Goal: Information Seeking & Learning: Learn about a topic

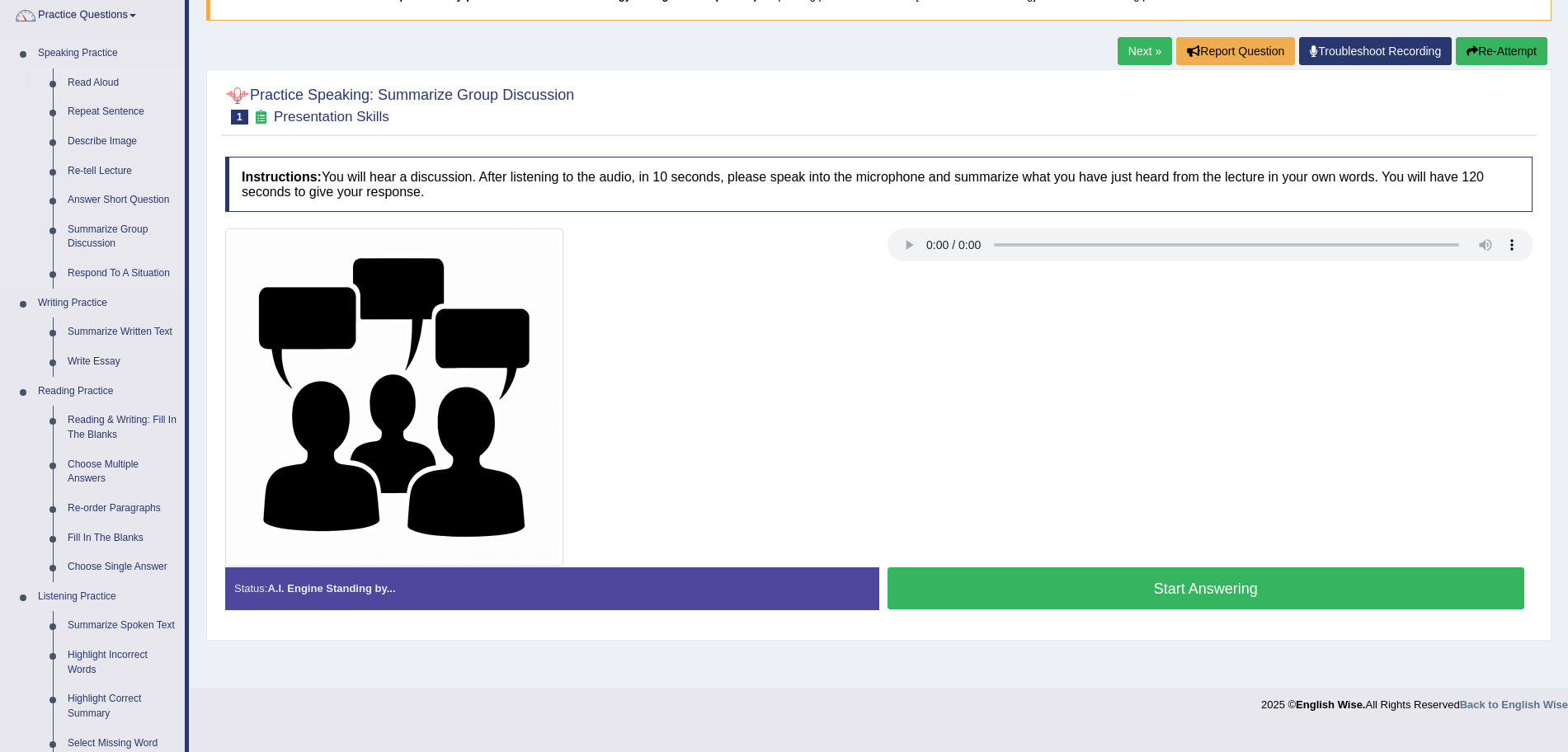
click at [94, 88] on link "Read Aloud" at bounding box center [122, 83] width 124 height 30
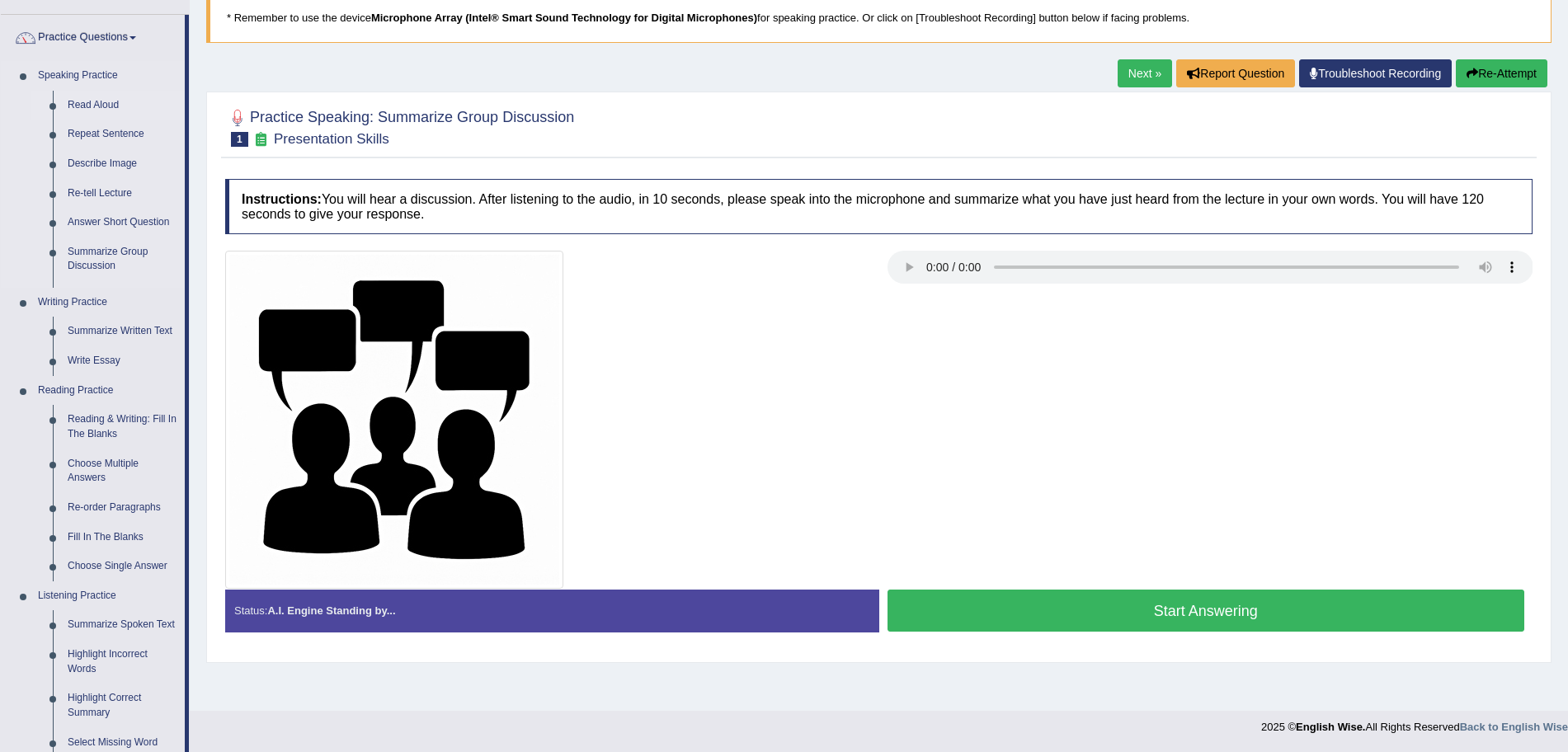
scroll to position [136, 0]
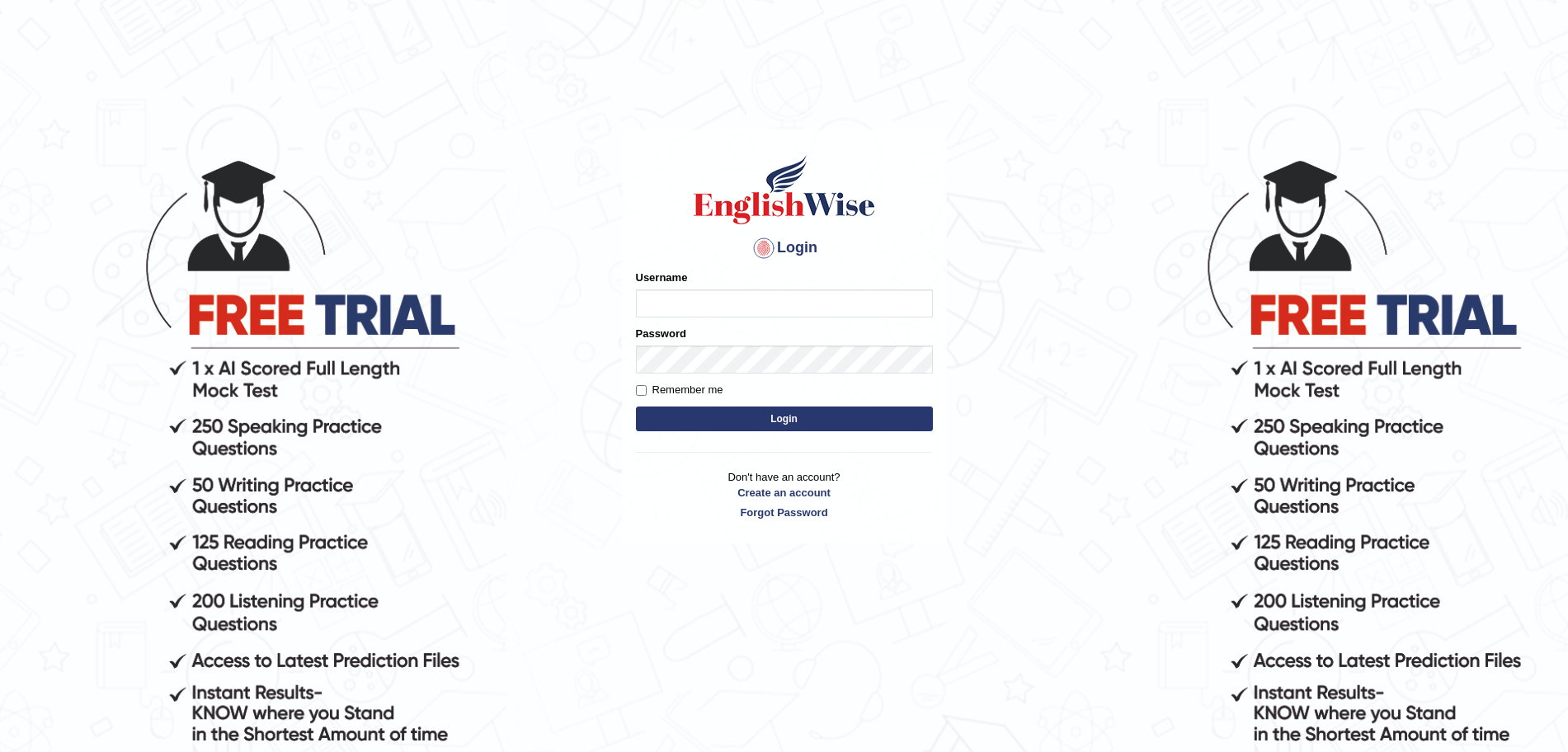
click at [669, 295] on input "Username" at bounding box center [784, 303] width 297 height 28
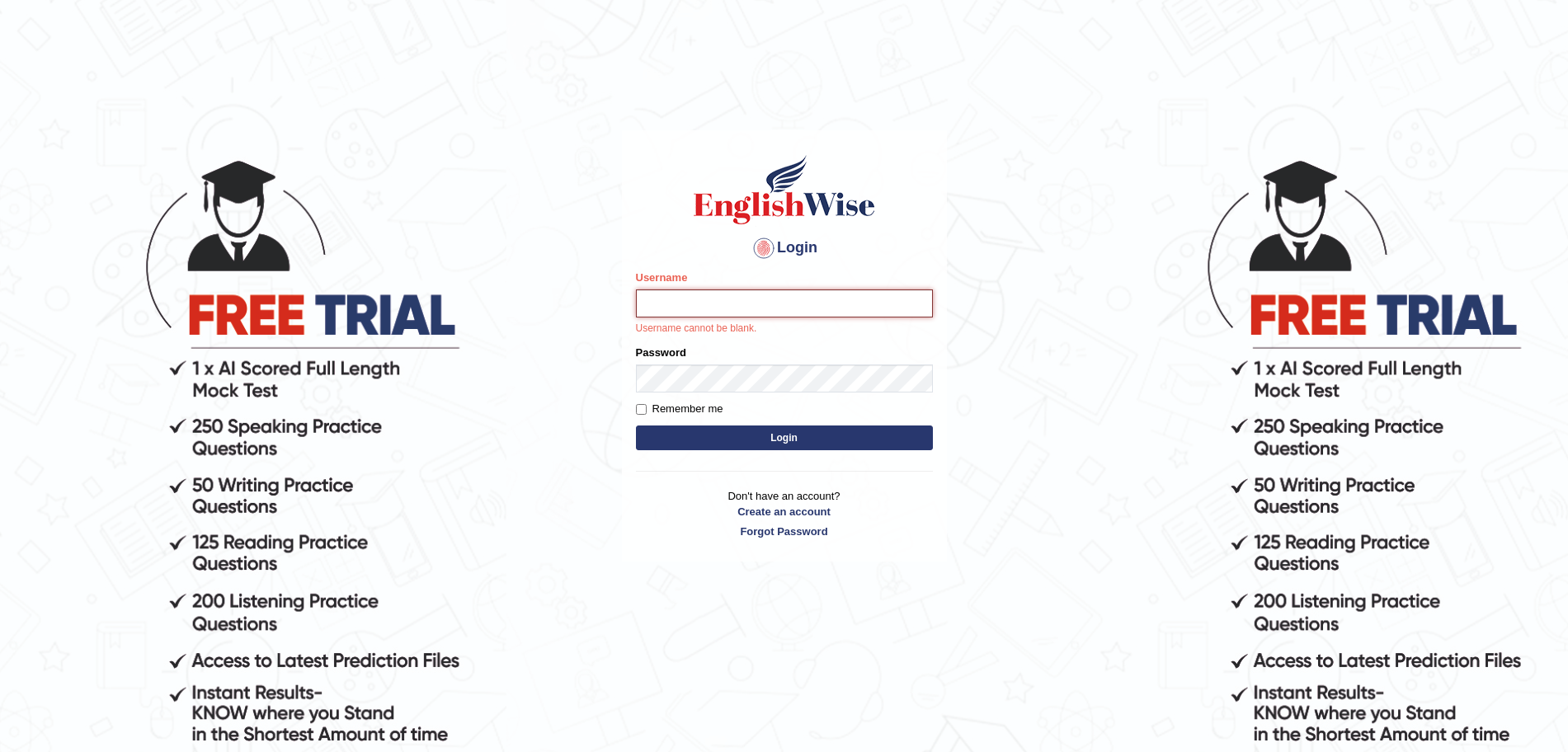
type input "surajshrestha100"
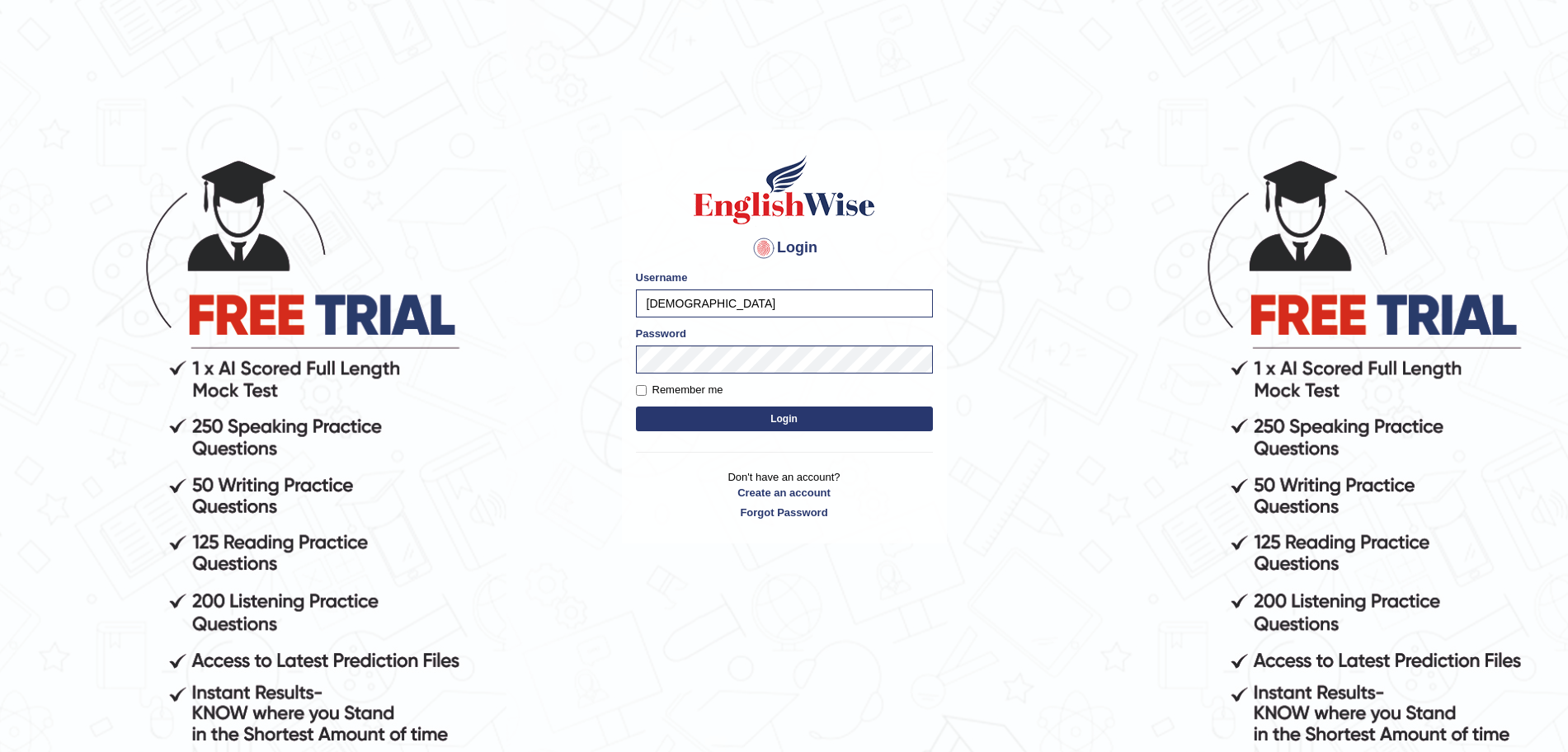
click at [688, 424] on button "Login" at bounding box center [784, 419] width 297 height 25
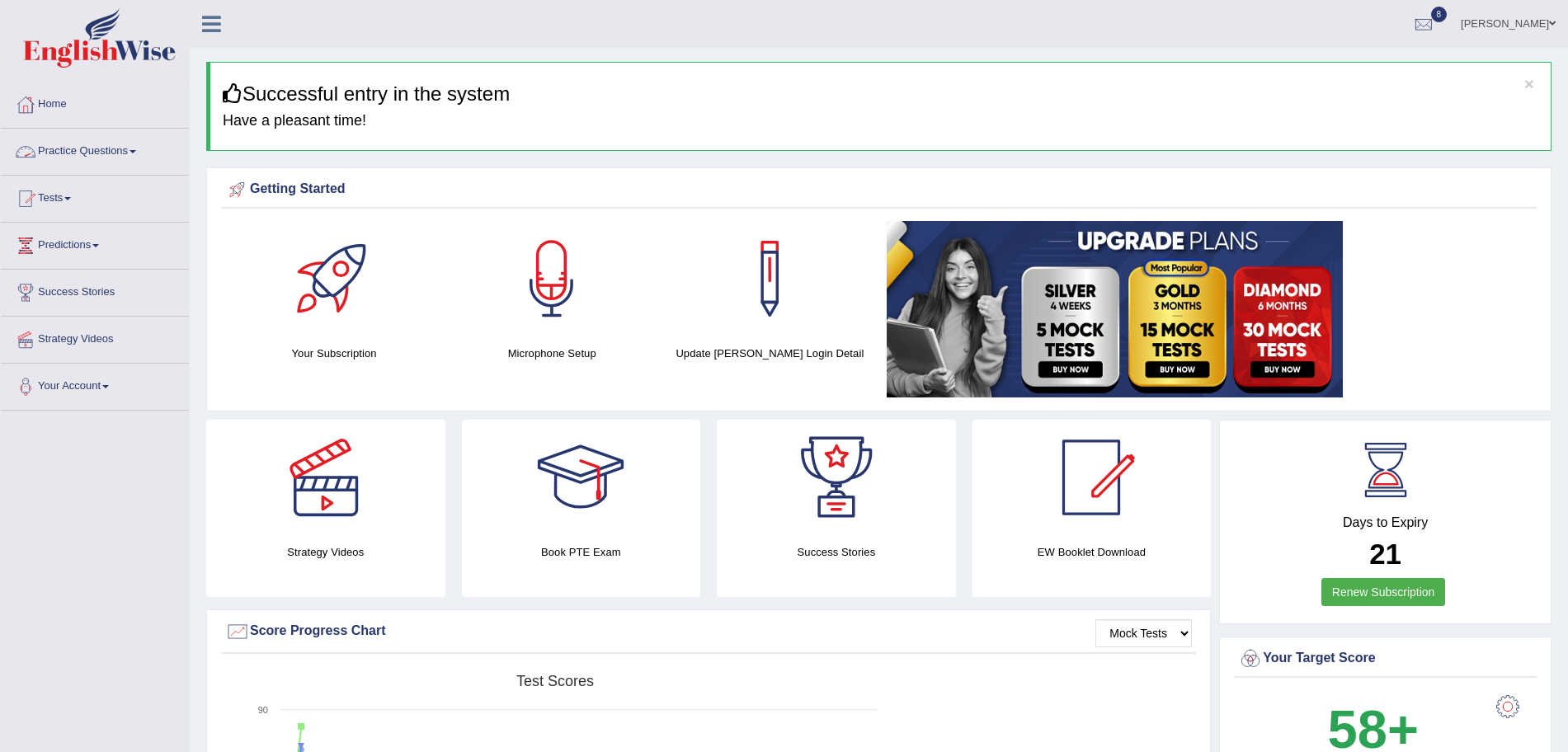
click at [75, 141] on link "Practice Questions" at bounding box center [95, 149] width 188 height 41
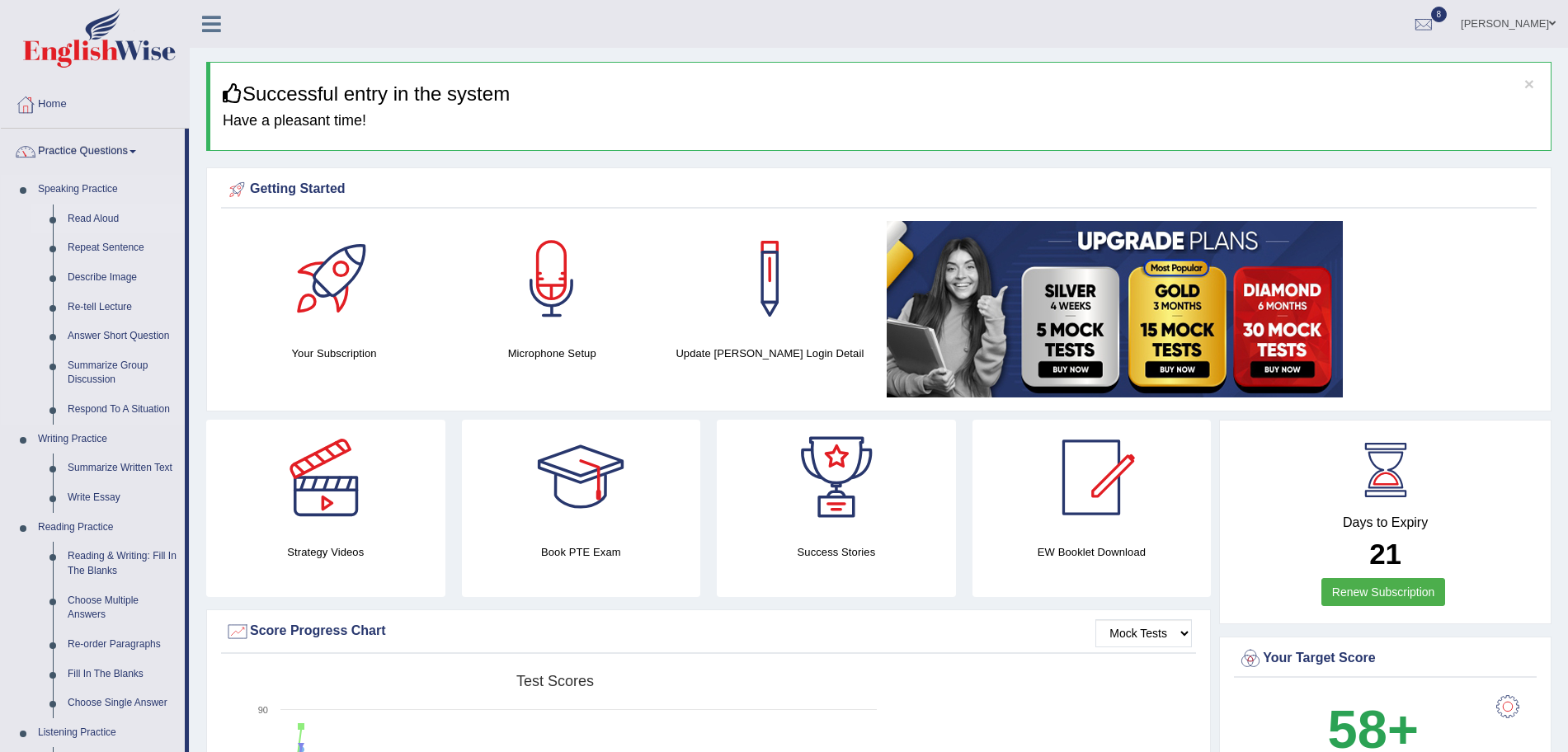
click at [79, 219] on link "Read Aloud" at bounding box center [122, 219] width 124 height 30
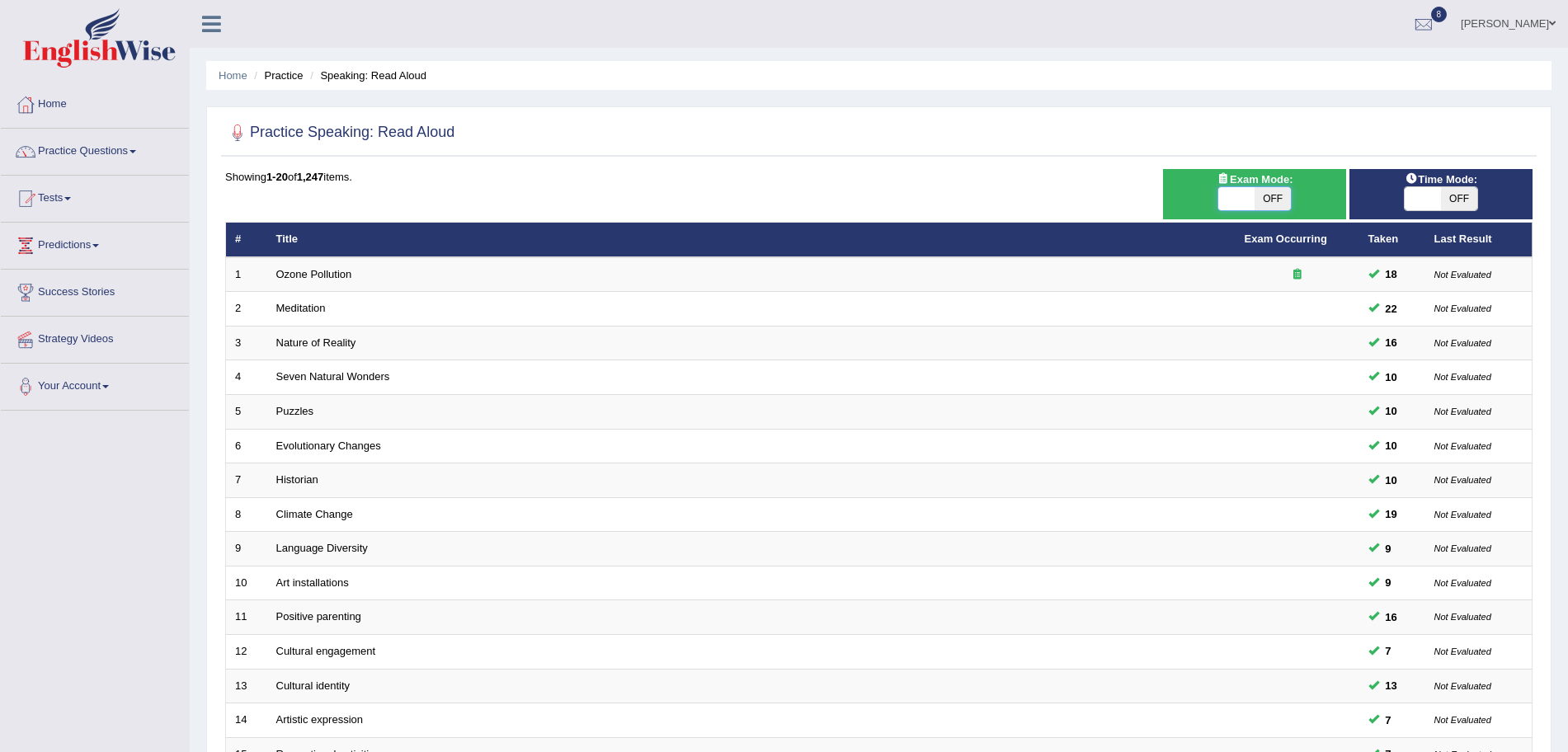
click at [1237, 203] on span at bounding box center [1235, 198] width 36 height 23
checkbox input "true"
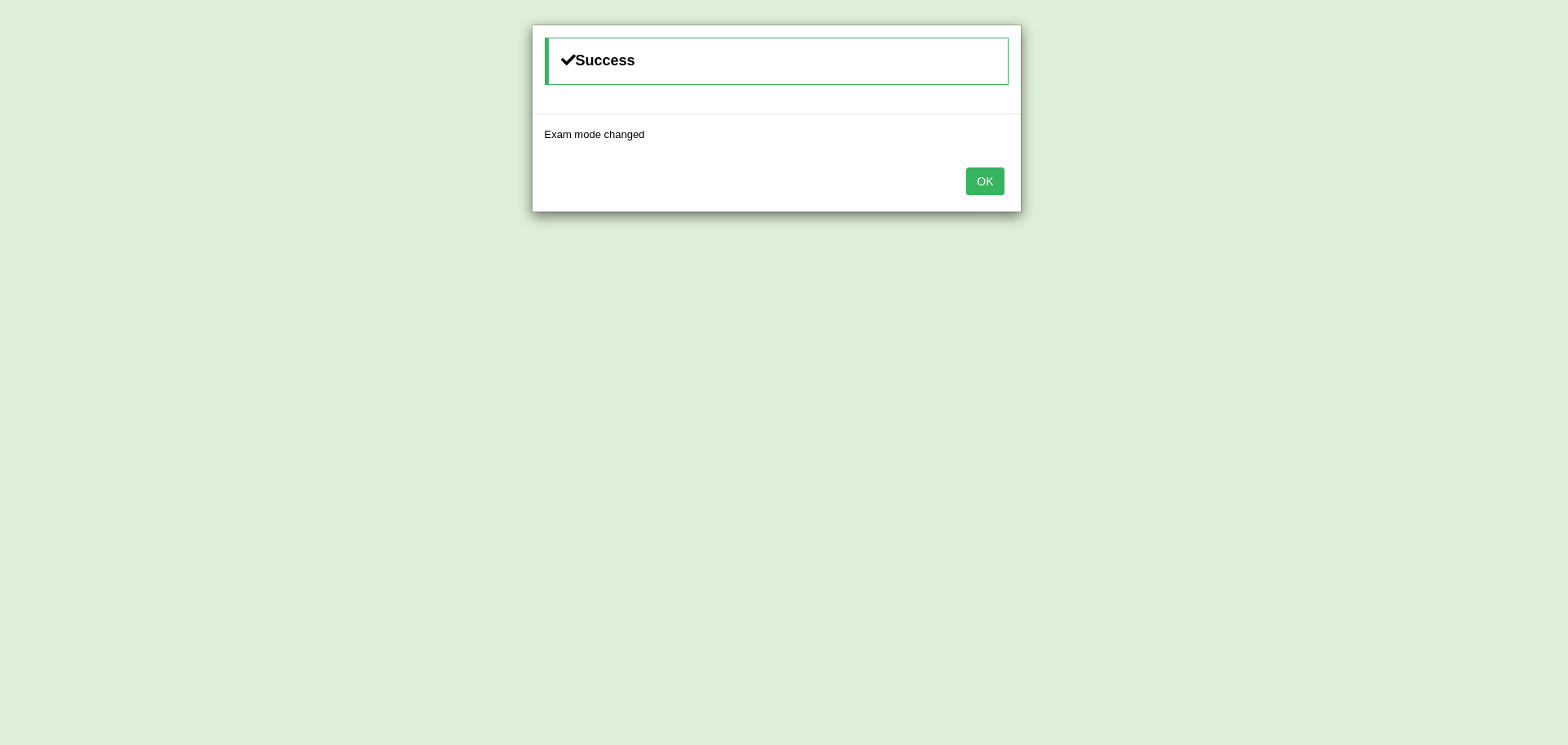
click at [978, 168] on button "OK" at bounding box center [984, 181] width 38 height 28
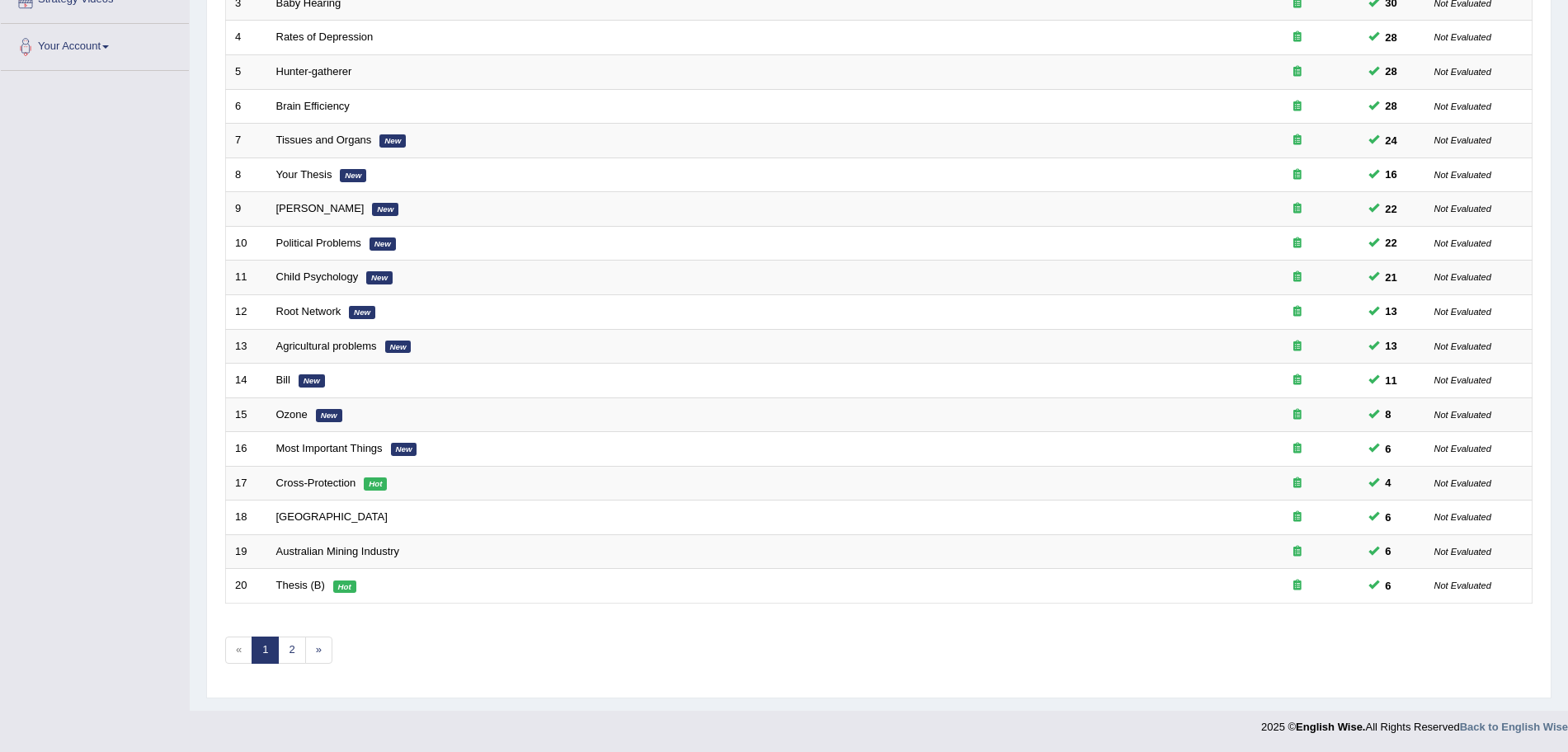
scroll to position [340, 0]
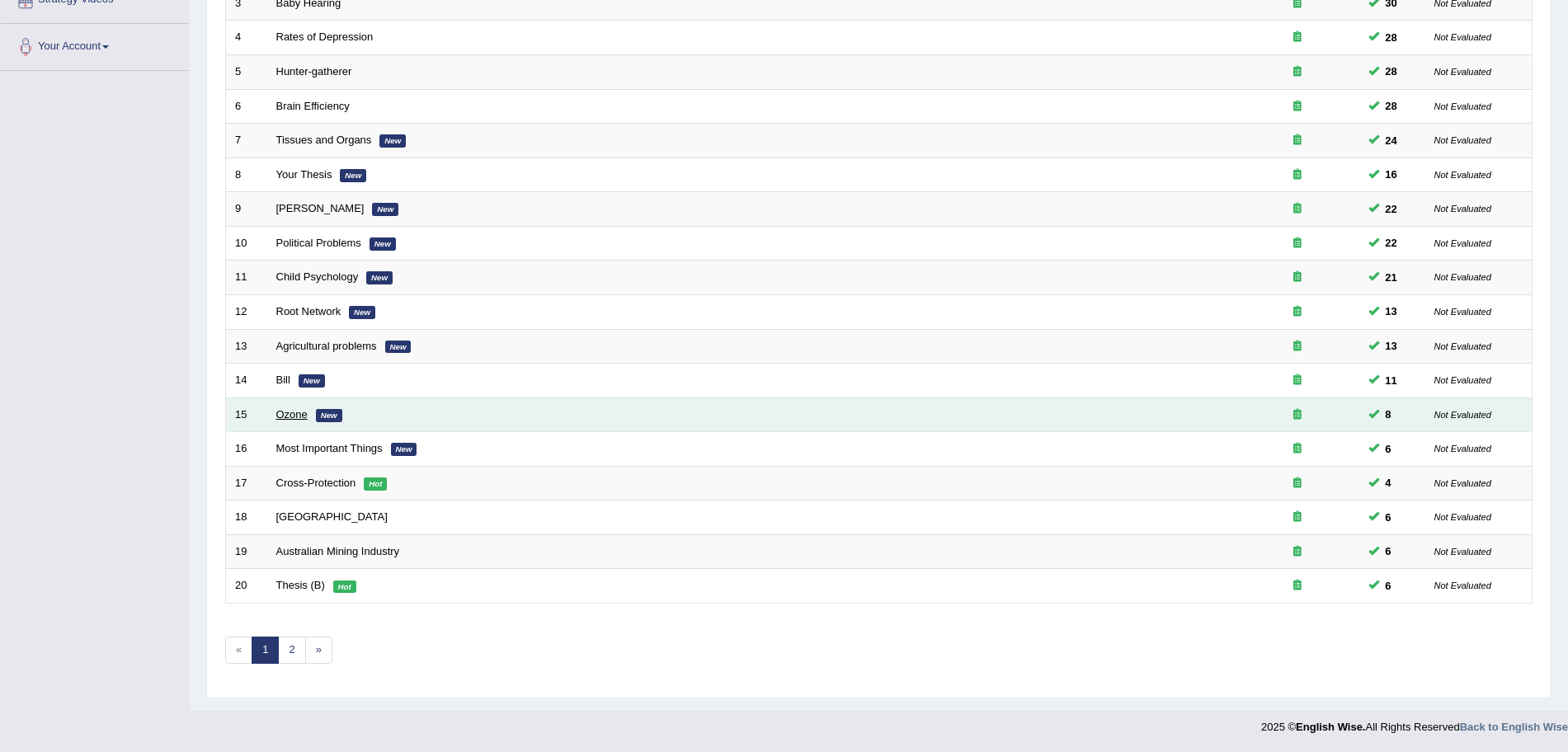
click at [288, 412] on link "Ozone" at bounding box center [292, 414] width 32 height 12
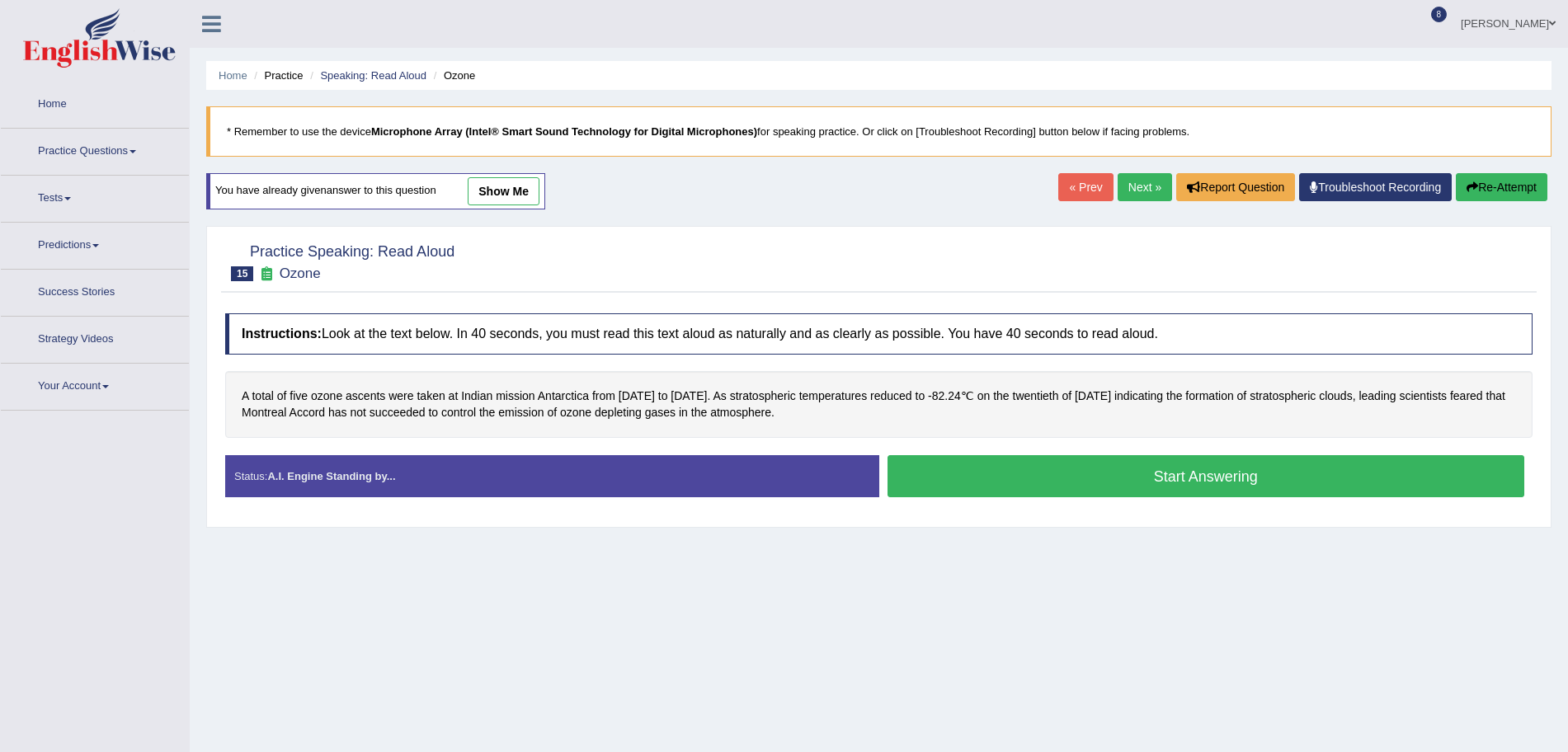
click at [1074, 462] on button "Start Answering" at bounding box center [1207, 475] width 638 height 42
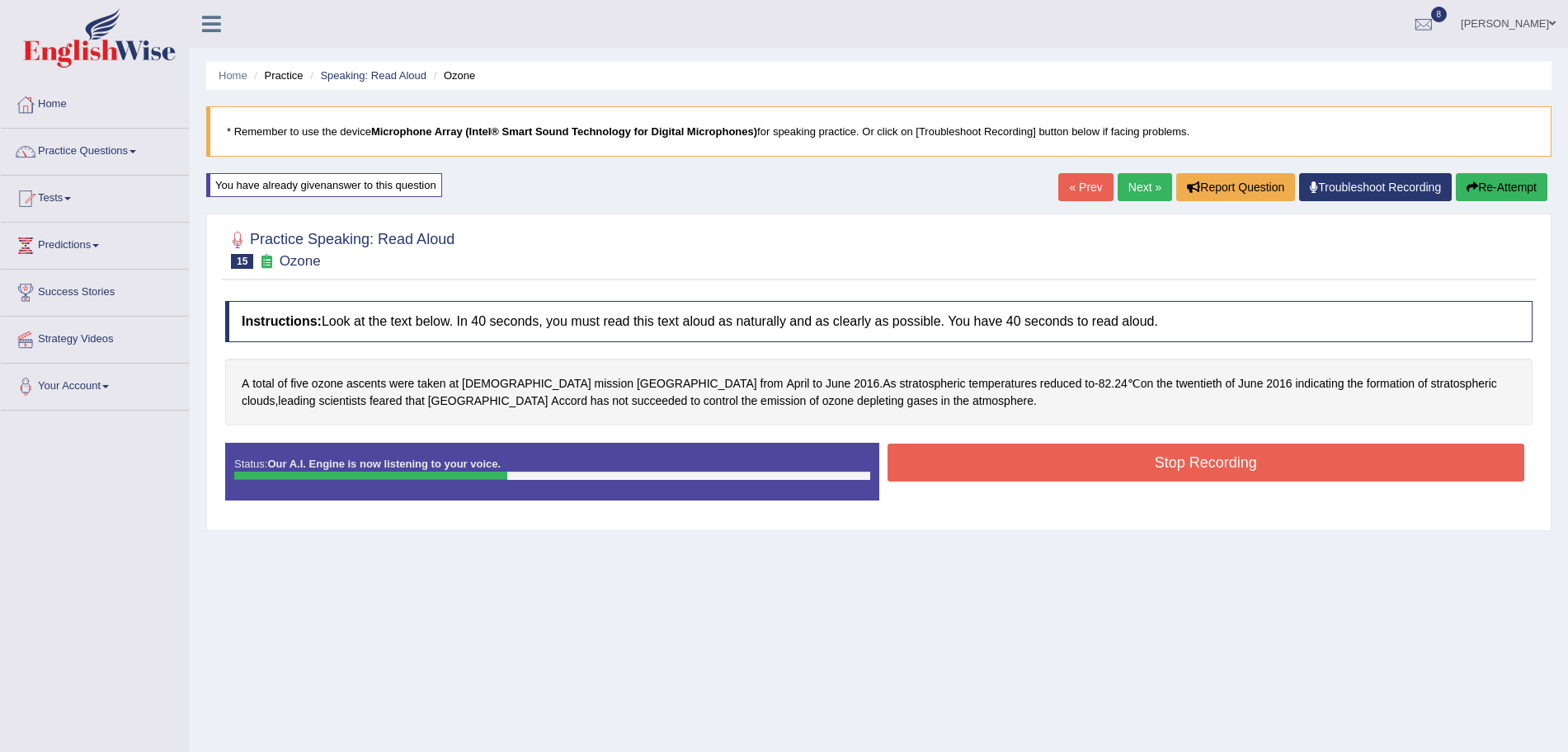
click at [1023, 459] on button "Stop Recording" at bounding box center [1207, 462] width 638 height 38
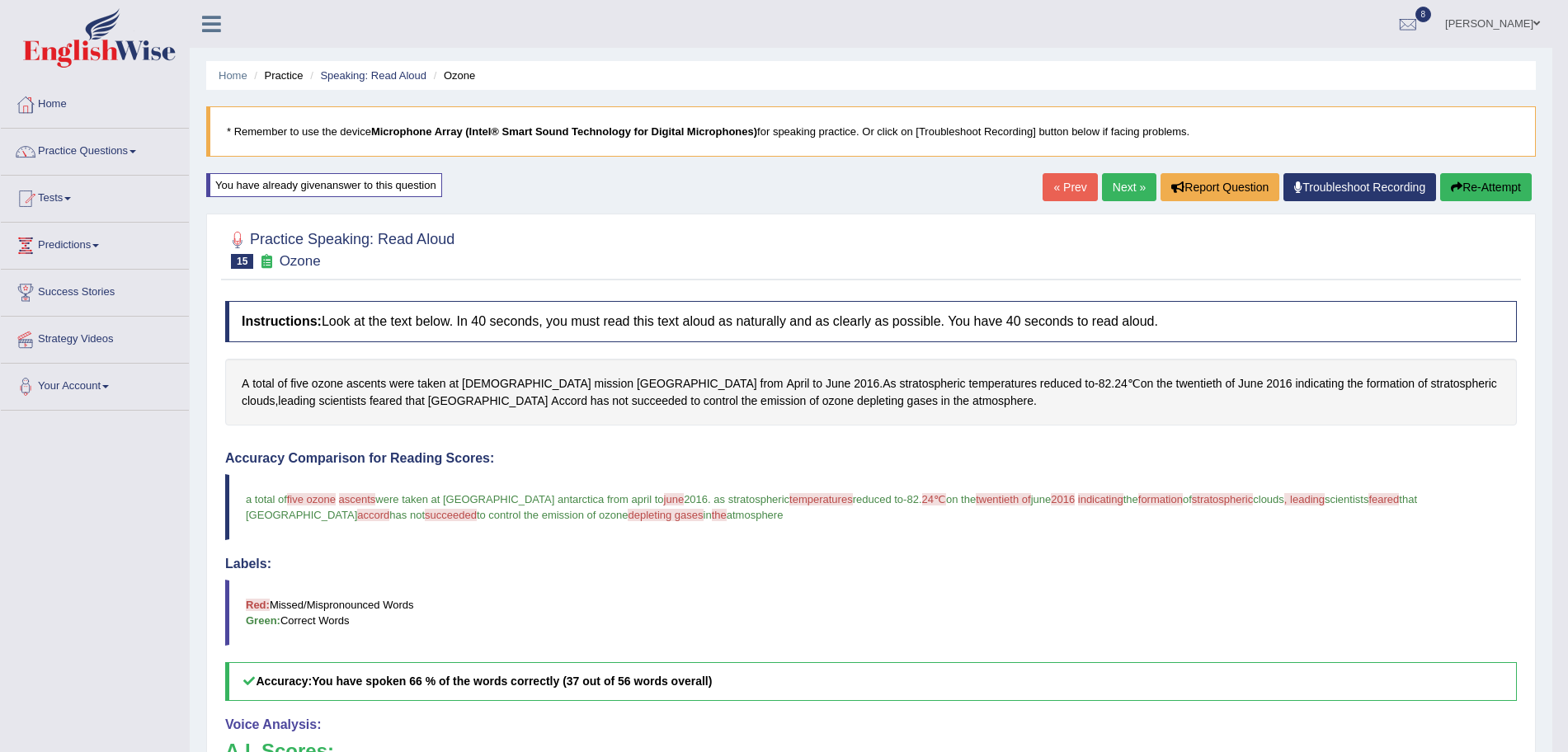
click at [1125, 194] on link "Next »" at bounding box center [1129, 187] width 55 height 28
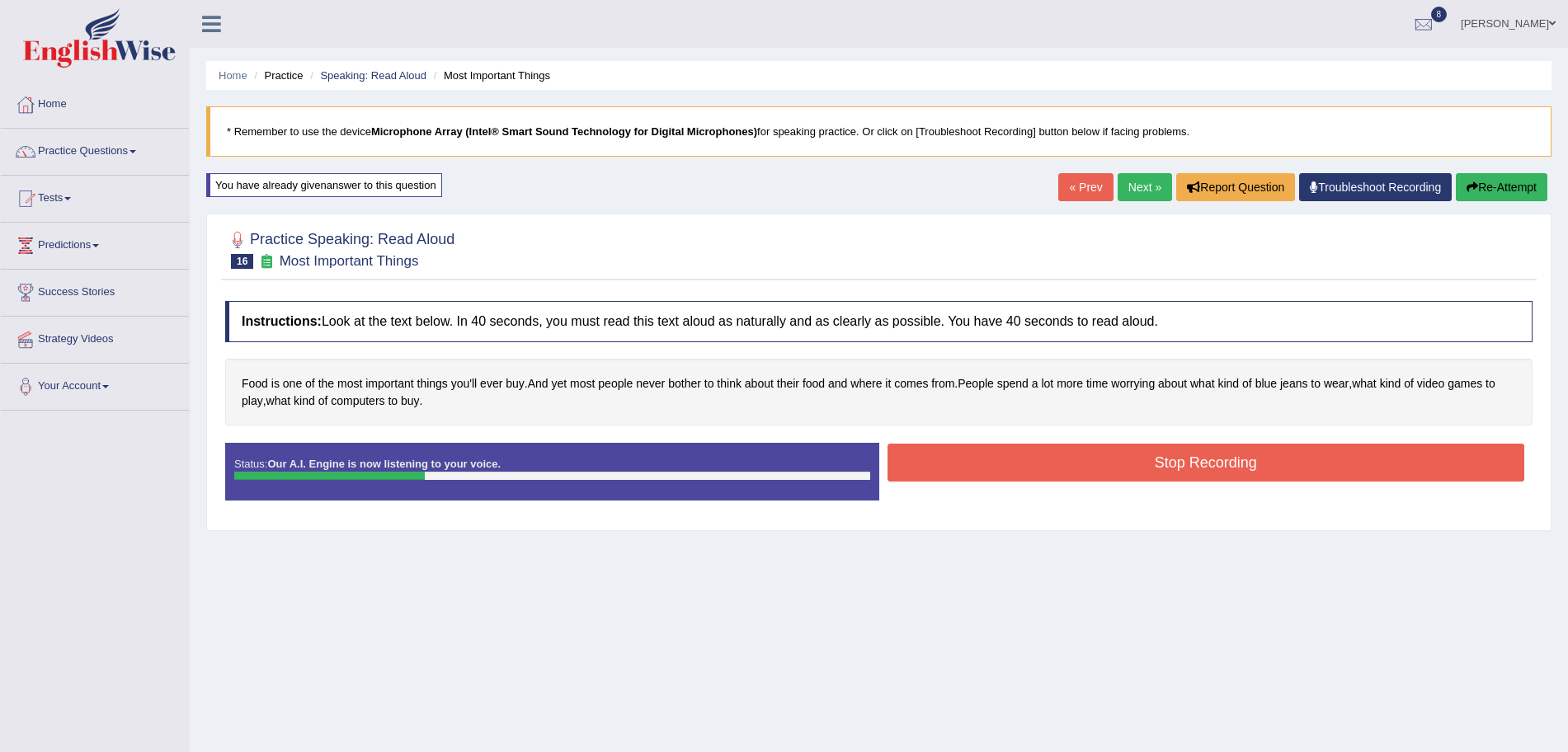
click at [1016, 462] on button "Stop Recording" at bounding box center [1207, 462] width 638 height 38
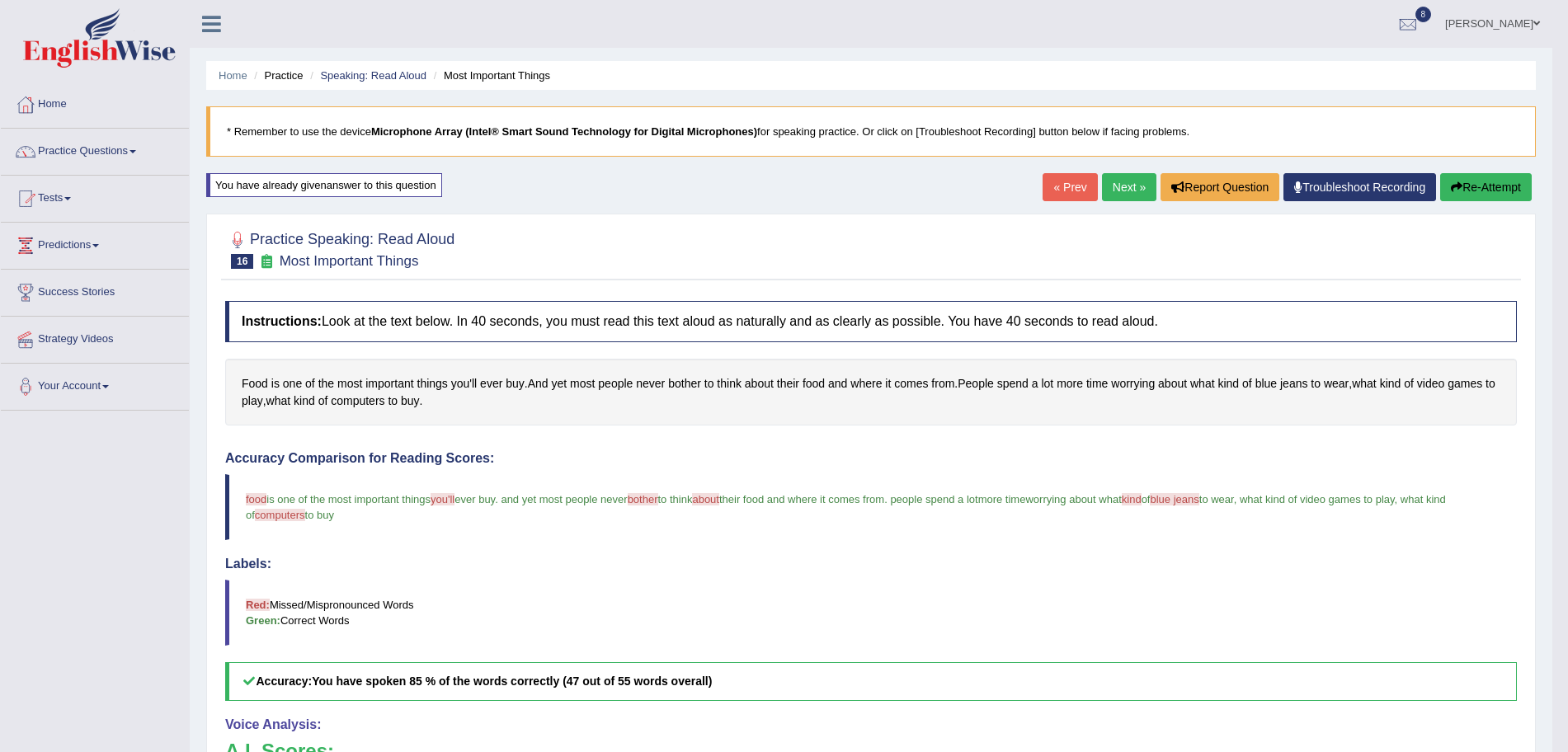
click at [1136, 188] on link "Next »" at bounding box center [1129, 187] width 55 height 28
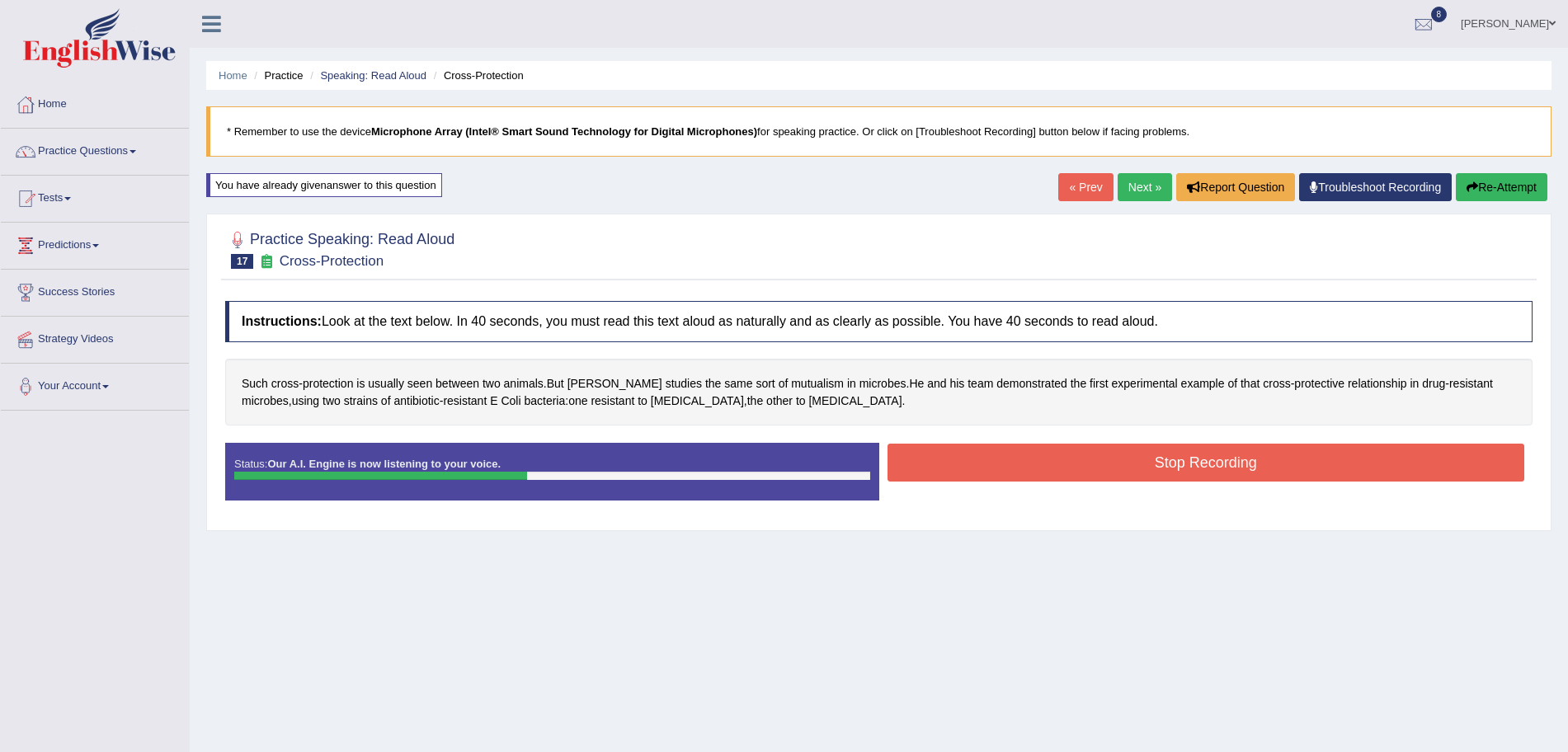
click at [1044, 461] on button "Stop Recording" at bounding box center [1207, 462] width 638 height 38
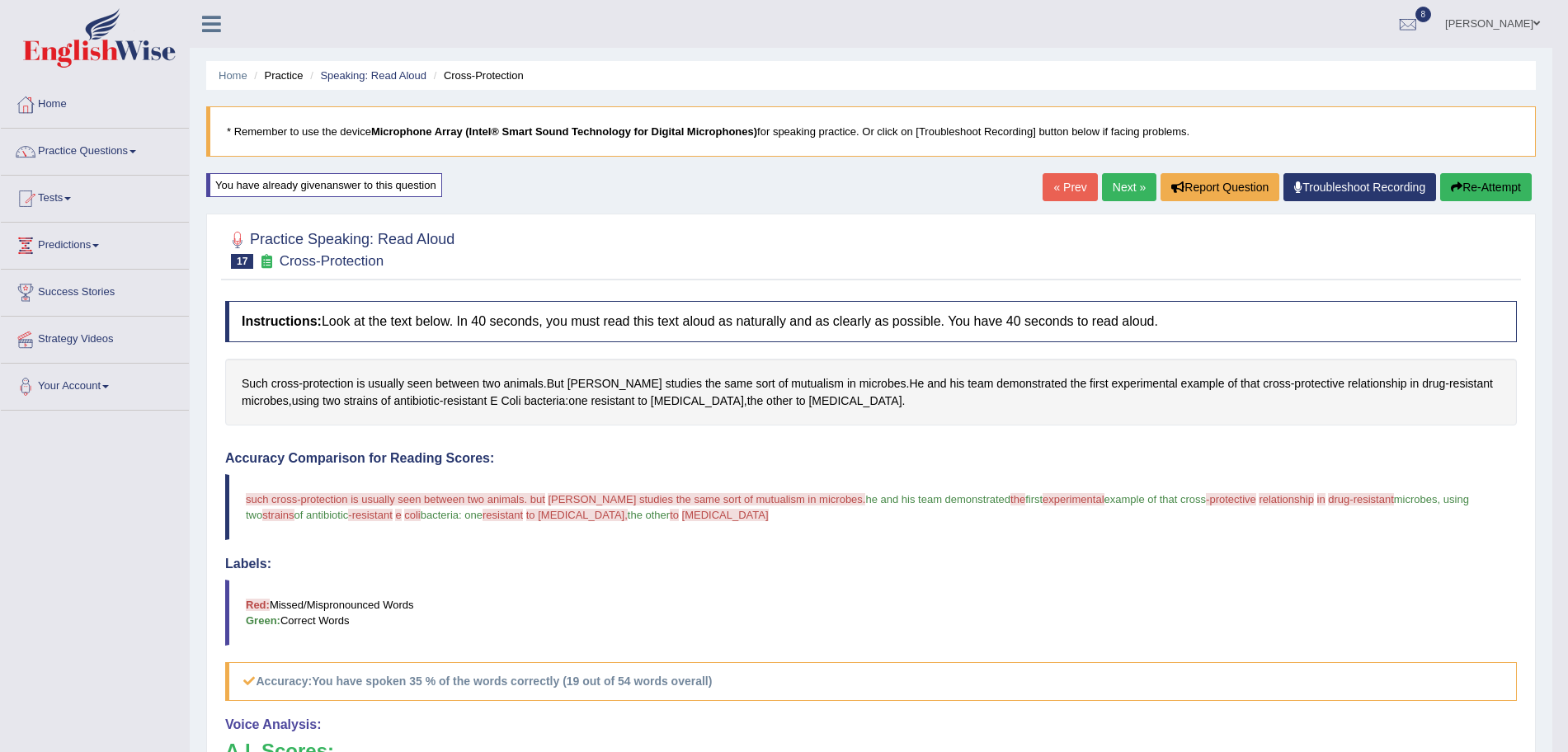
click at [1131, 183] on link "Next »" at bounding box center [1129, 187] width 55 height 28
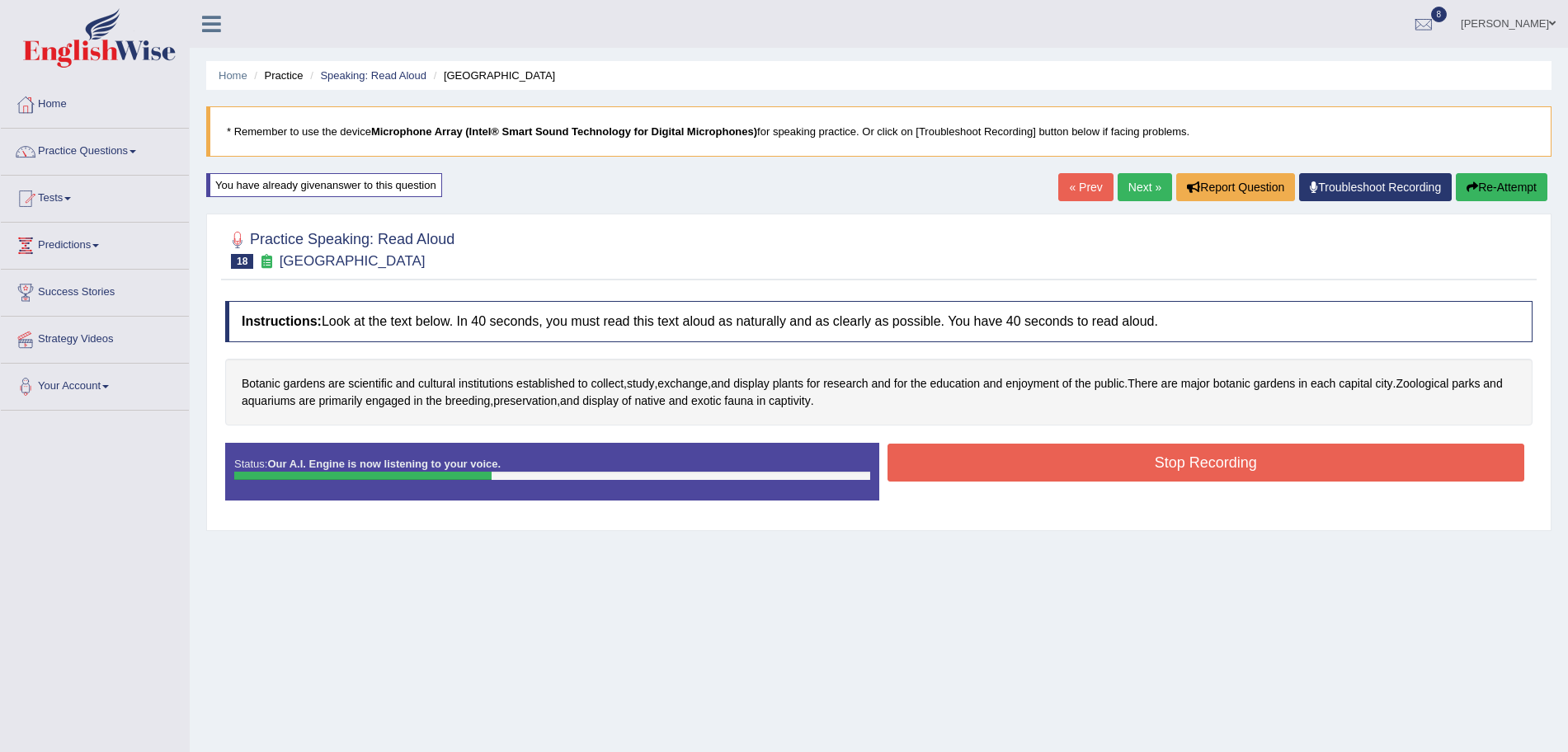
click at [1014, 454] on button "Stop Recording" at bounding box center [1207, 462] width 638 height 38
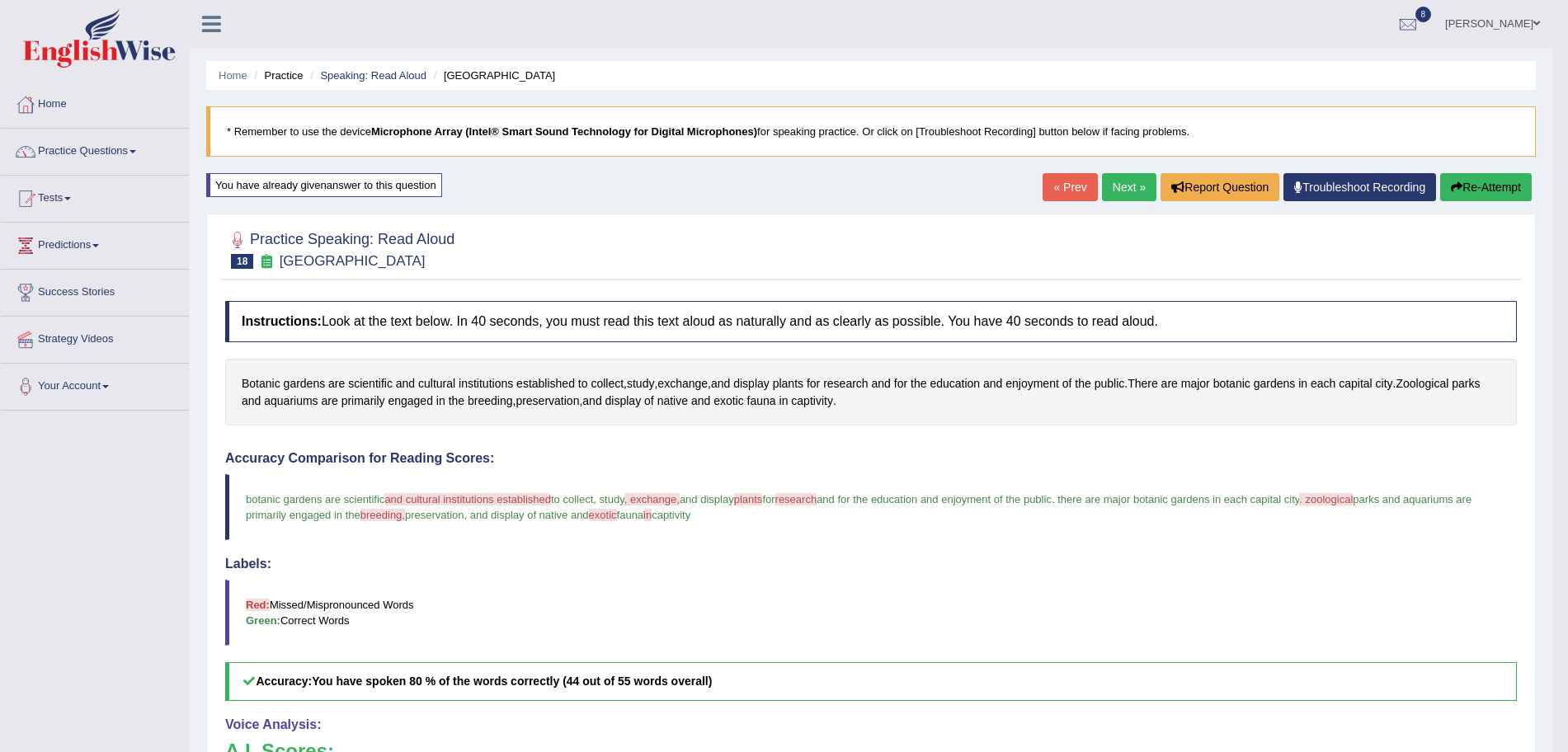
click at [1132, 181] on link "Next »" at bounding box center [1129, 187] width 55 height 28
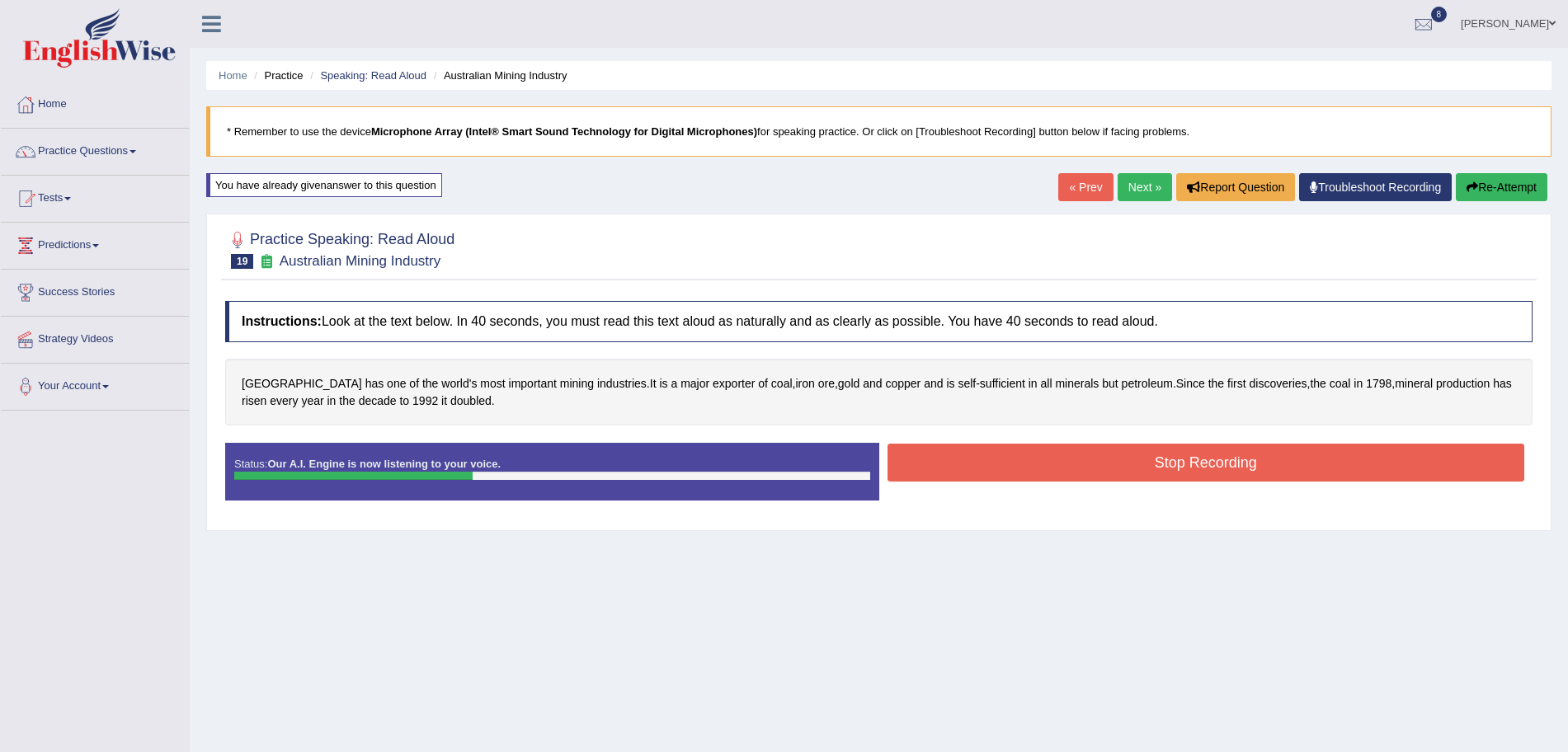
click at [997, 457] on button "Stop Recording" at bounding box center [1207, 462] width 638 height 38
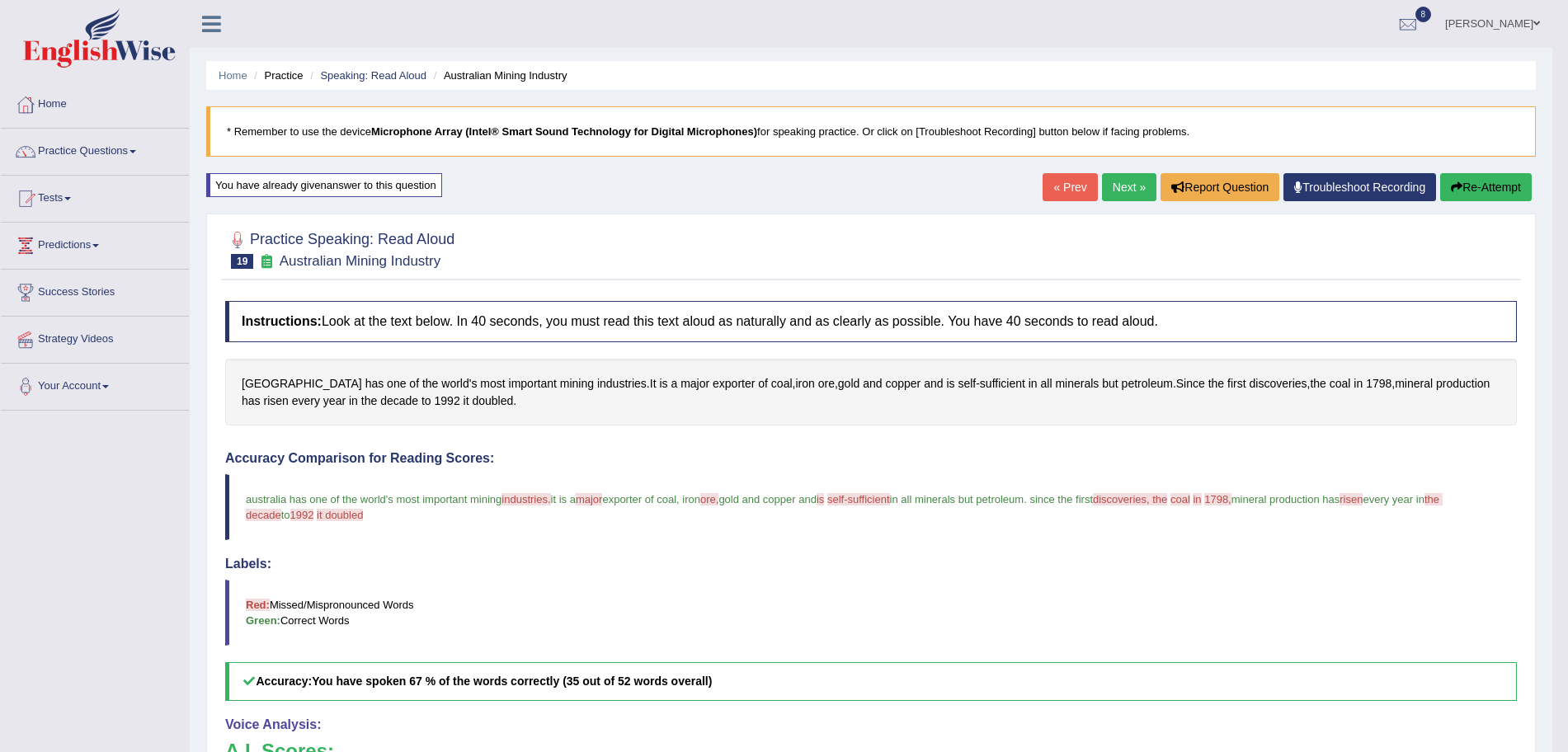
click at [1135, 186] on link "Next »" at bounding box center [1129, 187] width 55 height 28
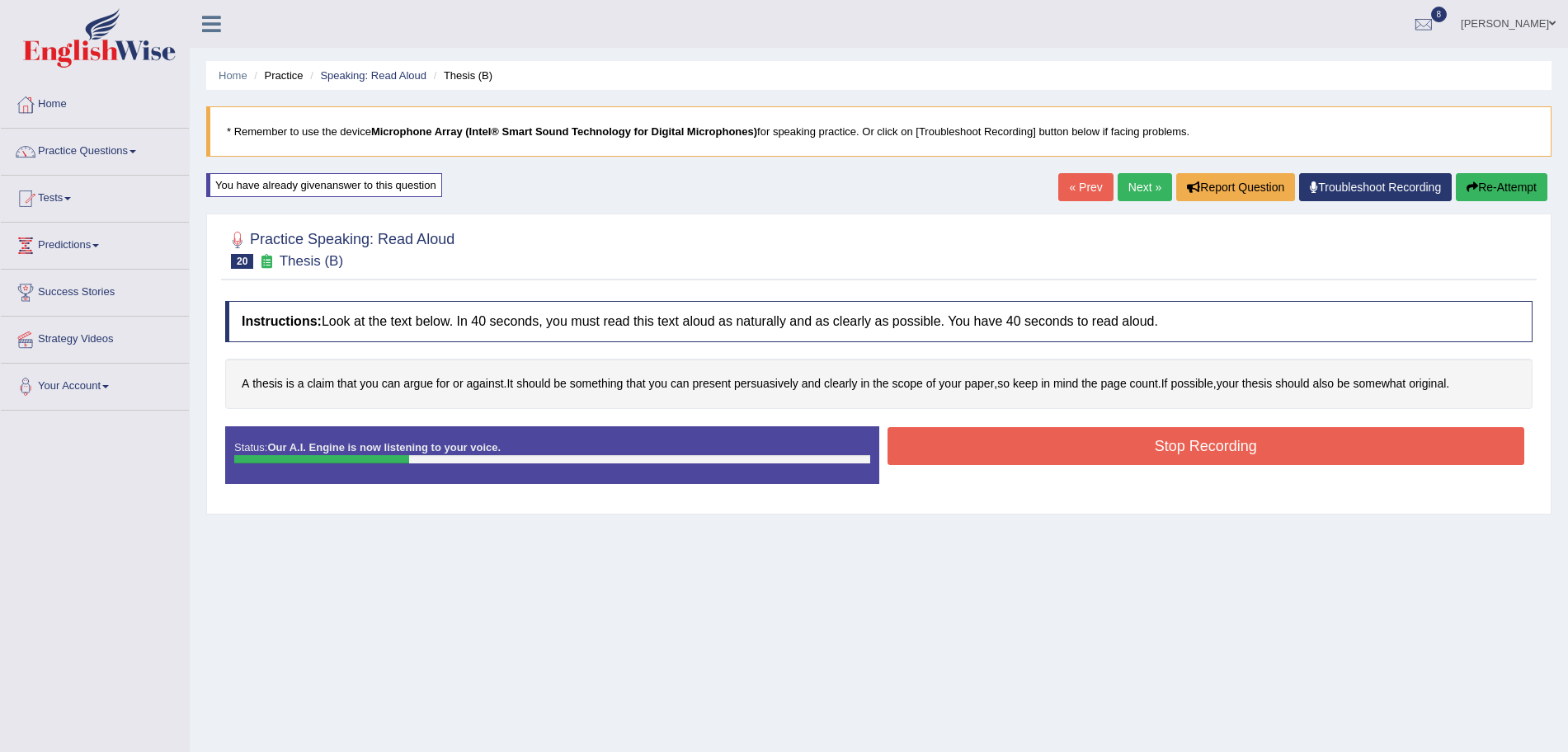
click at [999, 455] on button "Stop Recording" at bounding box center [1207, 445] width 638 height 38
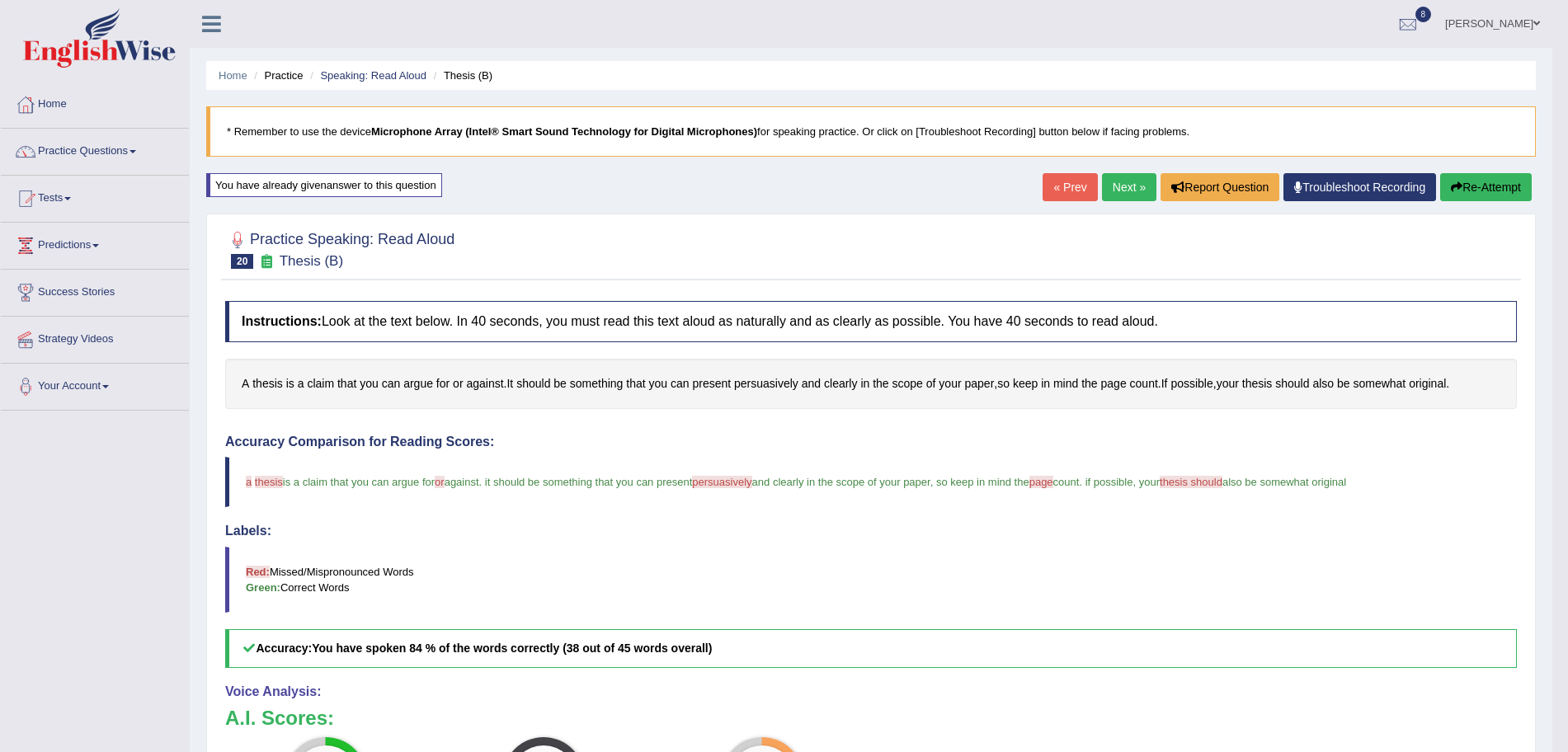
click at [1127, 190] on link "Next »" at bounding box center [1129, 187] width 55 height 28
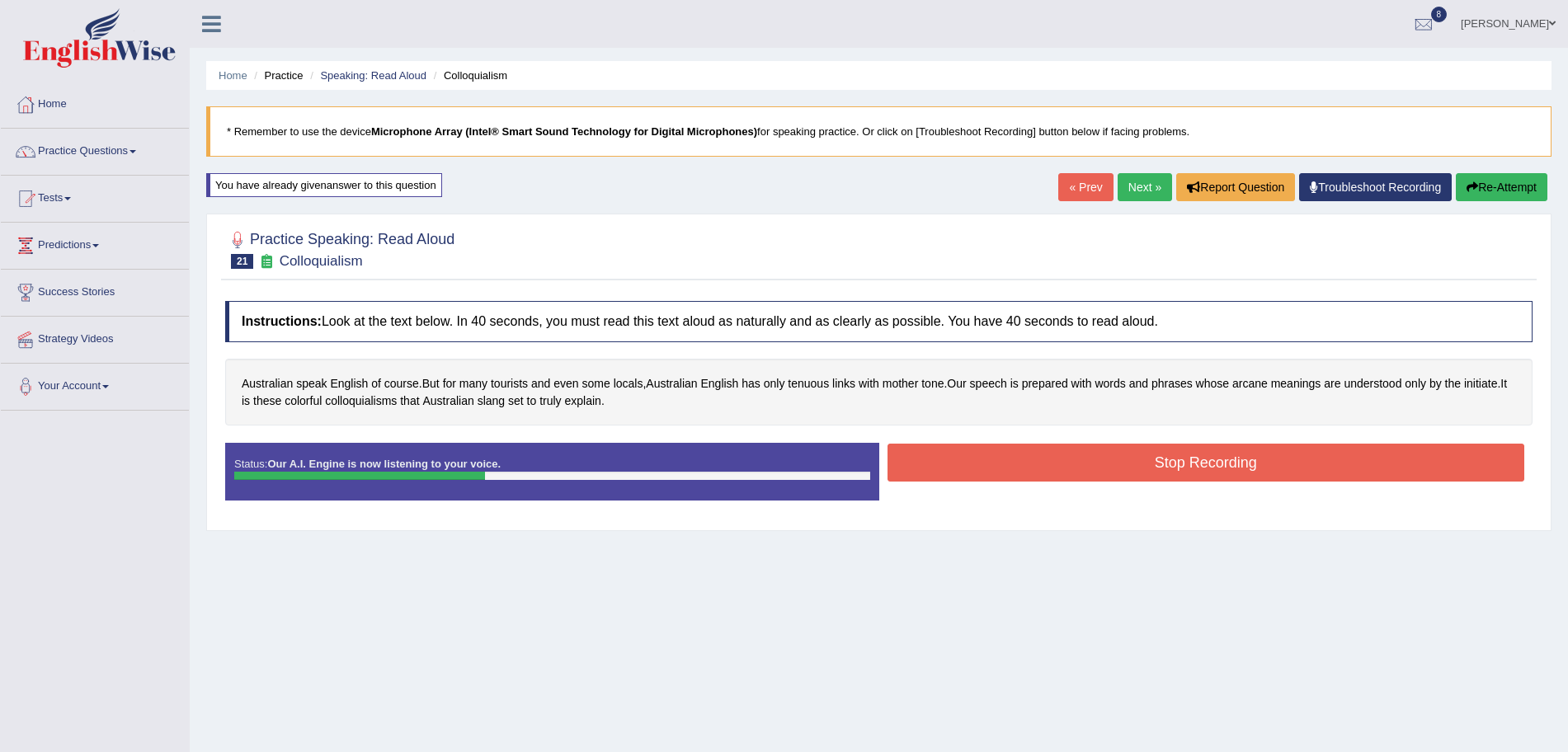
click at [1021, 450] on button "Stop Recording" at bounding box center [1207, 462] width 638 height 38
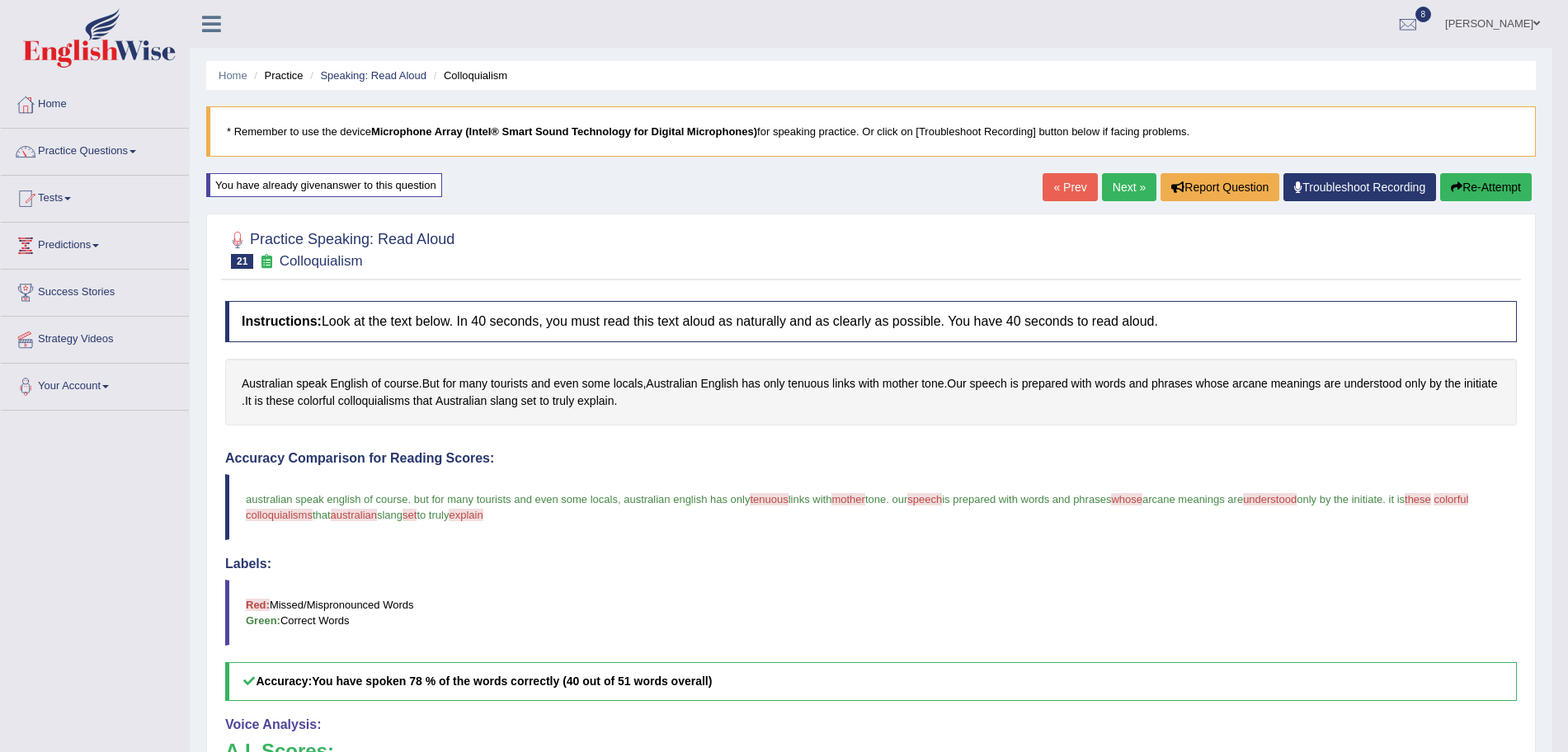
click at [1129, 184] on link "Next »" at bounding box center [1129, 187] width 55 height 28
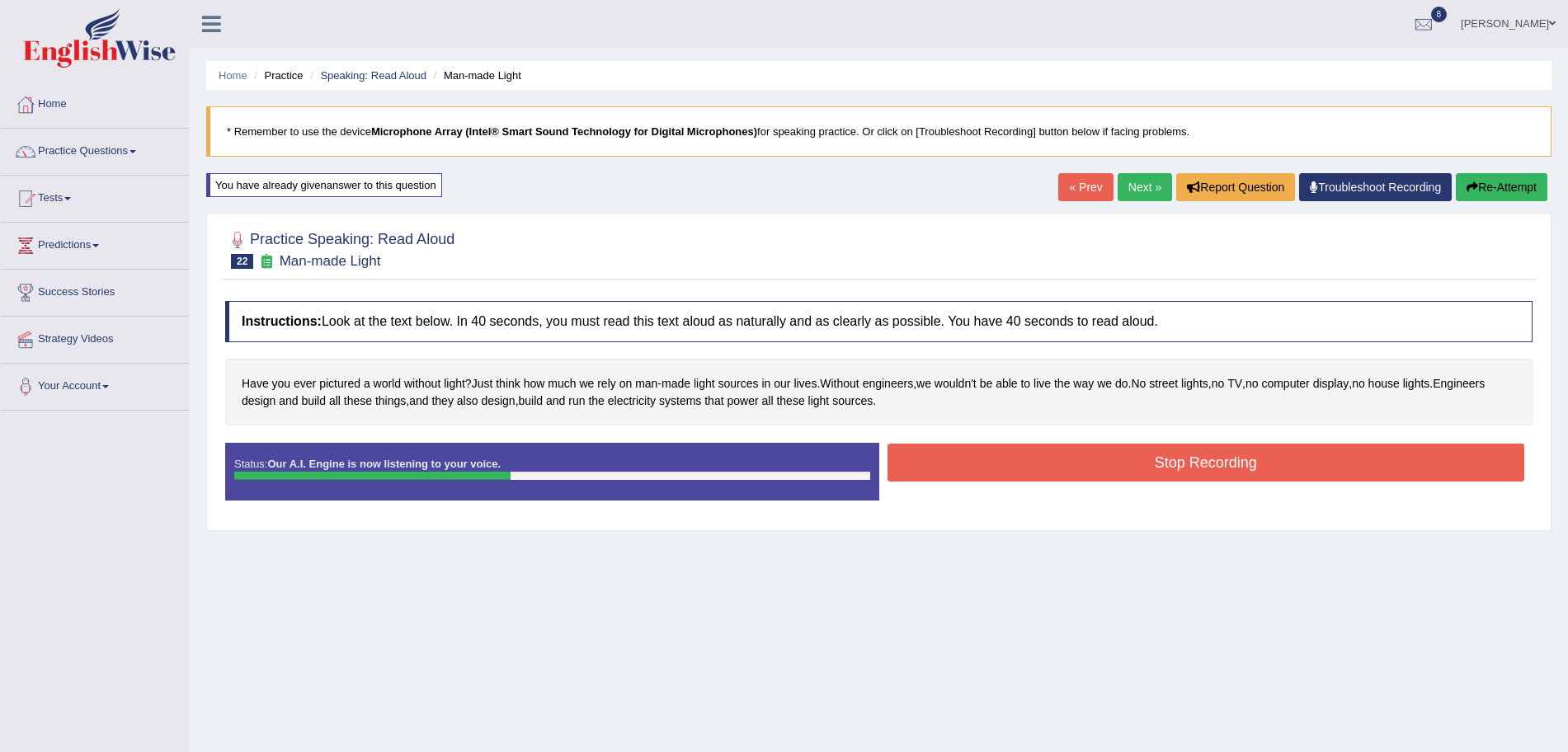
click at [1044, 480] on button "Stop Recording" at bounding box center [1207, 462] width 638 height 38
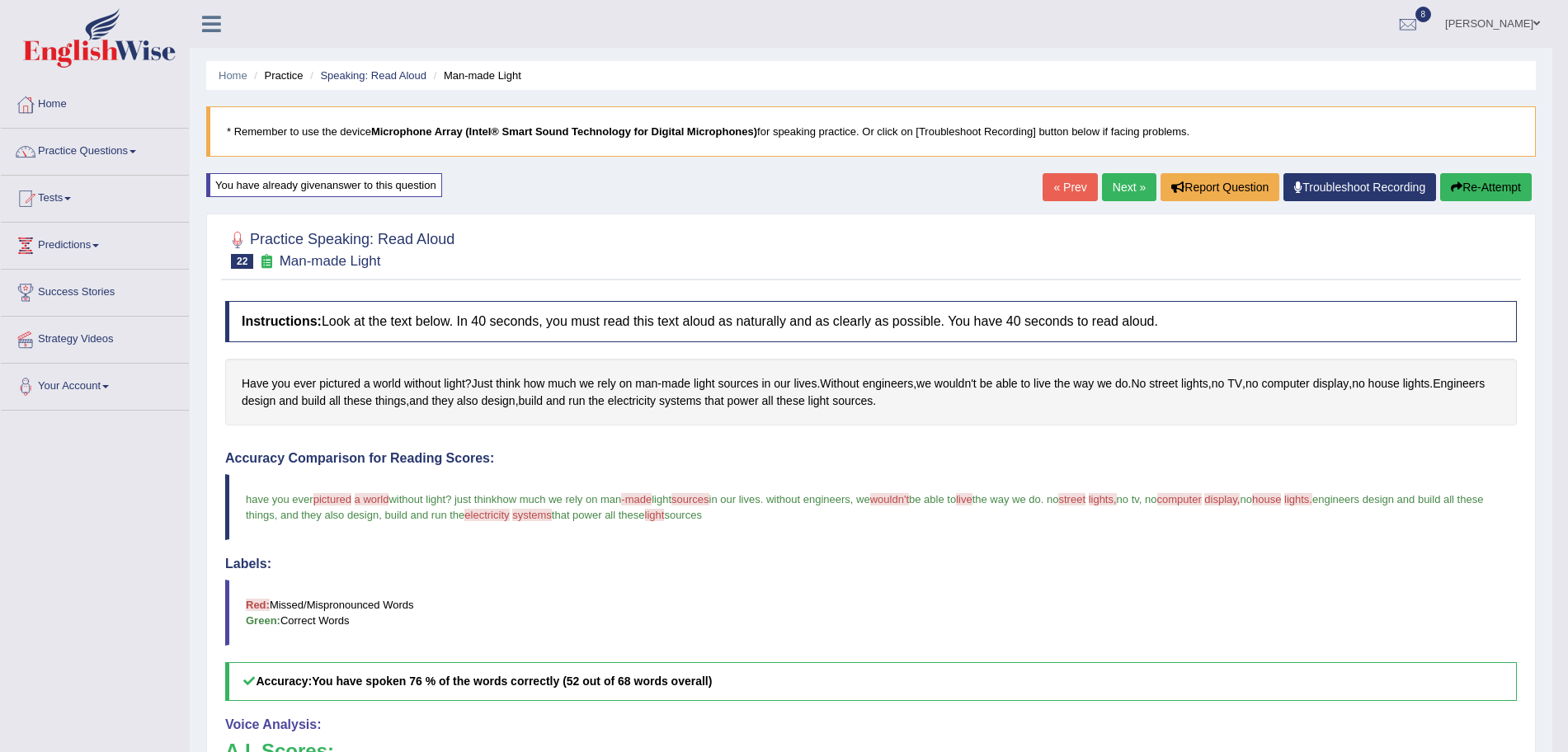
click at [1140, 174] on link "Next »" at bounding box center [1129, 187] width 55 height 28
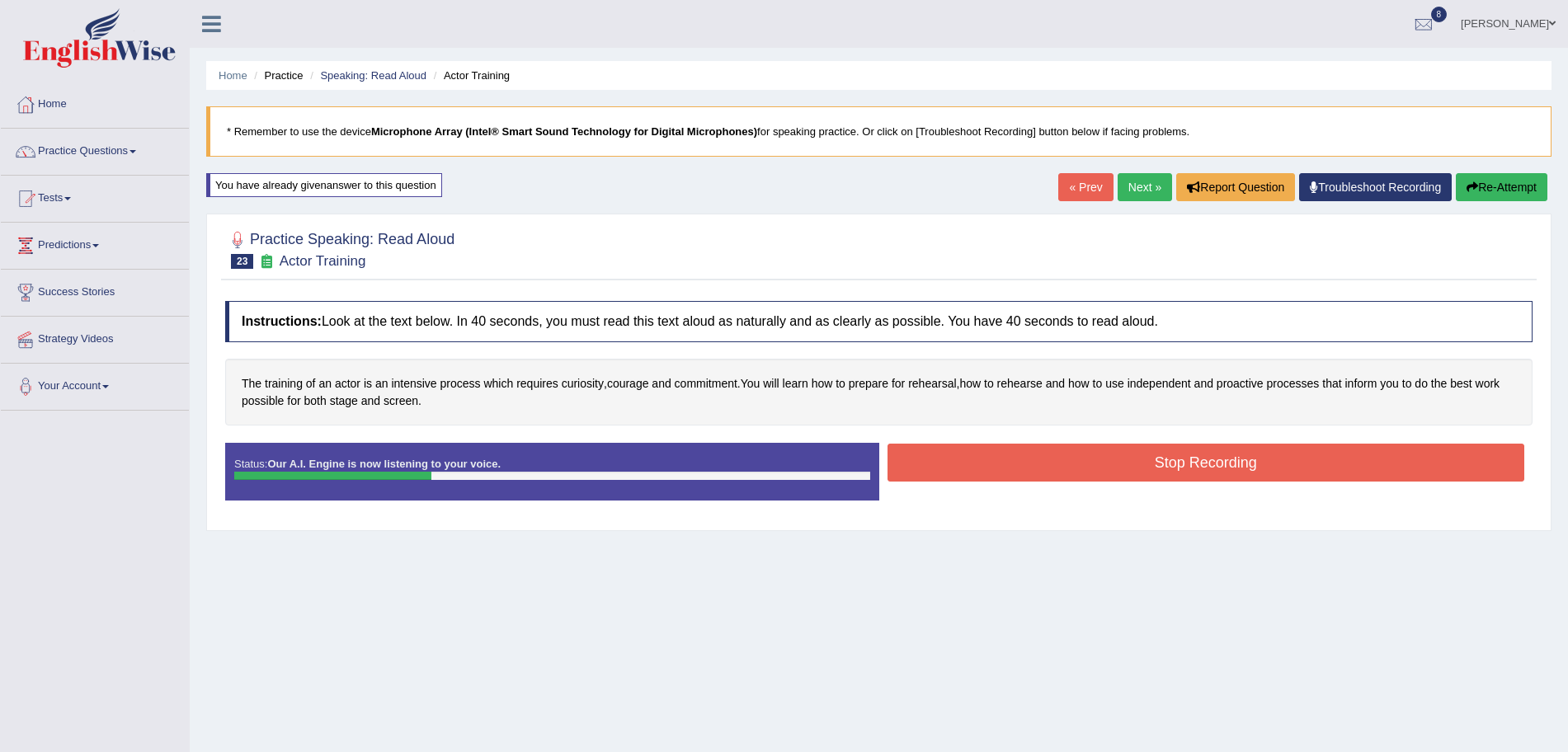
click at [954, 467] on button "Stop Recording" at bounding box center [1207, 462] width 638 height 38
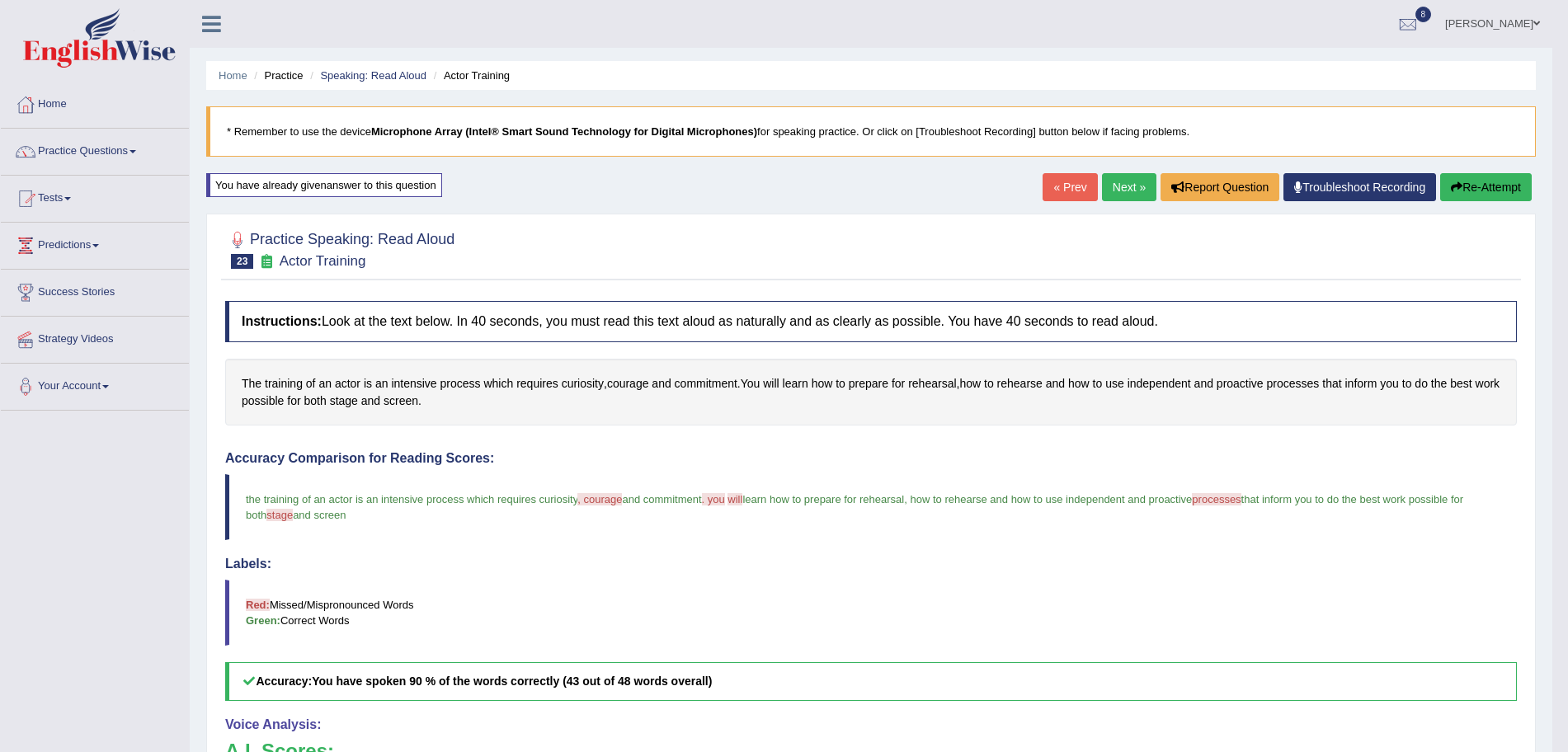
click at [1111, 185] on link "Next »" at bounding box center [1129, 187] width 55 height 28
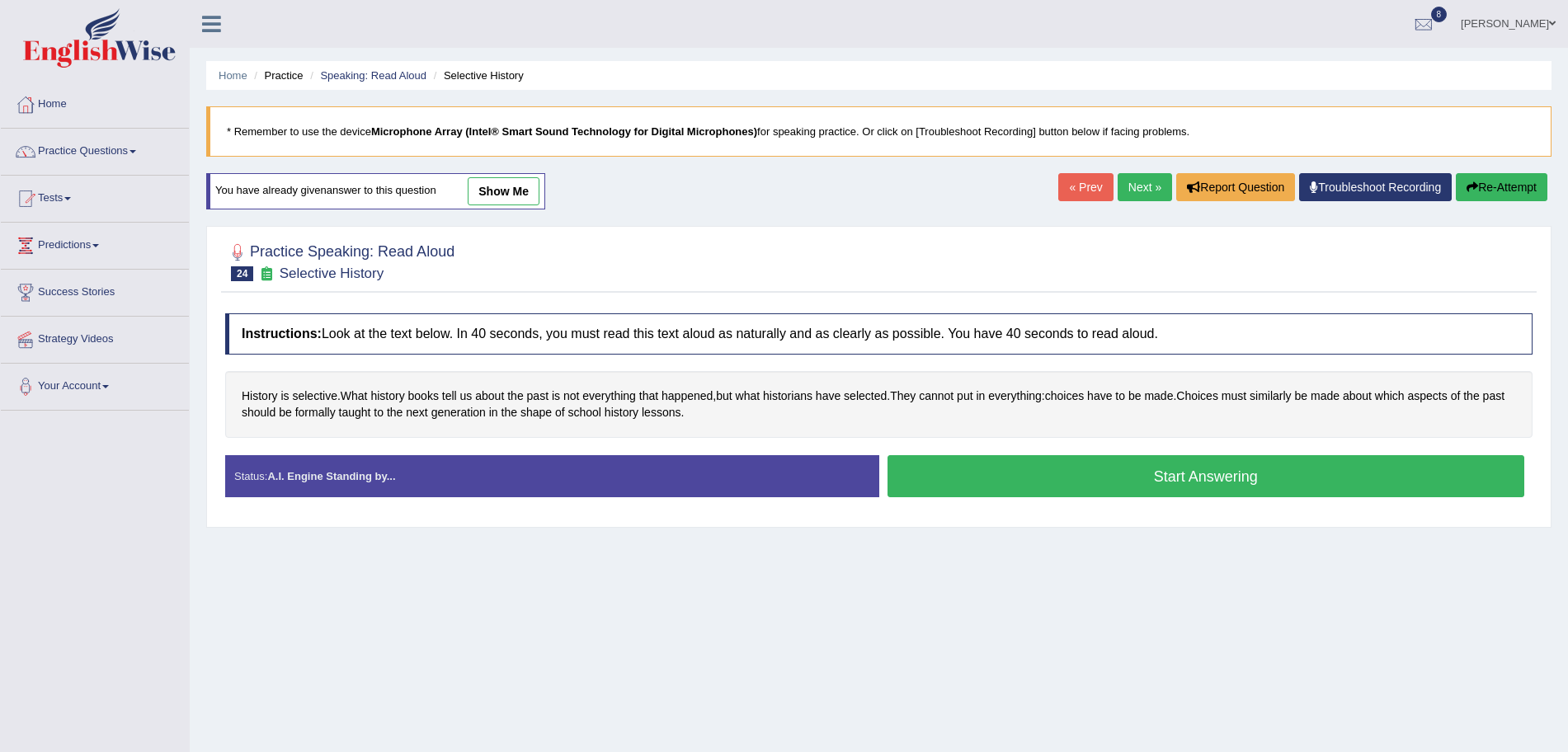
click at [1045, 477] on button "Start Answering" at bounding box center [1207, 475] width 638 height 42
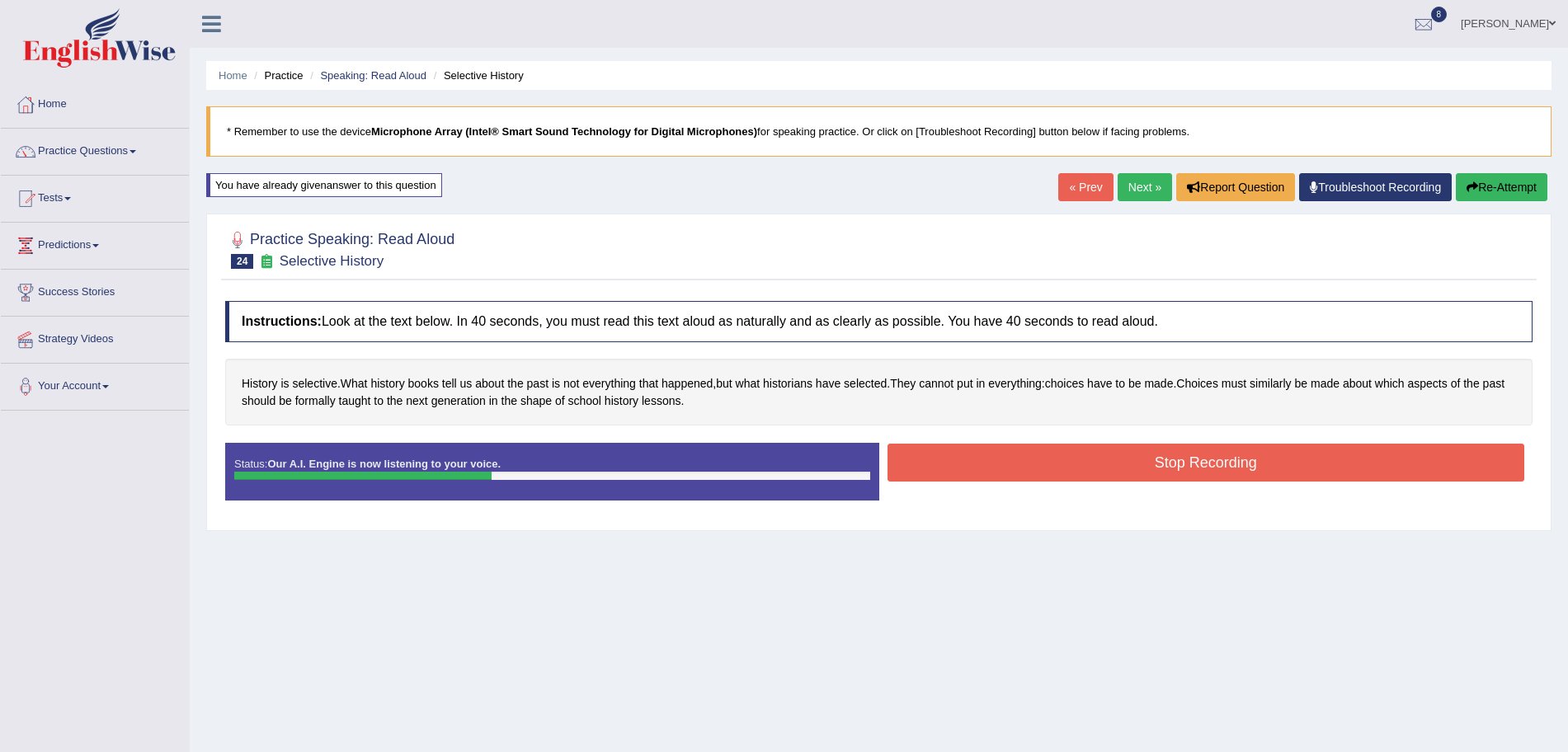
click at [1013, 468] on button "Stop Recording" at bounding box center [1207, 462] width 638 height 38
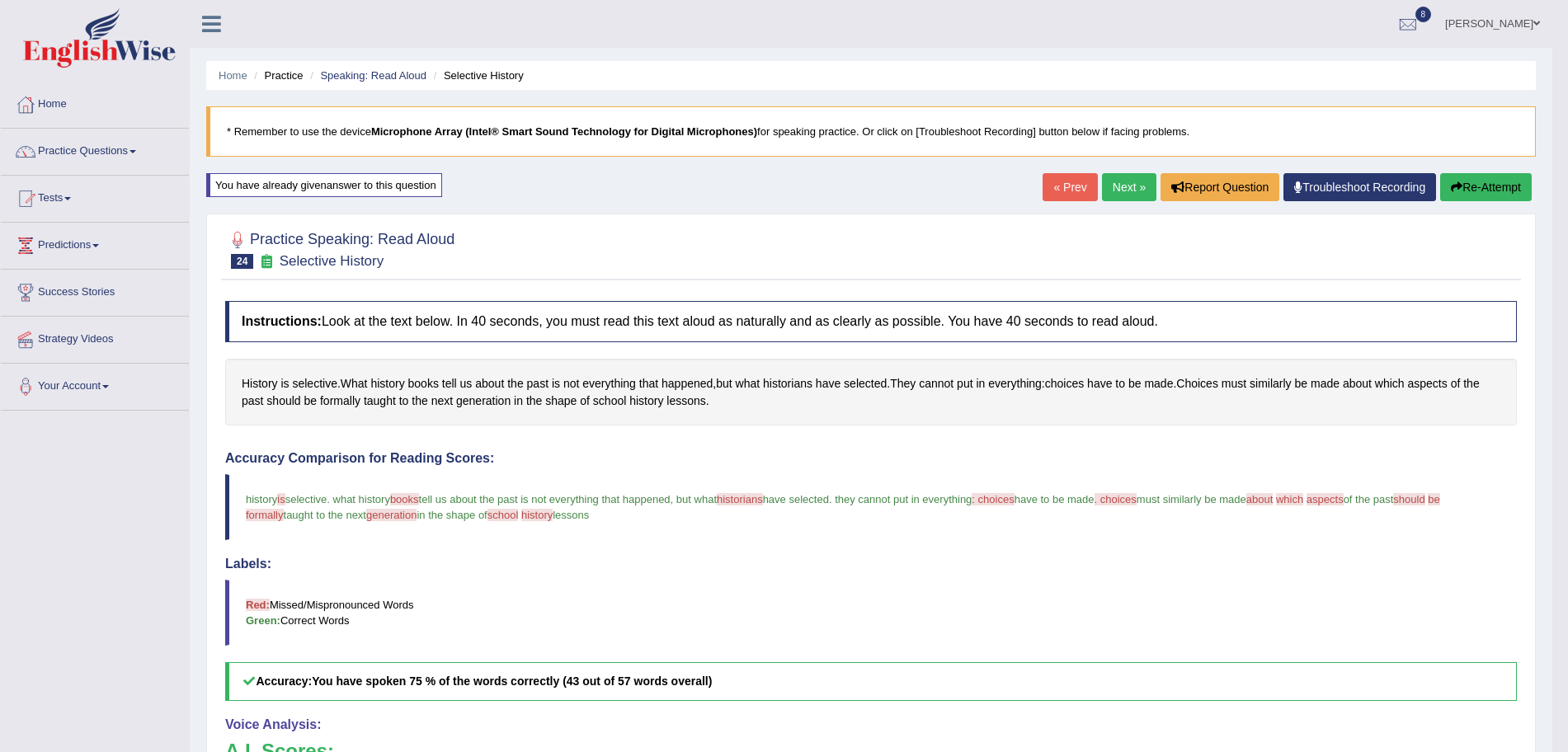
click at [1120, 181] on link "Next »" at bounding box center [1129, 187] width 55 height 28
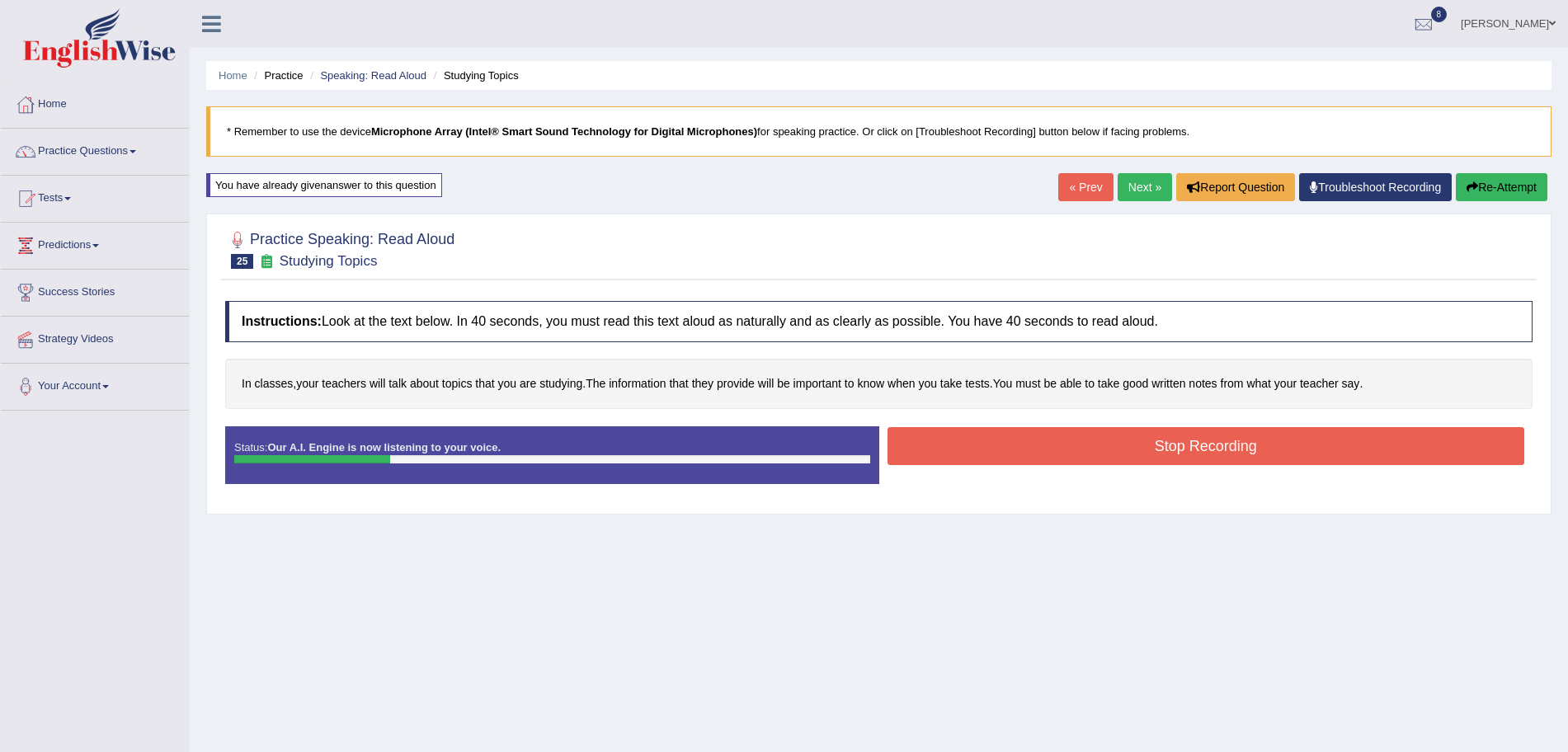
click at [999, 444] on button "Stop Recording" at bounding box center [1207, 445] width 638 height 38
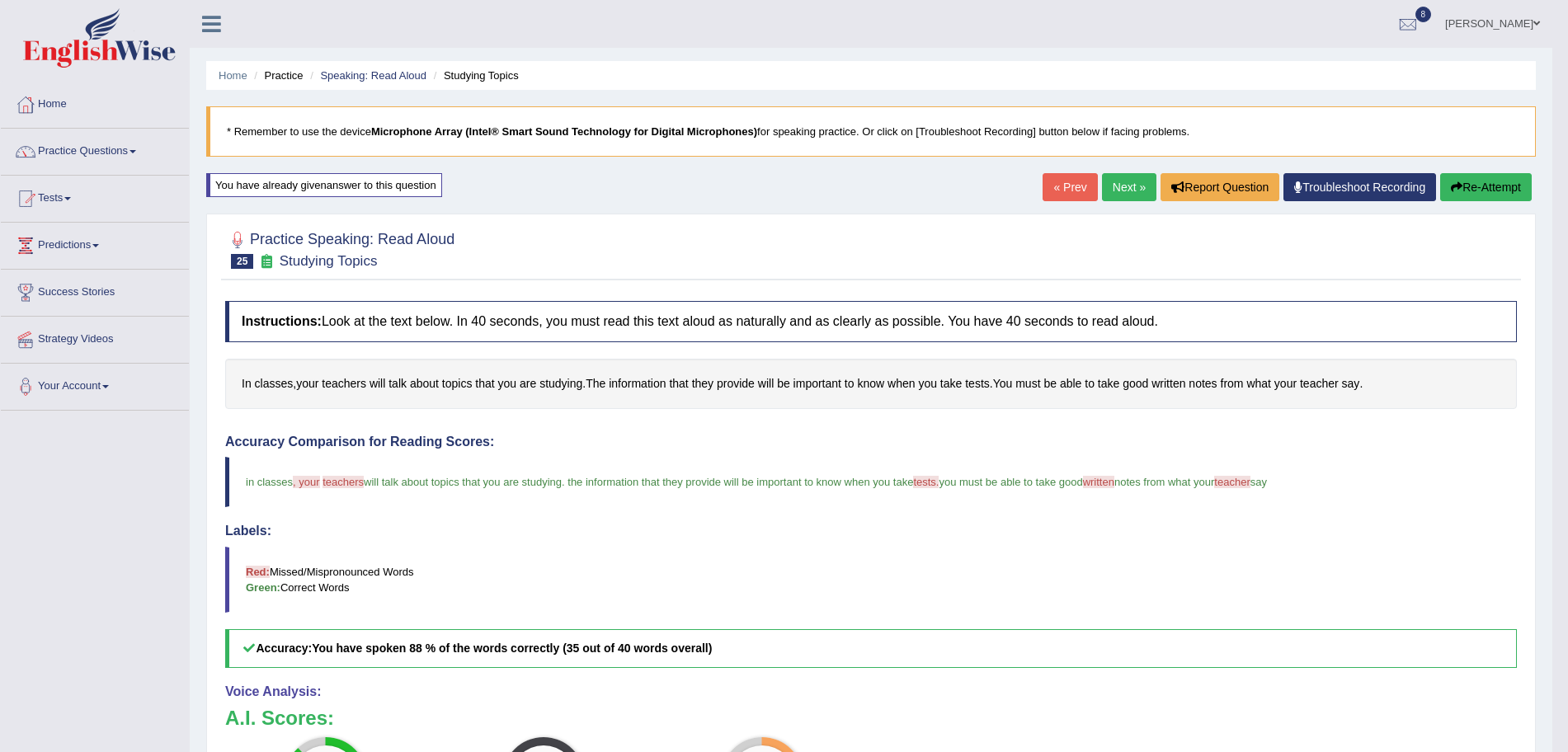
click at [1119, 183] on link "Next »" at bounding box center [1129, 187] width 55 height 28
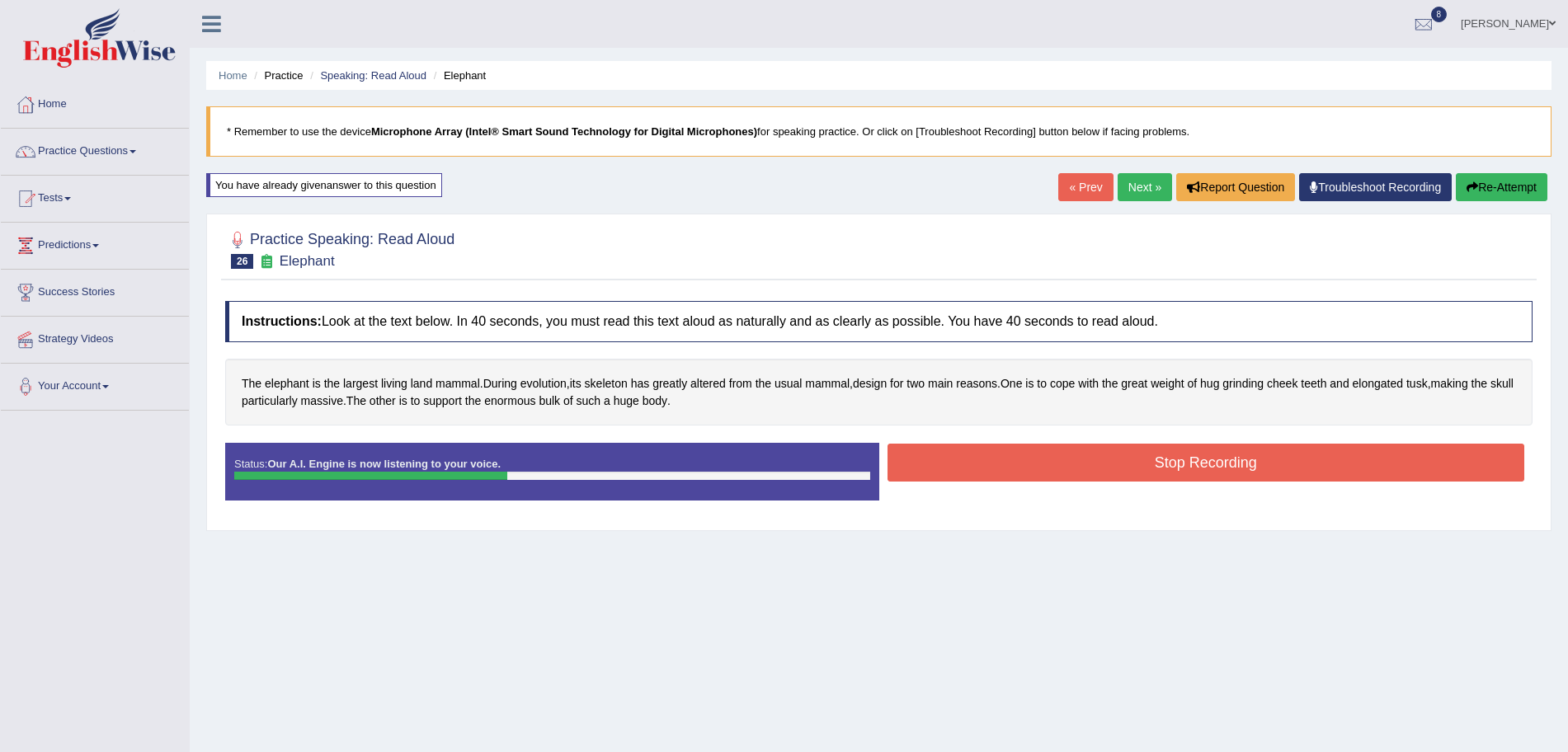
click at [1007, 460] on button "Stop Recording" at bounding box center [1207, 462] width 638 height 38
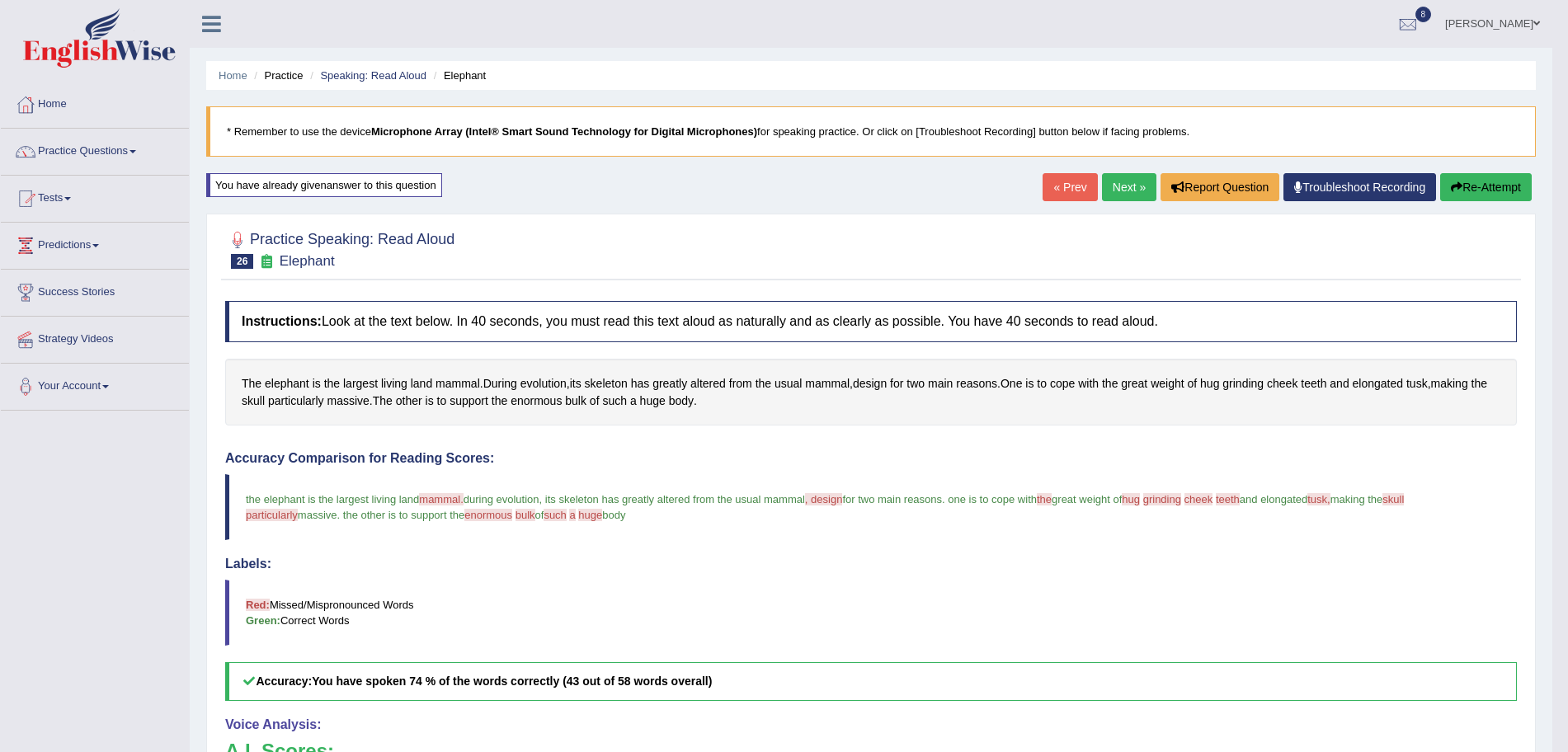
click at [1134, 183] on link "Next »" at bounding box center [1129, 187] width 55 height 28
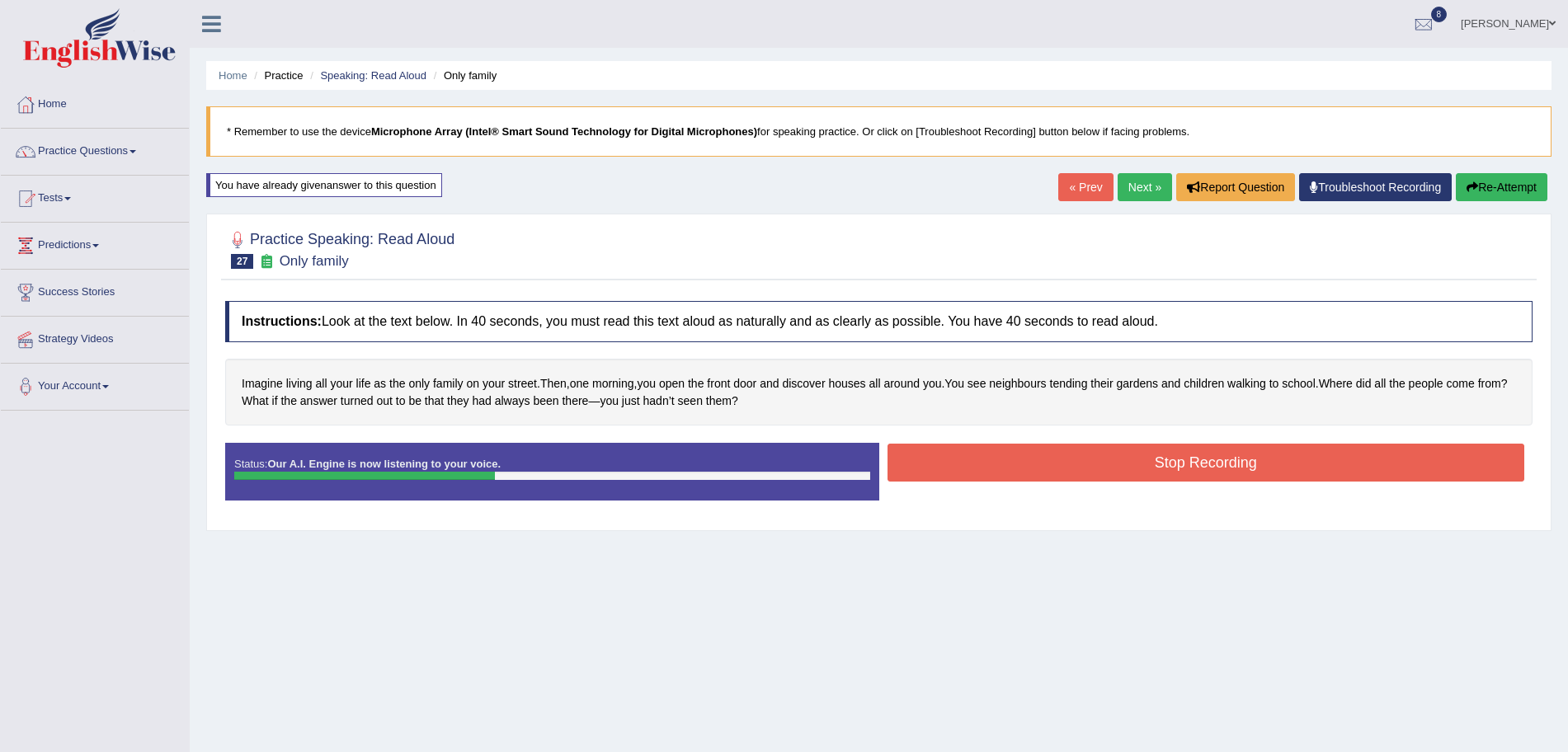
click at [975, 465] on button "Stop Recording" at bounding box center [1207, 462] width 638 height 38
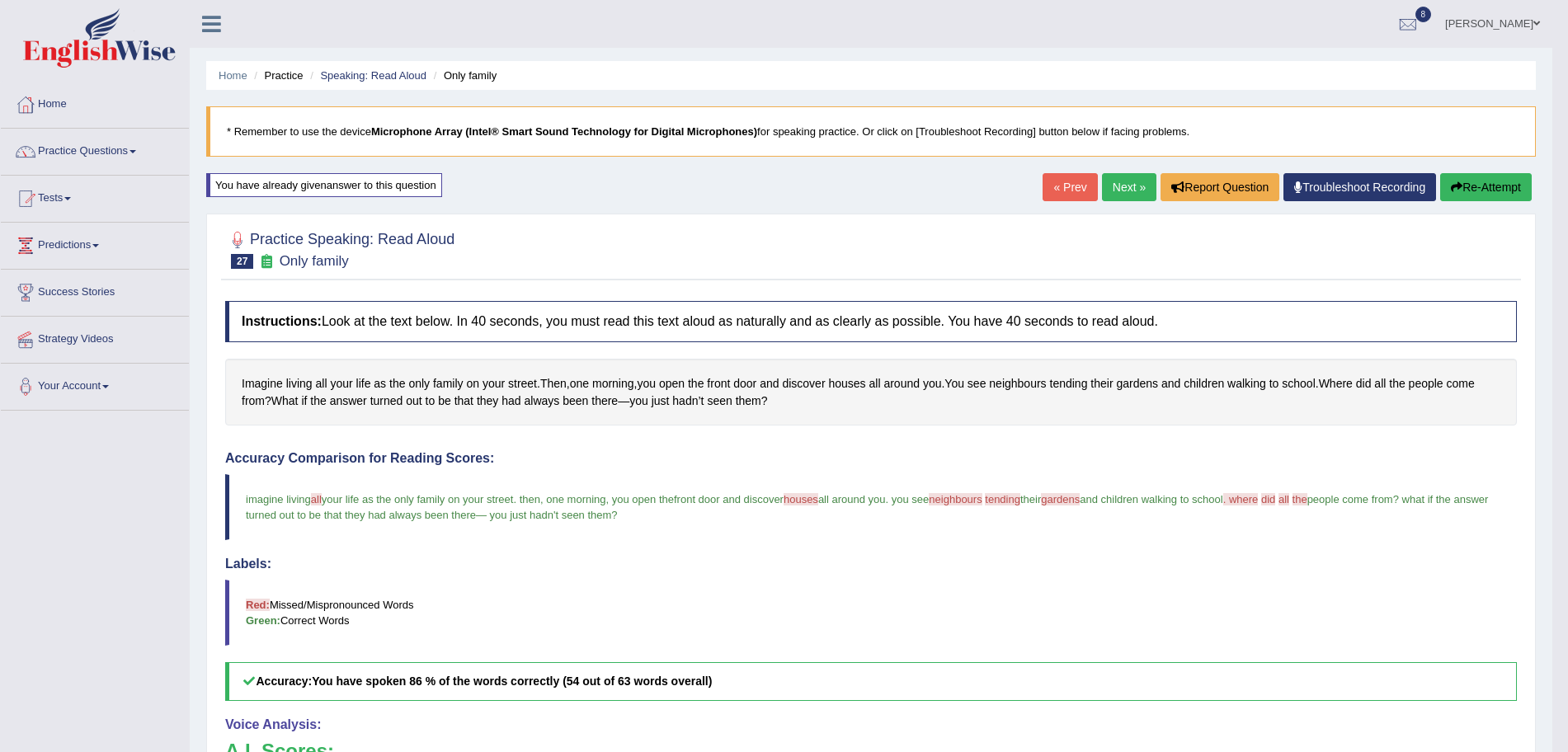
click at [1110, 191] on link "Next »" at bounding box center [1129, 187] width 55 height 28
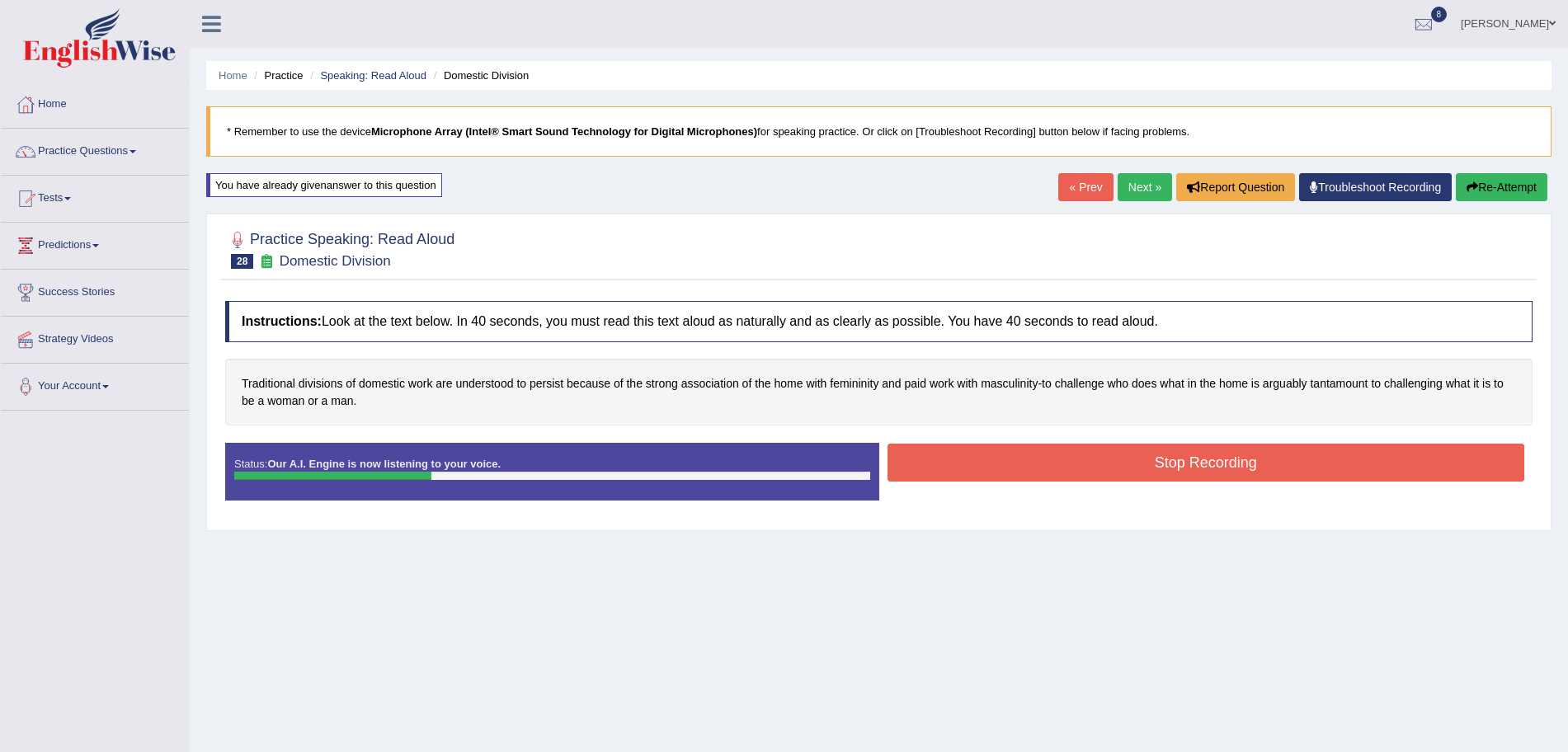
click at [987, 460] on button "Stop Recording" at bounding box center [1207, 462] width 638 height 38
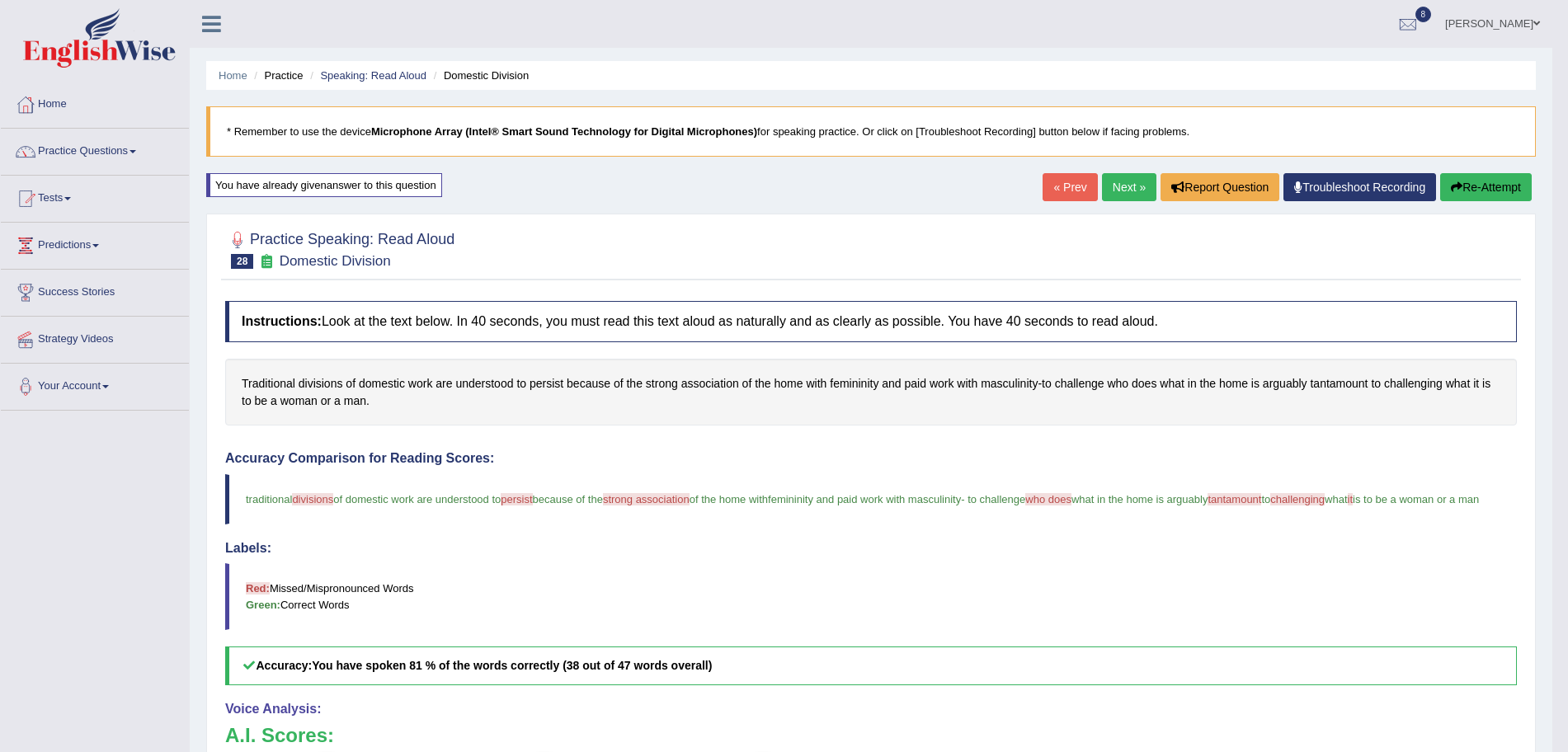
click at [1135, 193] on link "Next »" at bounding box center [1129, 187] width 55 height 28
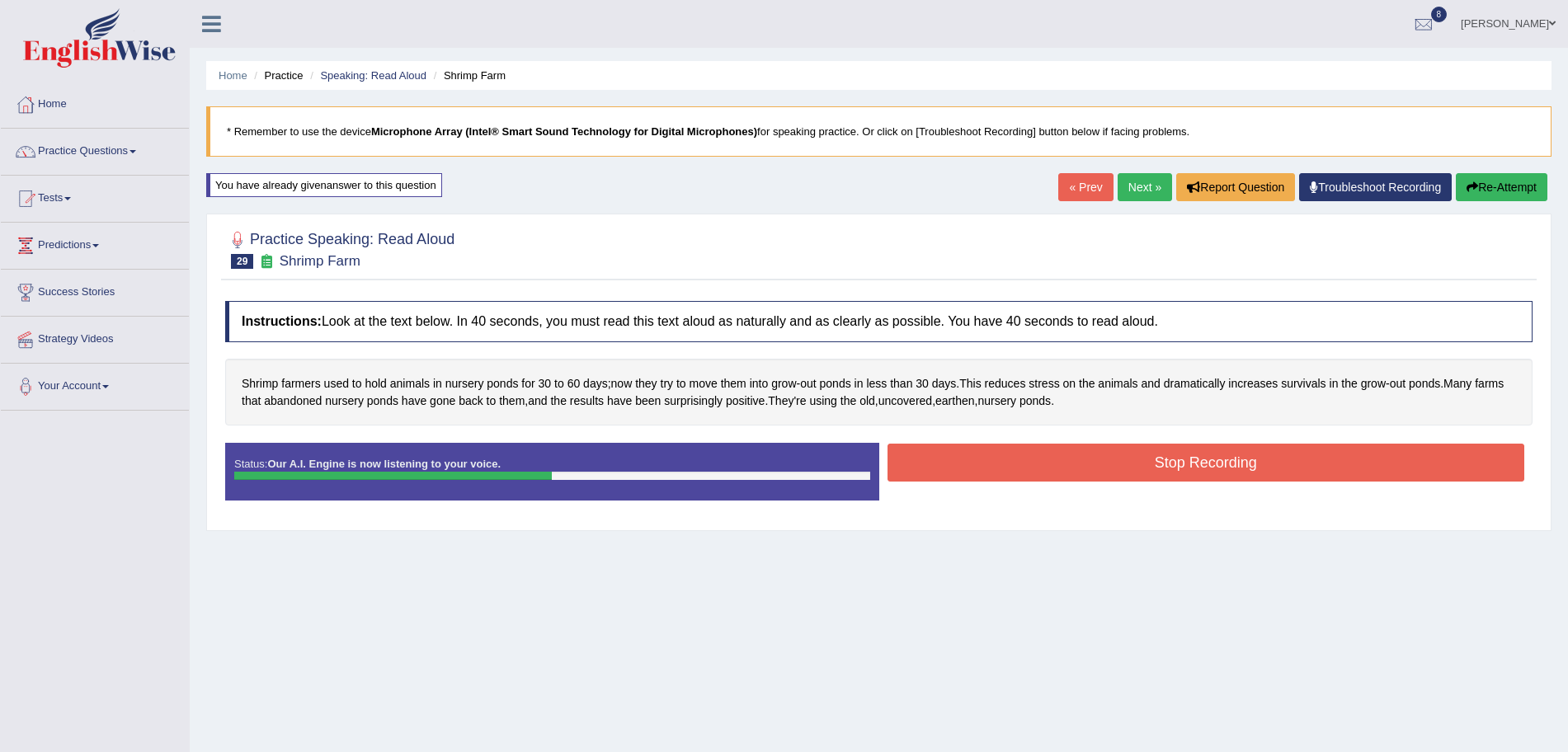
click at [1055, 461] on button "Stop Recording" at bounding box center [1207, 462] width 638 height 38
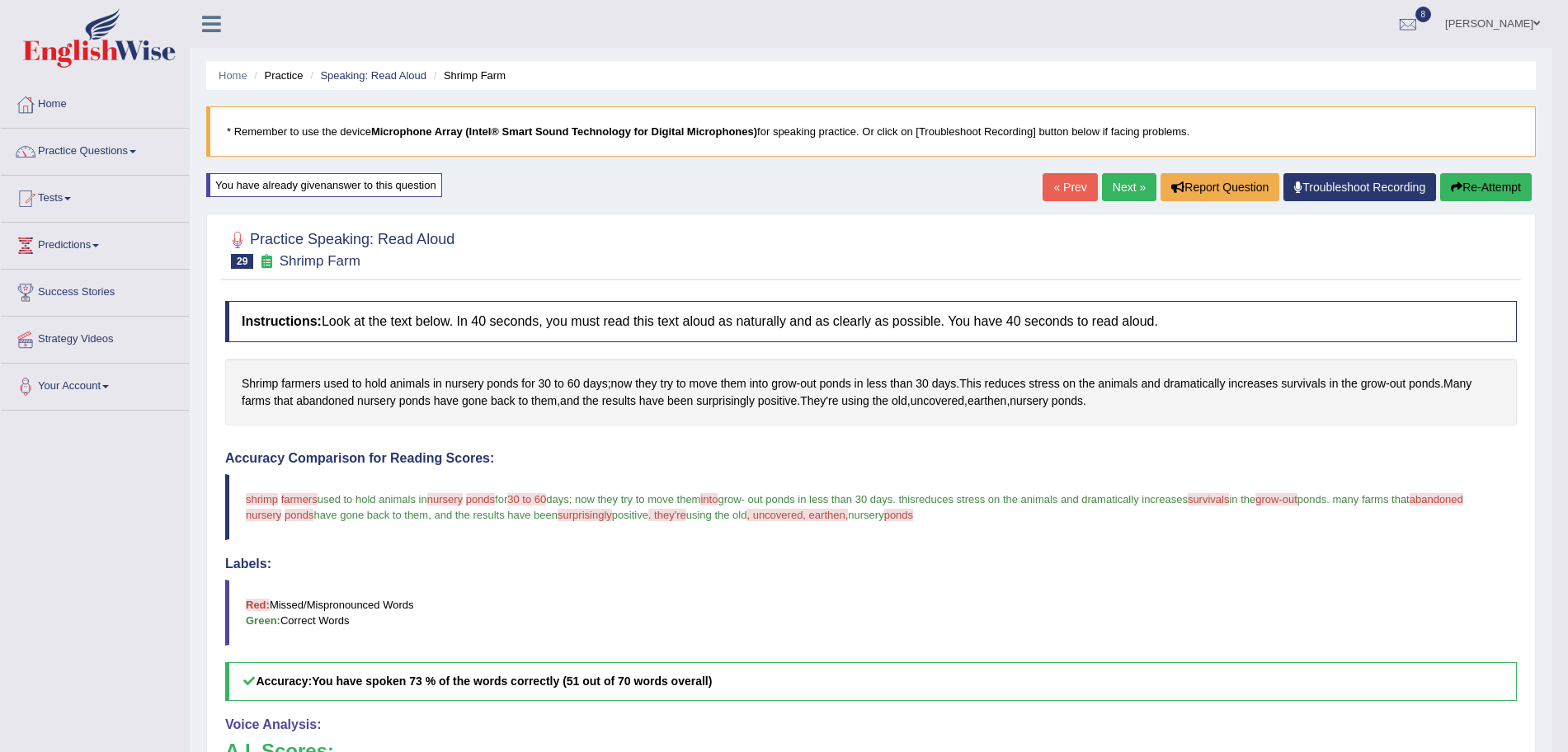
click at [1135, 190] on link "Next »" at bounding box center [1129, 187] width 55 height 28
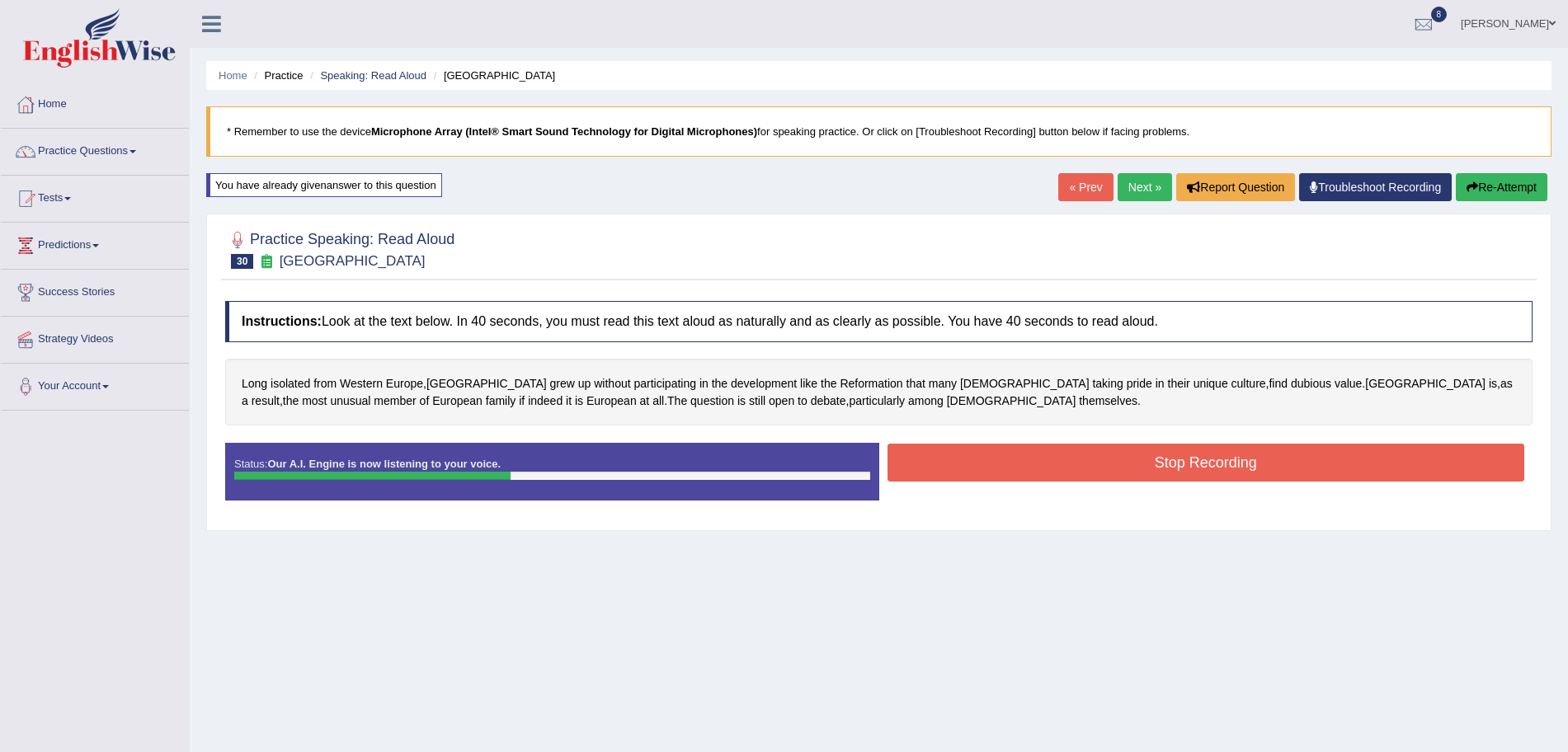
click at [974, 459] on button "Stop Recording" at bounding box center [1207, 462] width 638 height 38
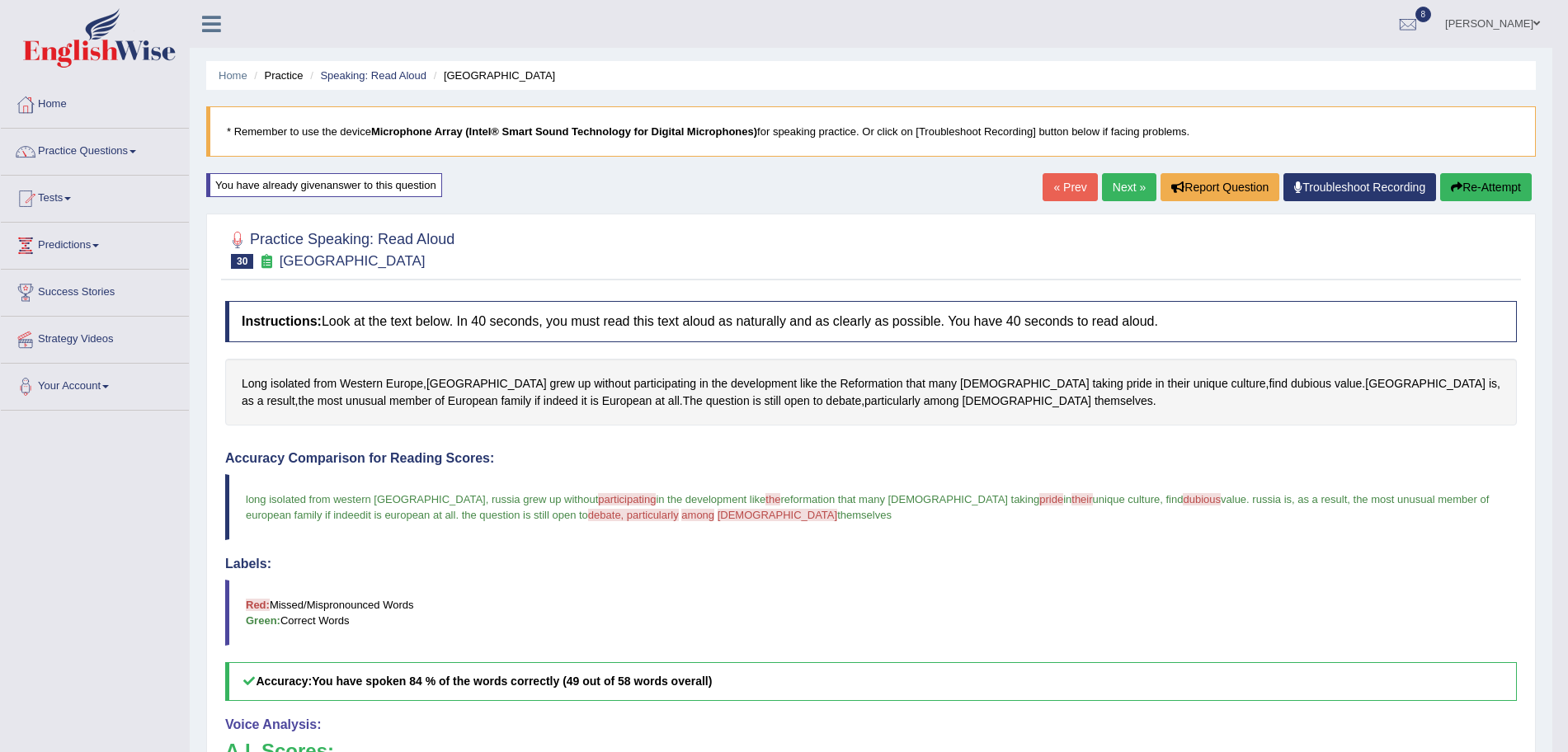
click at [1113, 182] on link "Next »" at bounding box center [1129, 187] width 55 height 28
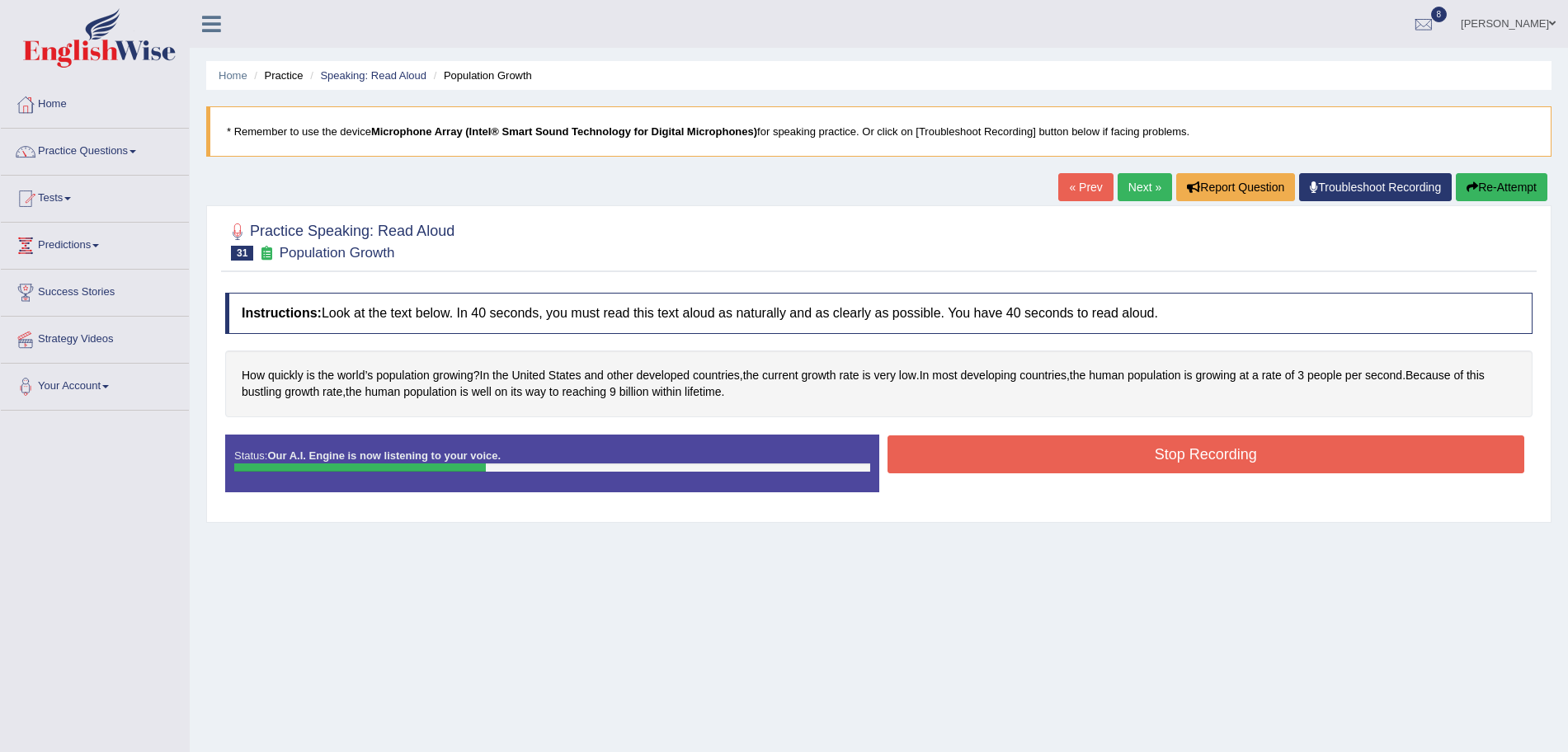
click at [1008, 457] on button "Stop Recording" at bounding box center [1207, 454] width 638 height 38
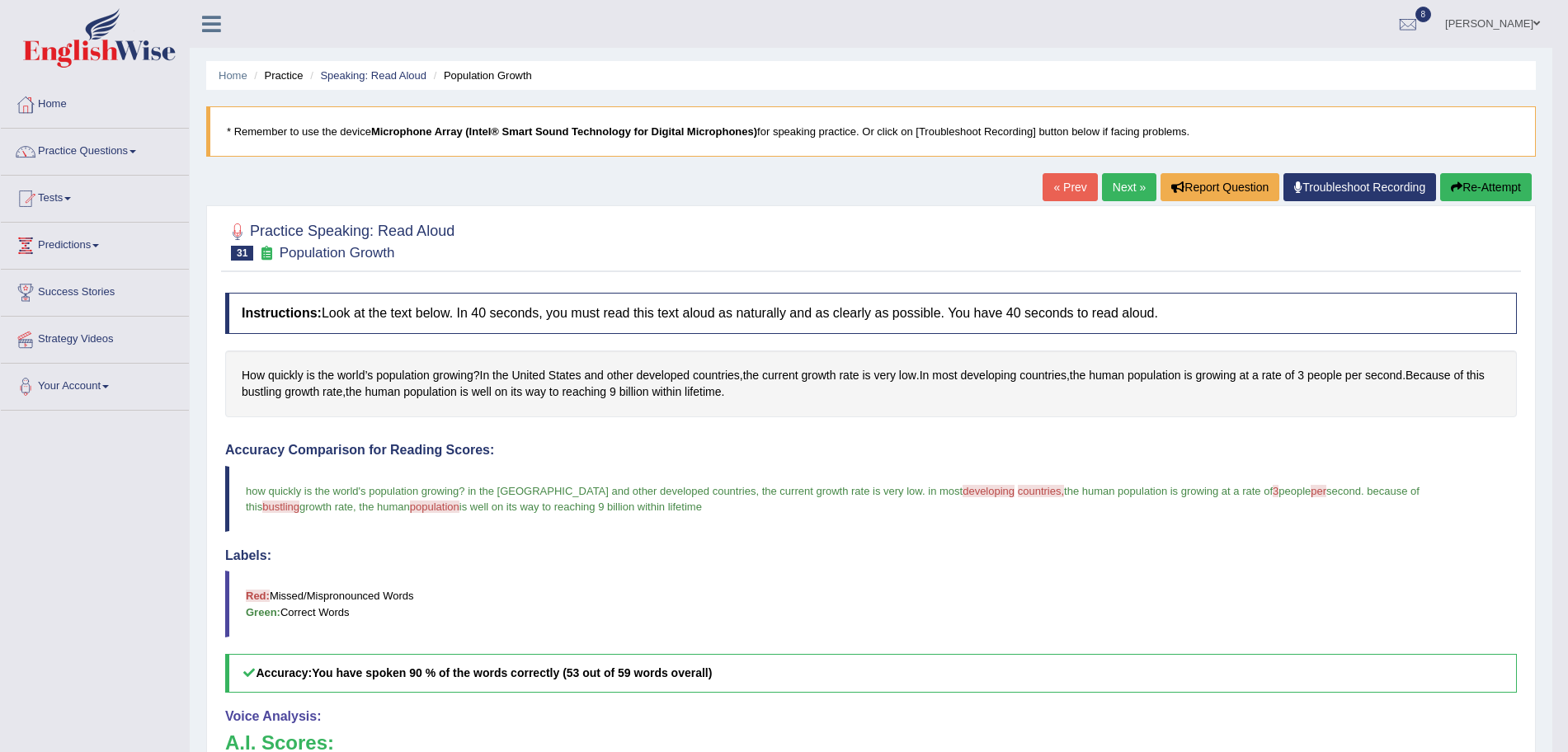
click at [1129, 186] on link "Next »" at bounding box center [1129, 187] width 55 height 28
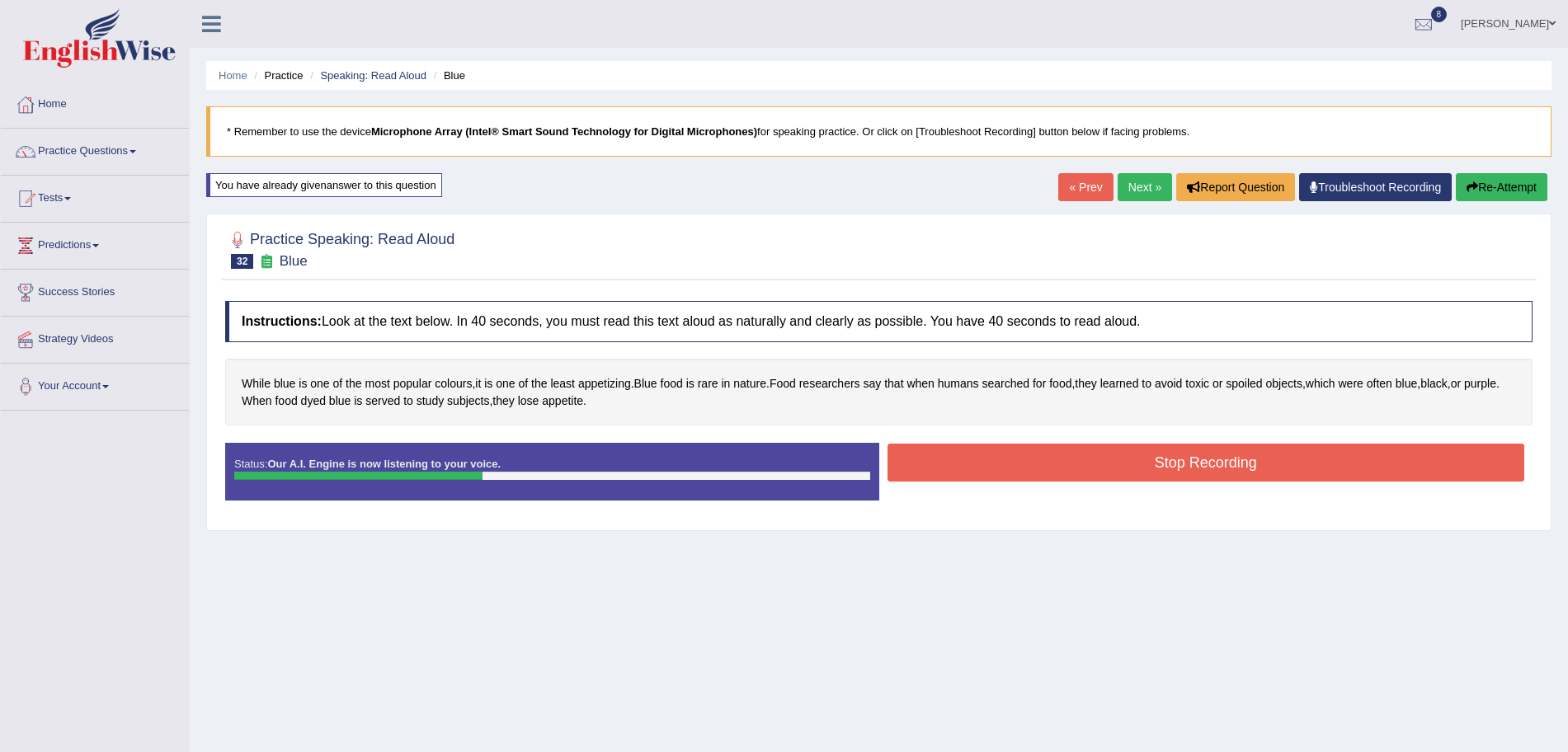
click at [998, 467] on button "Stop Recording" at bounding box center [1207, 462] width 638 height 38
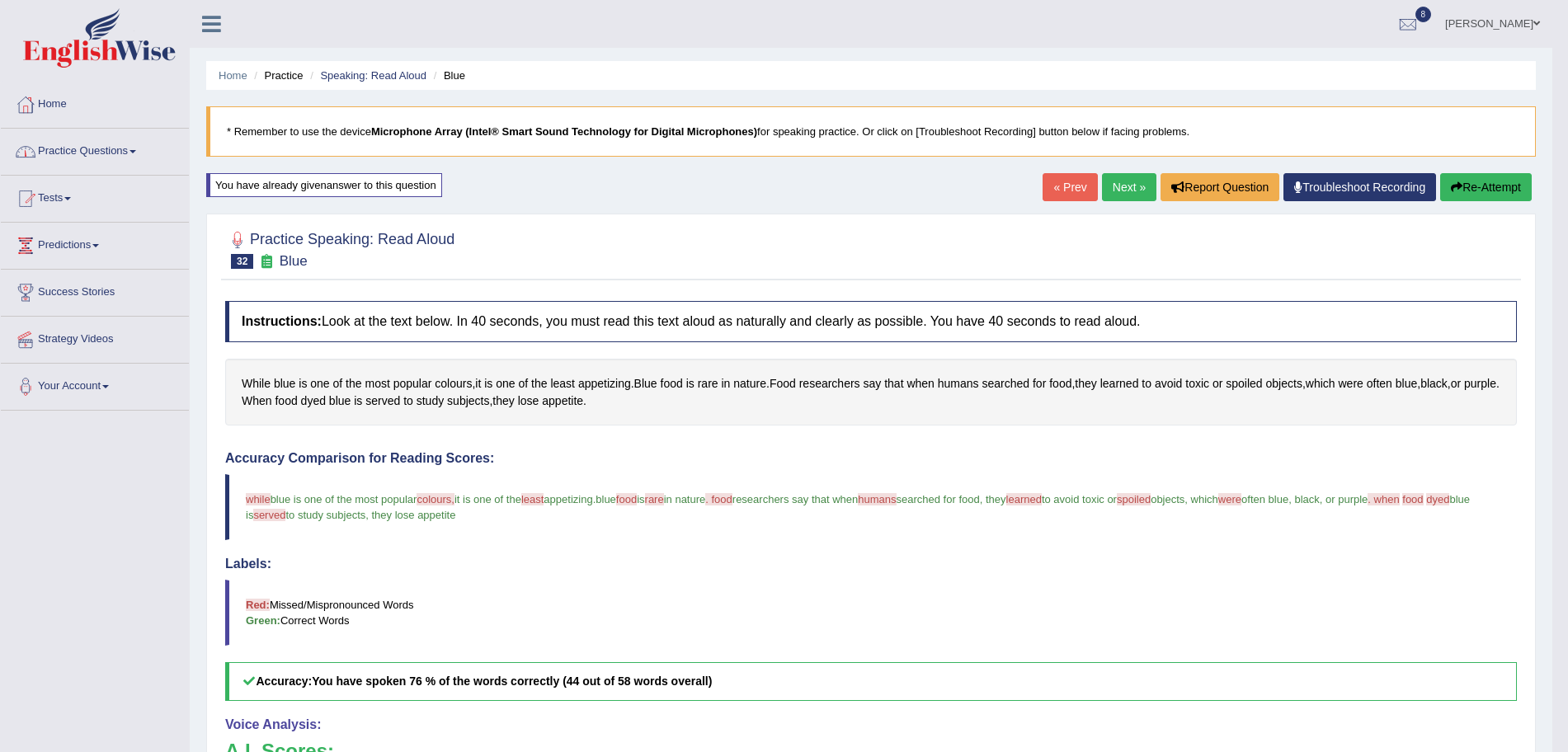
click at [127, 163] on link "Practice Questions" at bounding box center [95, 149] width 188 height 41
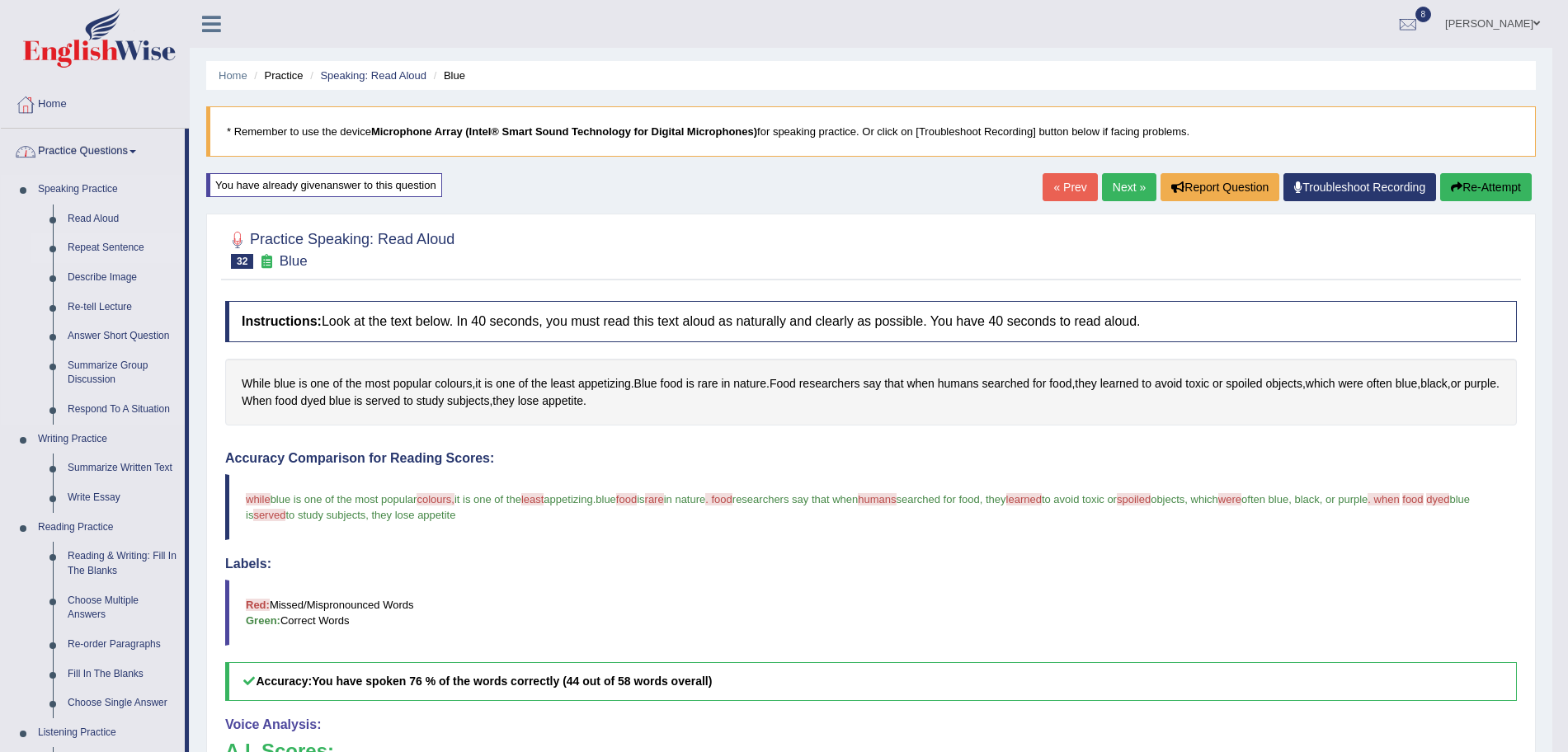
click at [96, 247] on link "Repeat Sentence" at bounding box center [122, 248] width 124 height 30
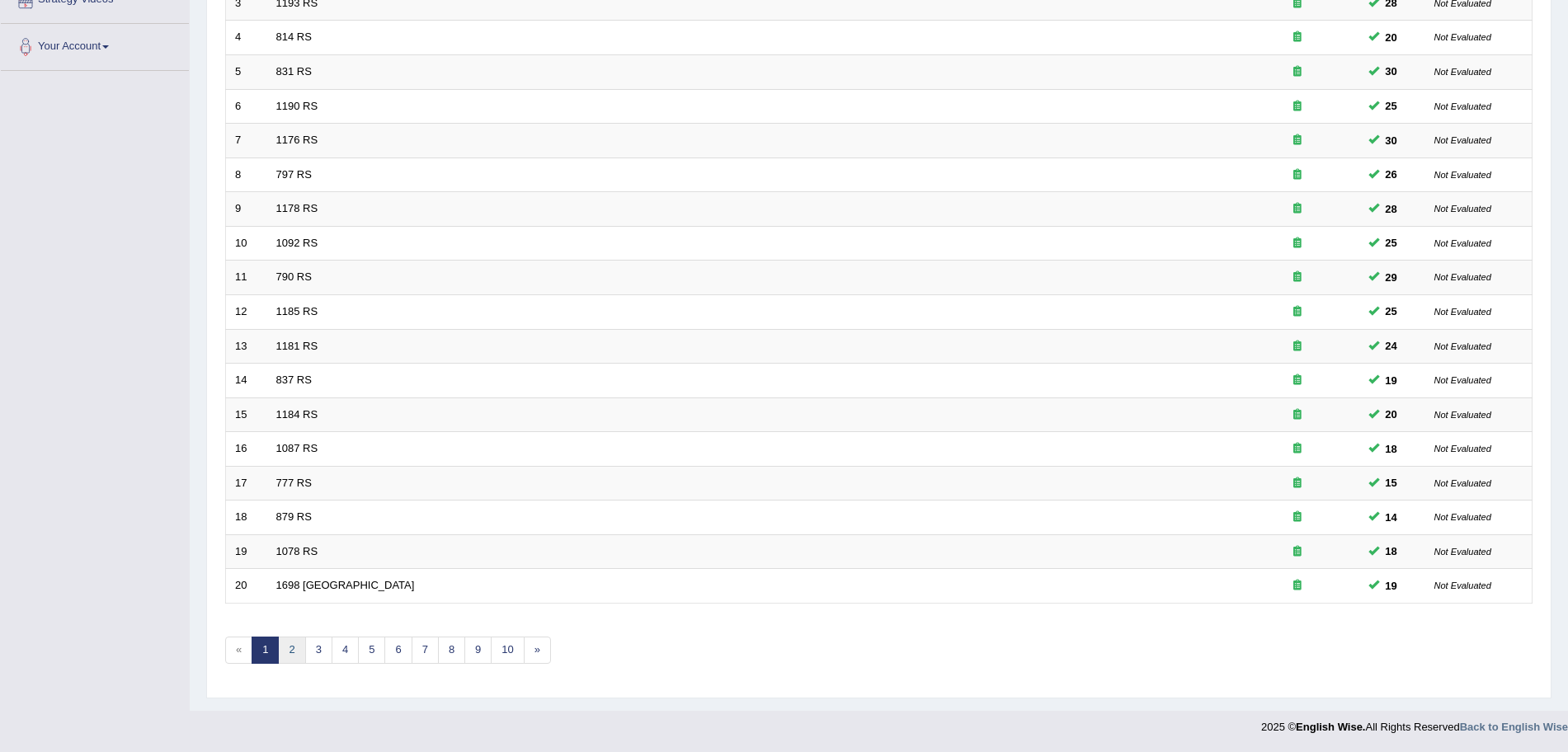
click at [297, 660] on link "2" at bounding box center [291, 649] width 27 height 27
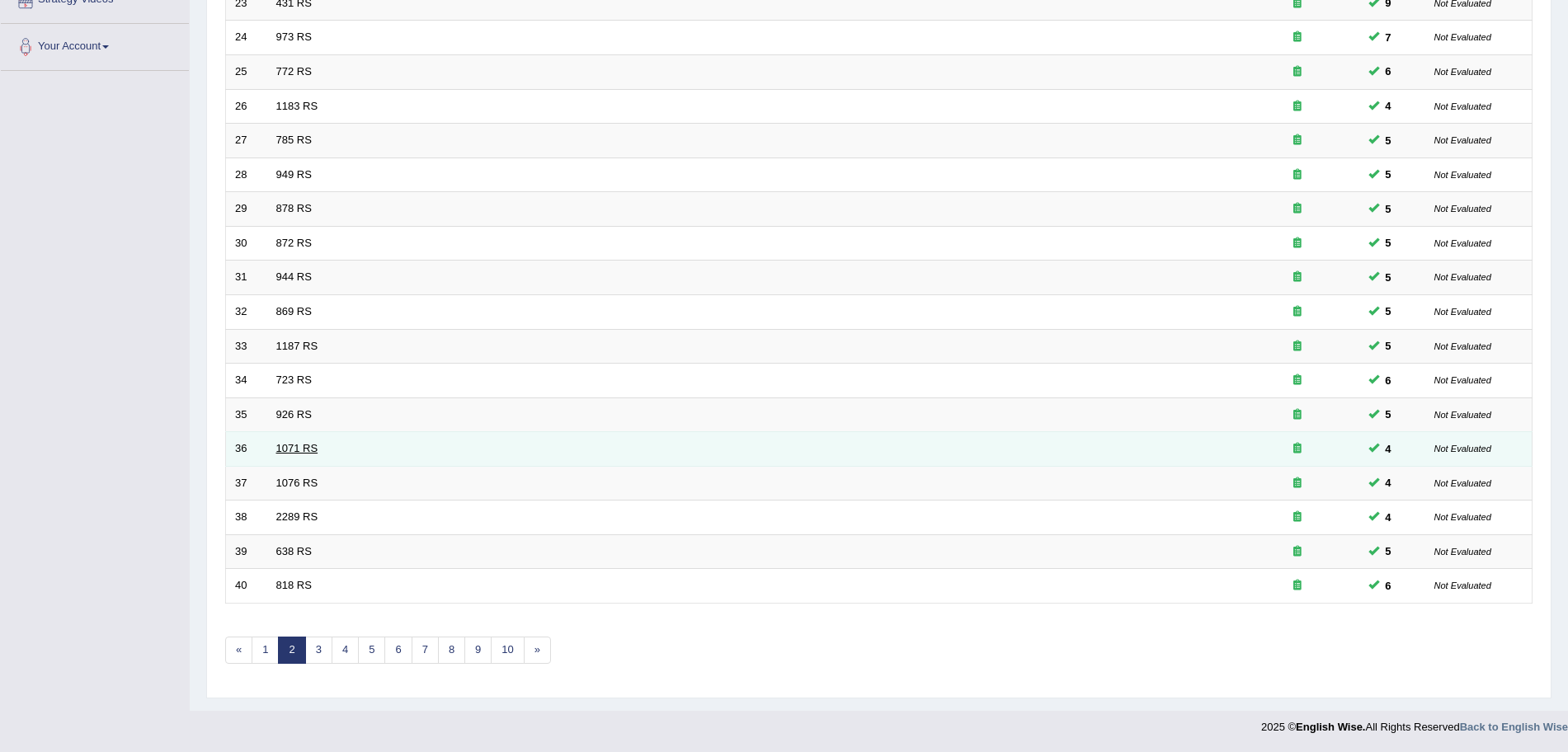
click at [300, 445] on link "1071 RS" at bounding box center [297, 447] width 42 height 12
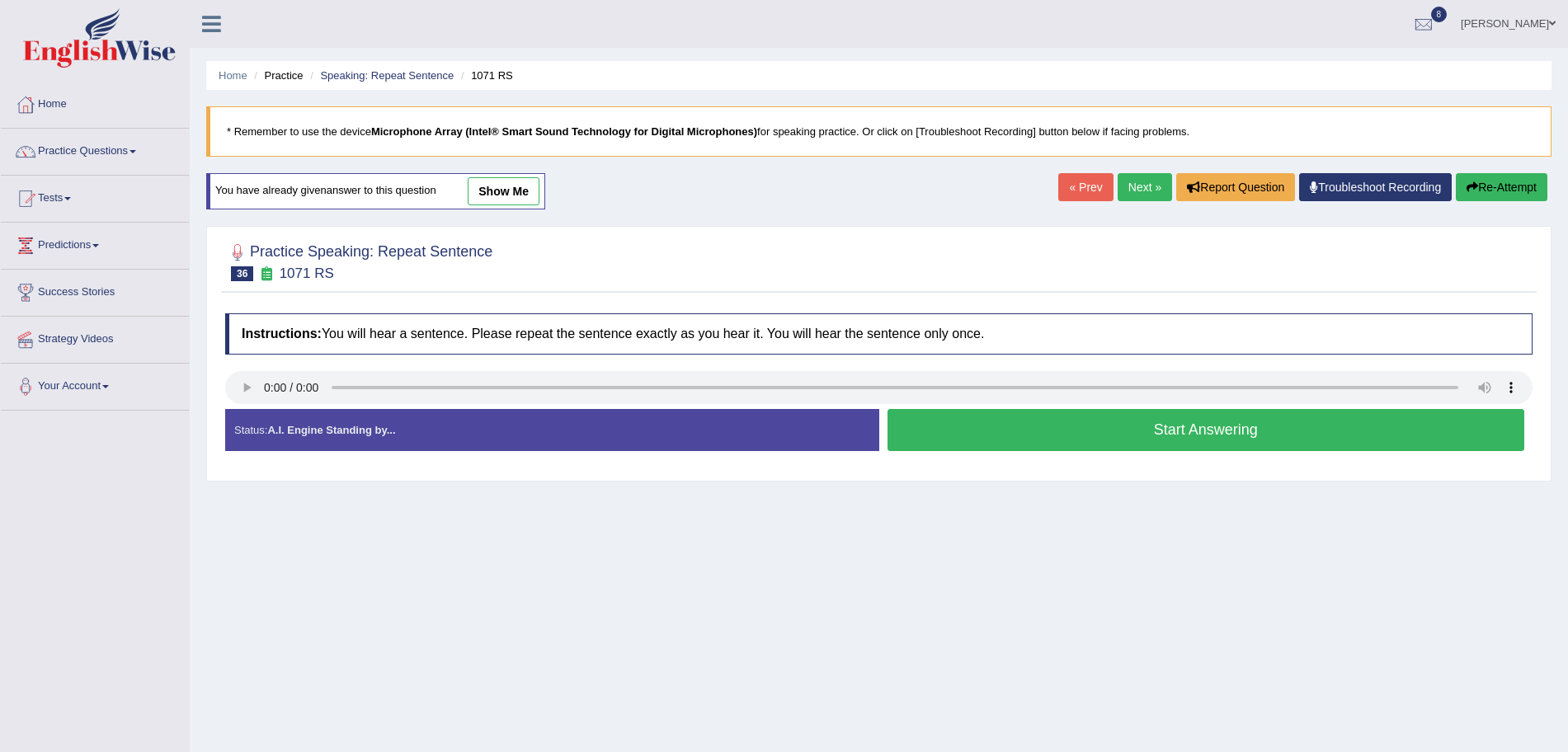
click at [1146, 424] on button "Start Answering" at bounding box center [1207, 429] width 638 height 42
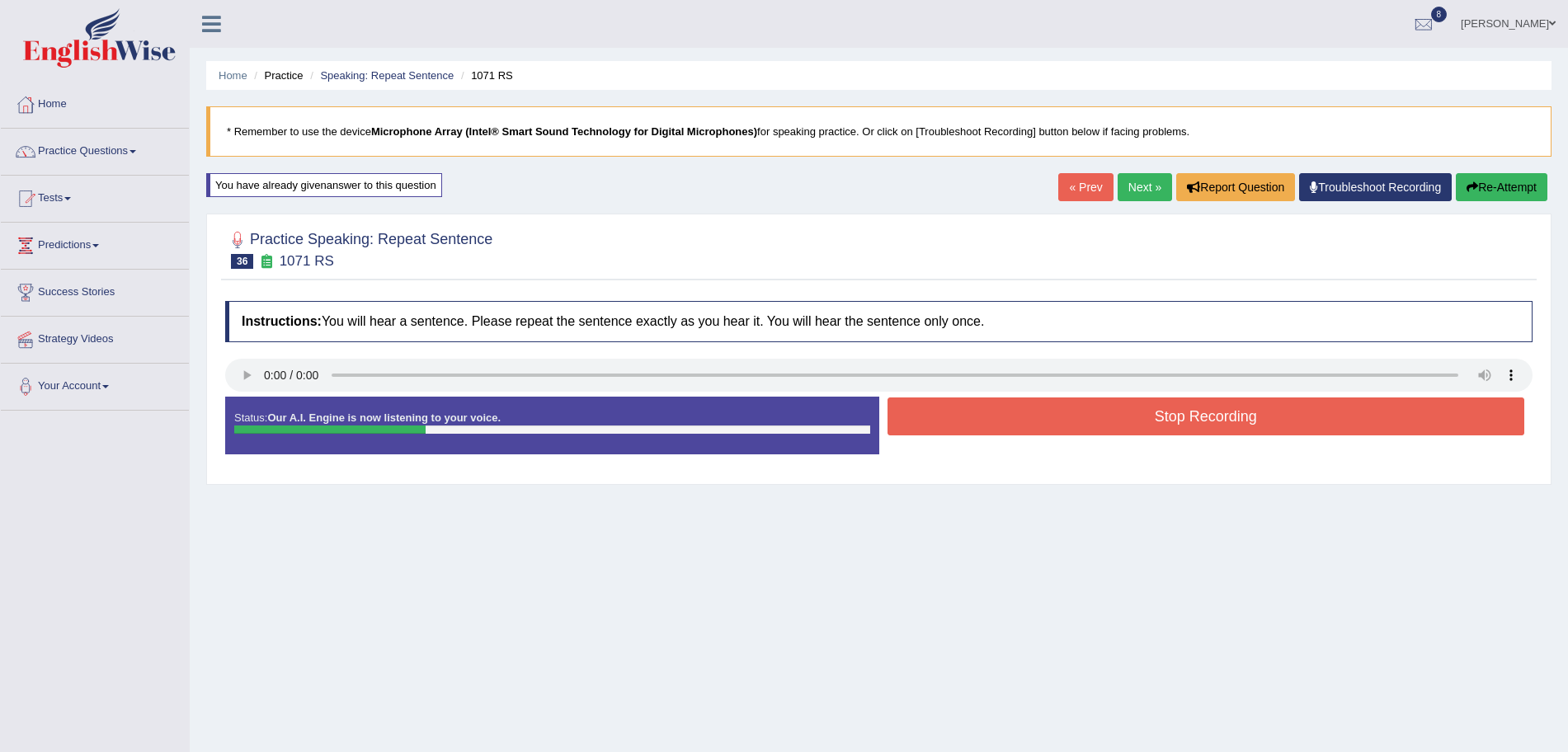
click at [1023, 419] on button "Stop Recording" at bounding box center [1207, 416] width 638 height 38
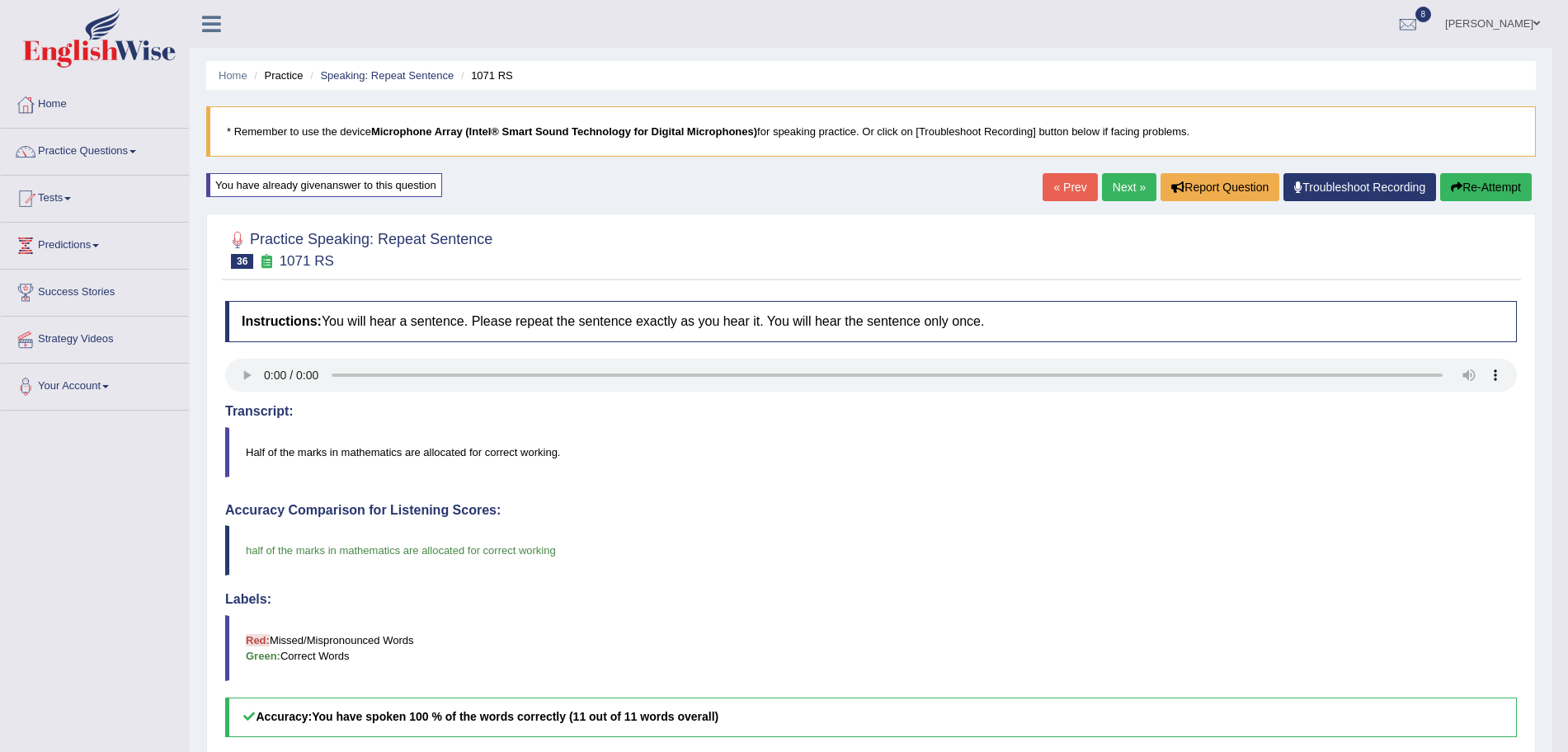
click at [1128, 192] on link "Next »" at bounding box center [1129, 187] width 55 height 28
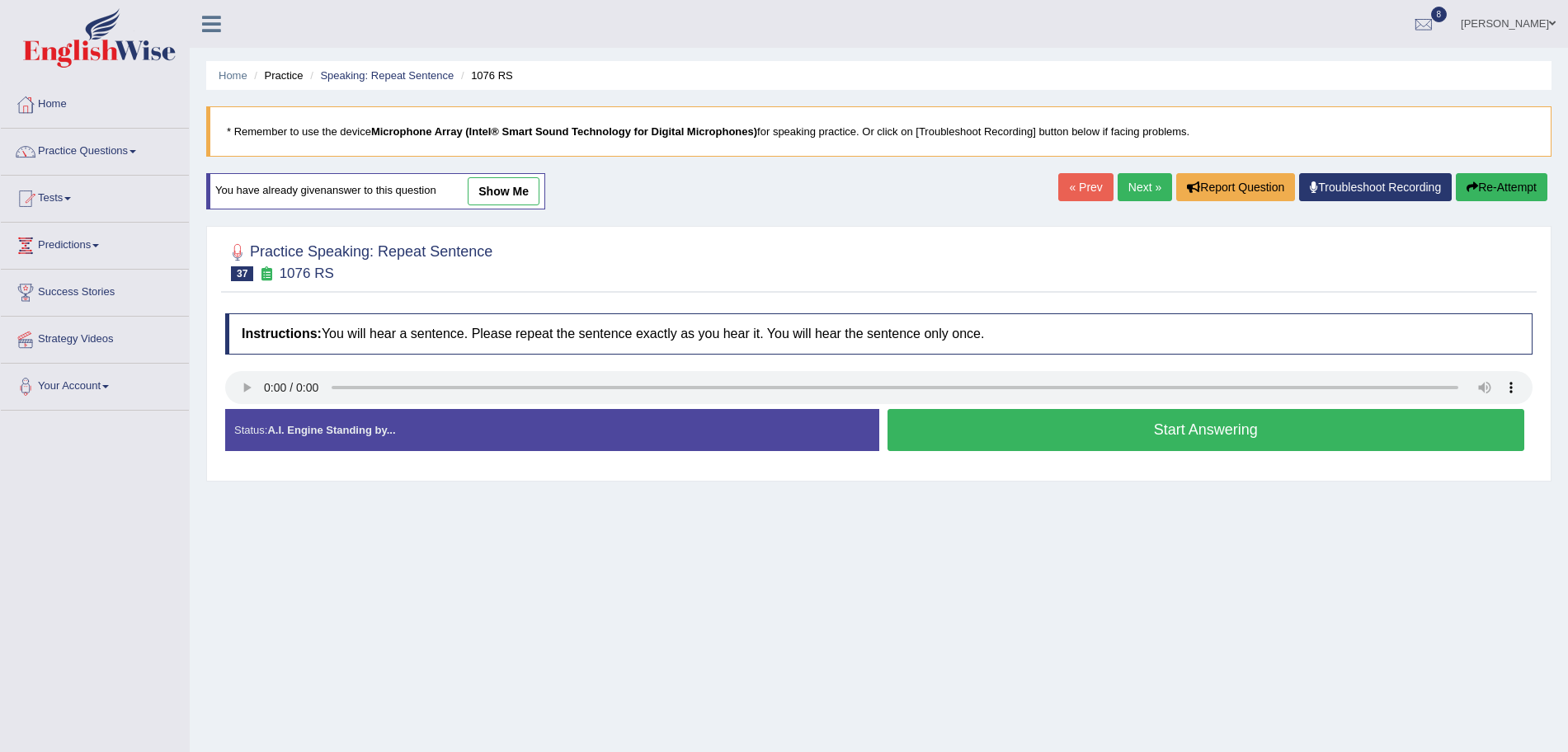
click at [1084, 431] on button "Start Answering" at bounding box center [1207, 429] width 638 height 42
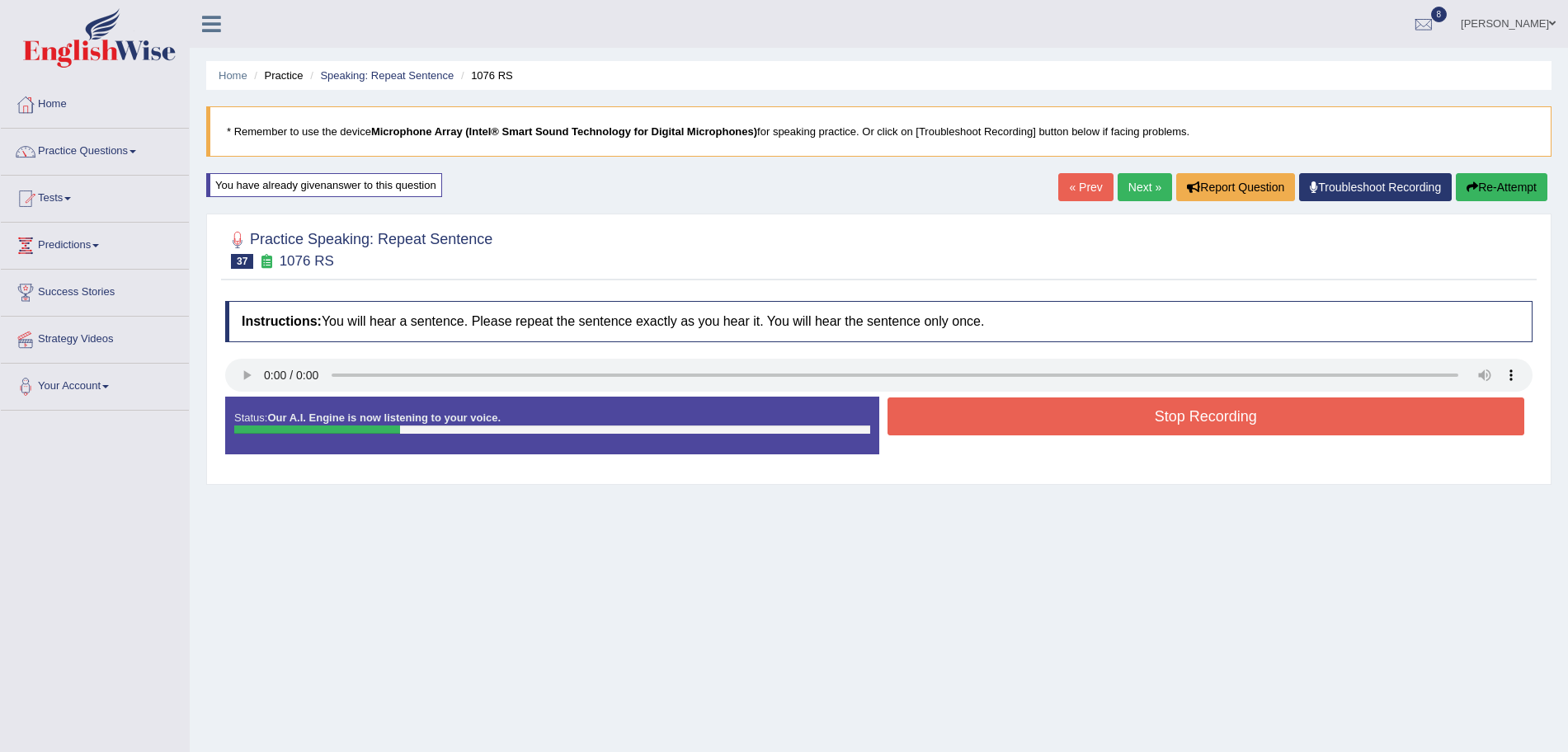
click at [1004, 415] on button "Stop Recording" at bounding box center [1207, 416] width 638 height 38
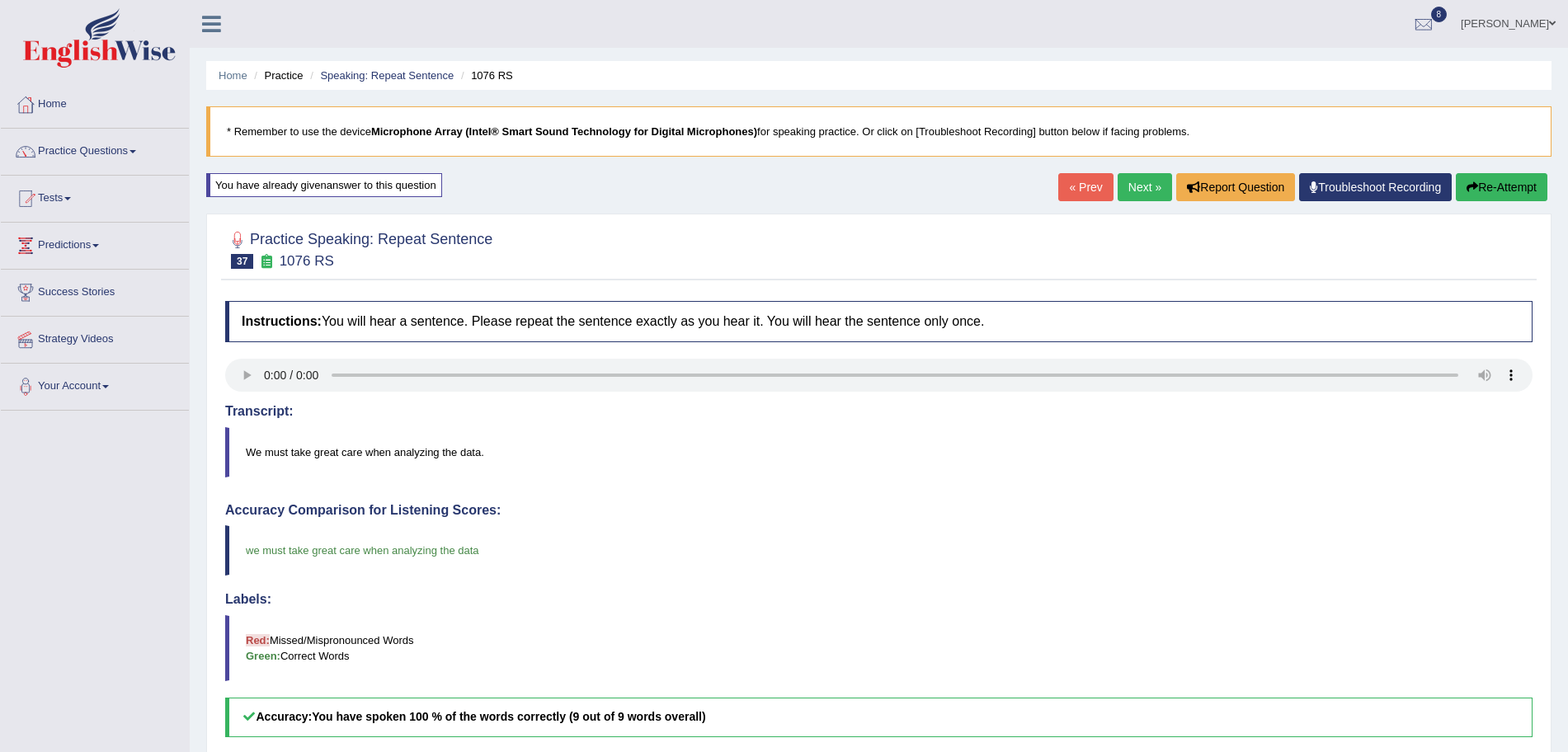
click at [1135, 184] on body "Toggle navigation Home Practice Questions Speaking Practice Read Aloud Repeat S…" at bounding box center [784, 376] width 1568 height 752
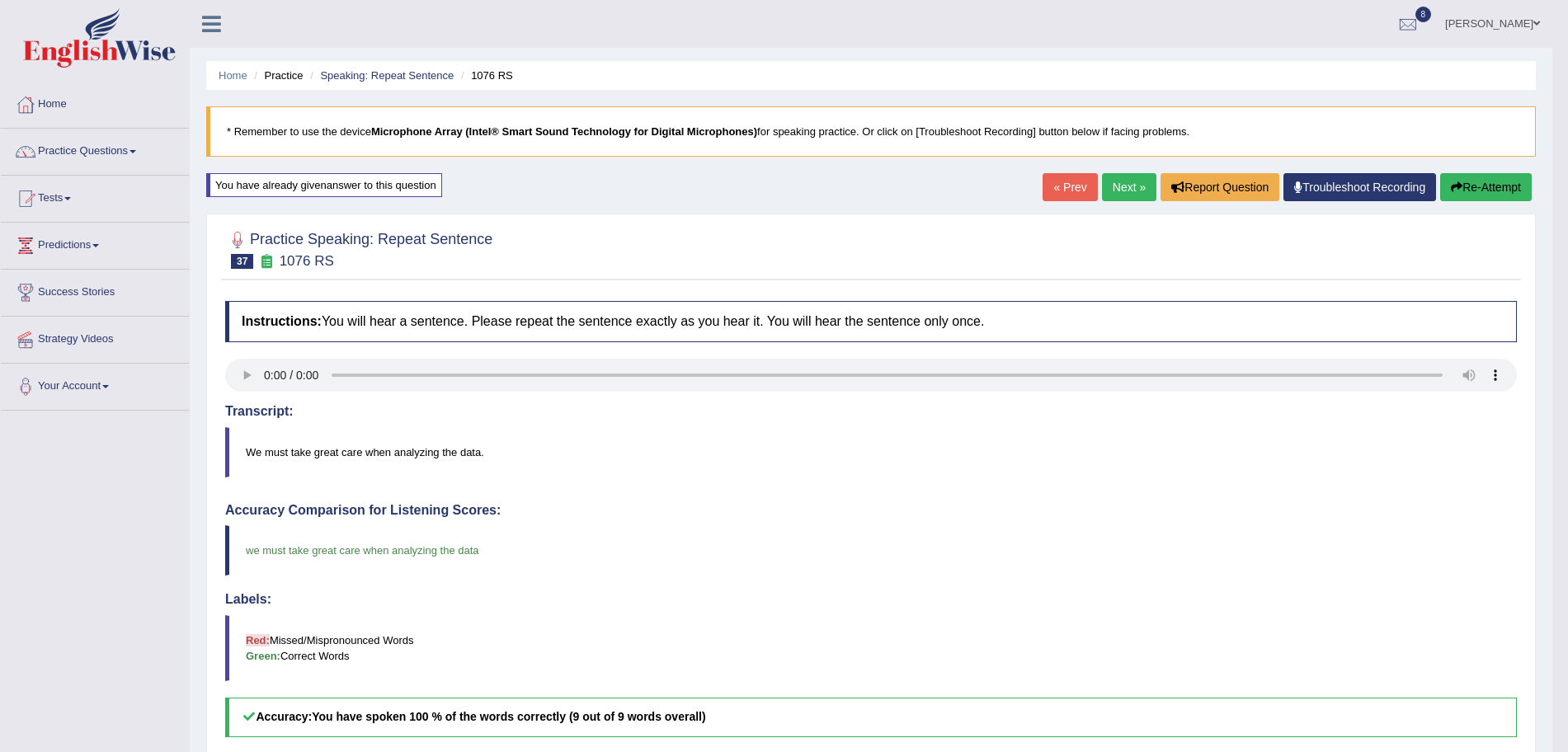
click at [1135, 184] on link "Next »" at bounding box center [1129, 187] width 55 height 28
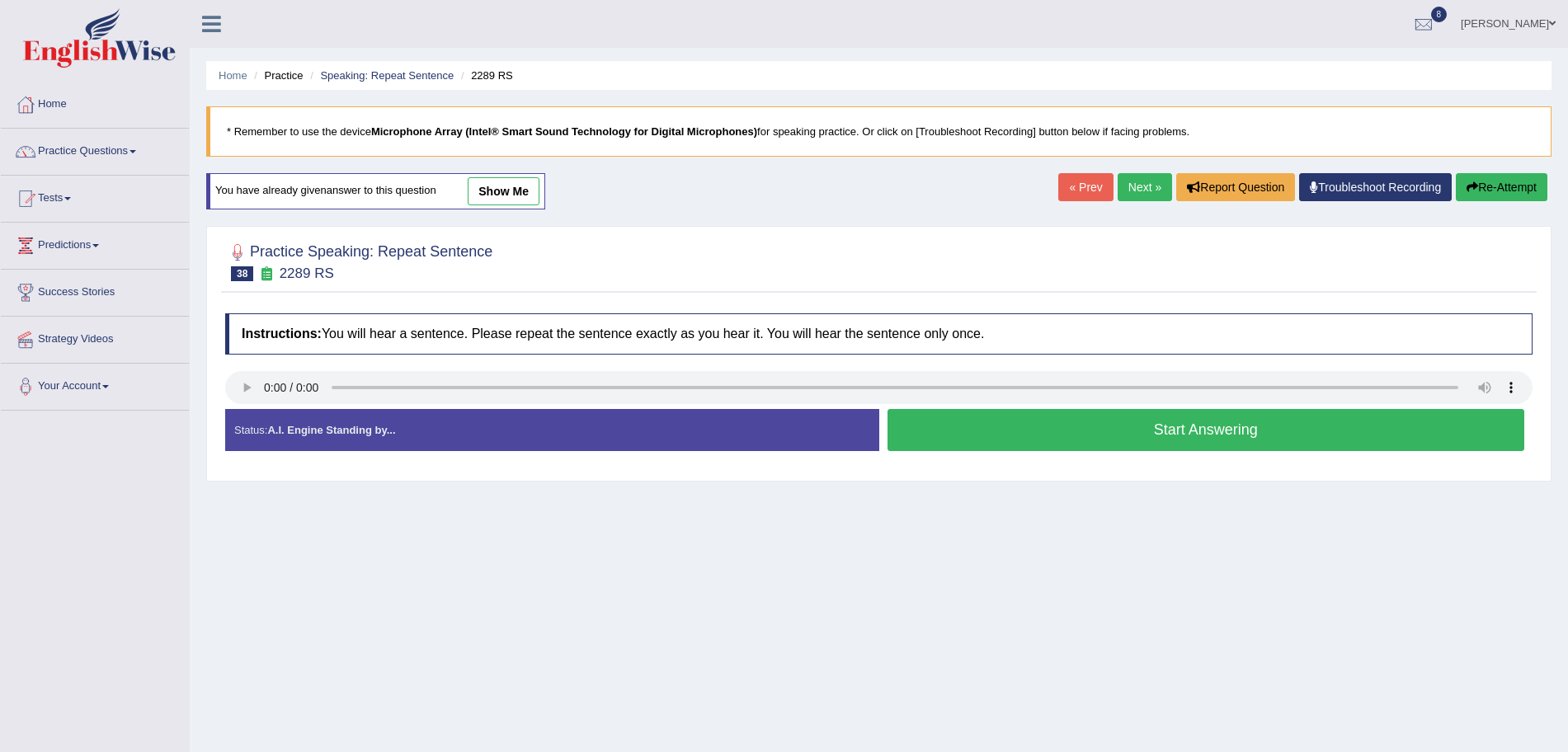
click at [1057, 432] on button "Start Answering" at bounding box center [1207, 429] width 638 height 42
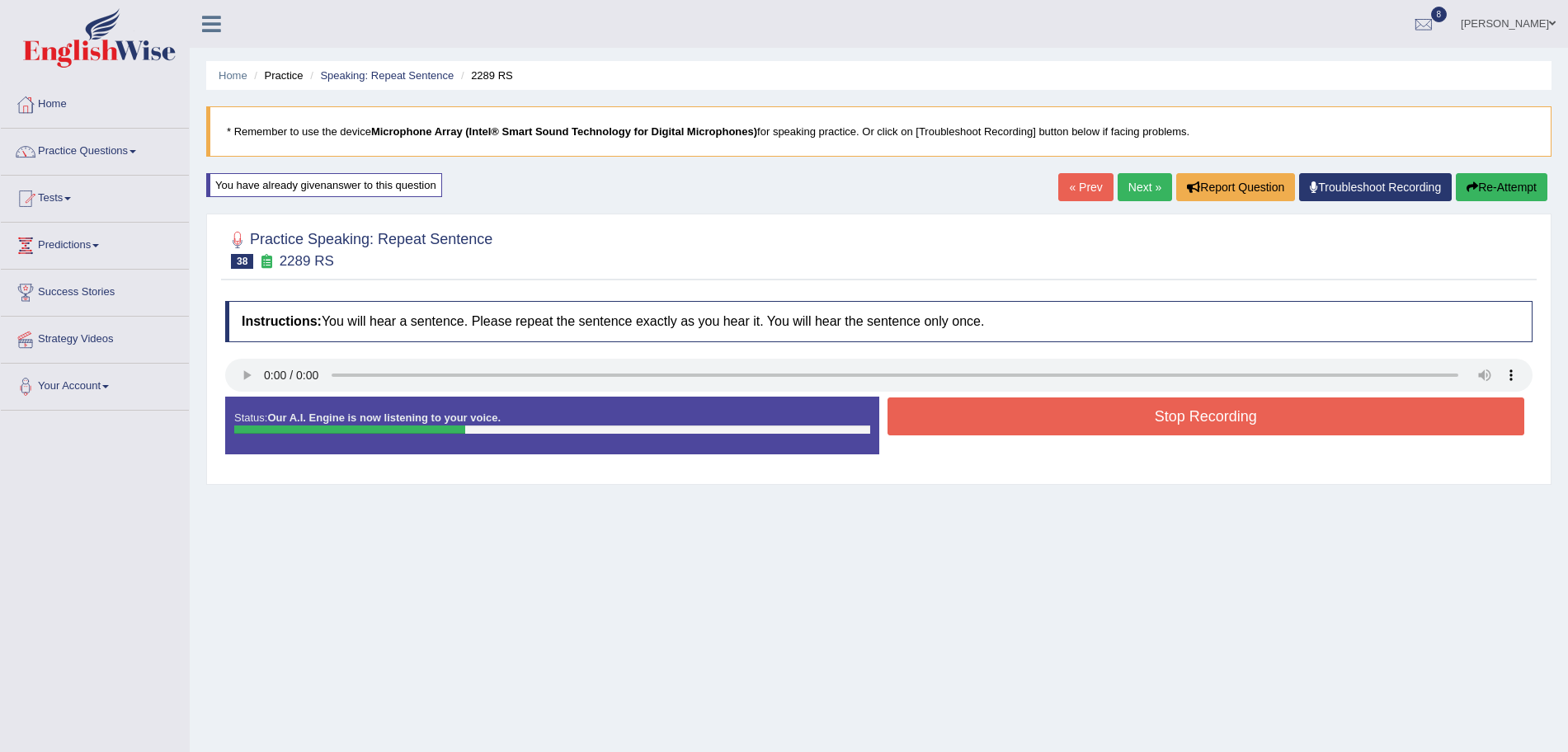
click at [1013, 424] on button "Stop Recording" at bounding box center [1207, 416] width 638 height 38
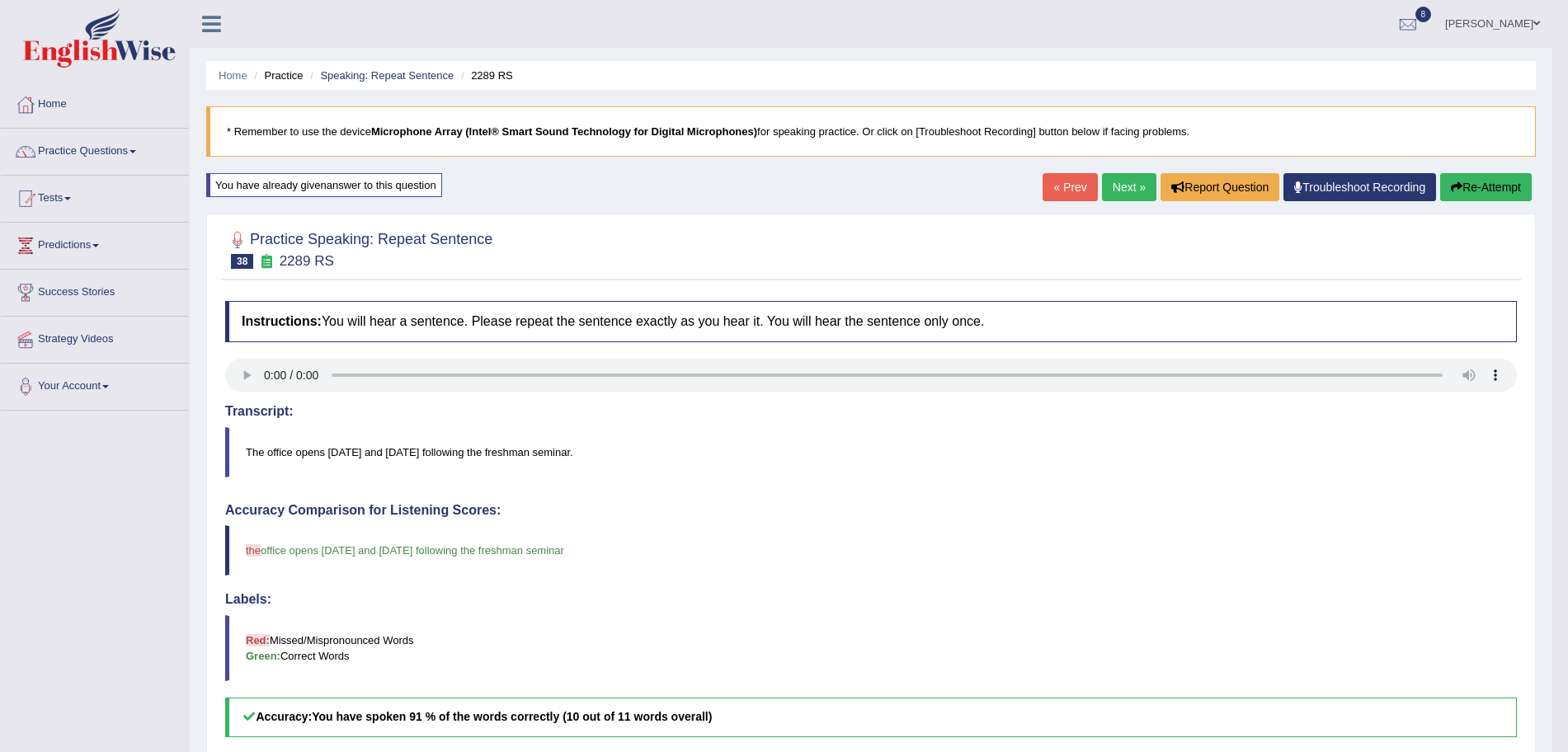
click at [1114, 189] on link "Next »" at bounding box center [1129, 187] width 55 height 28
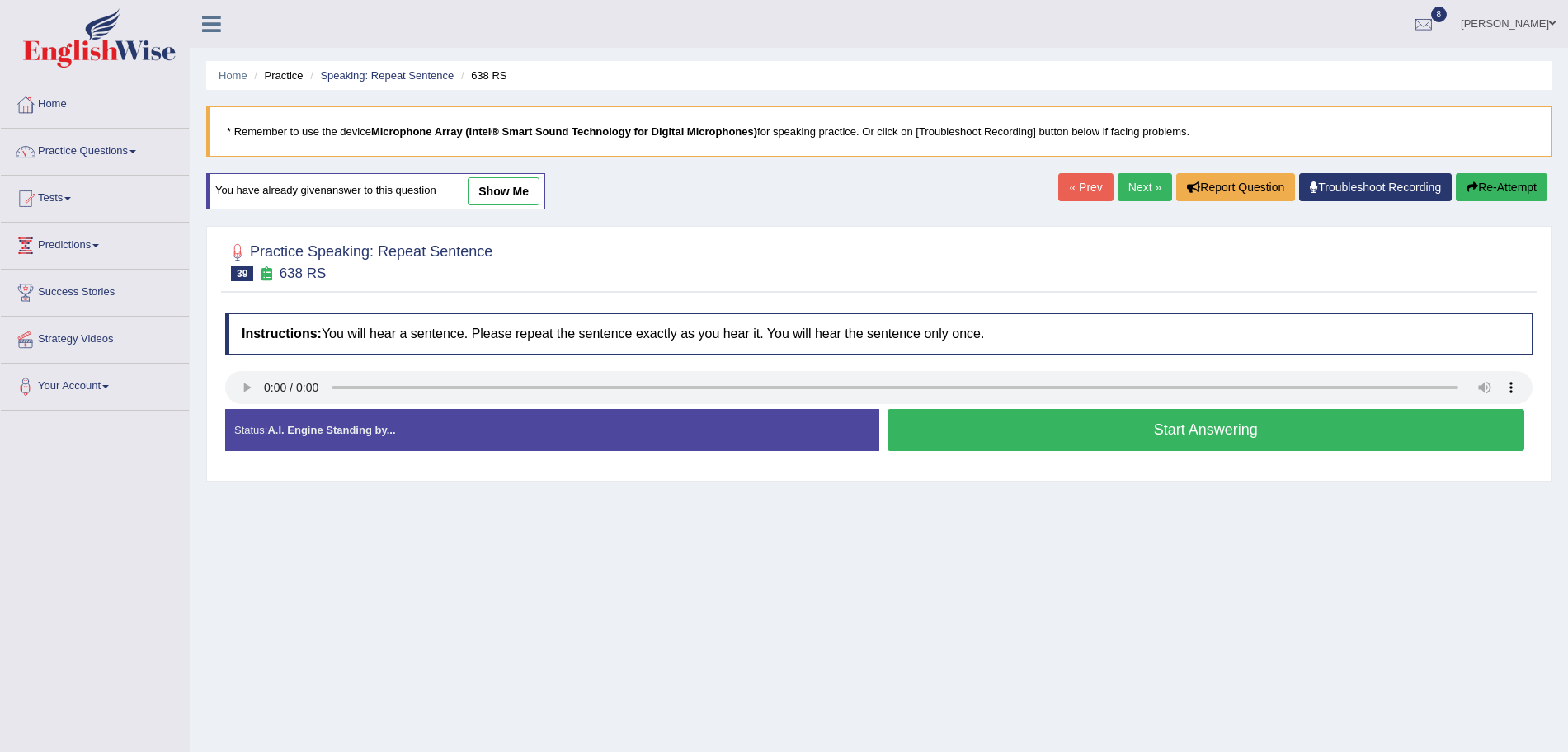
click at [1070, 422] on button "Start Answering" at bounding box center [1207, 429] width 638 height 42
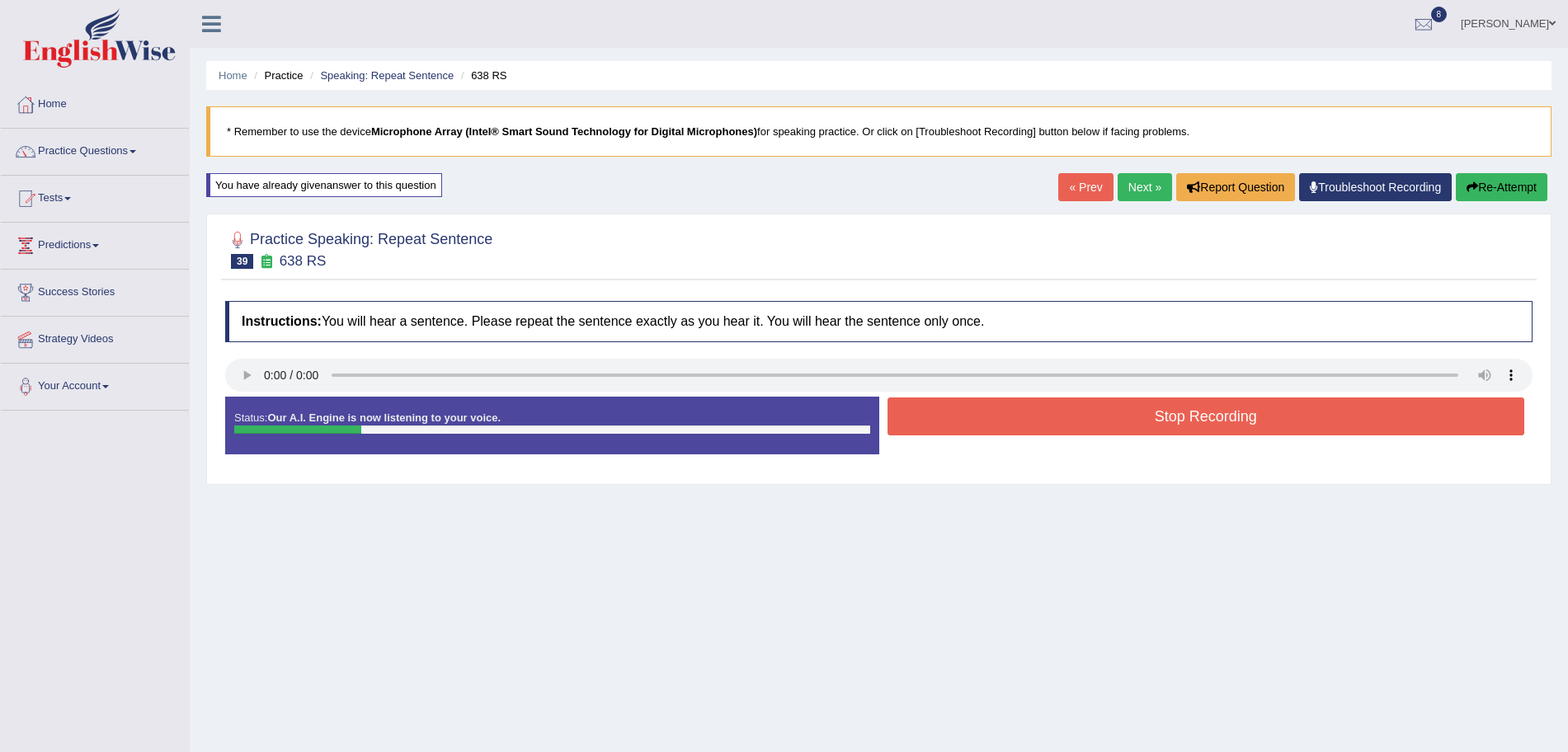
click at [990, 416] on button "Stop Recording" at bounding box center [1207, 416] width 638 height 38
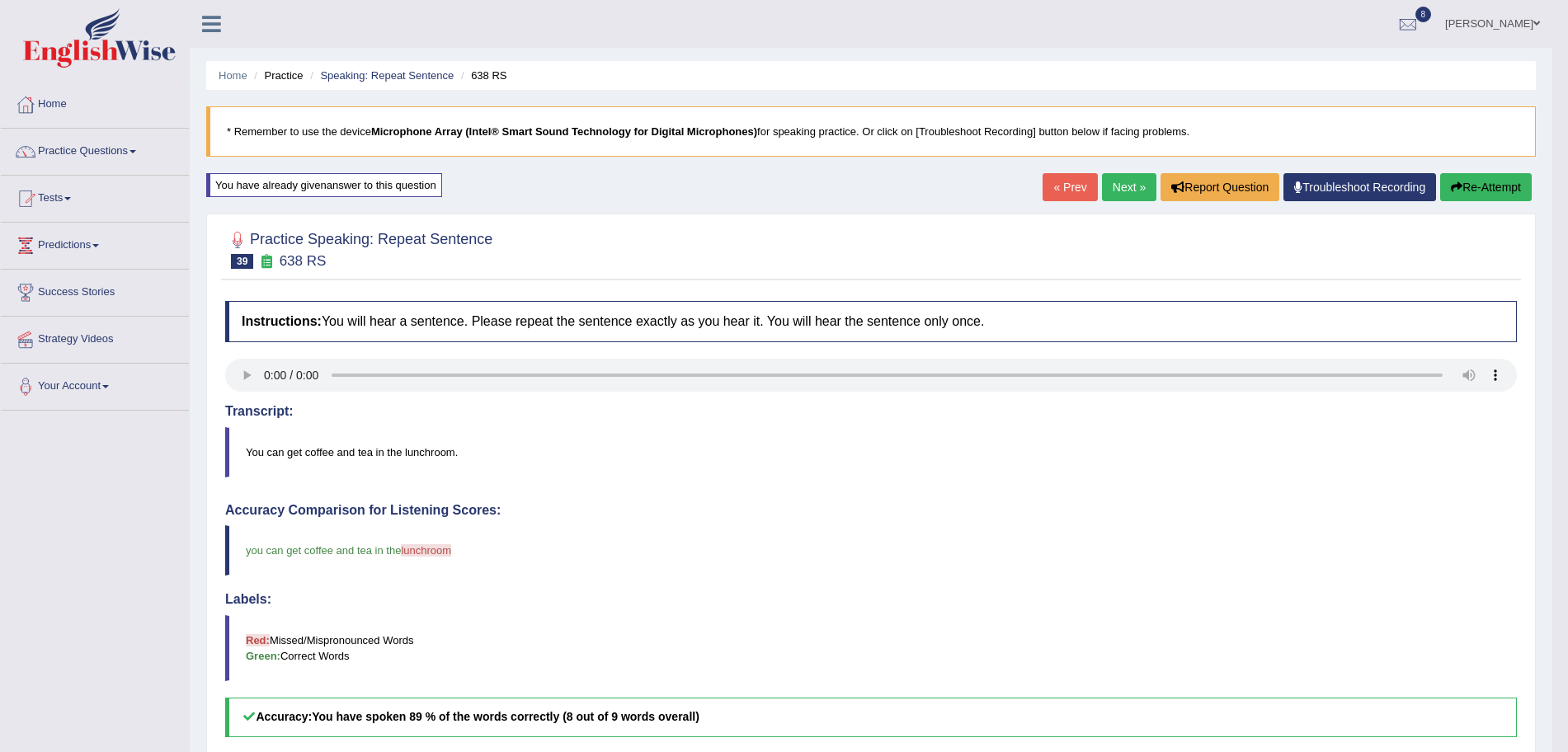
click at [1126, 197] on link "Next »" at bounding box center [1129, 187] width 55 height 28
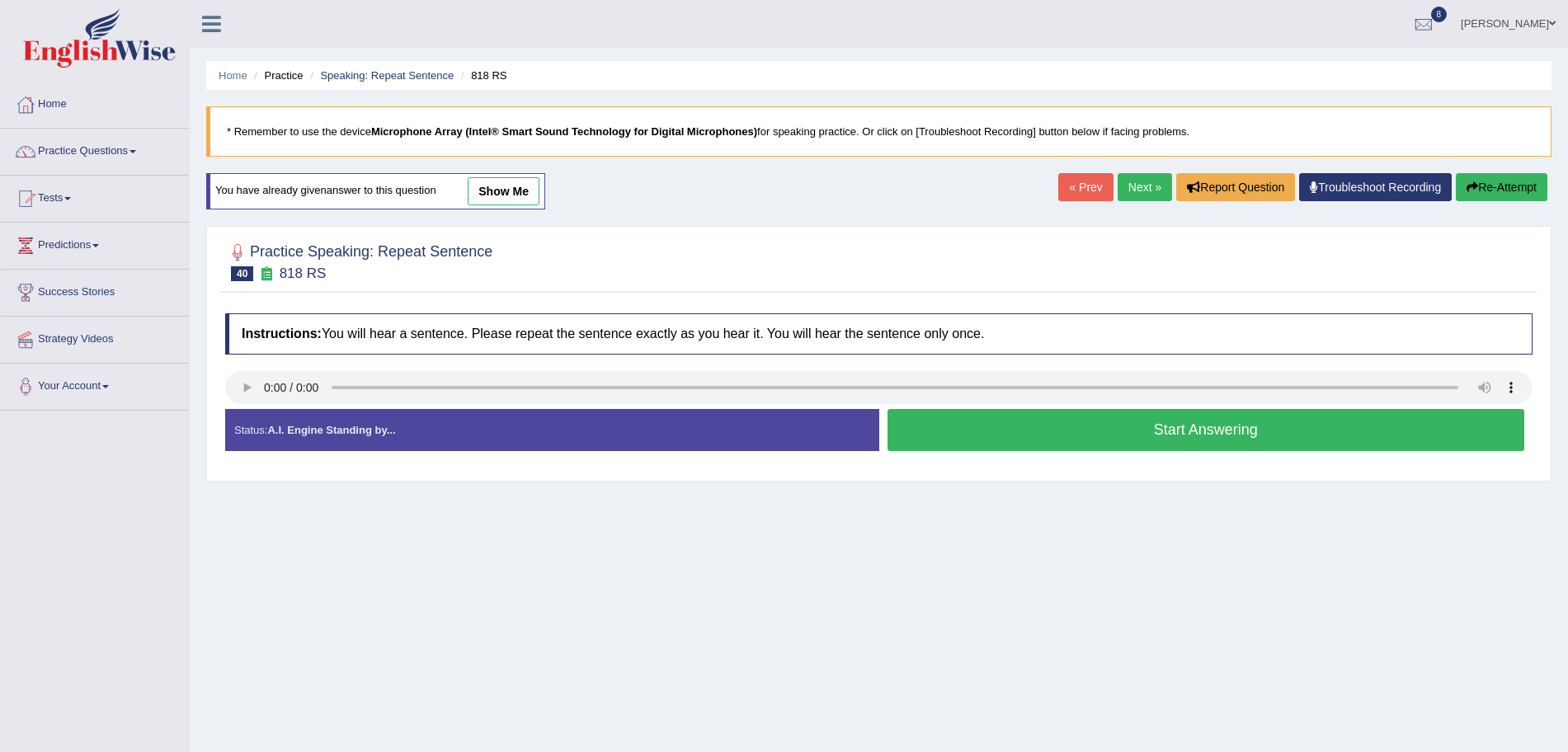
click at [998, 423] on button "Start Answering" at bounding box center [1207, 429] width 638 height 42
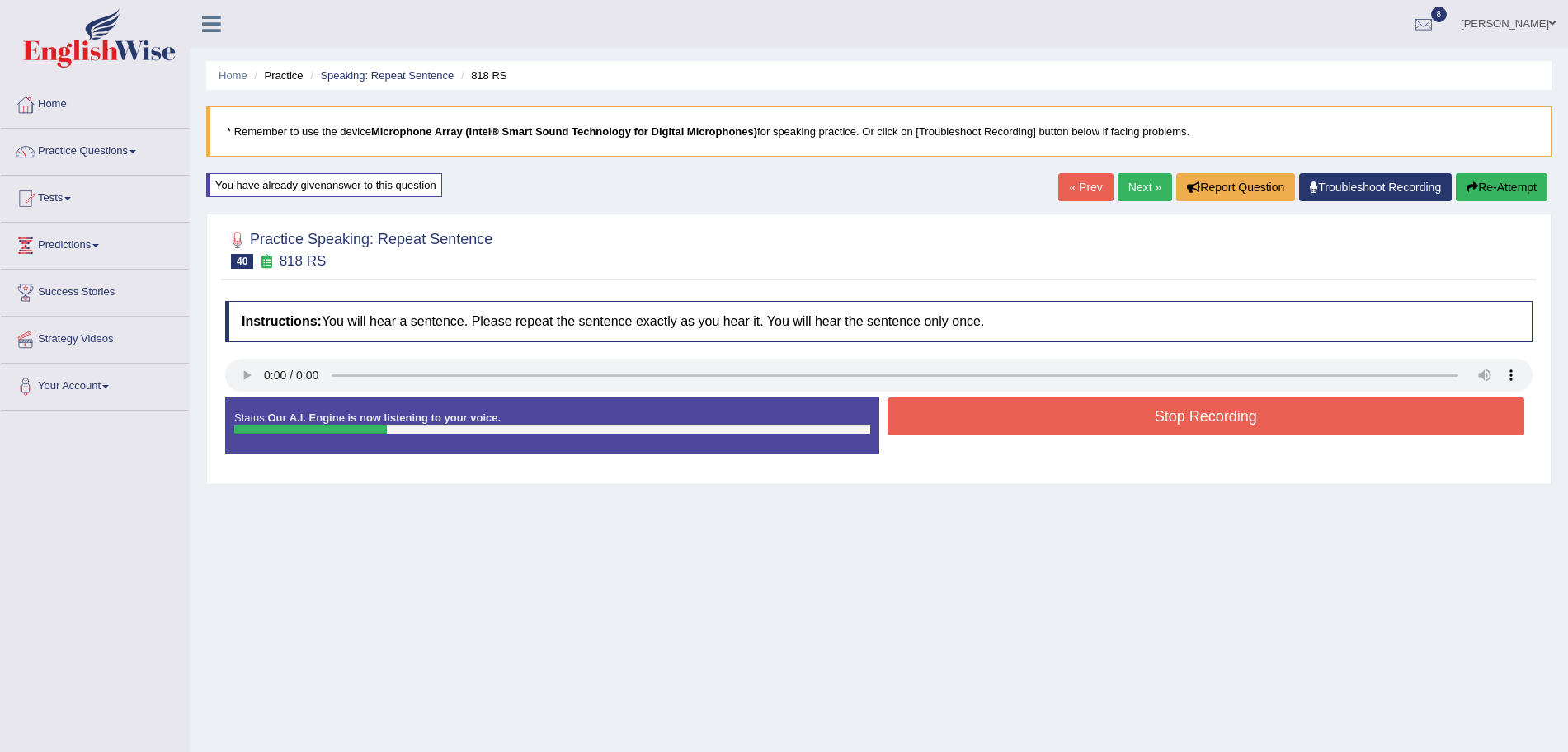
click at [963, 422] on button "Stop Recording" at bounding box center [1207, 416] width 638 height 38
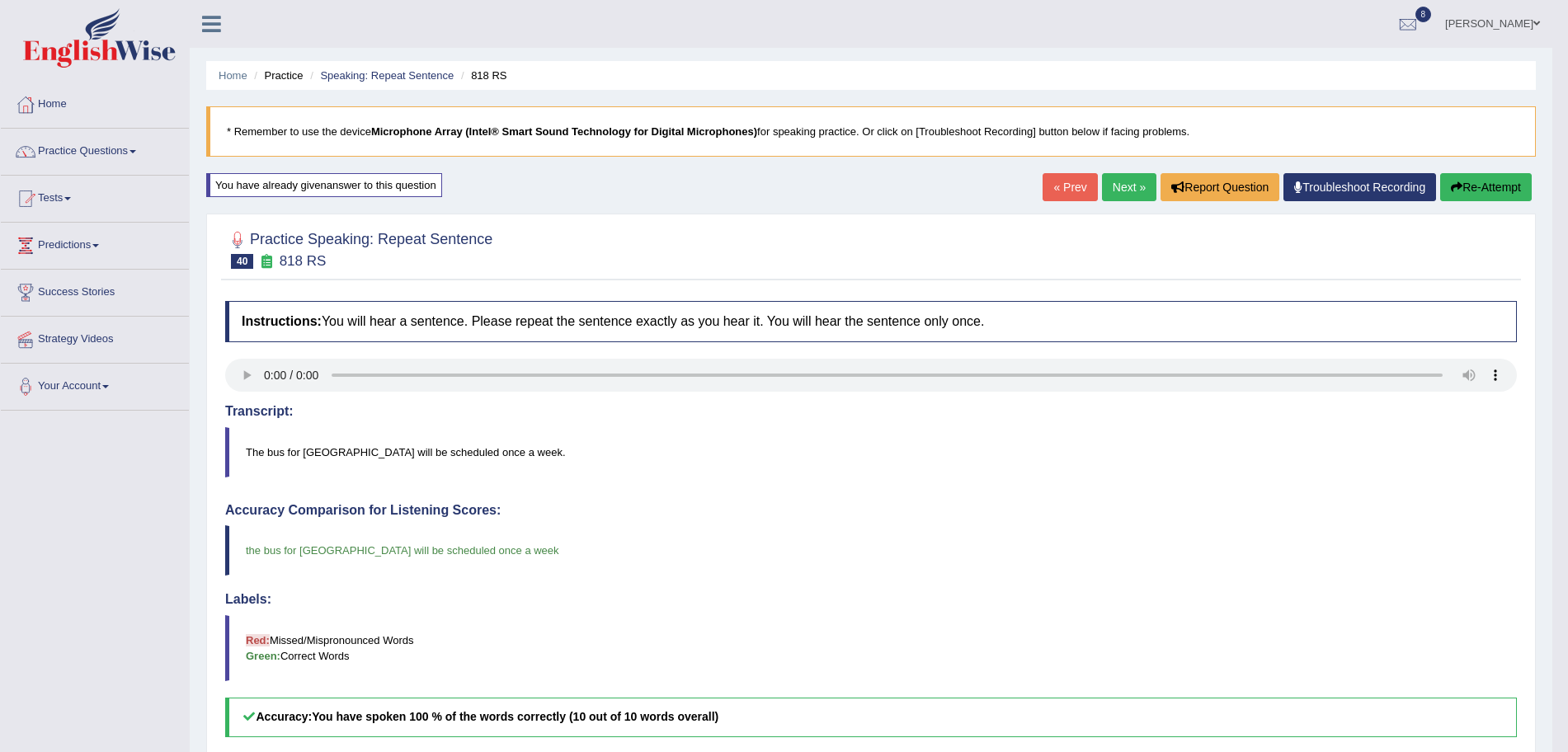
click at [1132, 185] on link "Next »" at bounding box center [1129, 187] width 55 height 28
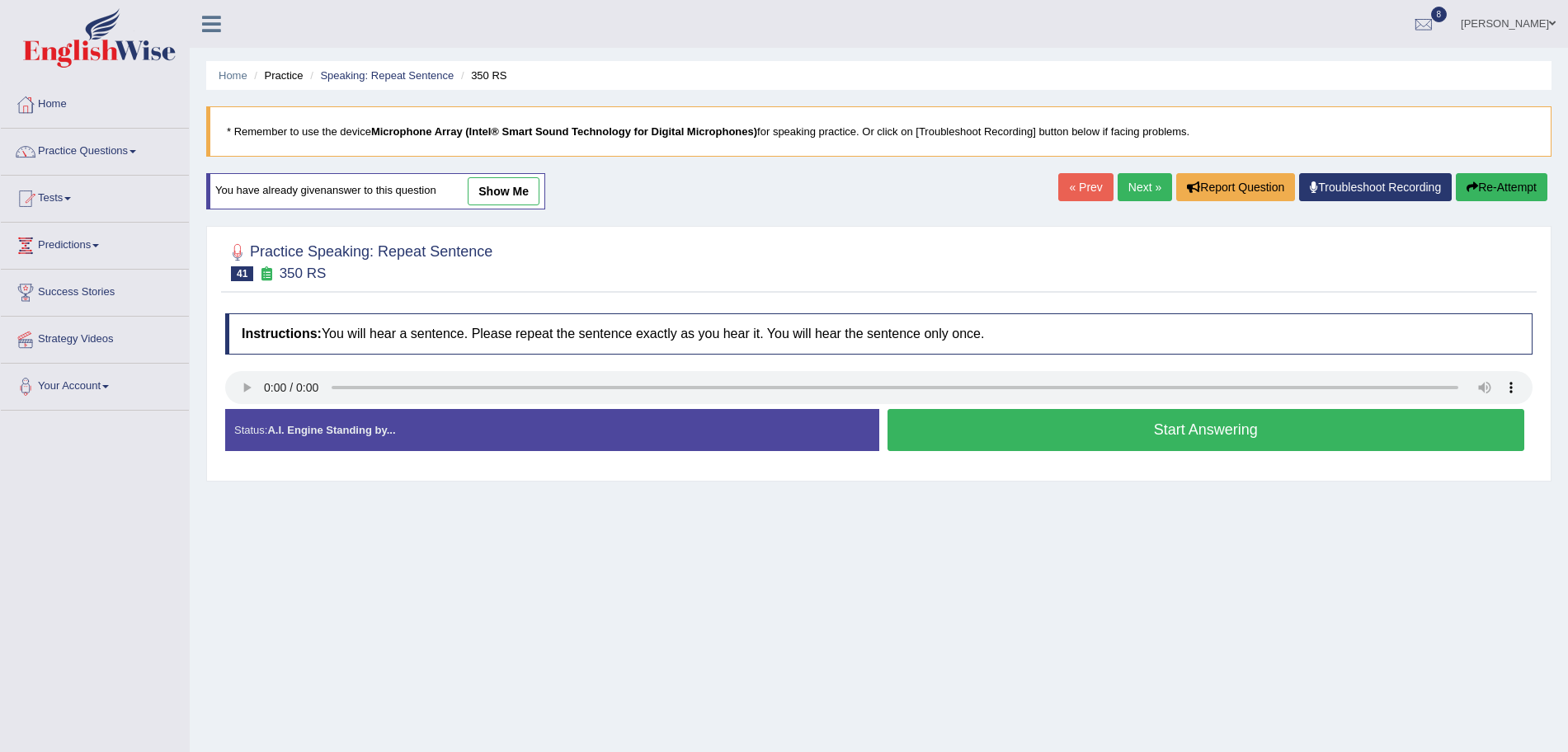
click at [990, 422] on button "Start Answering" at bounding box center [1207, 429] width 638 height 42
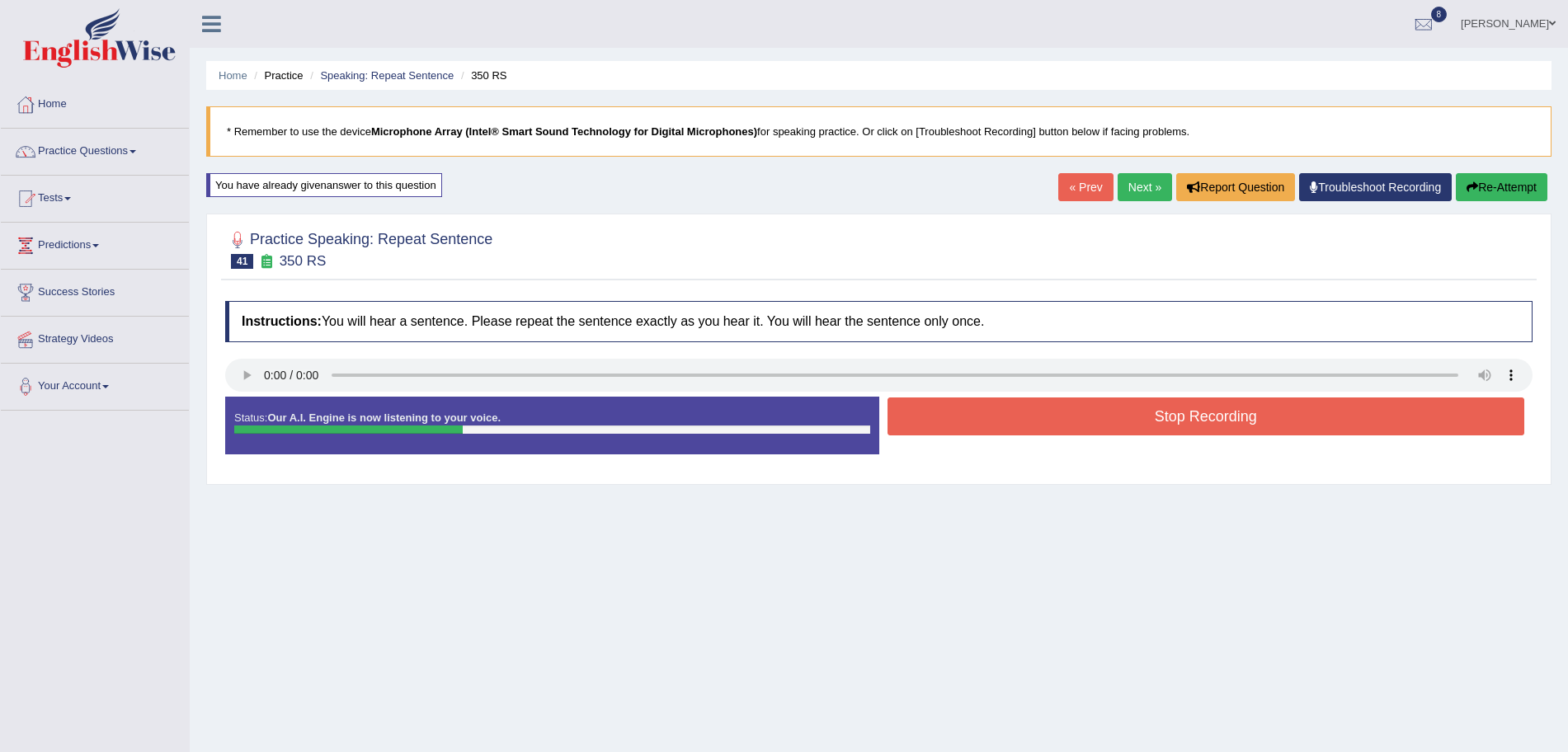
click at [1036, 416] on button "Stop Recording" at bounding box center [1207, 416] width 638 height 38
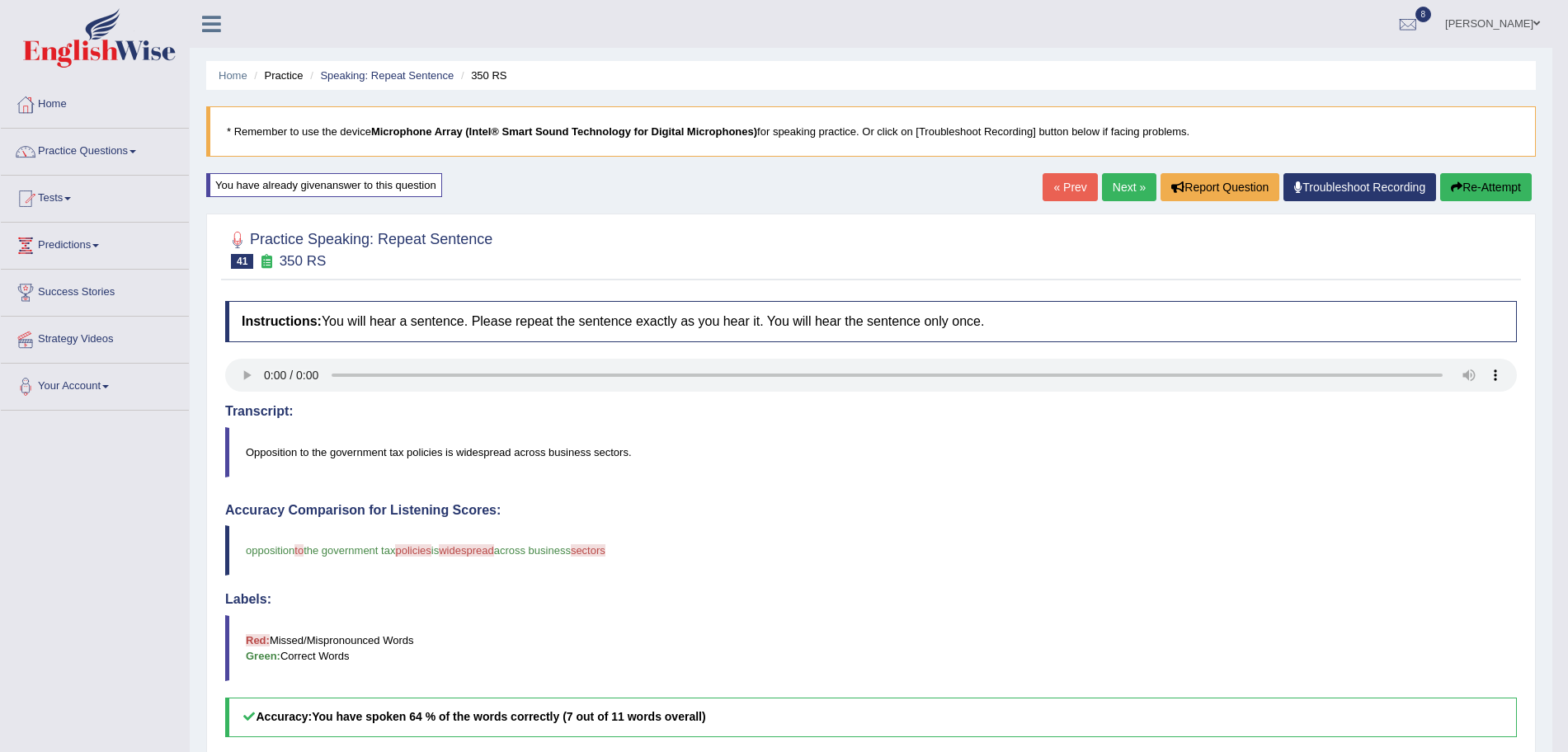
click at [1135, 182] on link "Next »" at bounding box center [1129, 187] width 55 height 28
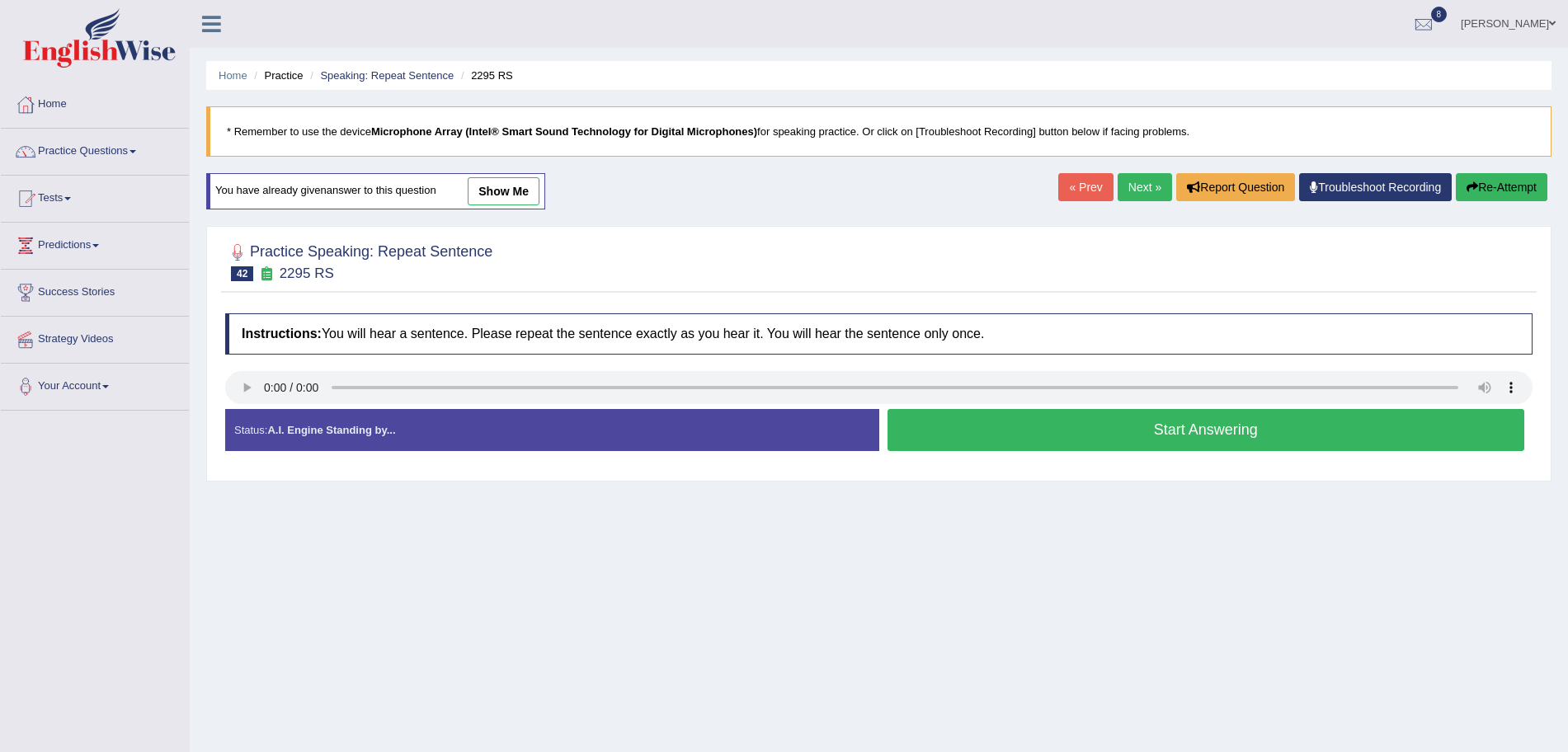
click at [1023, 434] on button "Start Answering" at bounding box center [1207, 429] width 638 height 42
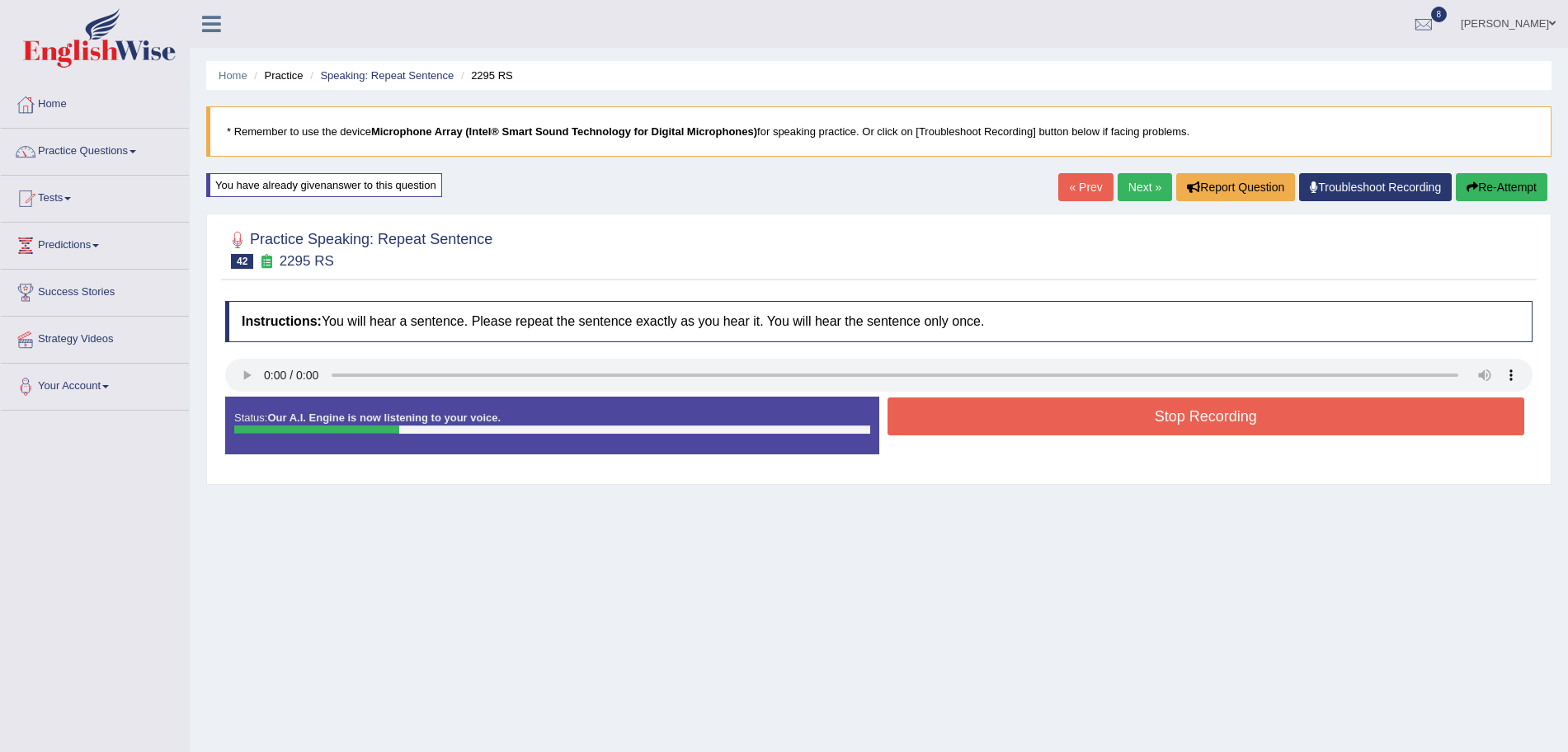
click at [962, 403] on button "Stop Recording" at bounding box center [1207, 416] width 638 height 38
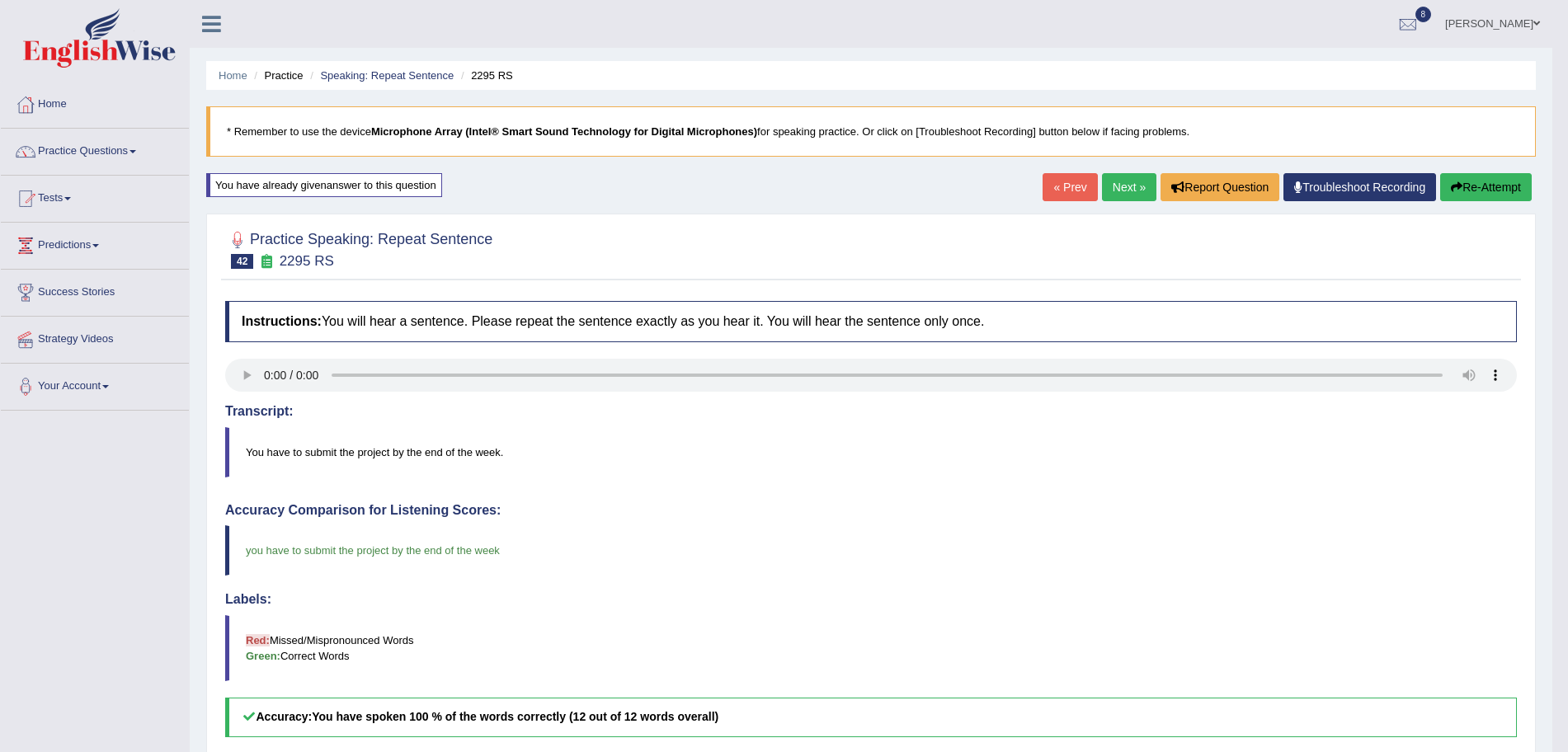
click at [1123, 191] on link "Next »" at bounding box center [1129, 187] width 55 height 28
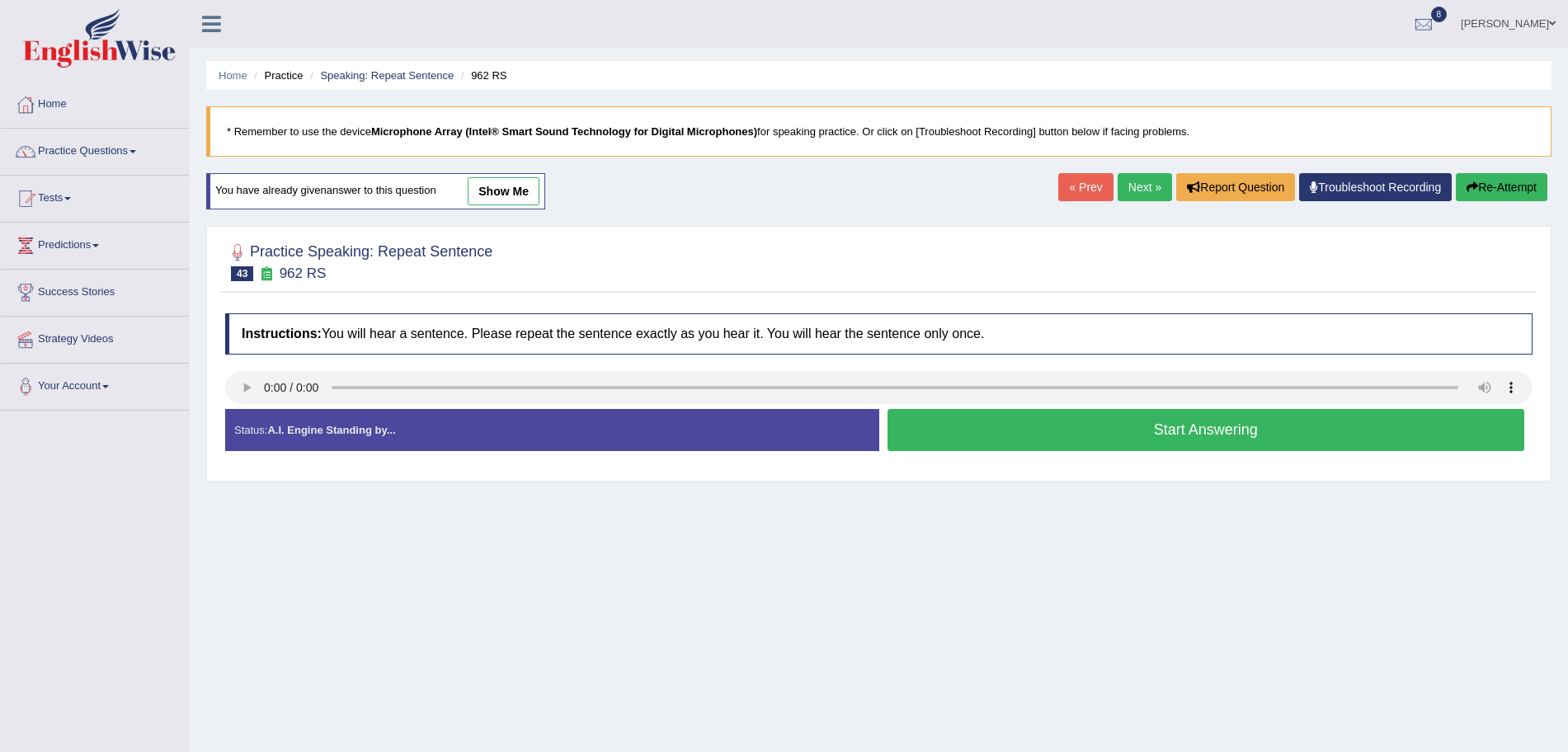
click at [1029, 441] on button "Start Answering" at bounding box center [1207, 429] width 638 height 42
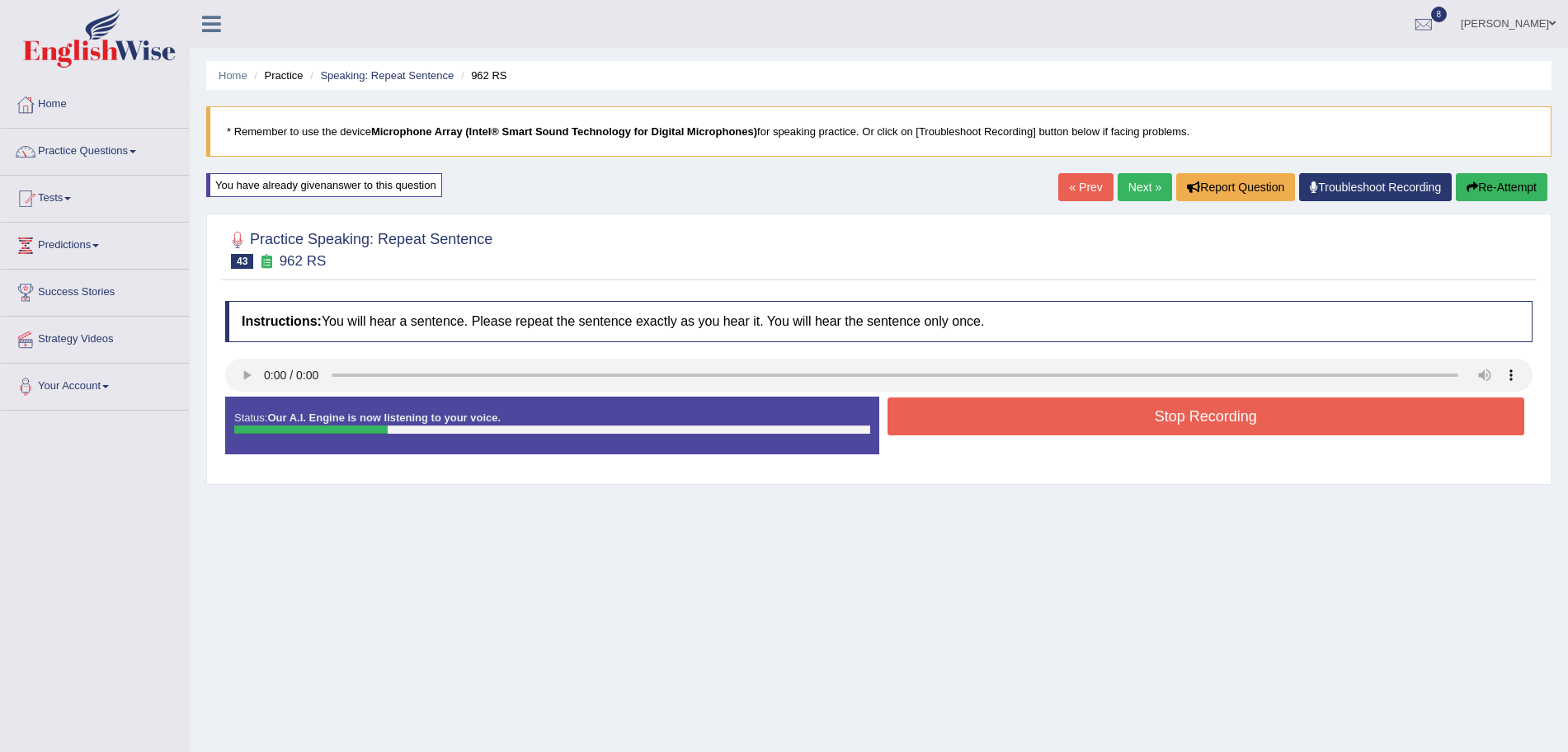
click at [1014, 430] on button "Stop Recording" at bounding box center [1207, 416] width 638 height 38
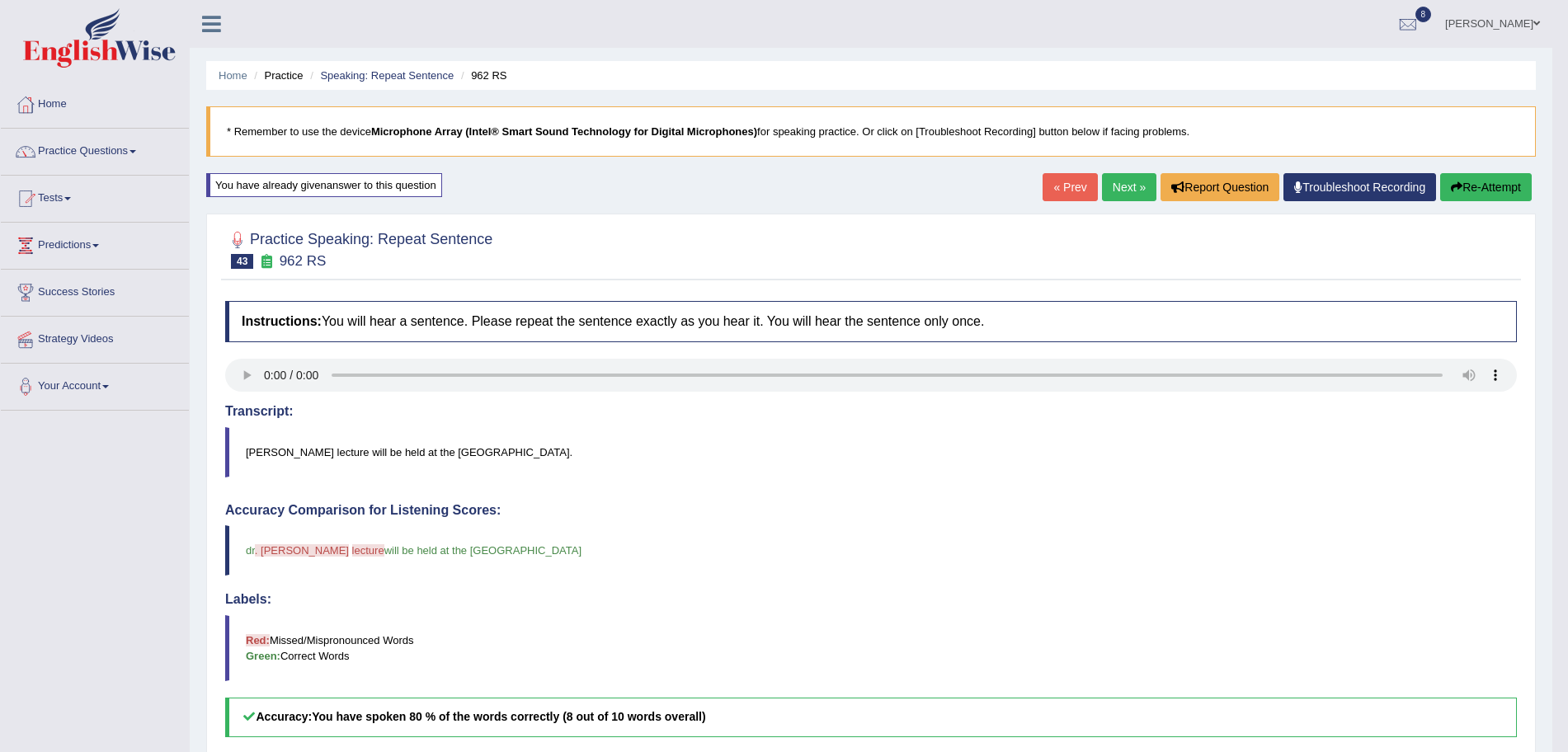
click at [1120, 180] on link "Next »" at bounding box center [1129, 187] width 55 height 28
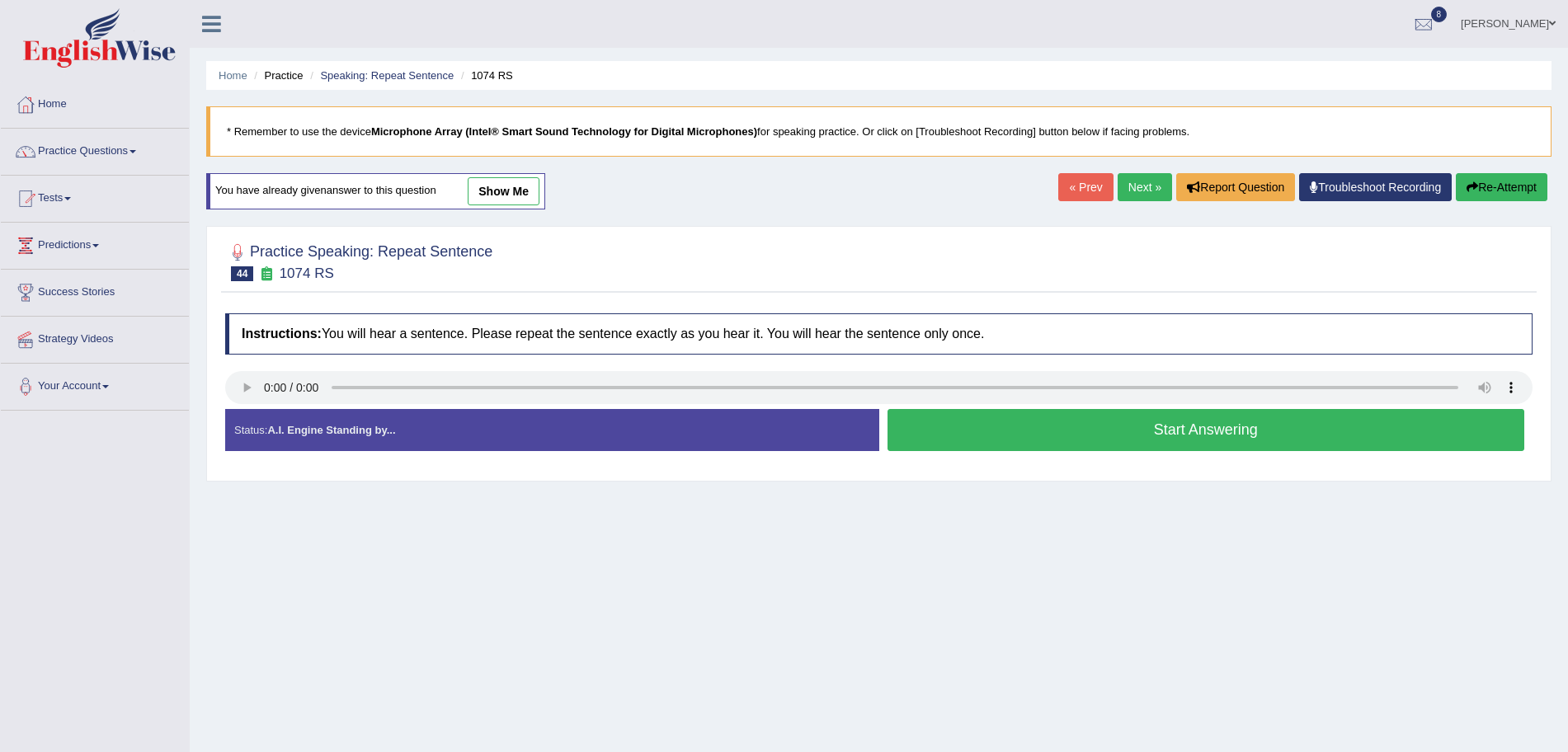
click at [1078, 433] on button "Start Answering" at bounding box center [1207, 429] width 638 height 42
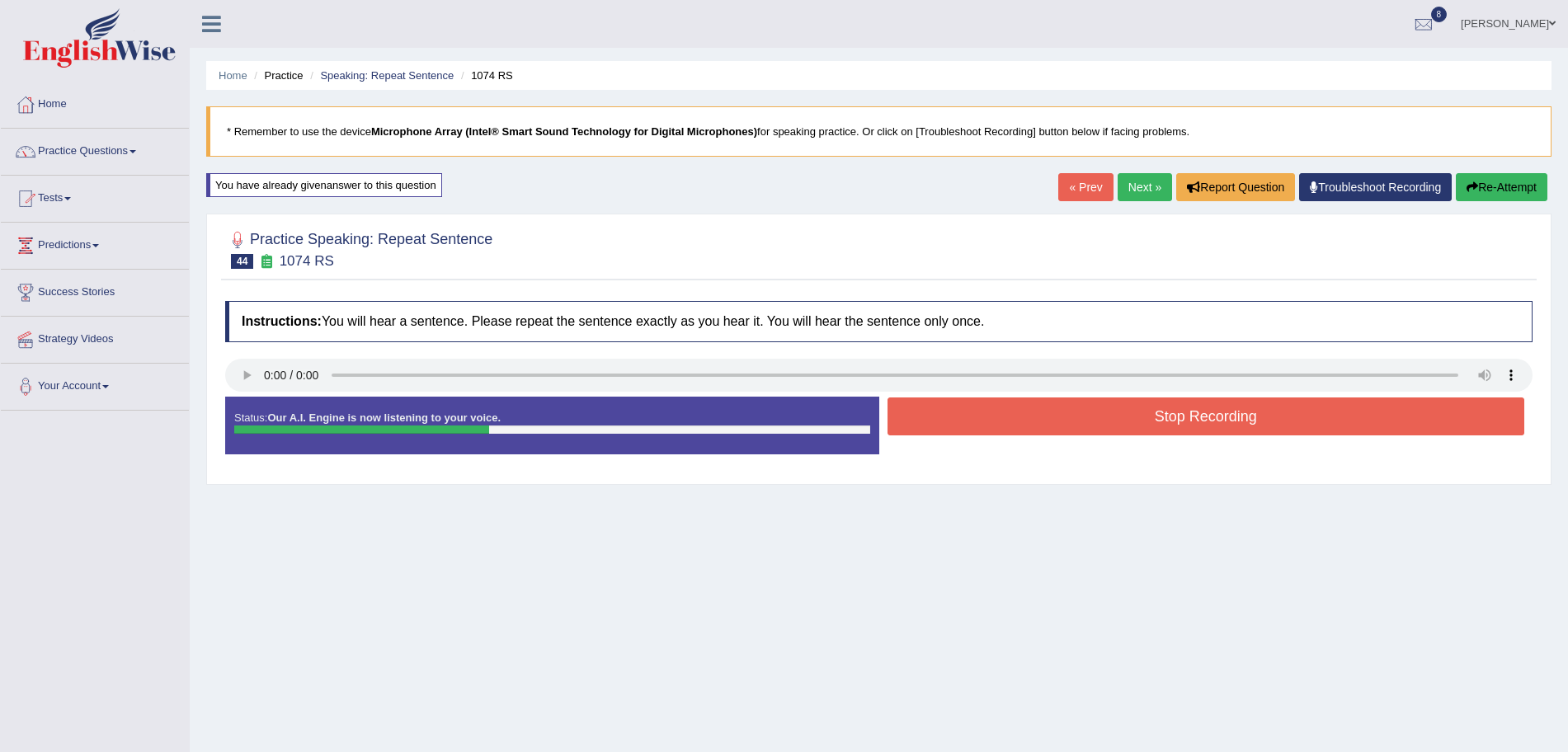
click at [1005, 408] on button "Stop Recording" at bounding box center [1207, 416] width 638 height 38
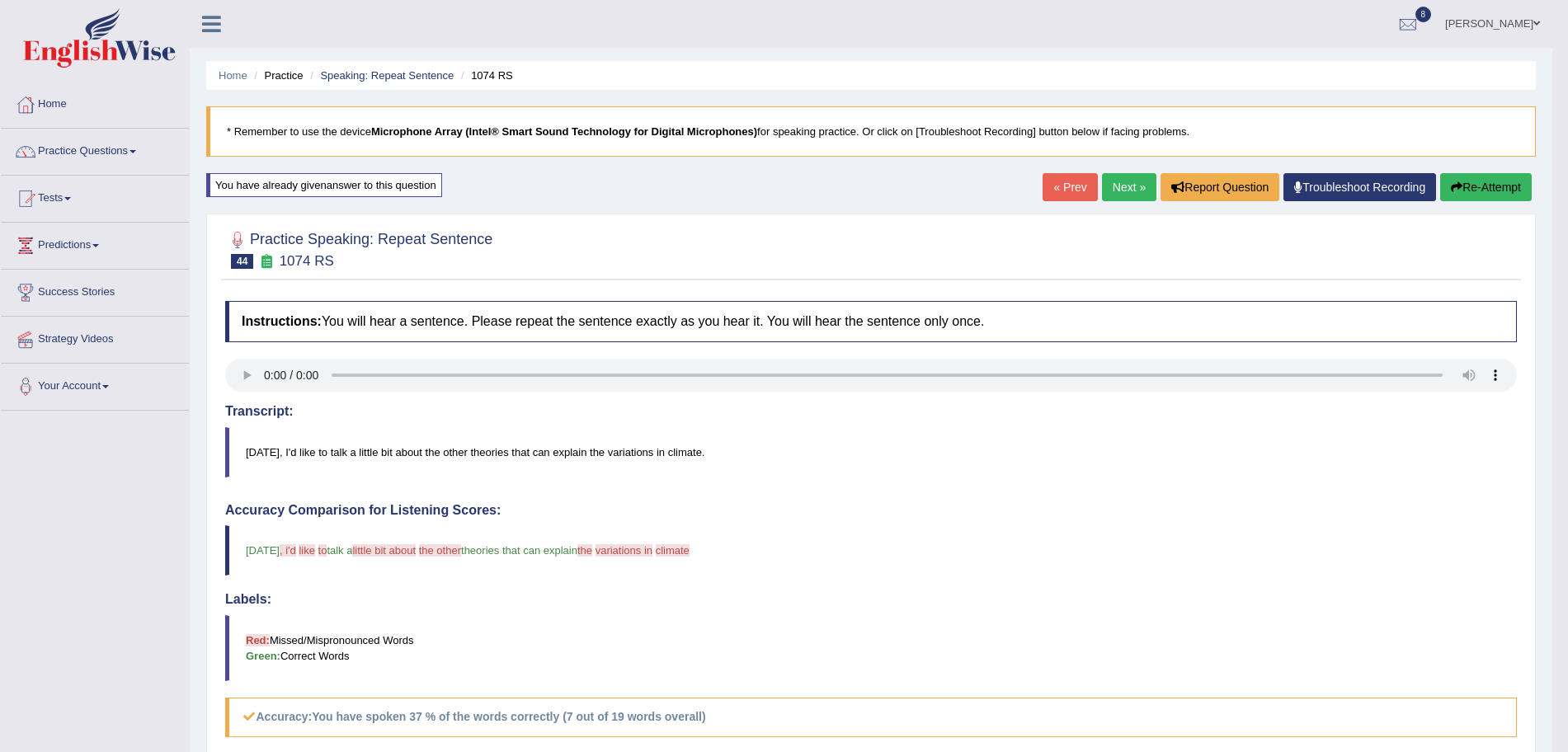
click at [1124, 191] on link "Next »" at bounding box center [1129, 187] width 55 height 28
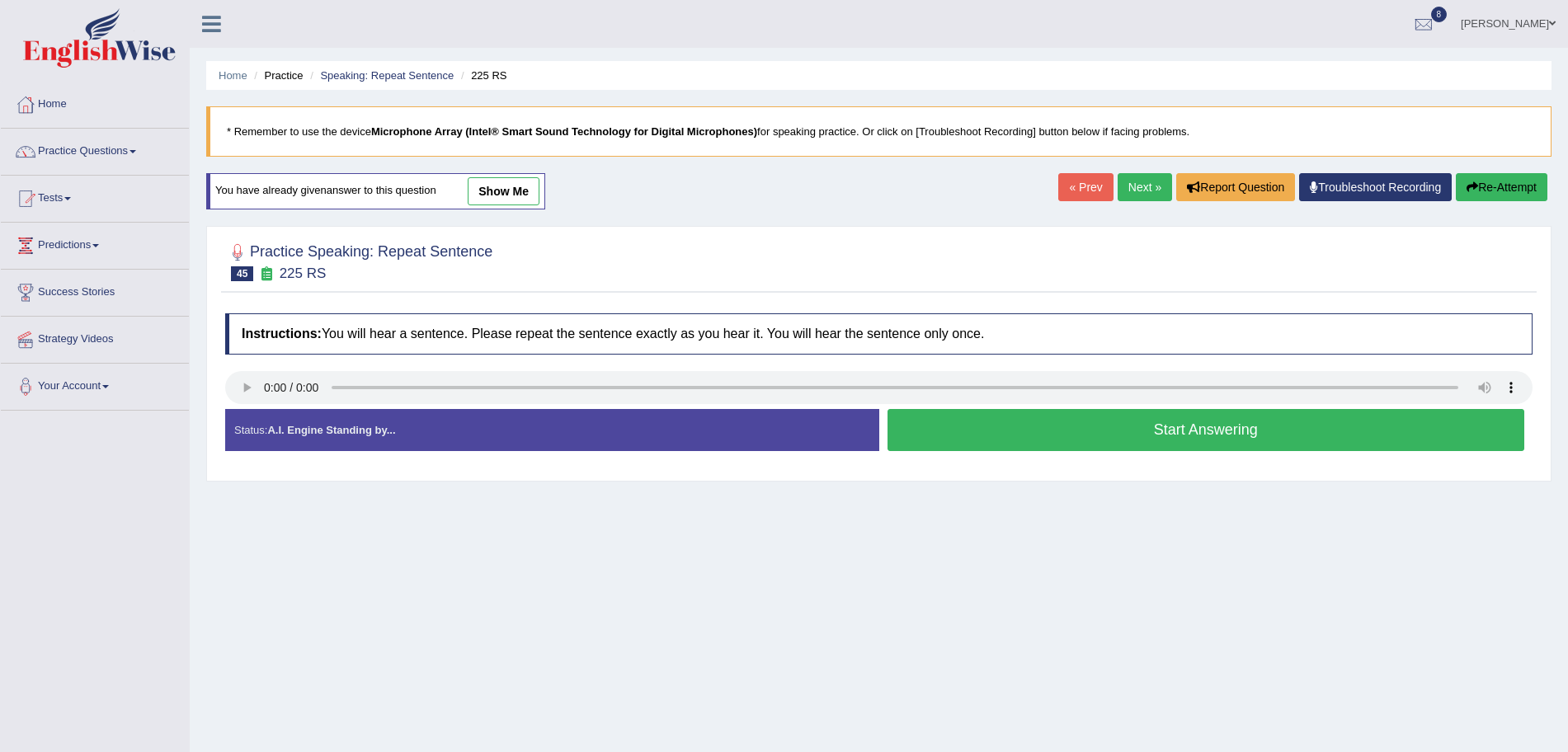
click at [986, 438] on button "Start Answering" at bounding box center [1207, 429] width 638 height 42
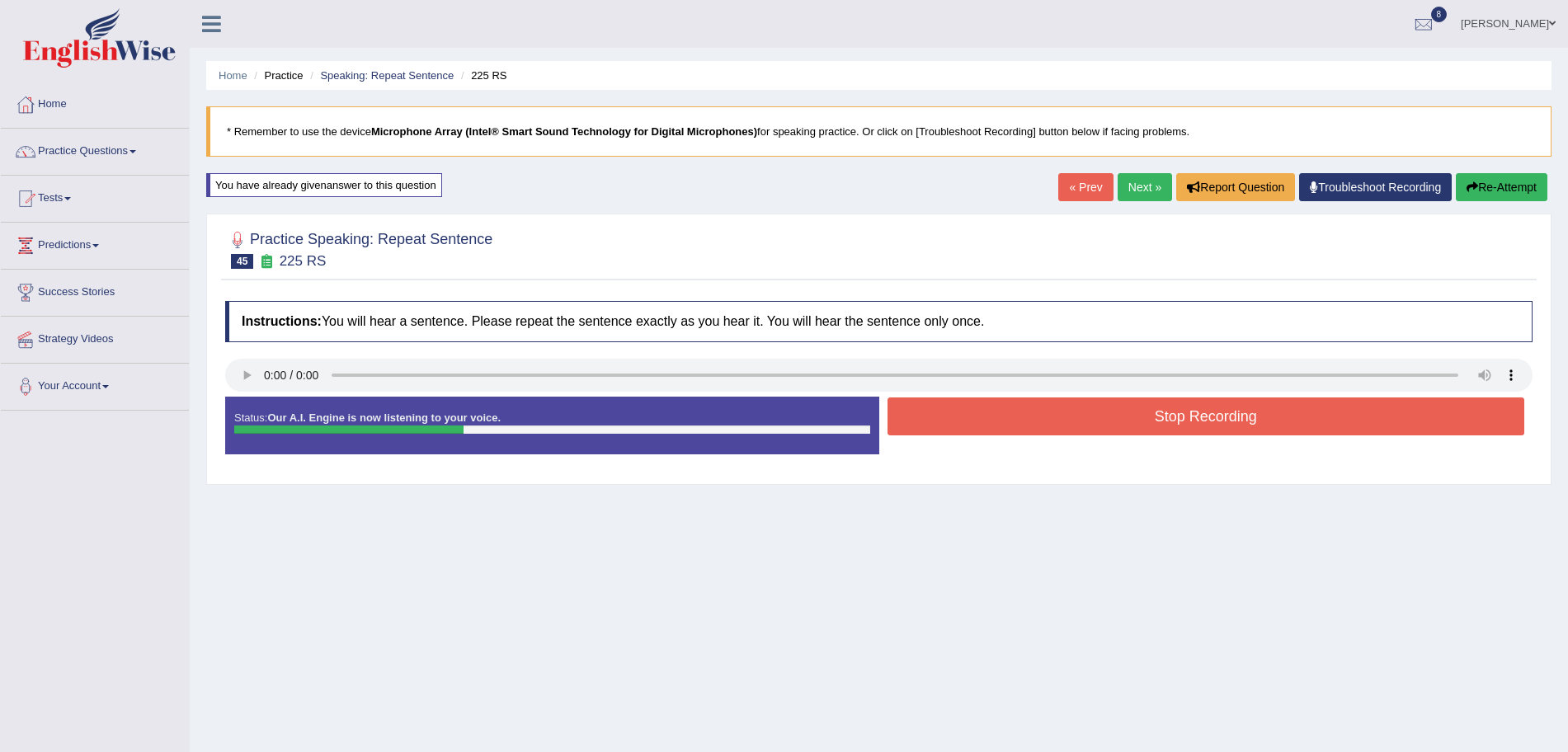
click at [1002, 411] on button "Stop Recording" at bounding box center [1207, 416] width 638 height 38
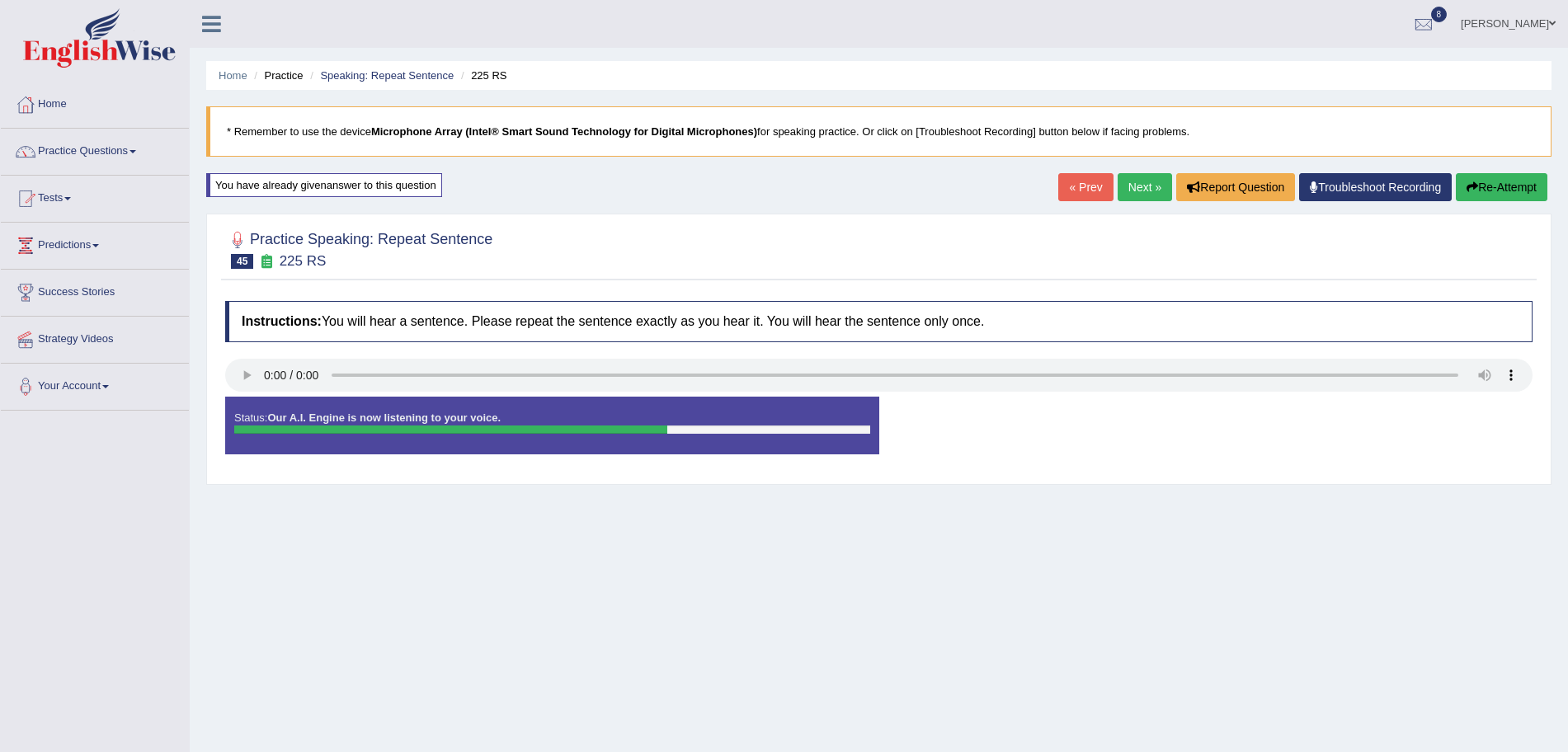
click at [1147, 188] on link "Next »" at bounding box center [1144, 187] width 55 height 28
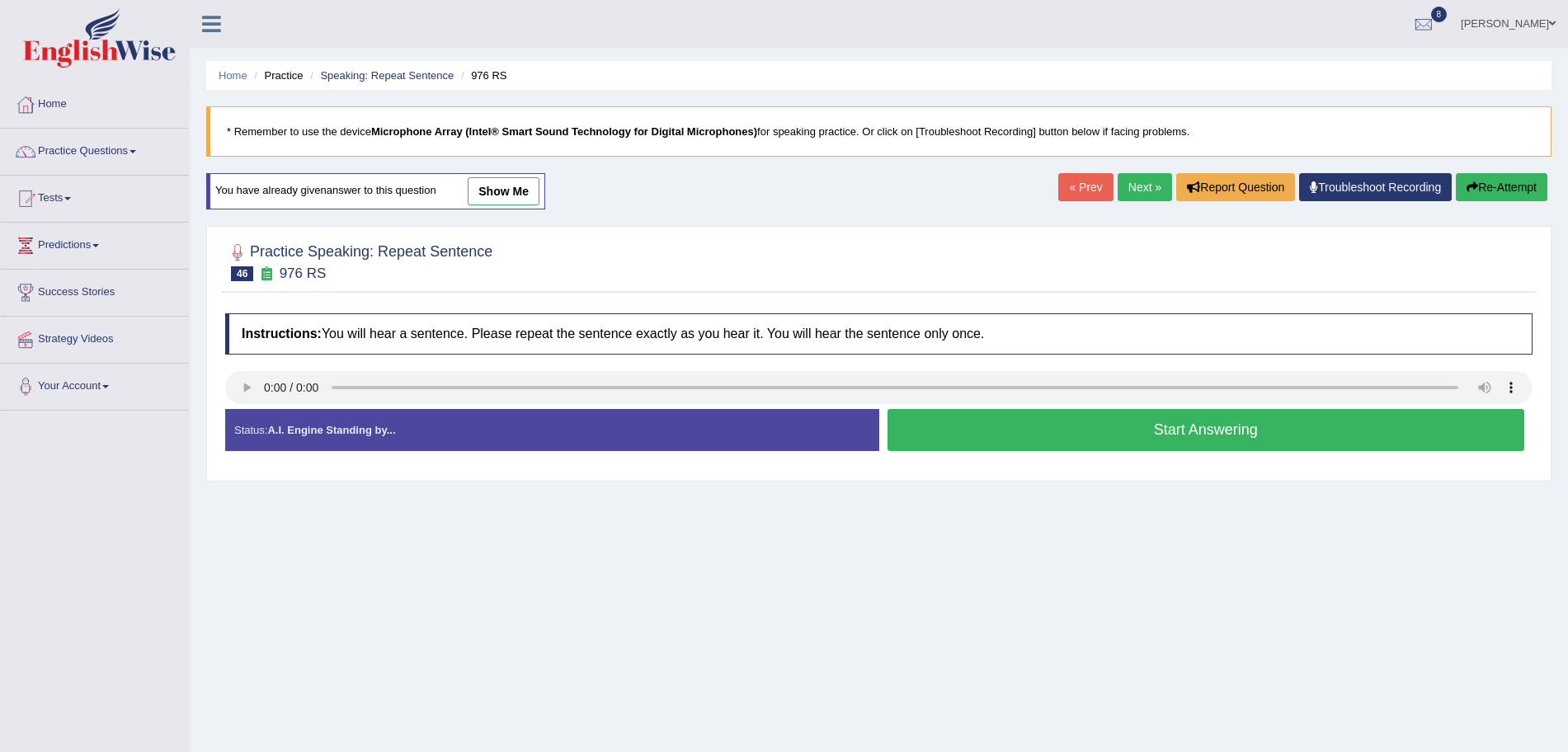
click at [961, 423] on button "Start Answering" at bounding box center [1207, 429] width 638 height 42
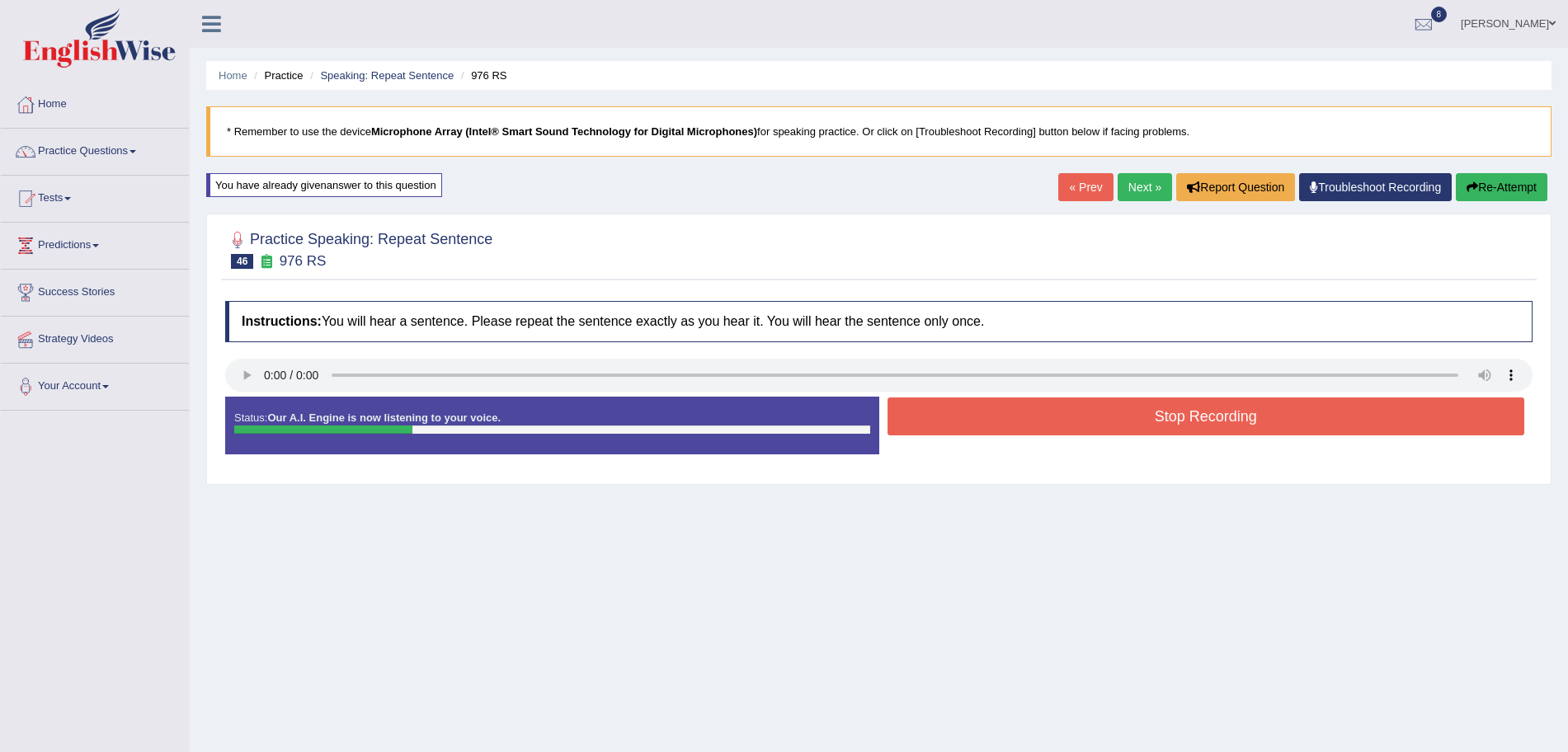
click at [961, 423] on button "Stop Recording" at bounding box center [1207, 416] width 638 height 38
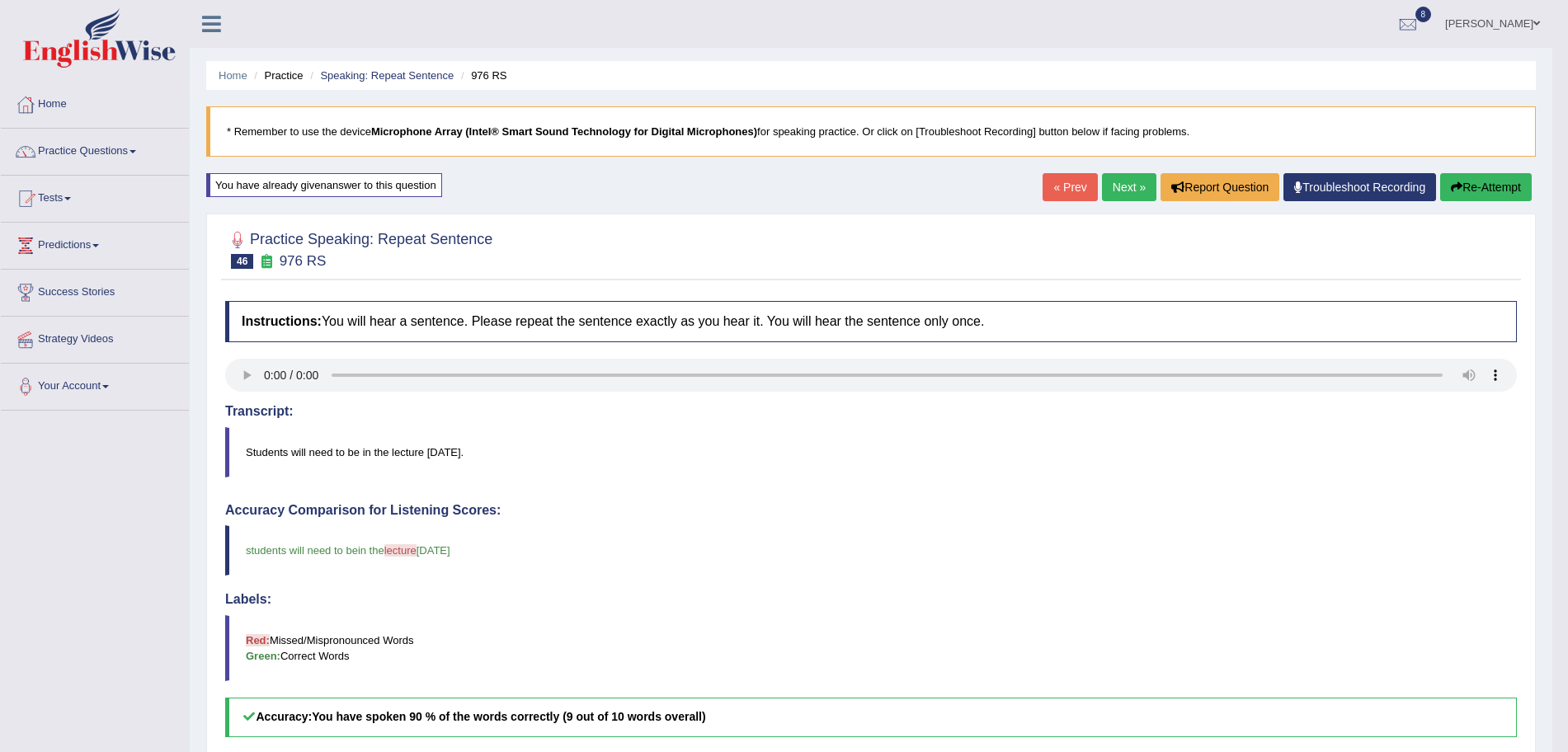
click at [1135, 183] on link "Next »" at bounding box center [1129, 187] width 55 height 28
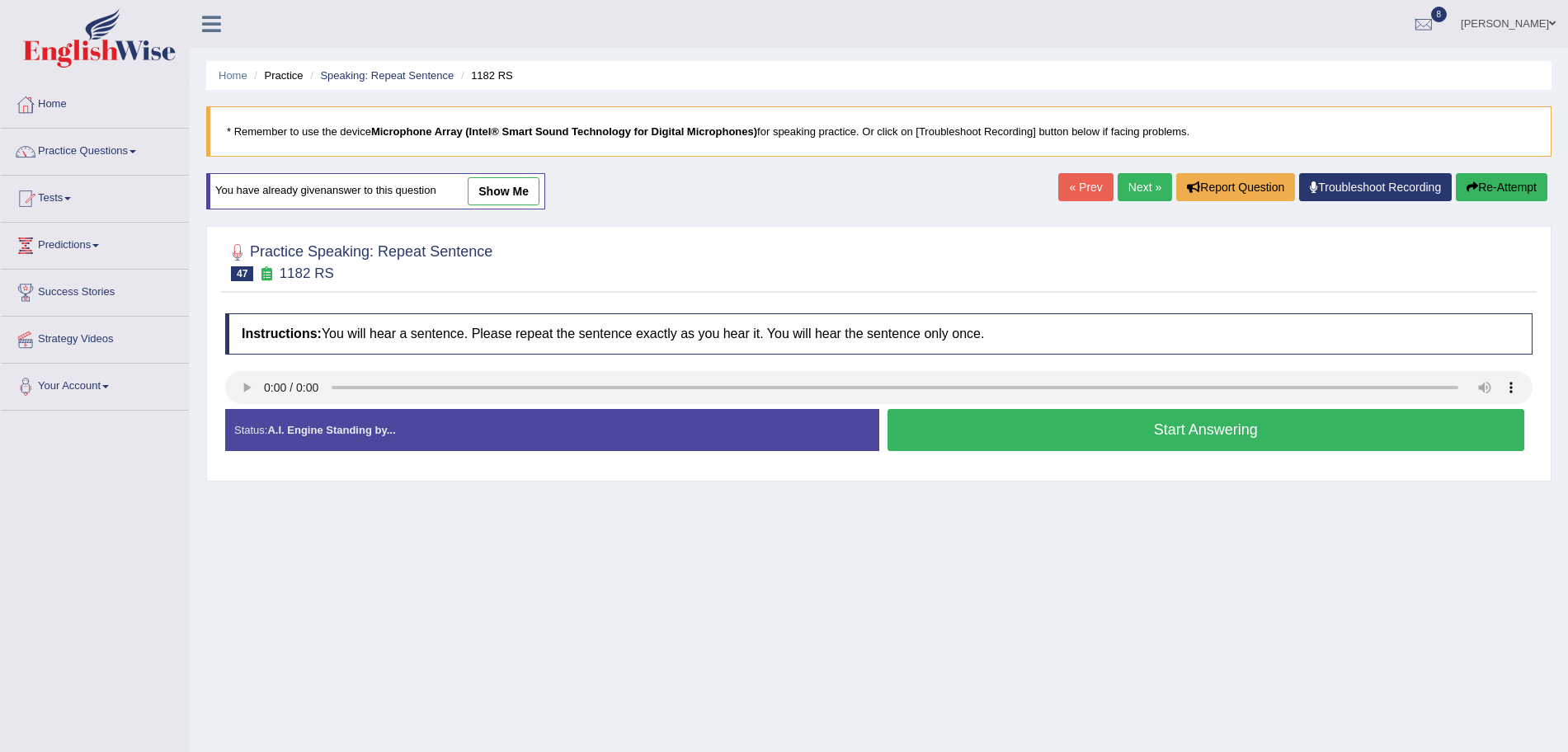
click at [1143, 431] on button "Start Answering" at bounding box center [1207, 429] width 638 height 42
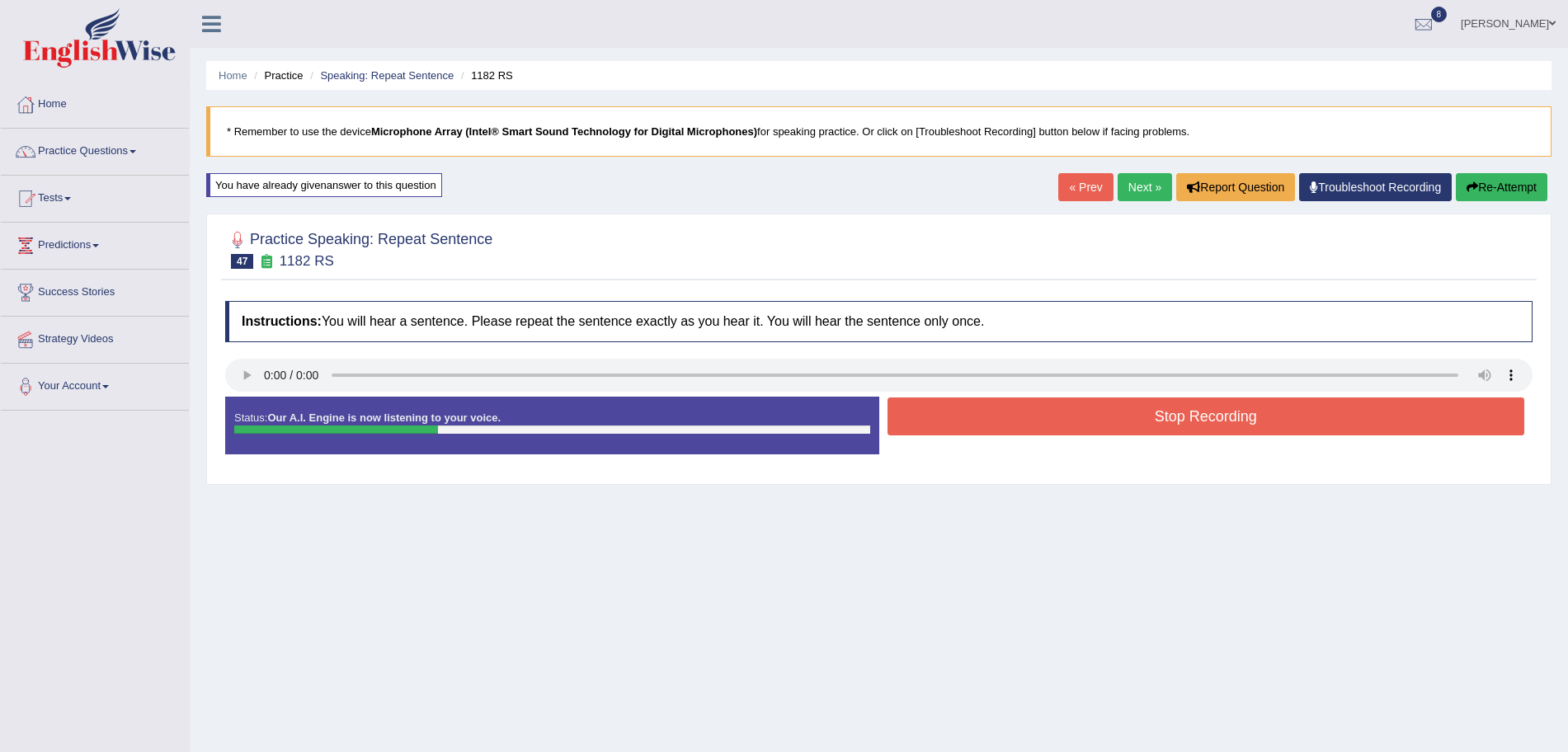
click at [1087, 412] on button "Stop Recording" at bounding box center [1207, 416] width 638 height 38
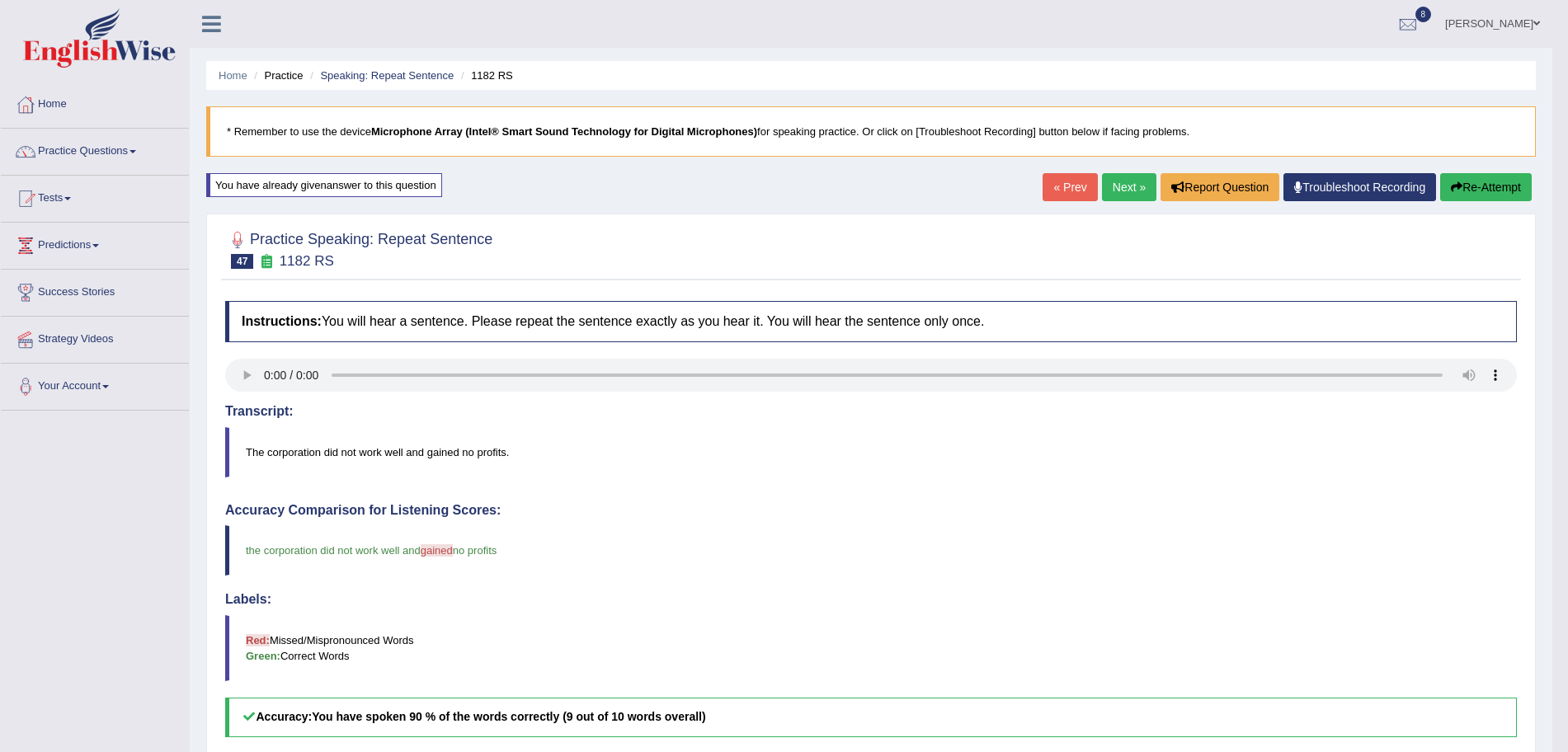
click at [1117, 192] on link "Next »" at bounding box center [1129, 187] width 55 height 28
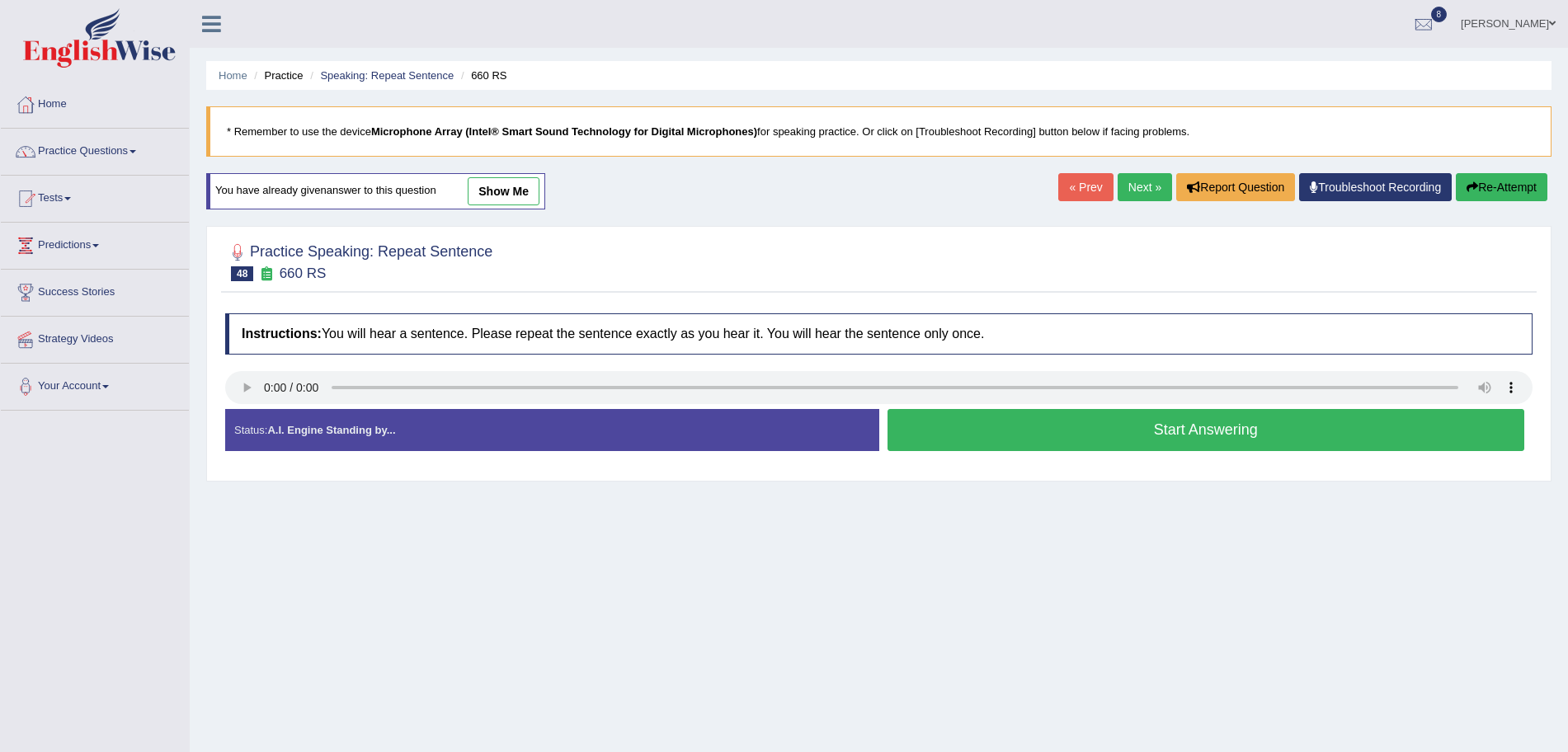
click at [1052, 422] on button "Start Answering" at bounding box center [1207, 429] width 638 height 42
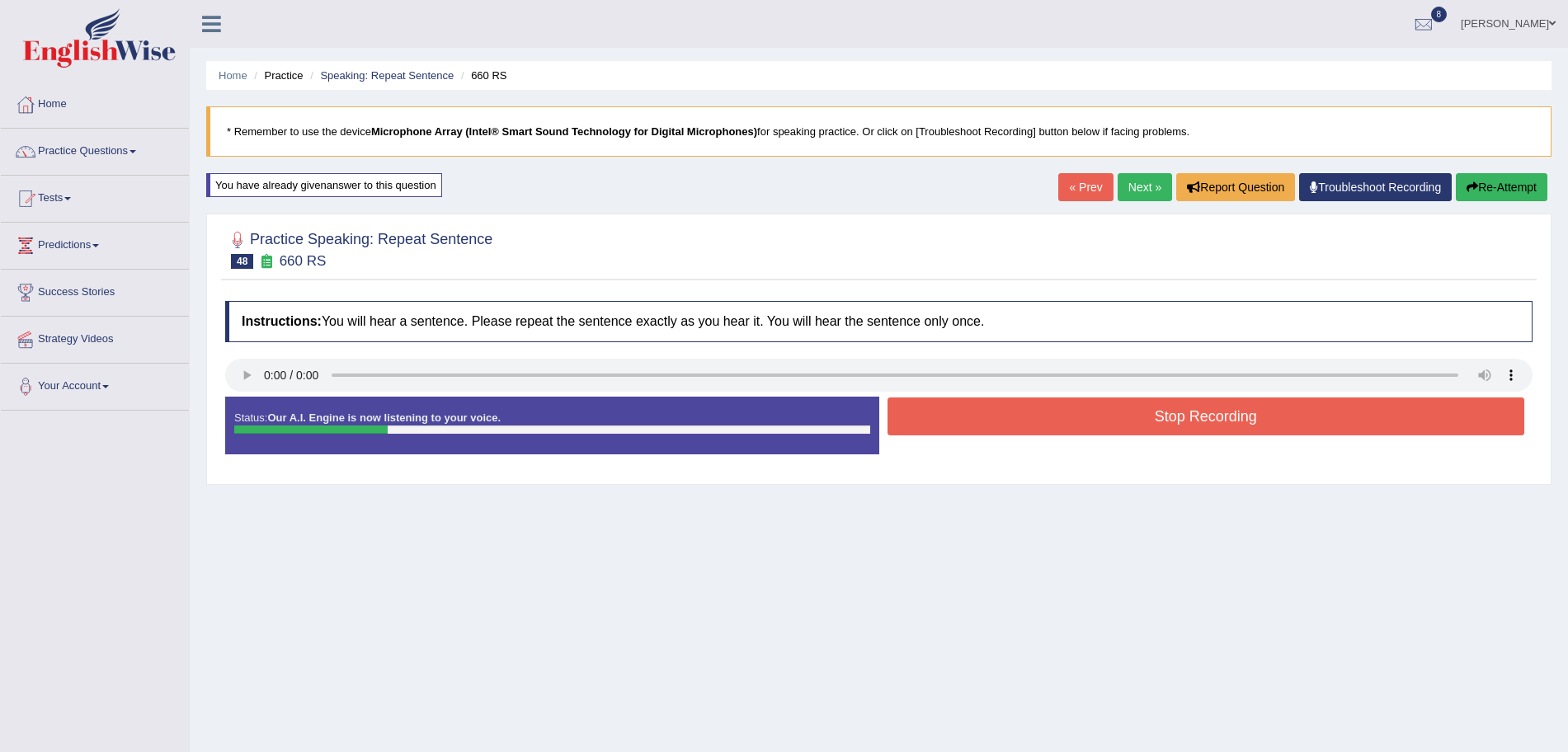
click at [1026, 421] on button "Stop Recording" at bounding box center [1207, 416] width 638 height 38
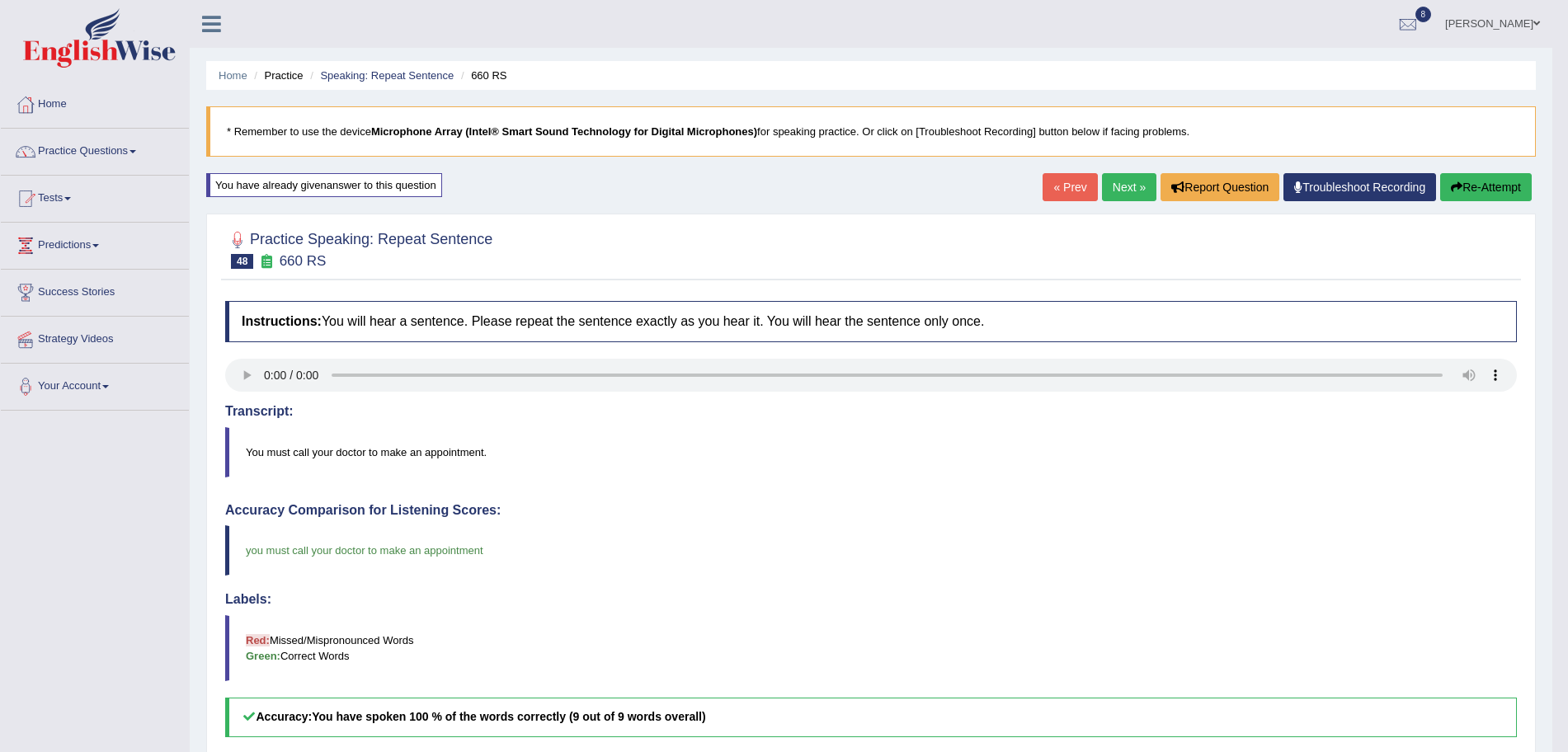
click at [1128, 183] on link "Next »" at bounding box center [1129, 187] width 55 height 28
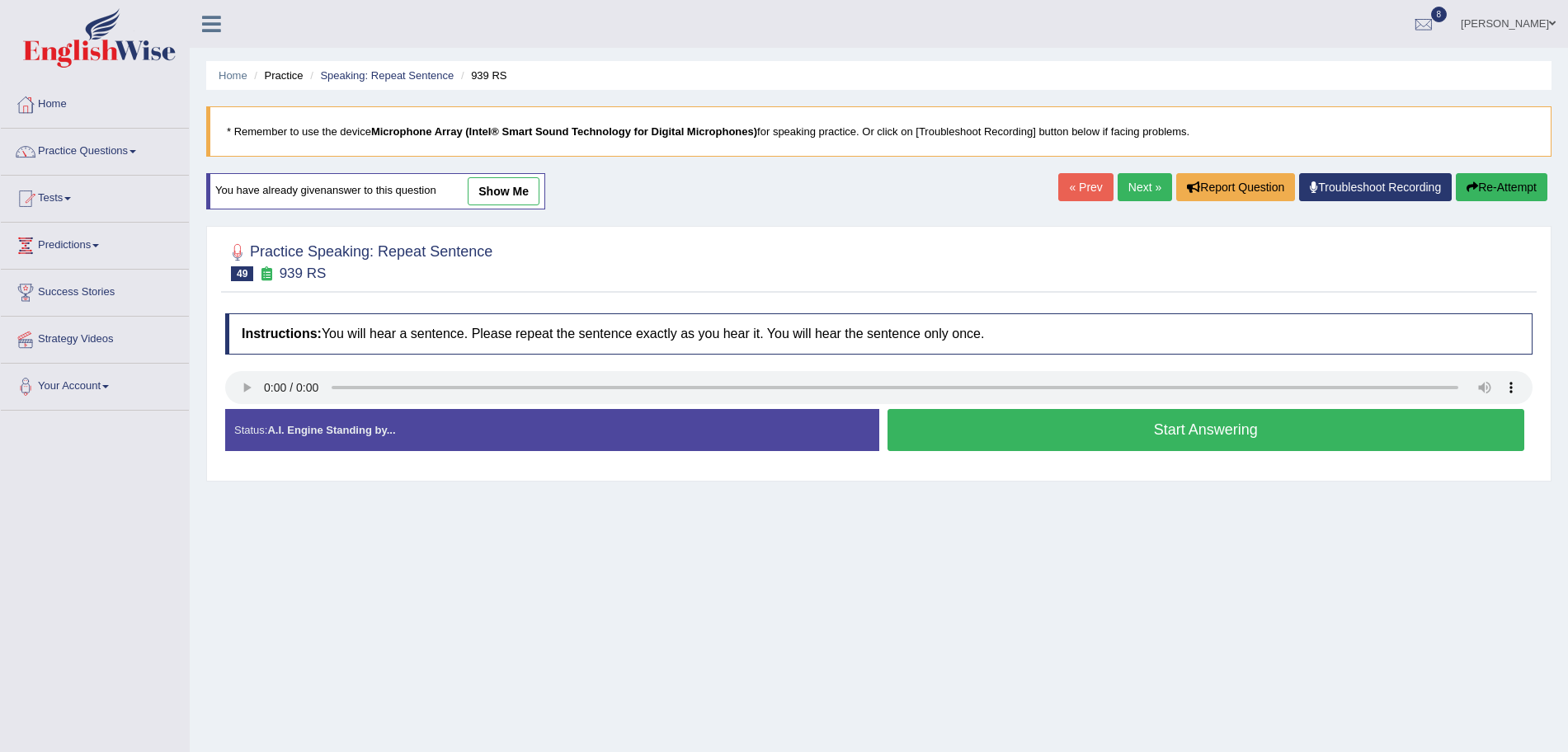
click at [1069, 431] on button "Start Answering" at bounding box center [1207, 429] width 638 height 42
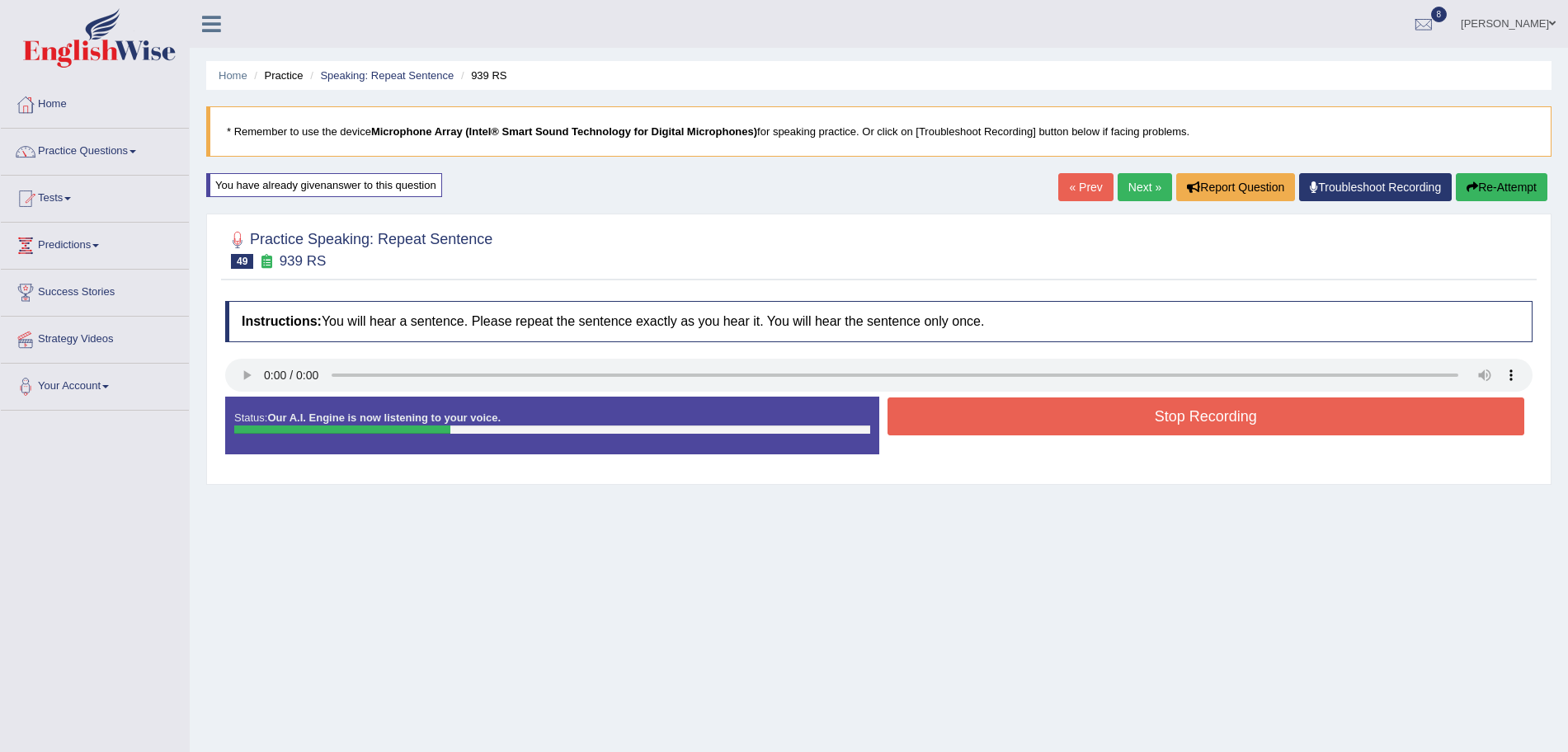
click at [1069, 431] on button "Stop Recording" at bounding box center [1207, 416] width 638 height 38
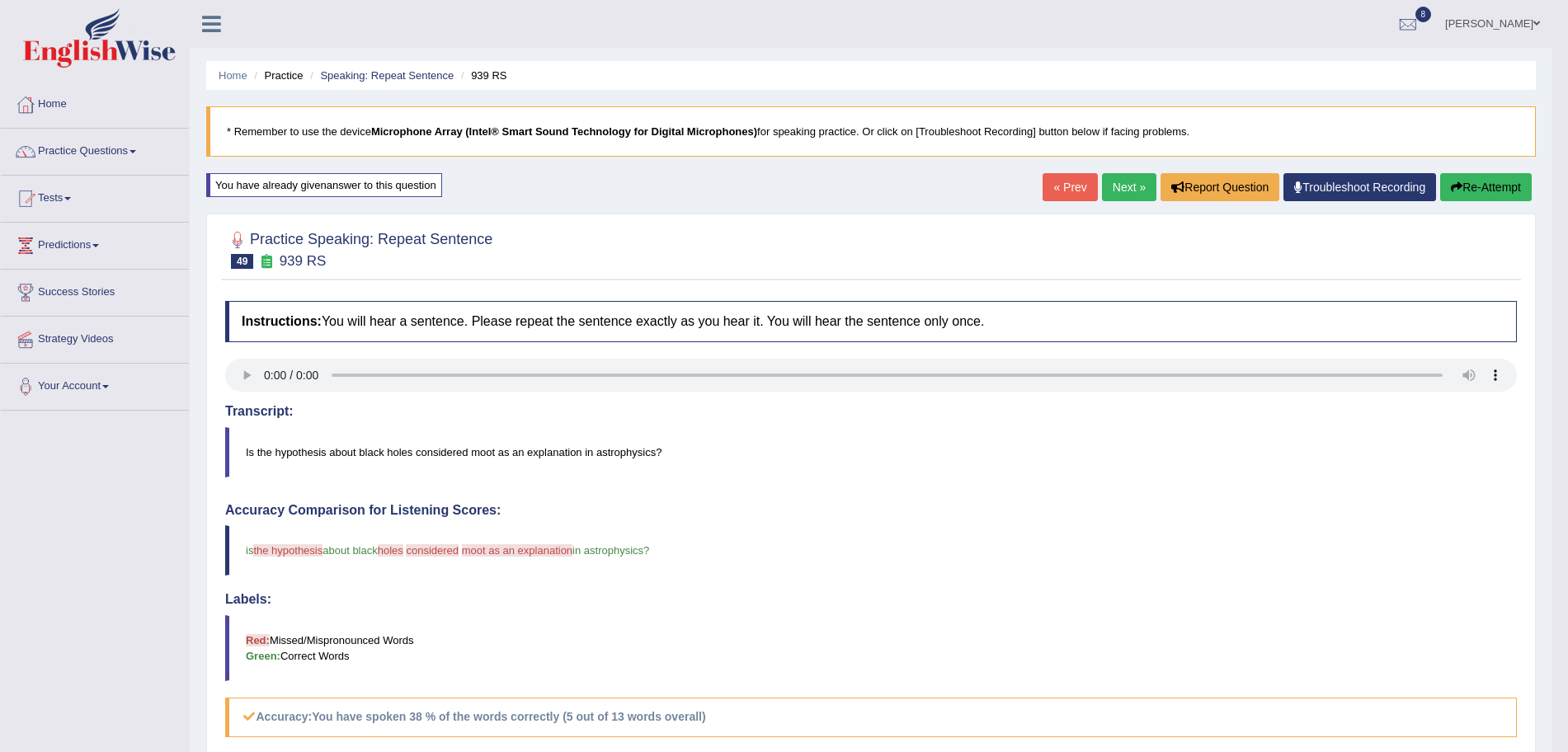
click at [1135, 187] on link "Next »" at bounding box center [1129, 187] width 55 height 28
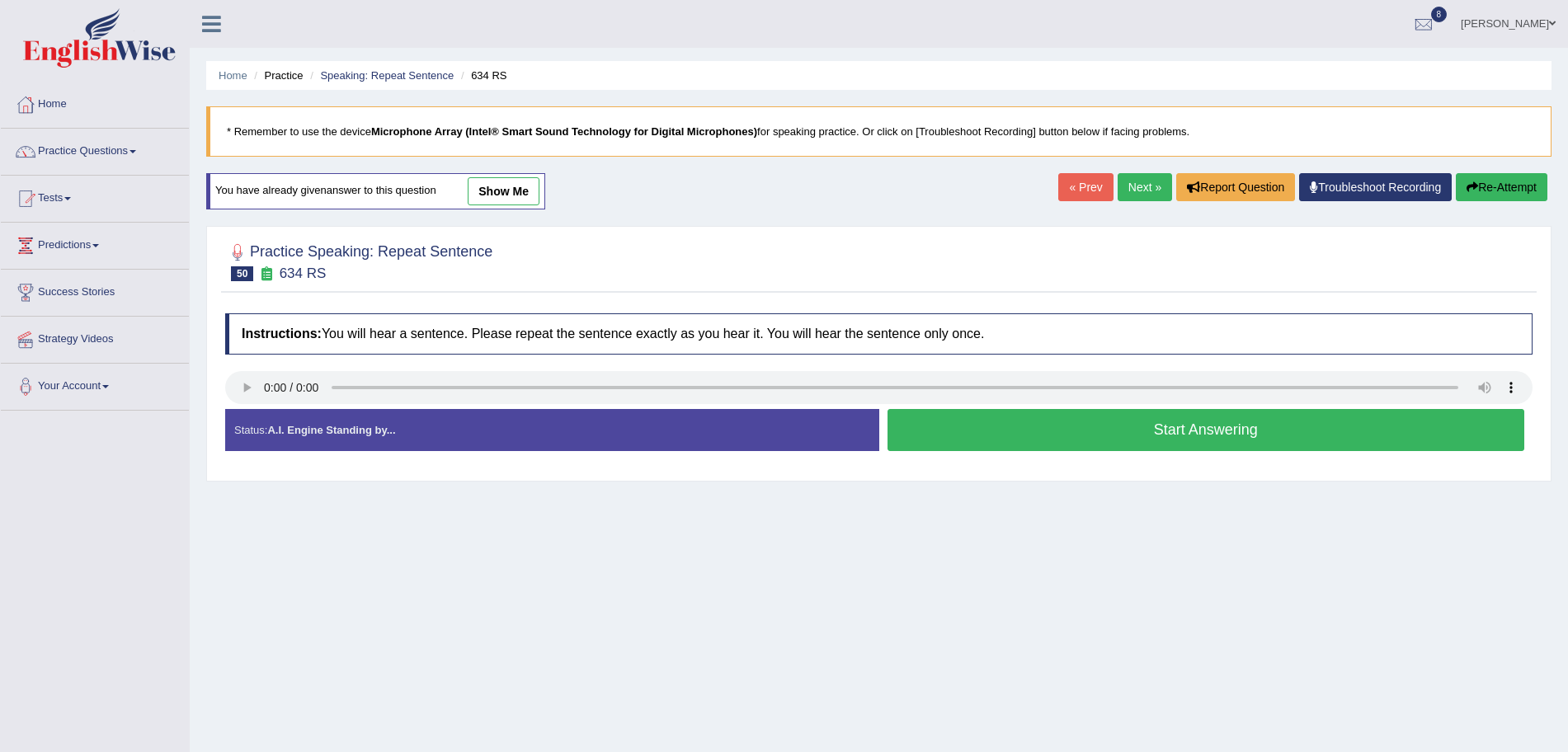
click at [1005, 437] on button "Start Answering" at bounding box center [1207, 429] width 638 height 42
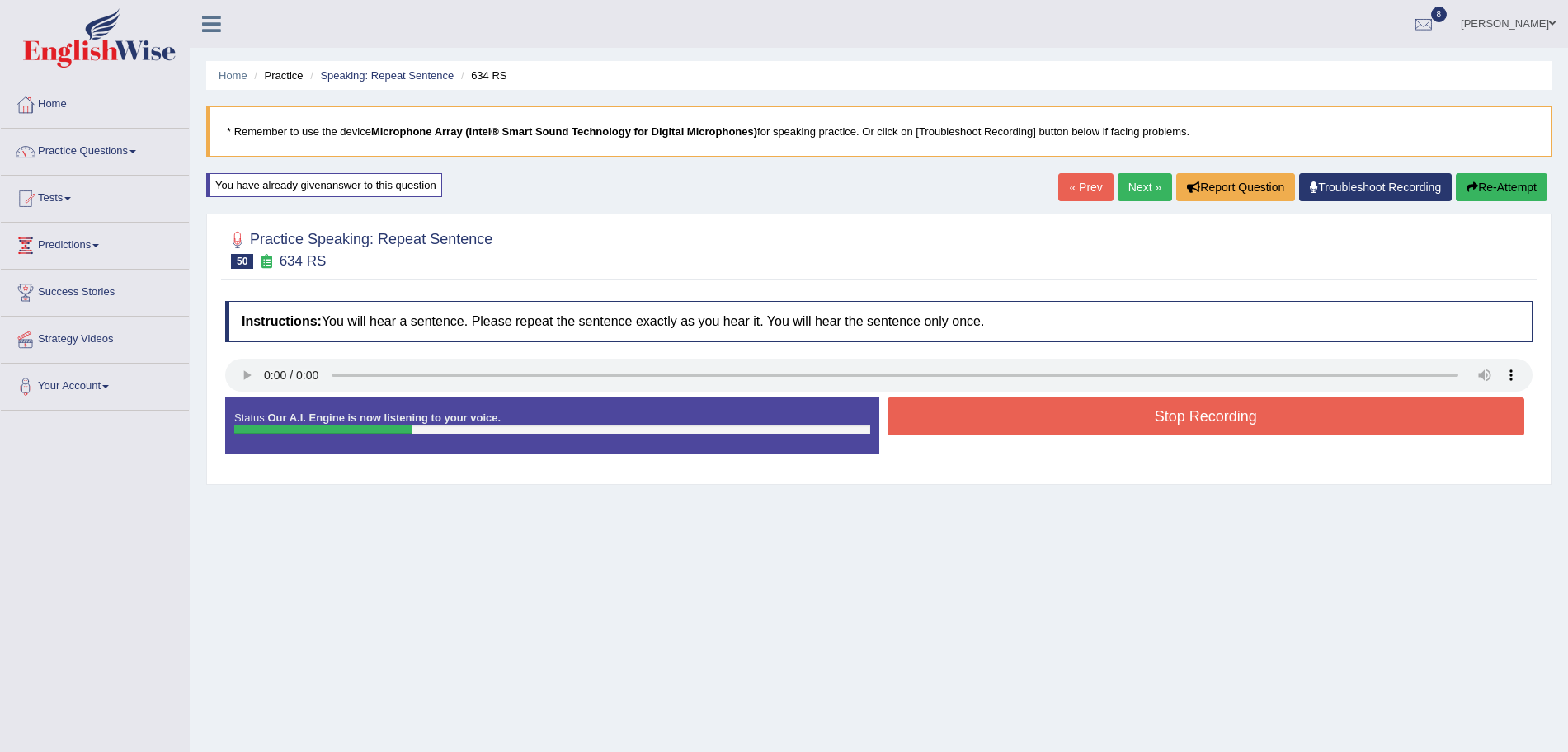
click at [1056, 408] on button "Stop Recording" at bounding box center [1207, 416] width 638 height 38
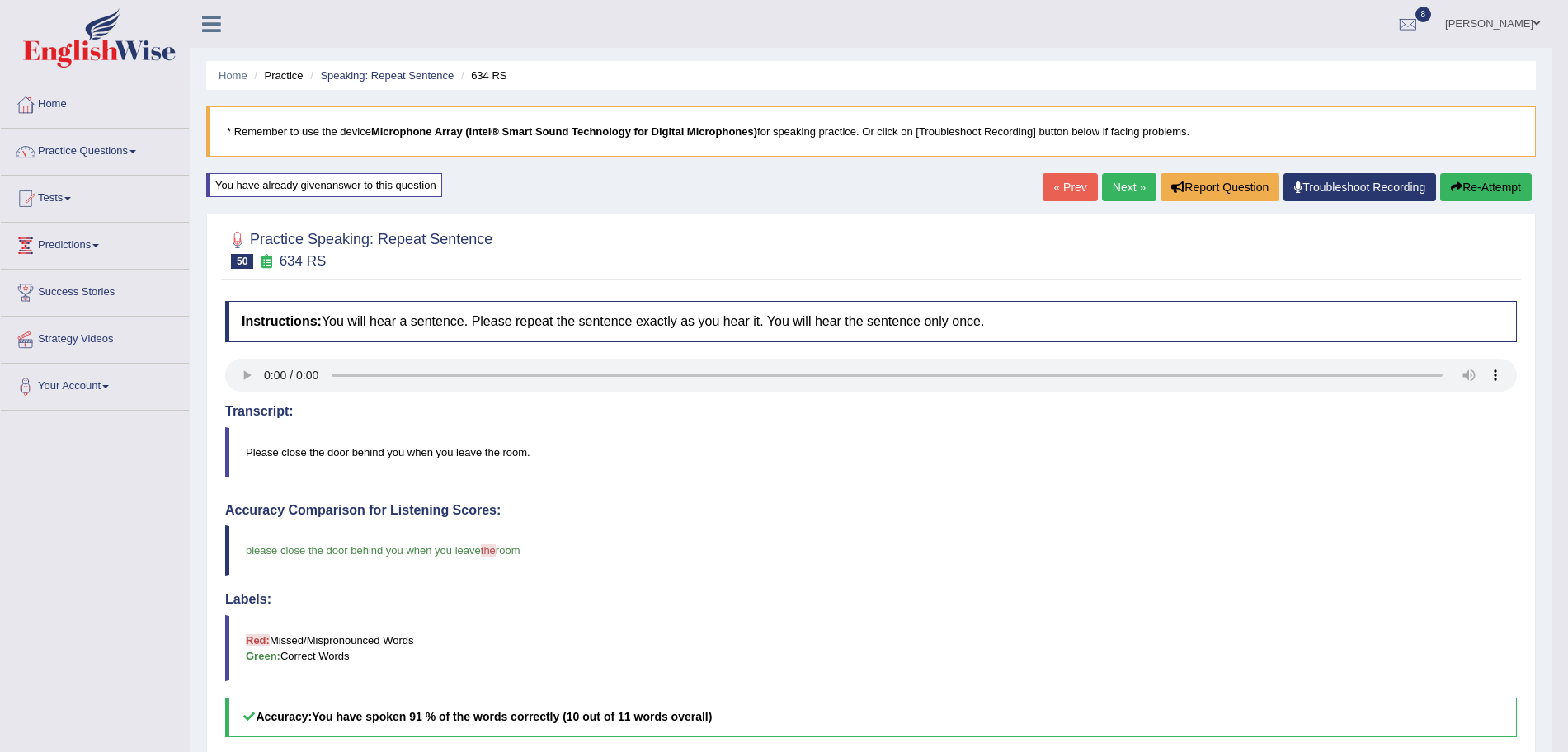
click at [1125, 177] on link "Next »" at bounding box center [1129, 187] width 55 height 28
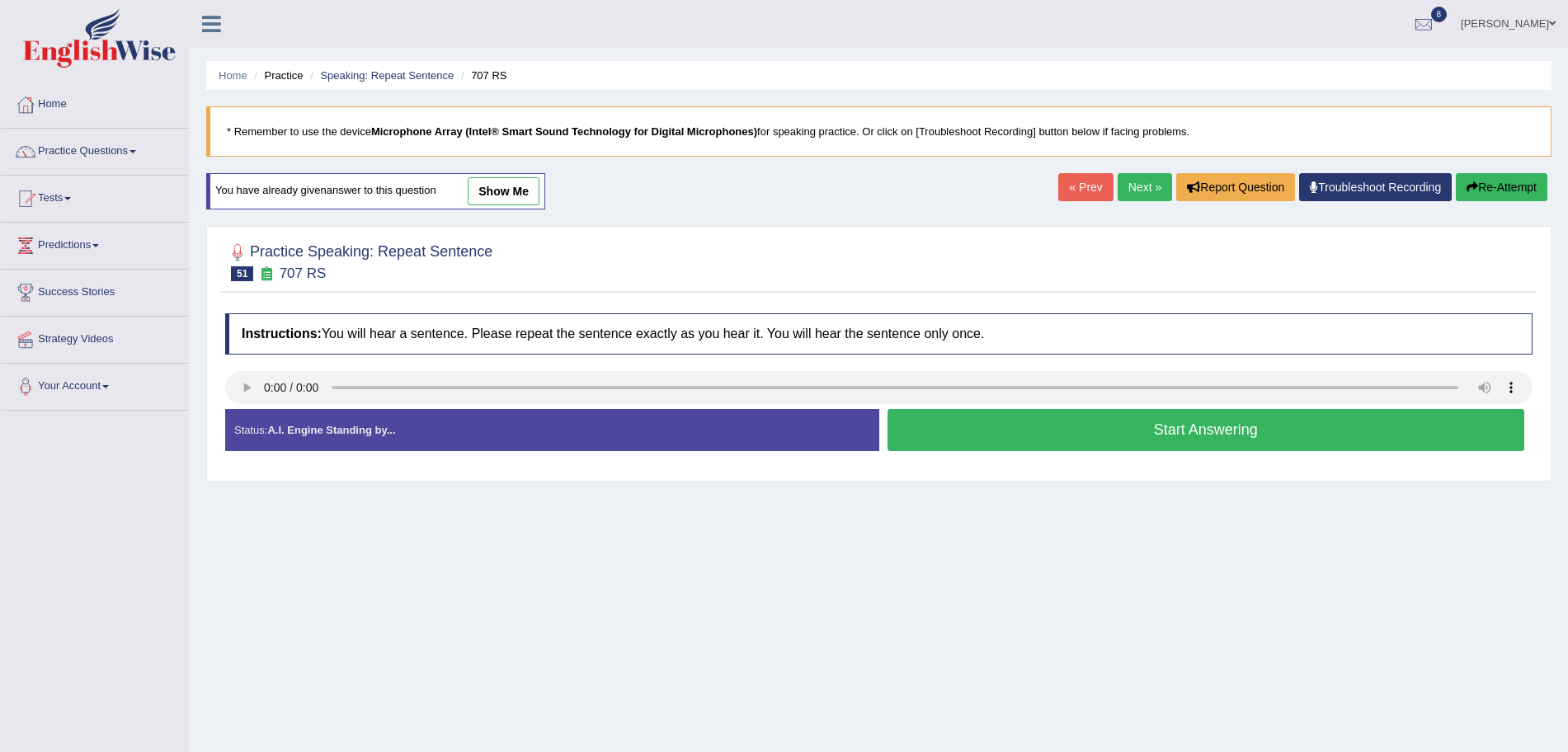
click at [1020, 415] on button "Start Answering" at bounding box center [1207, 429] width 638 height 42
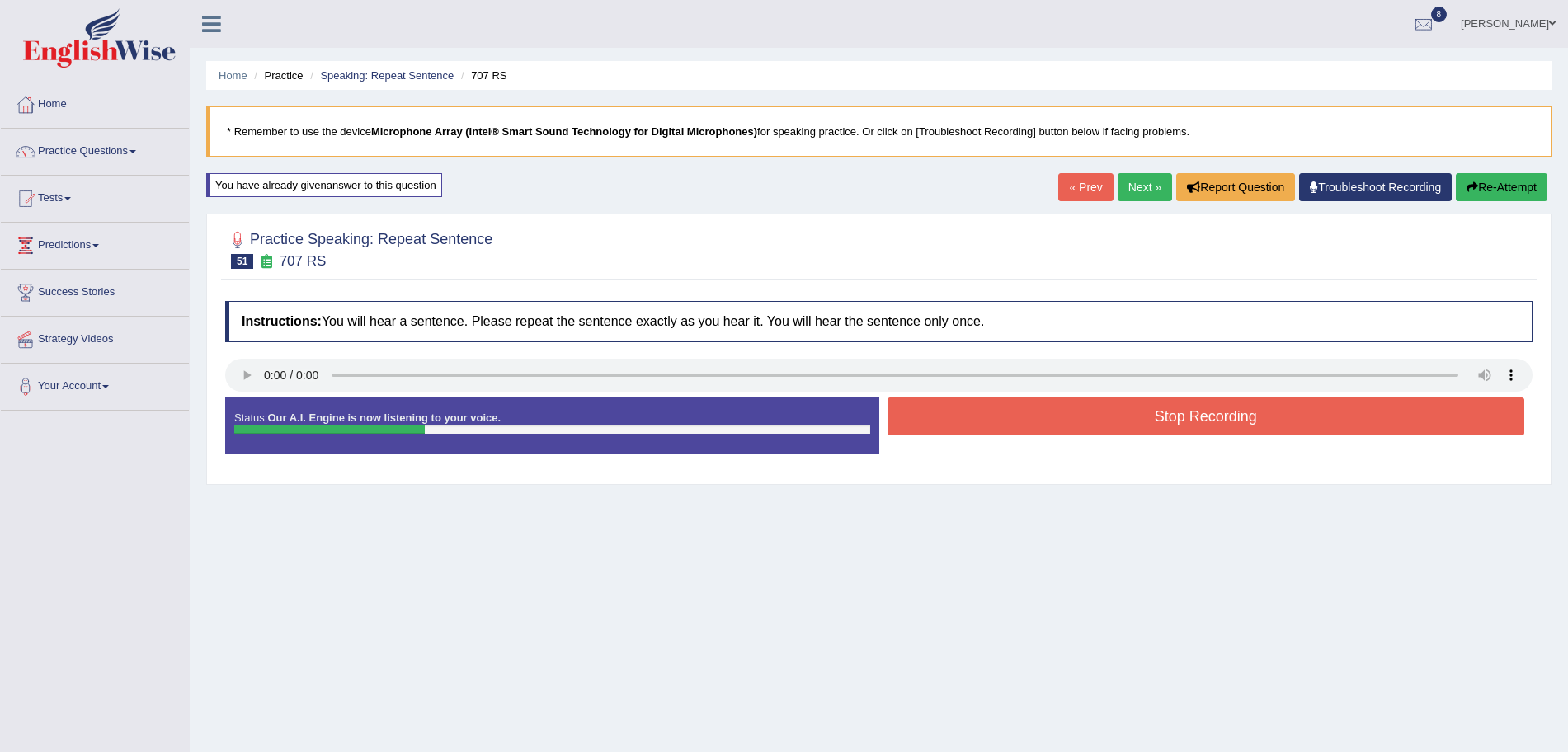
click at [957, 422] on button "Stop Recording" at bounding box center [1207, 416] width 638 height 38
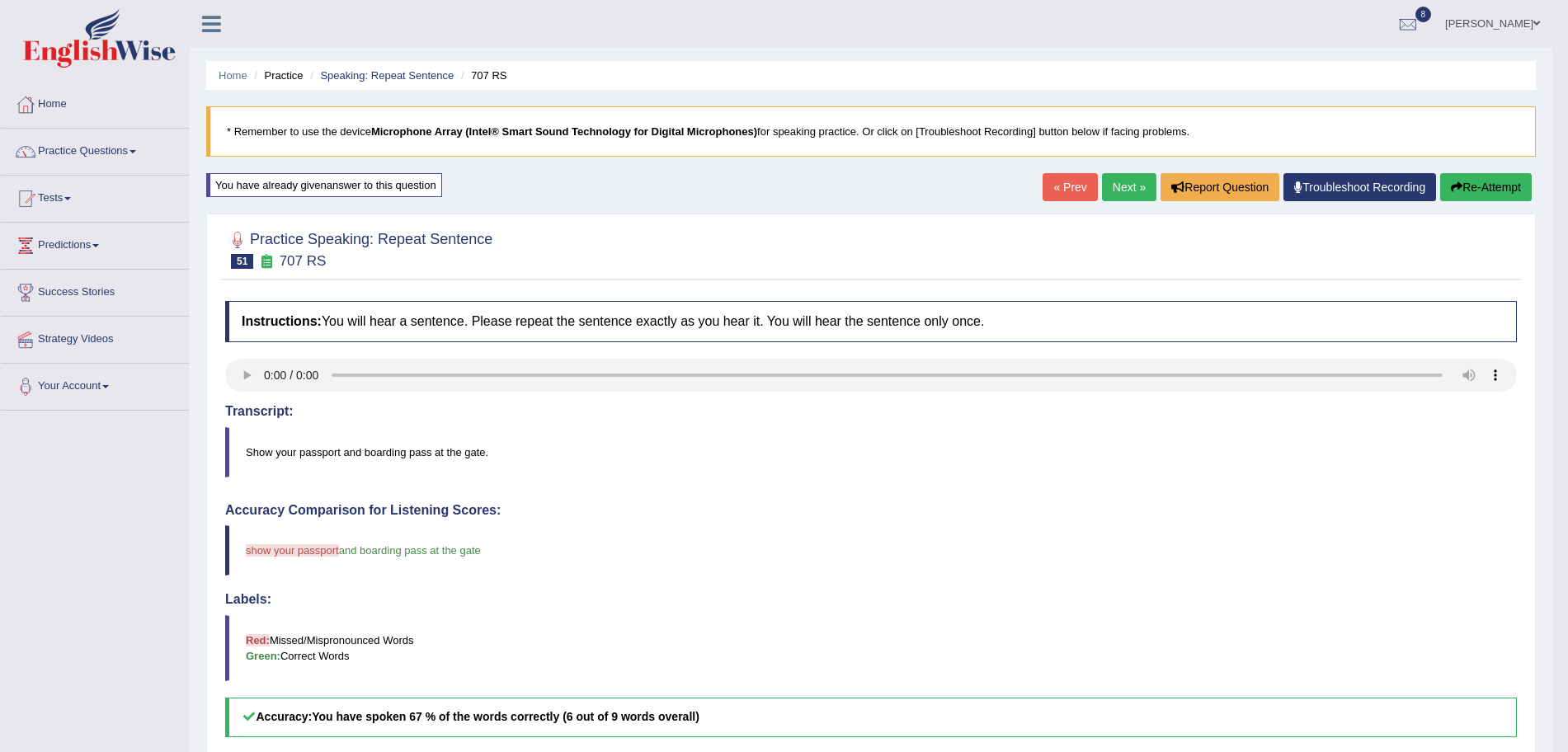
click at [1131, 186] on link "Next »" at bounding box center [1129, 187] width 55 height 28
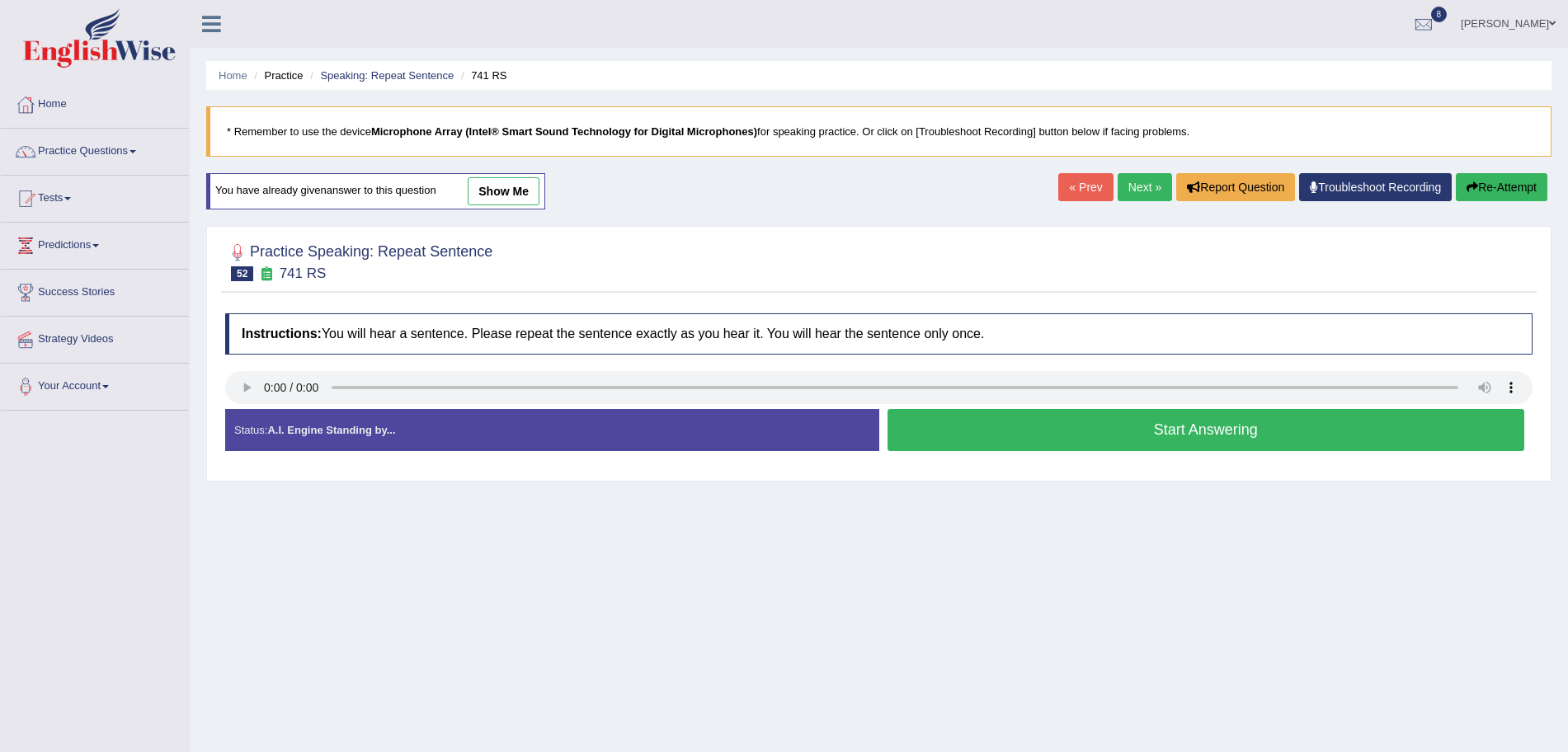
click at [1028, 419] on button "Start Answering" at bounding box center [1207, 429] width 638 height 42
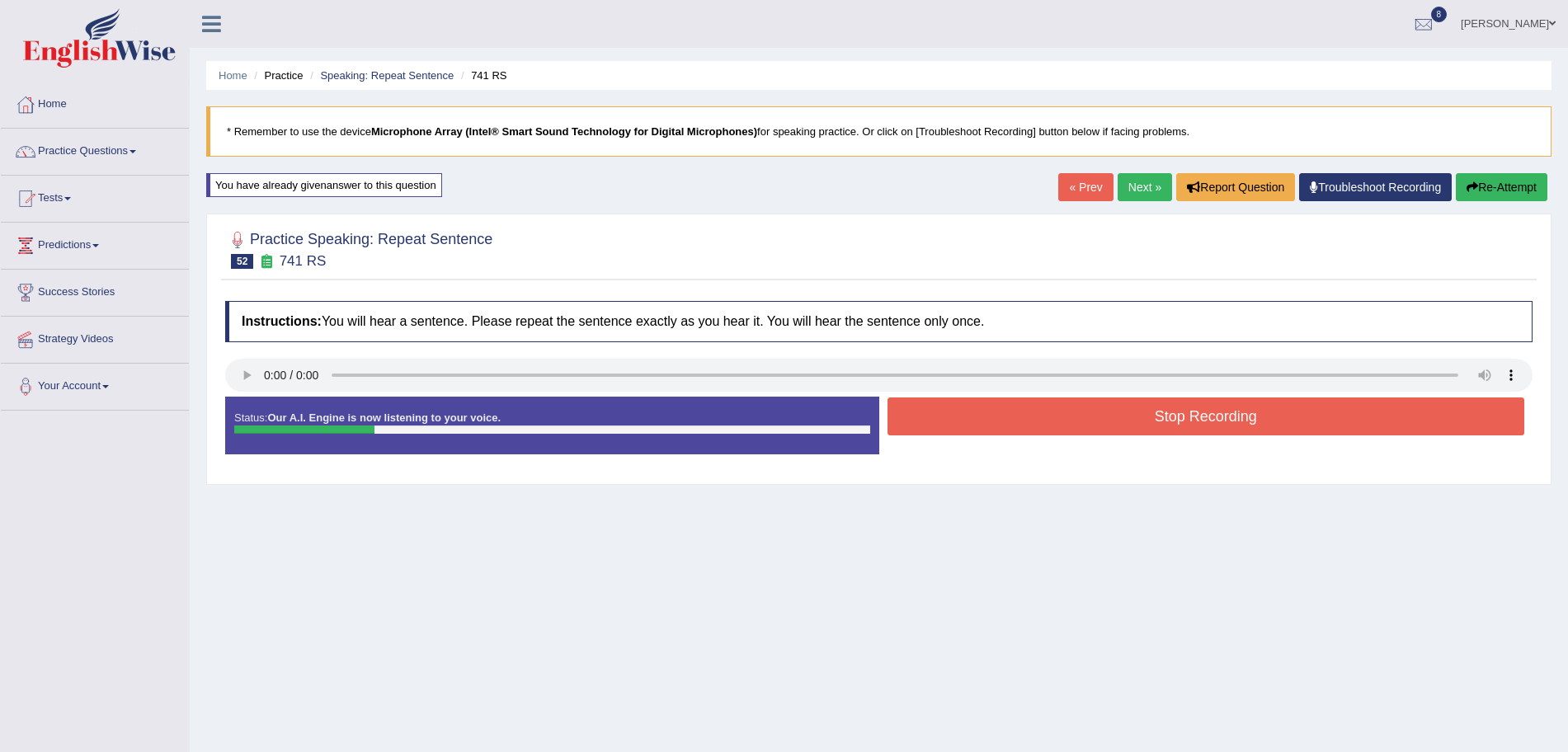
click at [1061, 420] on button "Stop Recording" at bounding box center [1207, 416] width 638 height 38
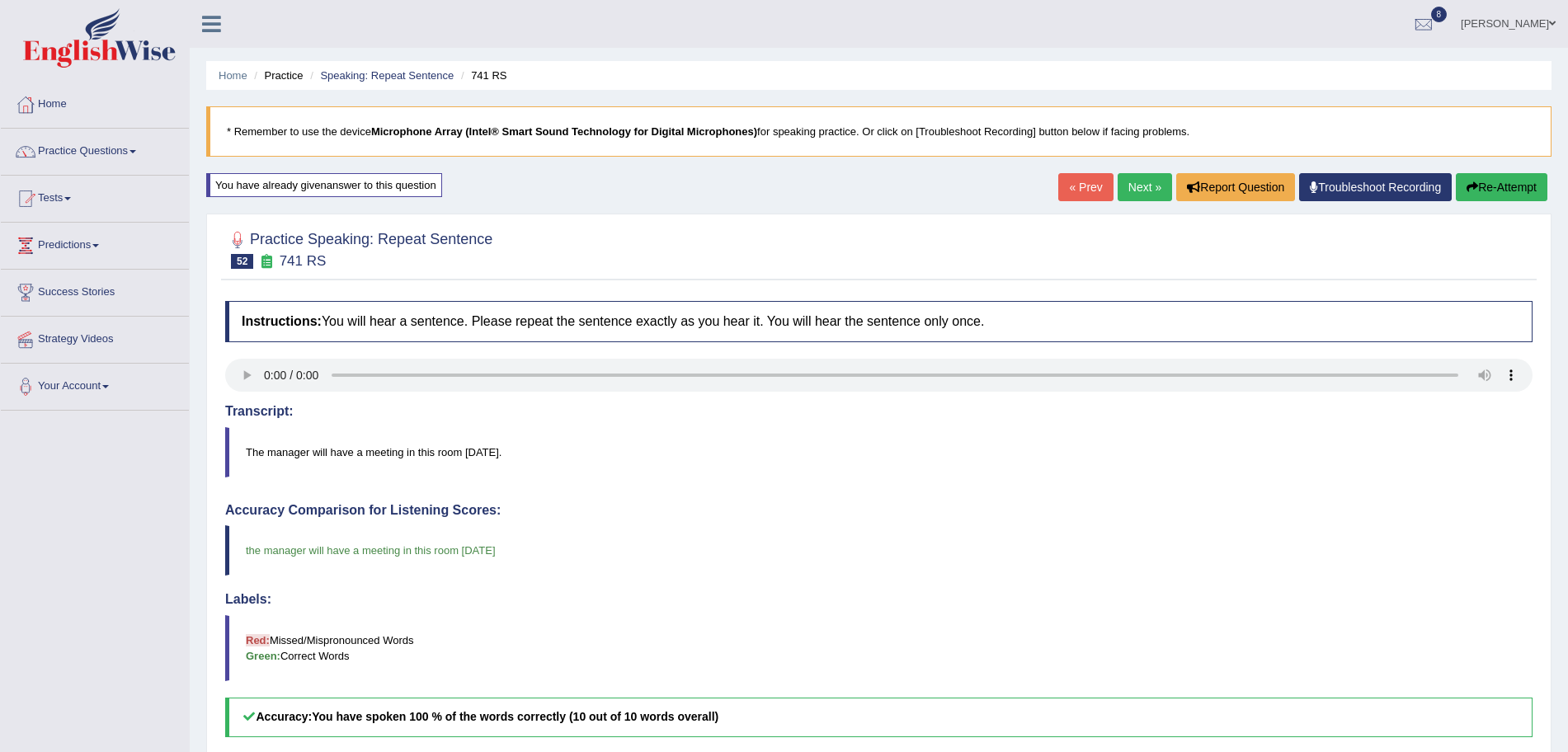
click at [1134, 191] on body "Toggle navigation Home Practice Questions Speaking Practice Read Aloud Repeat S…" at bounding box center [784, 376] width 1568 height 752
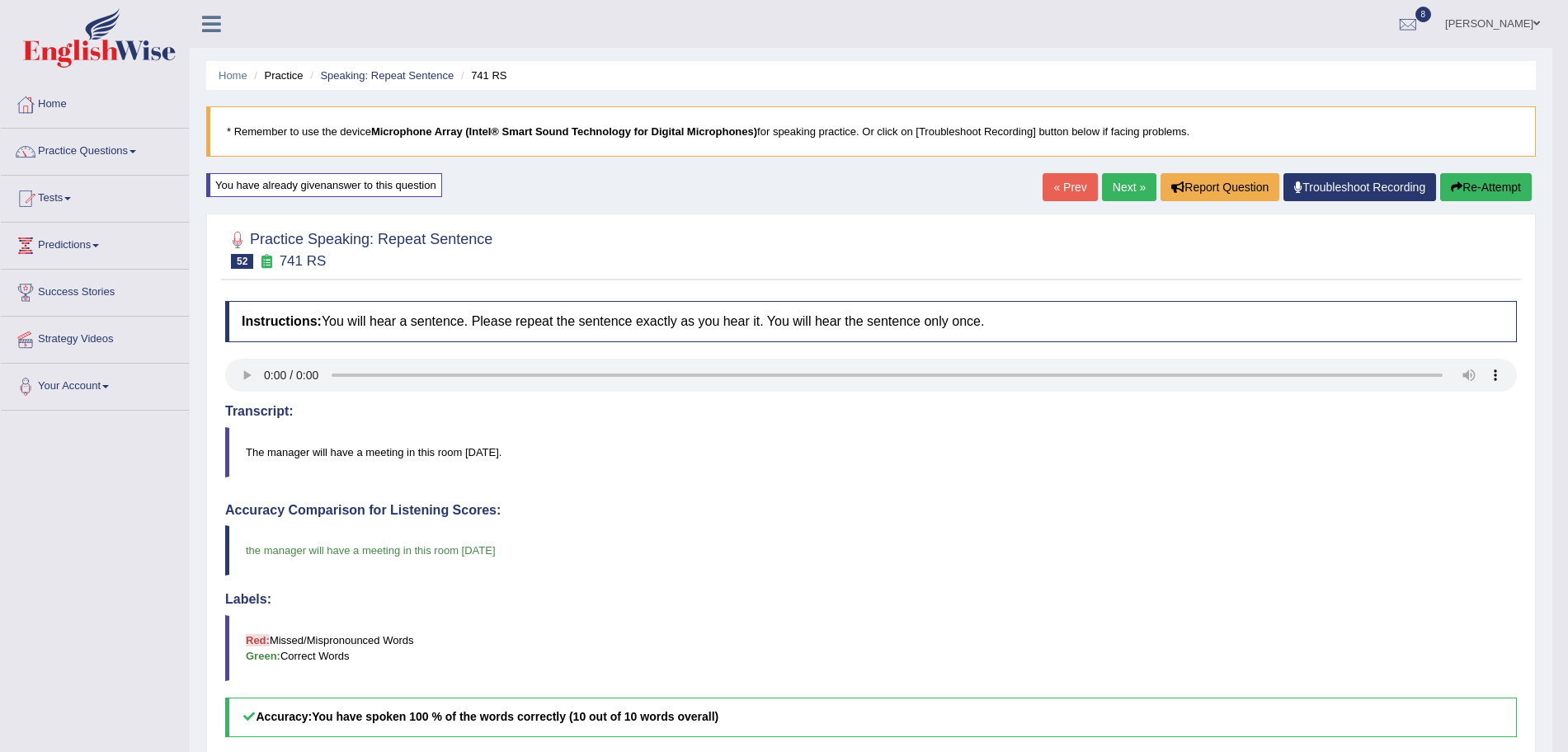
click at [1134, 191] on link "Next »" at bounding box center [1129, 187] width 55 height 28
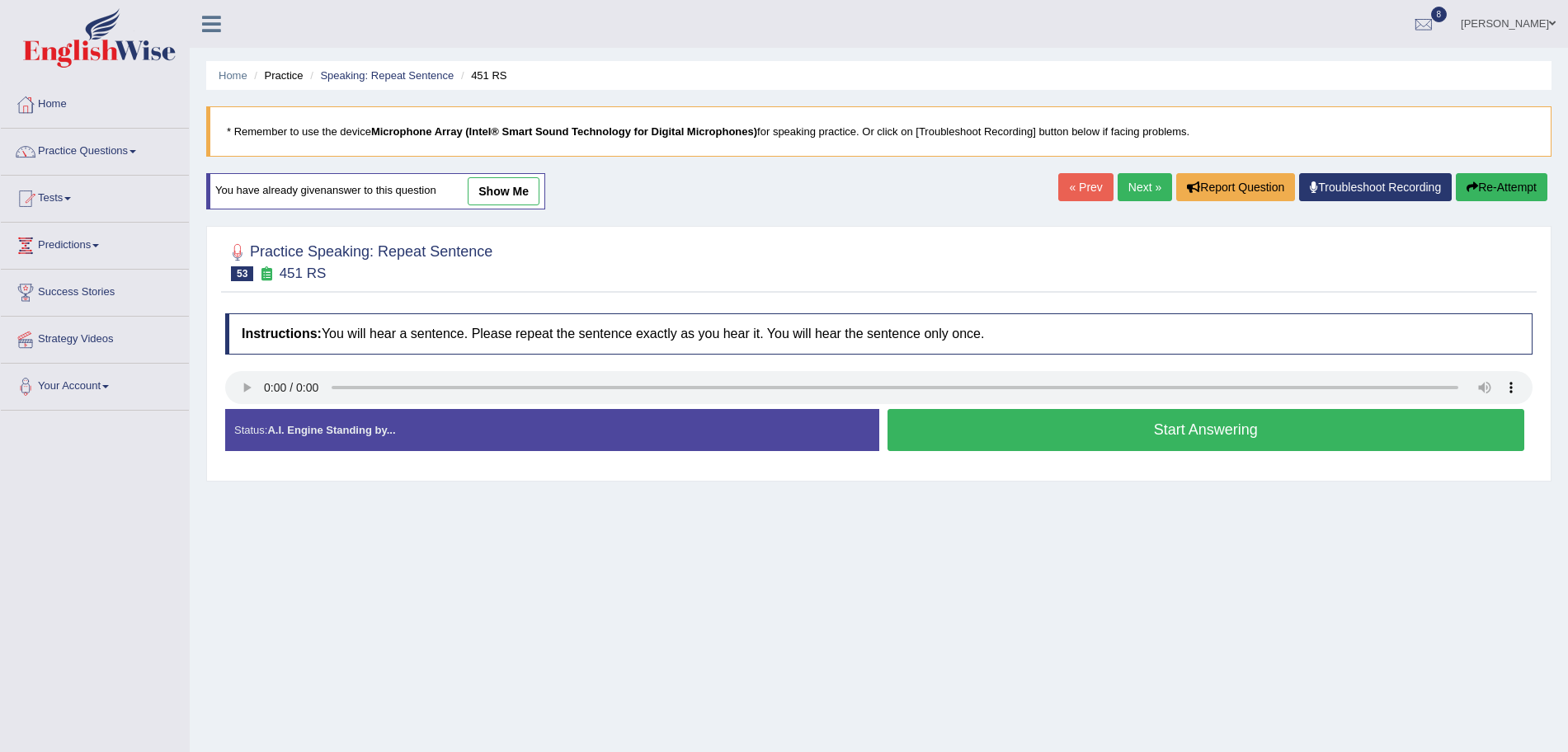
click at [1014, 446] on button "Start Answering" at bounding box center [1207, 429] width 638 height 42
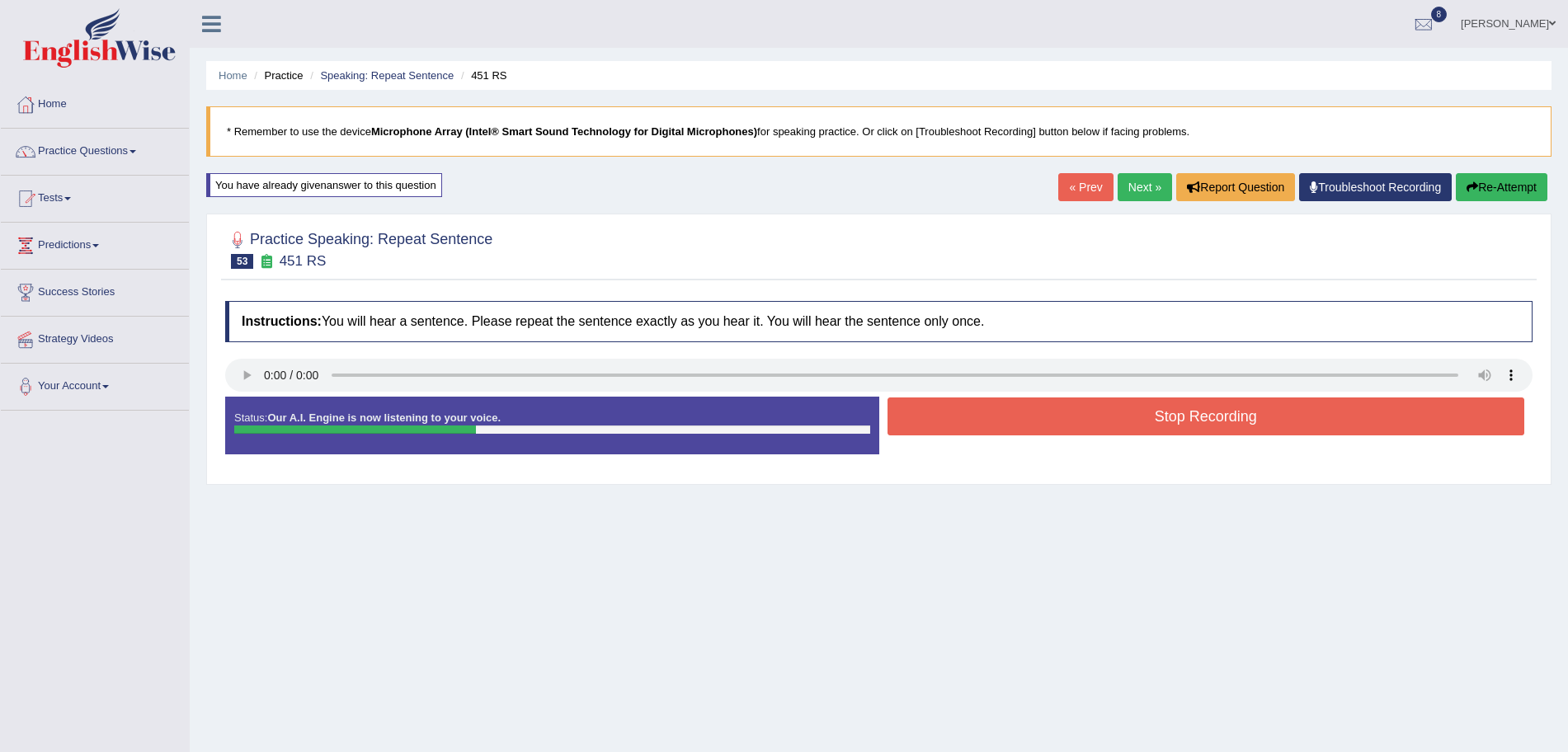
click at [1037, 421] on button "Stop Recording" at bounding box center [1207, 416] width 638 height 38
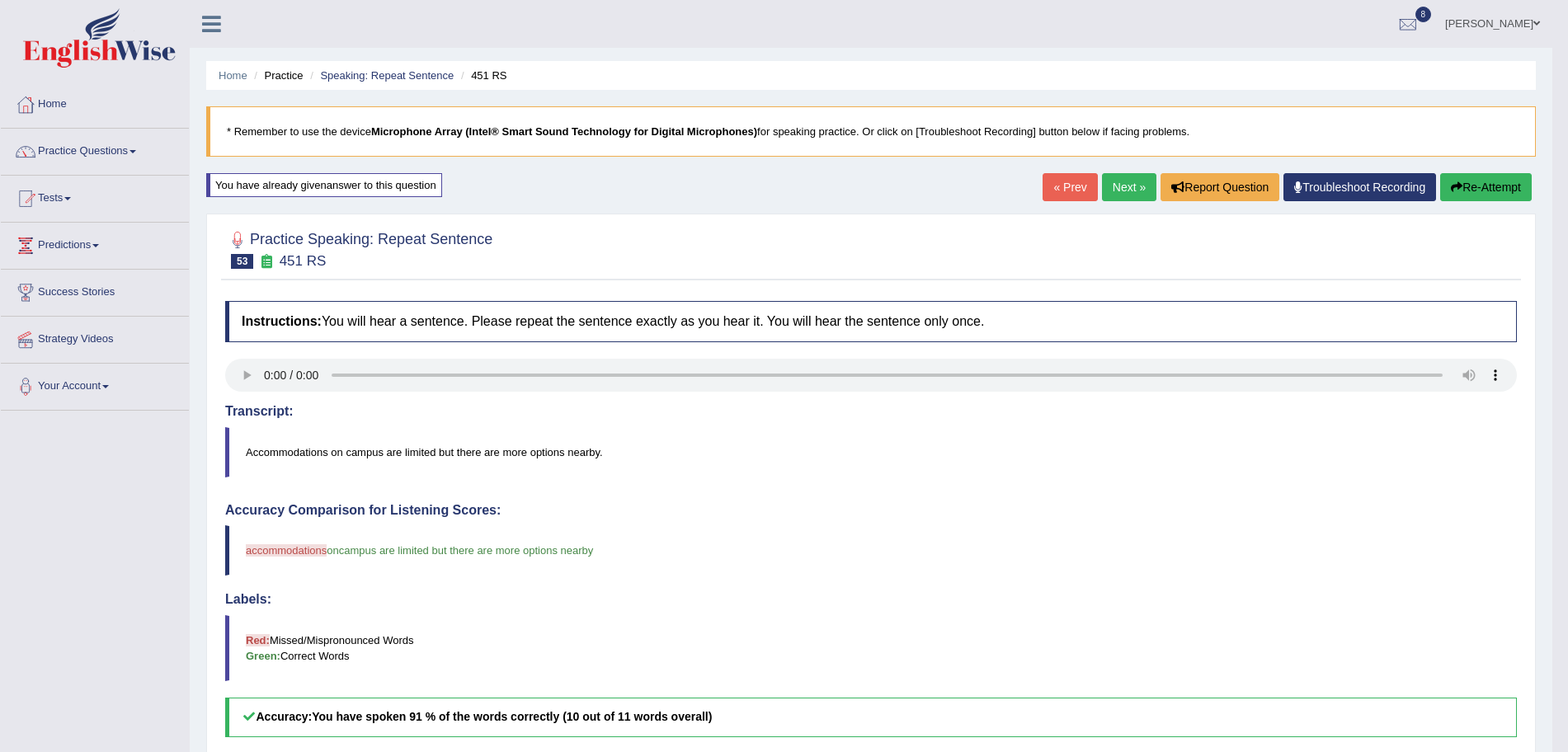
click at [1105, 185] on link "Next »" at bounding box center [1129, 187] width 55 height 28
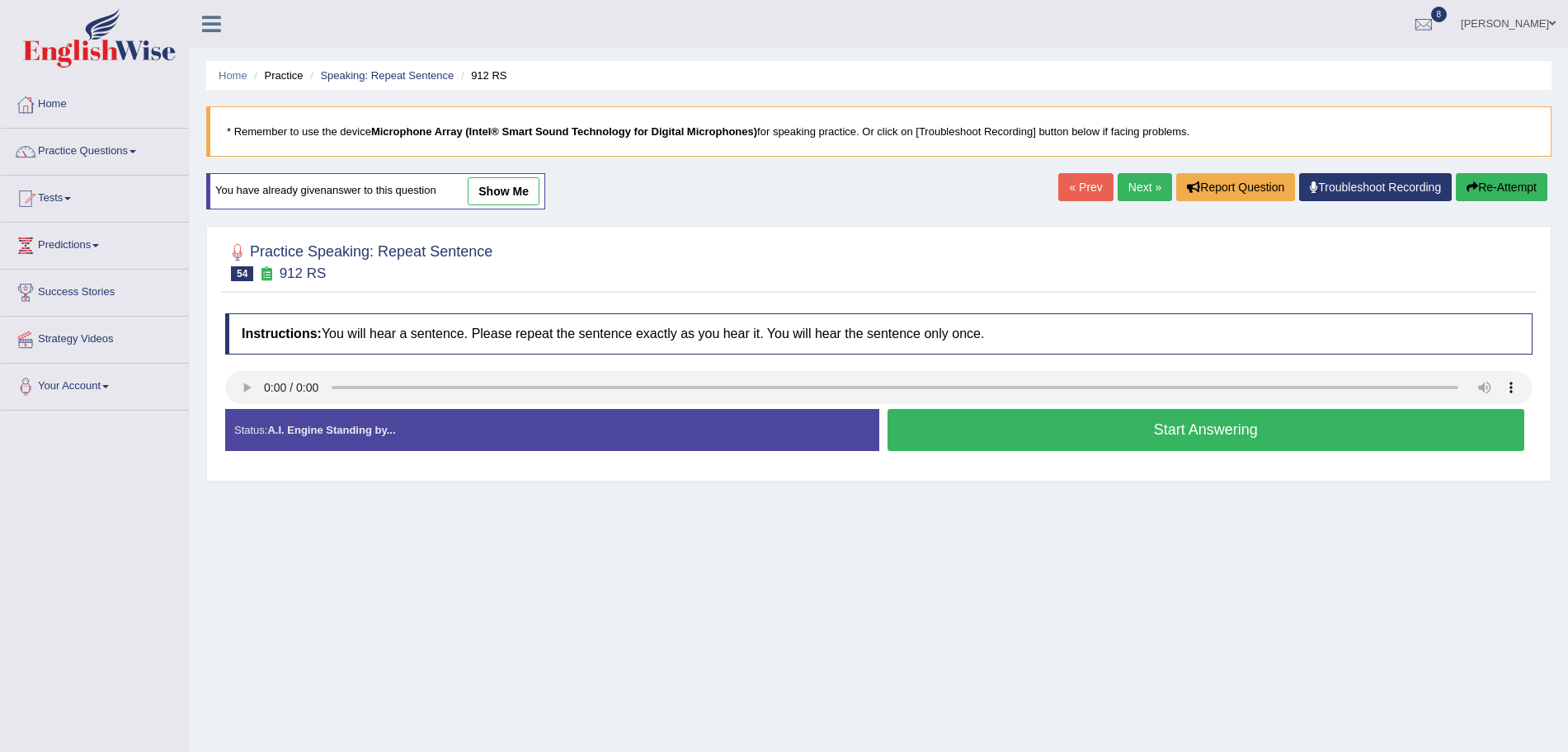
click at [1067, 421] on button "Start Answering" at bounding box center [1207, 429] width 638 height 42
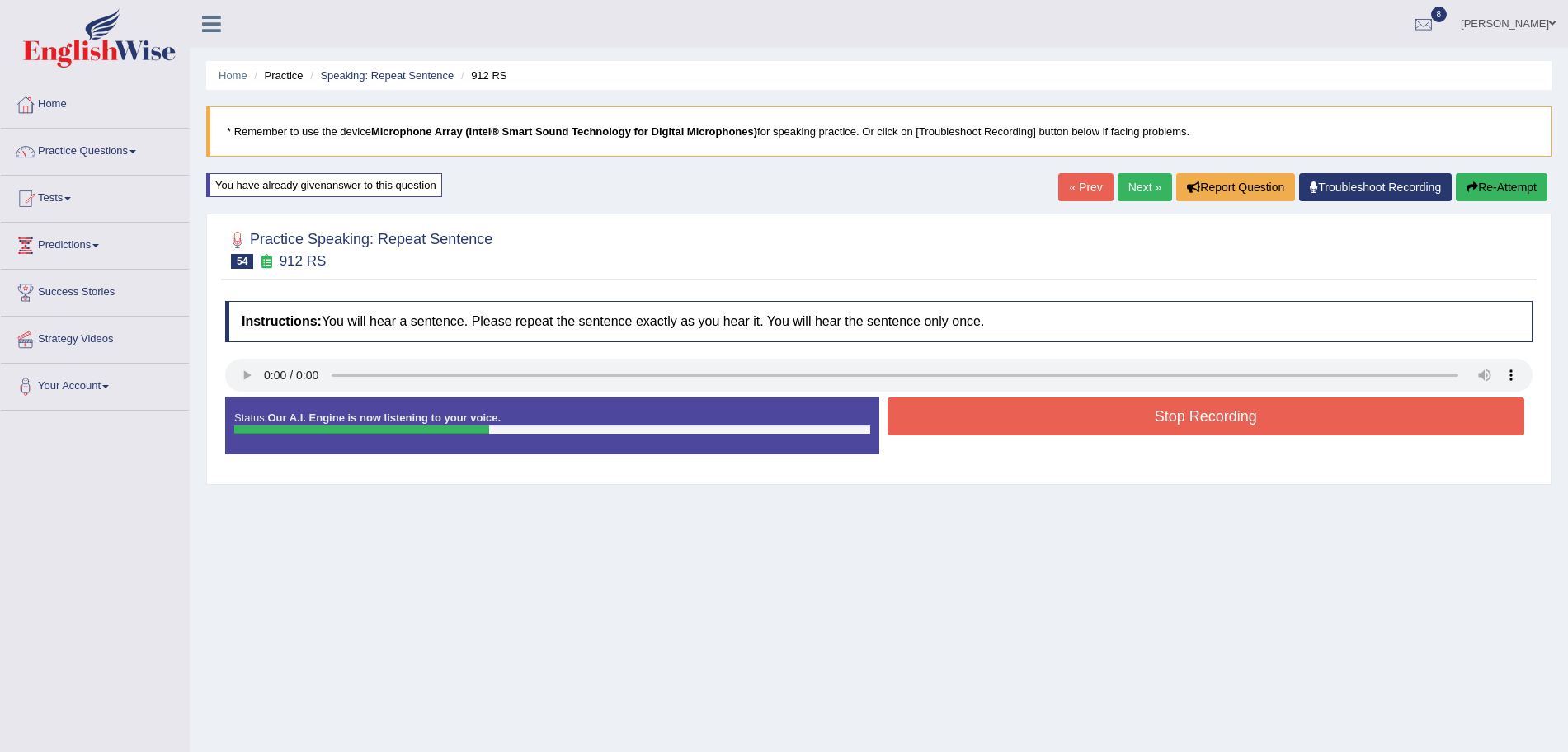
click at [1043, 421] on button "Stop Recording" at bounding box center [1207, 416] width 638 height 38
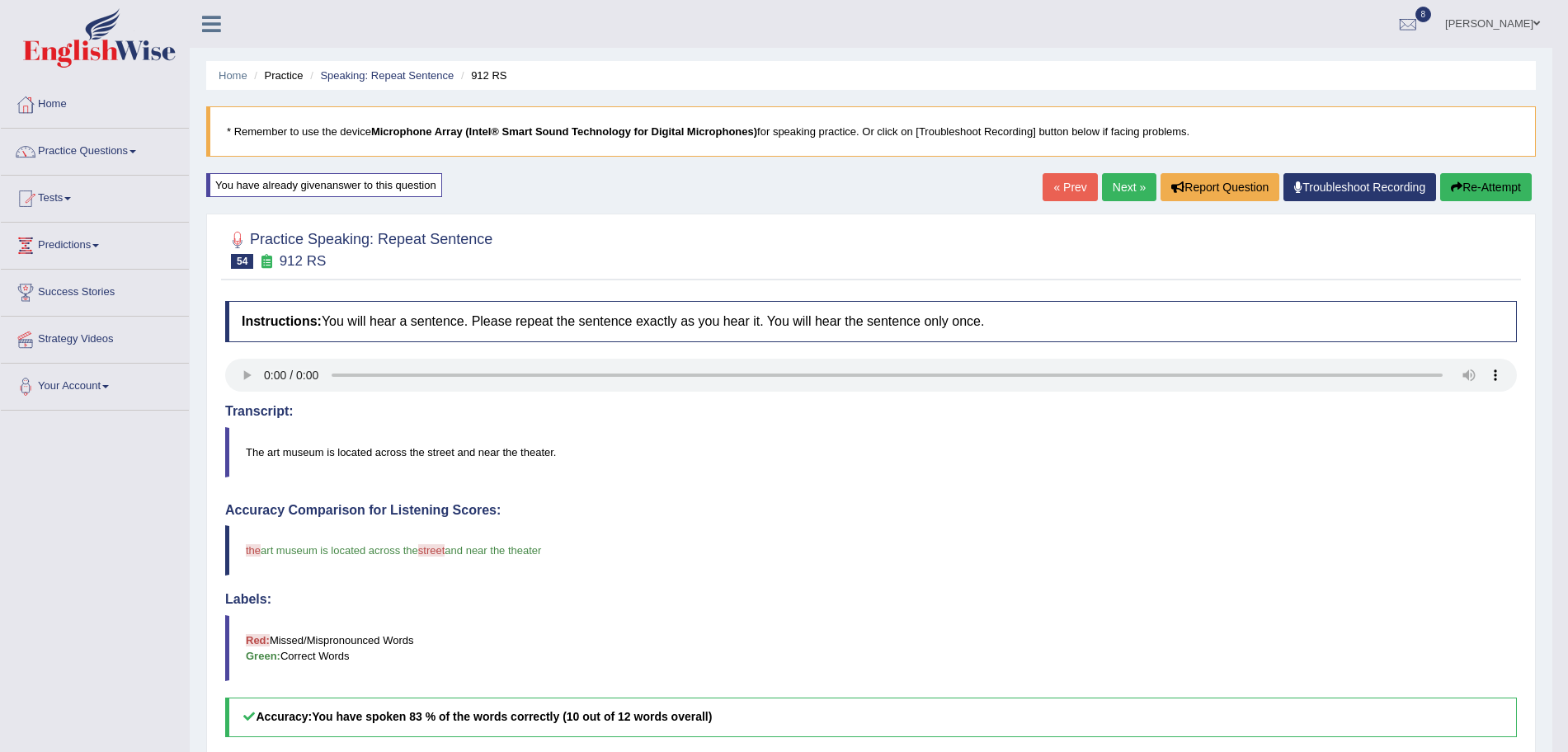
click at [1126, 185] on link "Next »" at bounding box center [1129, 187] width 55 height 28
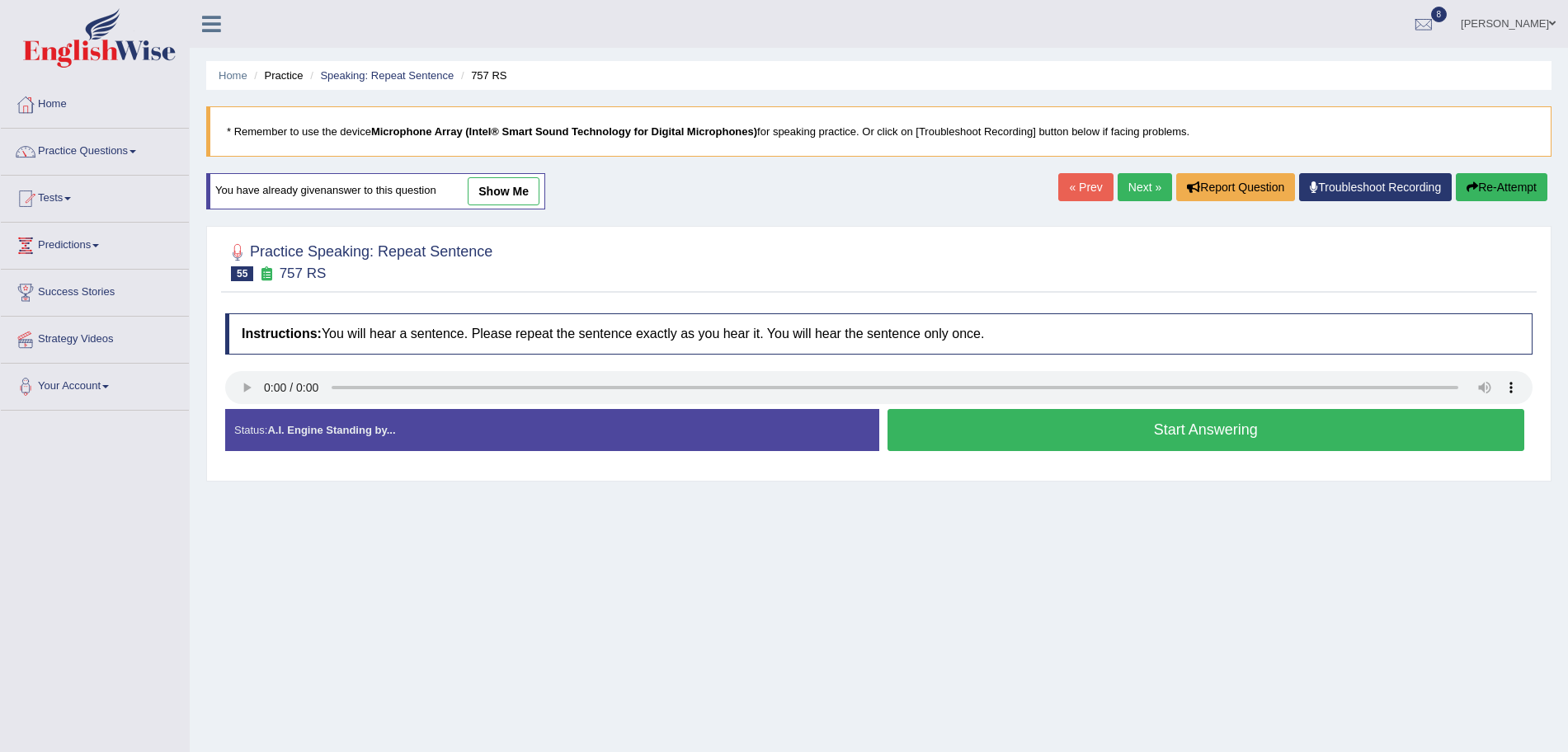
click at [1045, 433] on button "Start Answering" at bounding box center [1207, 429] width 638 height 42
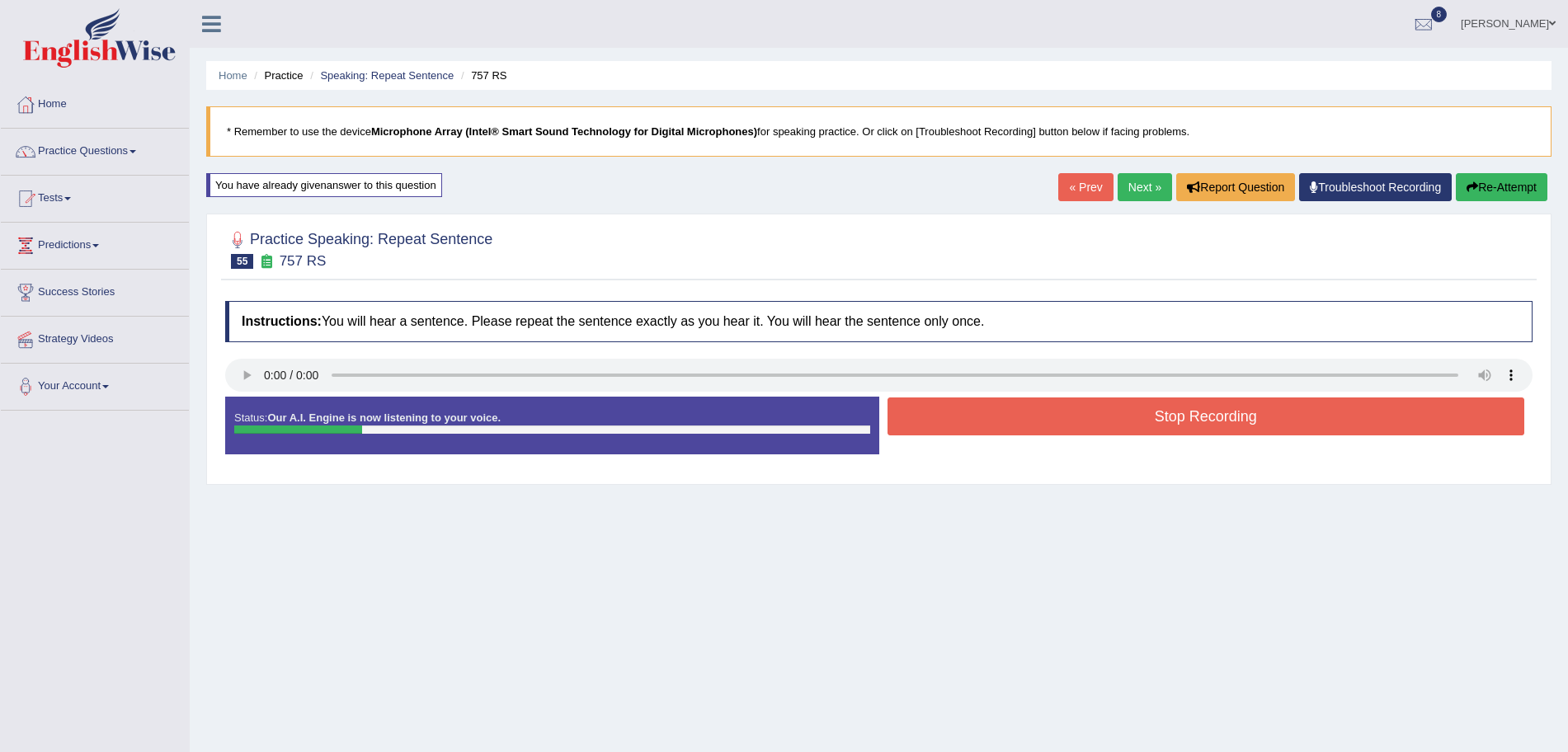
click at [992, 417] on button "Stop Recording" at bounding box center [1207, 416] width 638 height 38
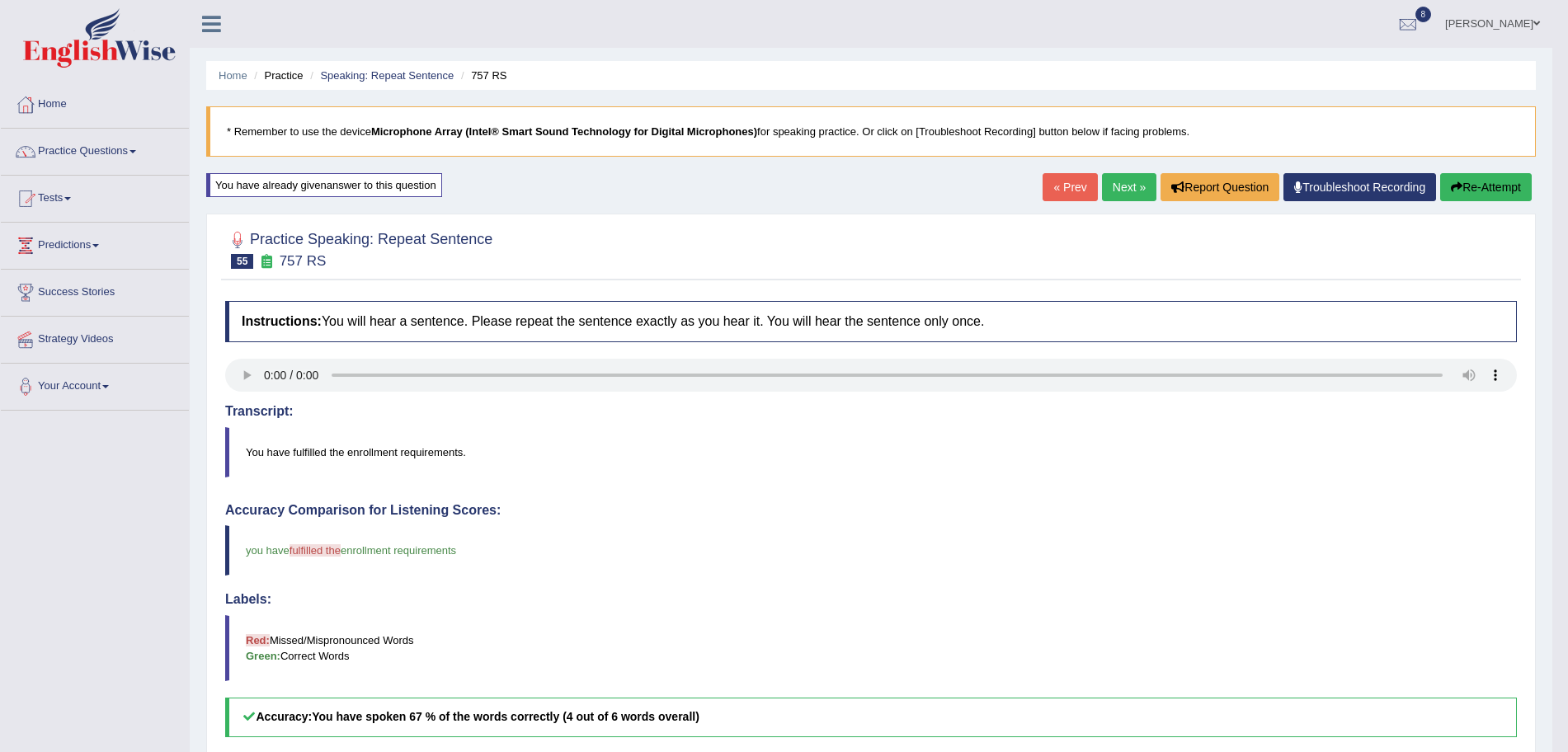
click at [1132, 188] on link "Next »" at bounding box center [1129, 187] width 55 height 28
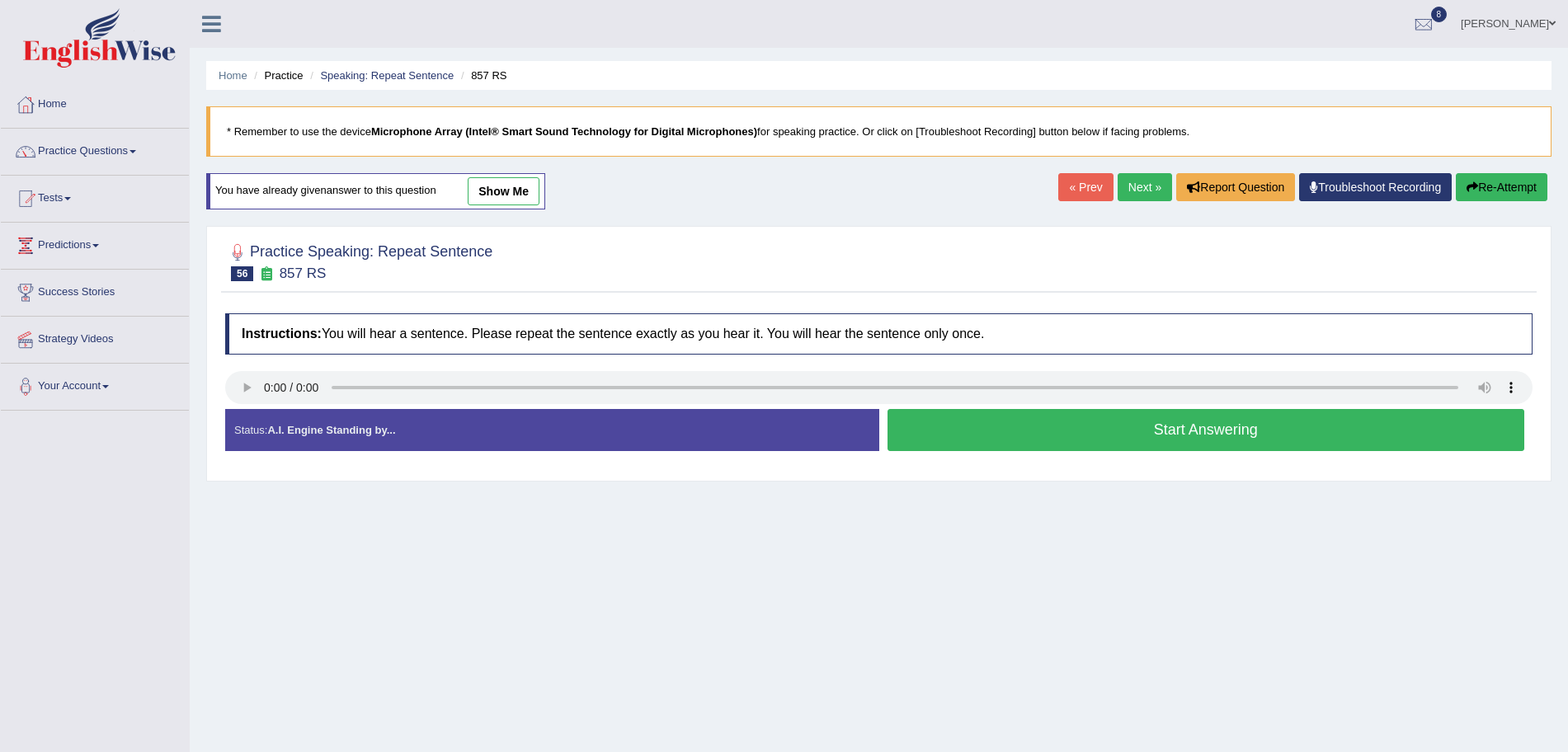
click at [1008, 425] on button "Start Answering" at bounding box center [1207, 429] width 638 height 42
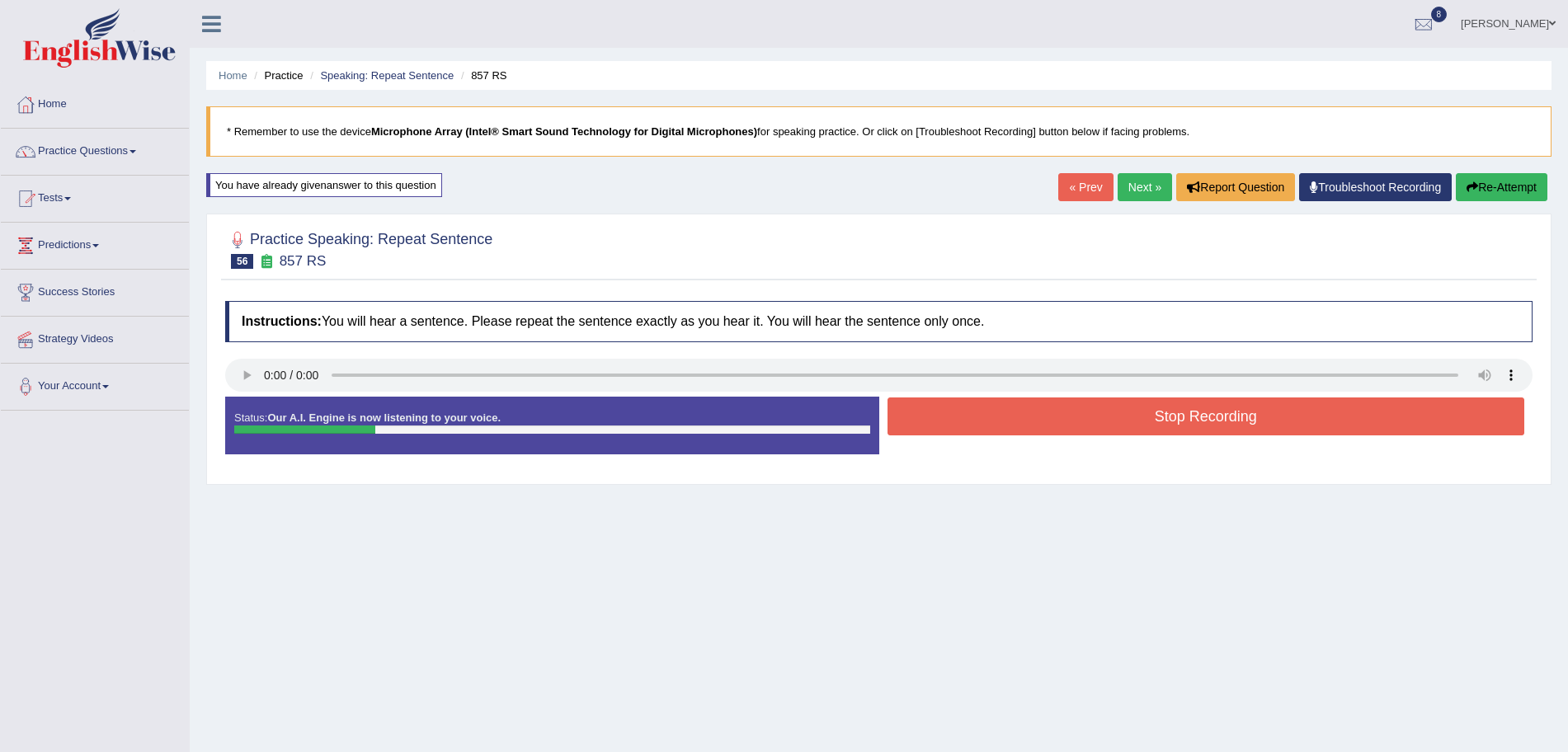
click at [1008, 425] on button "Stop Recording" at bounding box center [1207, 416] width 638 height 38
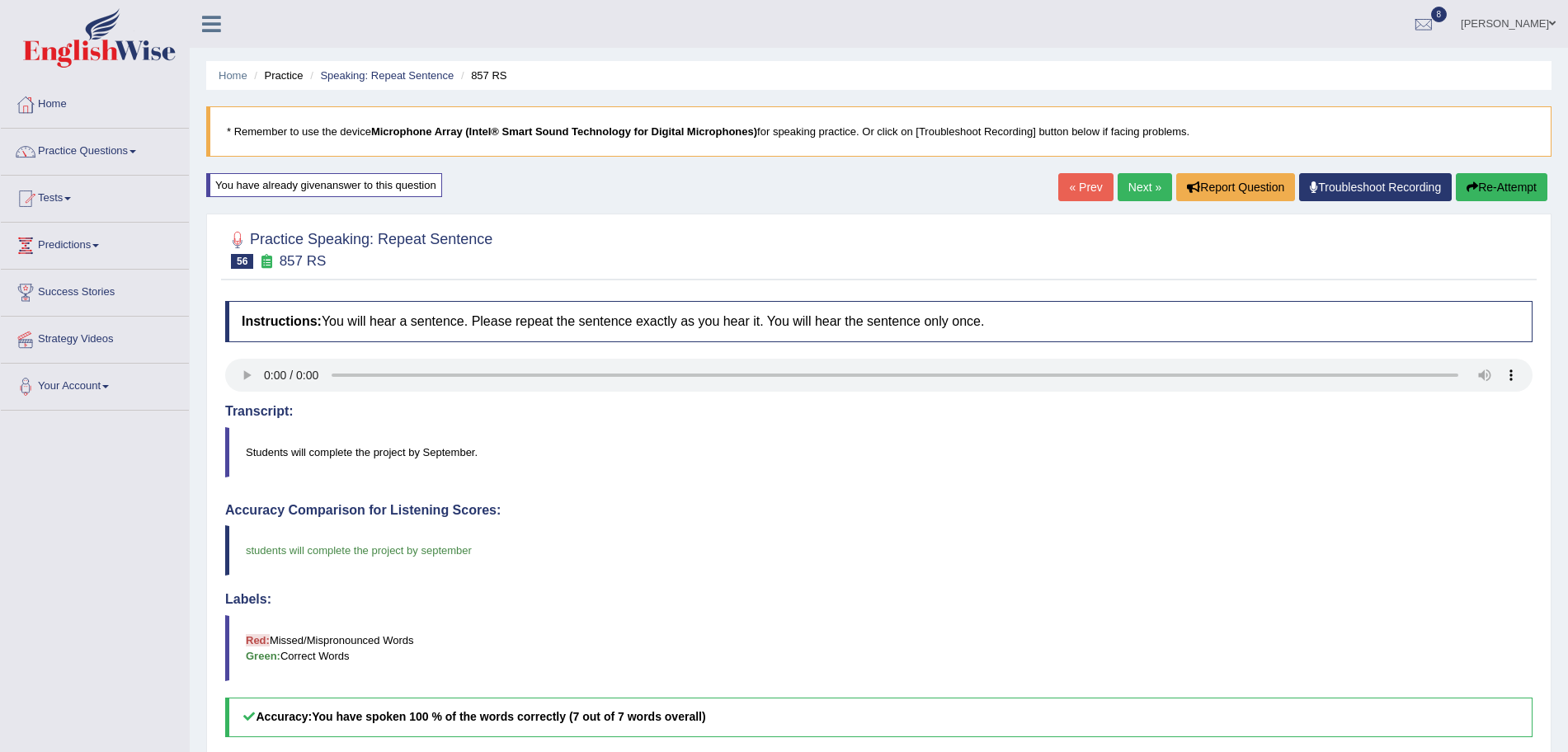
click at [1135, 186] on body "Toggle navigation Home Practice Questions Speaking Practice Read Aloud Repeat S…" at bounding box center [784, 376] width 1568 height 752
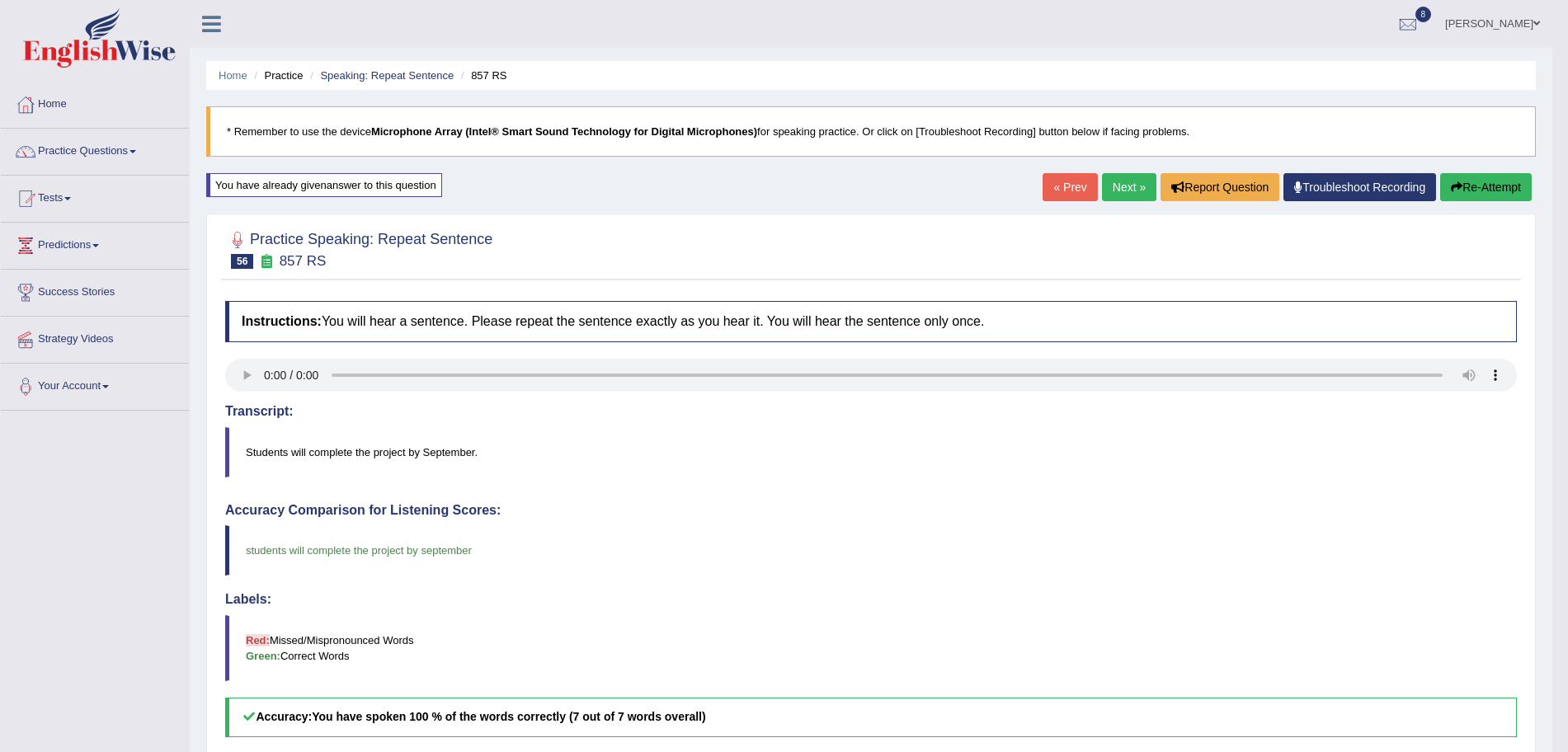
click at [1135, 186] on link "Next »" at bounding box center [1129, 187] width 55 height 28
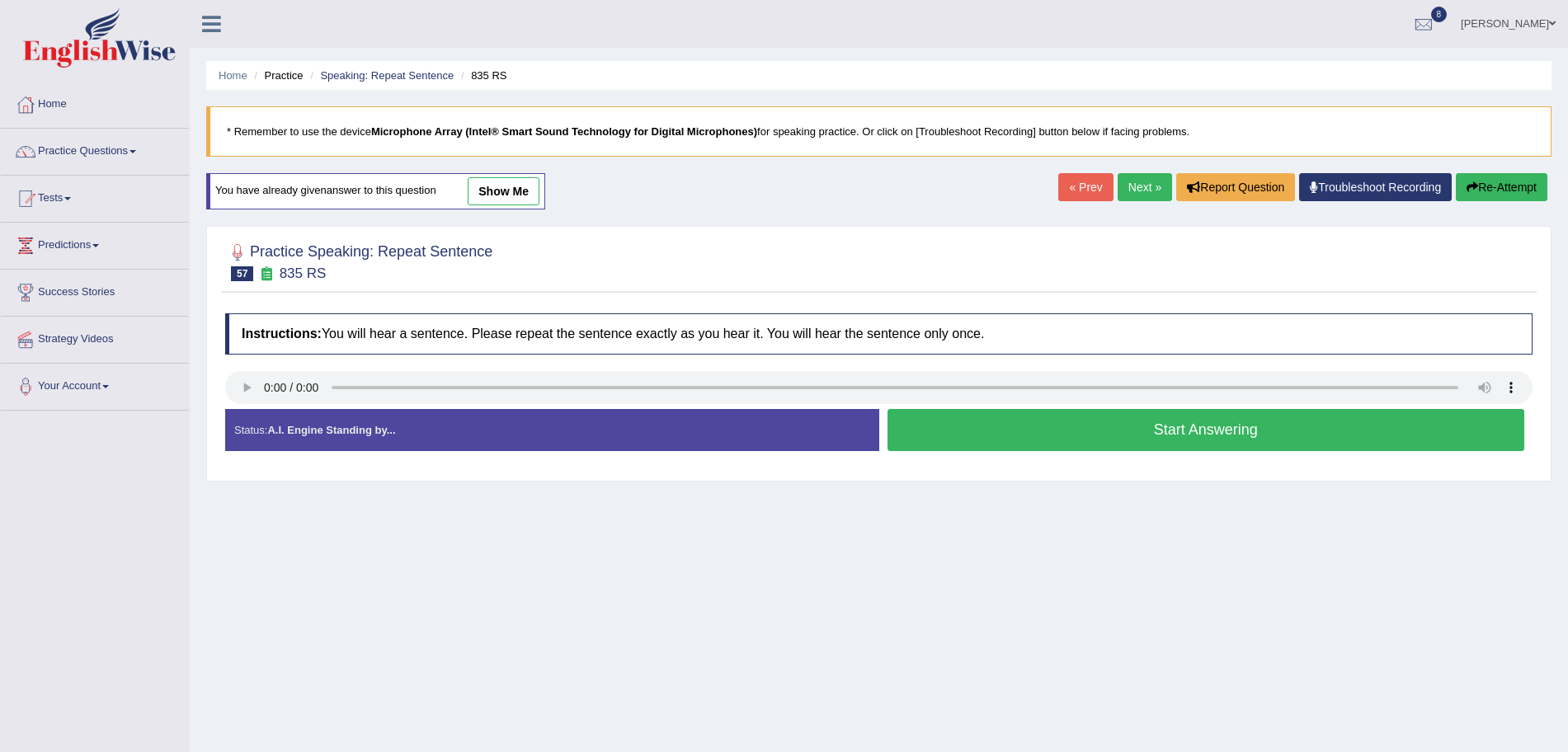
click at [1019, 431] on button "Start Answering" at bounding box center [1207, 429] width 638 height 42
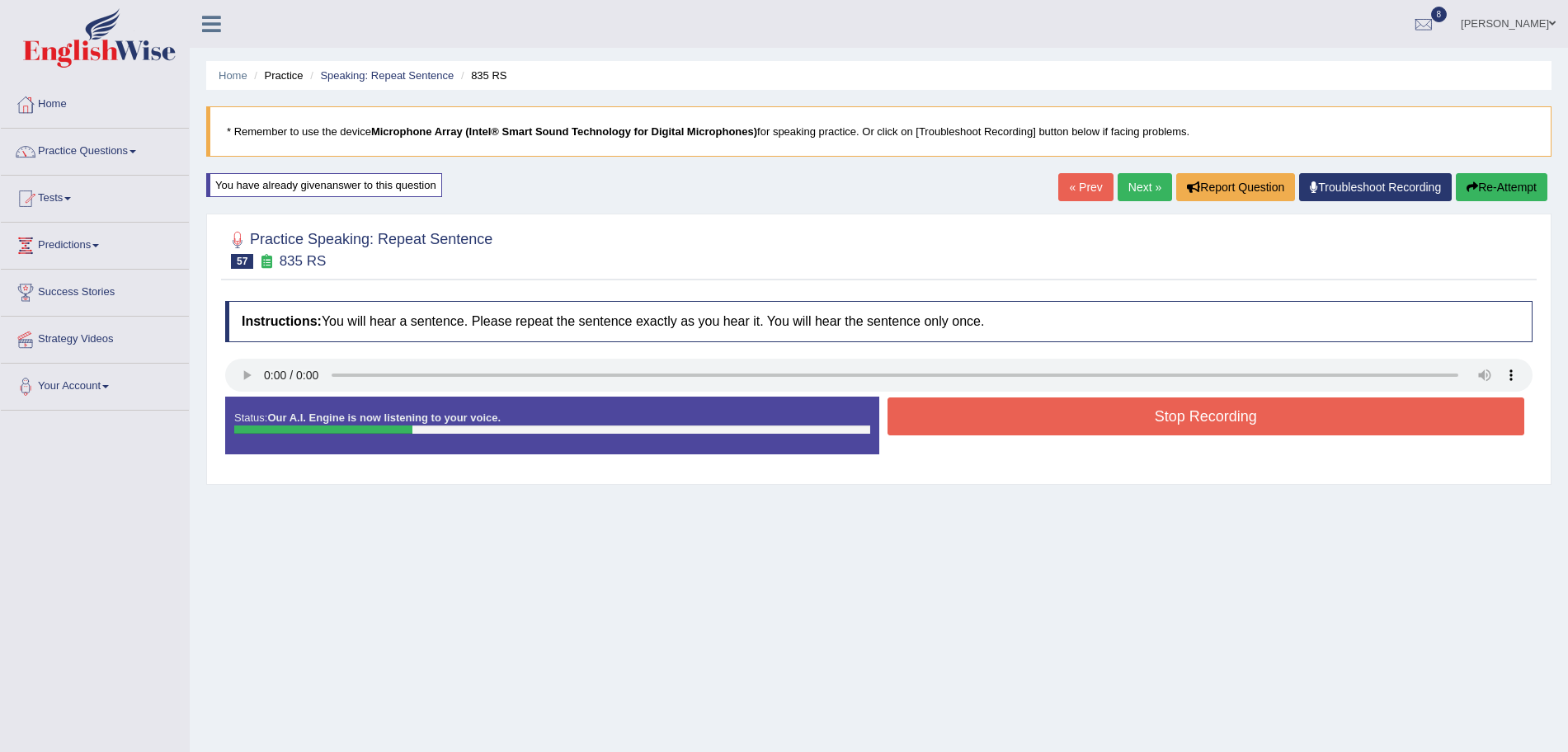
click at [994, 421] on button "Stop Recording" at bounding box center [1207, 416] width 638 height 38
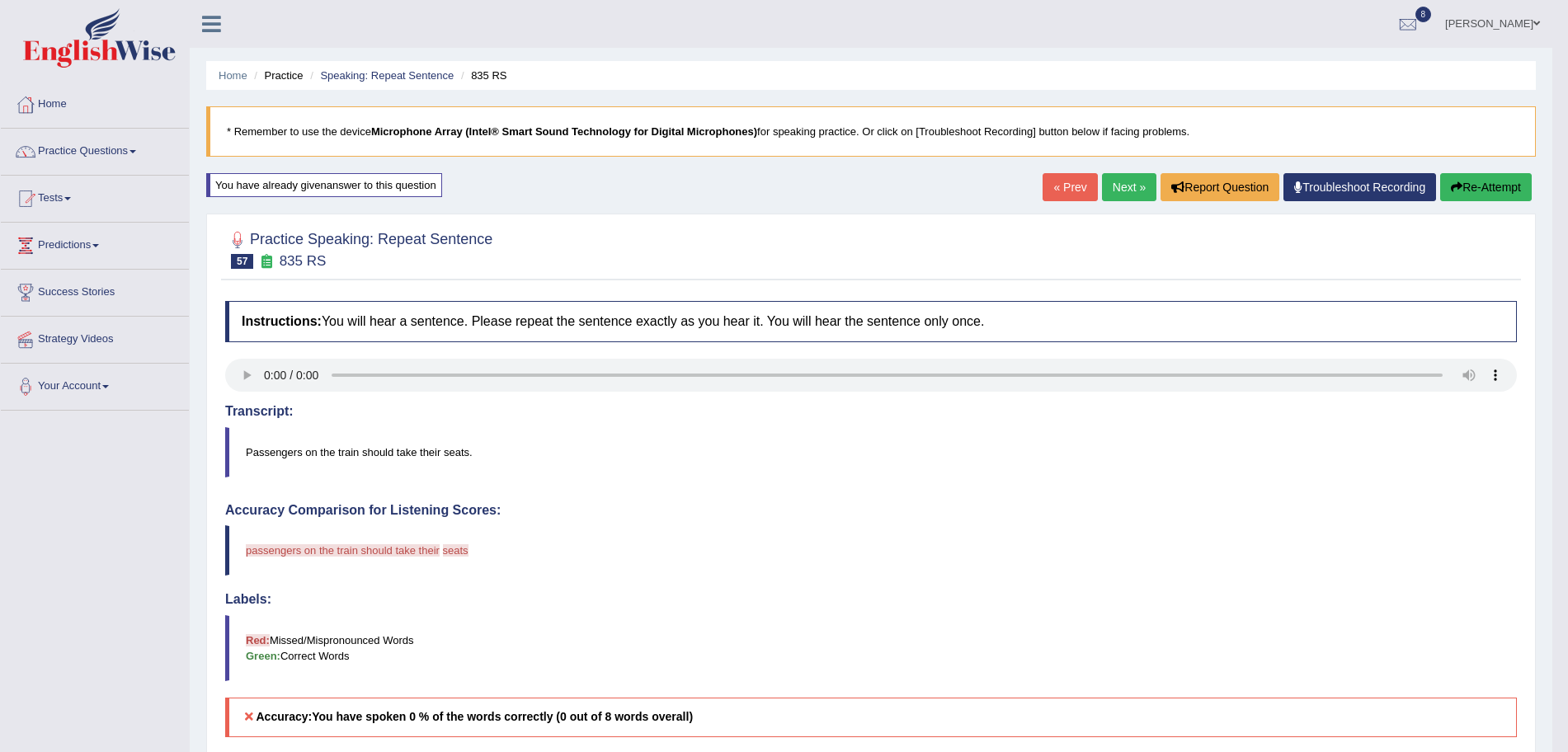
click at [1120, 176] on link "Next »" at bounding box center [1129, 187] width 55 height 28
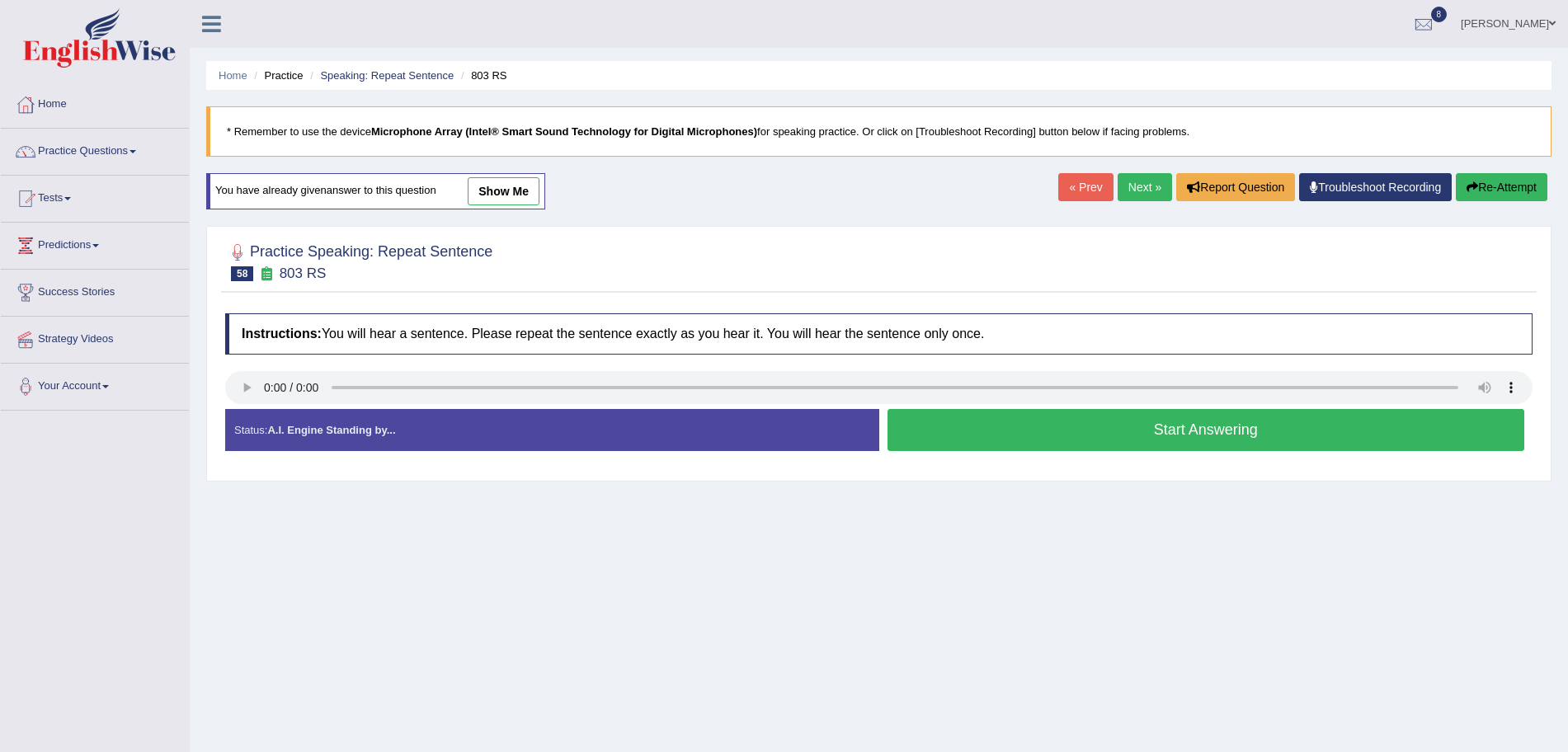
click at [1014, 426] on button "Start Answering" at bounding box center [1207, 429] width 638 height 42
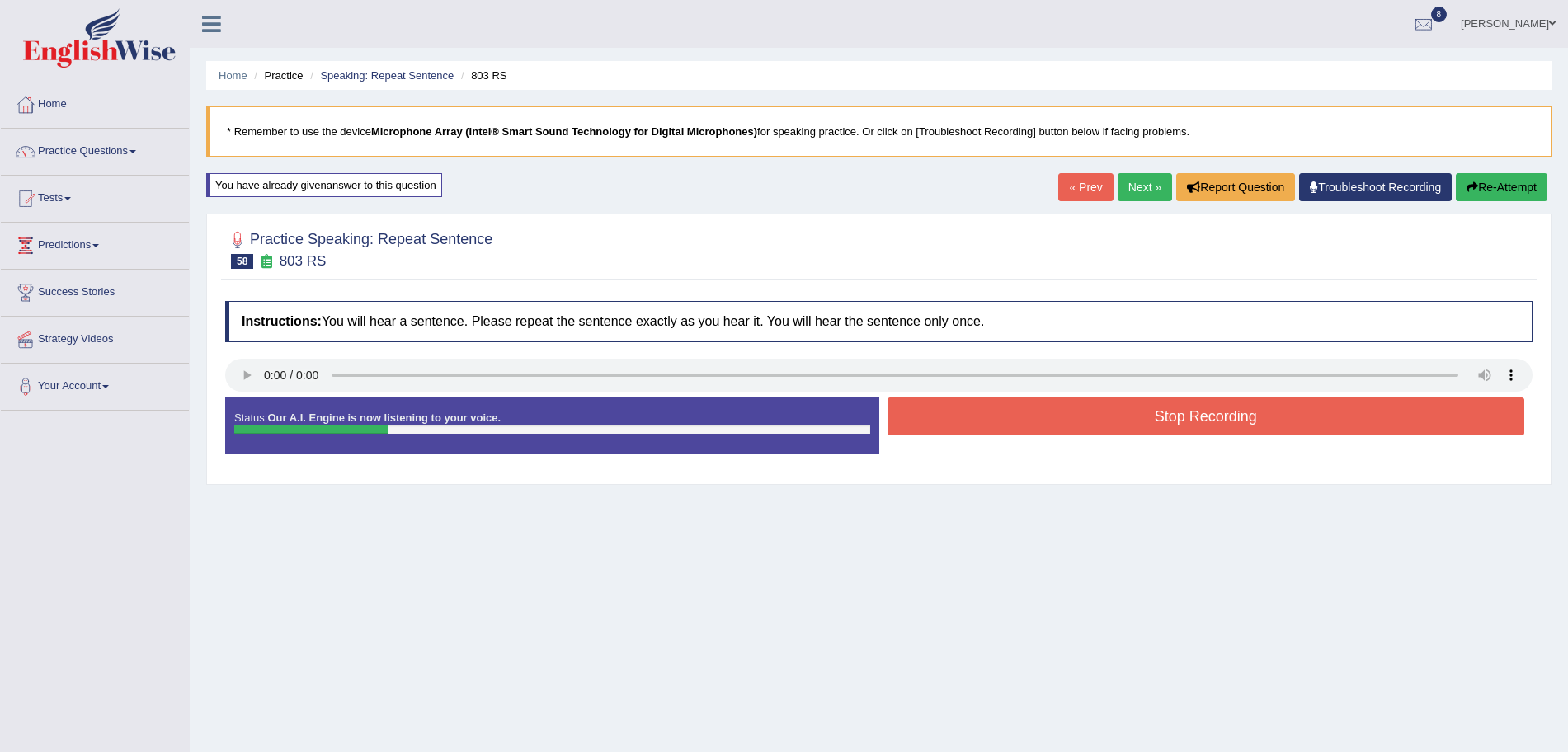
click at [1054, 420] on button "Stop Recording" at bounding box center [1207, 416] width 638 height 38
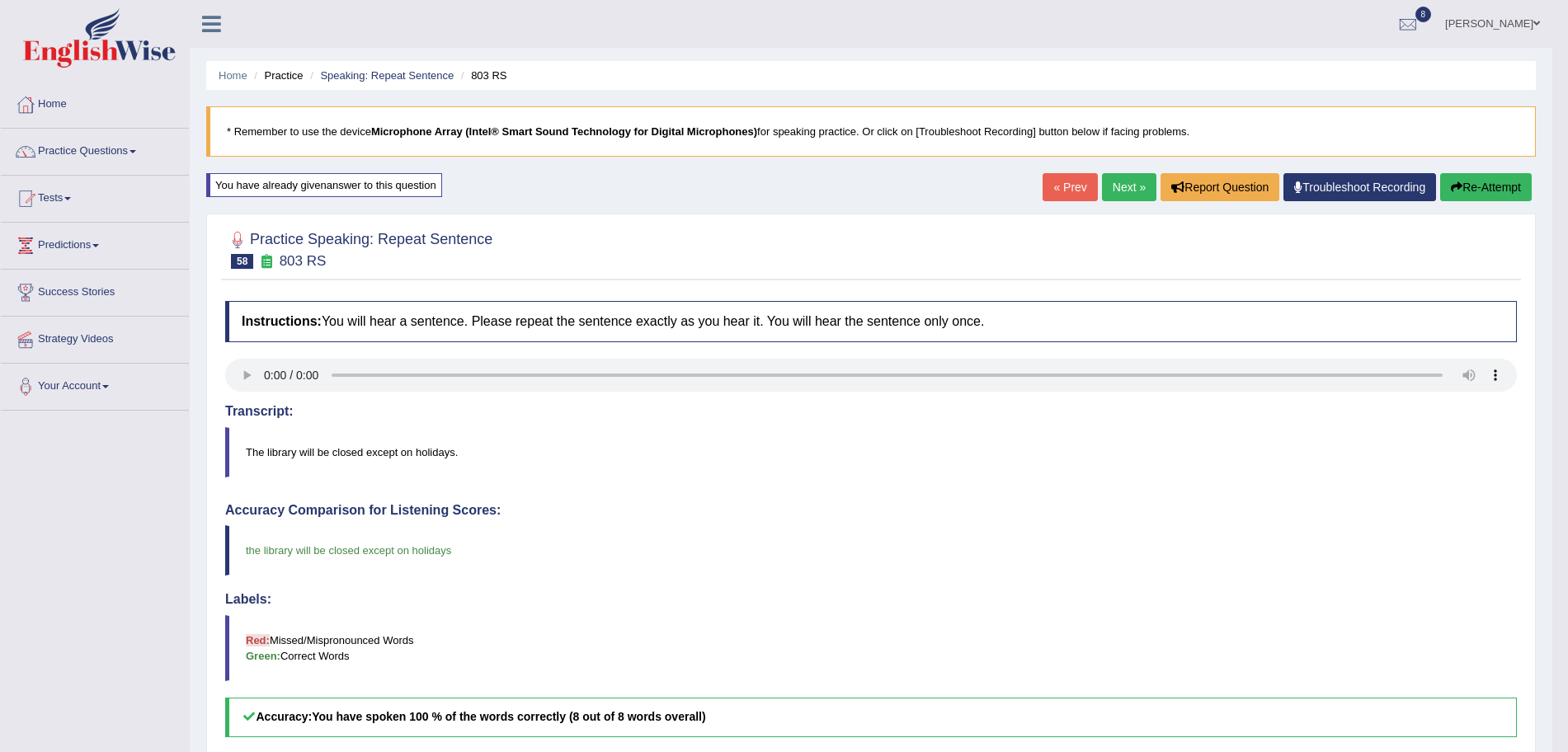
click at [1135, 184] on link "Next »" at bounding box center [1129, 187] width 55 height 28
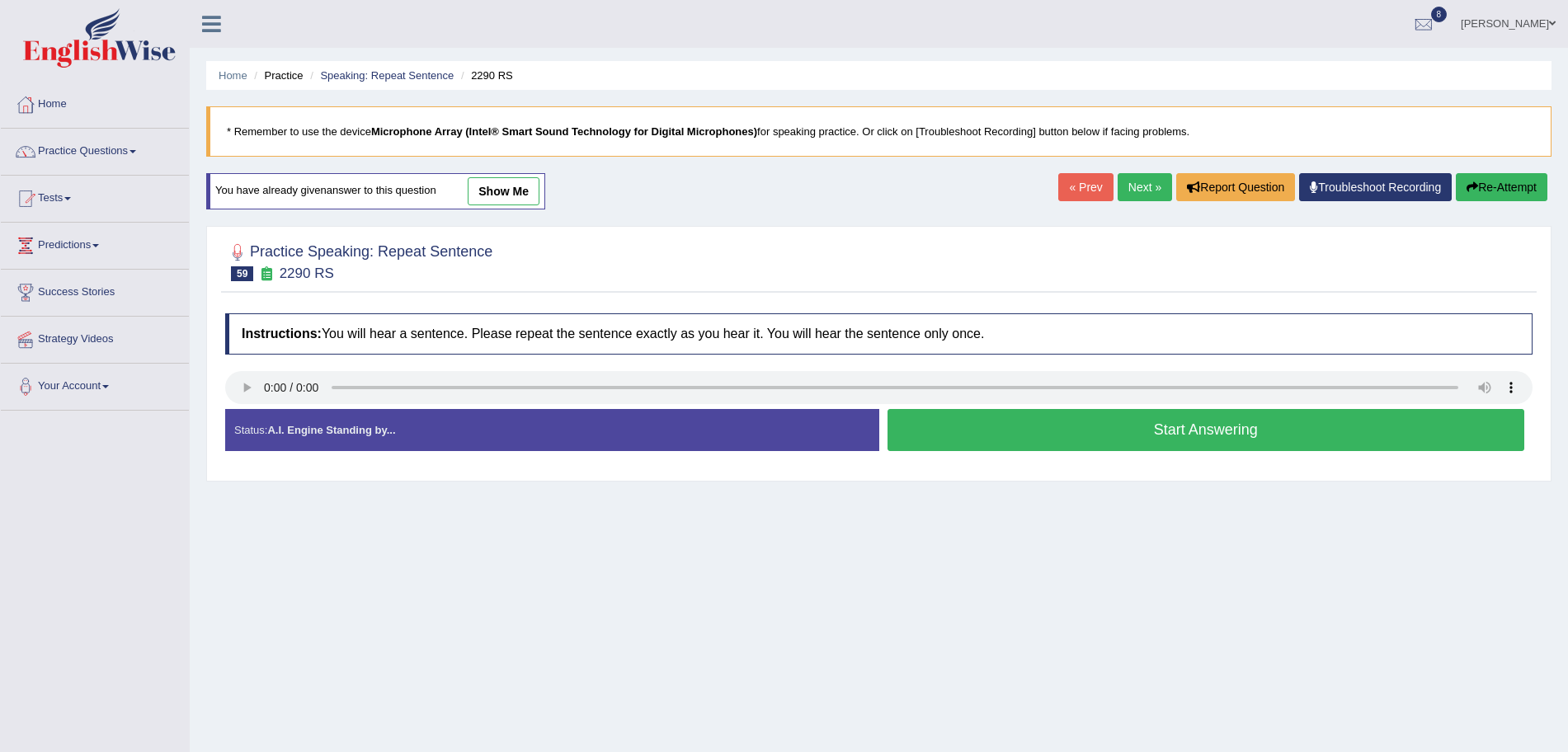
click at [1026, 427] on button "Start Answering" at bounding box center [1207, 429] width 638 height 42
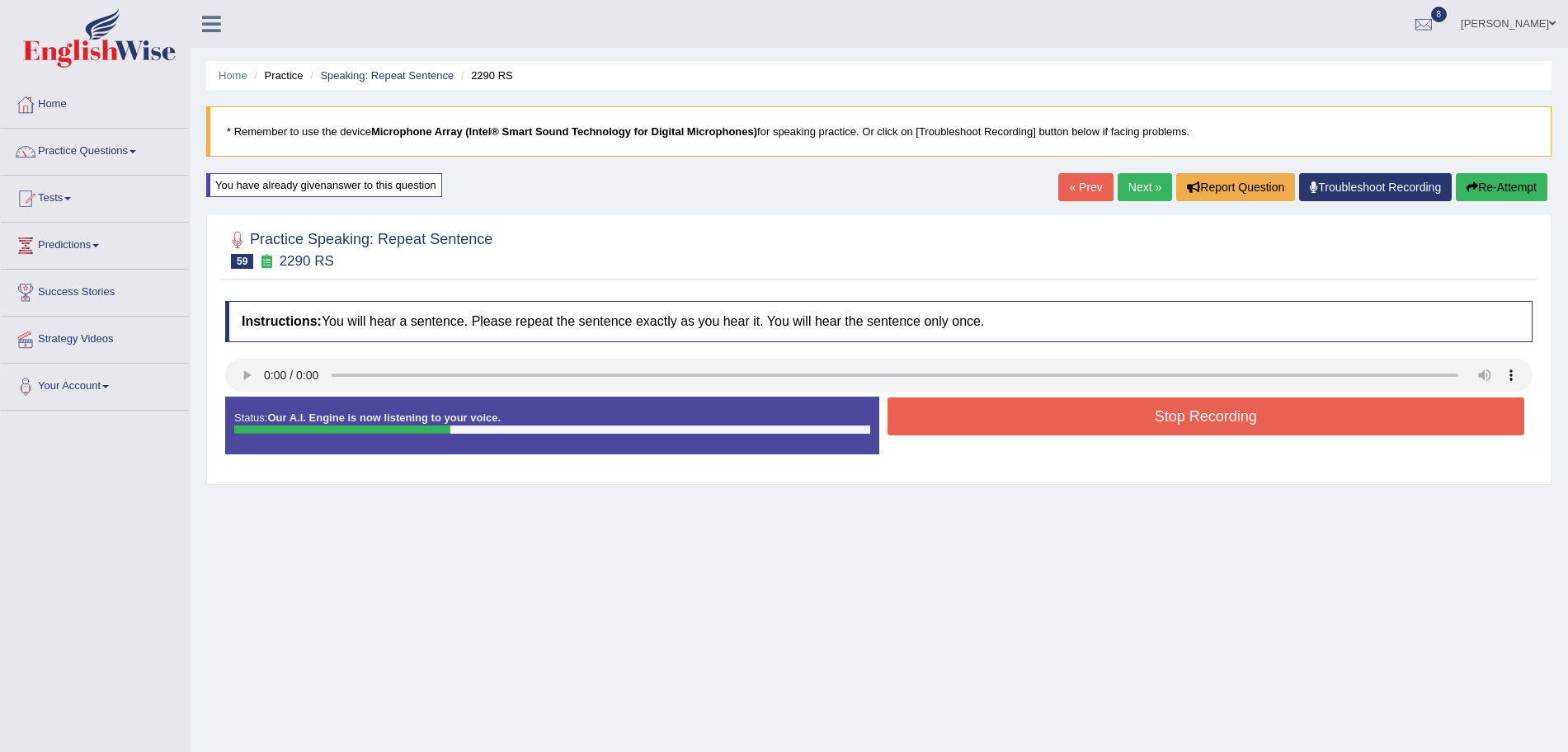
click at [1014, 412] on button "Stop Recording" at bounding box center [1207, 416] width 638 height 38
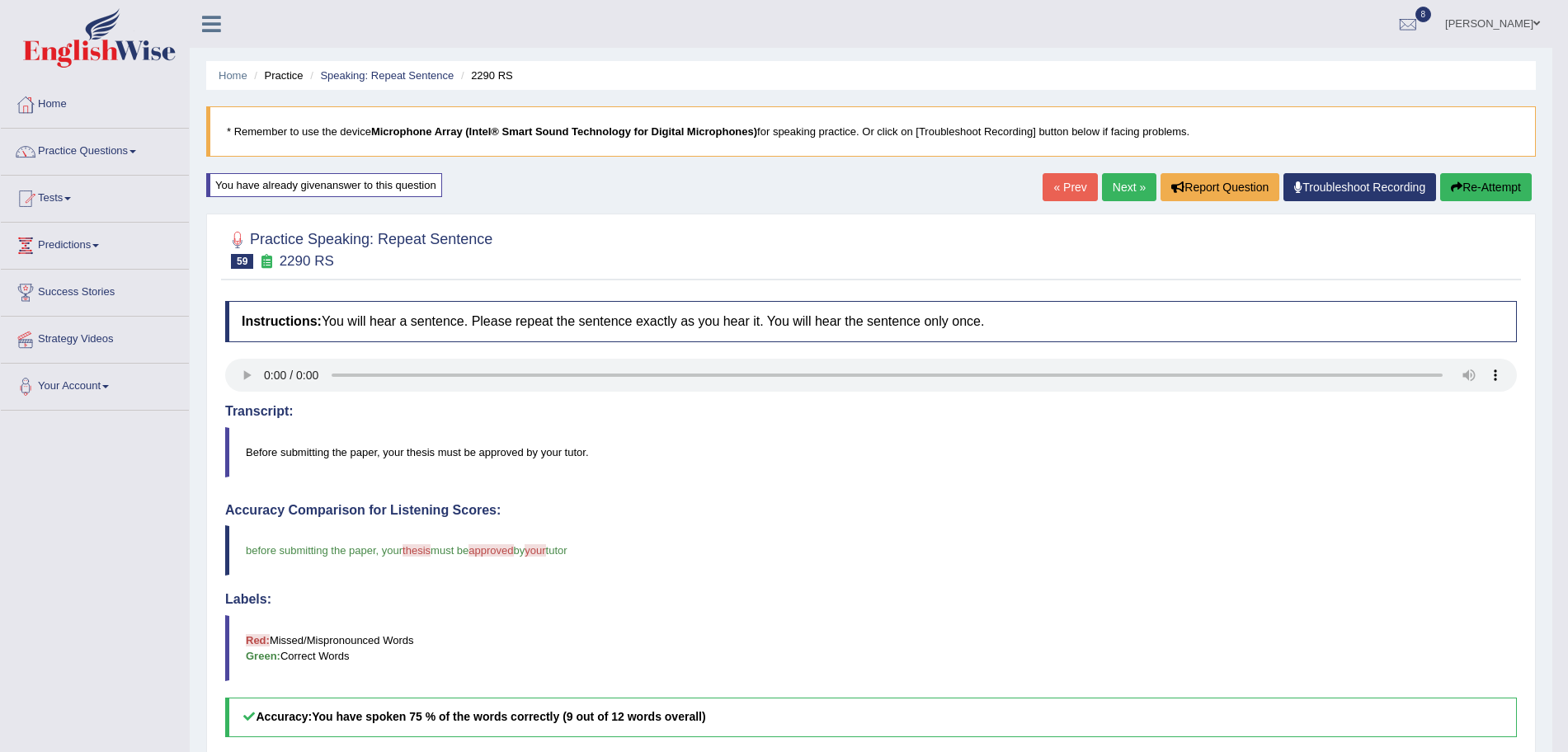
click at [1127, 191] on link "Next »" at bounding box center [1129, 187] width 55 height 28
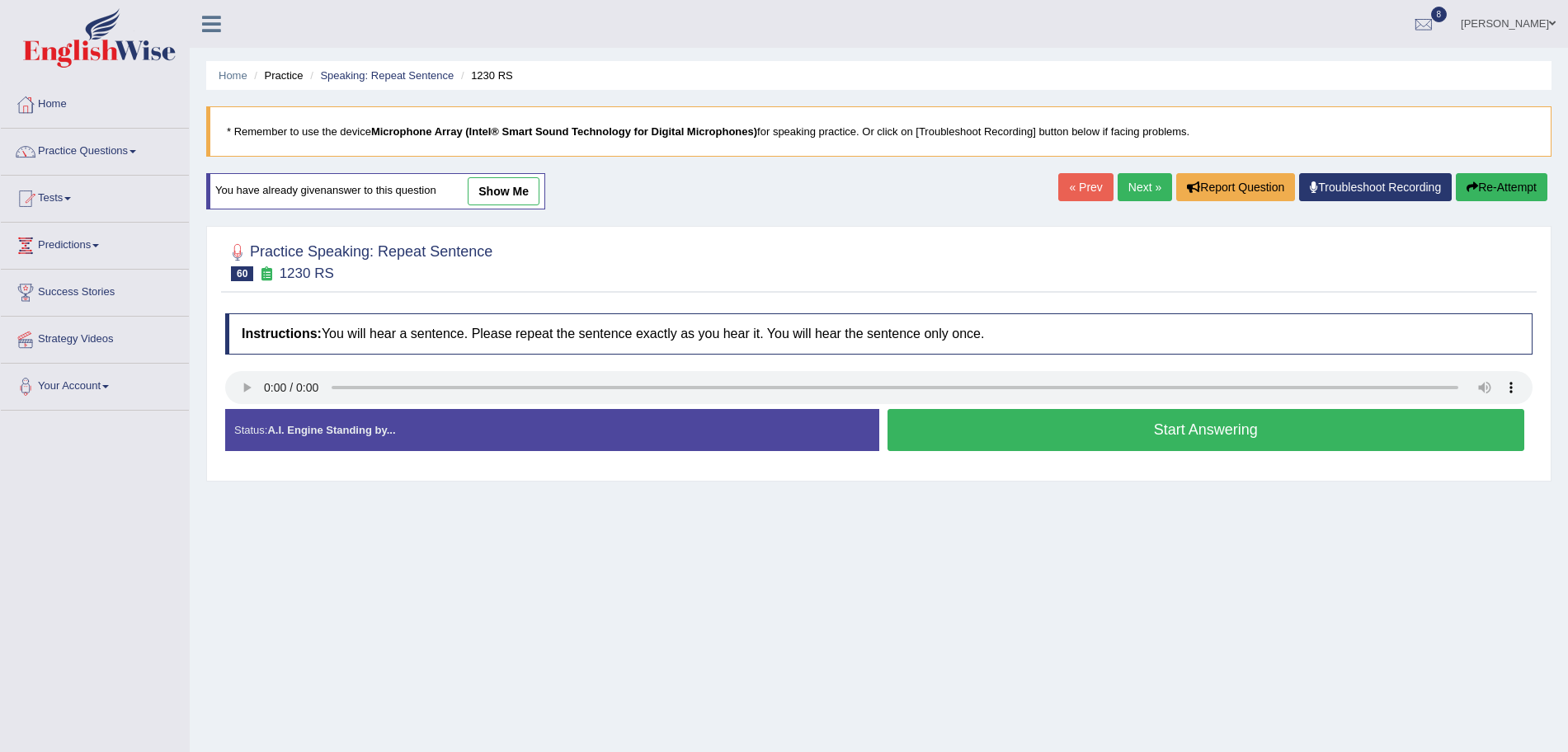
click at [968, 421] on button "Start Answering" at bounding box center [1207, 429] width 638 height 42
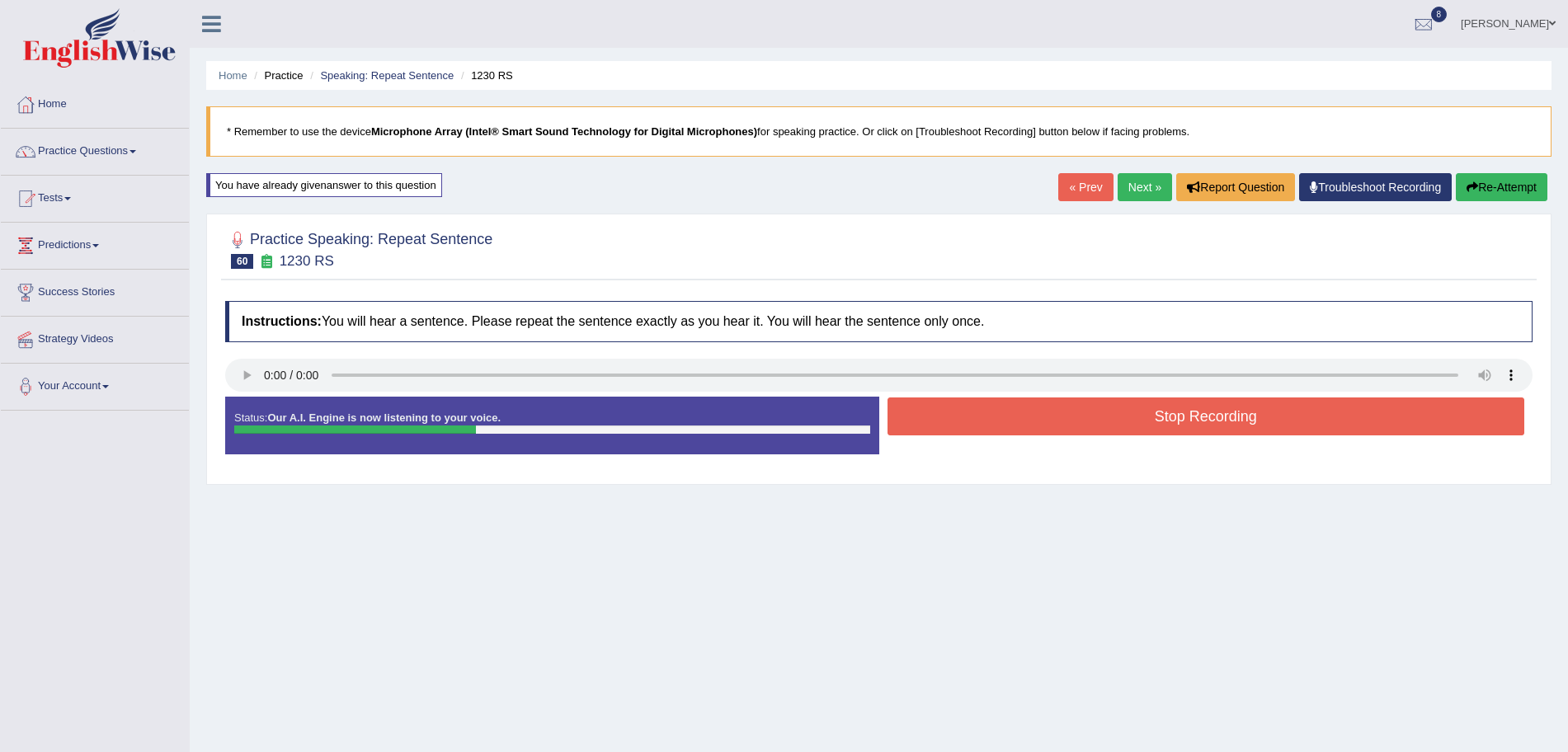
click at [1037, 410] on button "Stop Recording" at bounding box center [1207, 416] width 638 height 38
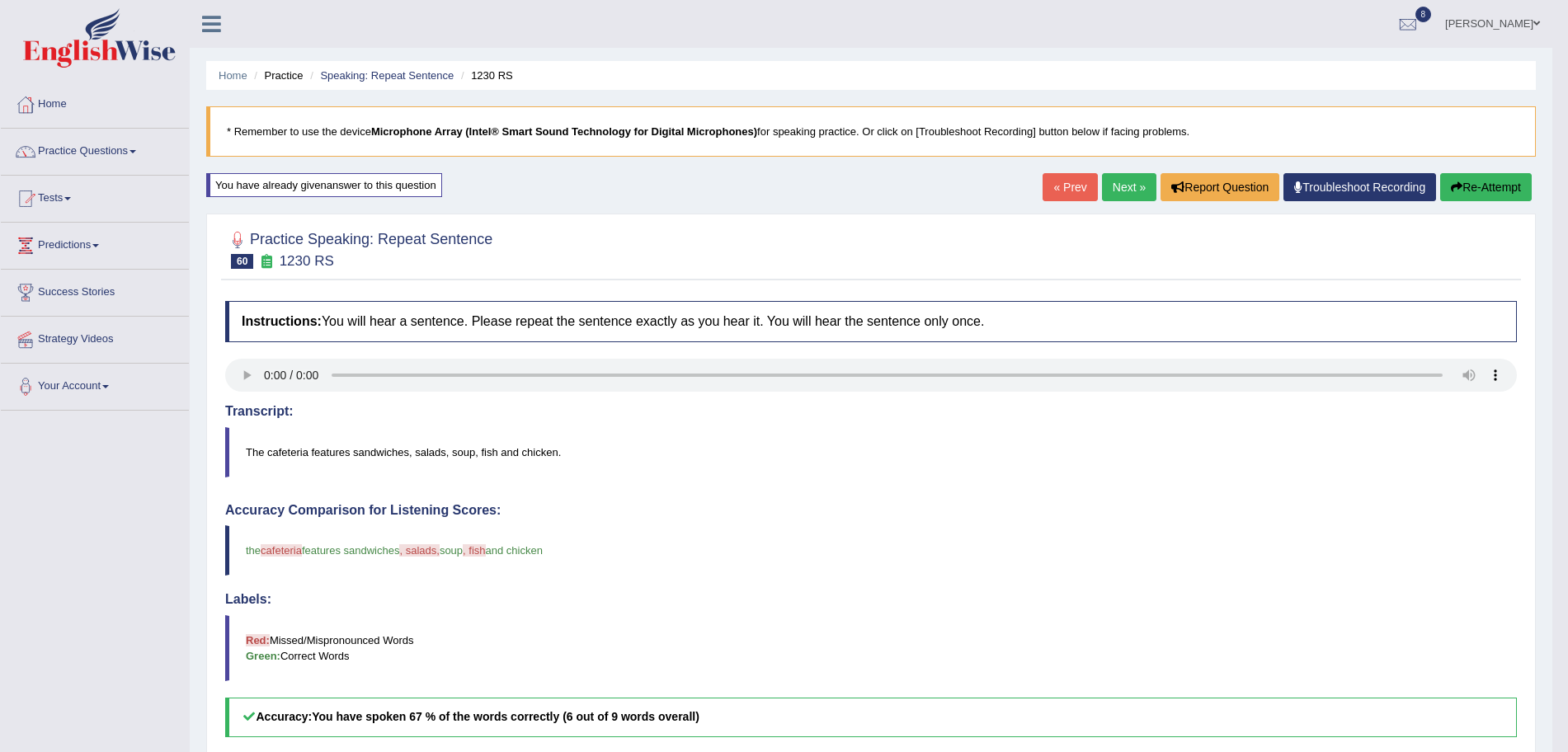
click at [1127, 195] on link "Next »" at bounding box center [1129, 187] width 55 height 28
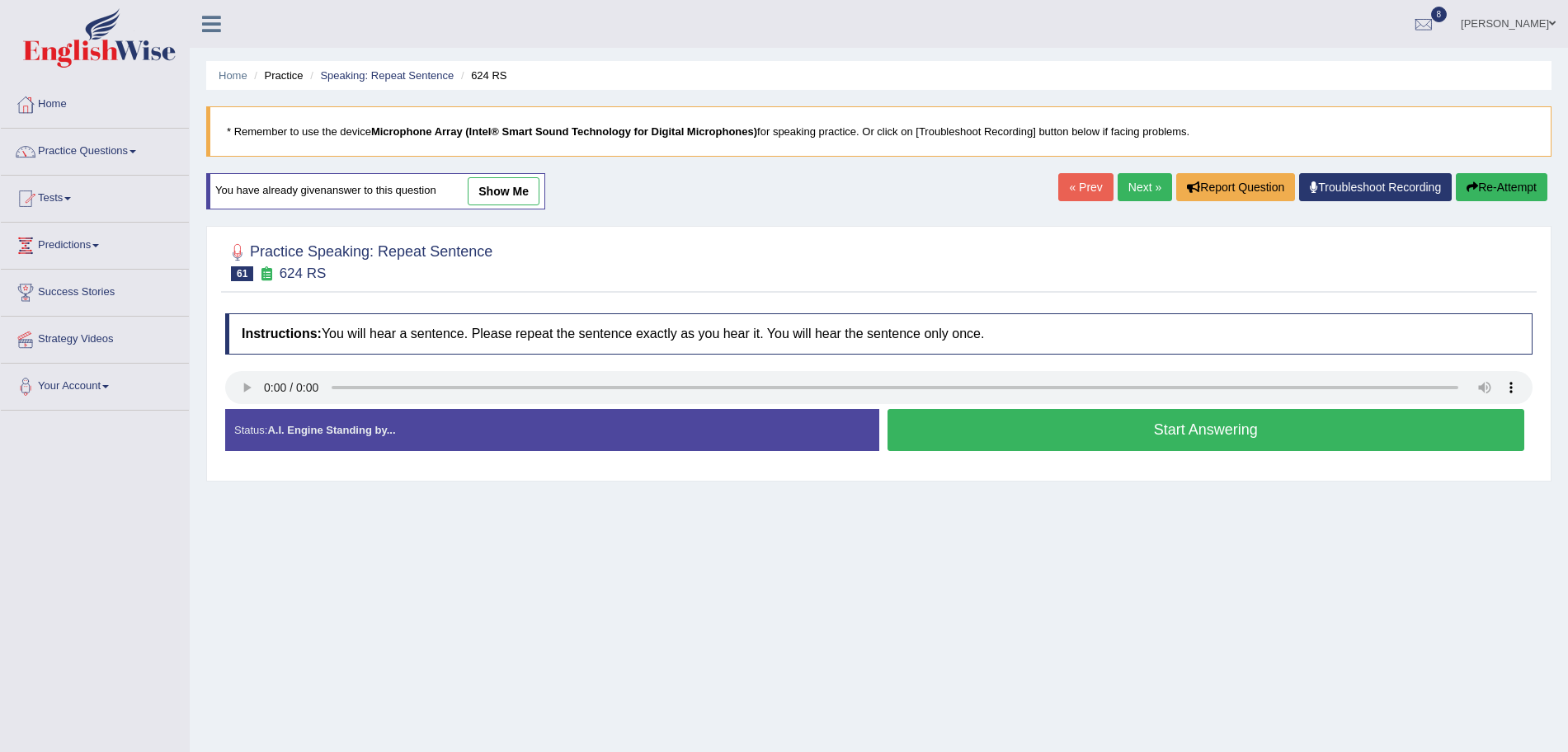
click at [1072, 432] on button "Start Answering" at bounding box center [1207, 429] width 638 height 42
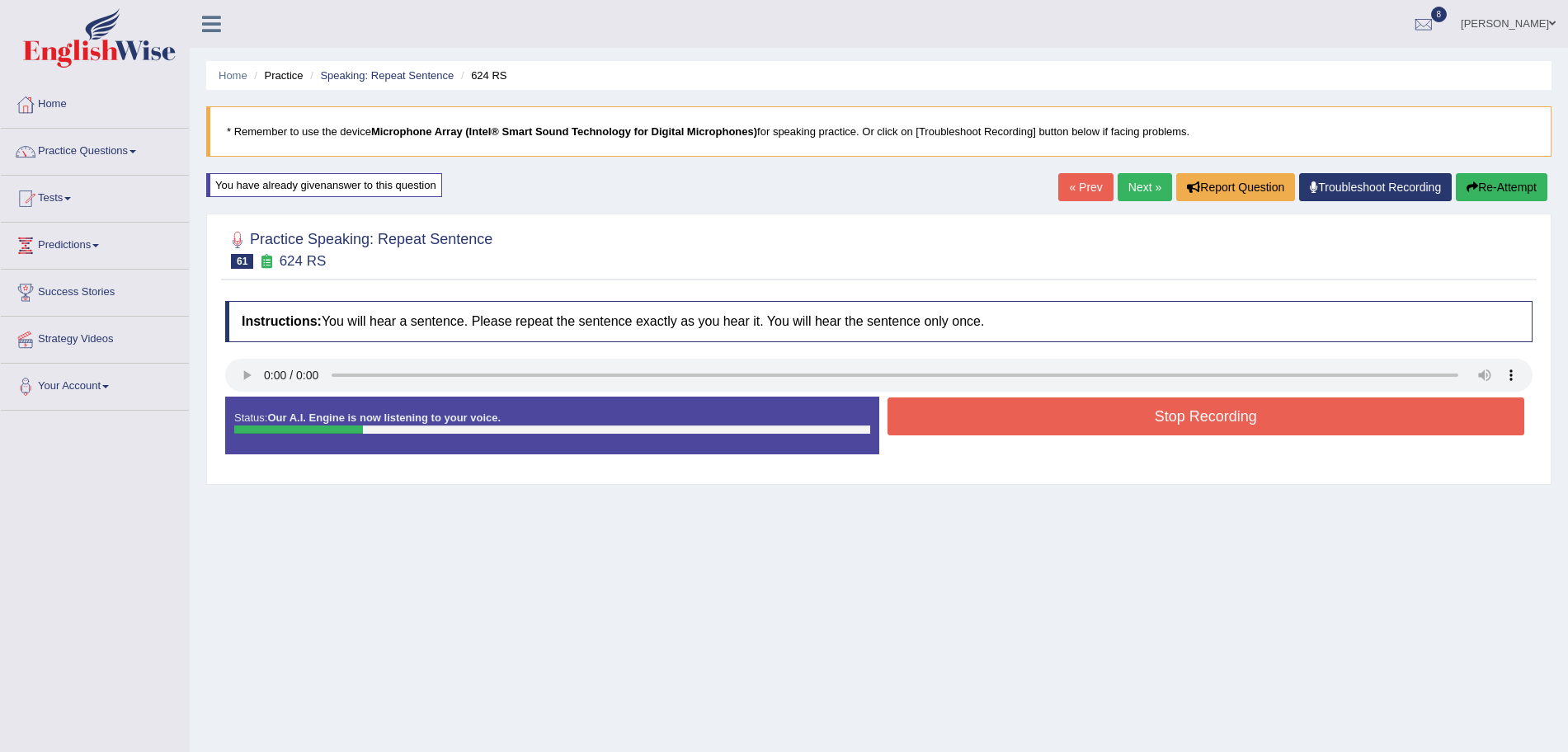
click at [1001, 418] on button "Stop Recording" at bounding box center [1207, 416] width 638 height 38
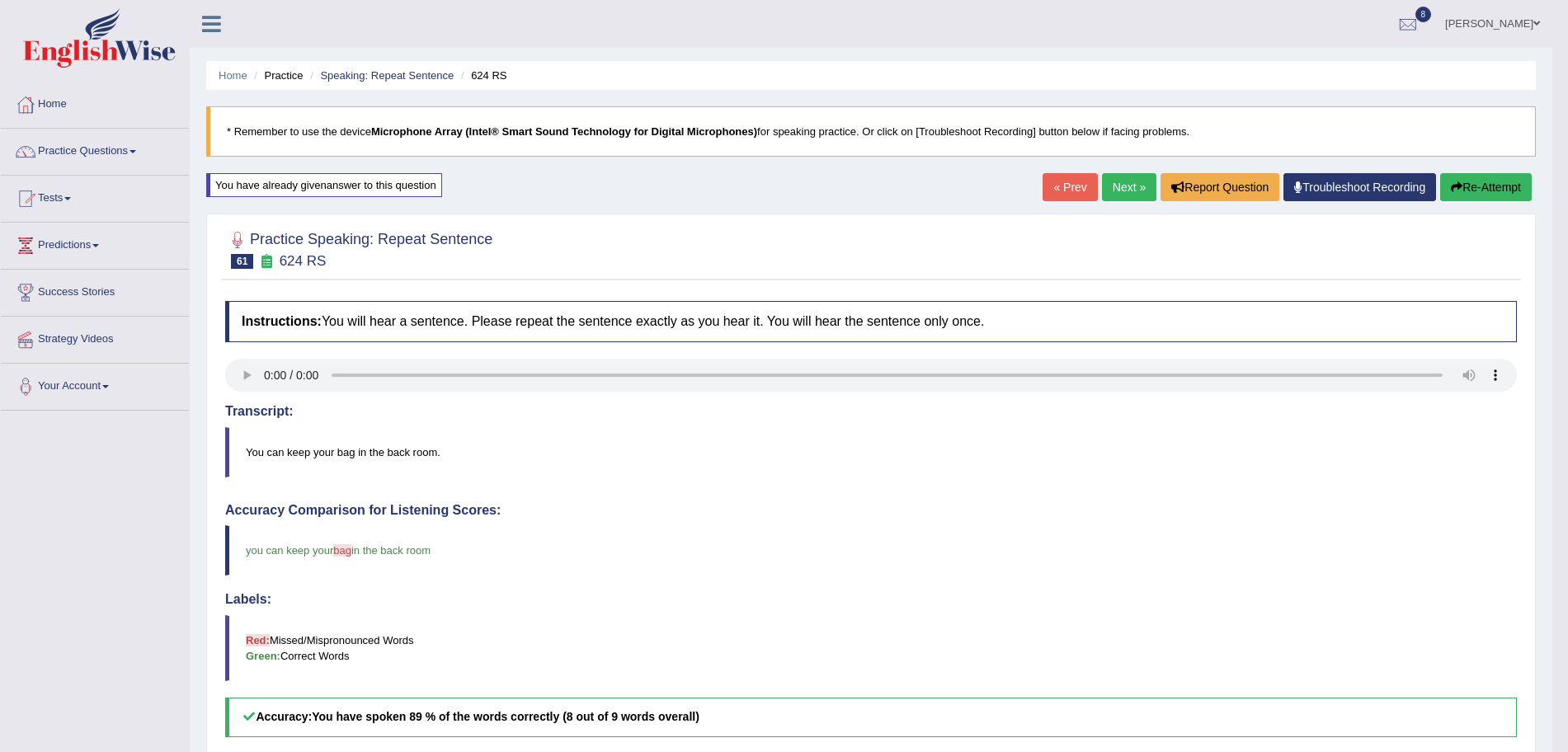
click at [1135, 190] on link "Next »" at bounding box center [1129, 187] width 55 height 28
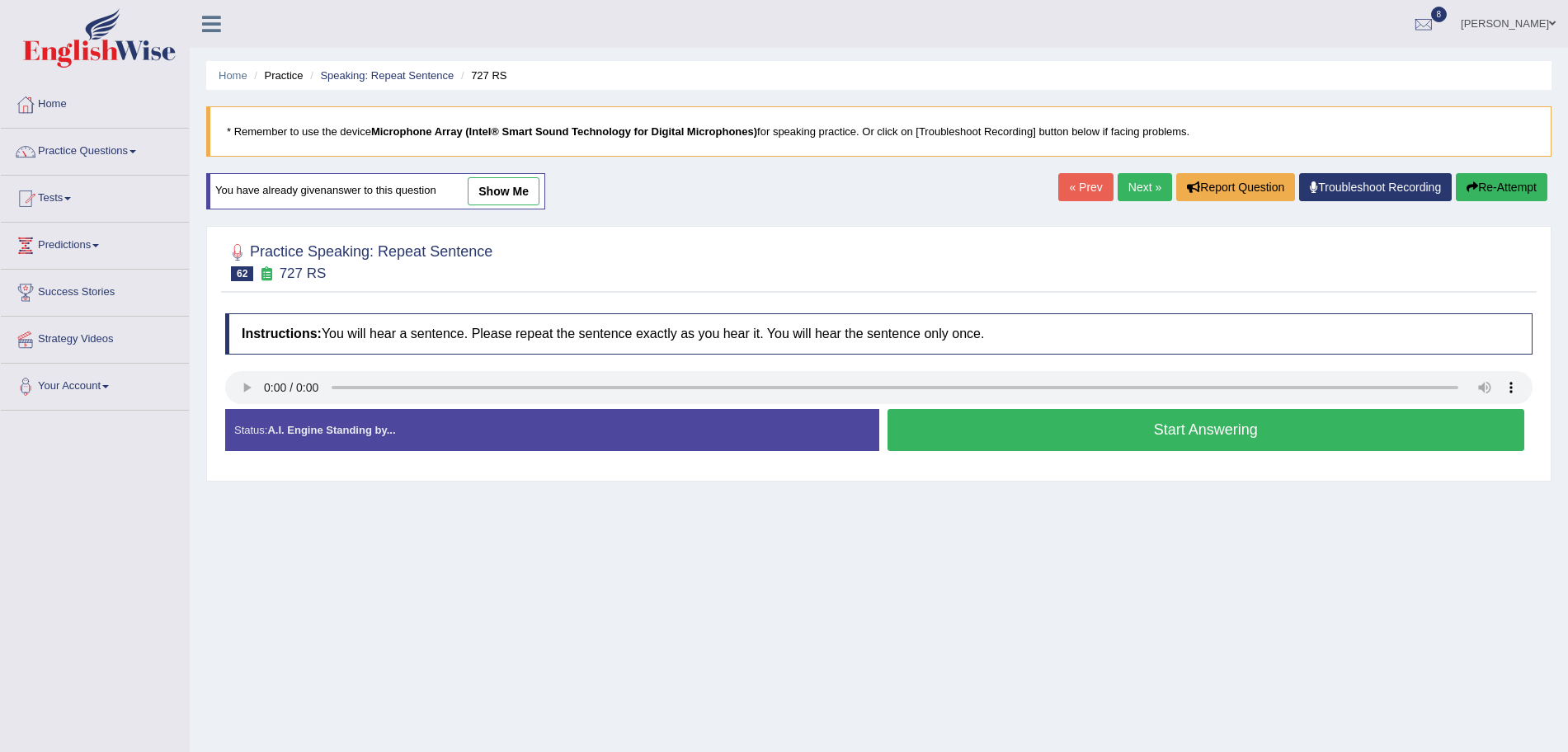
click at [1121, 431] on button "Start Answering" at bounding box center [1207, 429] width 638 height 42
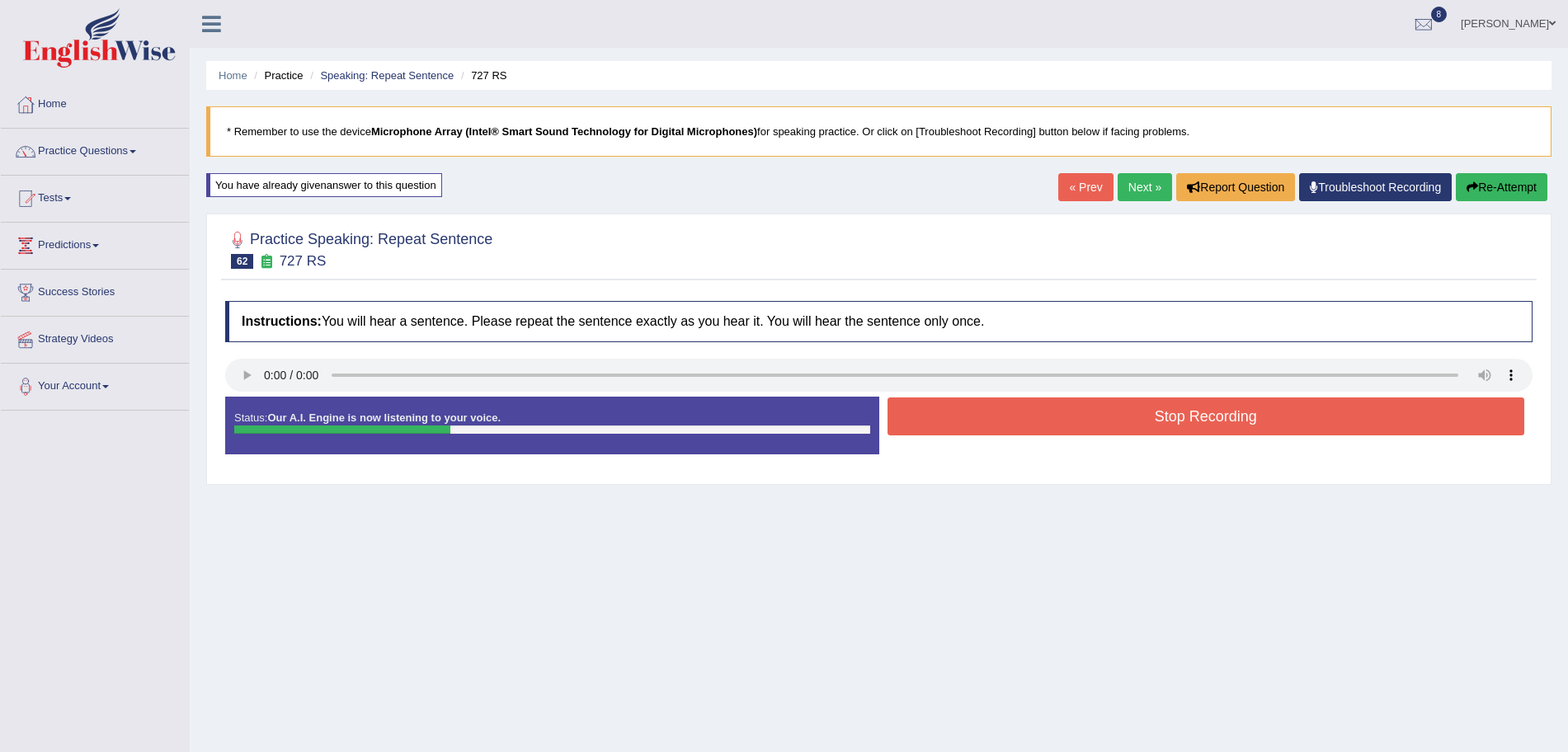
click at [1084, 417] on button "Stop Recording" at bounding box center [1207, 416] width 638 height 38
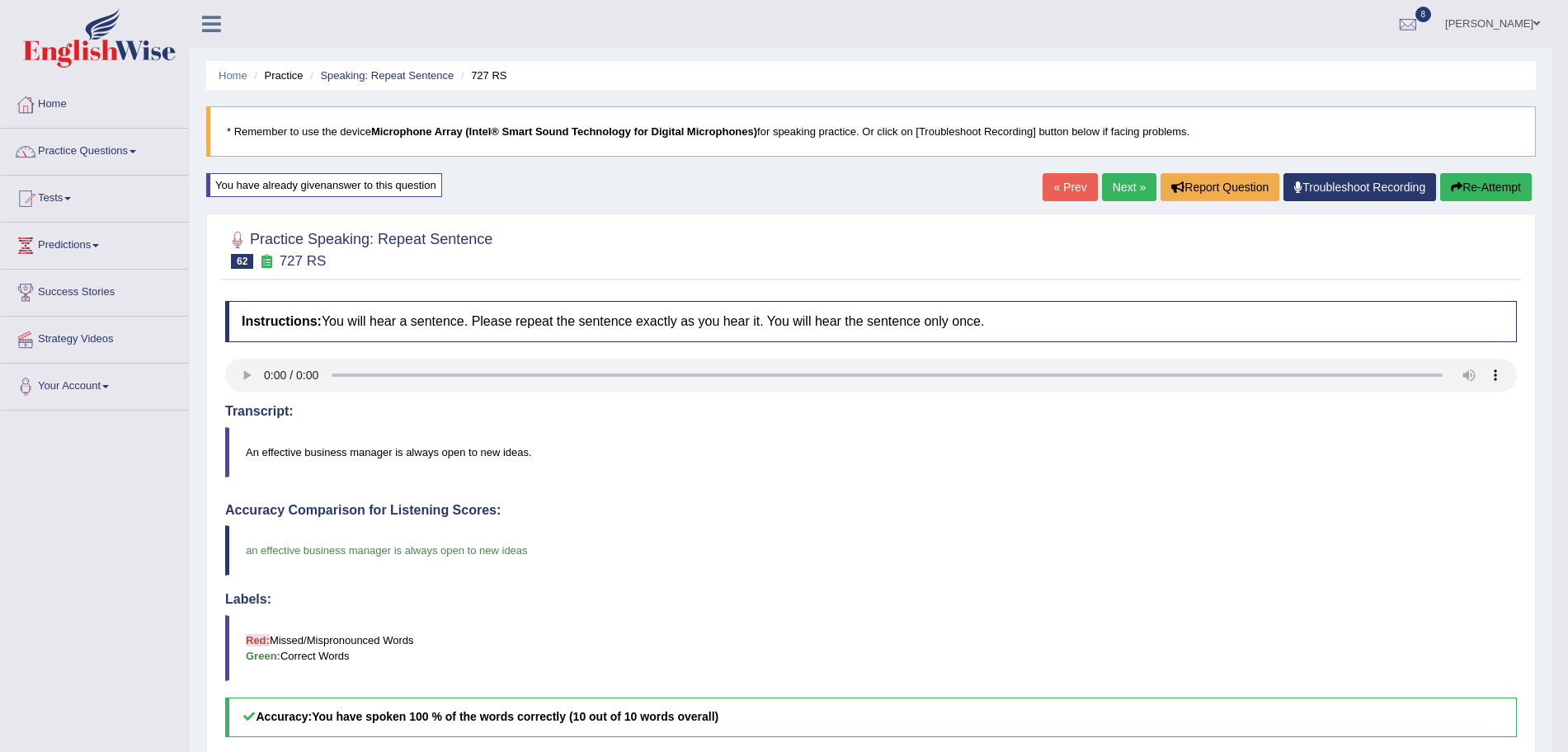
click at [1123, 187] on link "Next »" at bounding box center [1129, 187] width 55 height 28
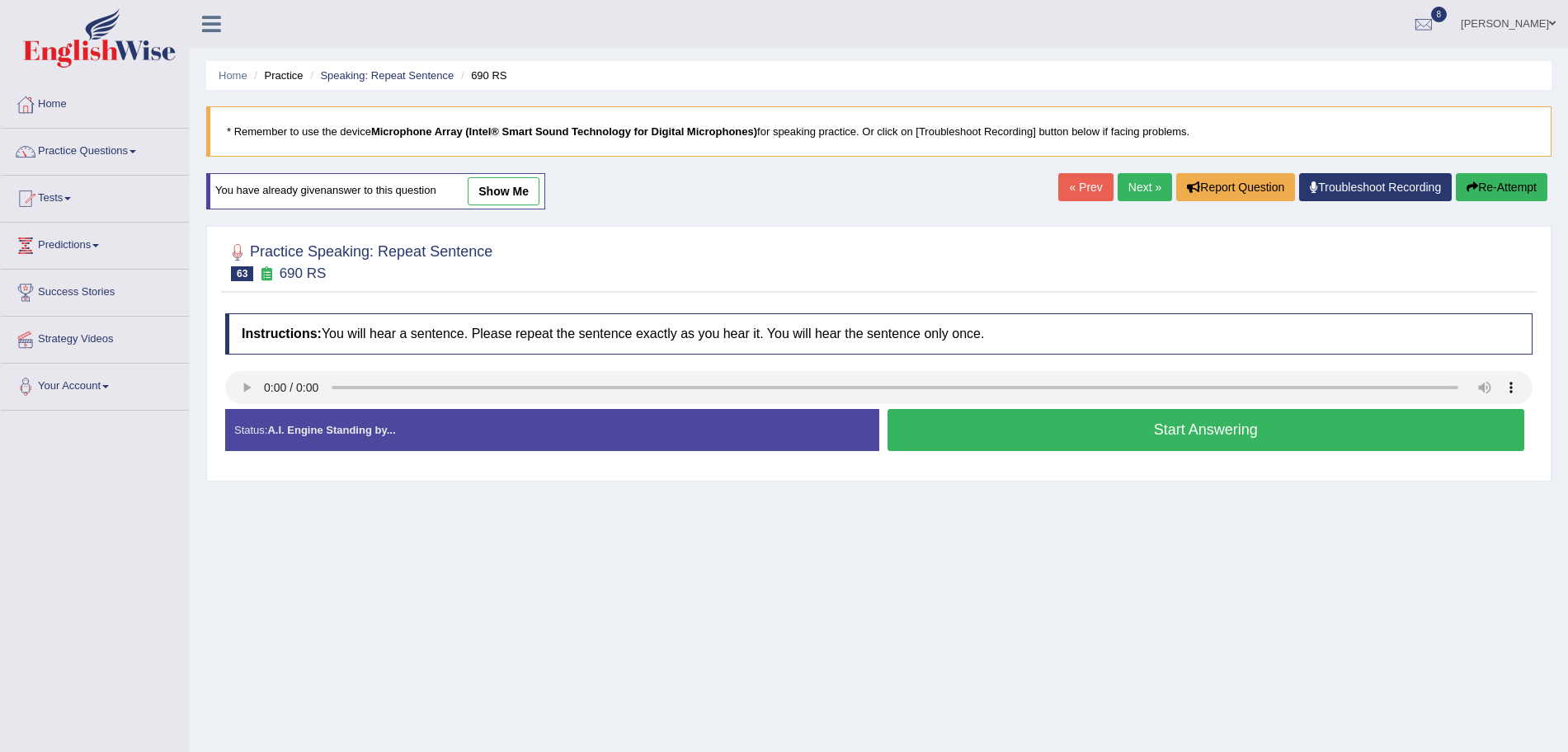
click at [1089, 447] on button "Start Answering" at bounding box center [1207, 429] width 638 height 42
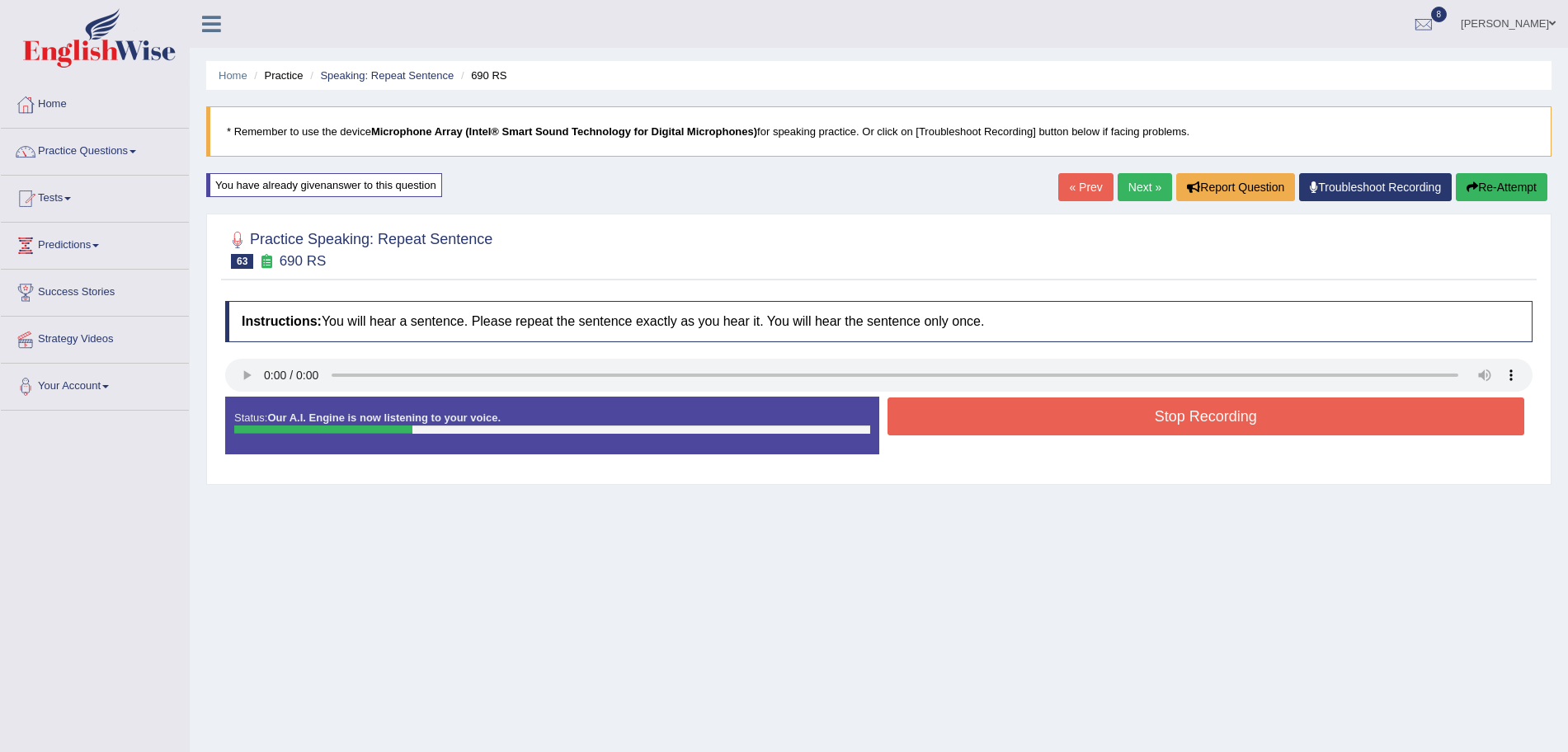
click at [1023, 427] on button "Stop Recording" at bounding box center [1207, 416] width 638 height 38
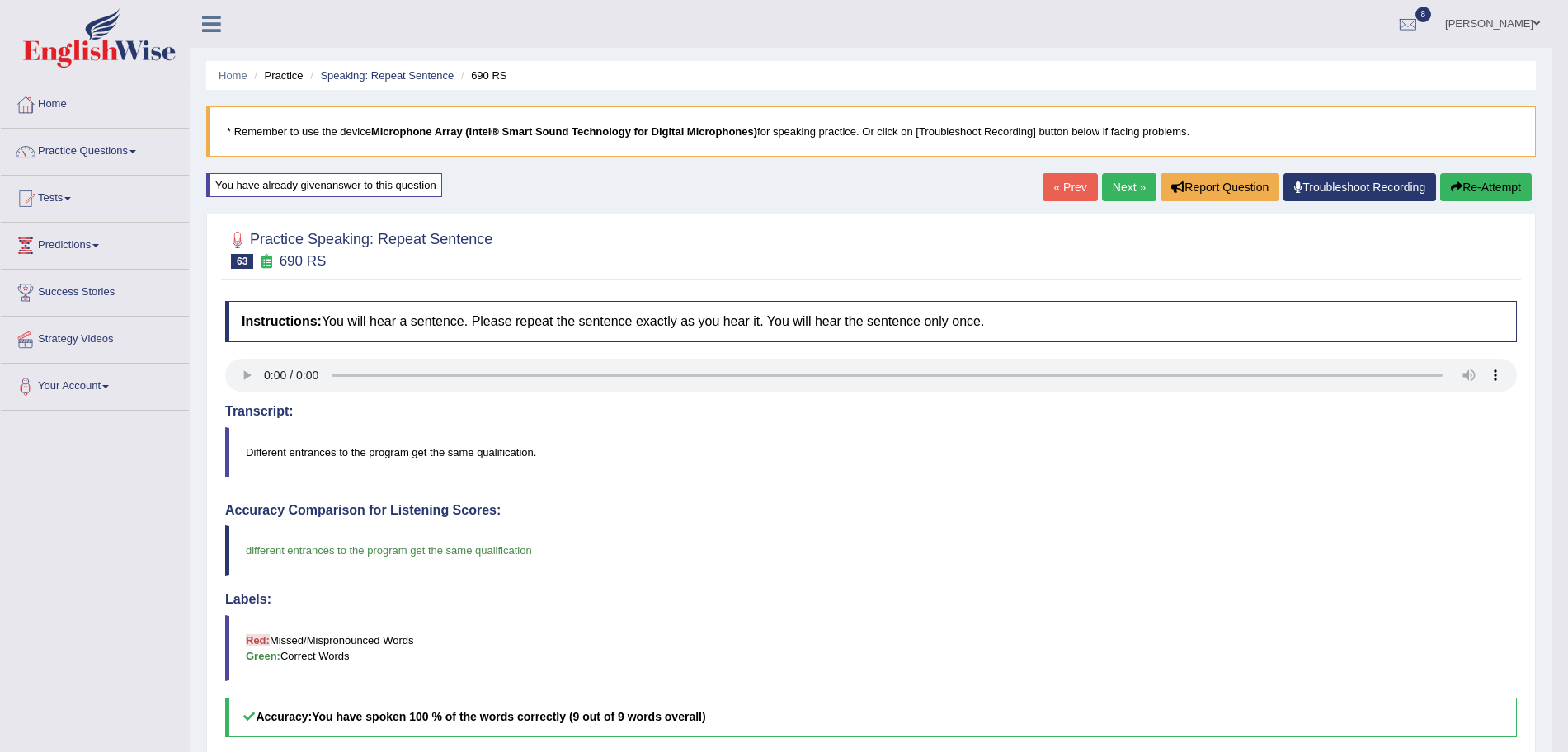
click at [1121, 189] on link "Next »" at bounding box center [1129, 187] width 55 height 28
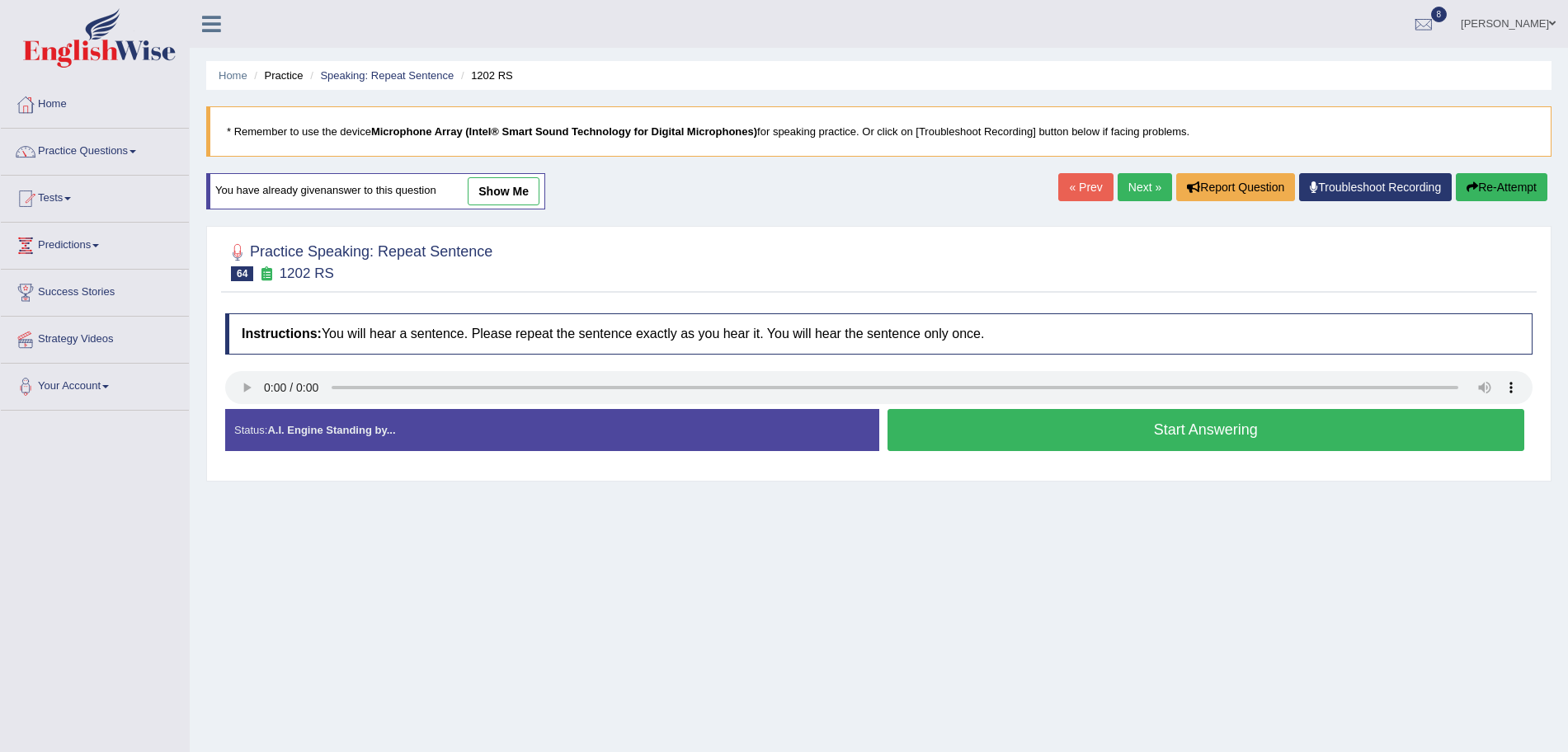
click at [1081, 416] on button "Start Answering" at bounding box center [1207, 429] width 638 height 42
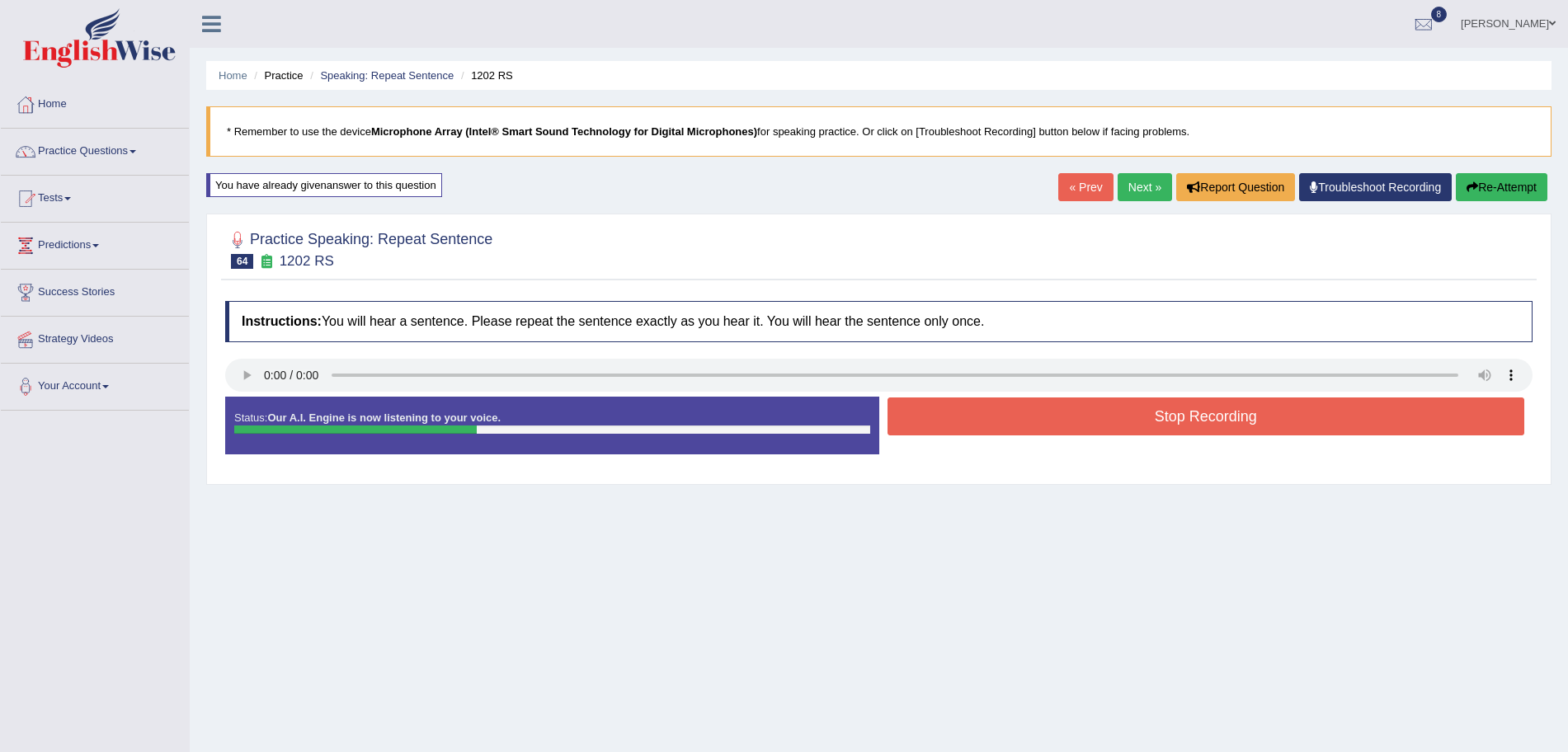
click at [1081, 416] on button "Stop Recording" at bounding box center [1207, 416] width 638 height 38
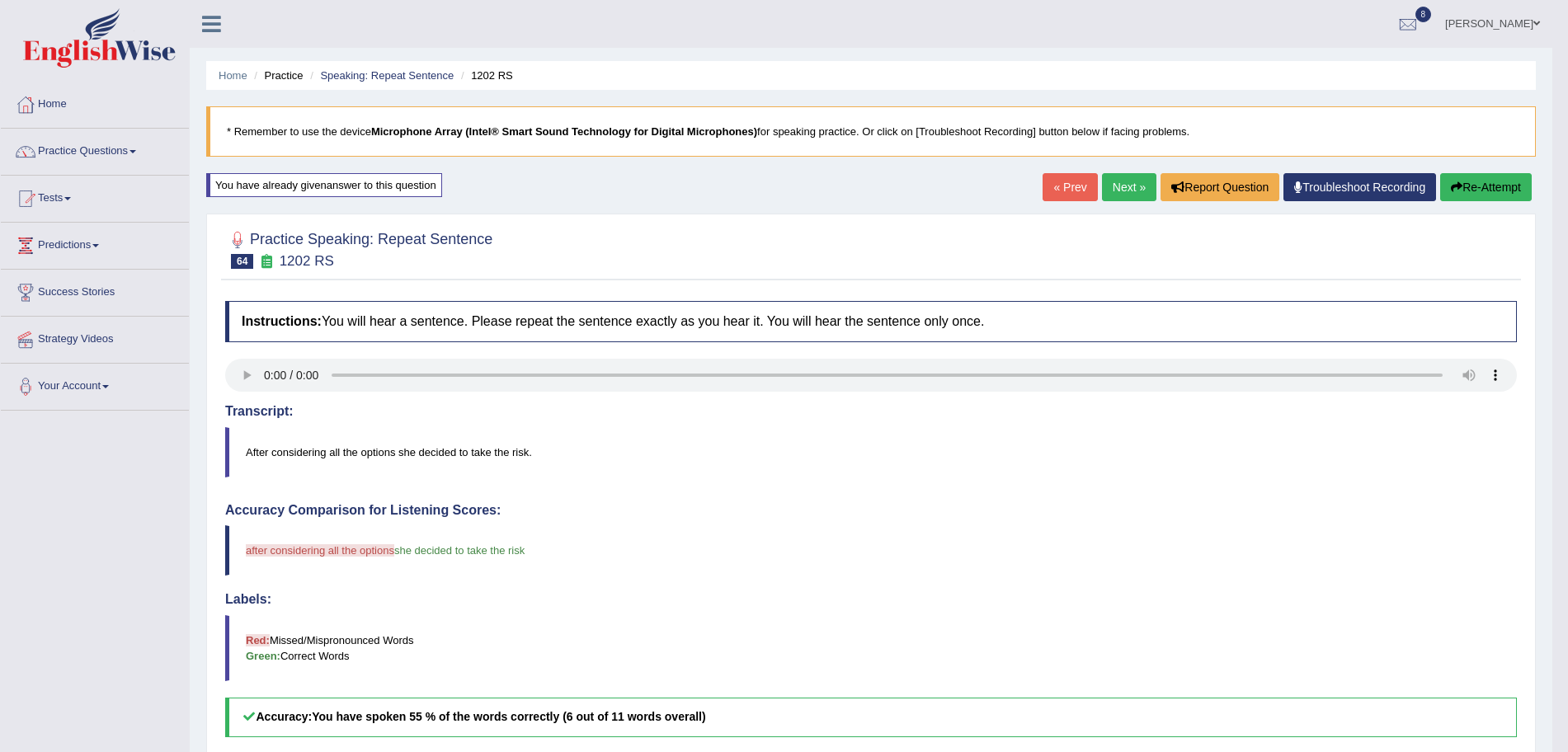
click at [1106, 182] on link "Next »" at bounding box center [1129, 187] width 55 height 28
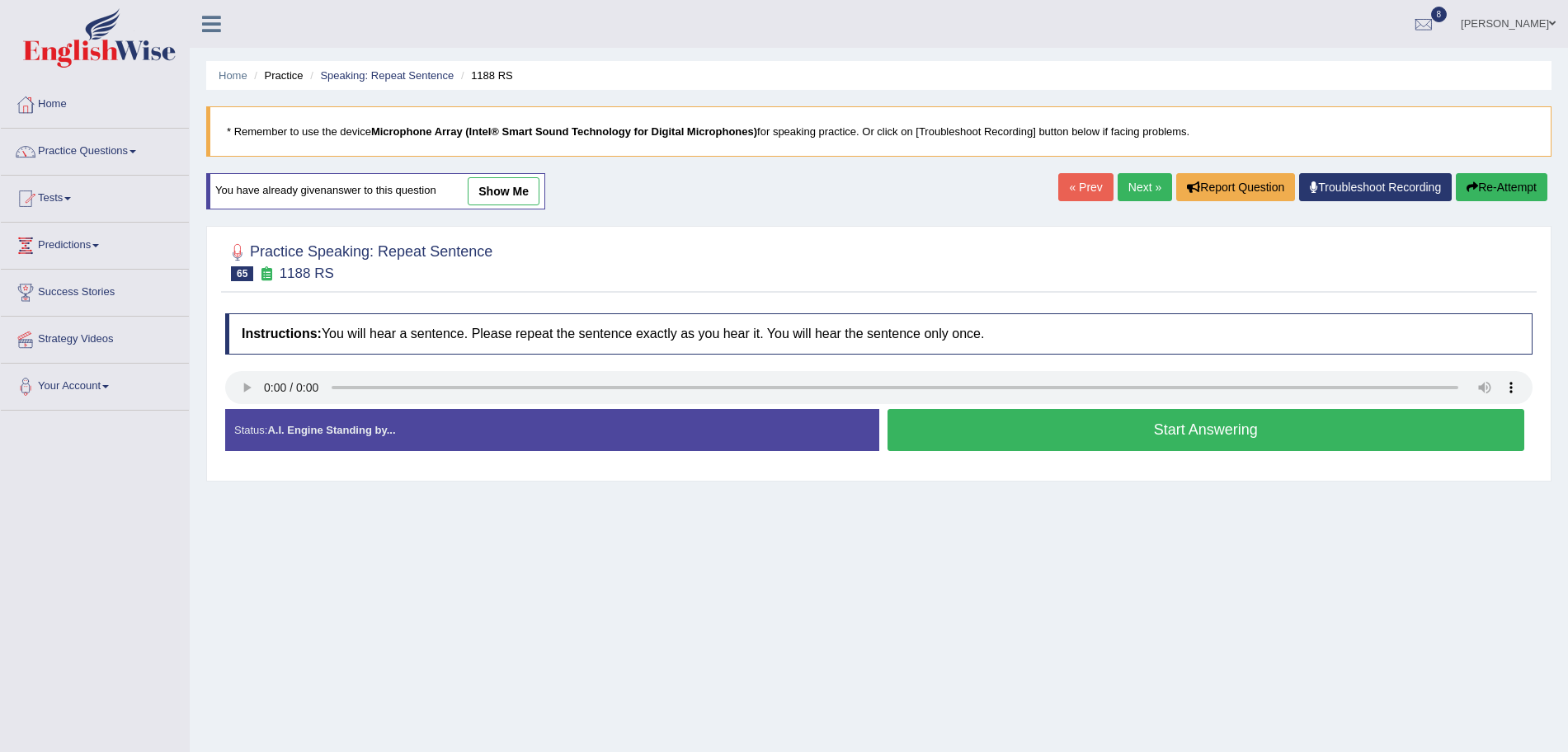
click at [1137, 423] on button "Start Answering" at bounding box center [1207, 429] width 638 height 42
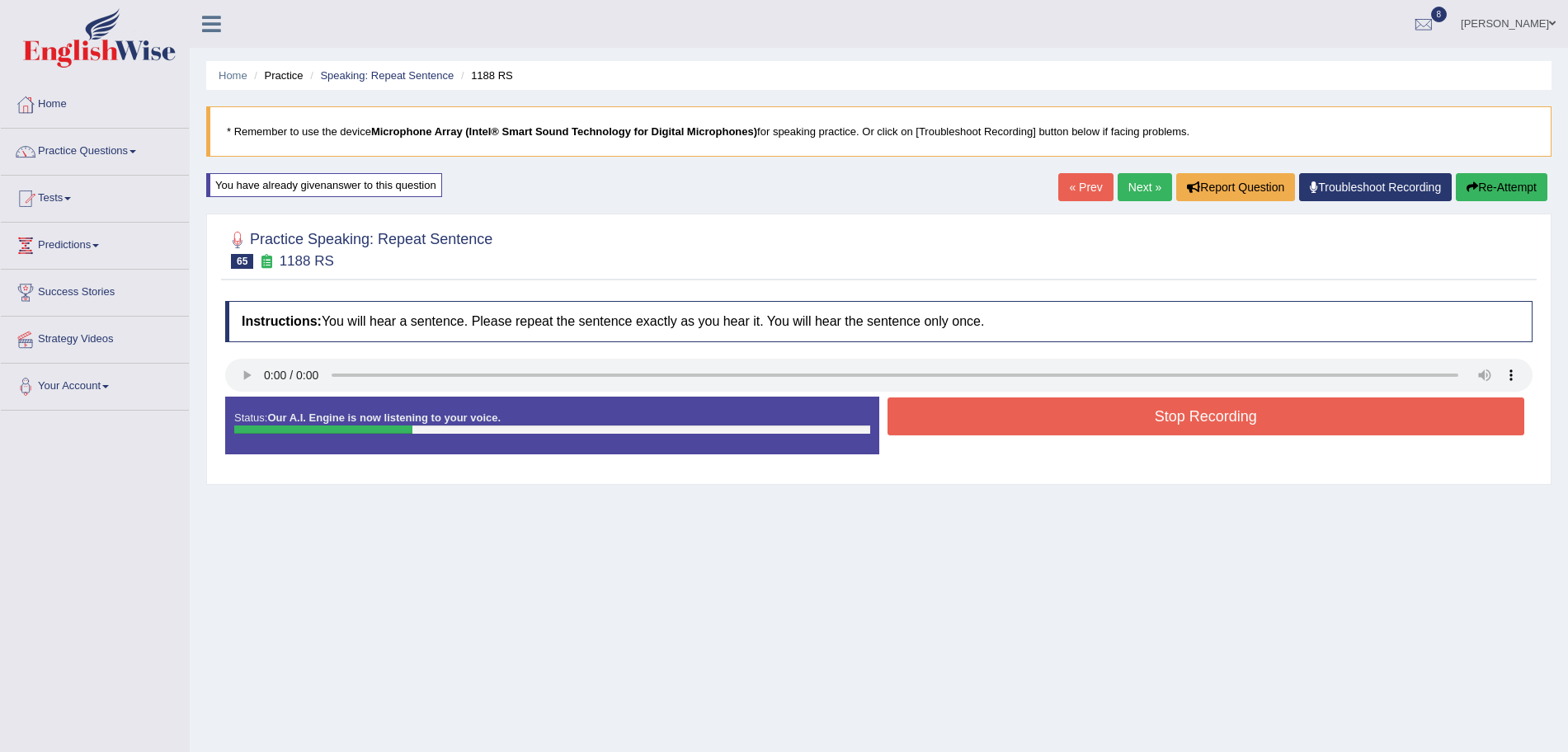
click at [1043, 407] on button "Stop Recording" at bounding box center [1207, 416] width 638 height 38
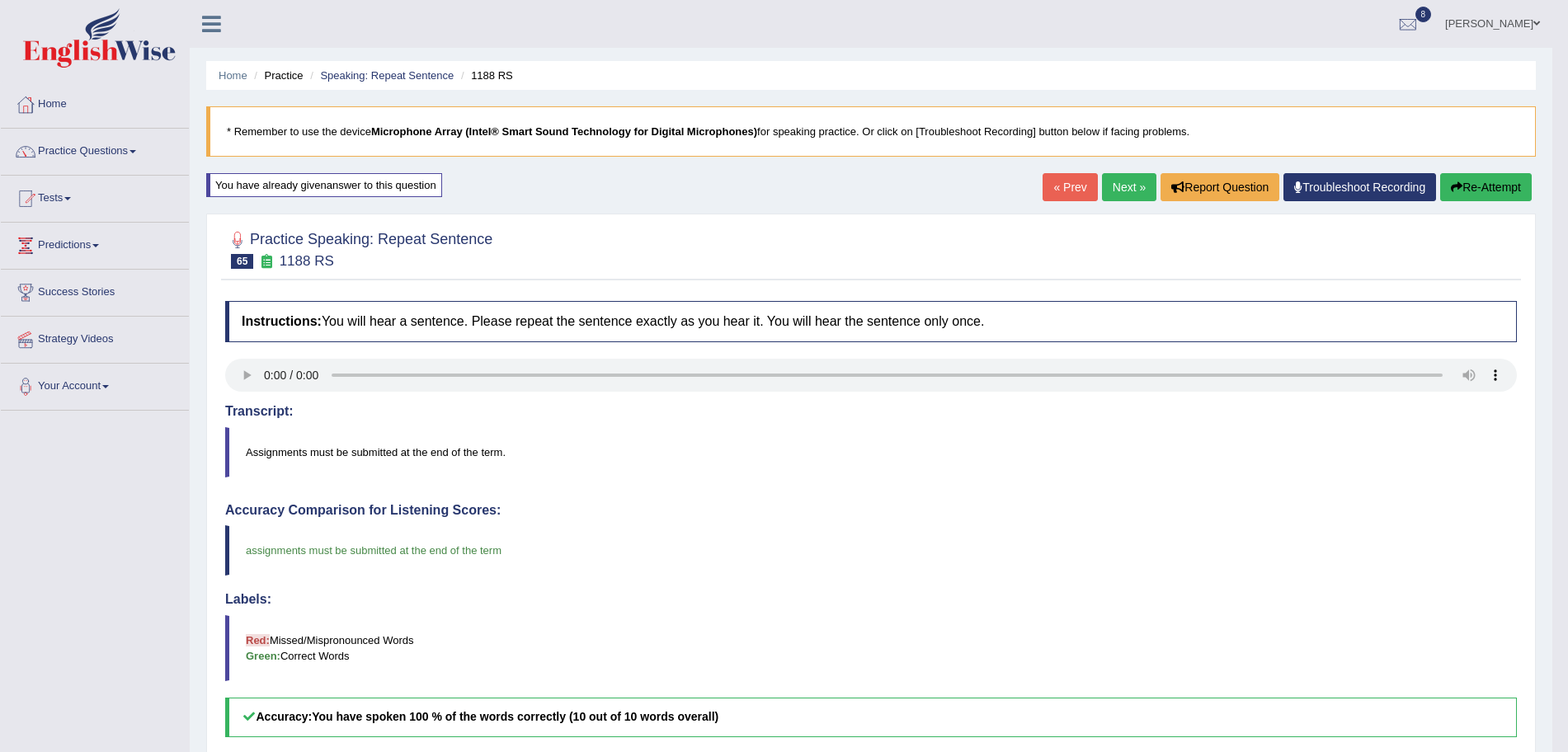
click at [1128, 183] on link "Next »" at bounding box center [1129, 187] width 55 height 28
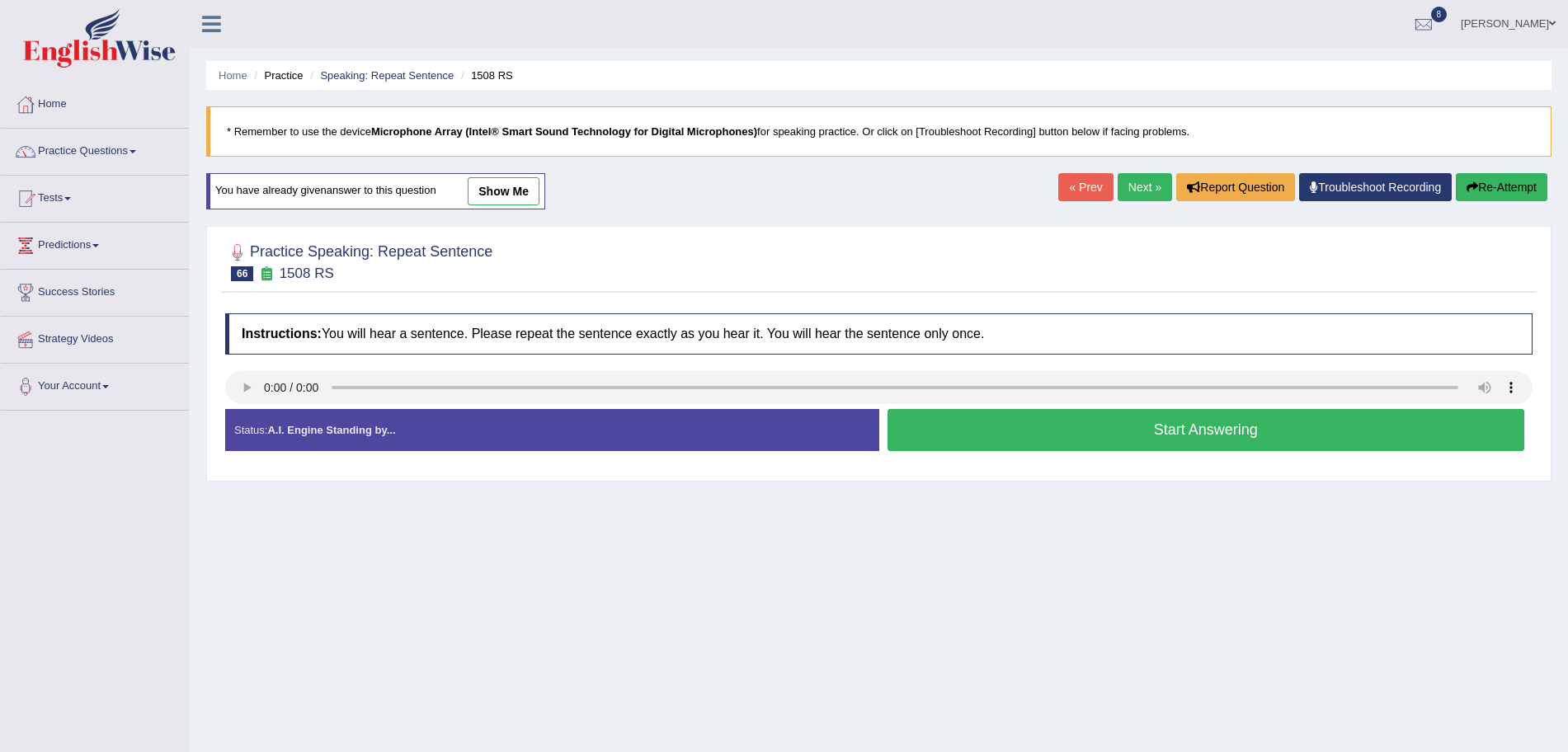
click at [1016, 416] on button "Start Answering" at bounding box center [1207, 429] width 638 height 42
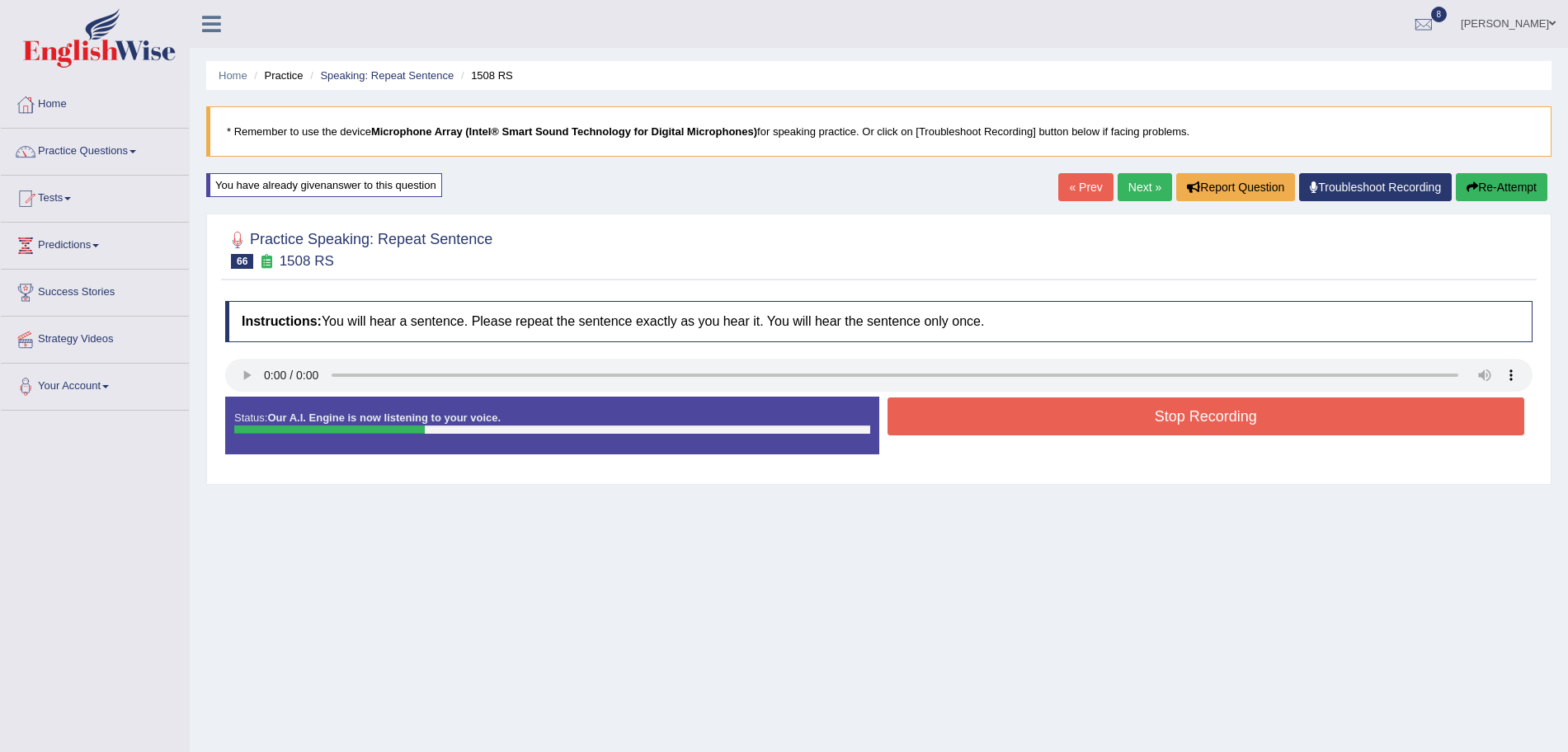
click at [993, 420] on button "Stop Recording" at bounding box center [1207, 416] width 638 height 38
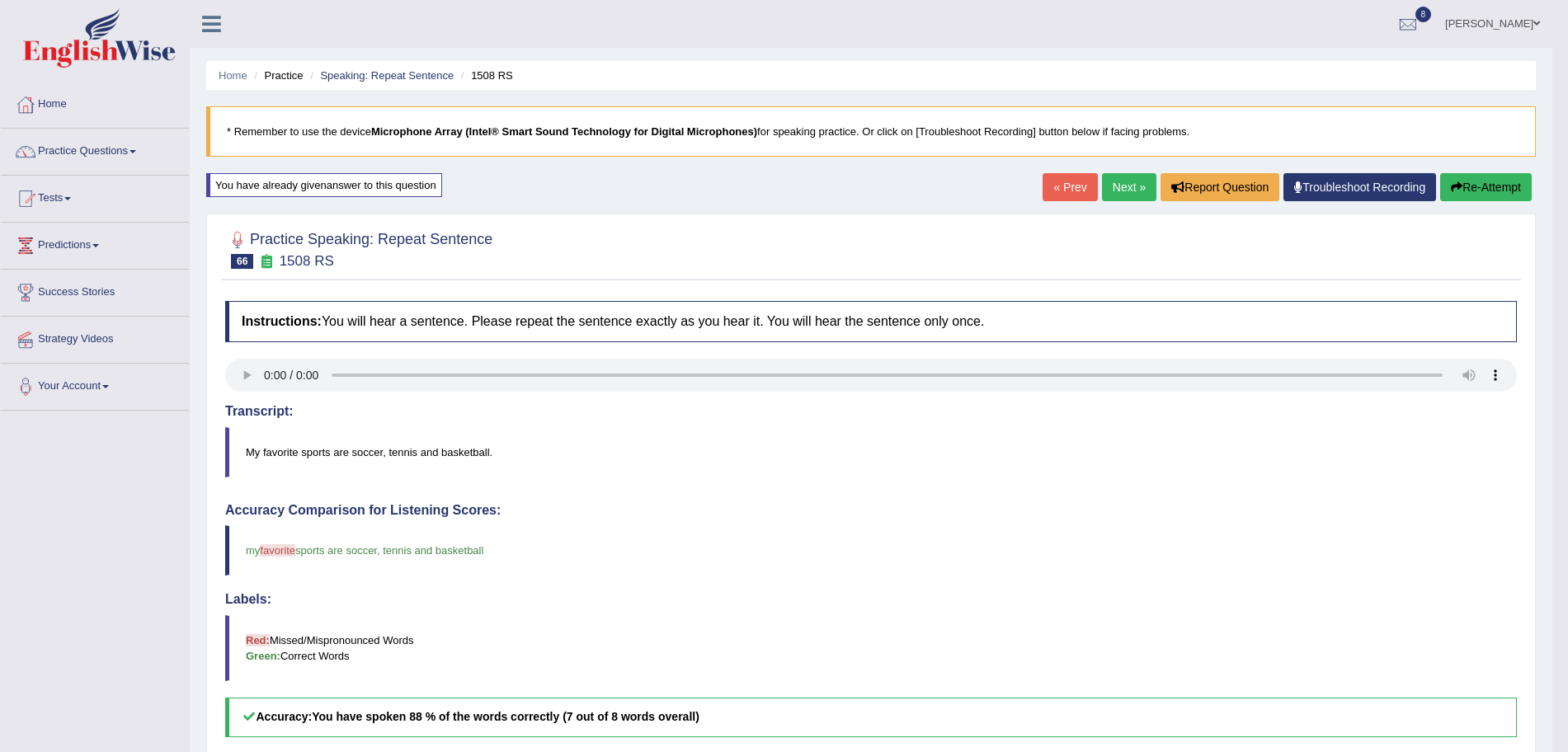
click at [1120, 194] on link "Next »" at bounding box center [1129, 187] width 55 height 28
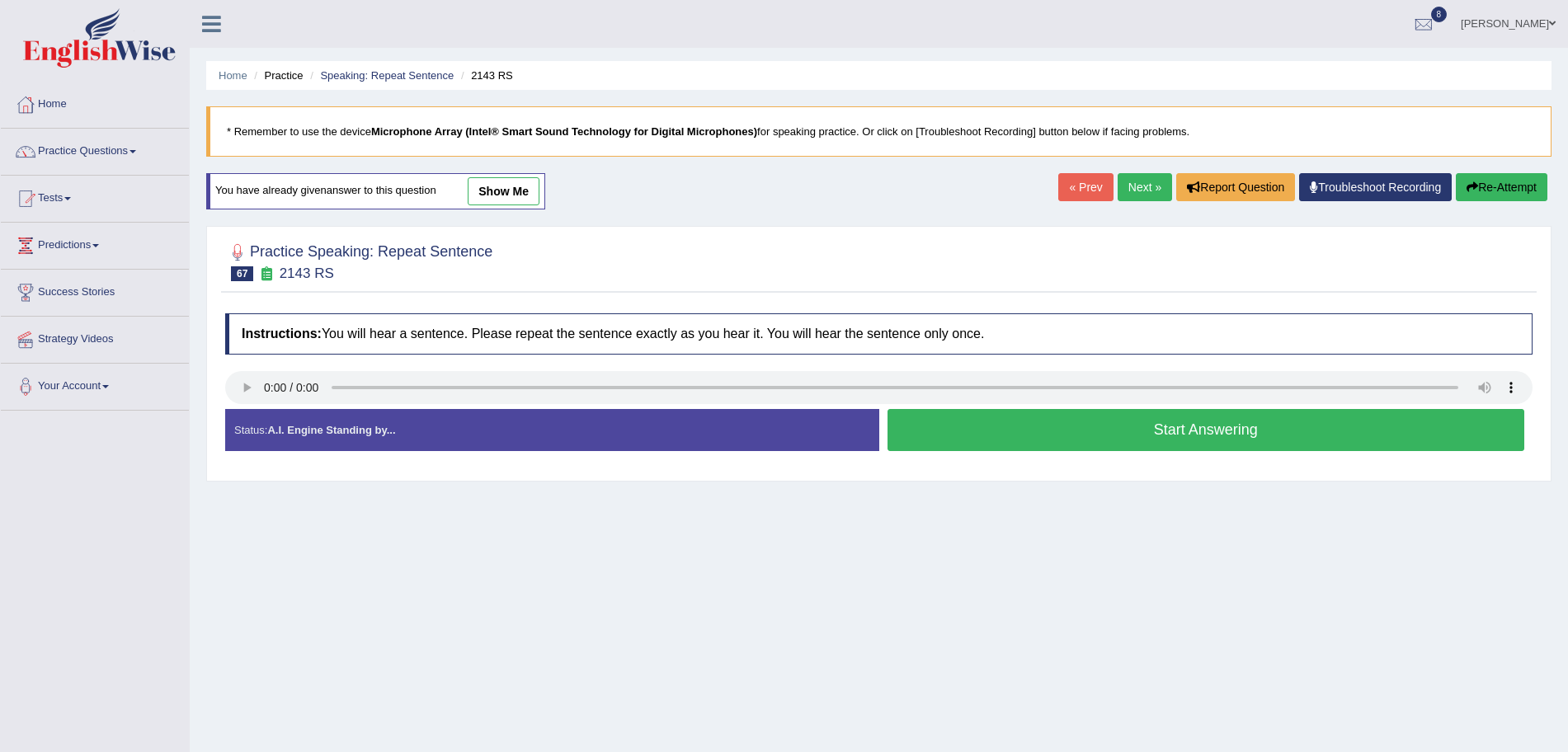
click at [1083, 425] on button "Start Answering" at bounding box center [1207, 429] width 638 height 42
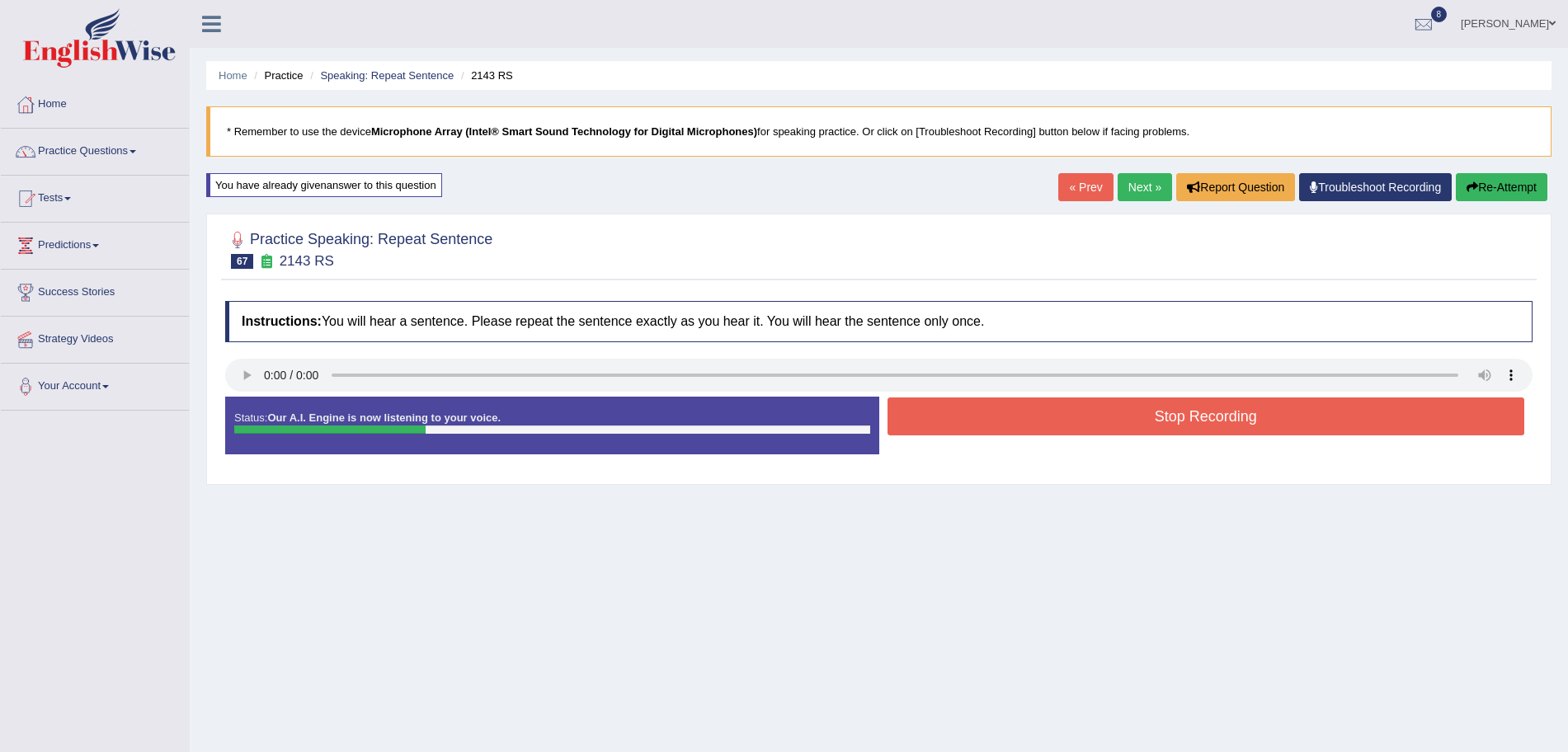
click at [1015, 418] on button "Stop Recording" at bounding box center [1207, 416] width 638 height 38
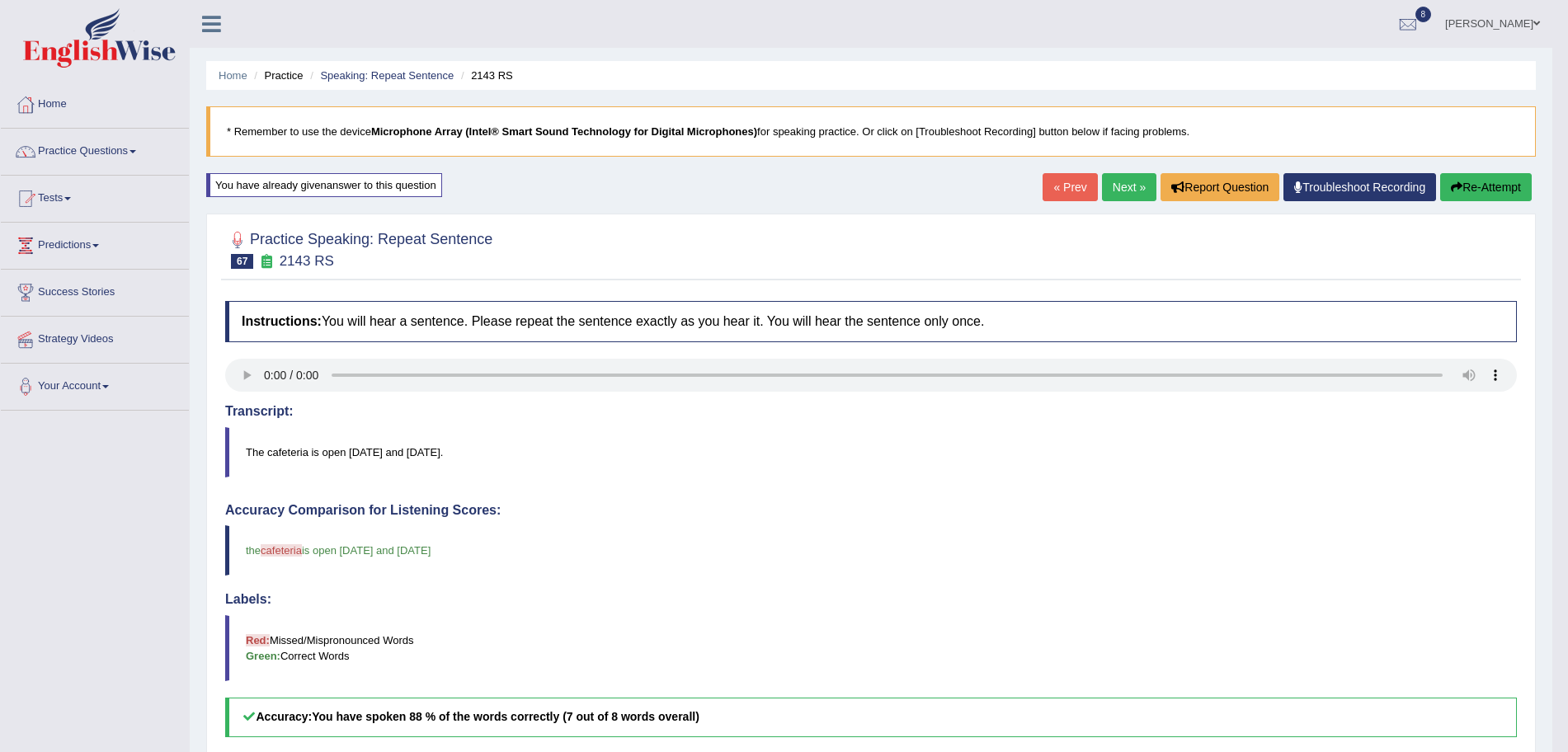
click at [1127, 182] on link "Next »" at bounding box center [1129, 187] width 55 height 28
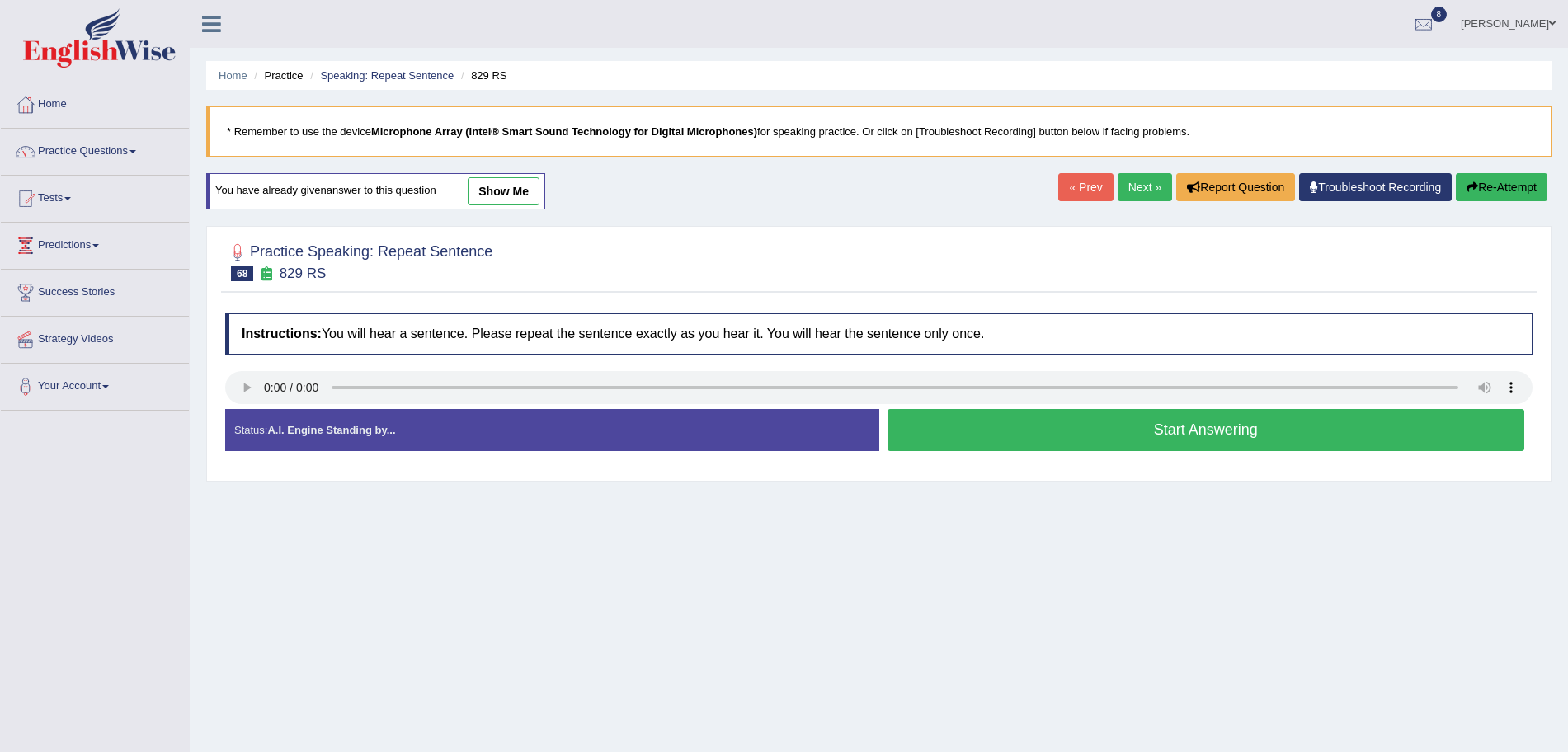
click at [1139, 424] on button "Start Answering" at bounding box center [1207, 429] width 638 height 42
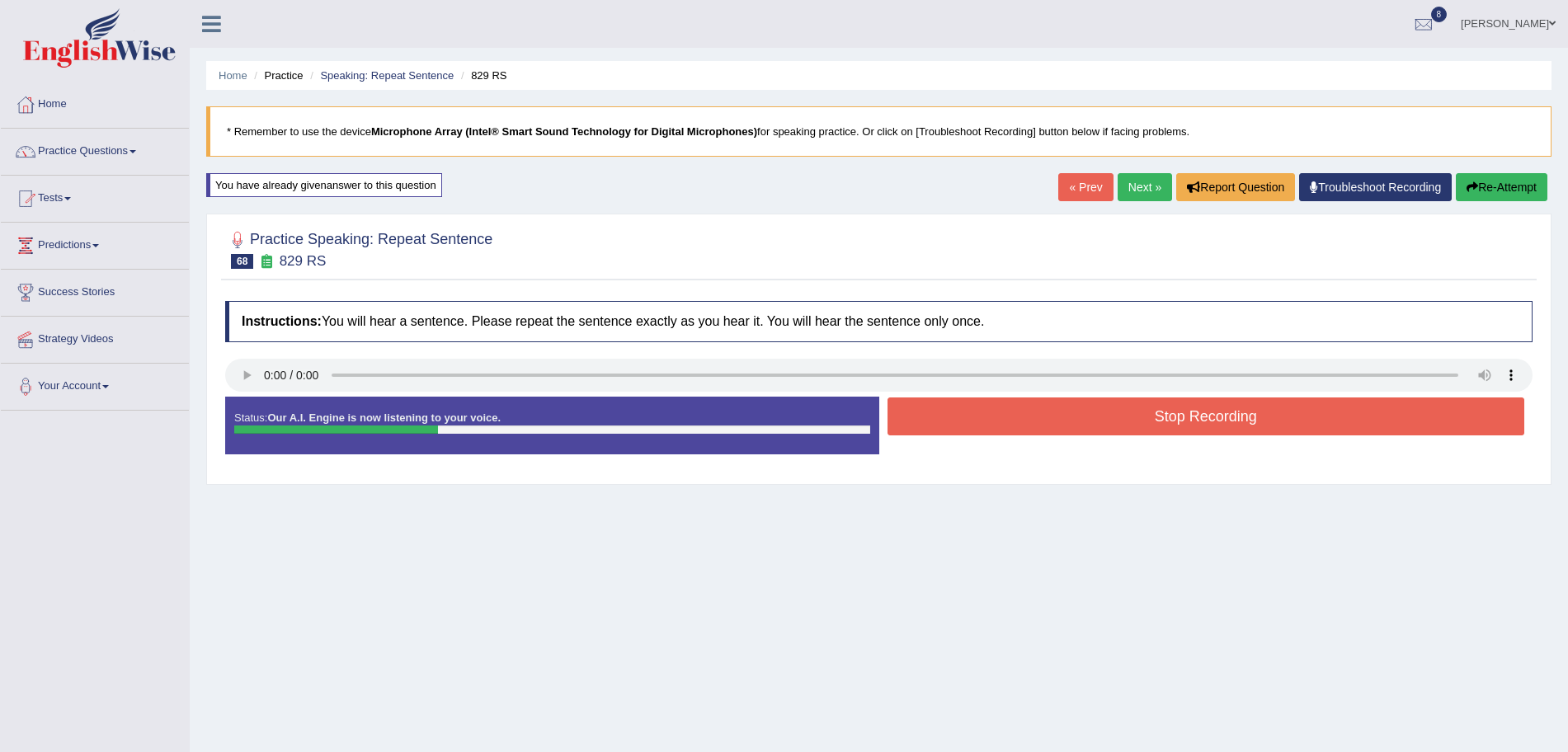
click at [1004, 419] on button "Stop Recording" at bounding box center [1207, 416] width 638 height 38
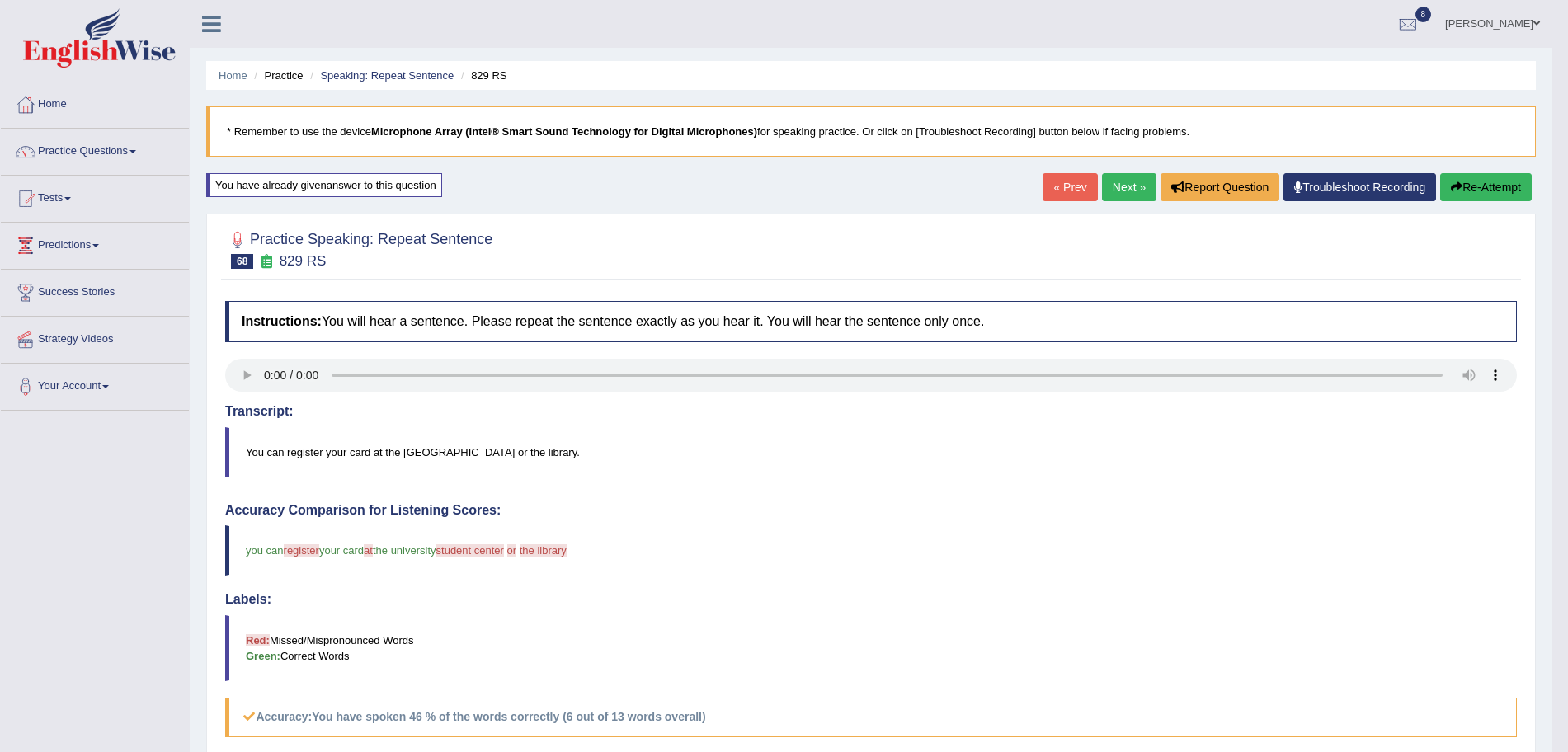
click at [1478, 183] on button "Re-Attempt" at bounding box center [1486, 187] width 92 height 28
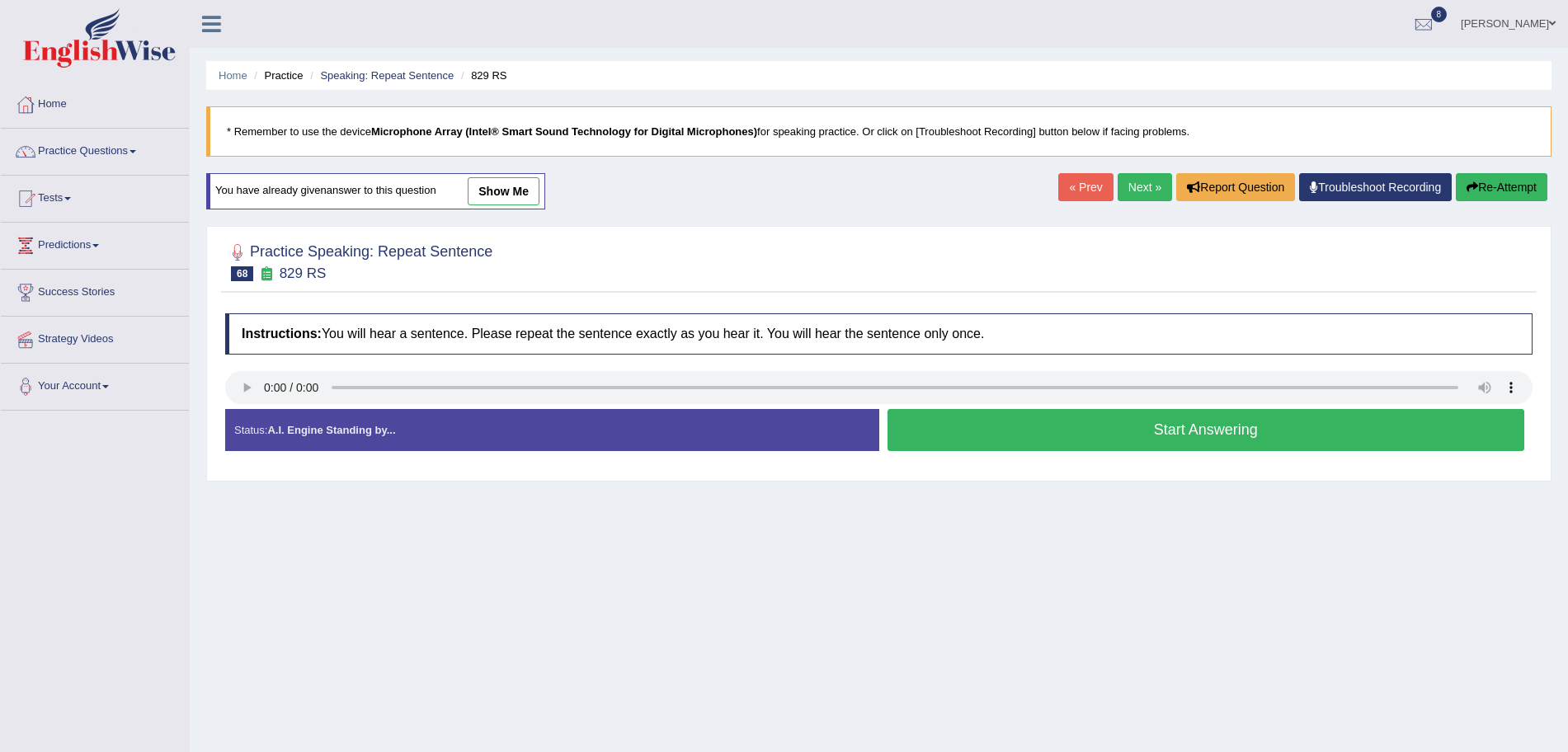
click at [1007, 431] on button "Start Answering" at bounding box center [1207, 429] width 638 height 42
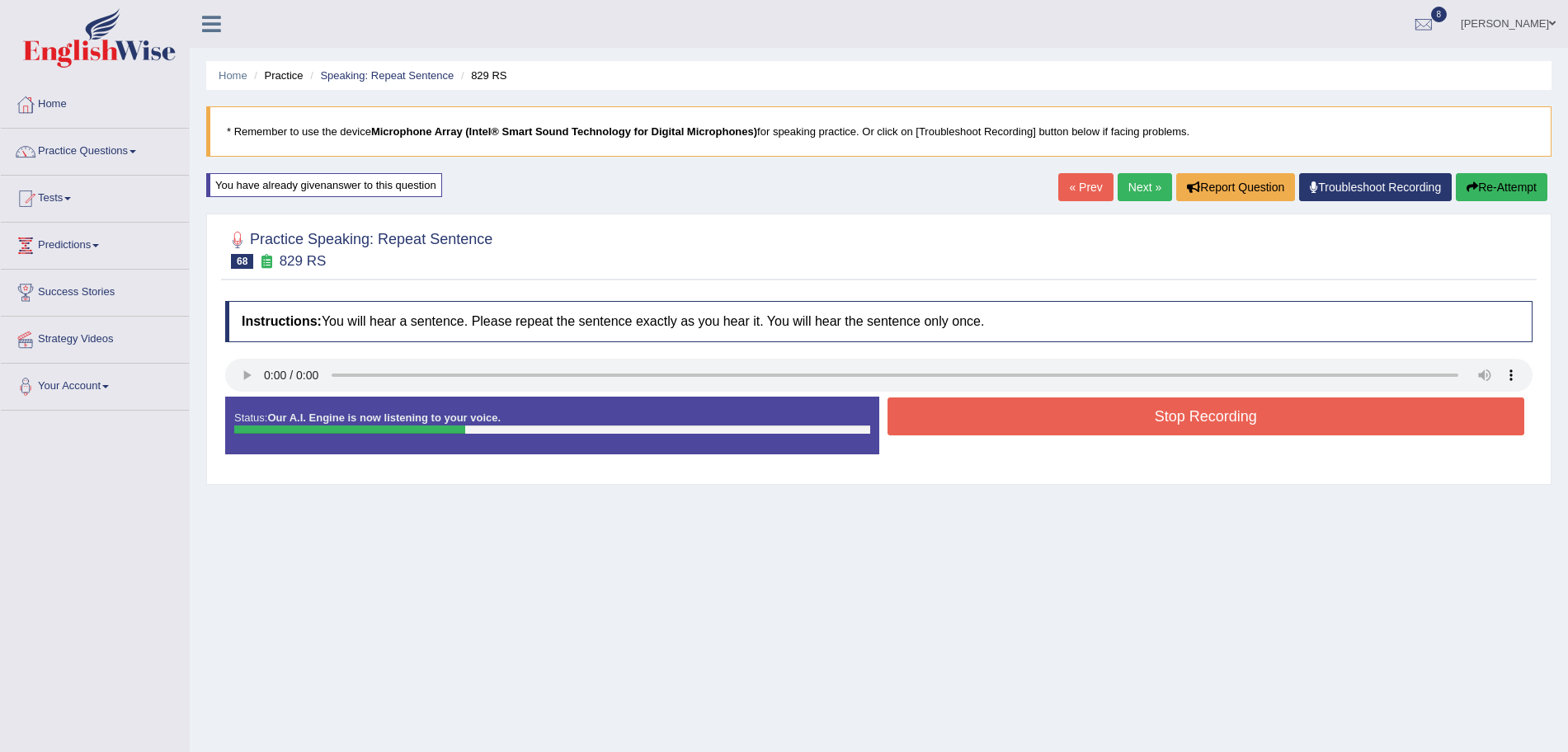
click at [1031, 422] on button "Stop Recording" at bounding box center [1207, 416] width 638 height 38
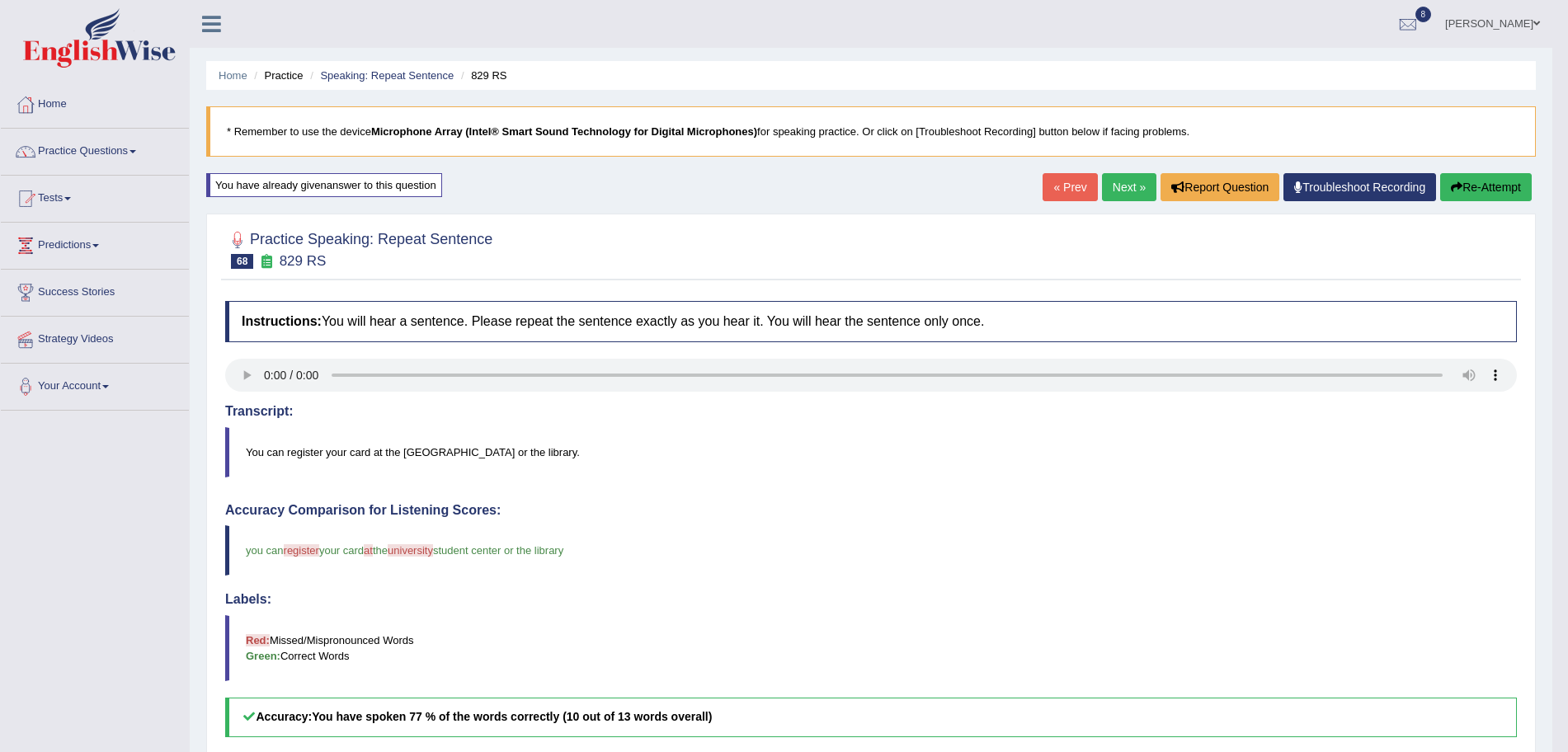
click at [1128, 182] on link "Next »" at bounding box center [1129, 187] width 55 height 28
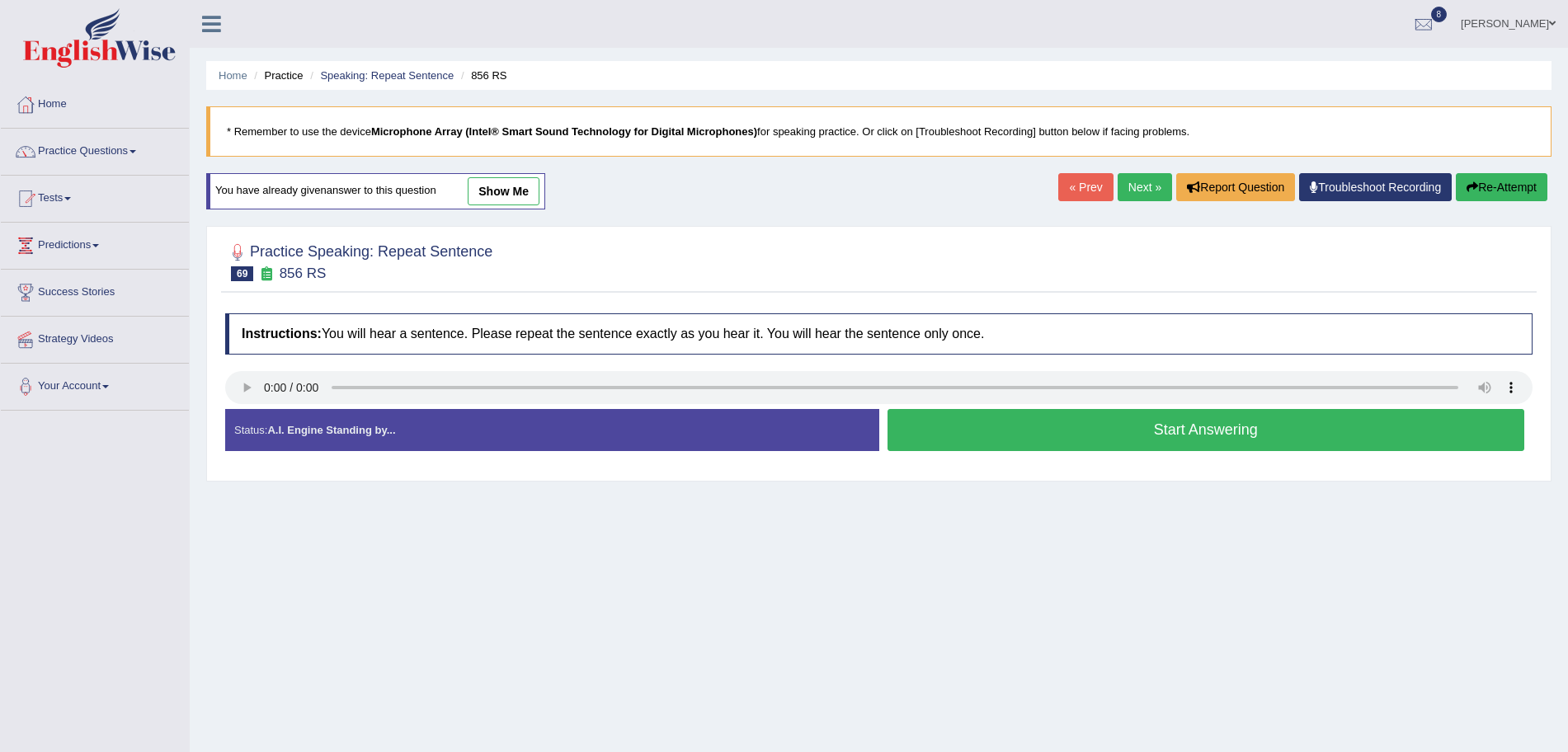
click at [1040, 431] on button "Start Answering" at bounding box center [1207, 429] width 638 height 42
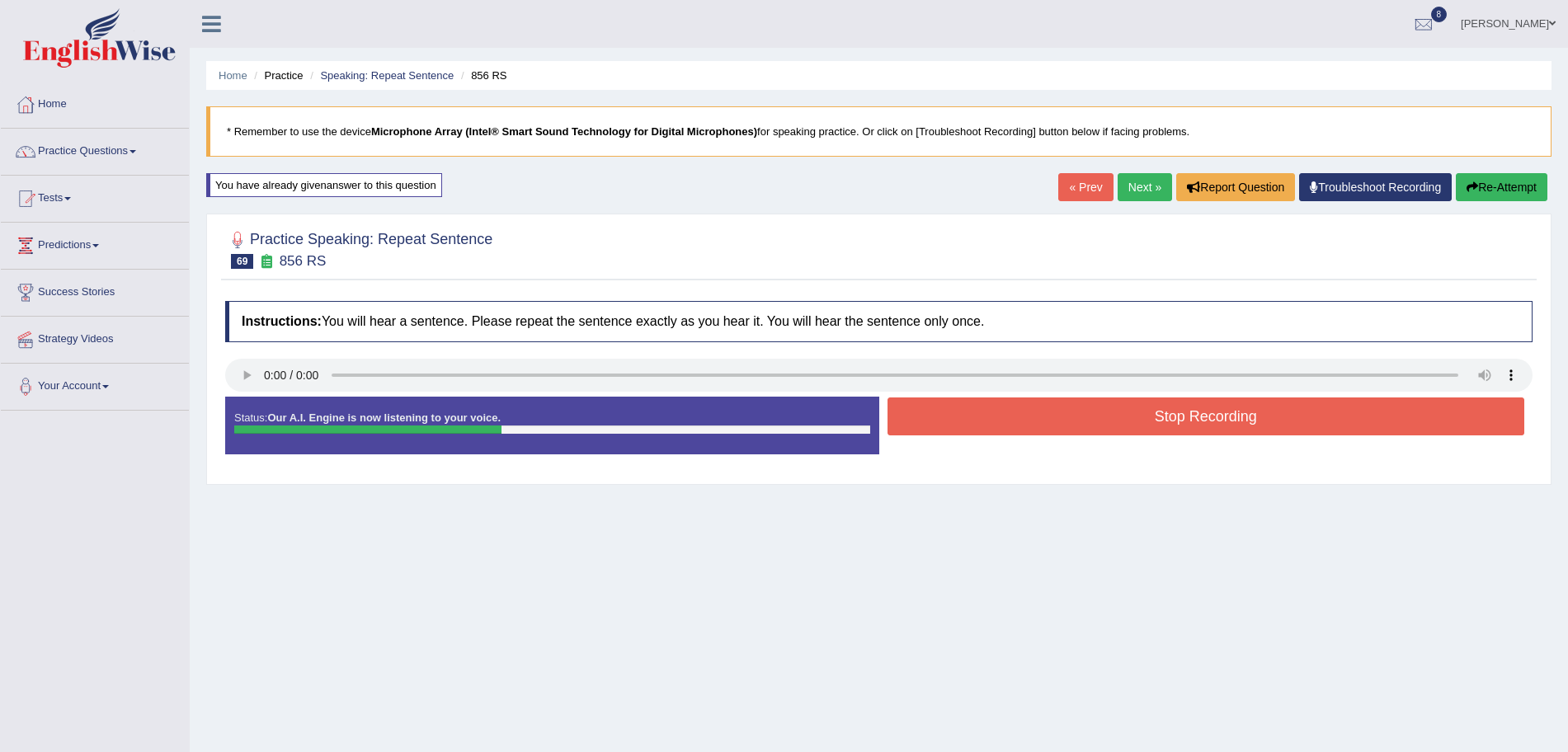
click at [1022, 424] on button "Stop Recording" at bounding box center [1207, 416] width 638 height 38
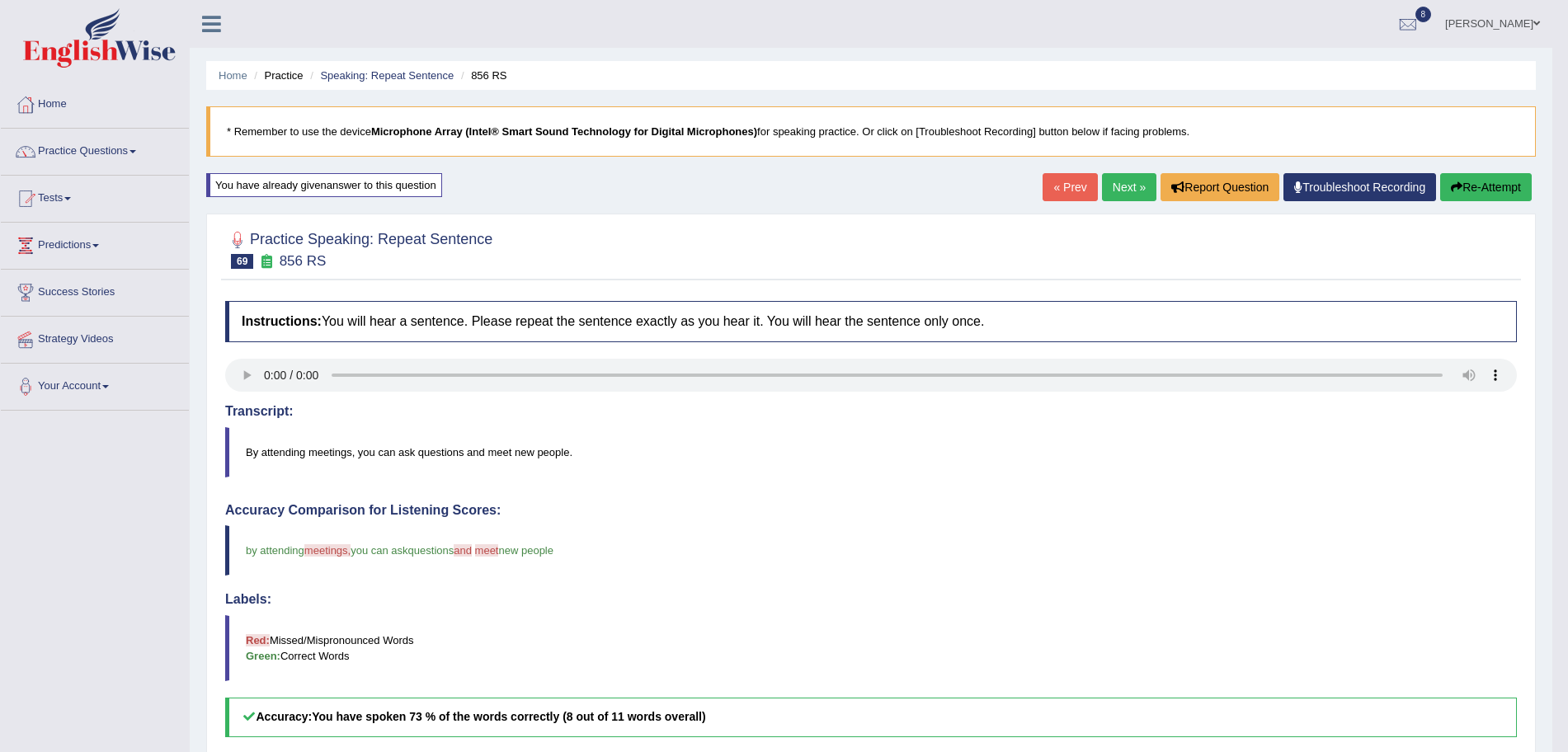
click at [1136, 181] on link "Next »" at bounding box center [1129, 187] width 55 height 28
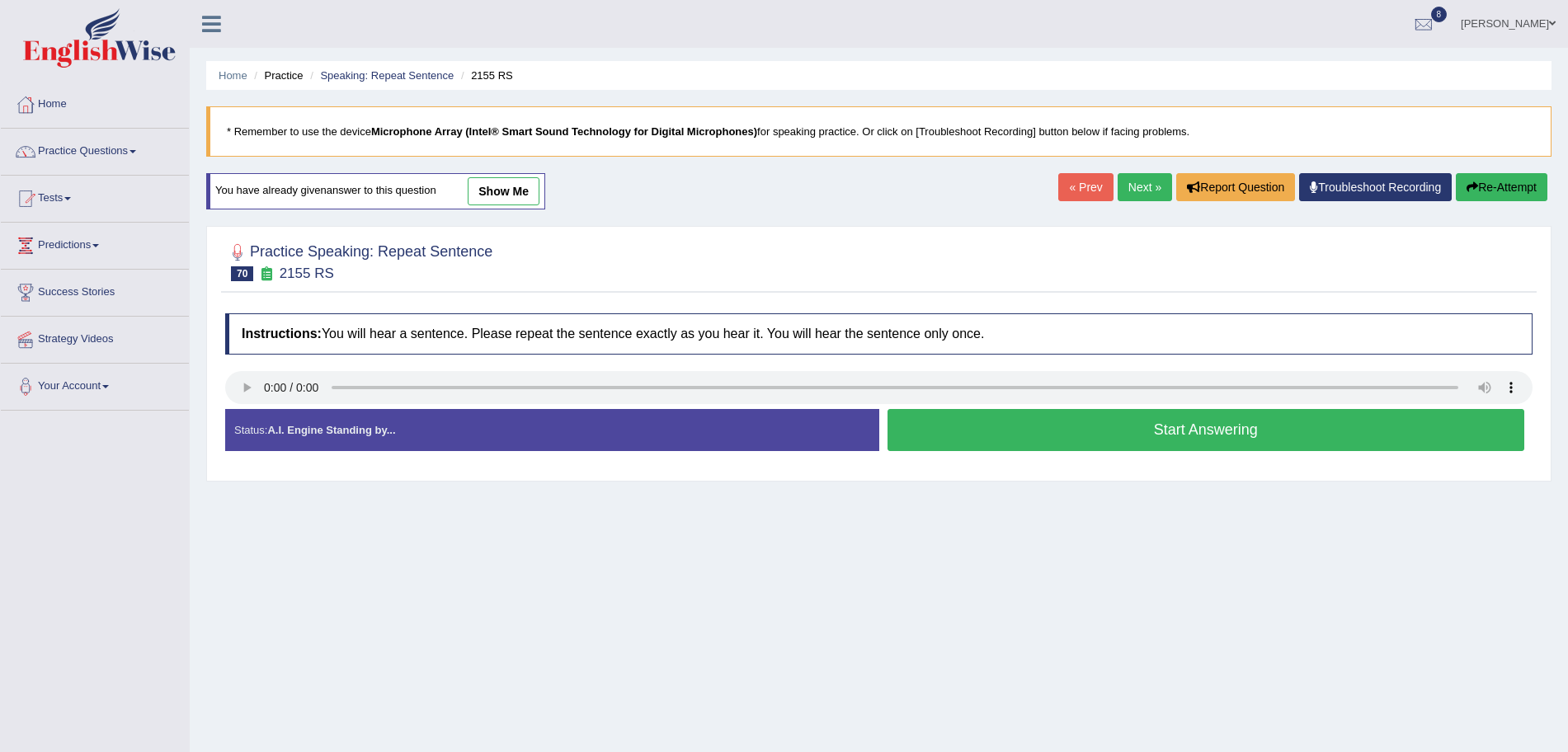
click at [993, 417] on button "Start Answering" at bounding box center [1207, 429] width 638 height 42
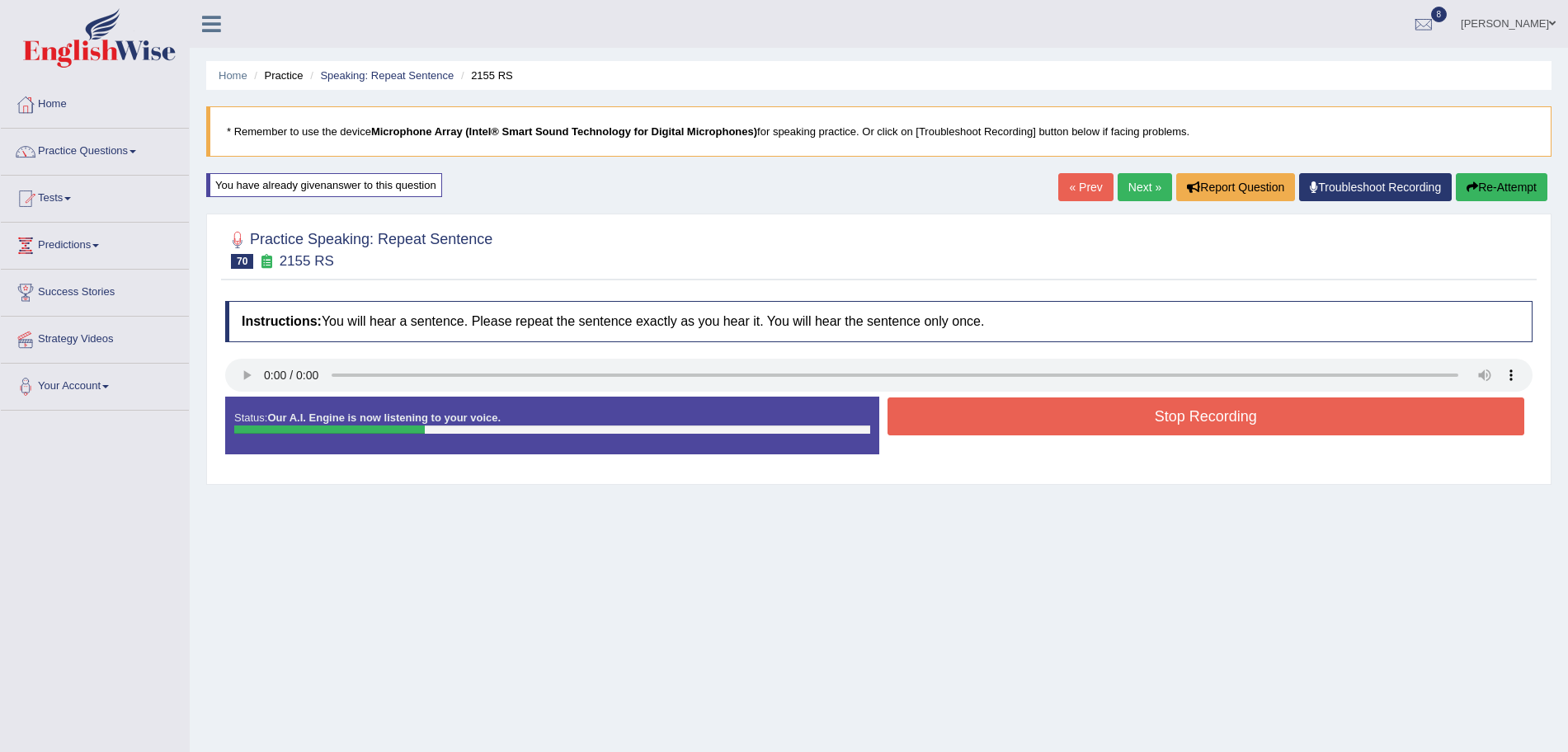
click at [986, 417] on button "Stop Recording" at bounding box center [1207, 416] width 638 height 38
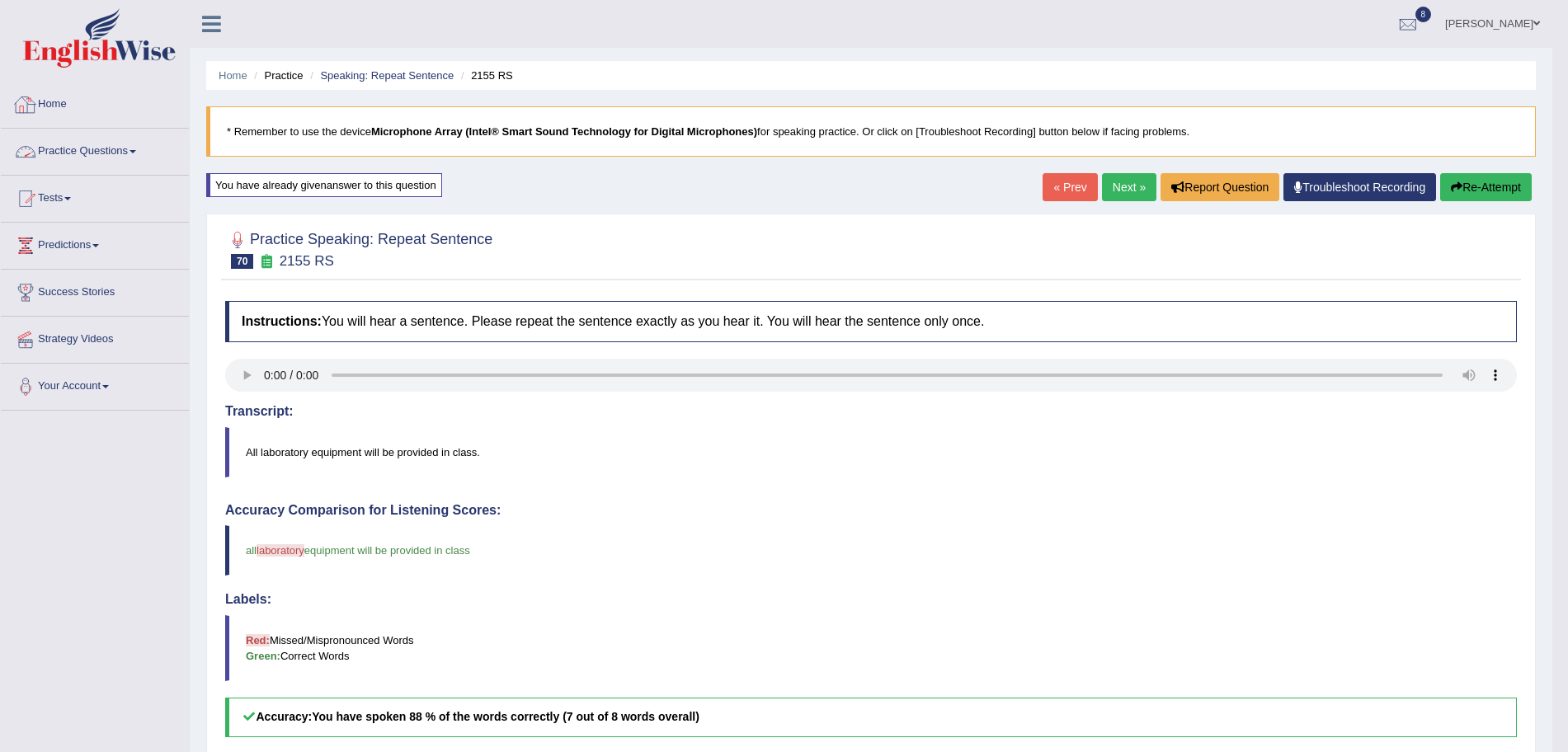
click at [101, 44] on img at bounding box center [99, 38] width 153 height 59
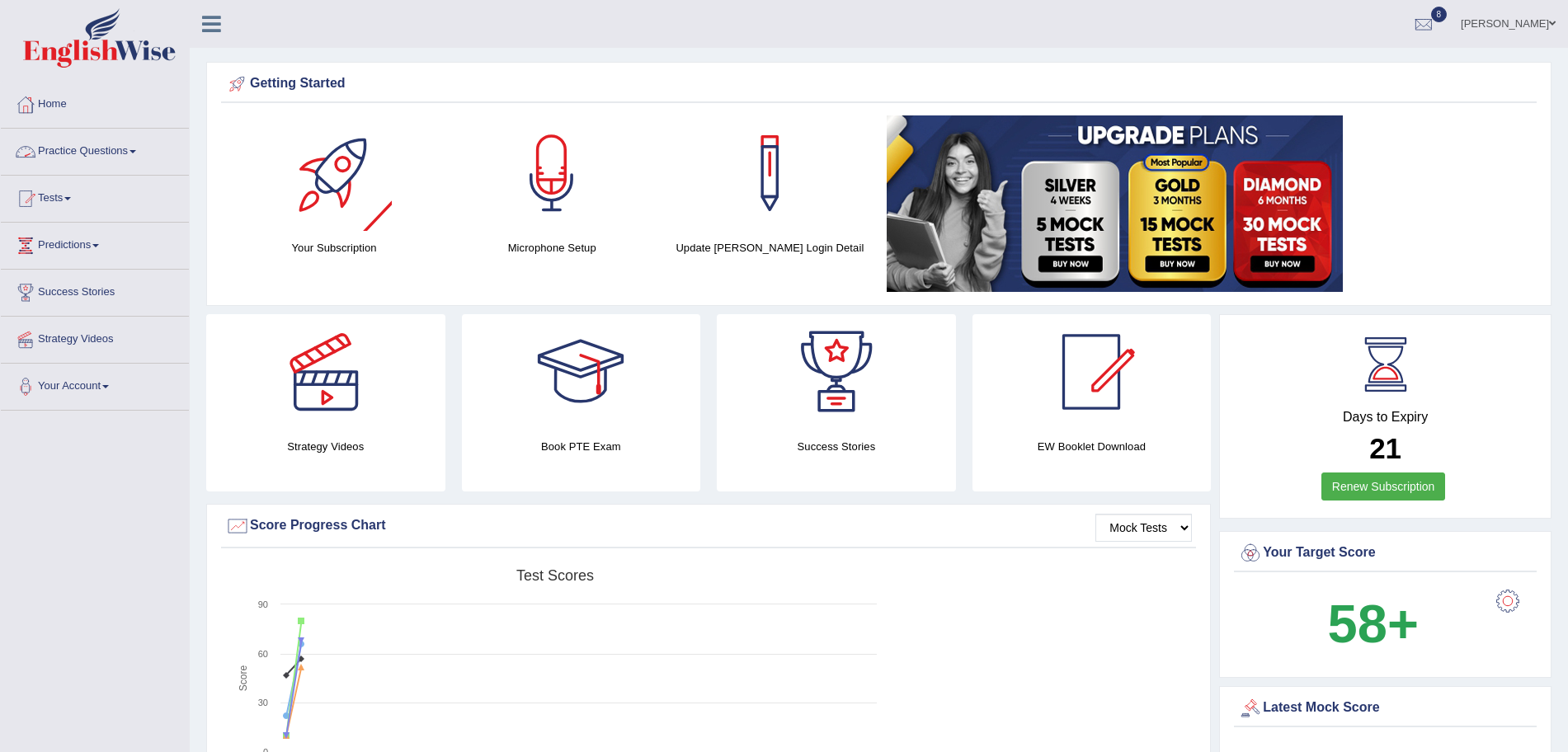
click at [94, 157] on link "Practice Questions" at bounding box center [95, 149] width 188 height 41
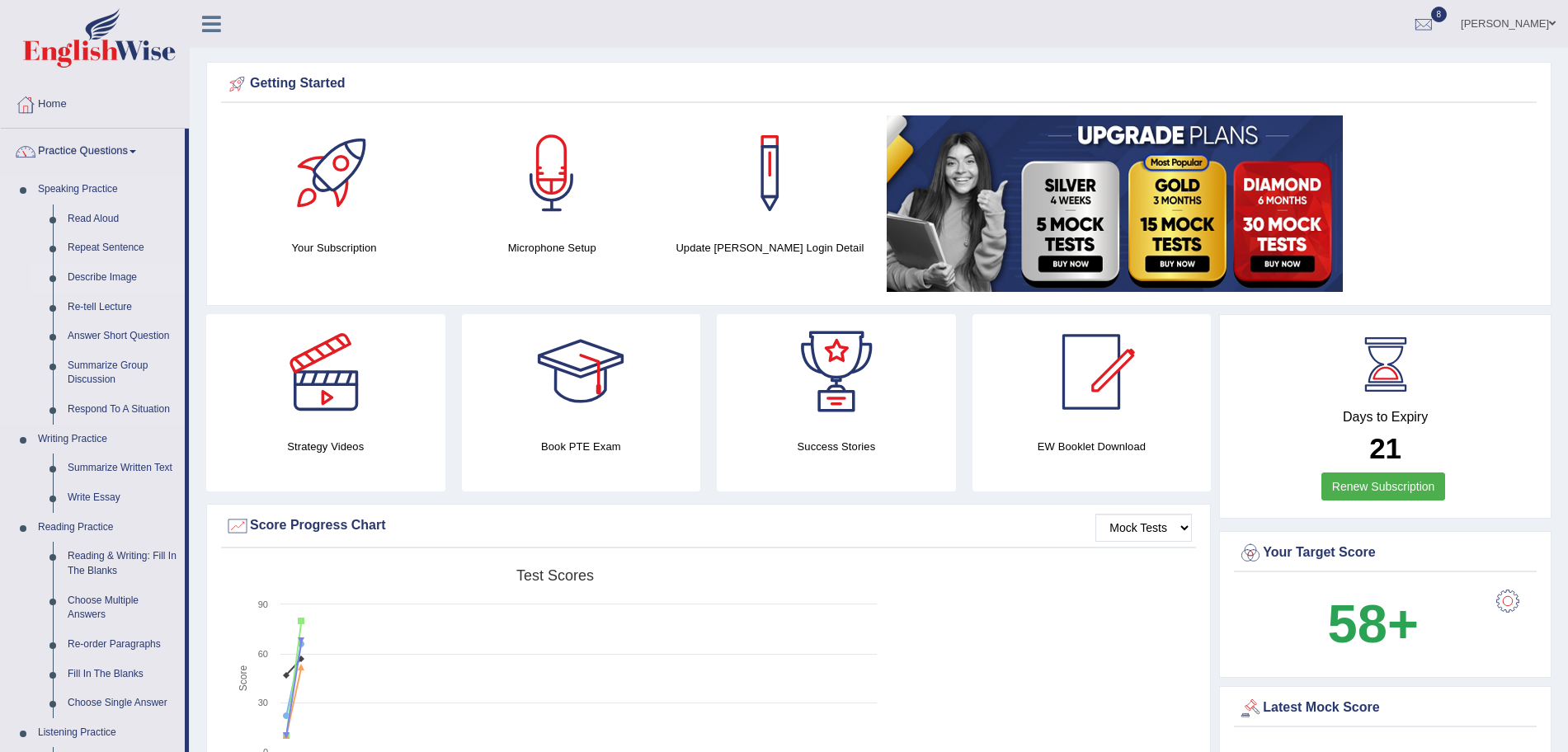
click at [107, 275] on link "Describe Image" at bounding box center [122, 278] width 124 height 30
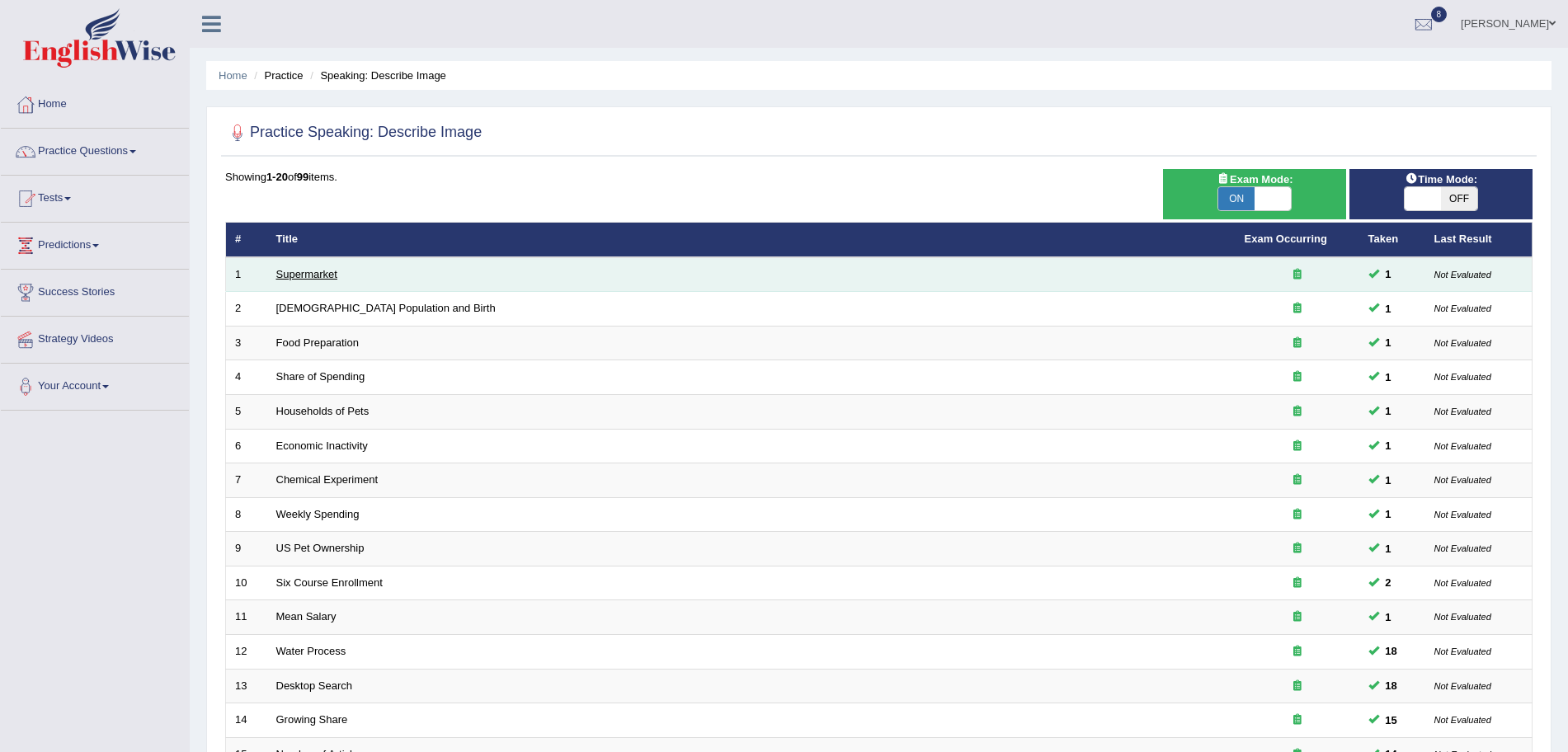
click at [330, 271] on link "Supermarket" at bounding box center [307, 273] width 61 height 12
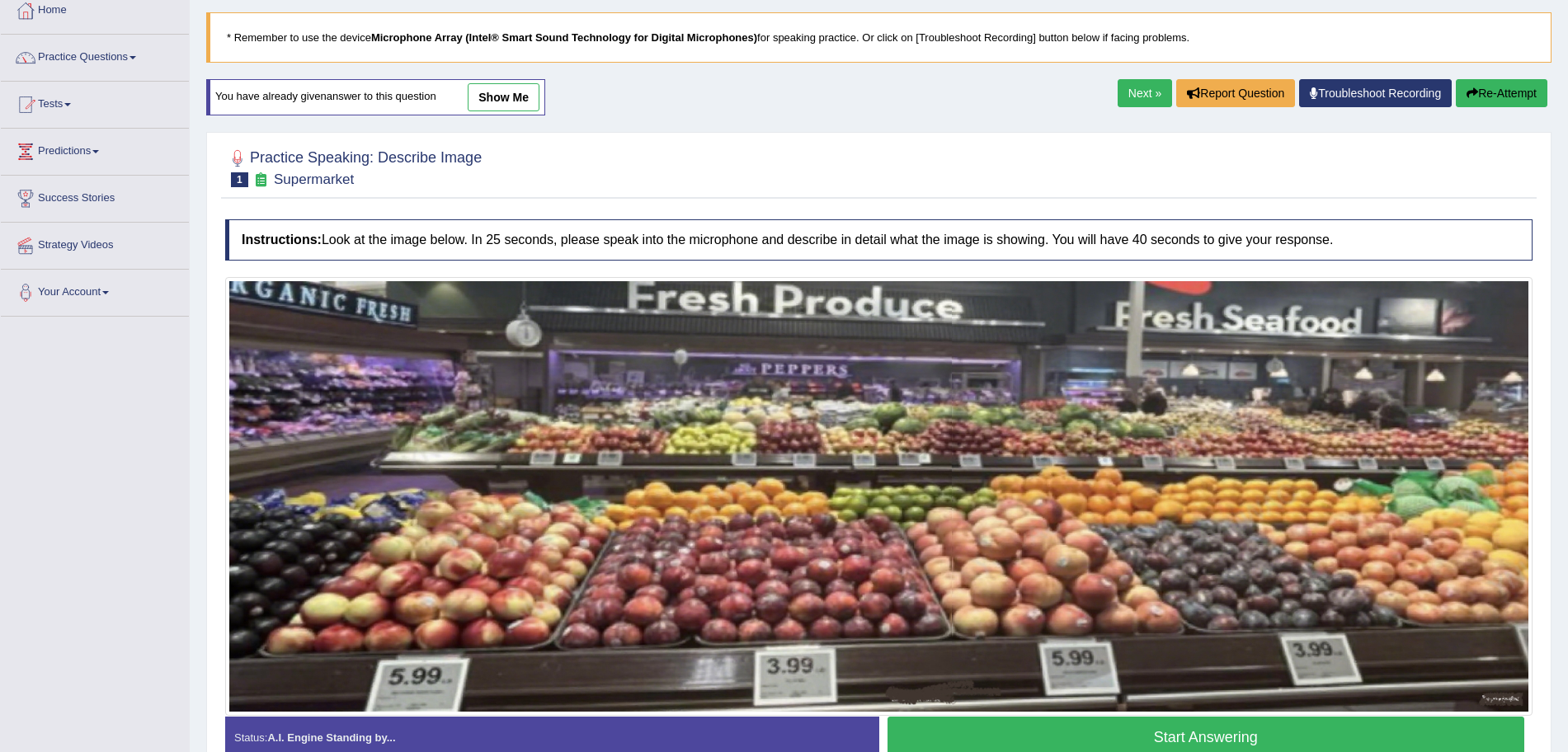
scroll to position [184, 0]
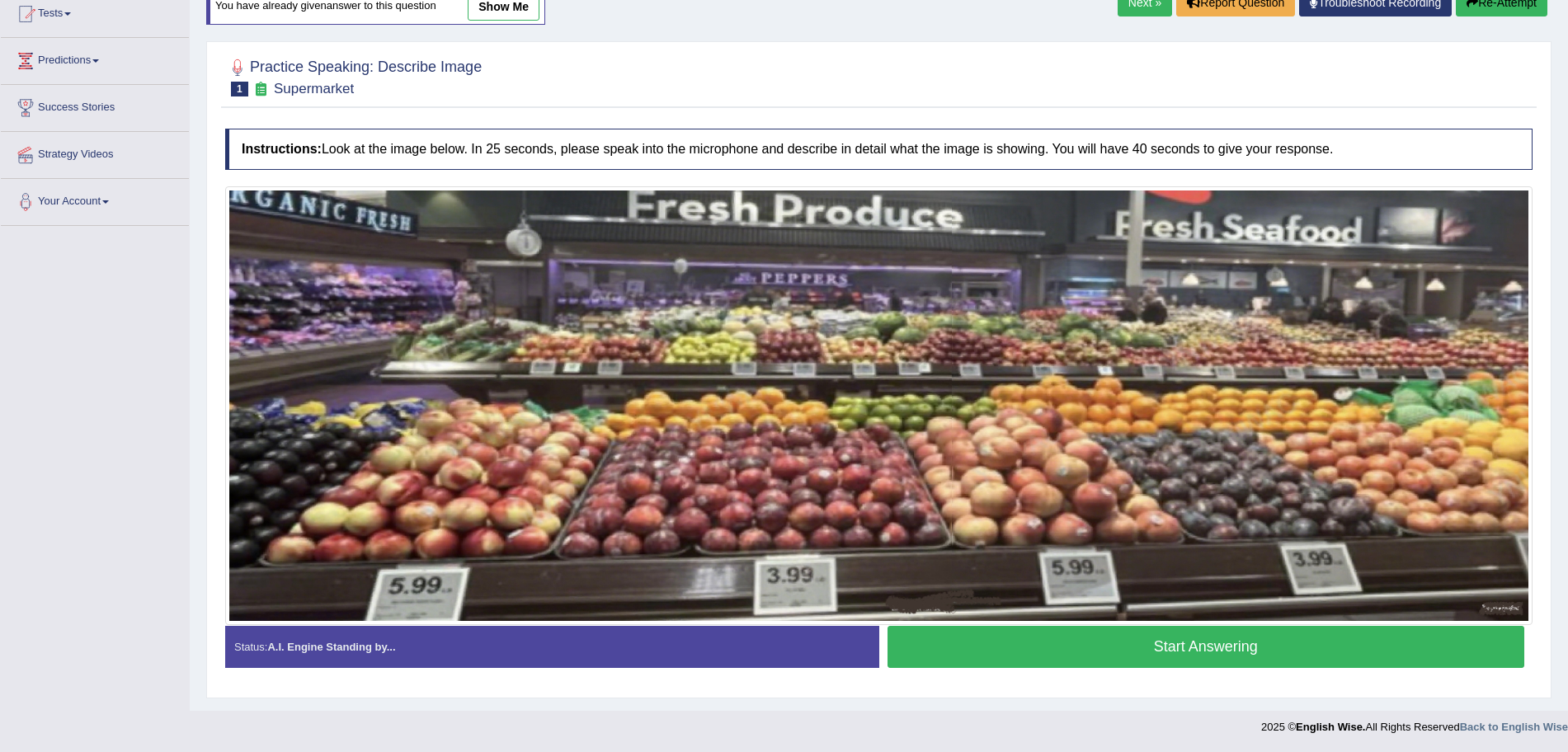
click at [1186, 634] on button "Start Answering" at bounding box center [1207, 645] width 638 height 42
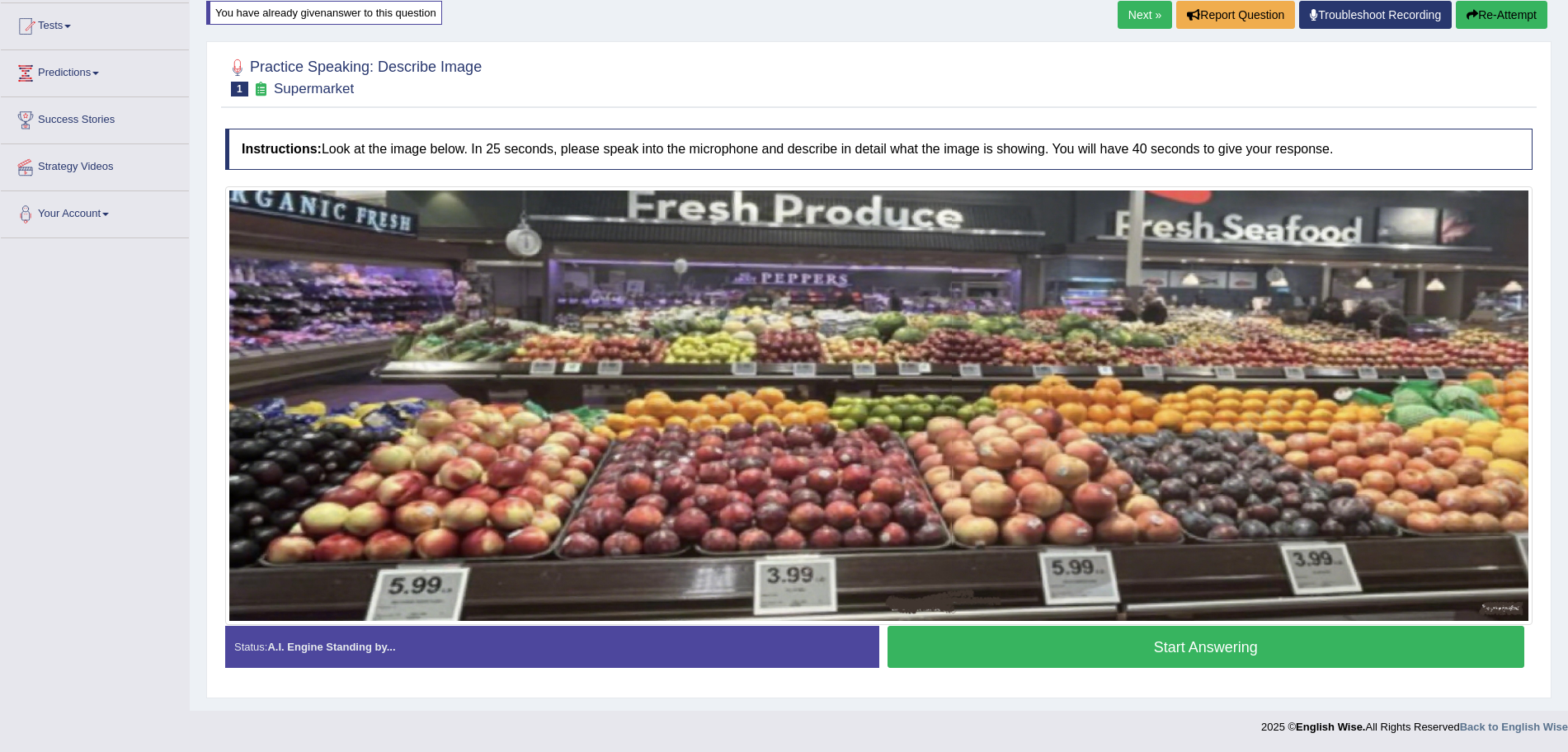
scroll to position [172, 0]
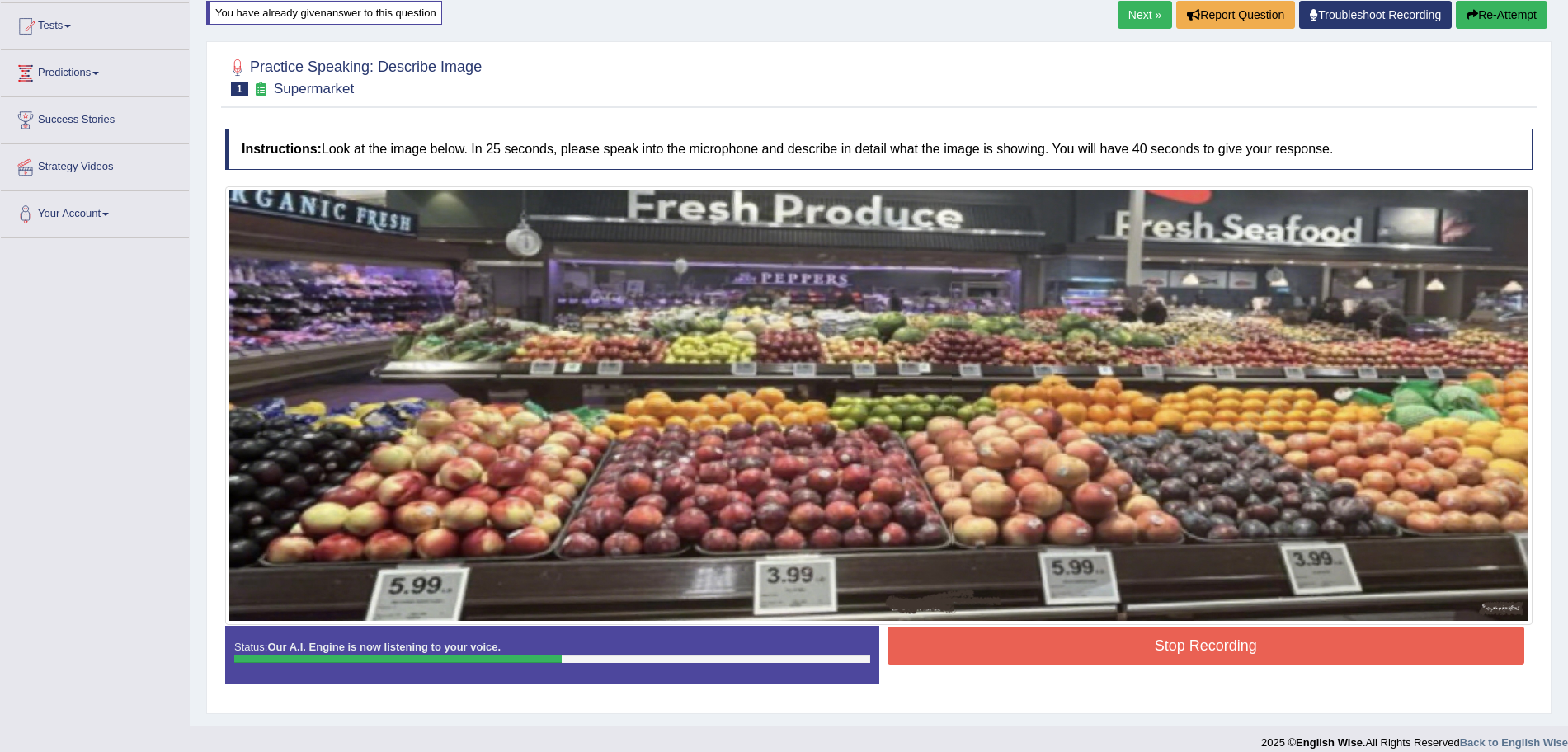
click at [1023, 633] on button "Stop Recording" at bounding box center [1207, 645] width 638 height 38
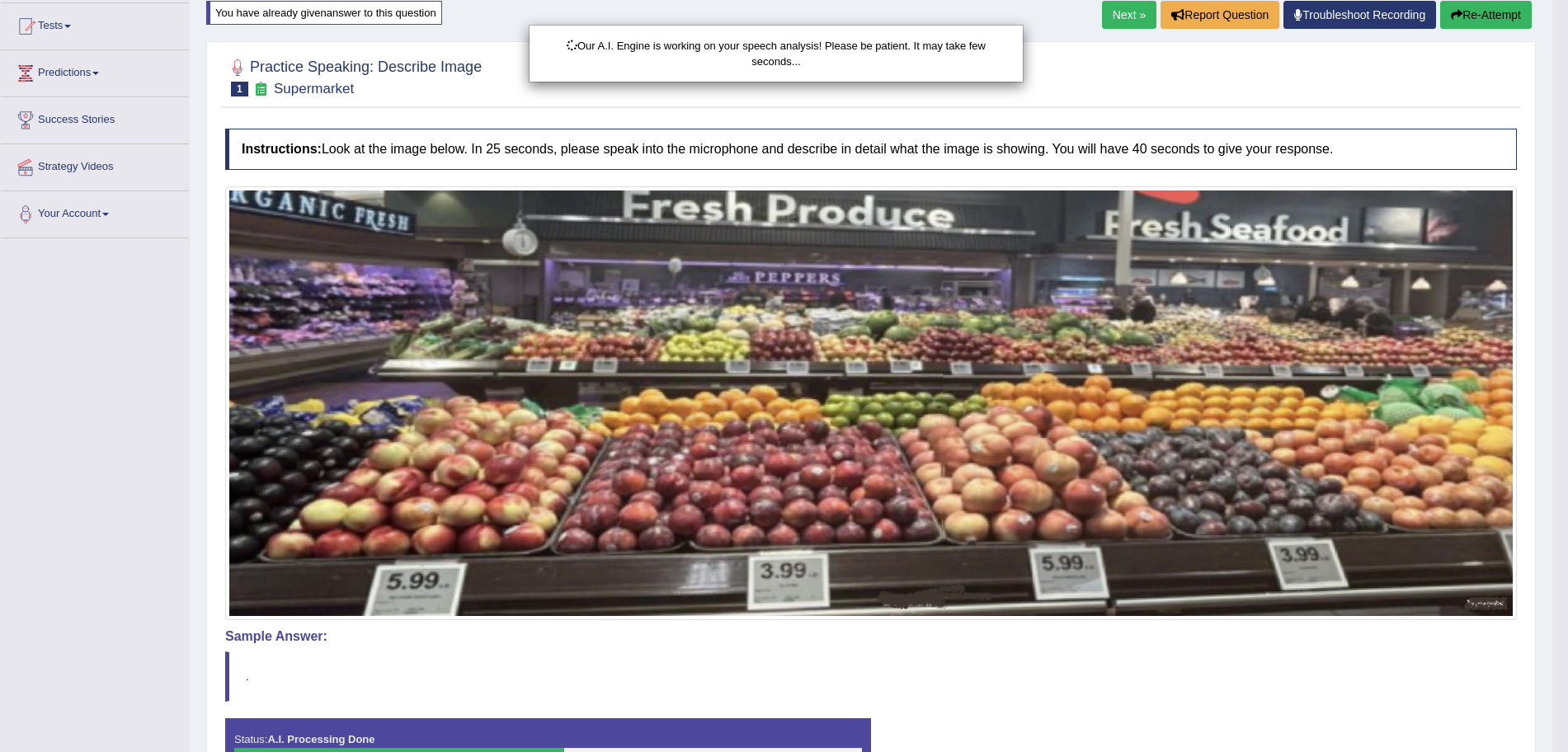
drag, startPoint x: 1583, startPoint y: 279, endPoint x: 1583, endPoint y: 412, distance: 133.0
click at [1567, 412] on html "Toggle navigation Home Practice Questions Speaking Practice Read Aloud Repeat S…" at bounding box center [784, 204] width 1568 height 752
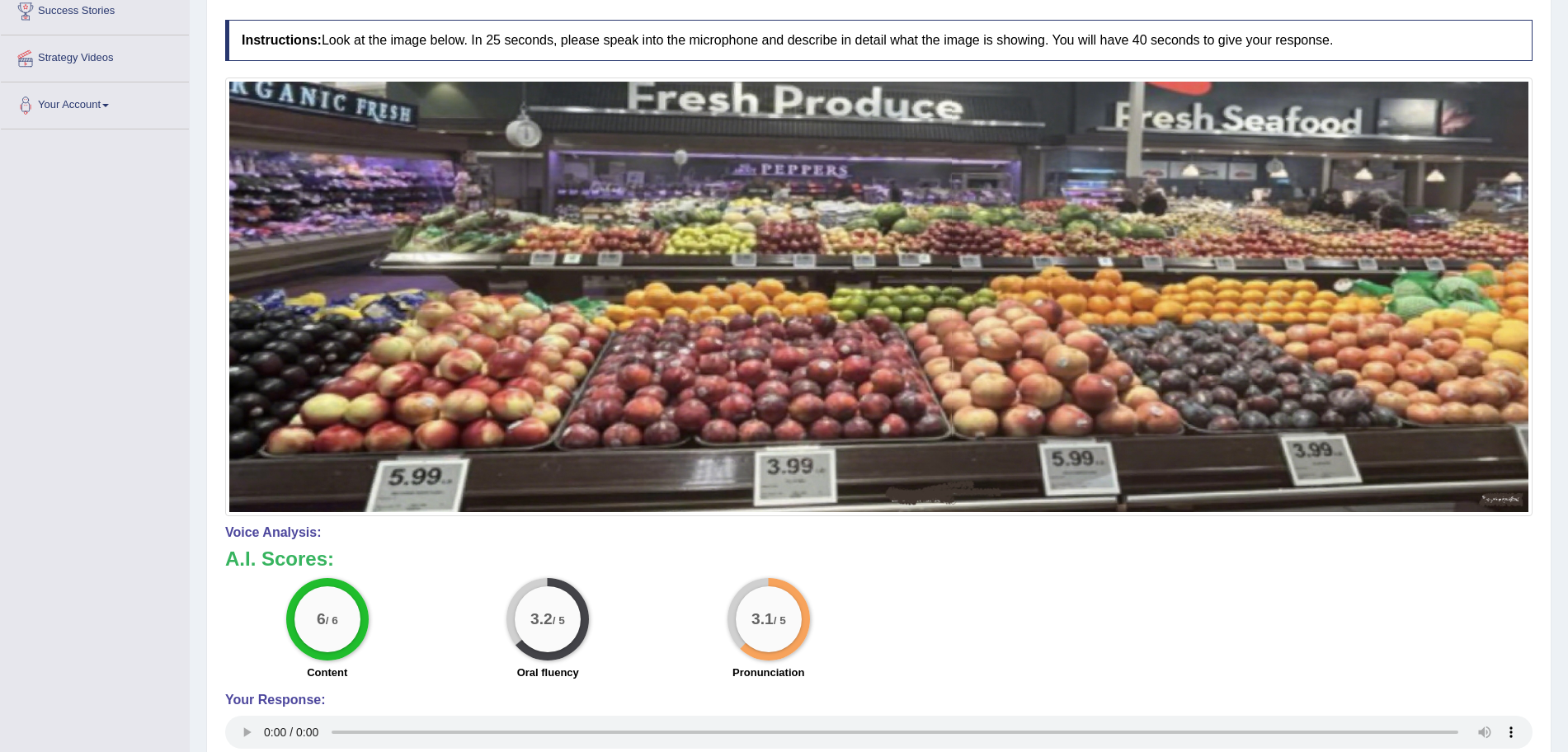
scroll to position [0, 0]
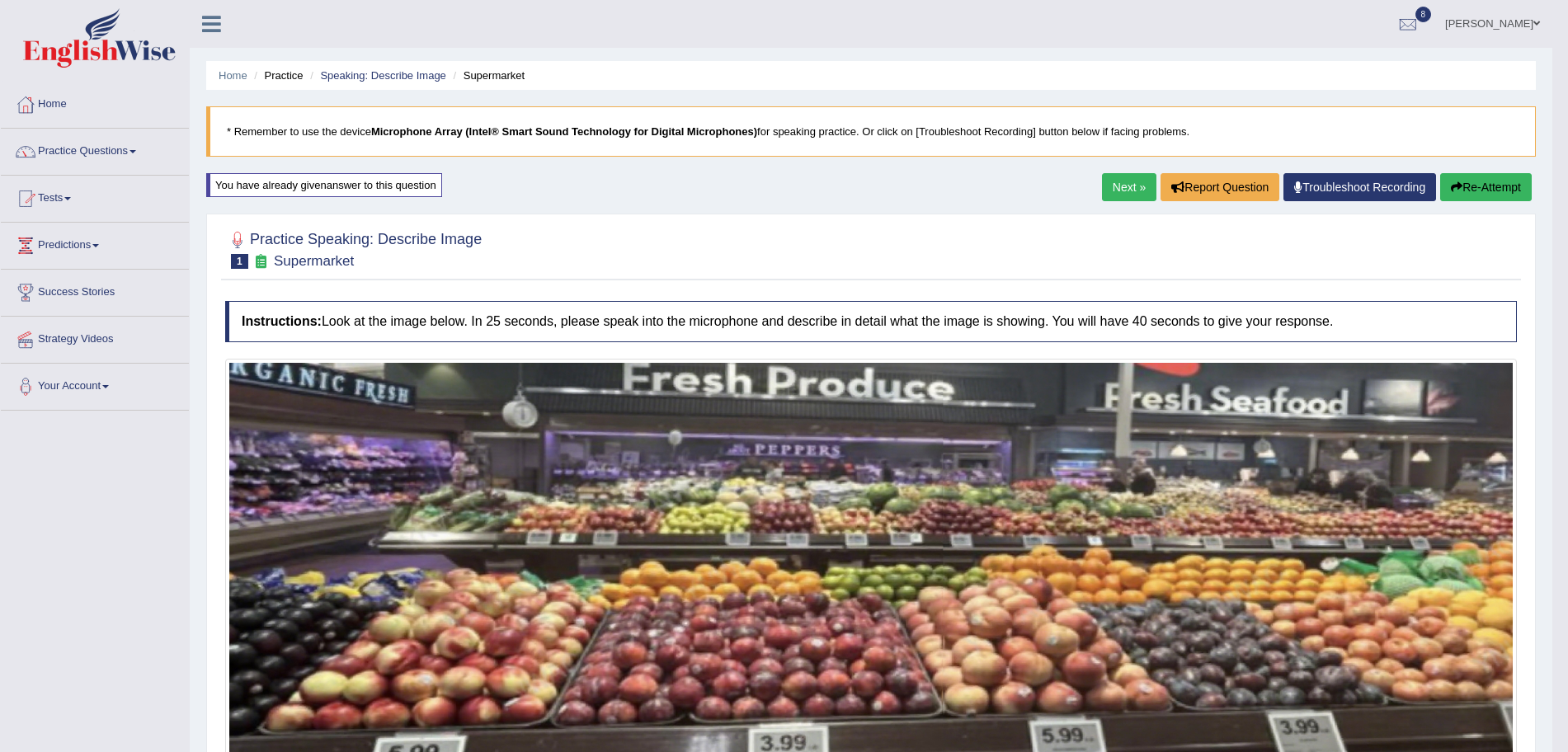
click at [1112, 191] on link "Next »" at bounding box center [1129, 187] width 55 height 28
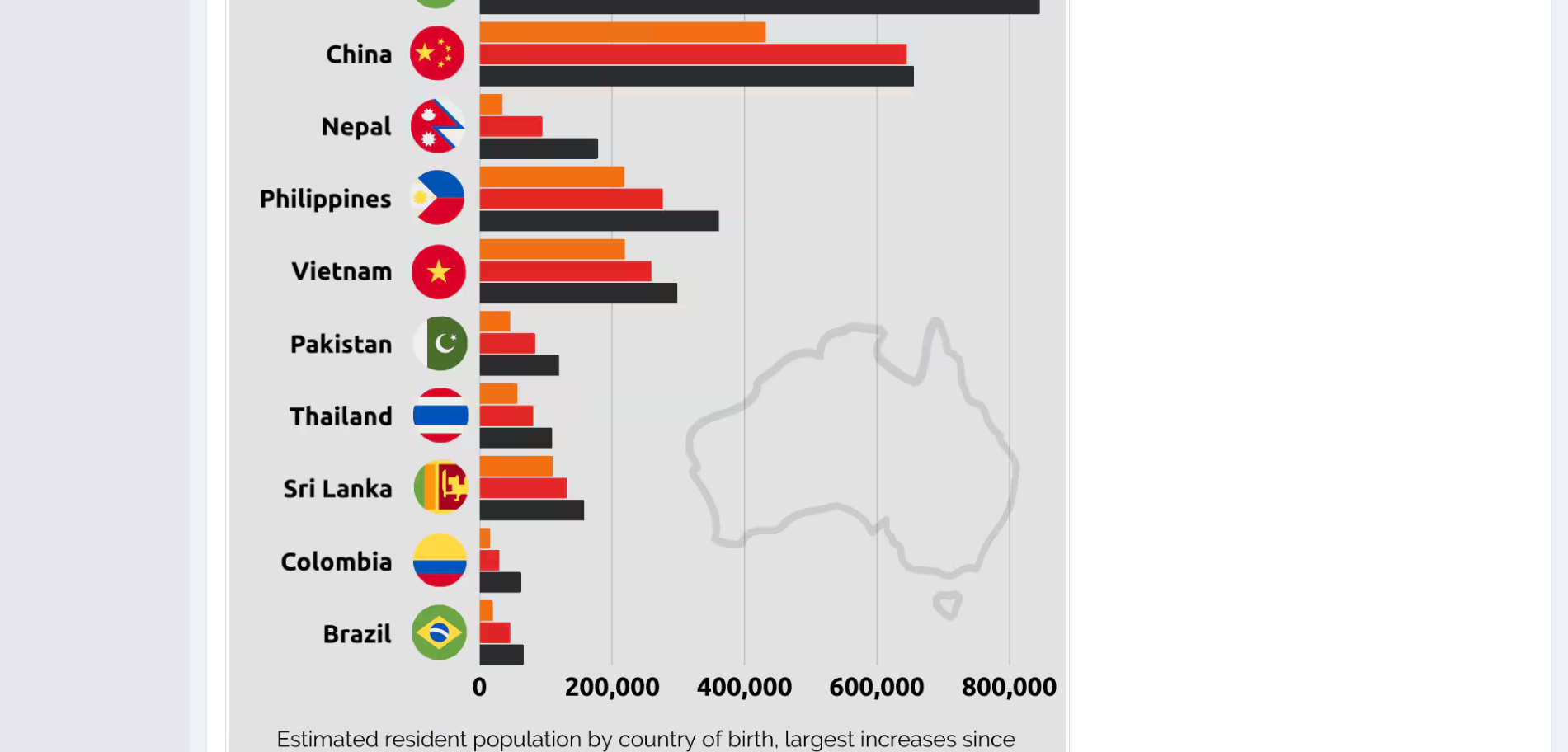
scroll to position [820, 0]
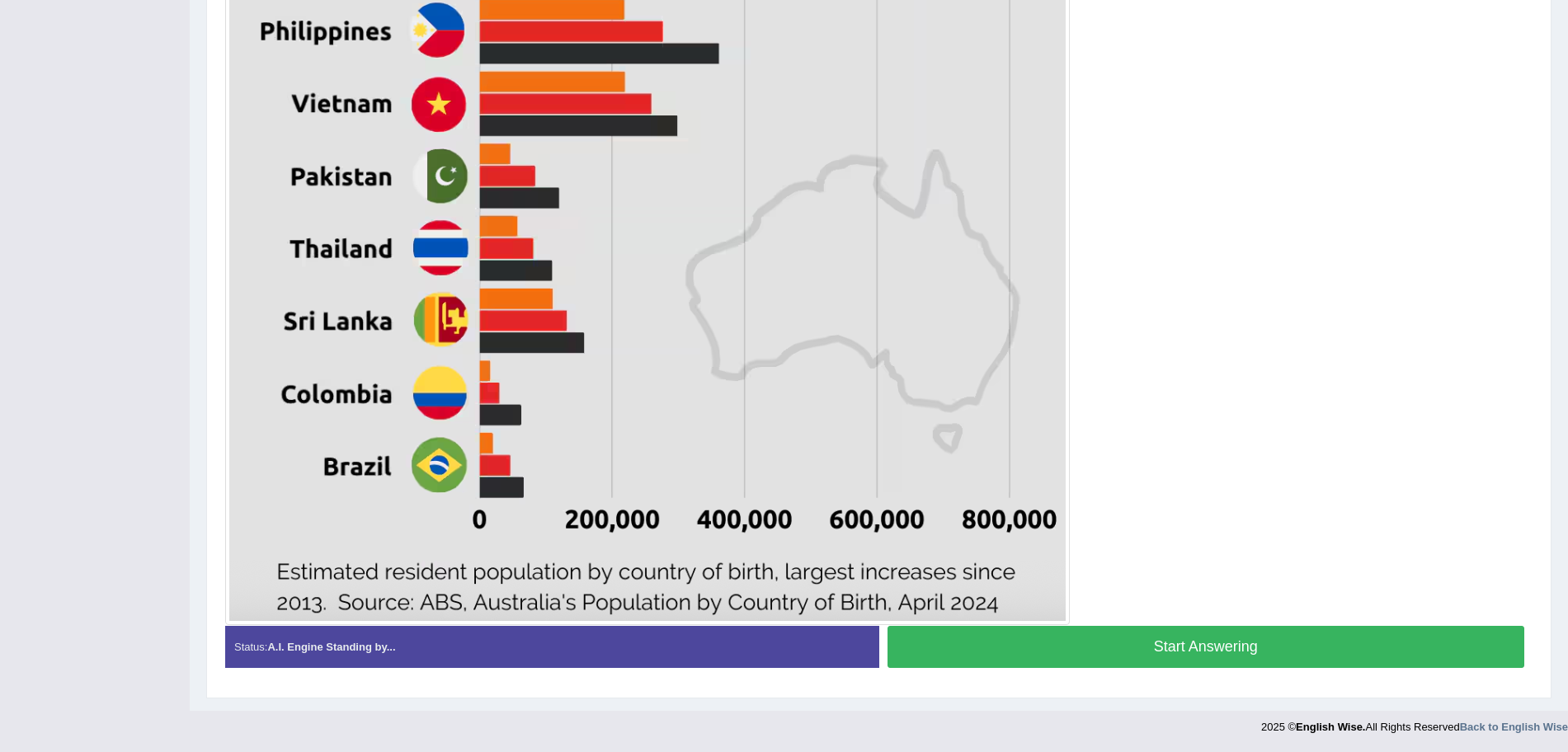
click at [1182, 638] on button "Start Answering" at bounding box center [1207, 645] width 638 height 42
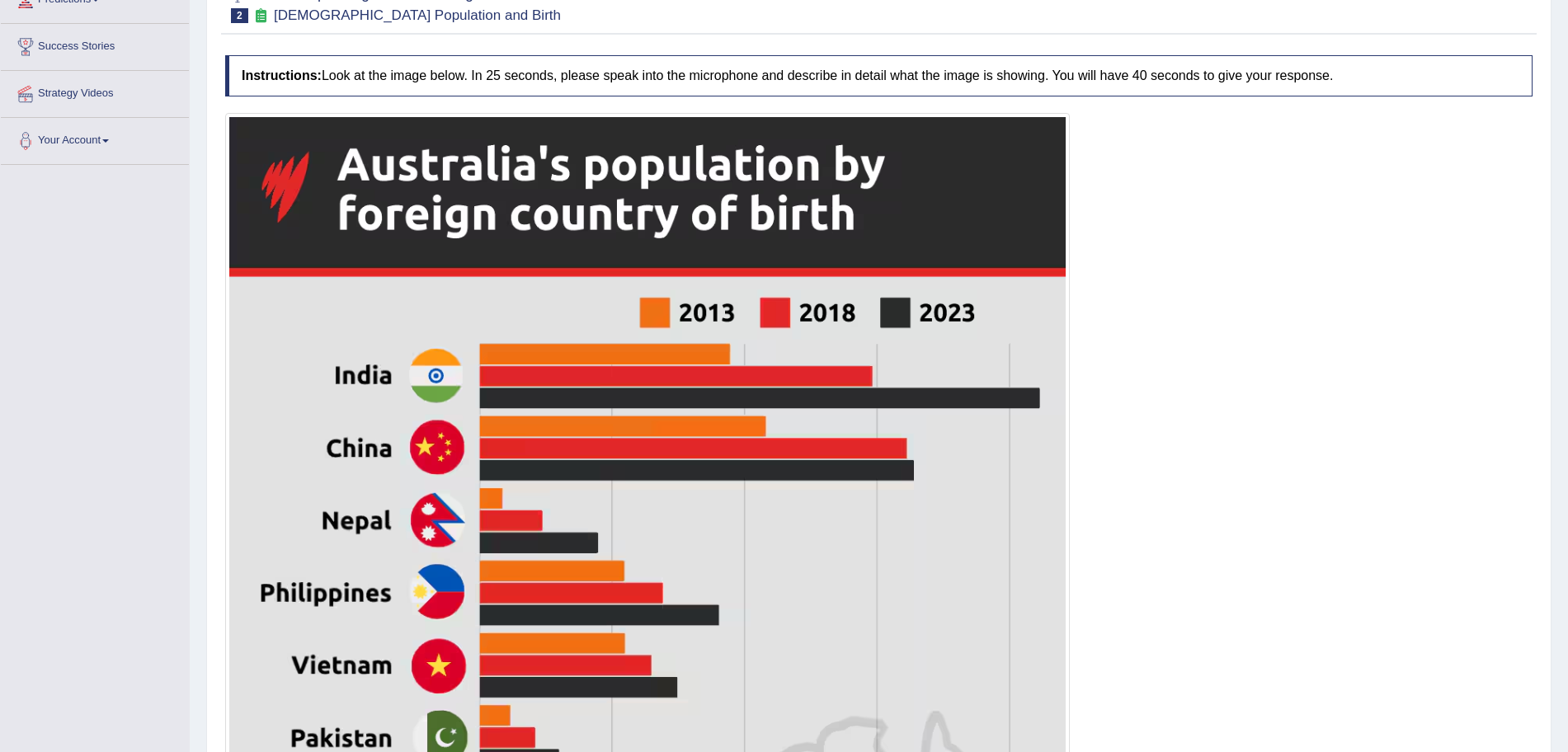
scroll to position [822, 0]
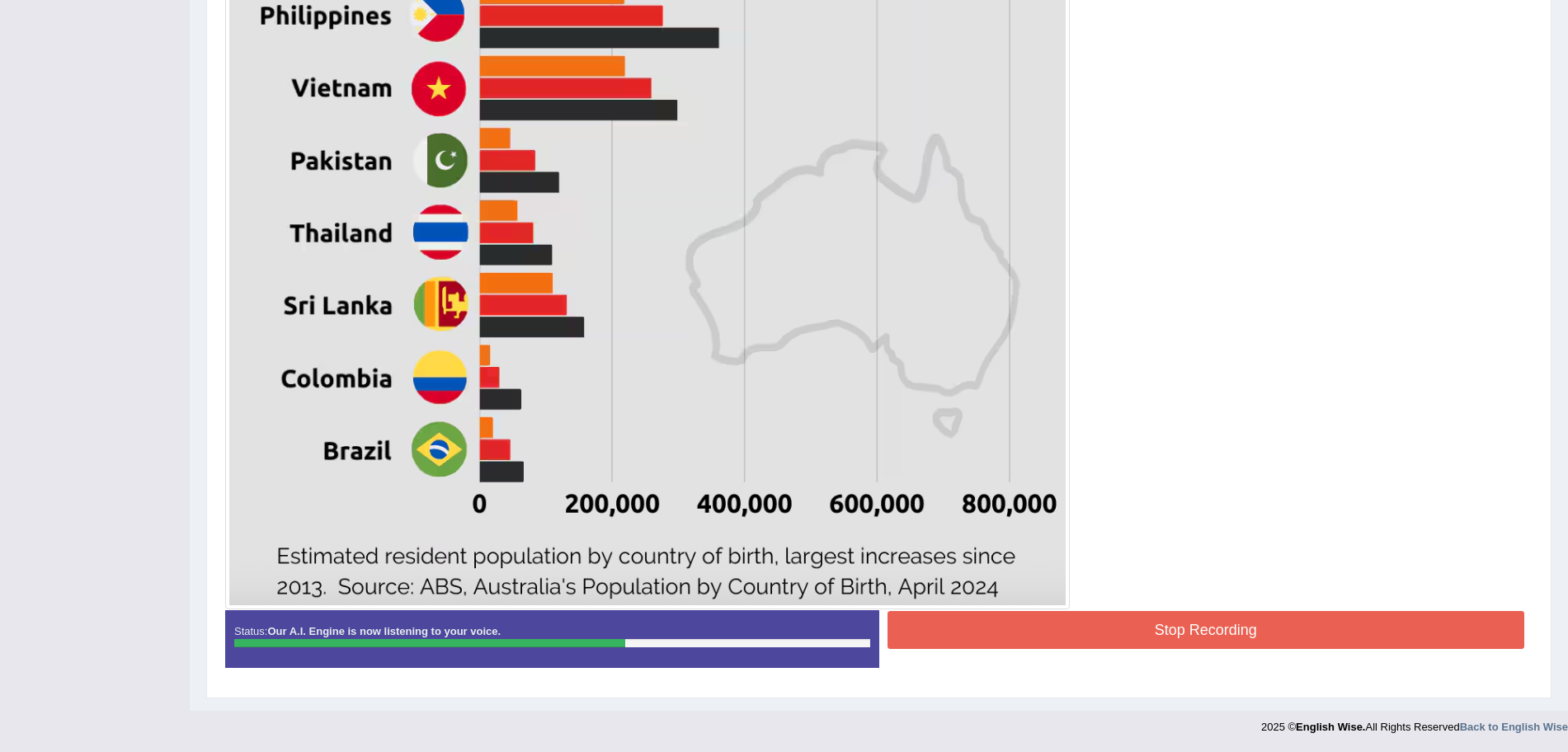
click at [1176, 636] on button "Stop Recording" at bounding box center [1207, 629] width 638 height 38
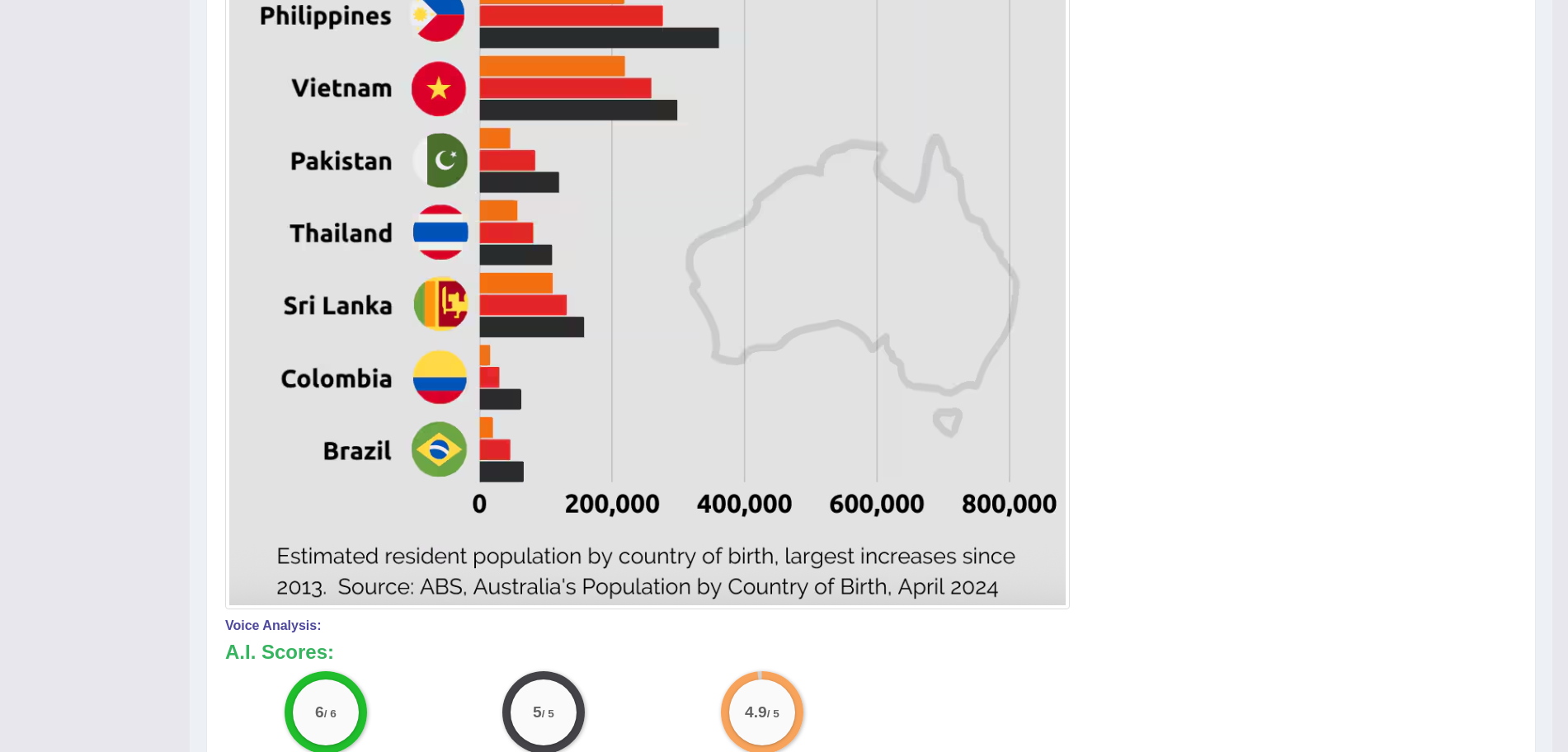
scroll to position [0, 0]
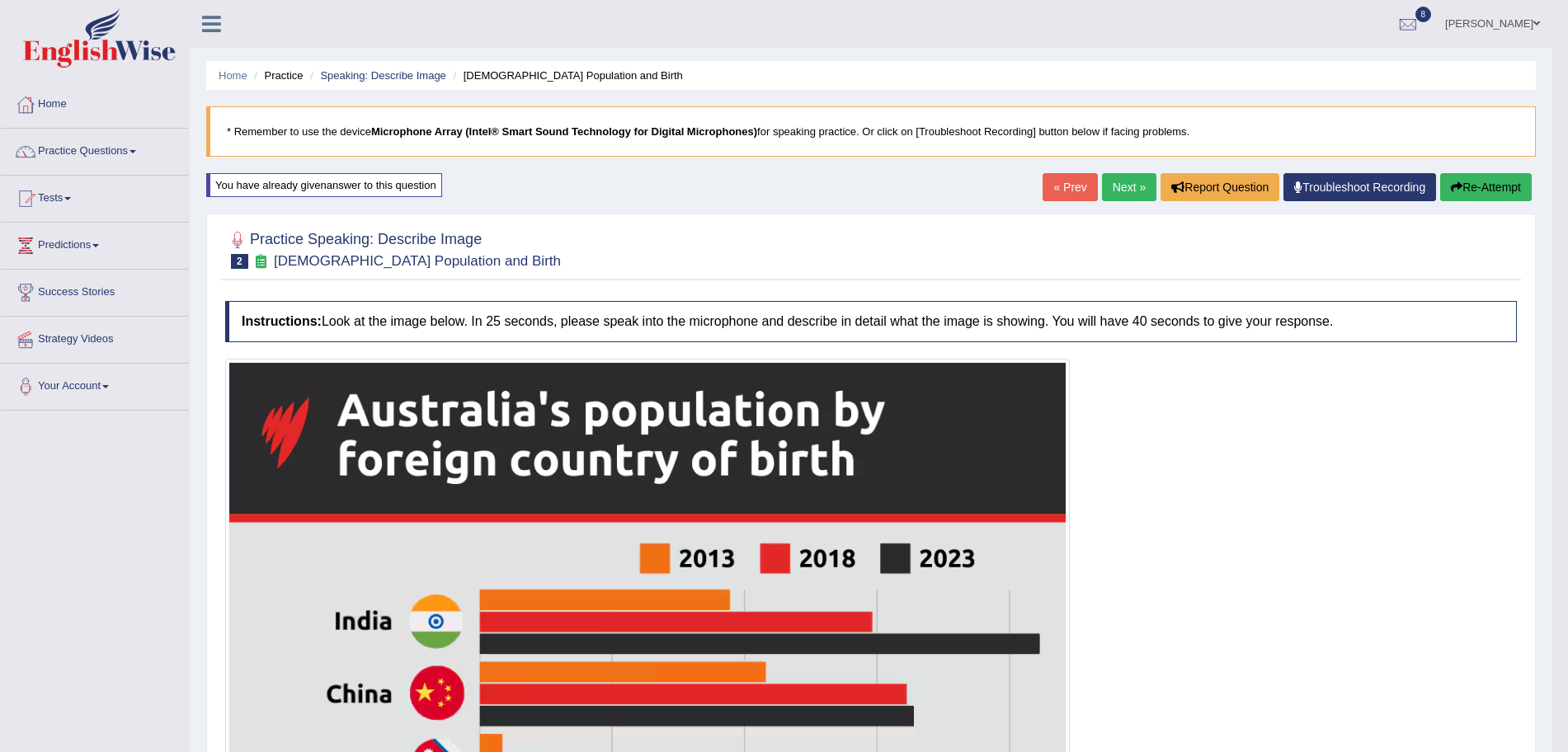
click at [1120, 194] on link "Next »" at bounding box center [1129, 187] width 55 height 28
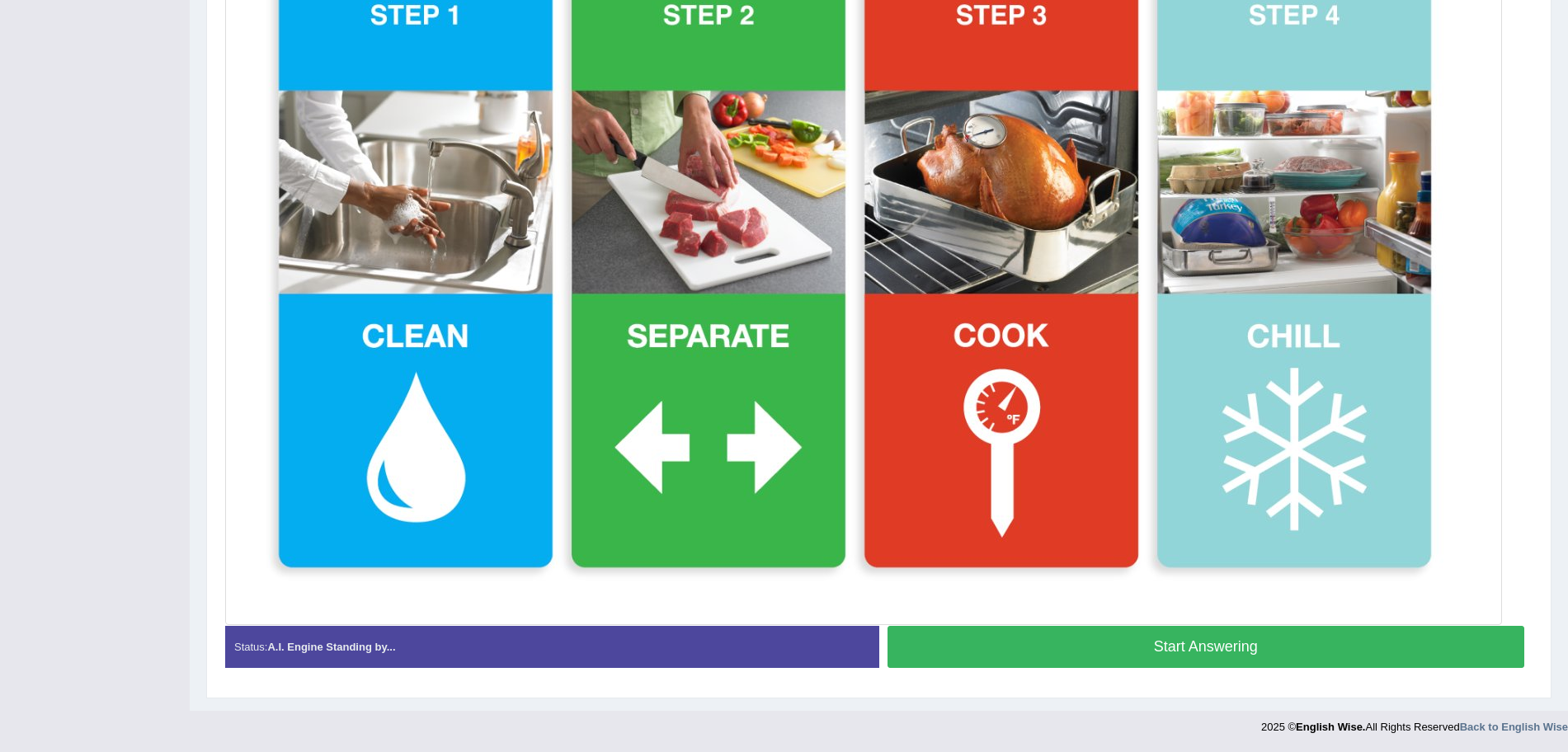
click at [1237, 643] on button "Start Answering" at bounding box center [1207, 645] width 638 height 42
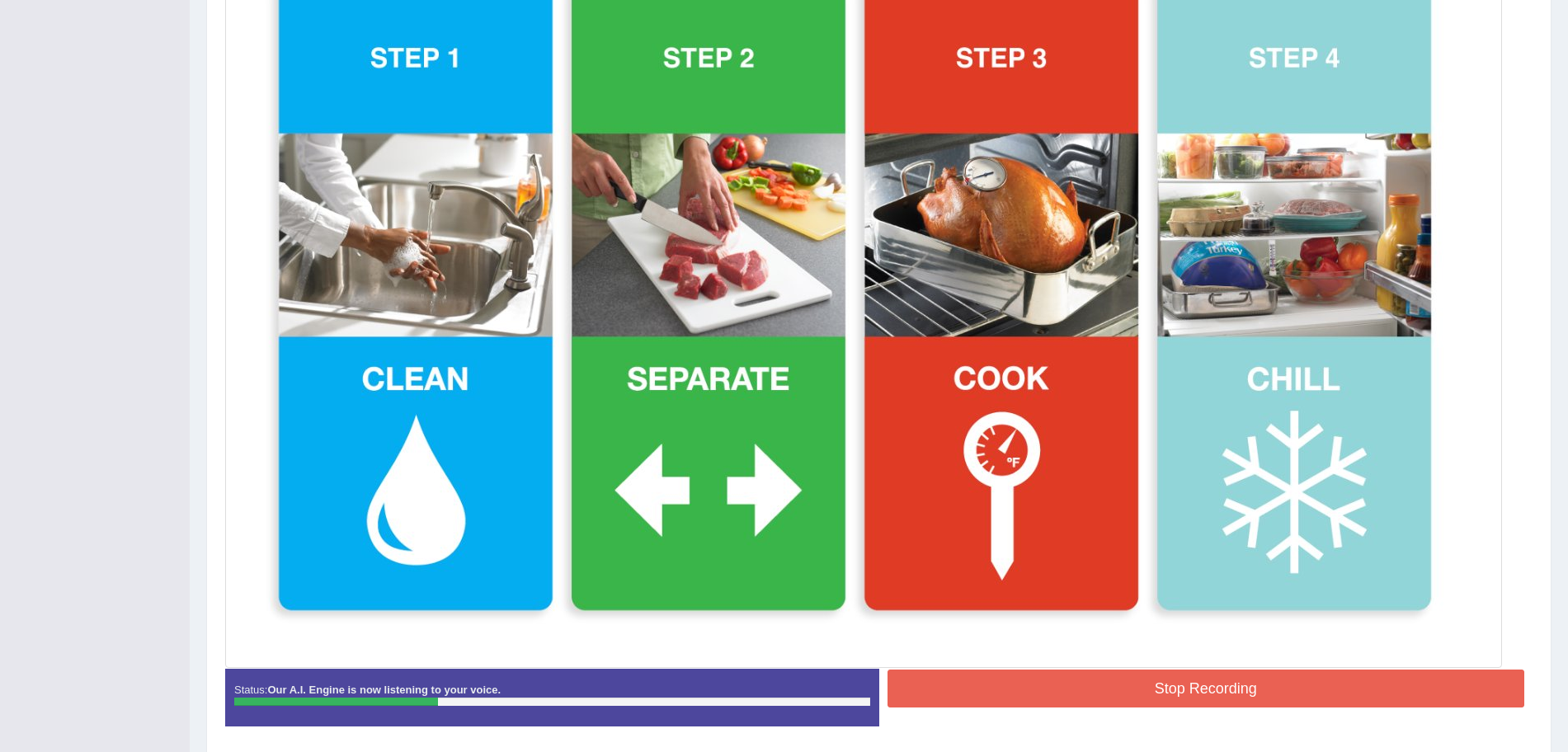
scroll to position [462, 0]
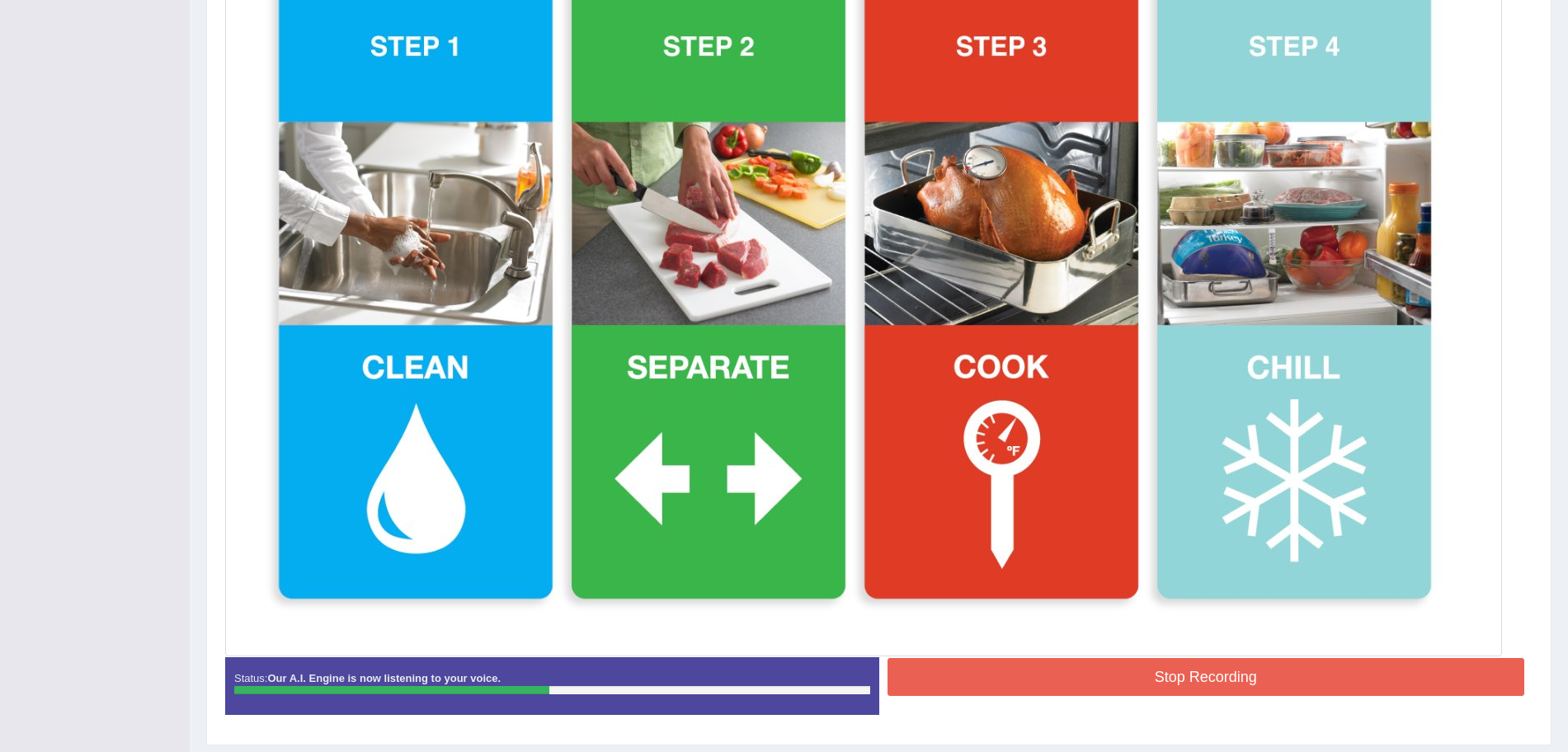
click at [1258, 673] on button "Stop Recording" at bounding box center [1207, 676] width 638 height 38
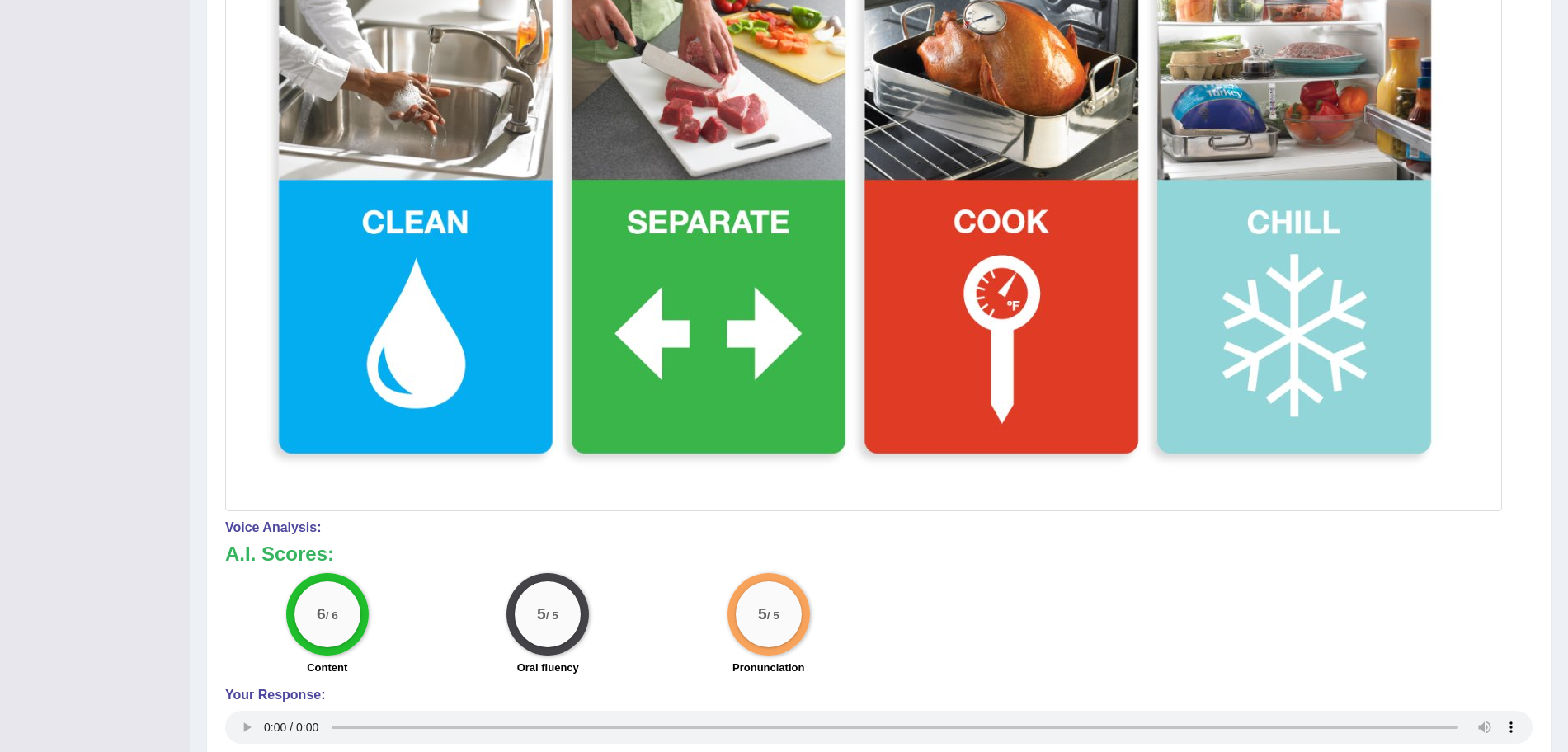
scroll to position [0, 0]
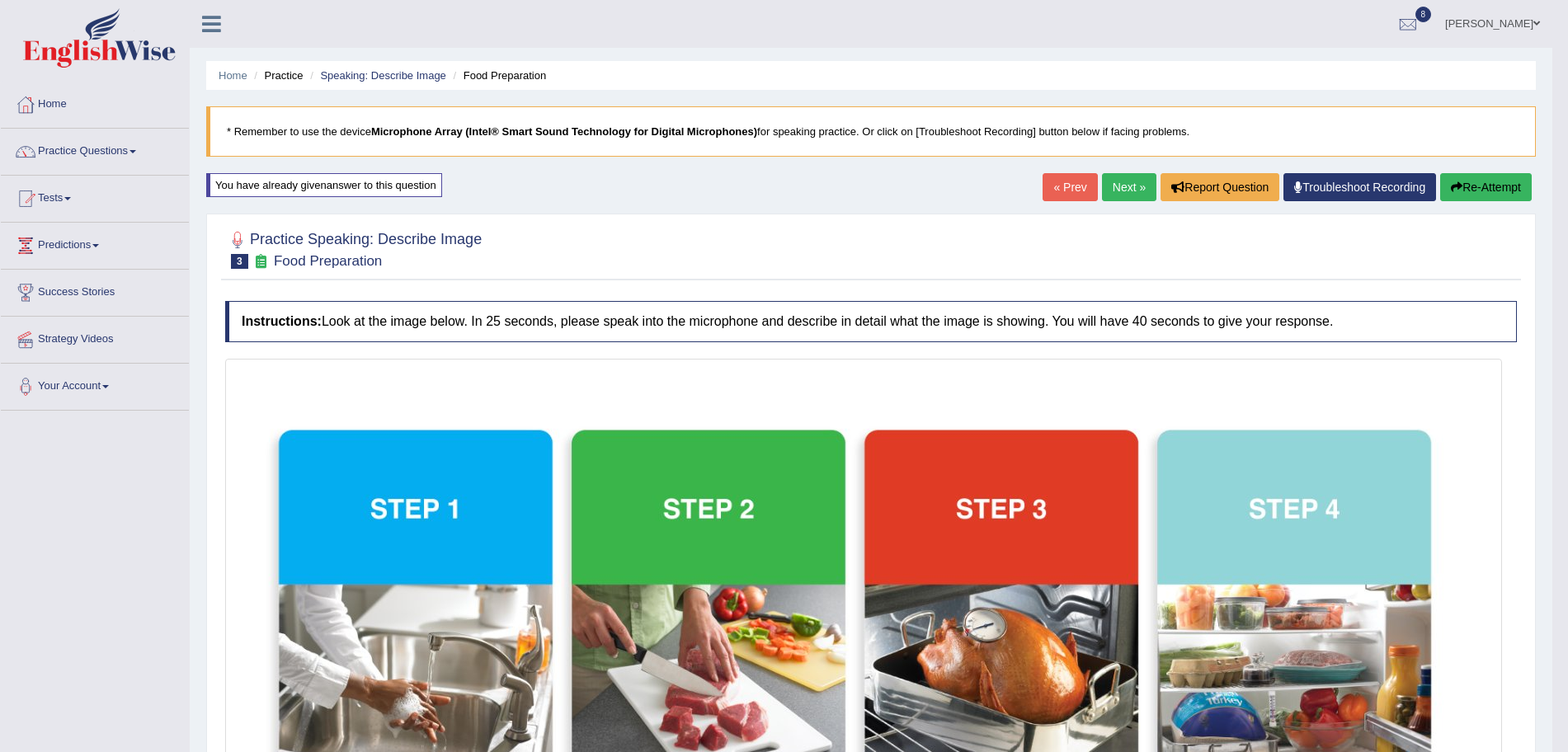
click at [1119, 190] on link "Next »" at bounding box center [1129, 187] width 55 height 28
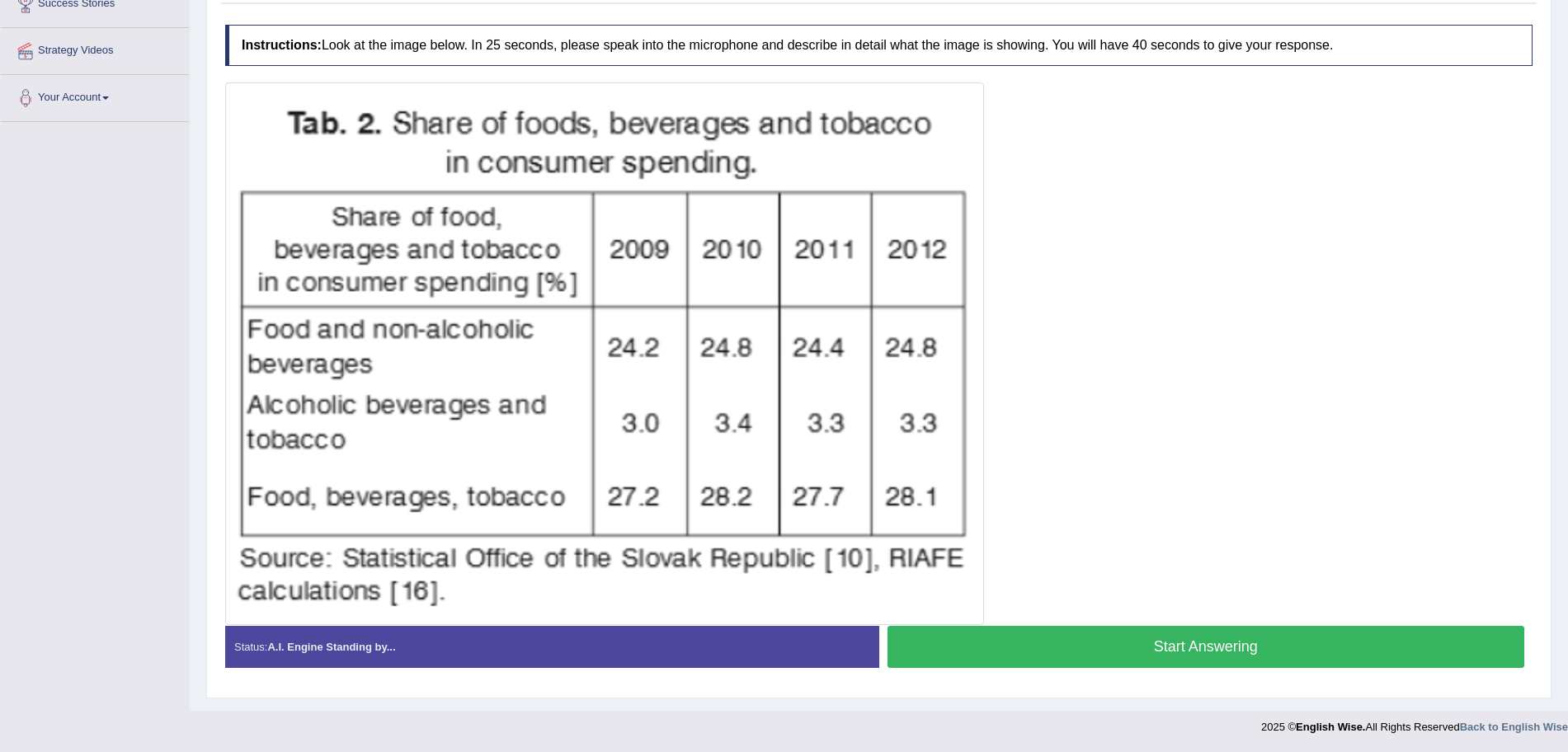
click at [1108, 643] on button "Start Answering" at bounding box center [1207, 645] width 638 height 42
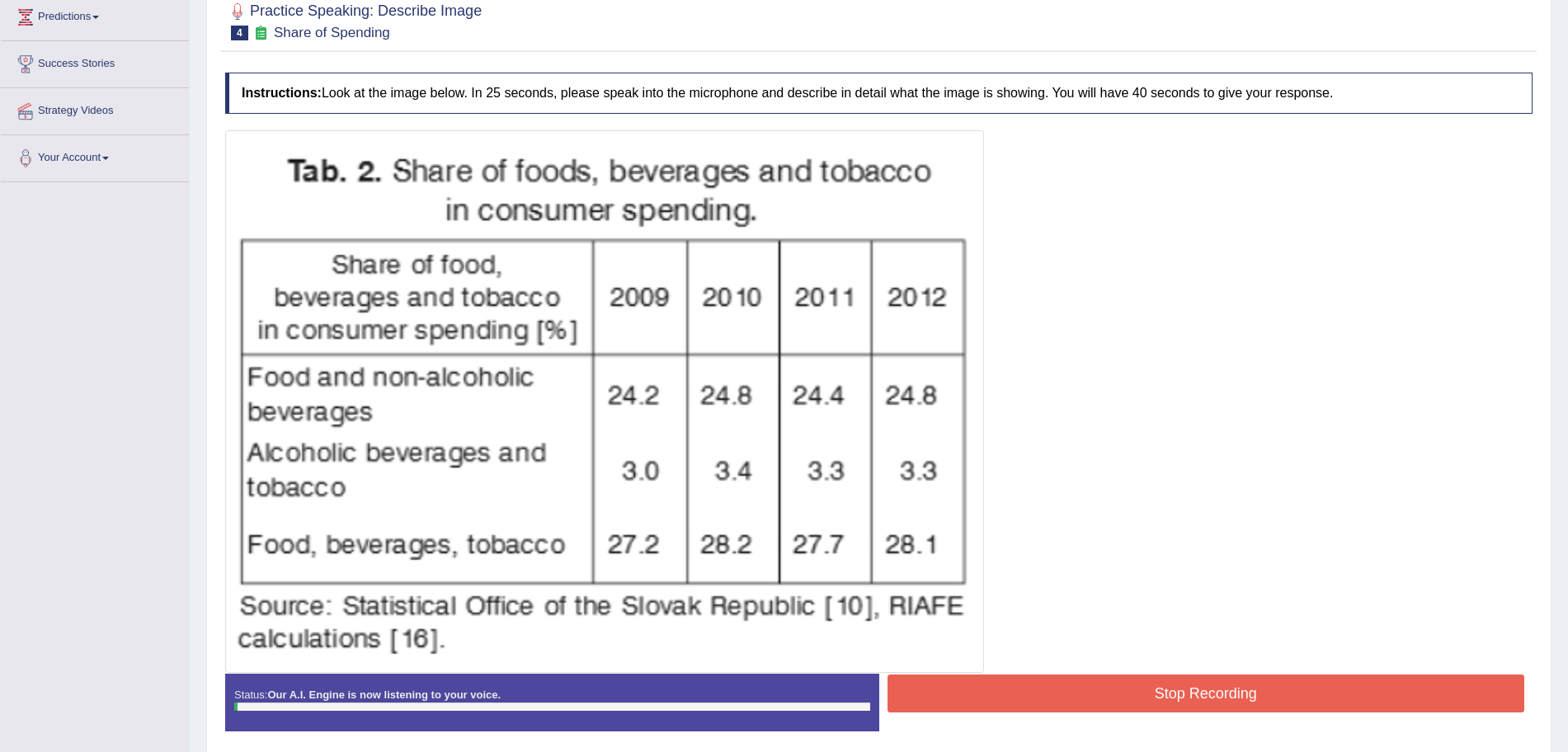
scroll to position [226, 0]
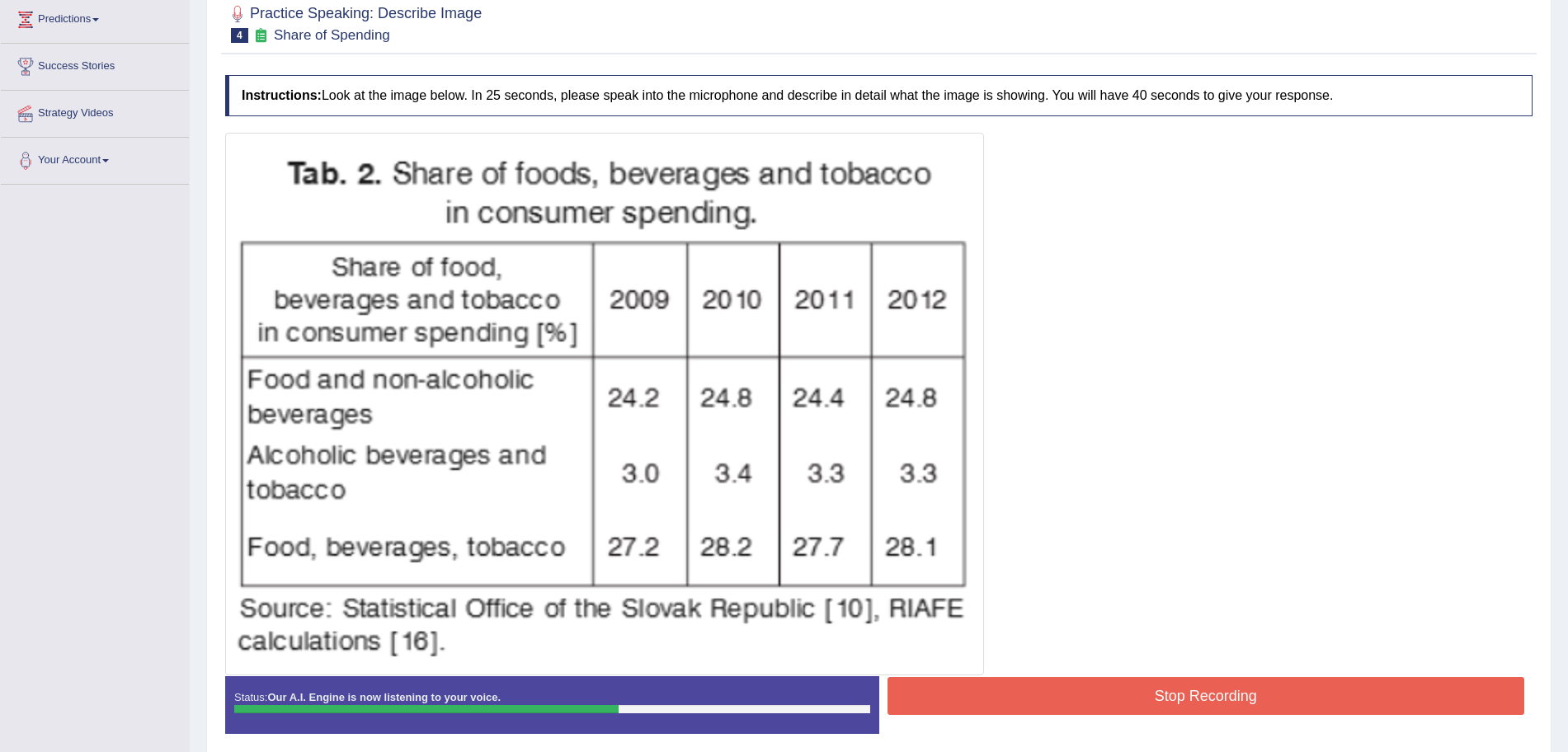
click at [1230, 688] on button "Stop Recording" at bounding box center [1207, 696] width 638 height 38
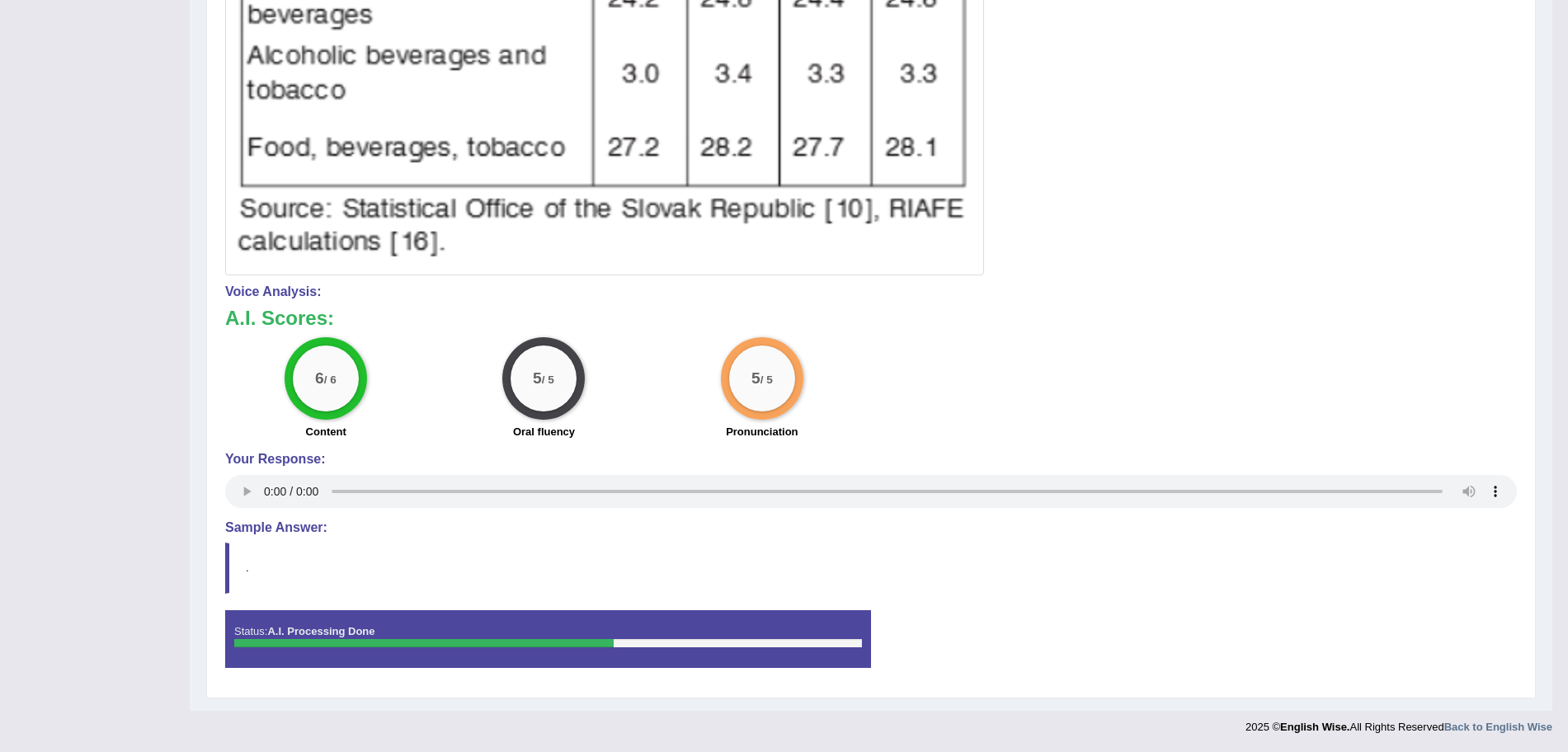
scroll to position [0, 0]
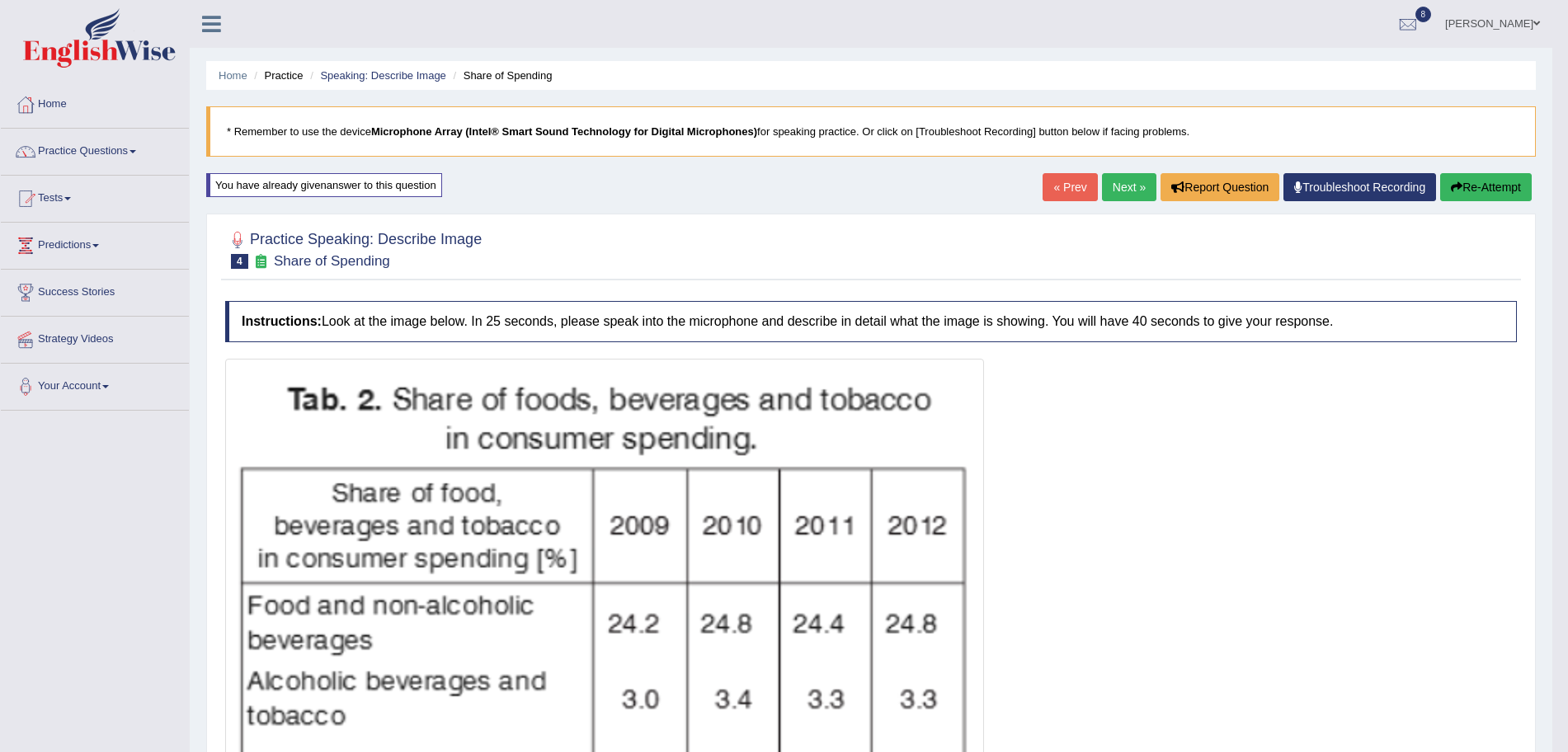
click at [1132, 185] on link "Next »" at bounding box center [1129, 187] width 55 height 28
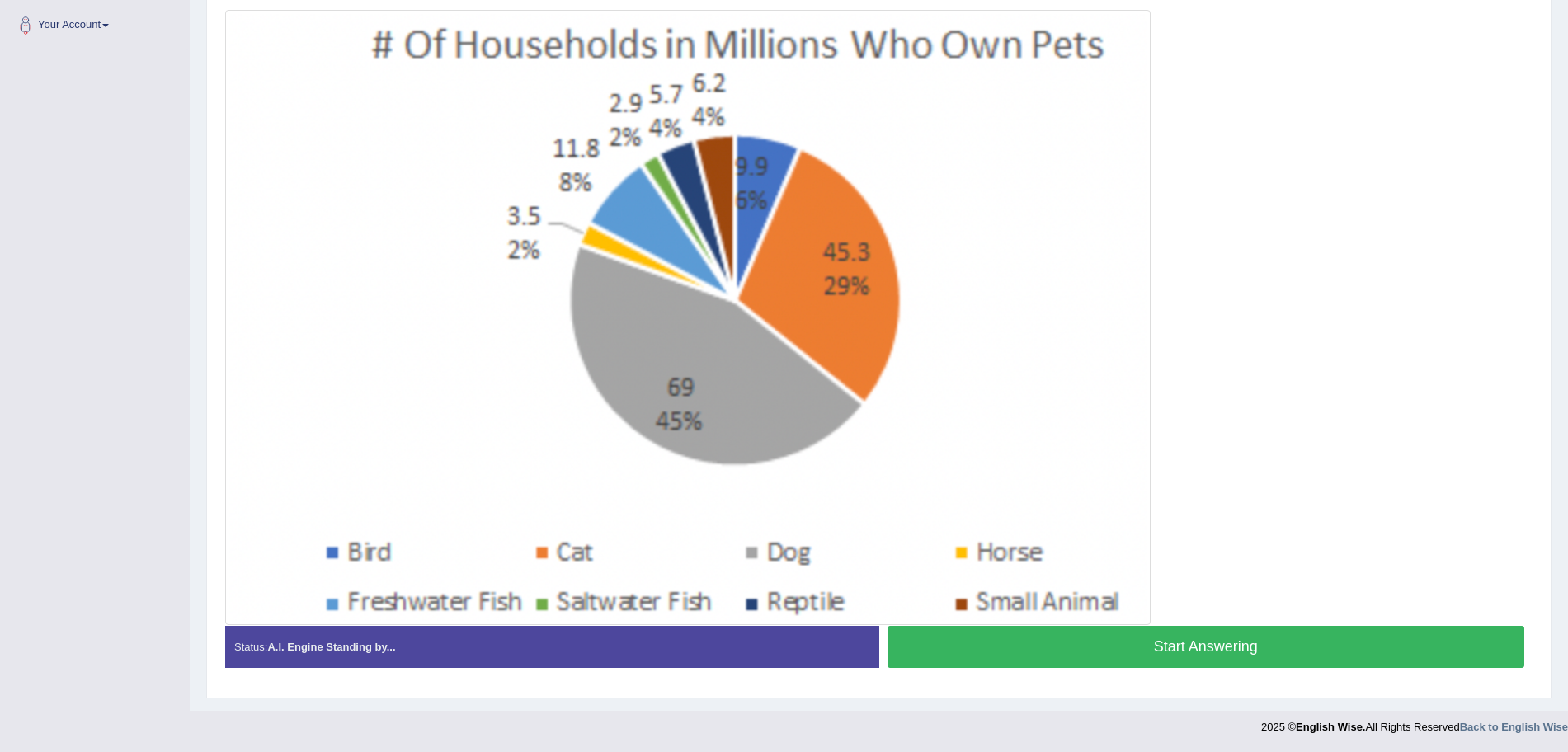
click at [1139, 643] on button "Start Answering" at bounding box center [1207, 645] width 638 height 42
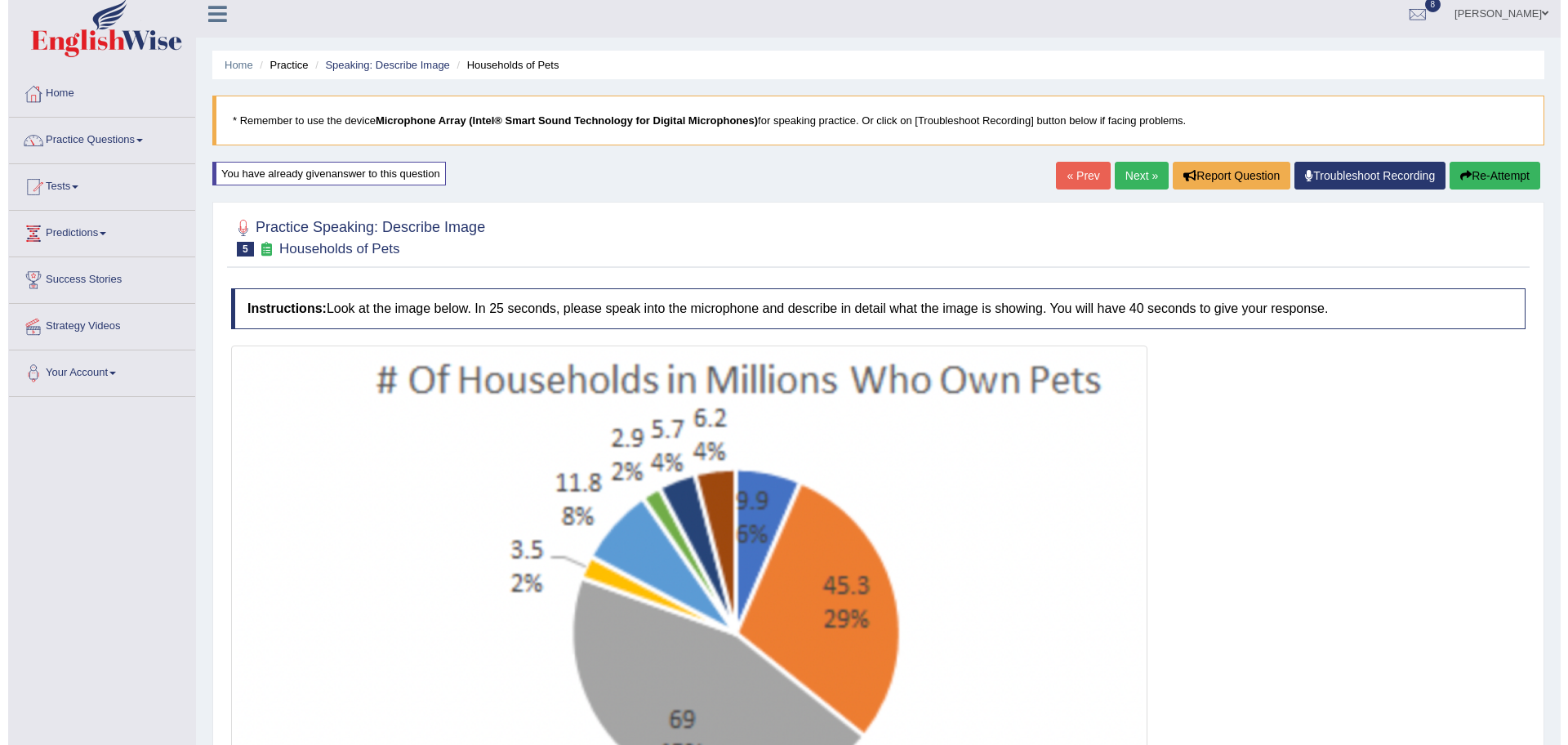
scroll to position [361, 0]
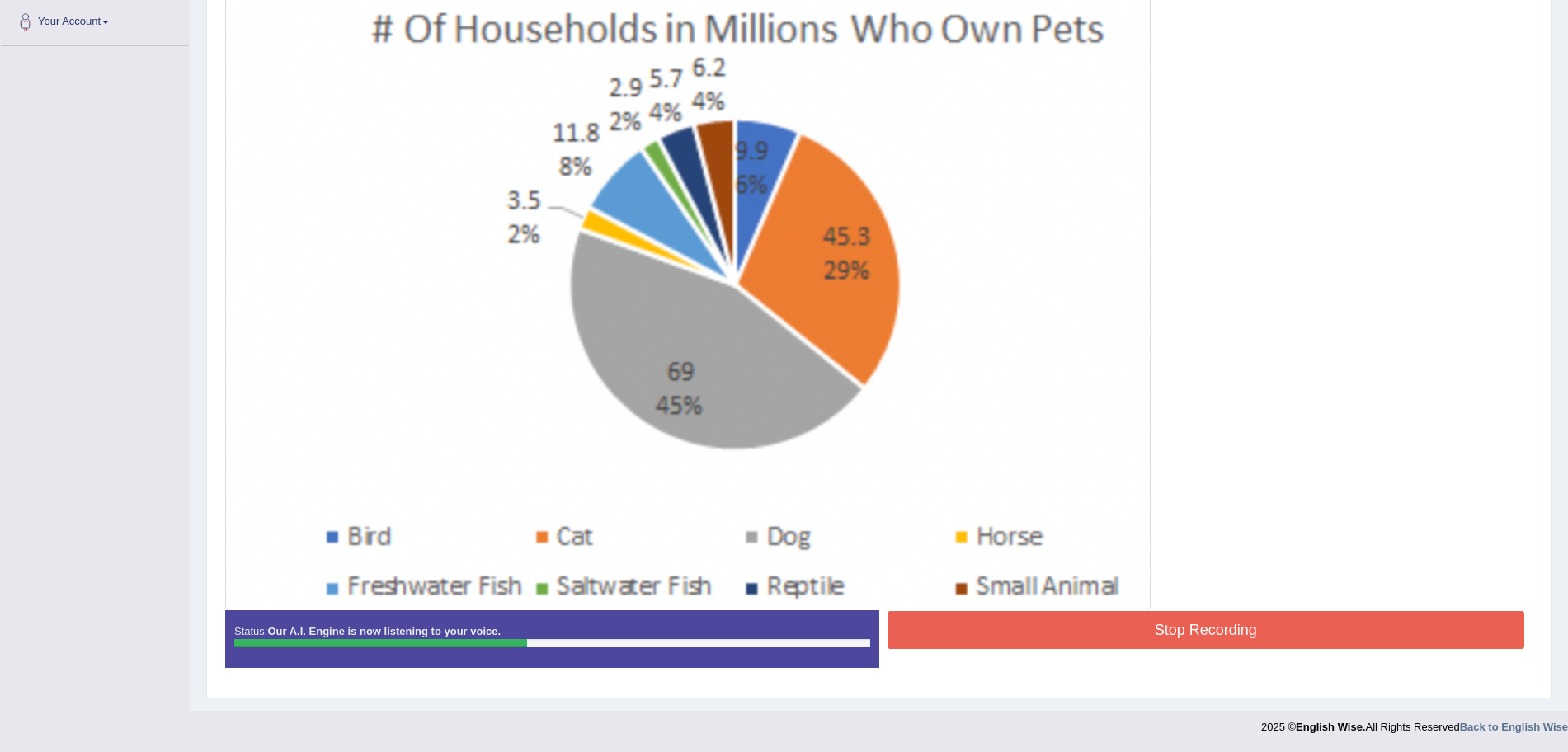
click at [1182, 639] on button "Stop Recording" at bounding box center [1207, 629] width 638 height 38
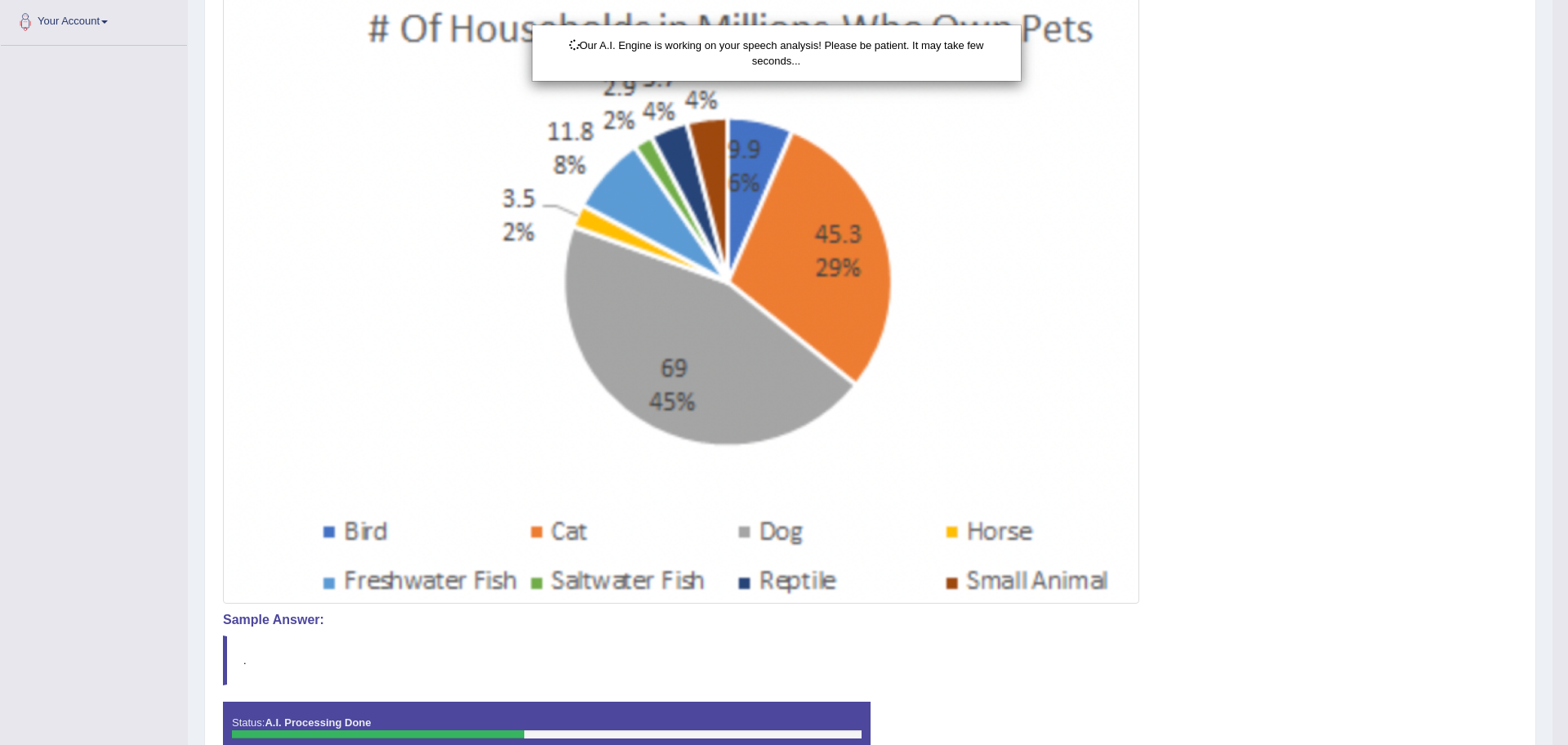
drag, startPoint x: 1567, startPoint y: 377, endPoint x: 1567, endPoint y: 527, distance: 150.0
click at [1551, 384] on html "Toggle navigation Home Practice Questions Speaking Practice Read Aloud Repeat S…" at bounding box center [784, 12] width 1568 height 745
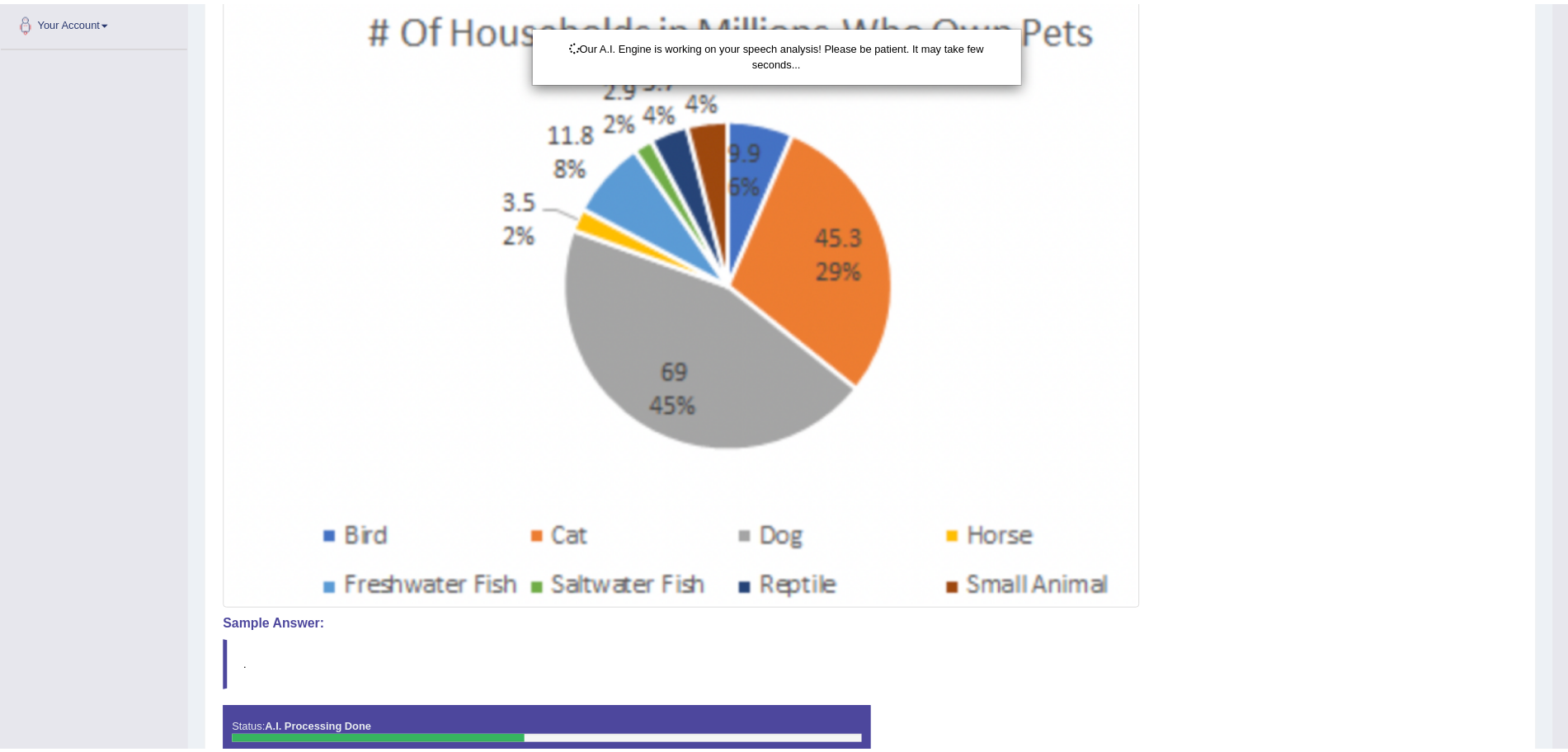
scroll to position [462, 0]
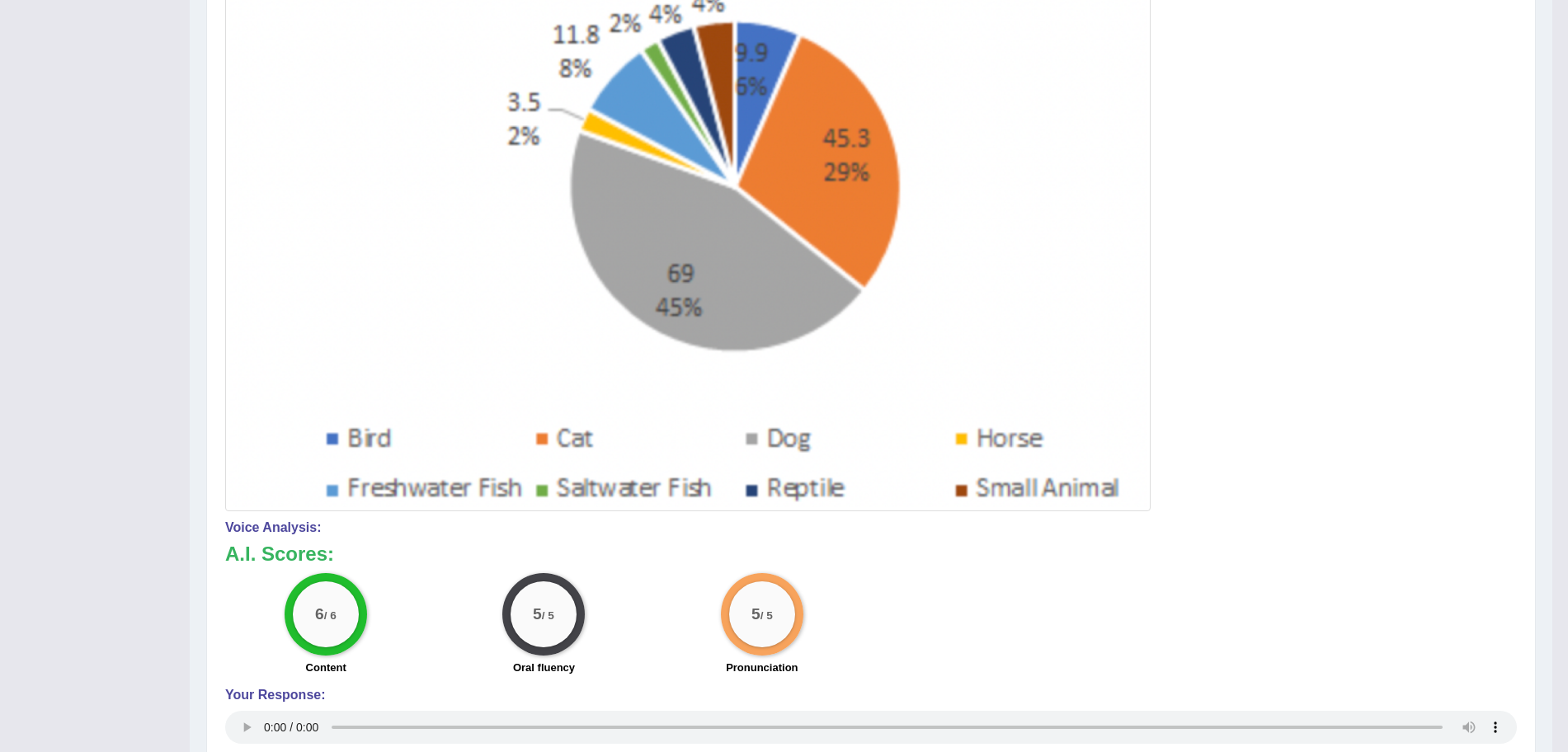
scroll to position [0, 0]
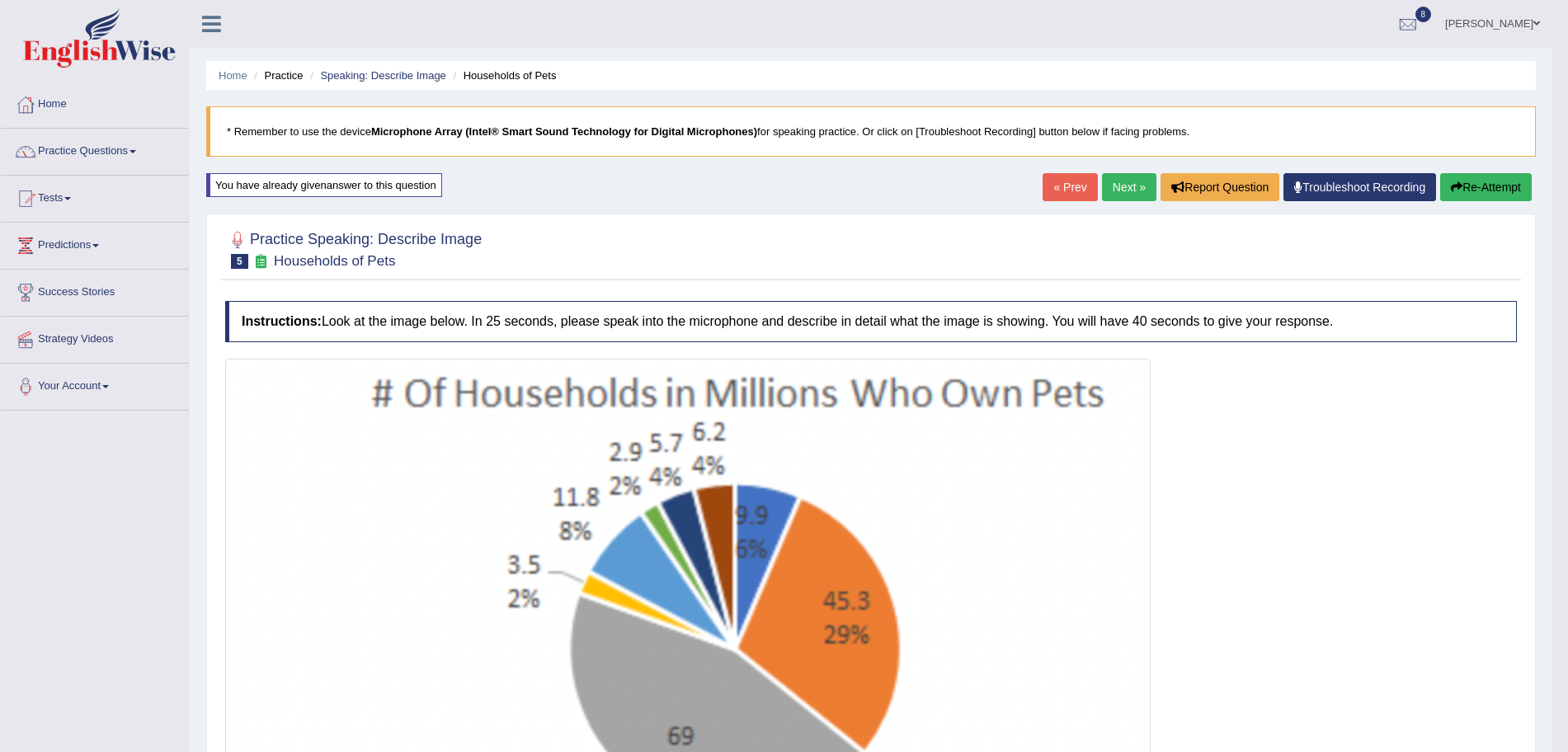
click at [1132, 185] on link "Next »" at bounding box center [1129, 187] width 55 height 28
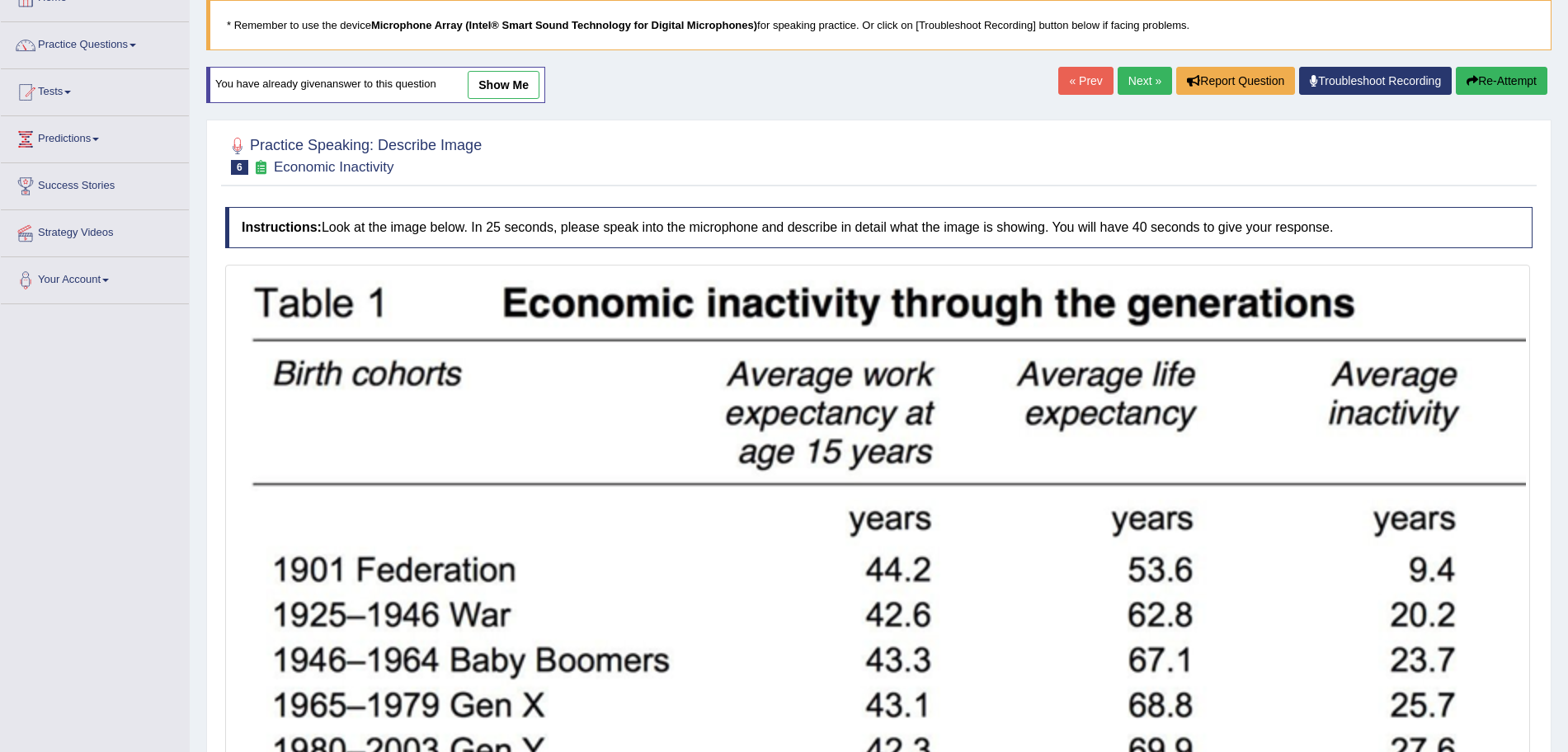
scroll to position [345, 0]
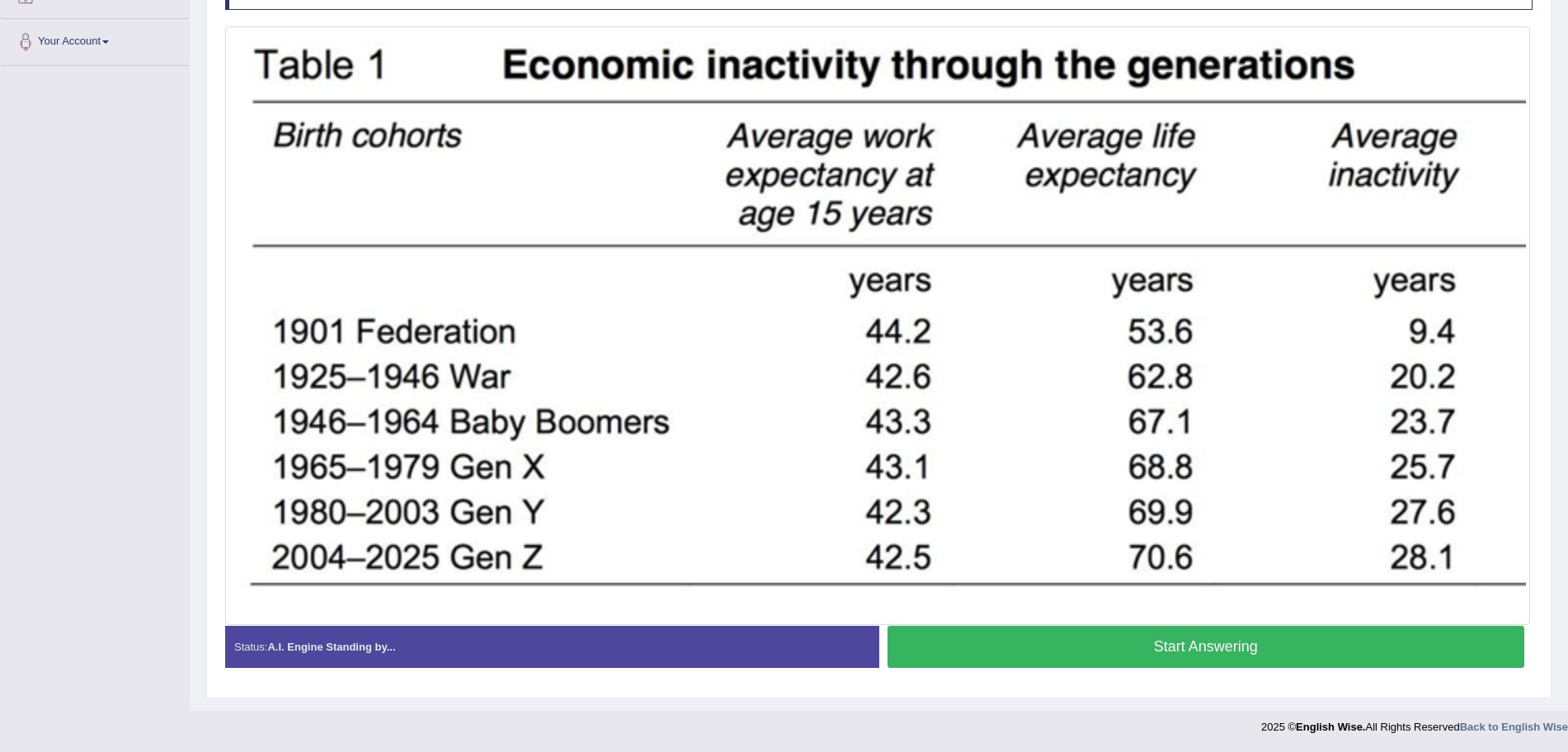
click at [1191, 658] on button "Start Answering" at bounding box center [1207, 645] width 638 height 42
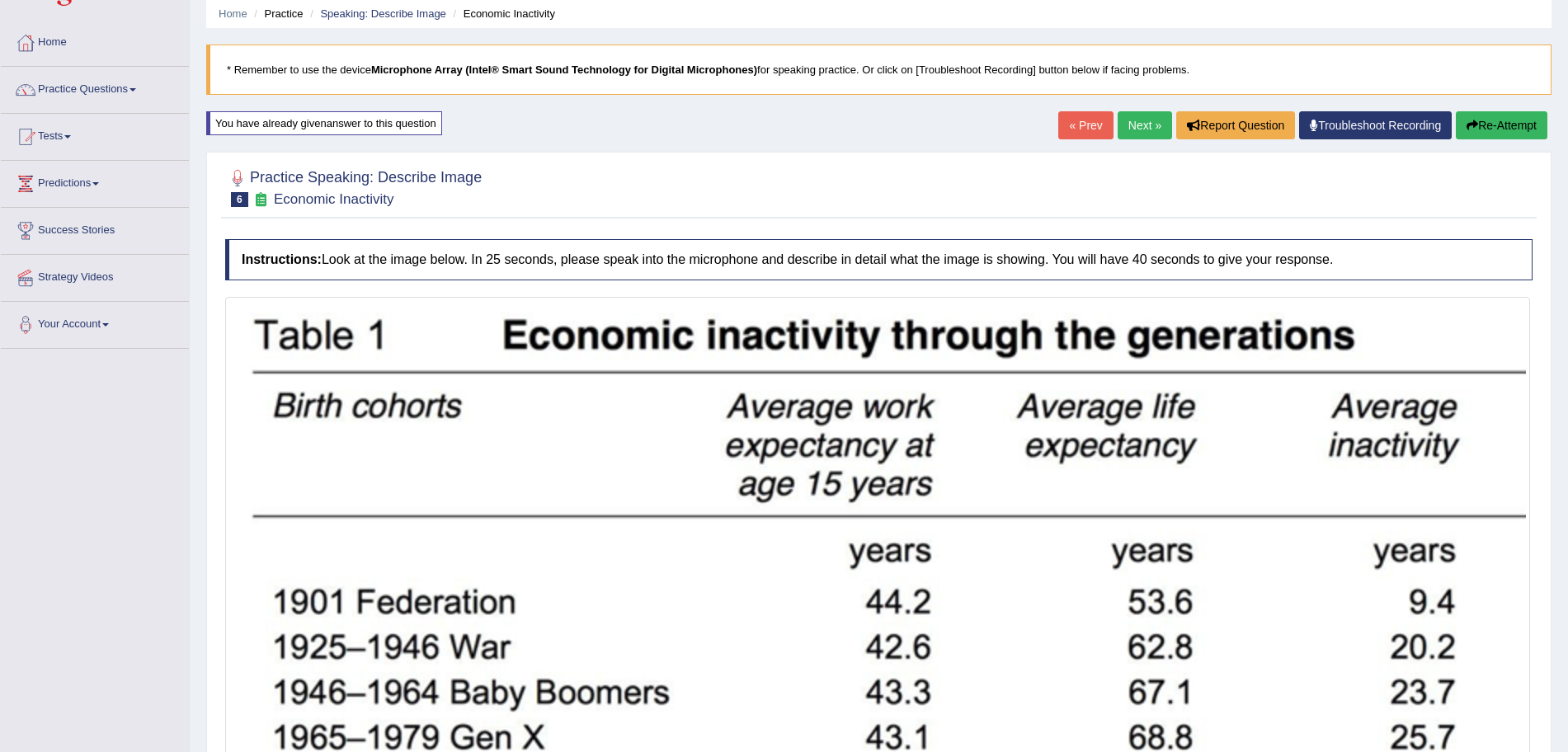
scroll to position [348, 0]
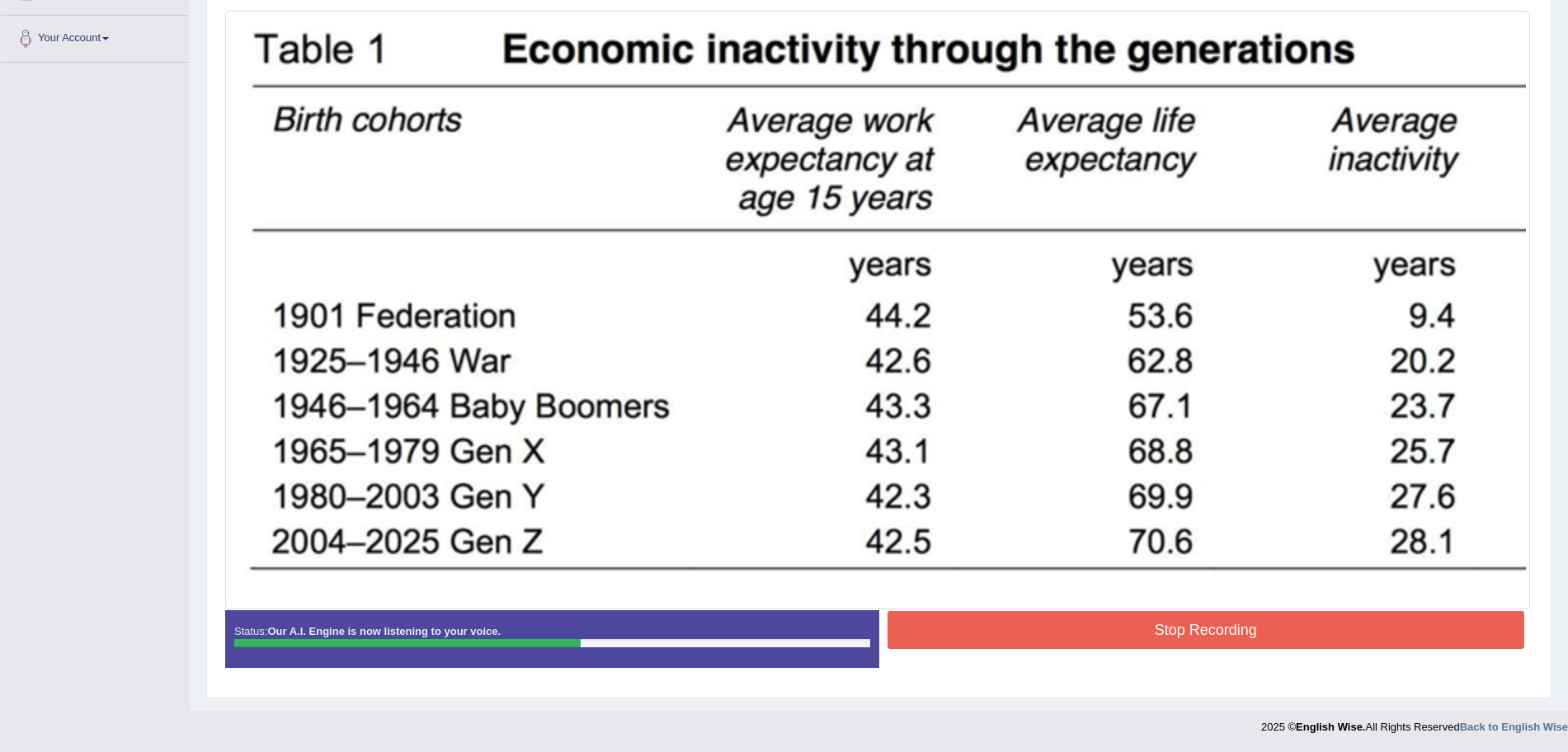
click at [1059, 620] on button "Stop Recording" at bounding box center [1207, 629] width 638 height 38
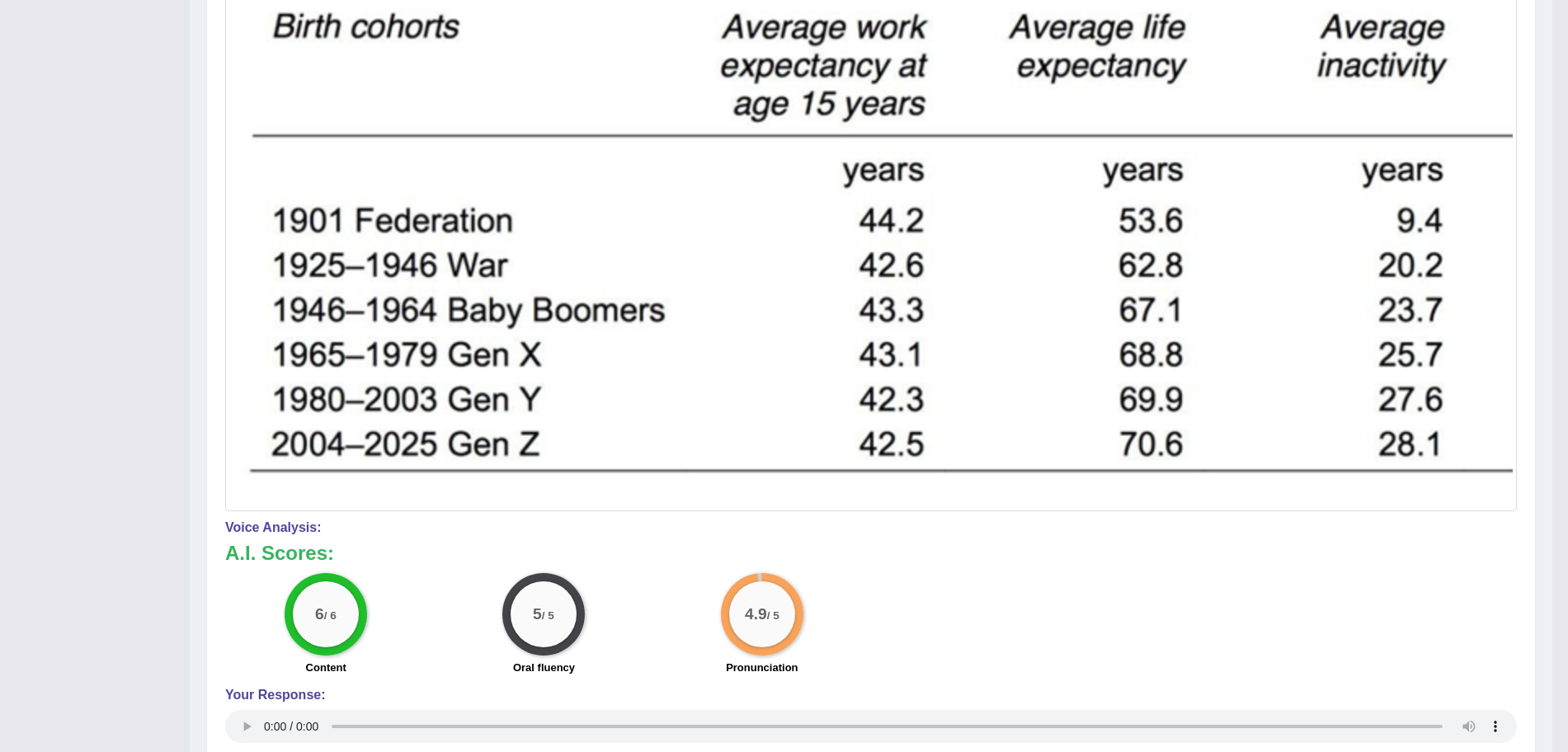
scroll to position [0, 0]
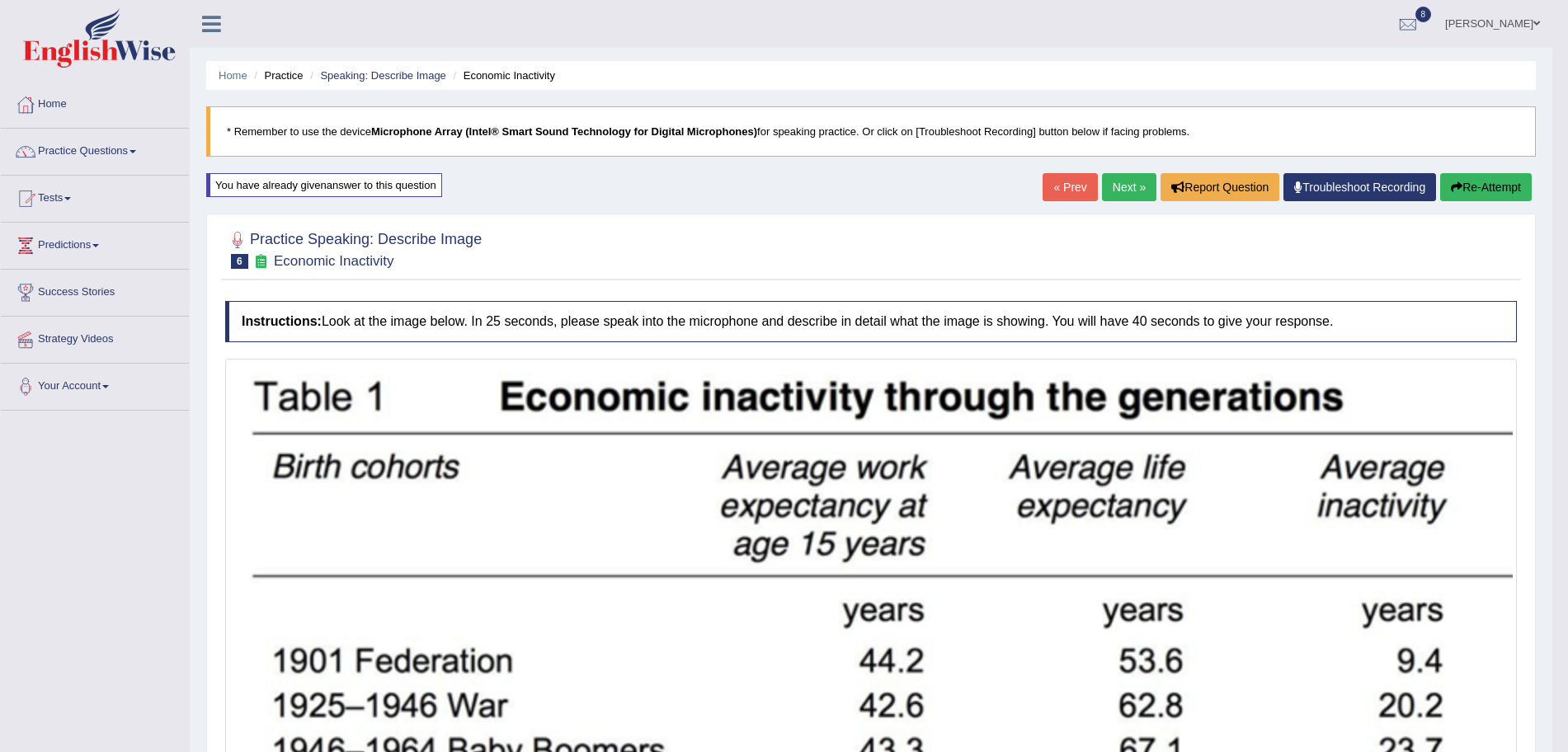
click at [1113, 189] on link "Next »" at bounding box center [1129, 187] width 55 height 28
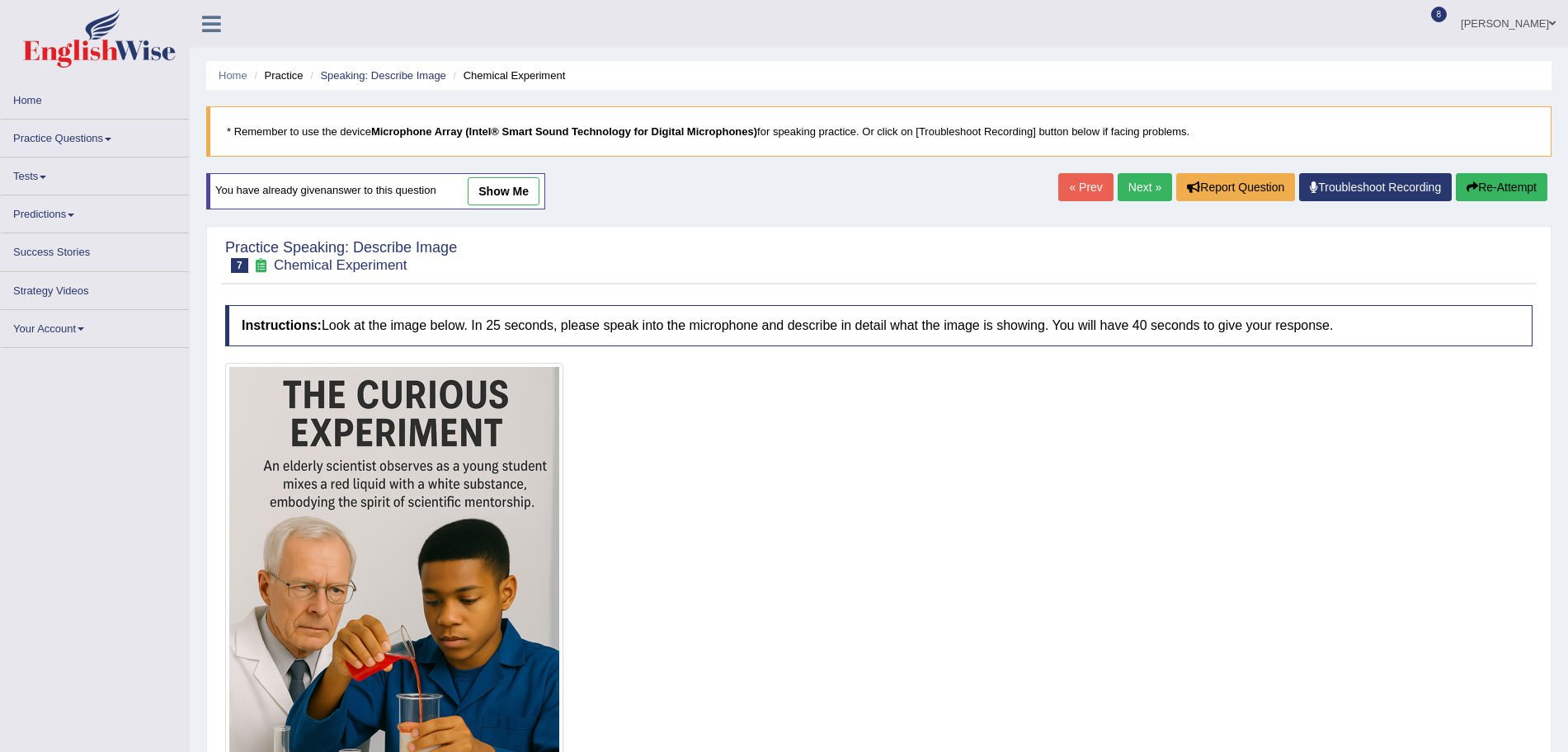
scroll to position [208, 0]
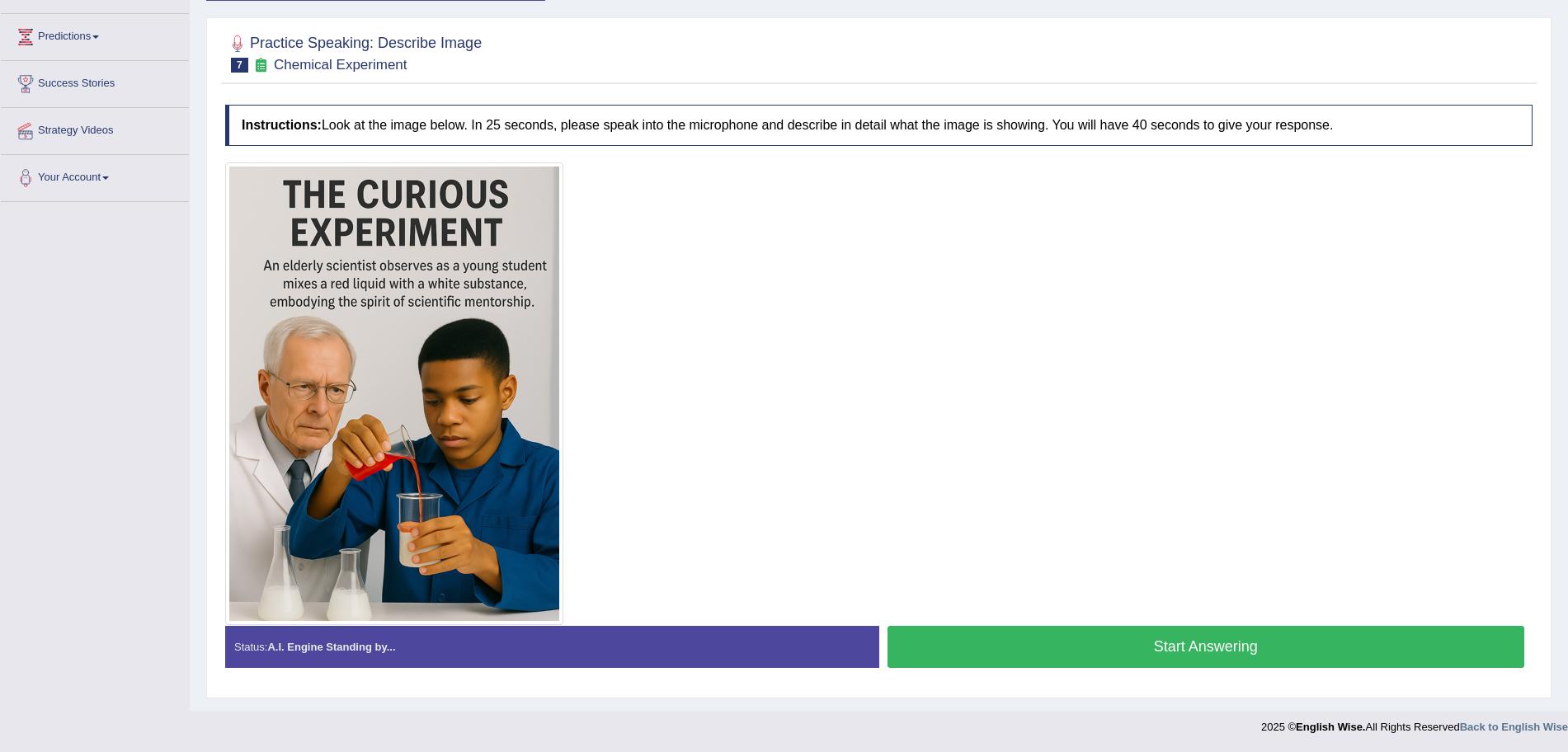
click at [1099, 640] on button "Start Answering" at bounding box center [1207, 645] width 638 height 42
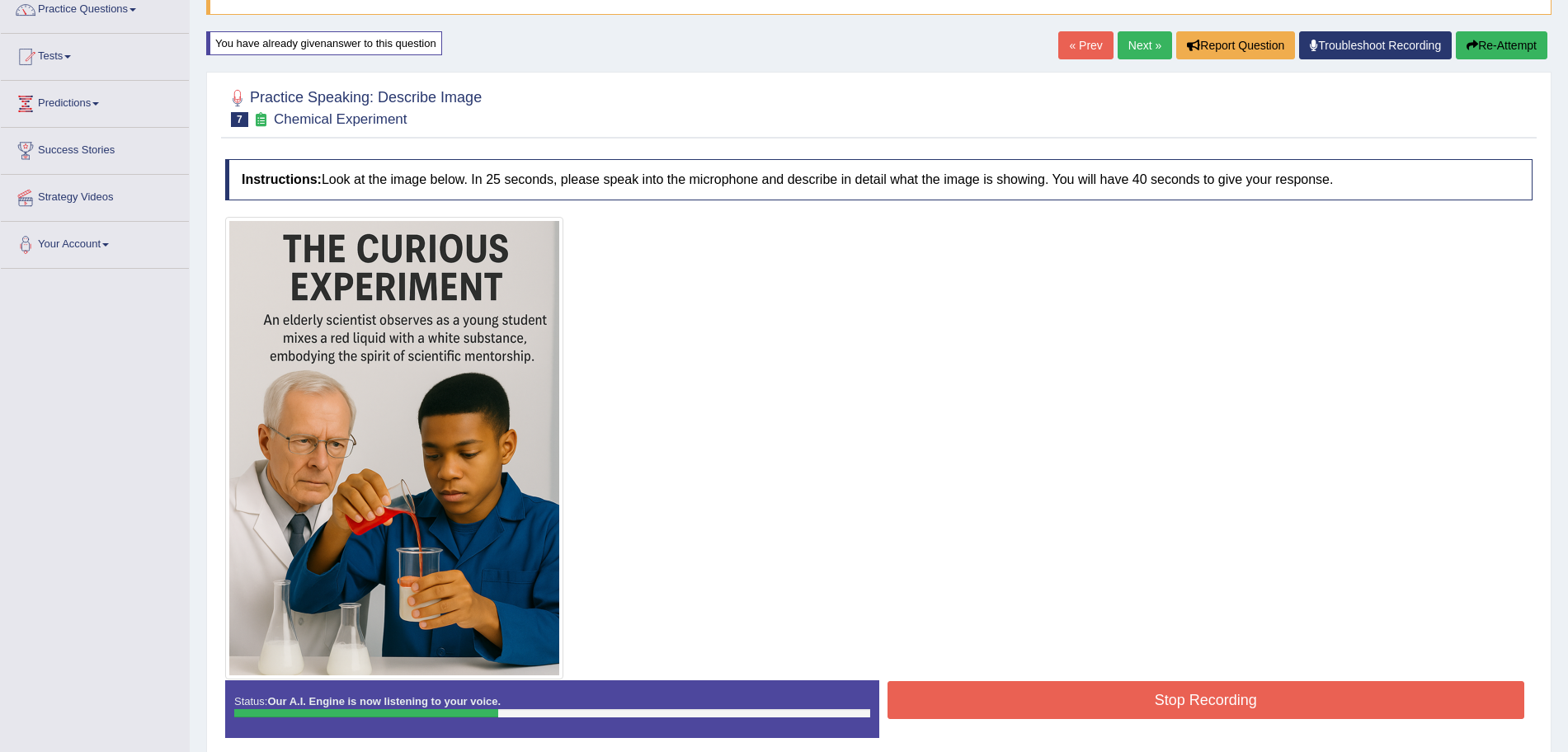
scroll to position [212, 0]
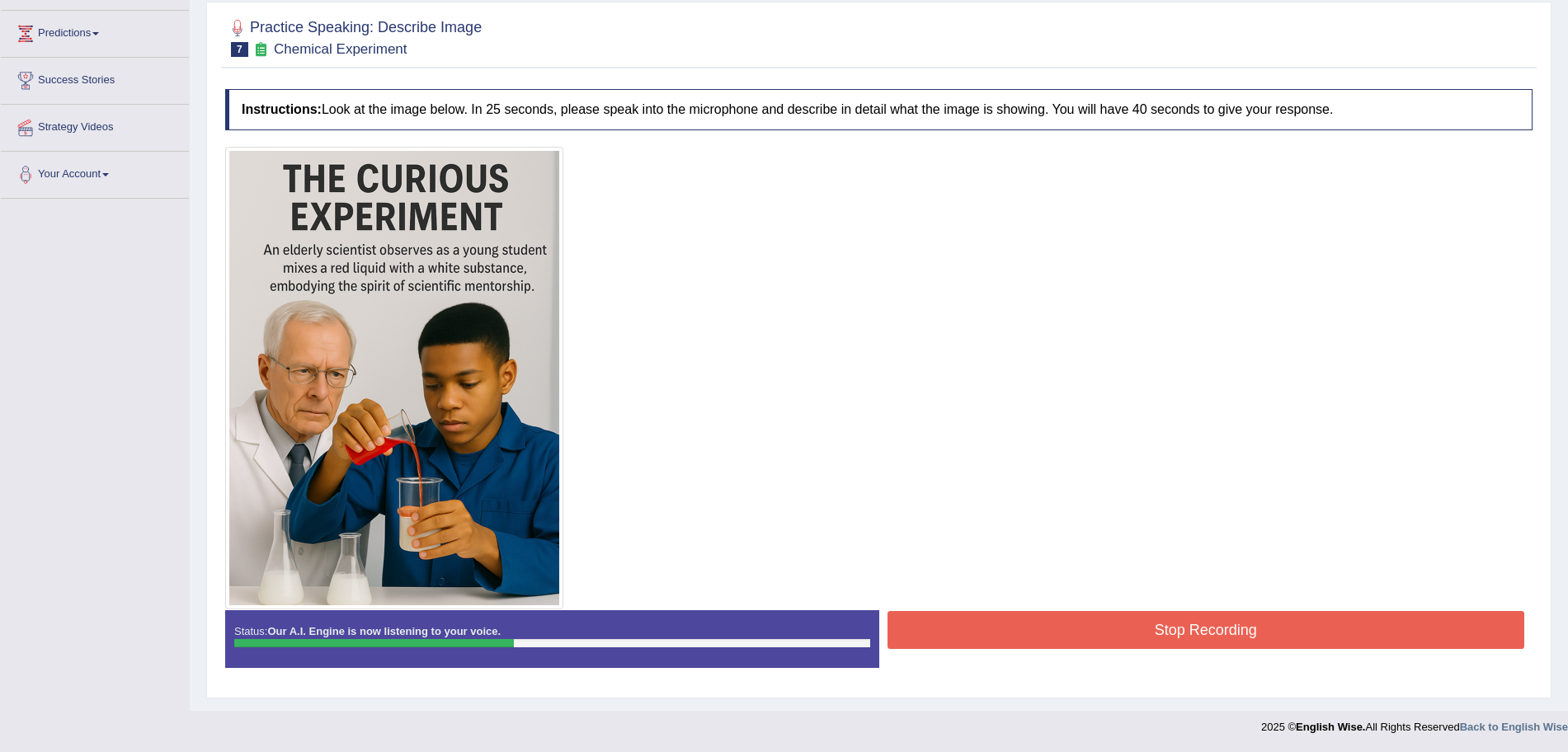
click at [1120, 636] on button "Stop Recording" at bounding box center [1207, 629] width 638 height 38
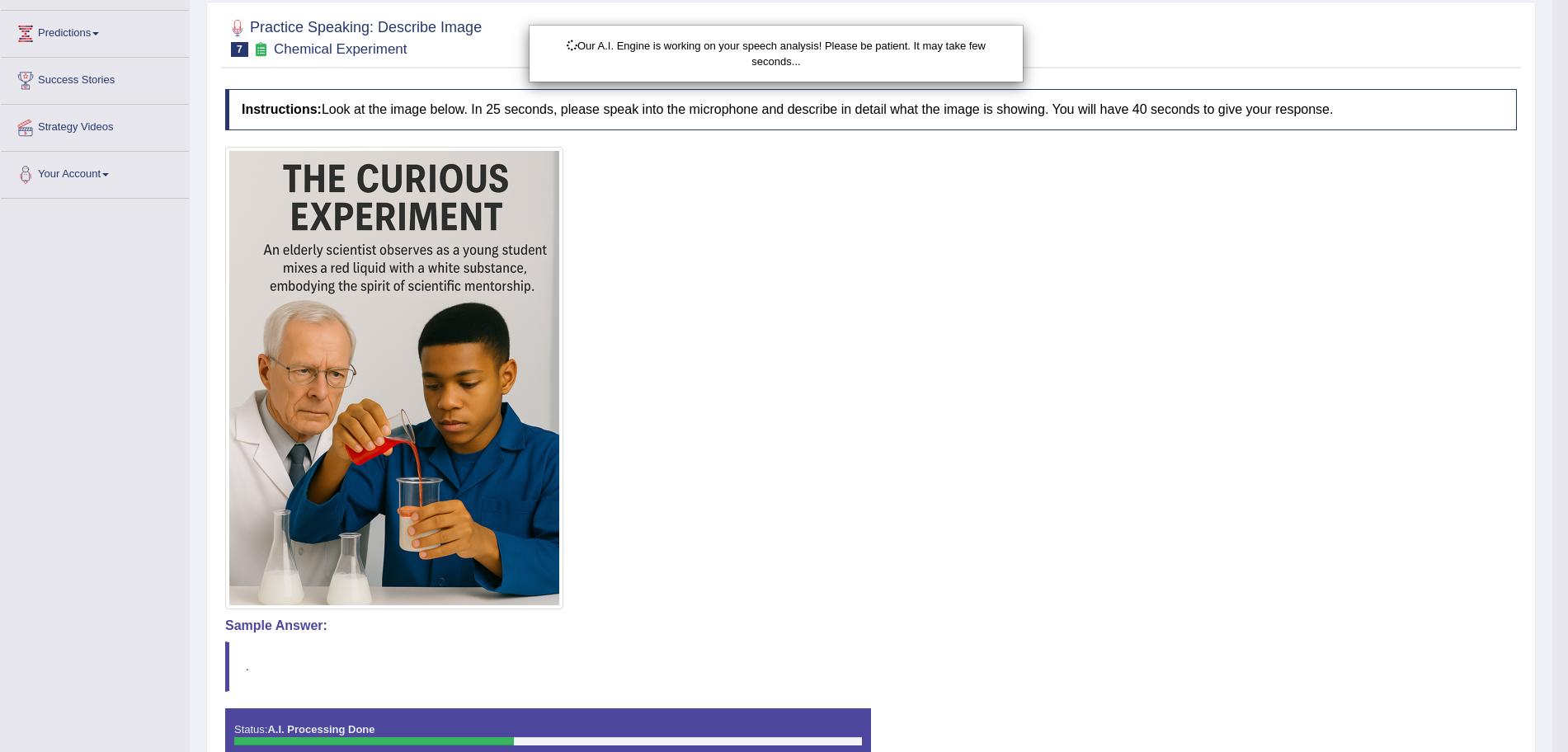
drag, startPoint x: 1583, startPoint y: 405, endPoint x: 1583, endPoint y: 602, distance: 197.0
click at [1567, 540] on html "Toggle navigation Home Practice Questions Speaking Practice Read Aloud Repeat S…" at bounding box center [784, 164] width 1568 height 752
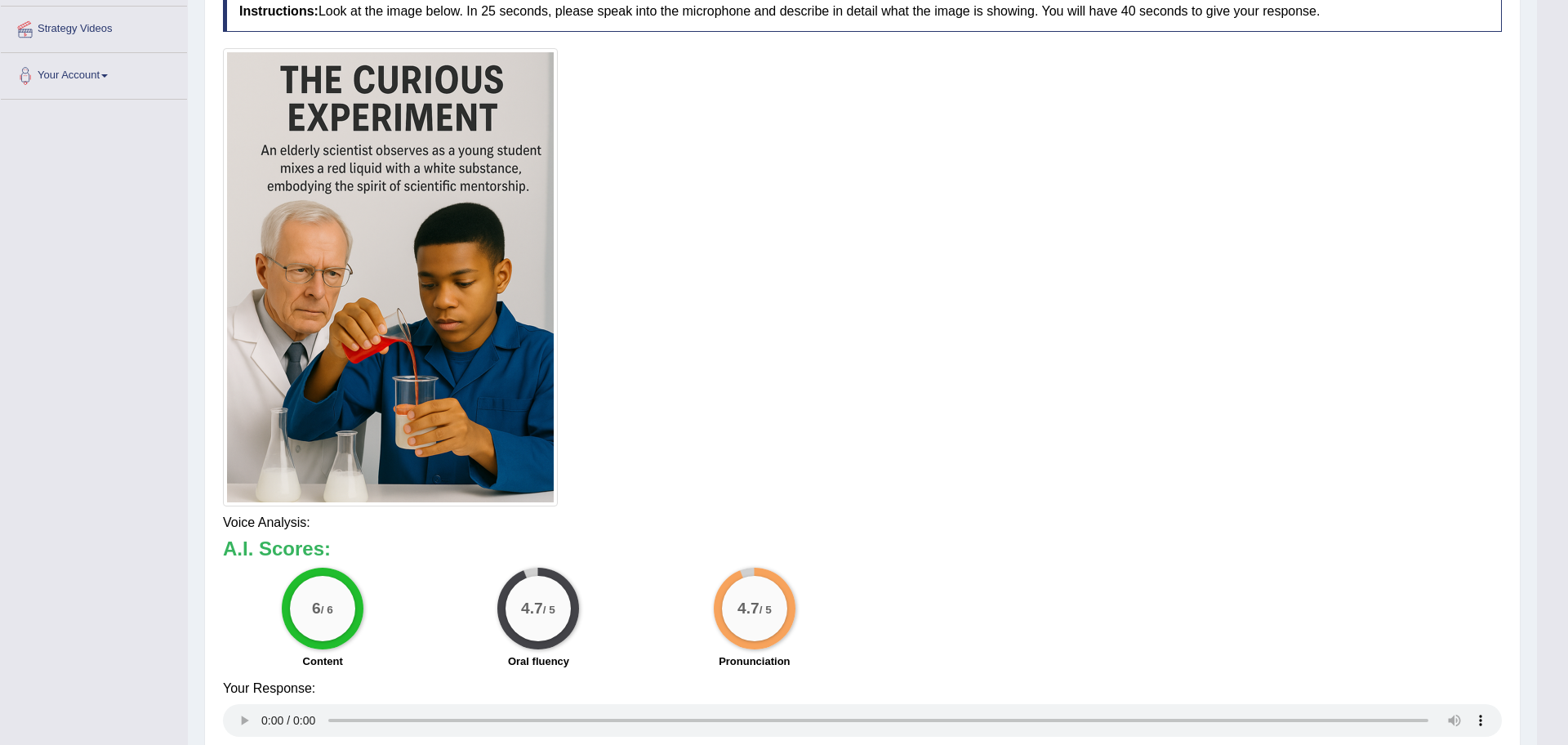
drag, startPoint x: 1567, startPoint y: 596, endPoint x: 1567, endPoint y: 720, distance: 124.0
click at [1551, 438] on html "Toggle navigation Home Practice Questions Speaking Practice Read Aloud Repeat S…" at bounding box center [784, 65] width 1568 height 745
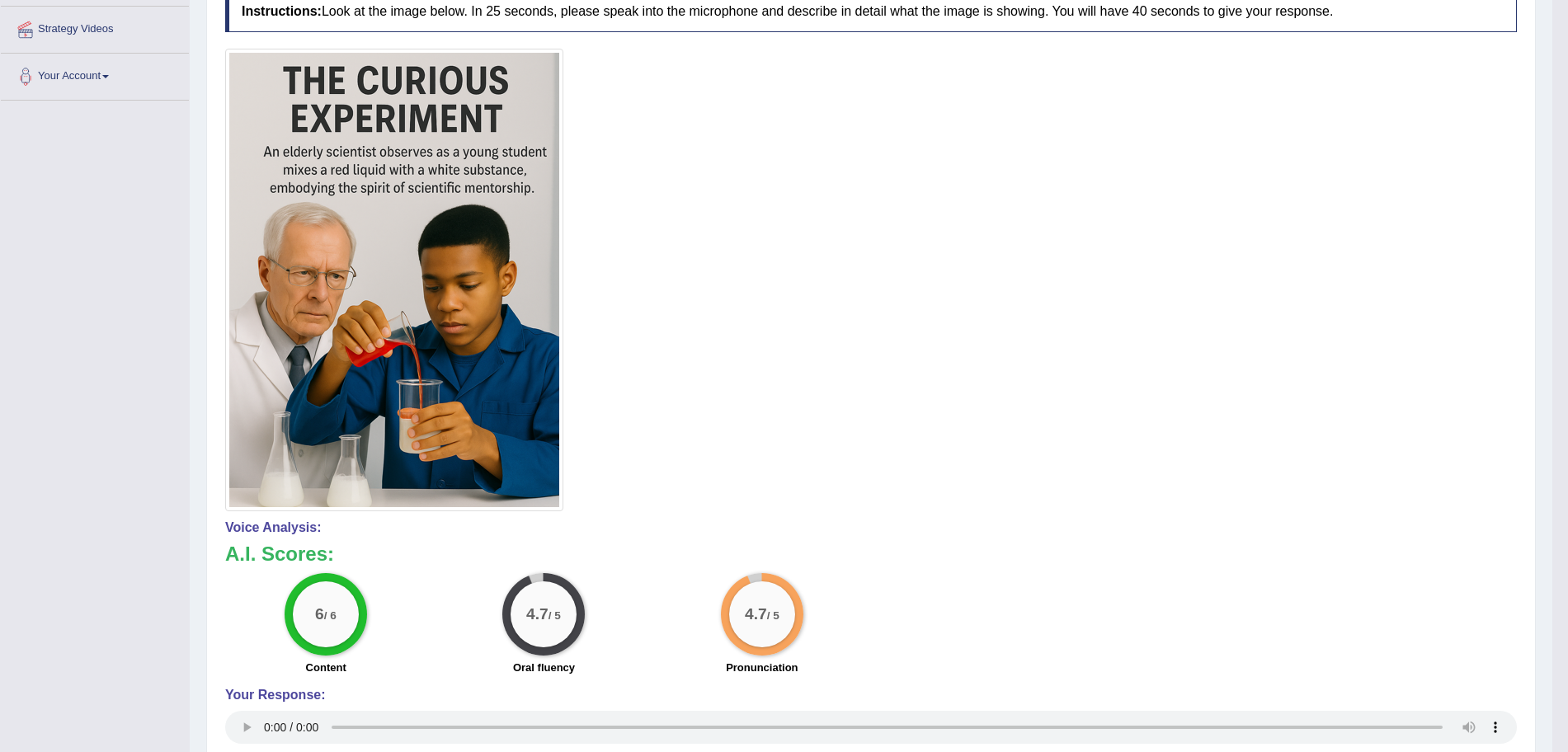
scroll to position [0, 0]
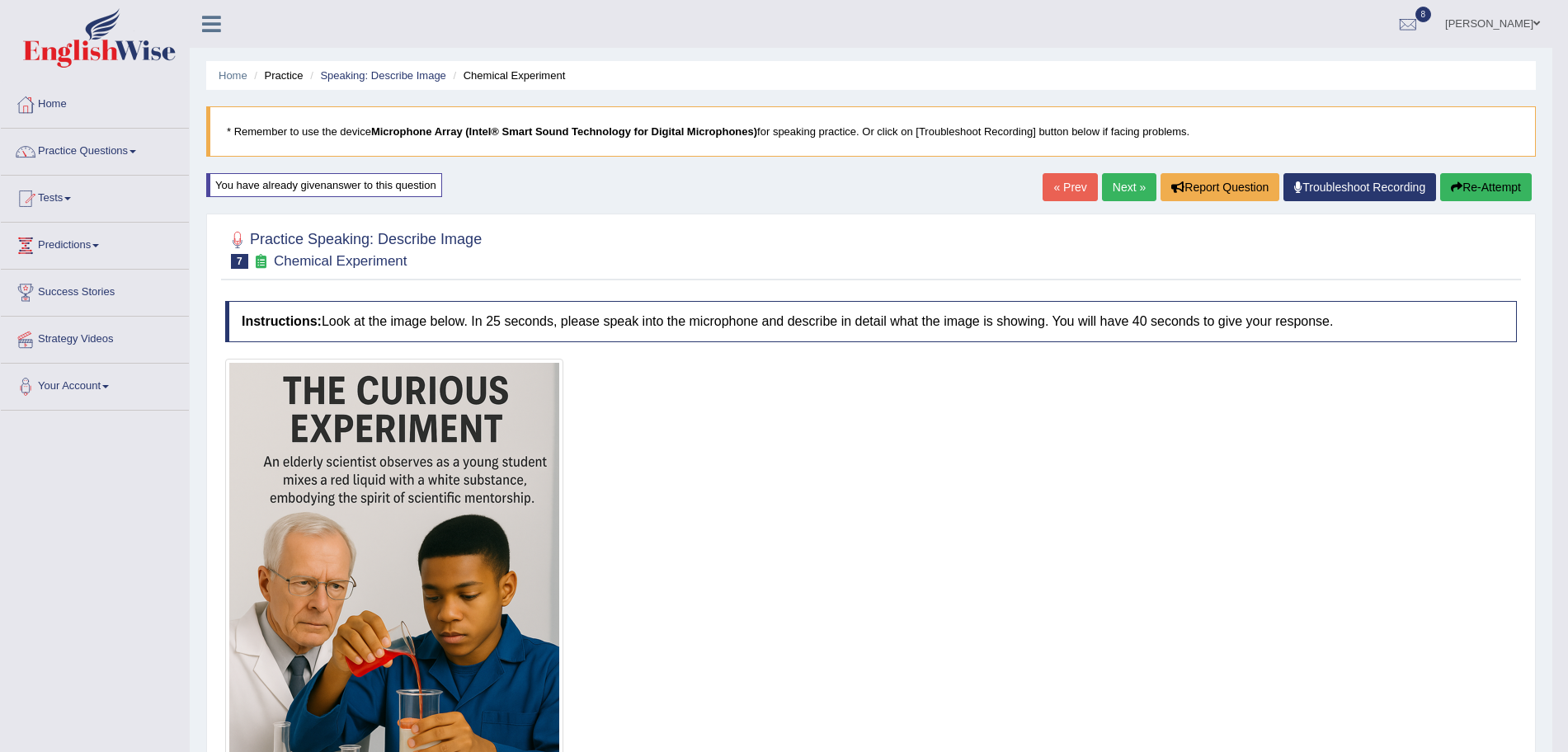
click at [1116, 191] on link "Next »" at bounding box center [1129, 187] width 55 height 28
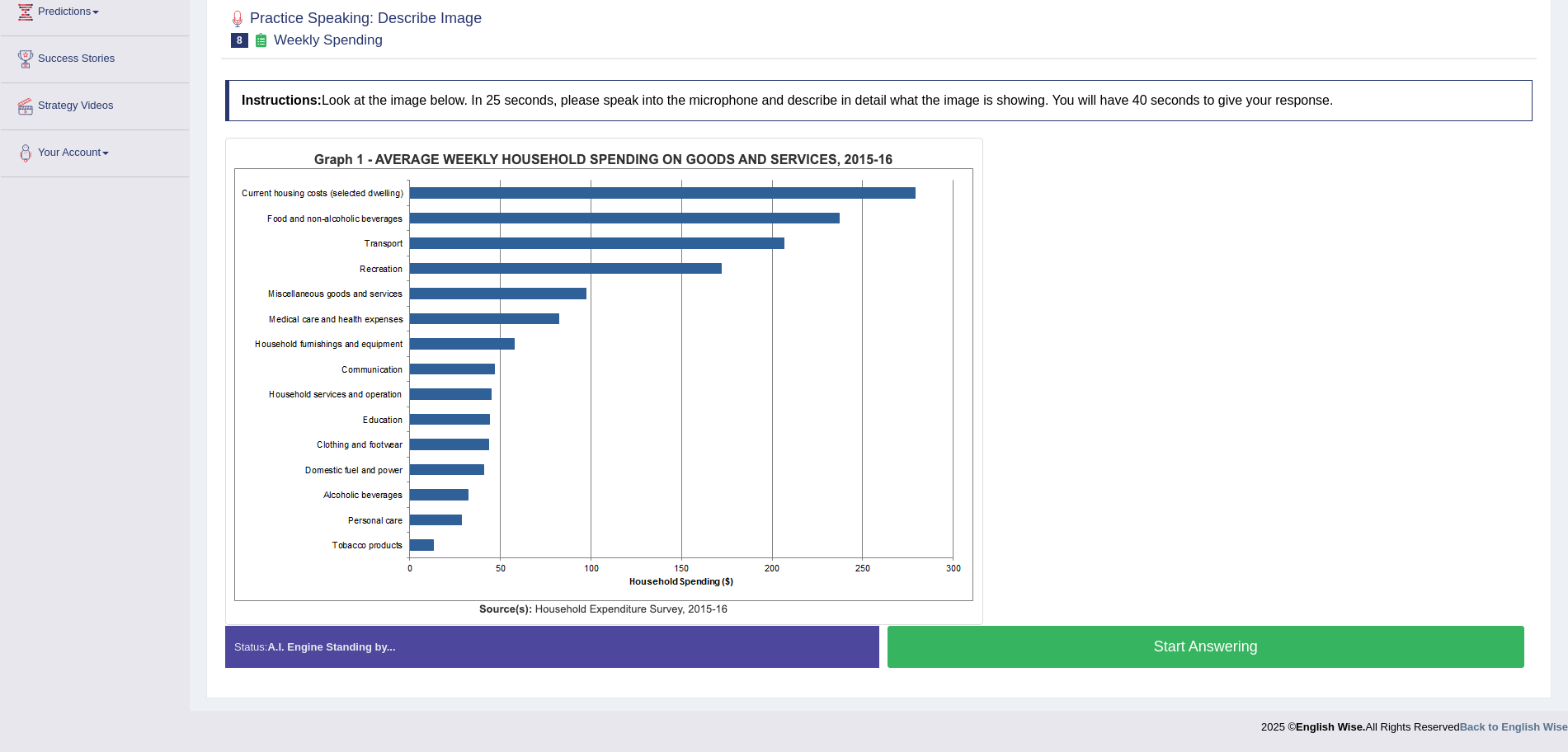
click at [1099, 646] on button "Start Answering" at bounding box center [1207, 645] width 638 height 42
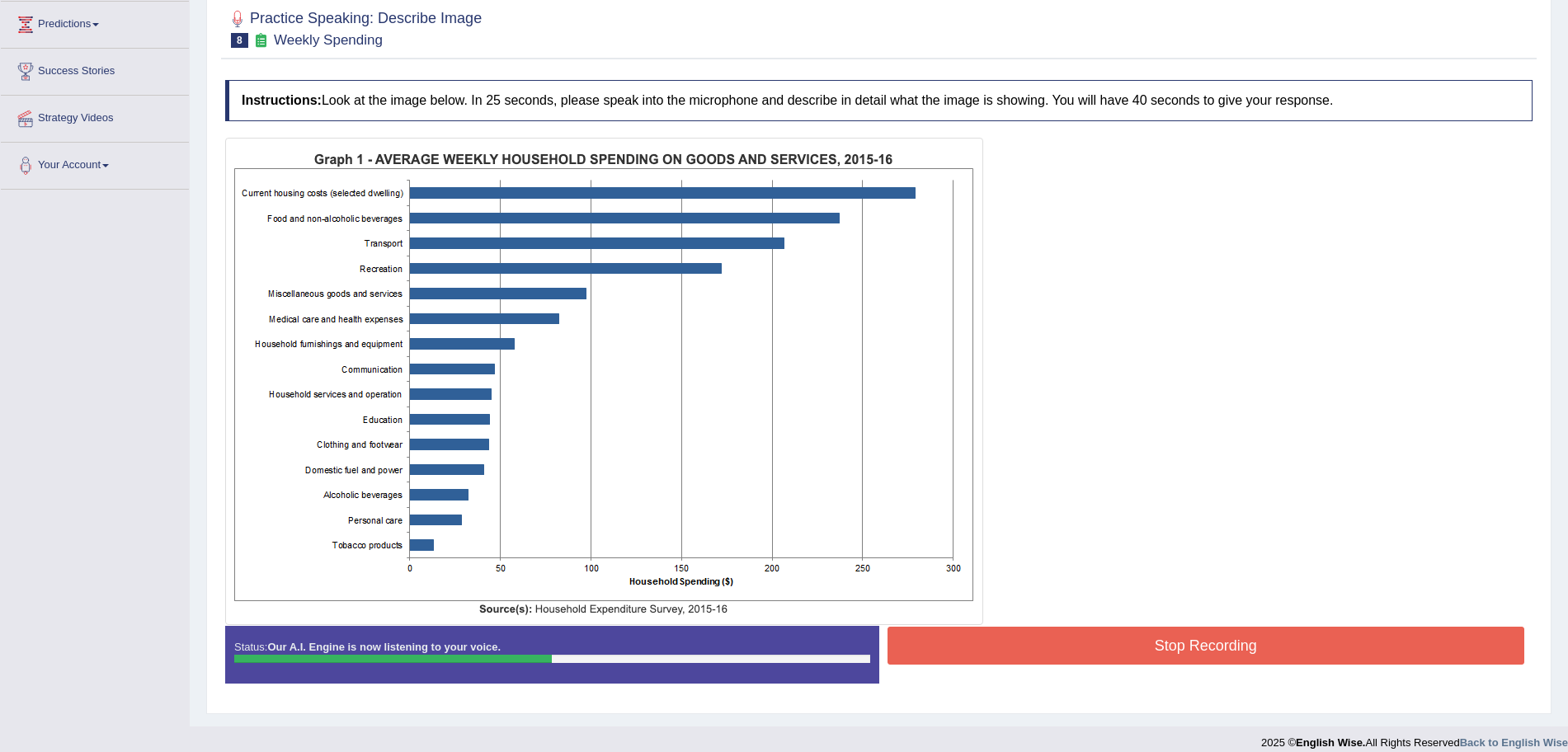
click at [1271, 637] on button "Stop Recording" at bounding box center [1207, 645] width 638 height 38
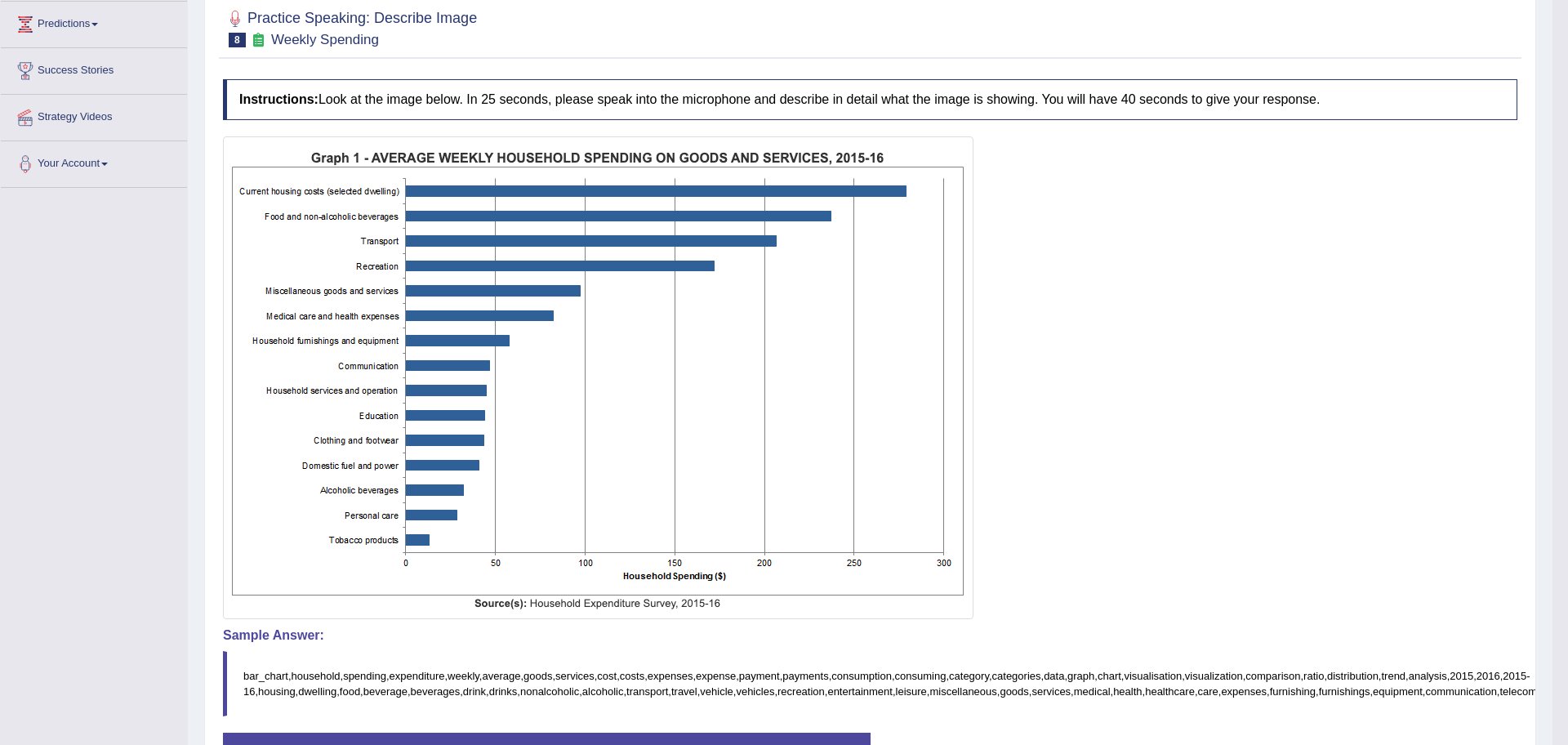
drag, startPoint x: 1567, startPoint y: 434, endPoint x: 1567, endPoint y: 567, distance: 133.0
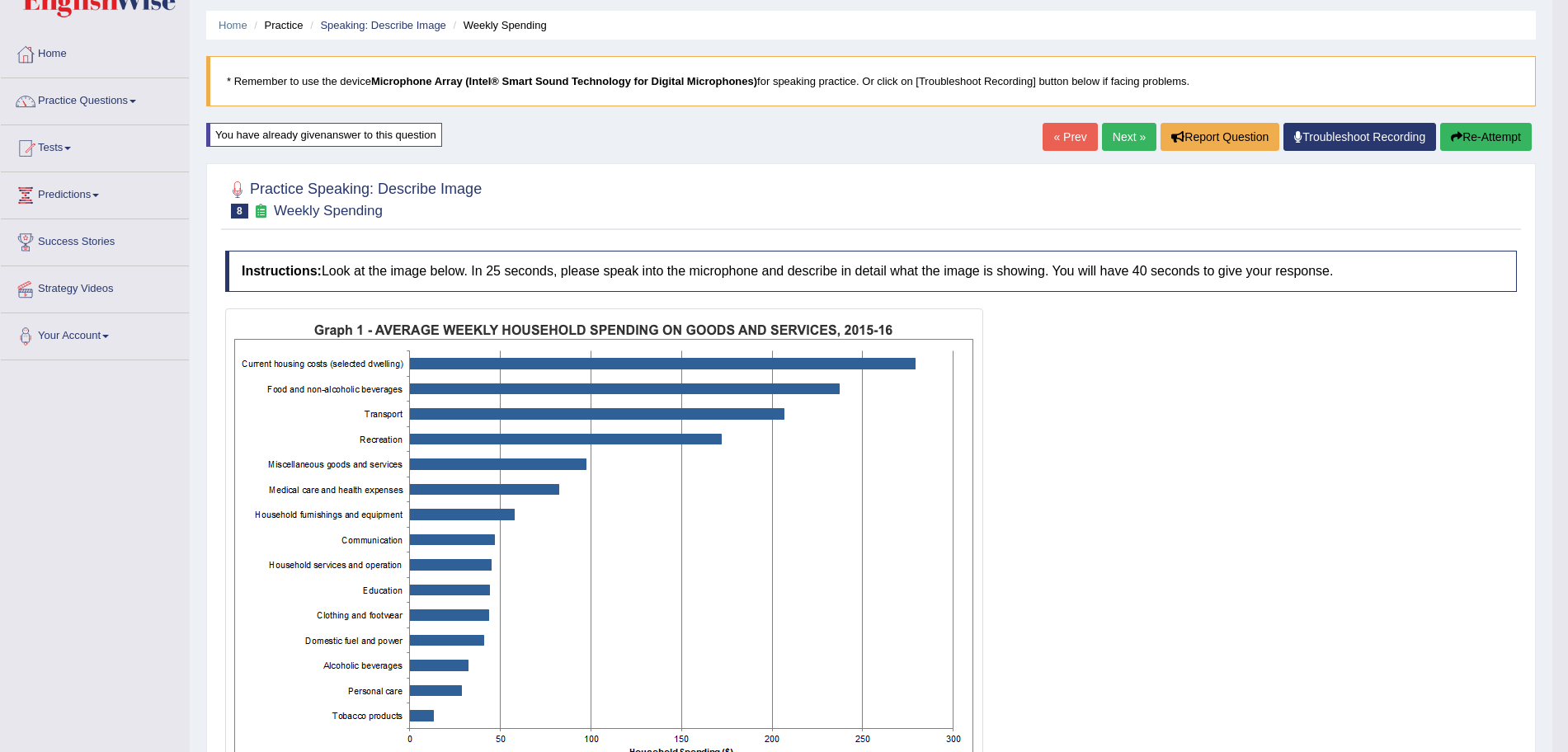
scroll to position [0, 0]
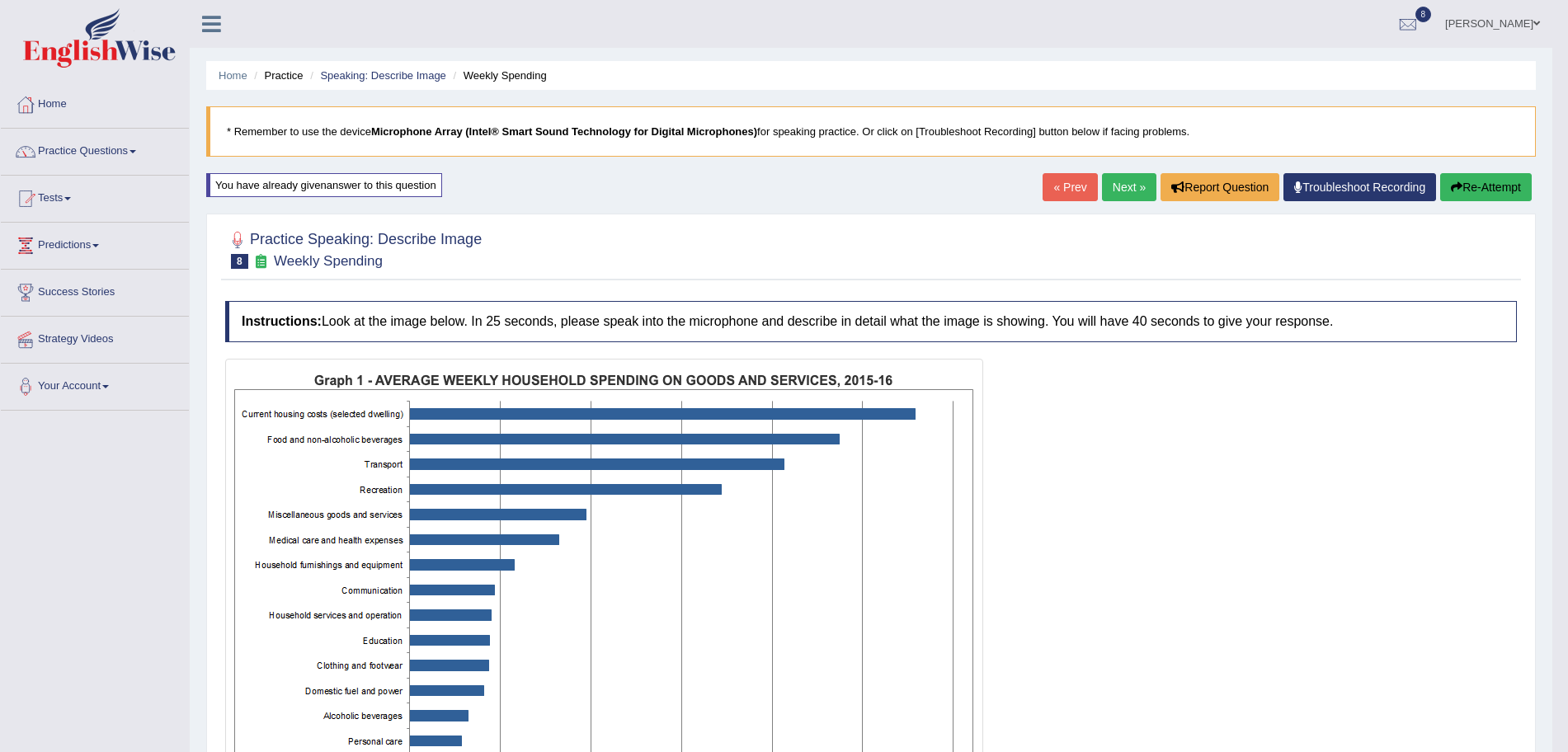
click at [1473, 192] on button "Re-Attempt" at bounding box center [1486, 187] width 92 height 28
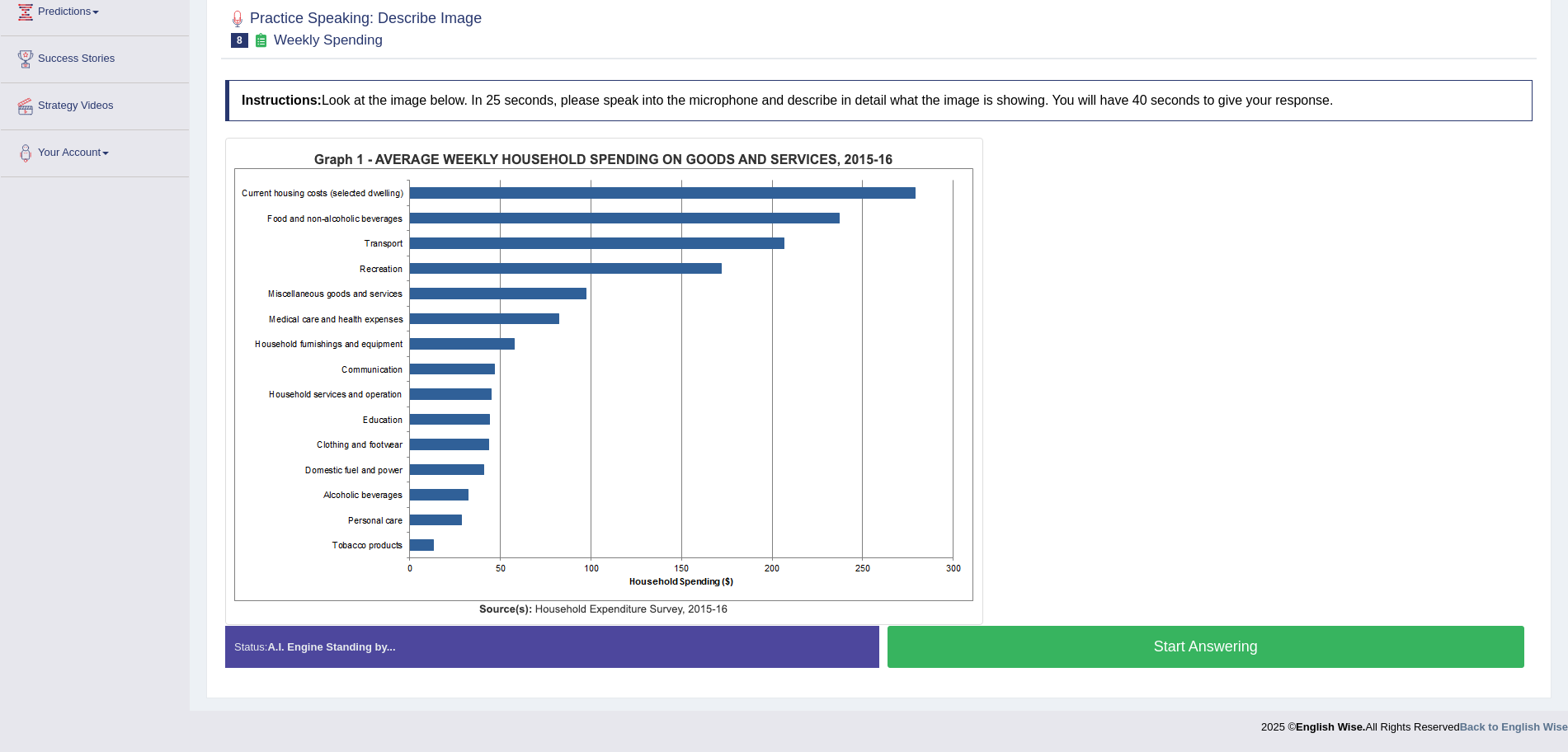
click at [1150, 643] on button "Start Answering" at bounding box center [1207, 645] width 638 height 42
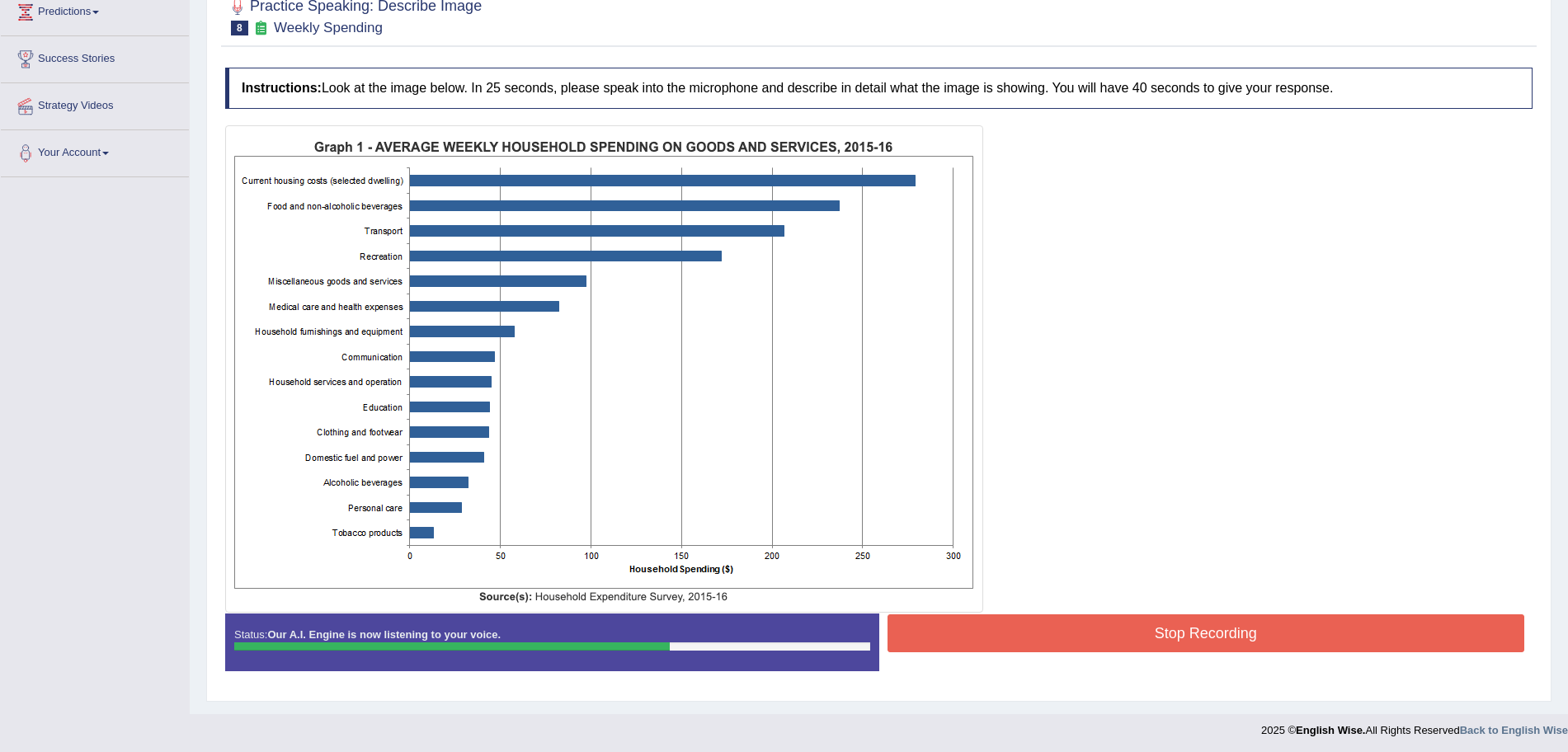
click at [1128, 640] on button "Stop Recording" at bounding box center [1207, 633] width 638 height 38
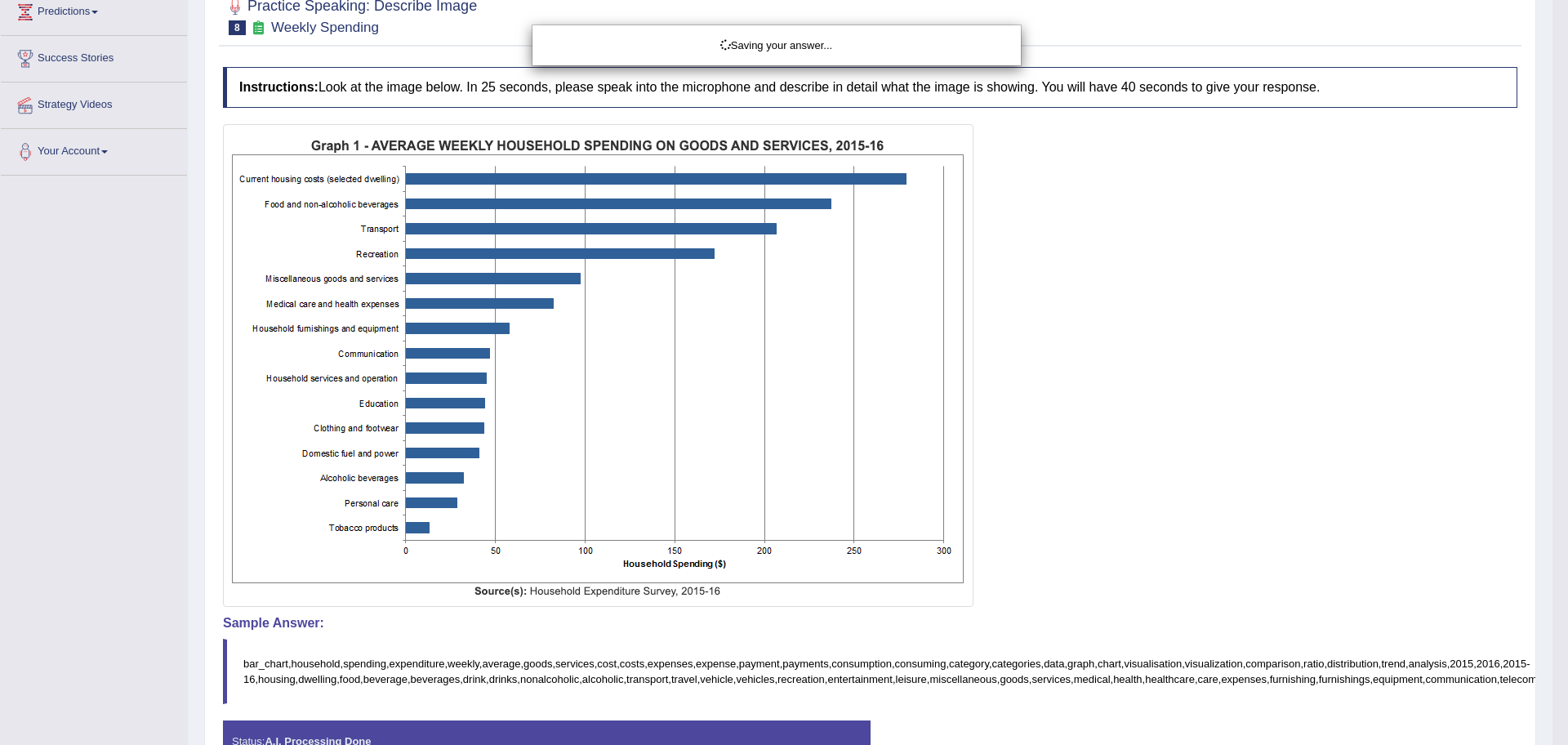
click at [1551, 552] on div "Saving your answer..." at bounding box center [784, 372] width 1568 height 745
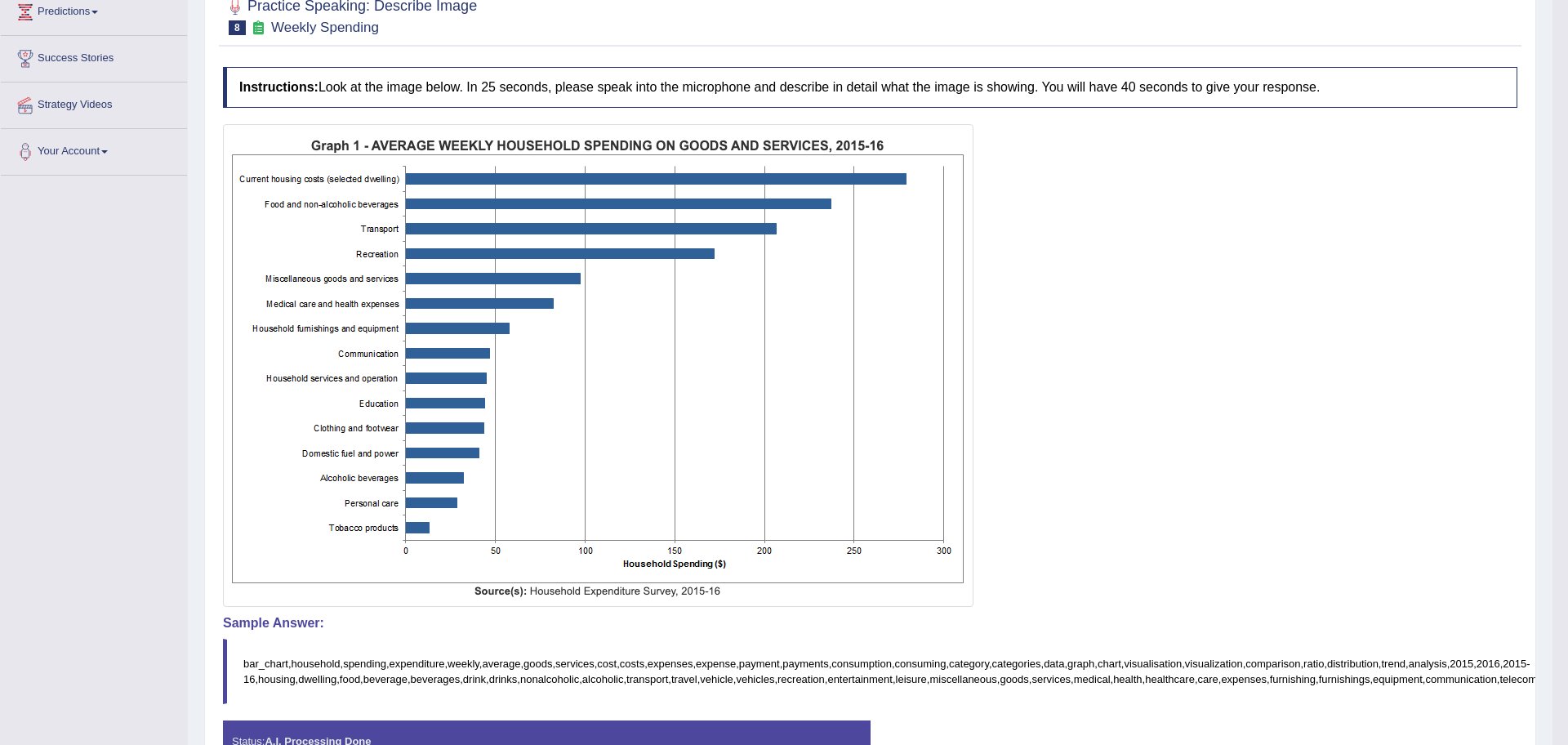
drag, startPoint x: 1567, startPoint y: 552, endPoint x: 1567, endPoint y: 676, distance: 124.0
click at [1551, 676] on div "Saving your answer..." at bounding box center [784, 372] width 1568 height 745
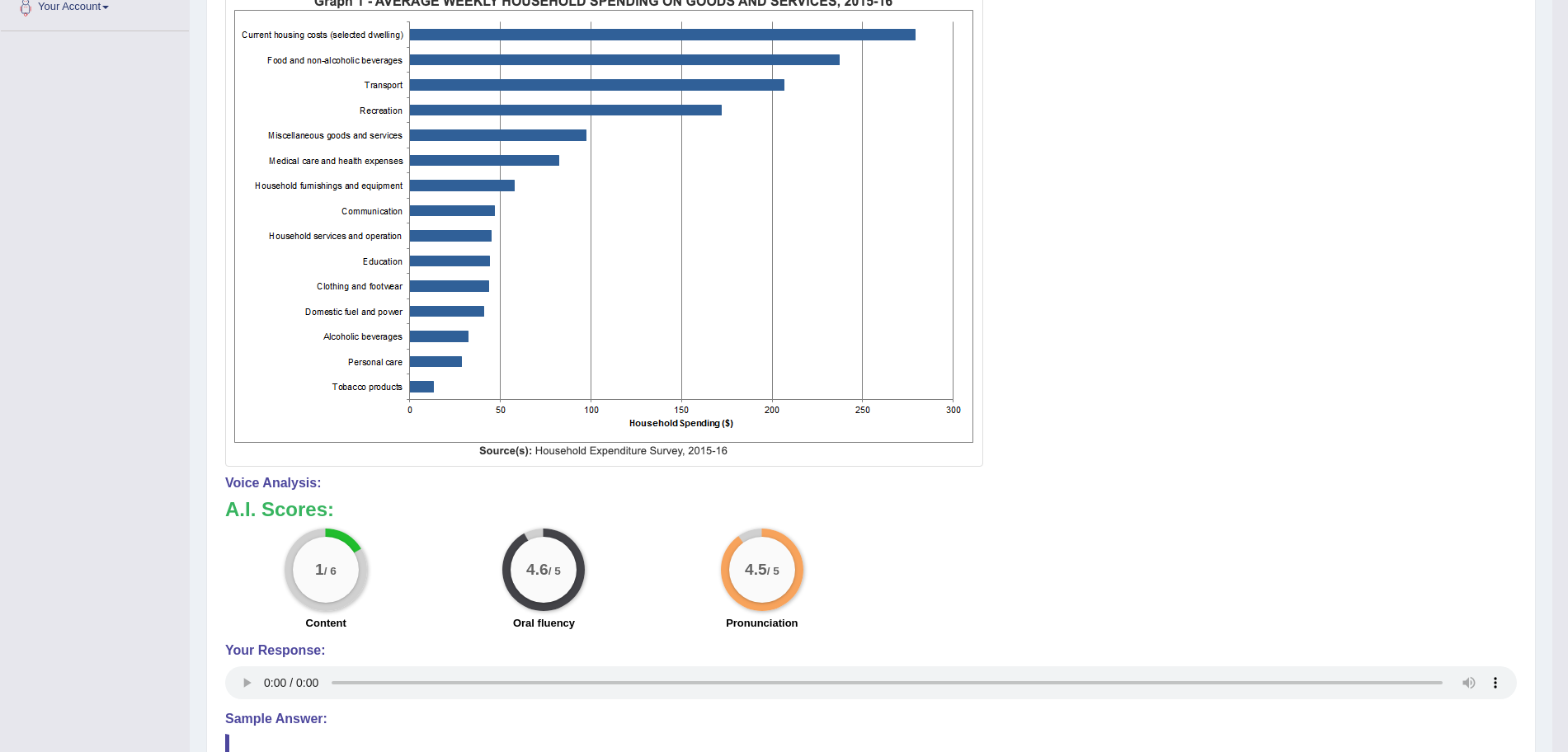
scroll to position [0, 0]
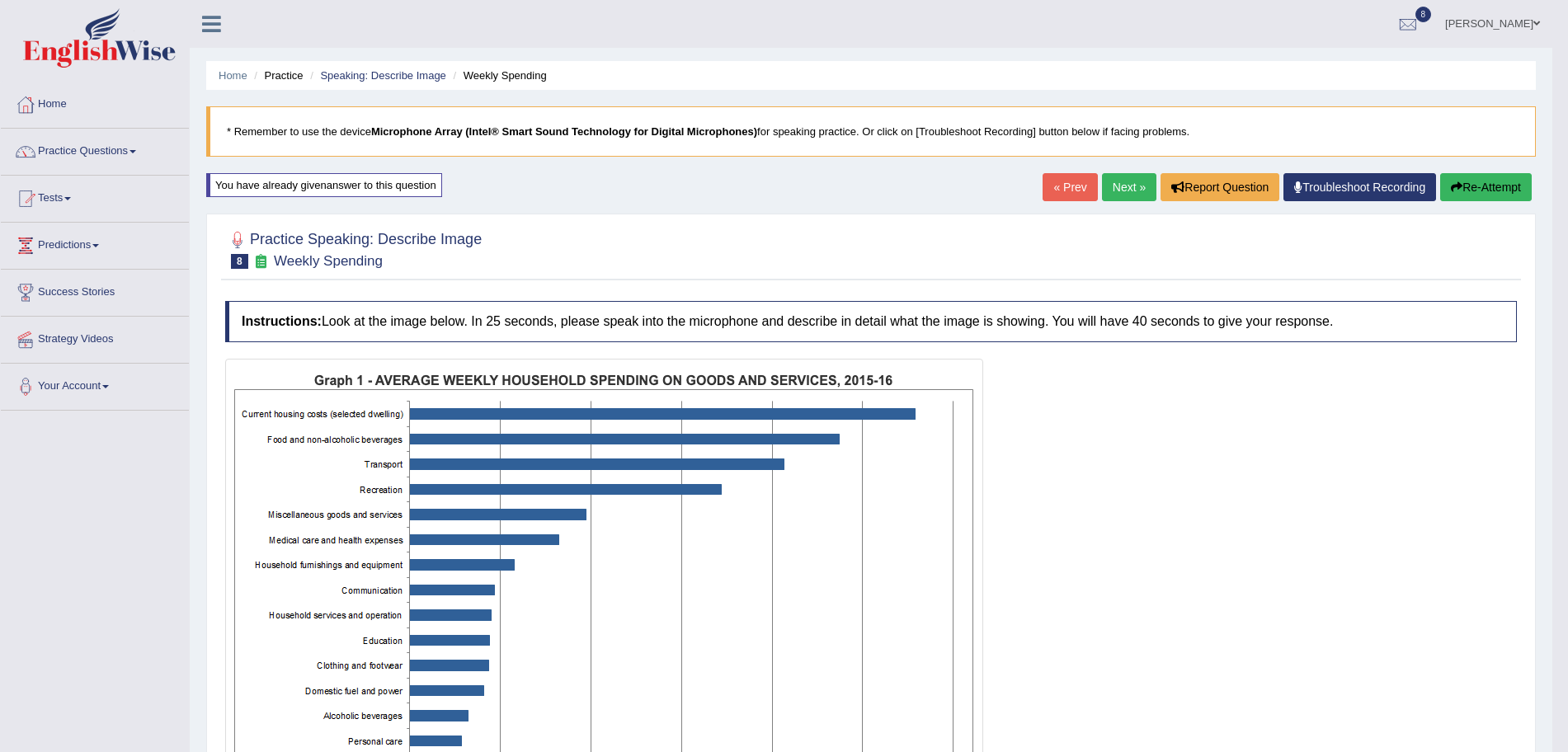
click at [1479, 183] on button "Re-Attempt" at bounding box center [1486, 187] width 92 height 28
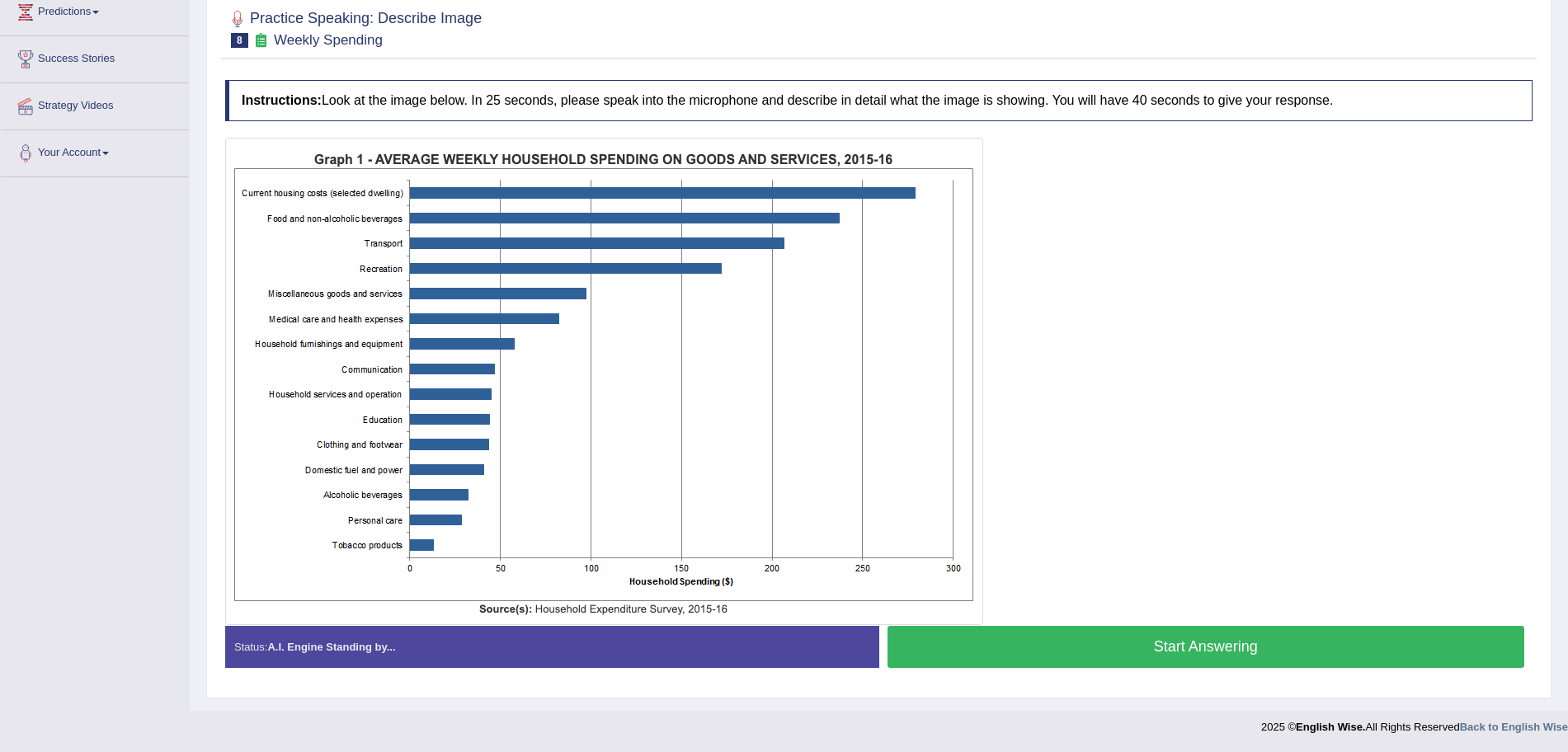
click at [1146, 639] on button "Start Answering" at bounding box center [1207, 645] width 638 height 42
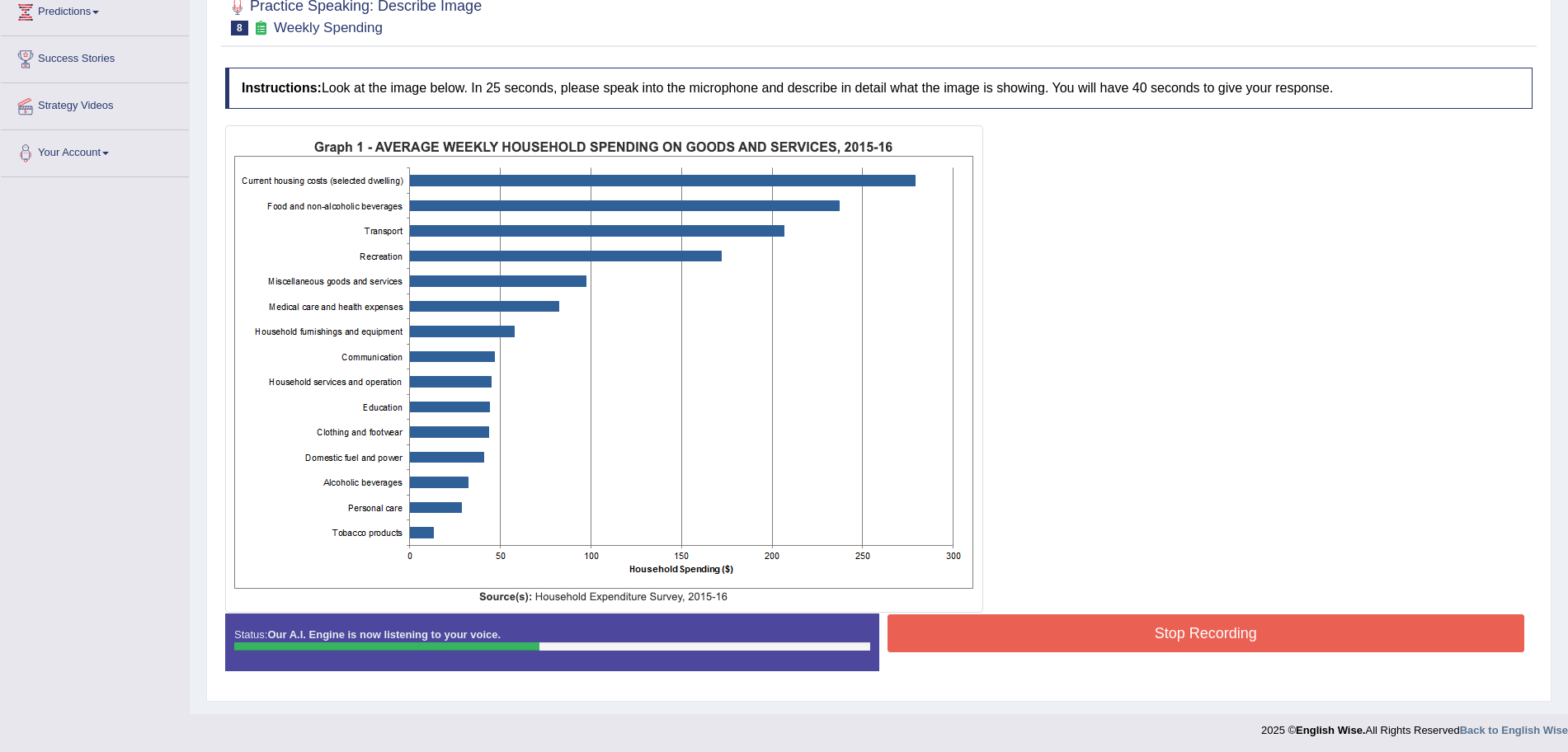
click at [1088, 645] on button "Stop Recording" at bounding box center [1207, 633] width 638 height 38
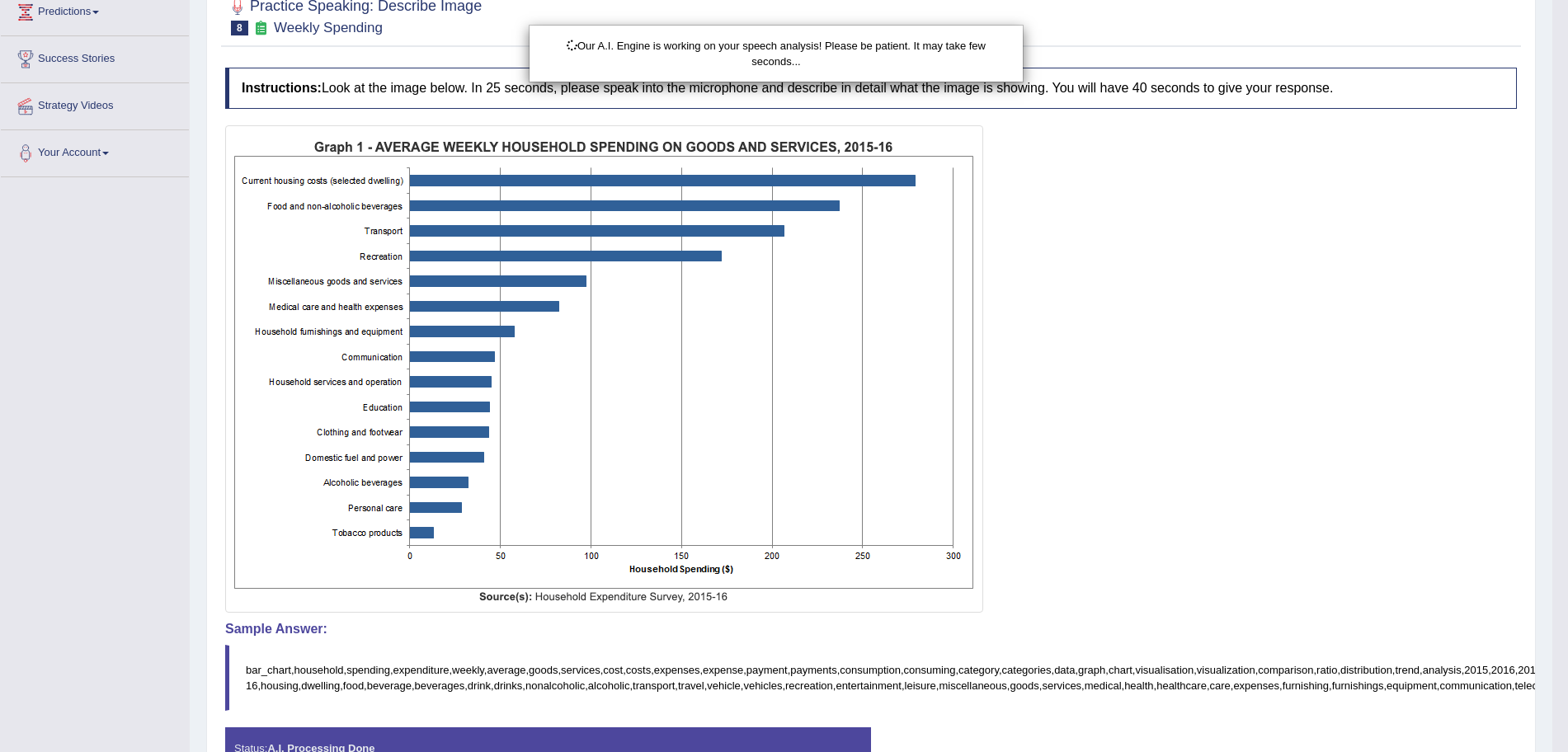
drag, startPoint x: 1583, startPoint y: 351, endPoint x: 1583, endPoint y: 512, distance: 161.0
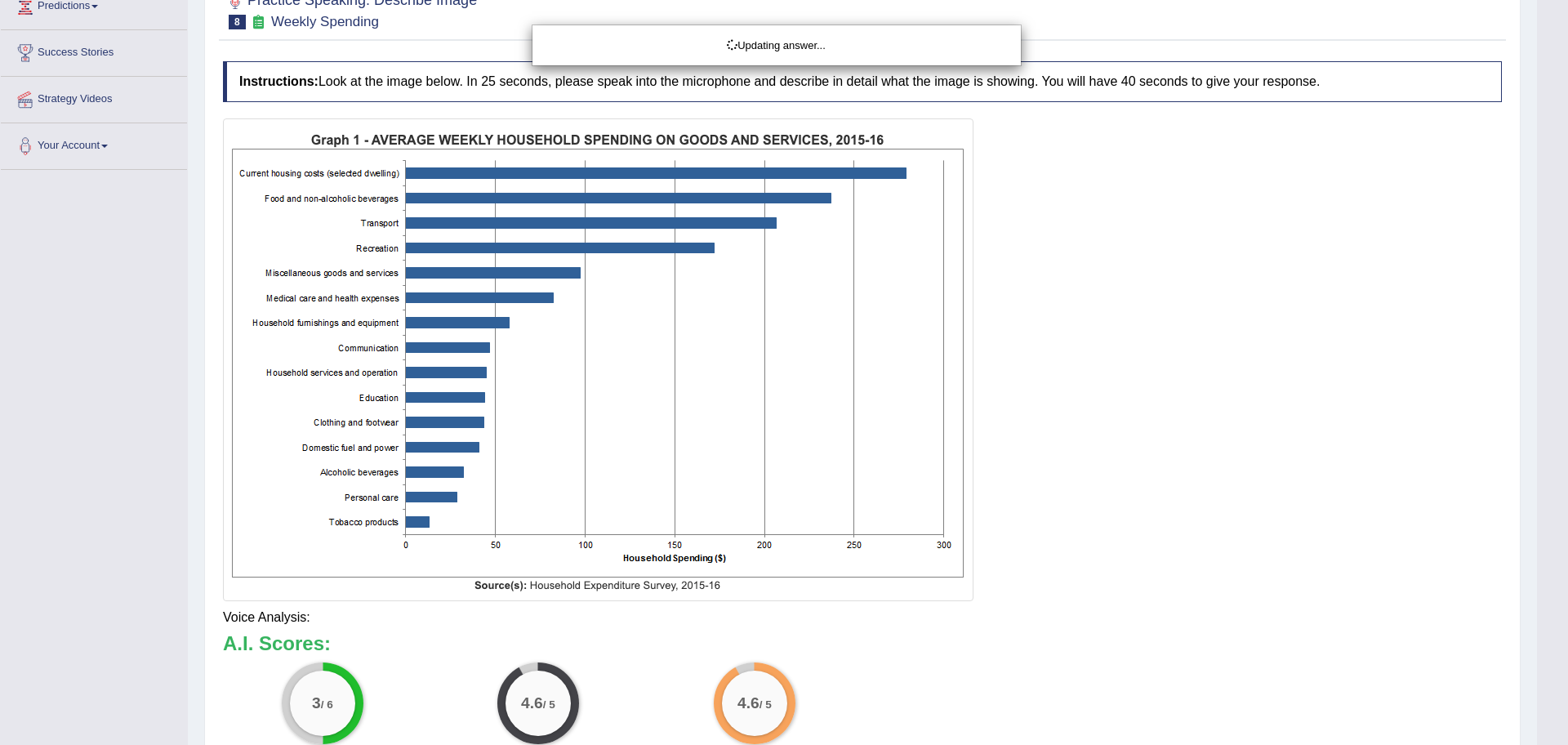
drag, startPoint x: 1567, startPoint y: 507, endPoint x: 1567, endPoint y: 670, distance: 163.0
click at [1551, 508] on html "Toggle navigation Home Practice Questions Speaking Practice Read Aloud Repeat S…" at bounding box center [784, 136] width 1568 height 745
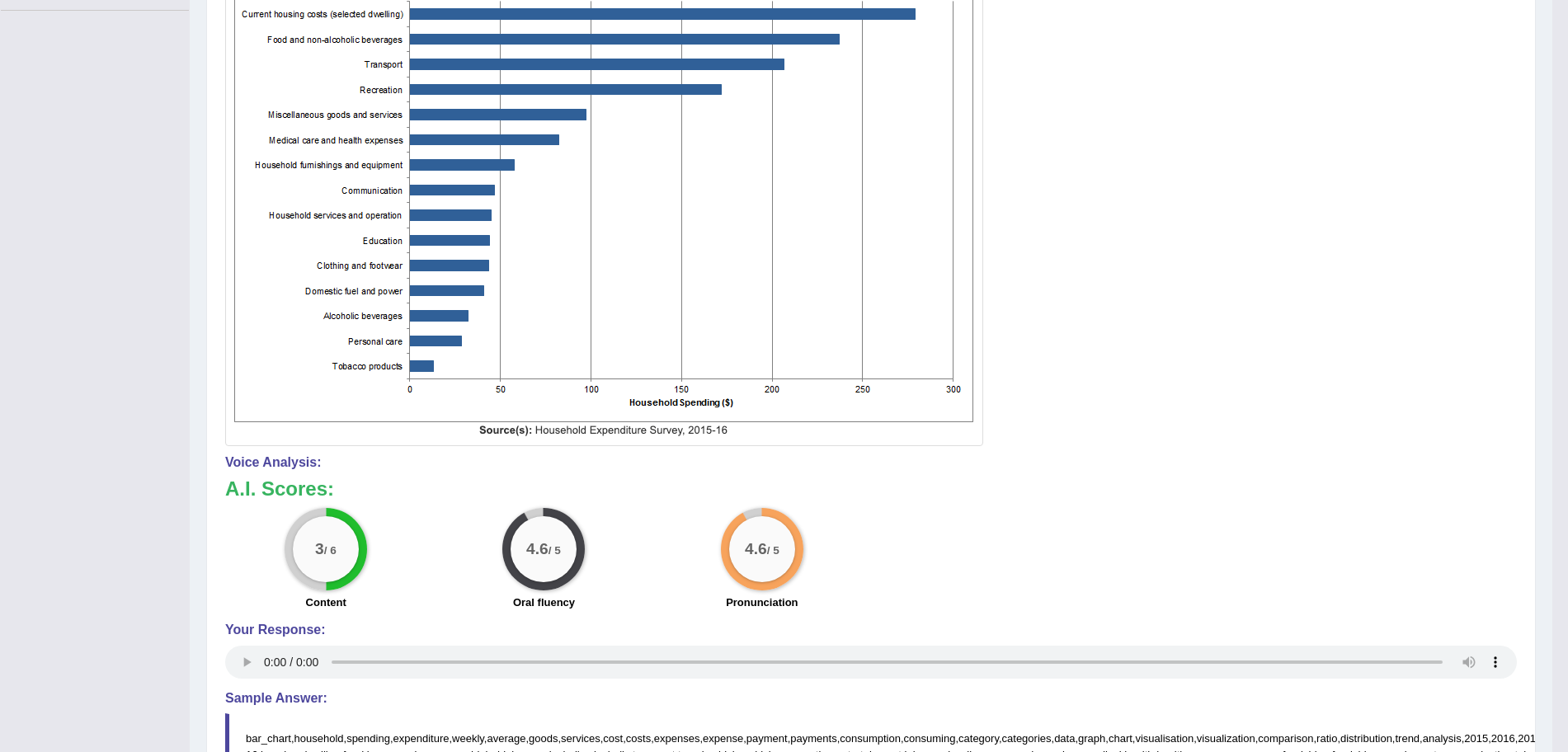
scroll to position [0, 0]
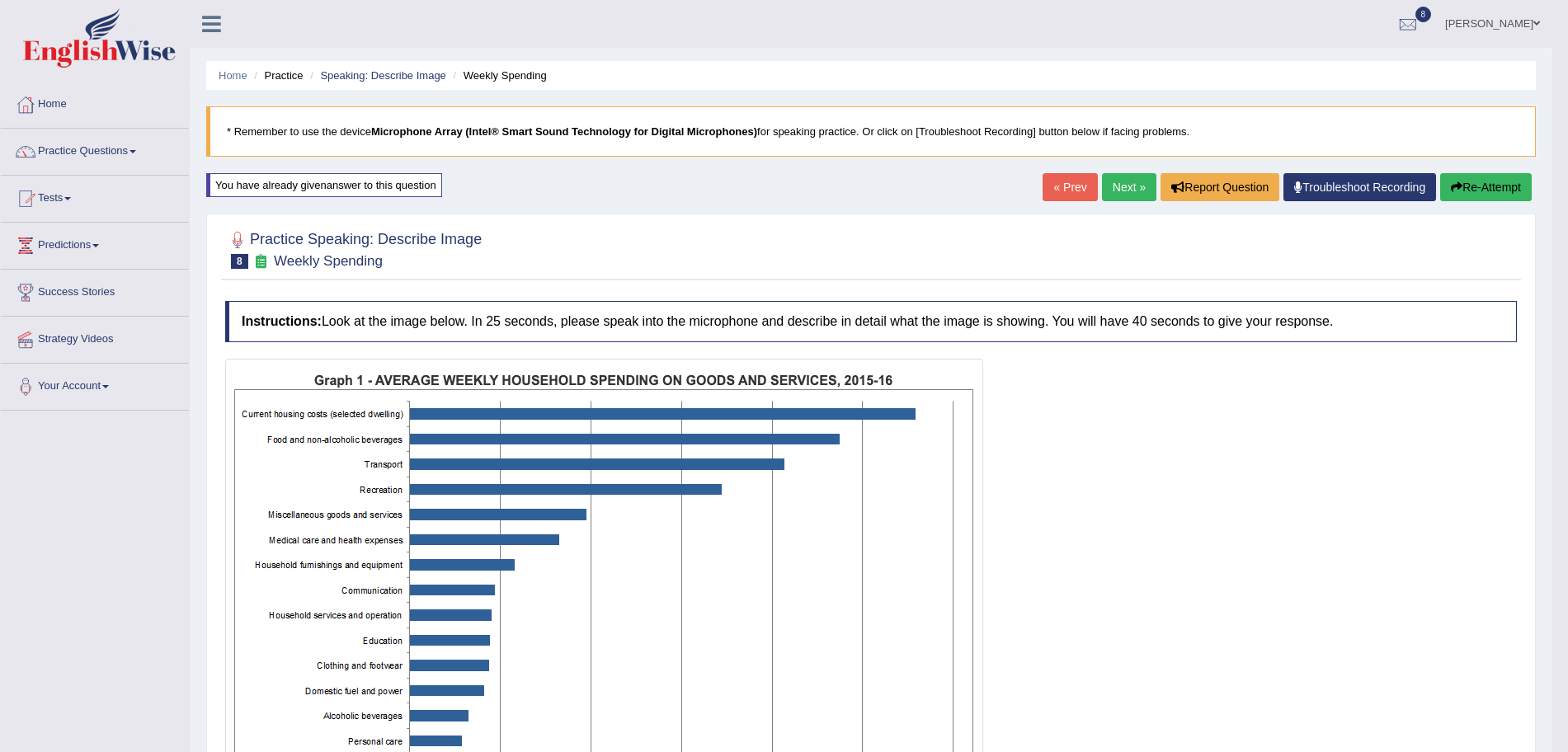
click at [1135, 185] on link "Next »" at bounding box center [1129, 187] width 55 height 28
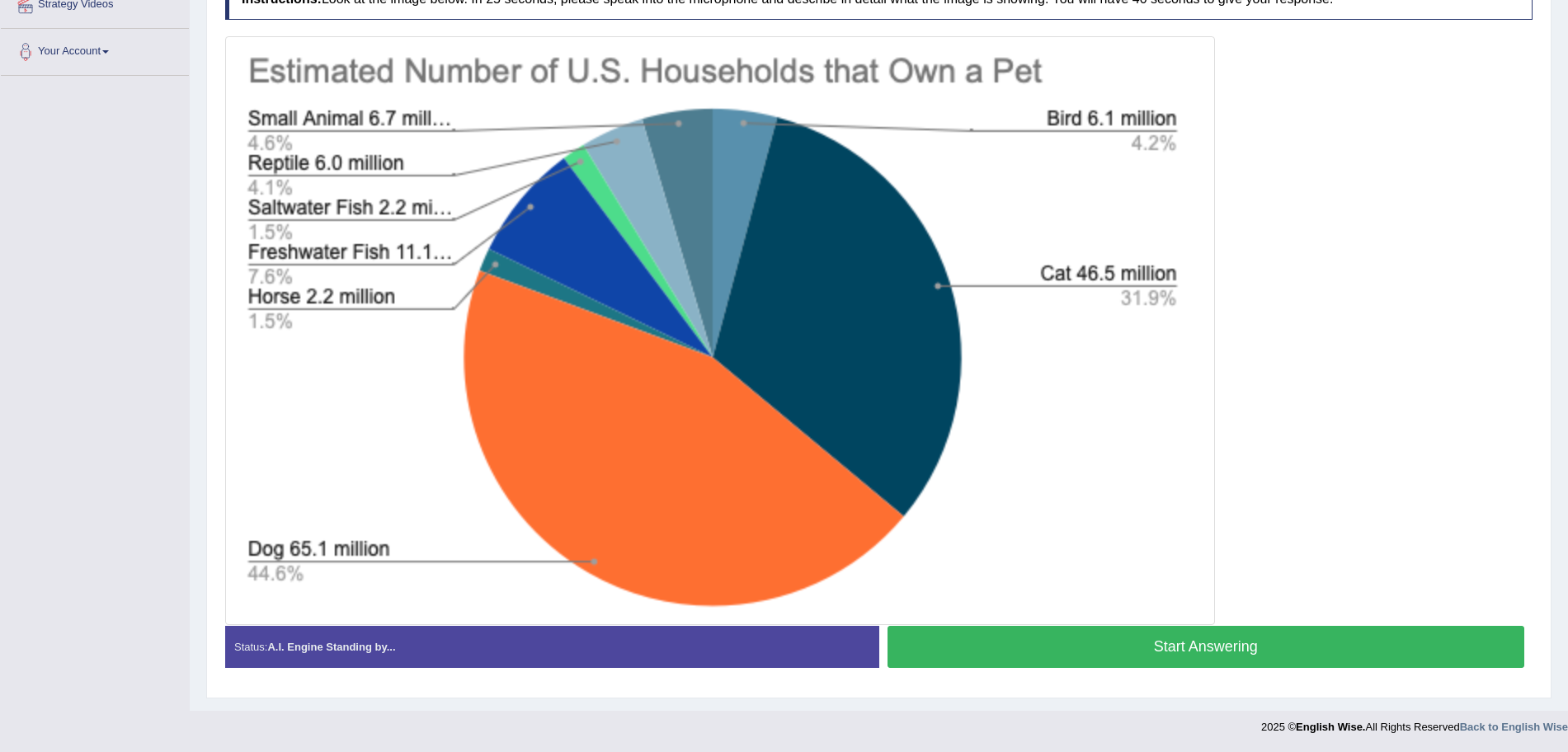
click at [1195, 645] on button "Start Answering" at bounding box center [1207, 645] width 638 height 42
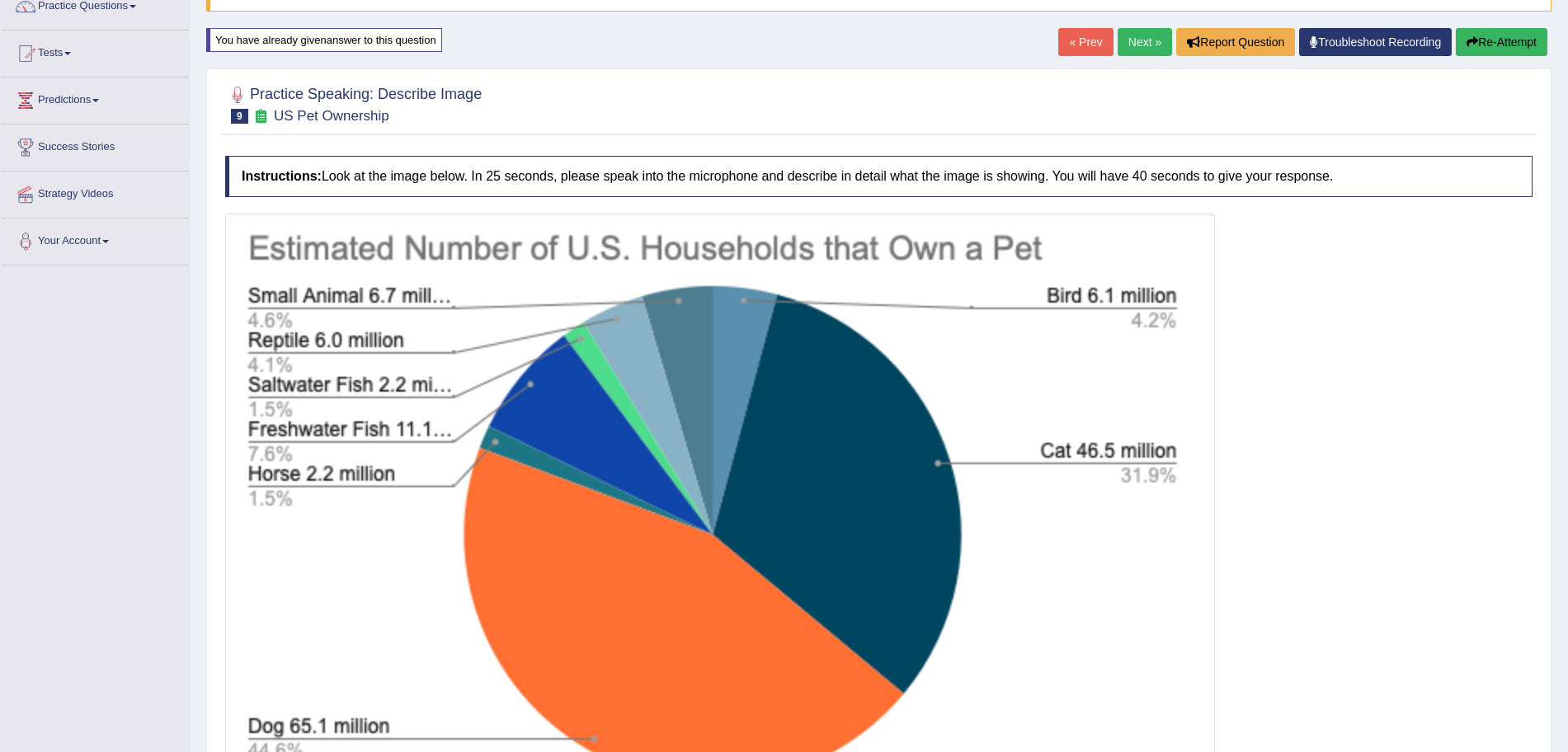
scroll to position [338, 0]
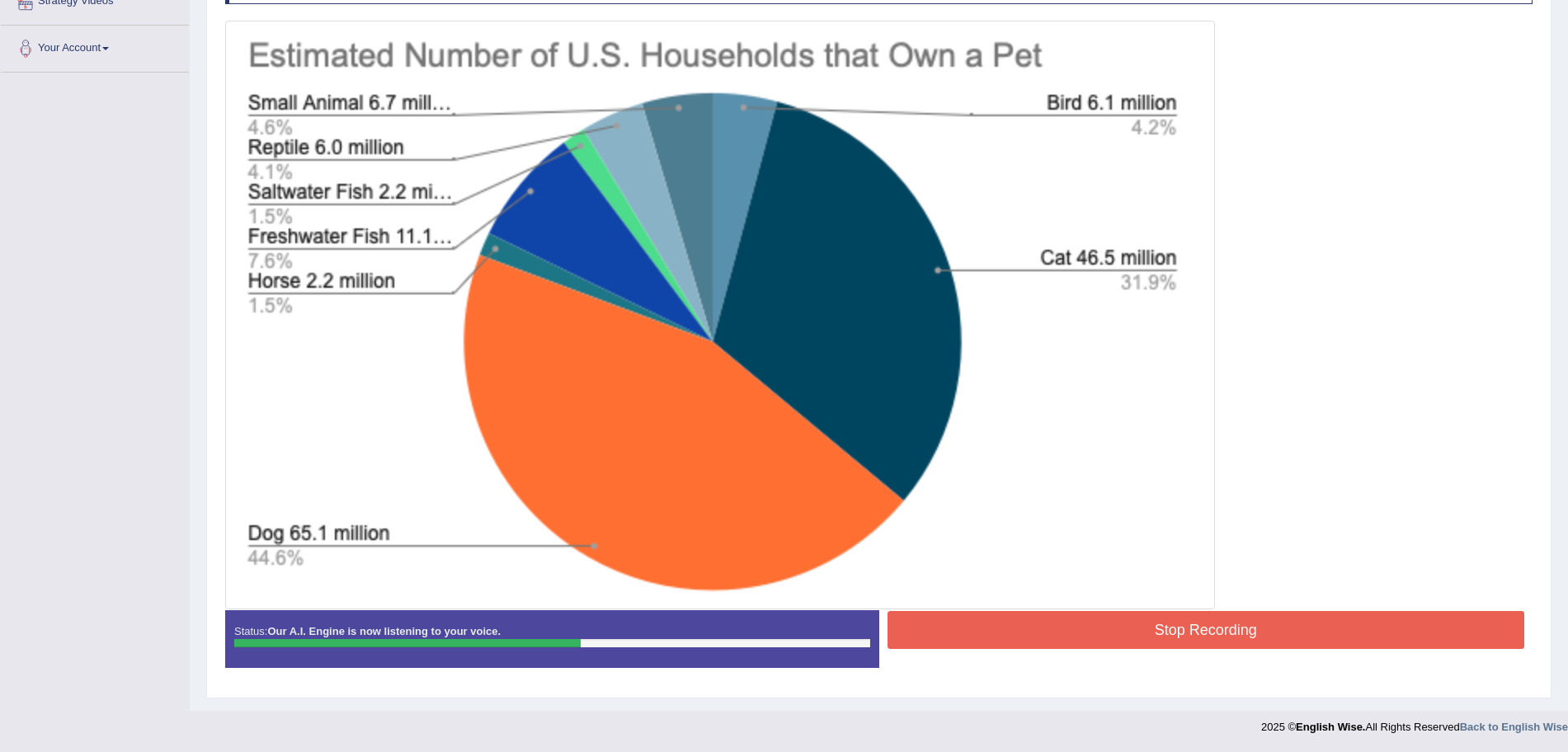
click at [1223, 631] on button "Stop Recording" at bounding box center [1207, 629] width 638 height 38
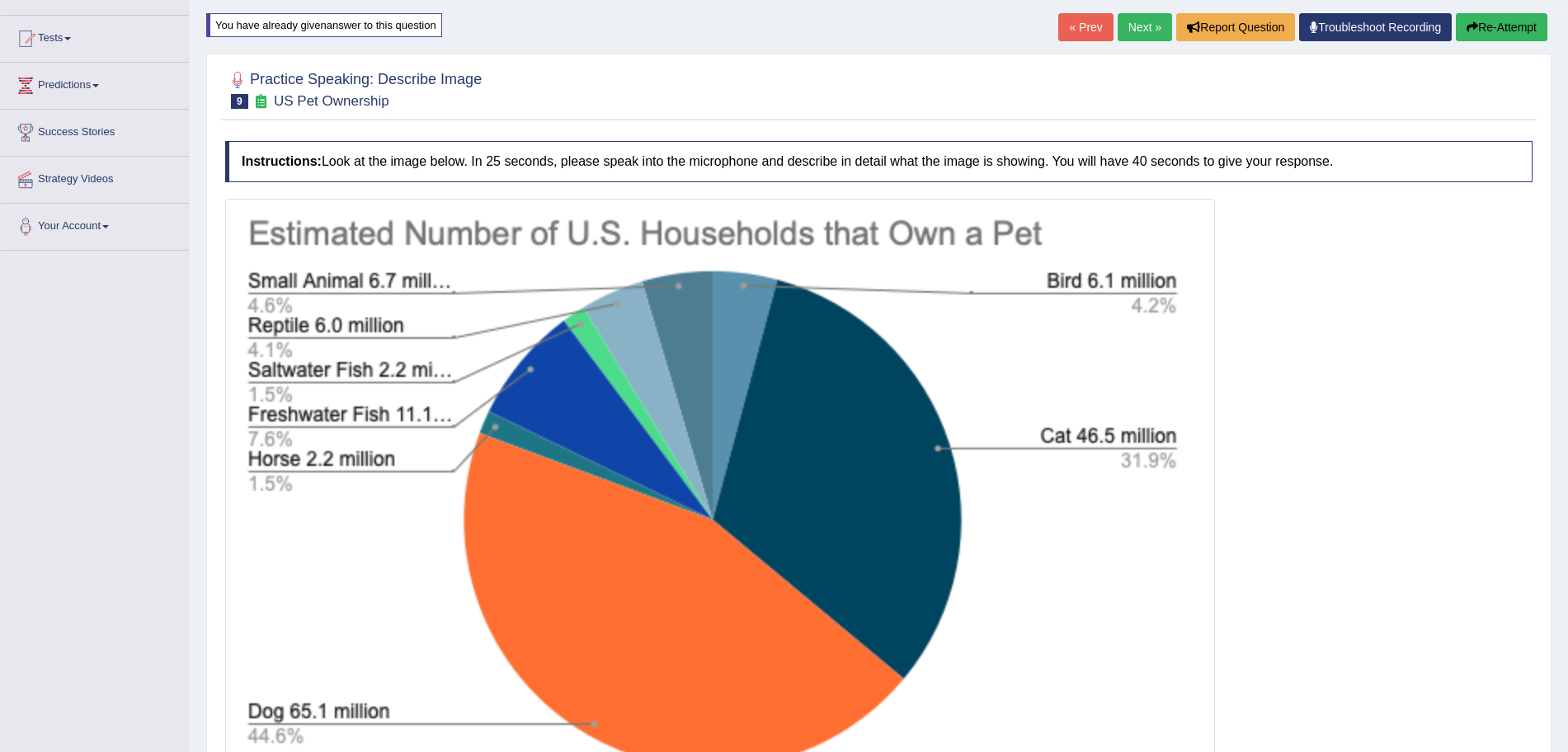
scroll to position [58, 0]
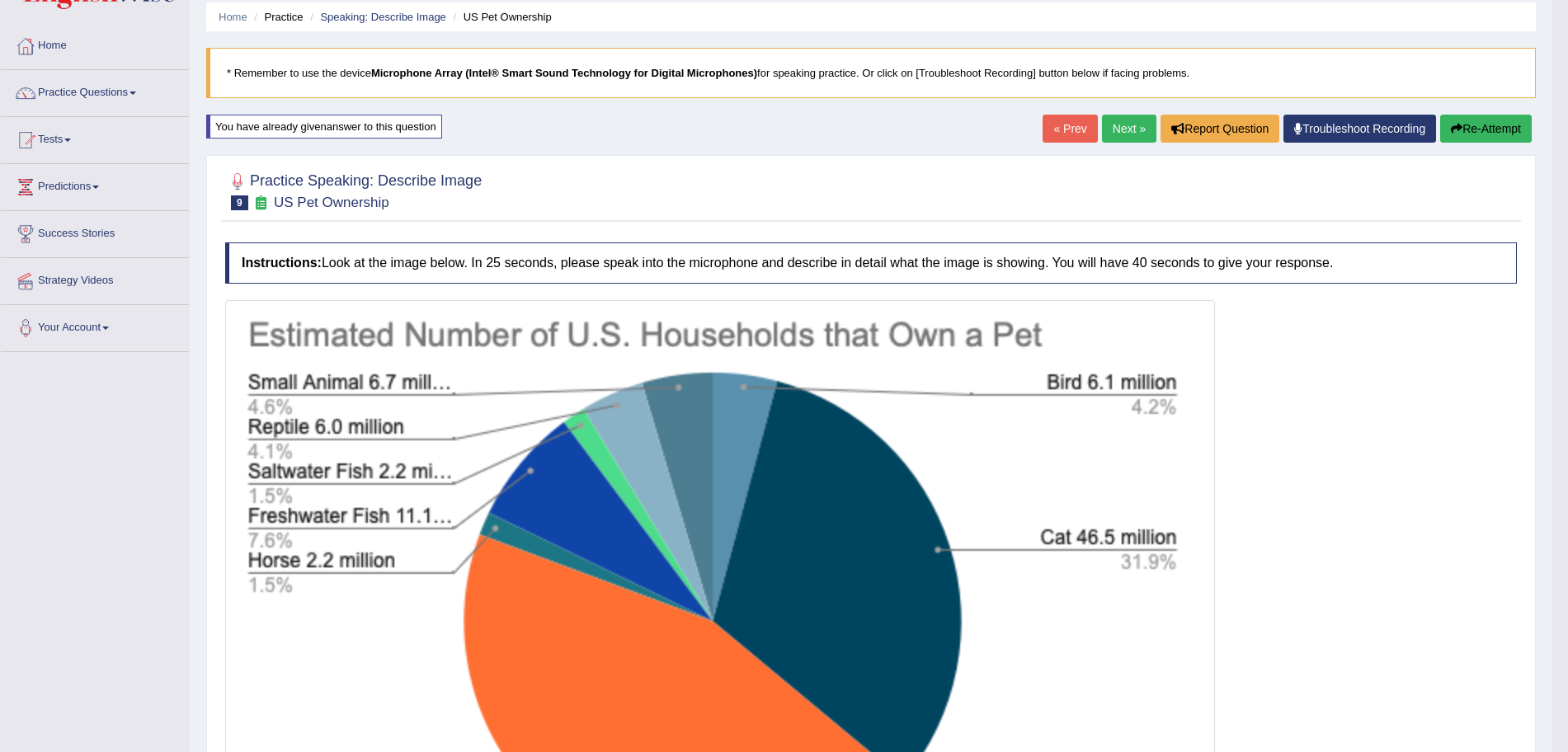
click at [1141, 132] on link "Next »" at bounding box center [1129, 129] width 55 height 28
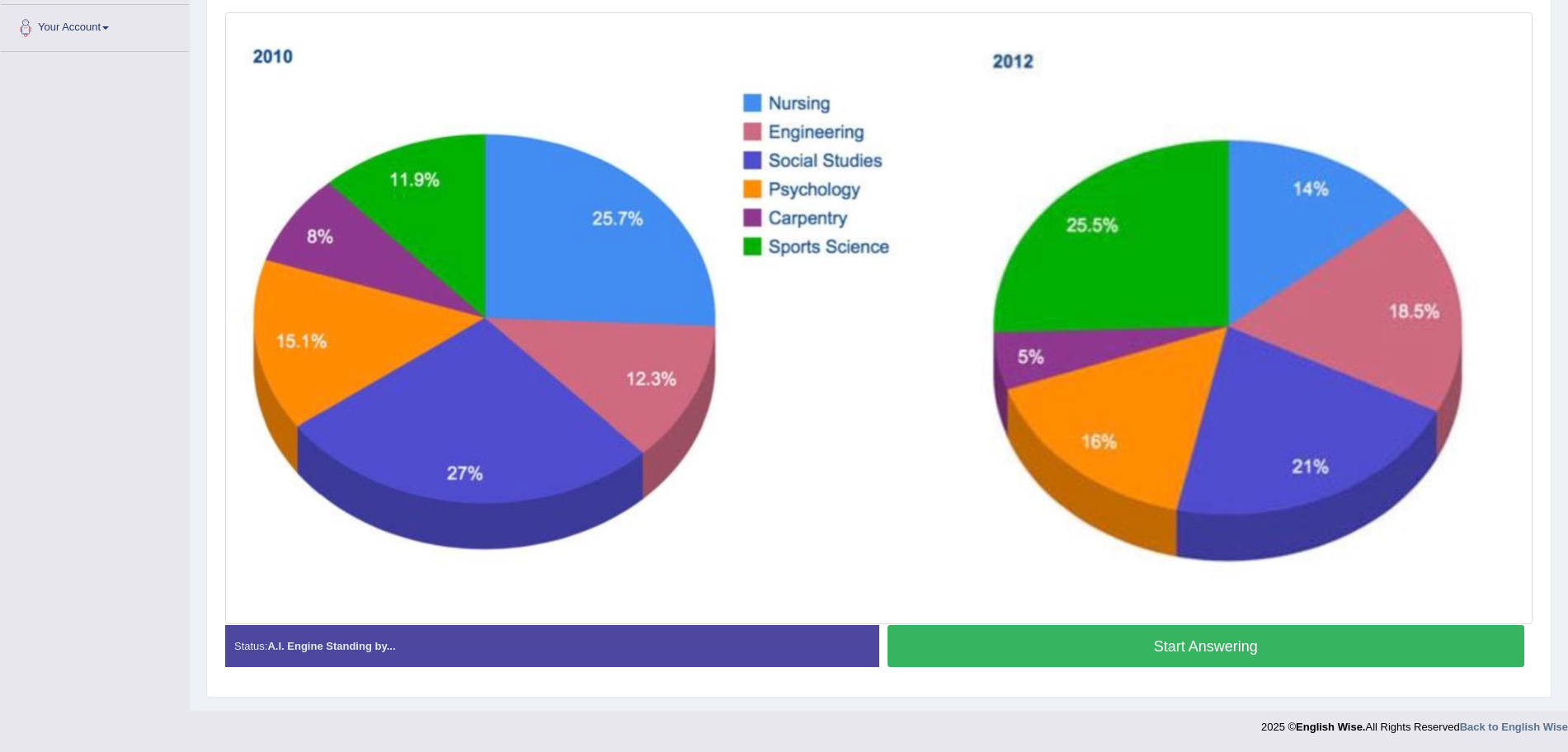
scroll to position [358, 0]
click at [1177, 650] on button "Start Answering" at bounding box center [1207, 645] width 638 height 42
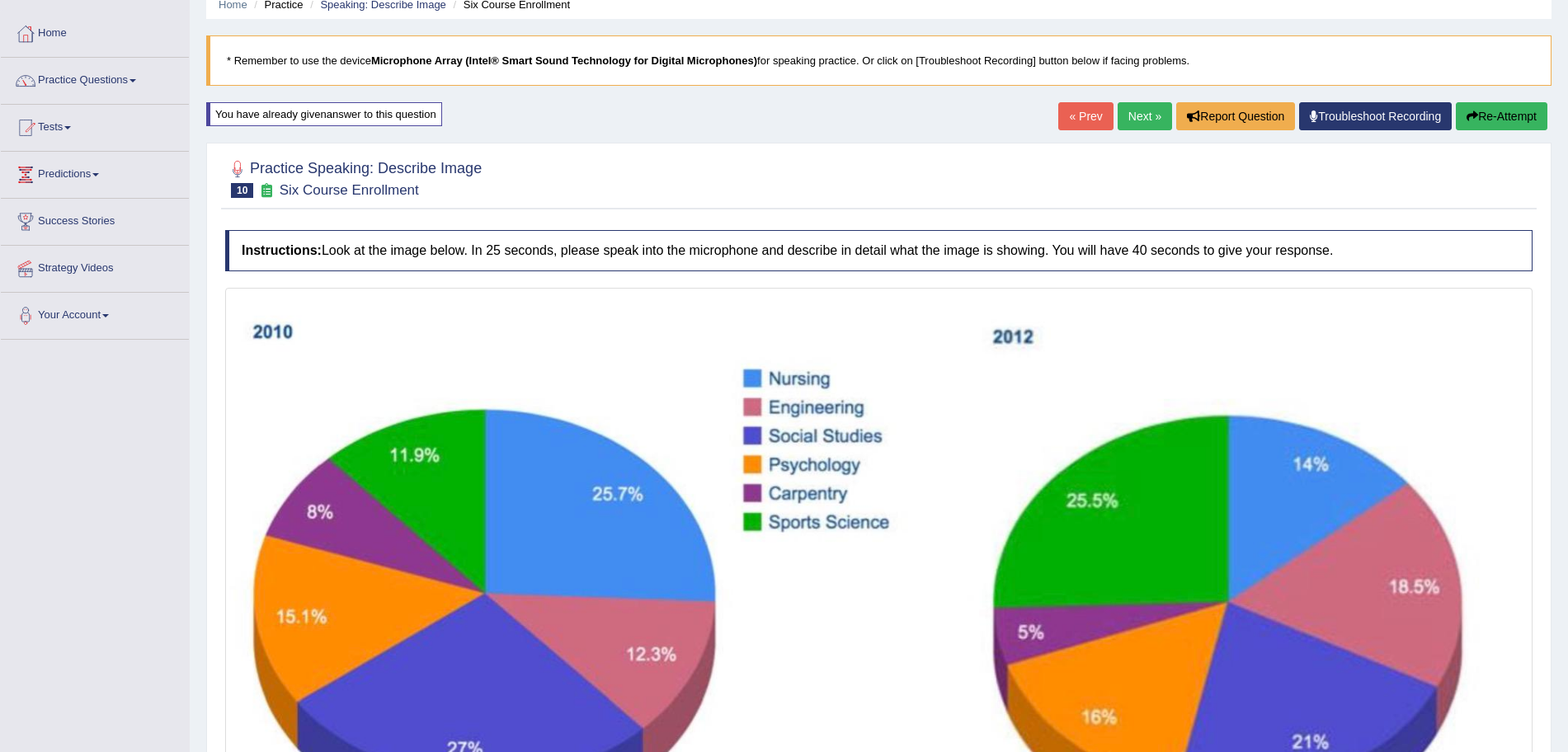
scroll to position [362, 0]
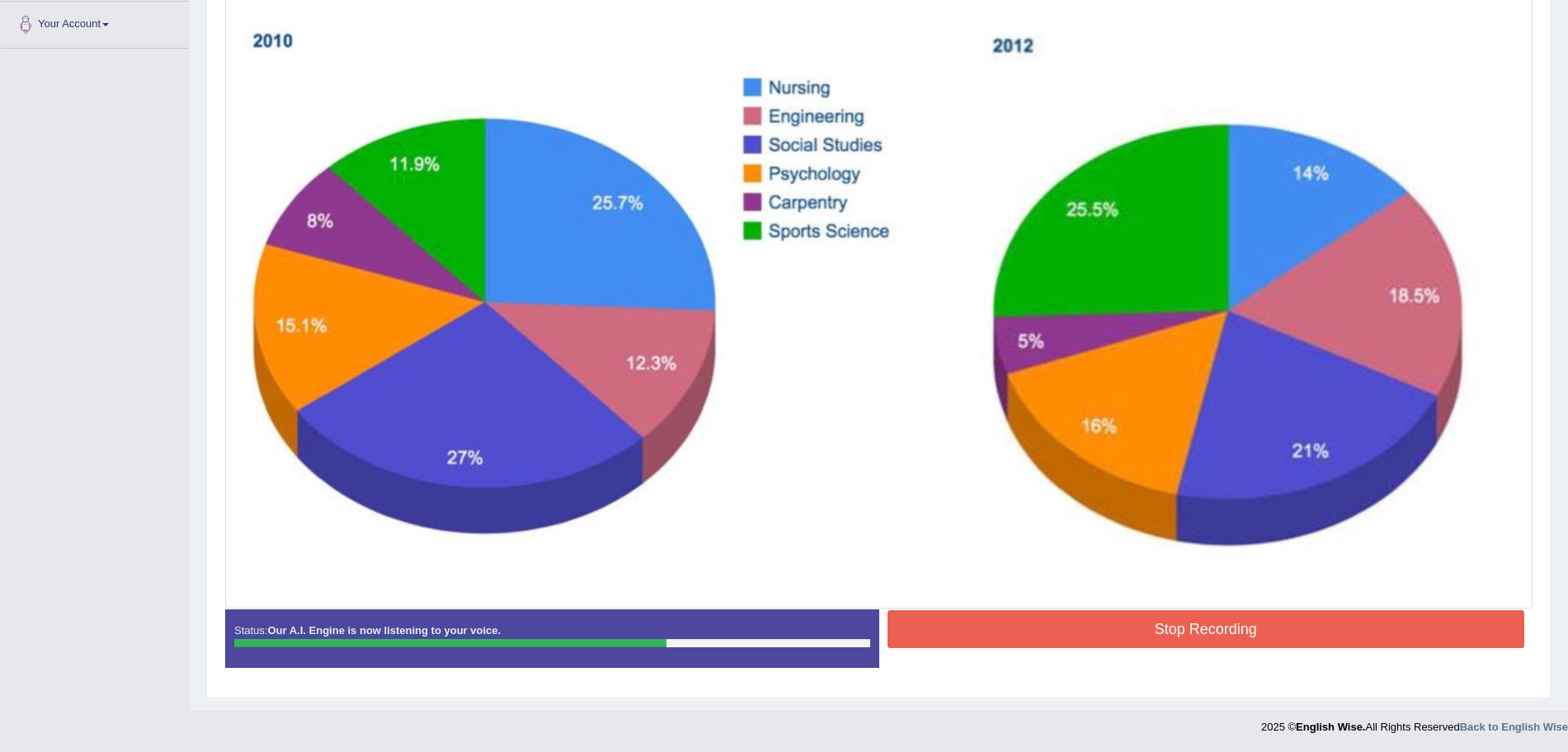
click at [1130, 626] on button "Stop Recording" at bounding box center [1207, 629] width 638 height 38
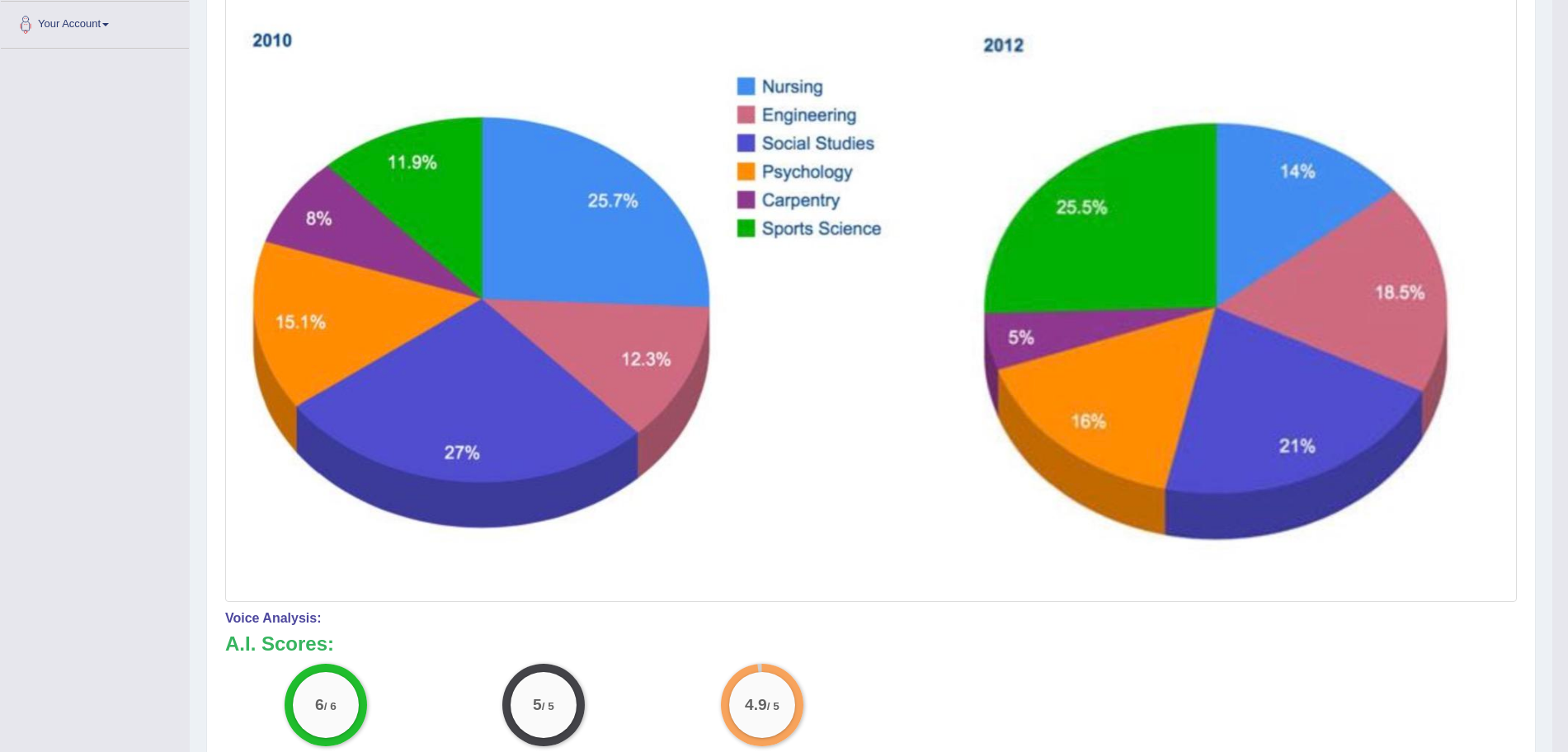
scroll to position [0, 0]
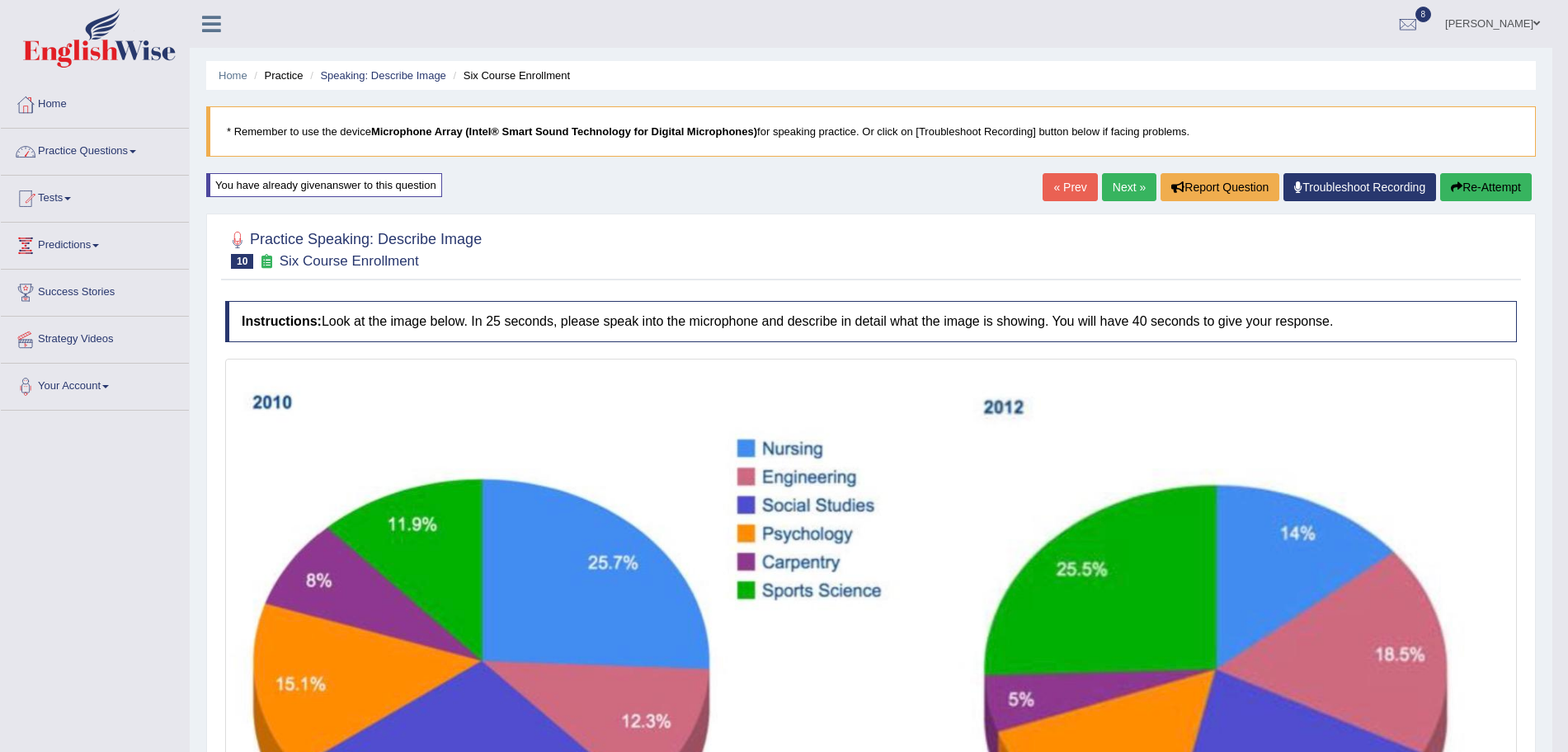
click at [107, 154] on link "Practice Questions" at bounding box center [95, 149] width 188 height 41
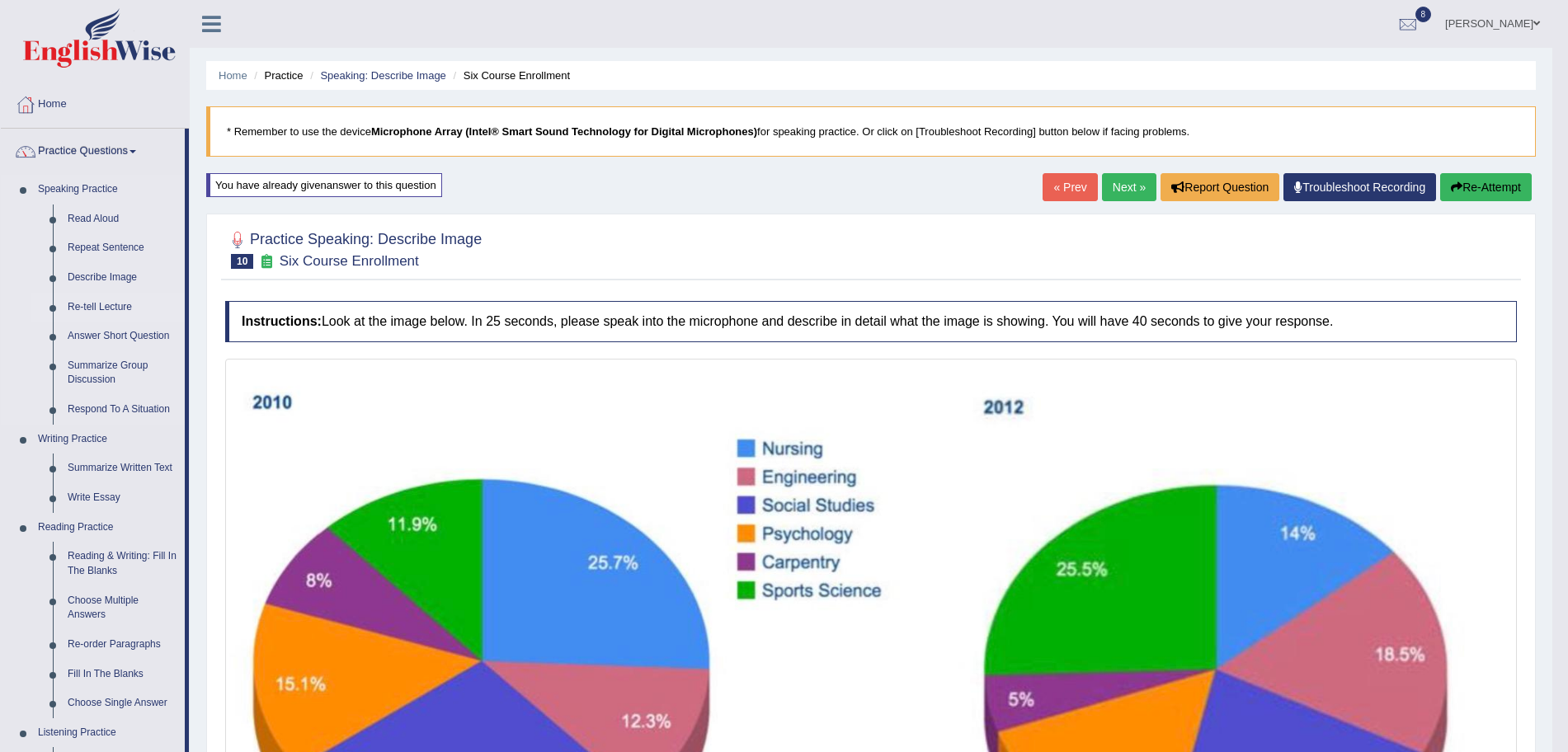
click at [101, 306] on link "Re-tell Lecture" at bounding box center [122, 307] width 124 height 30
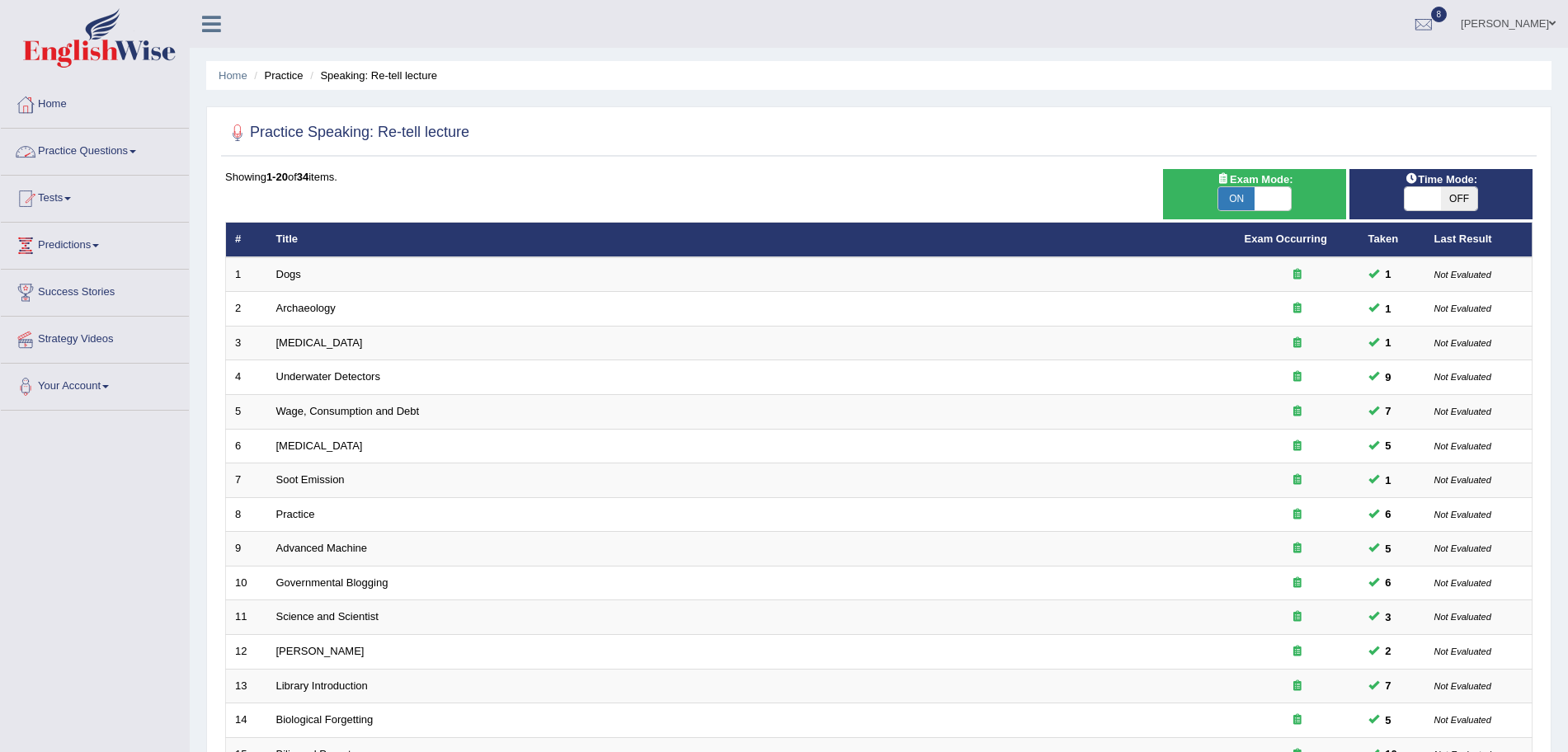
click at [107, 154] on link "Practice Questions" at bounding box center [95, 149] width 188 height 41
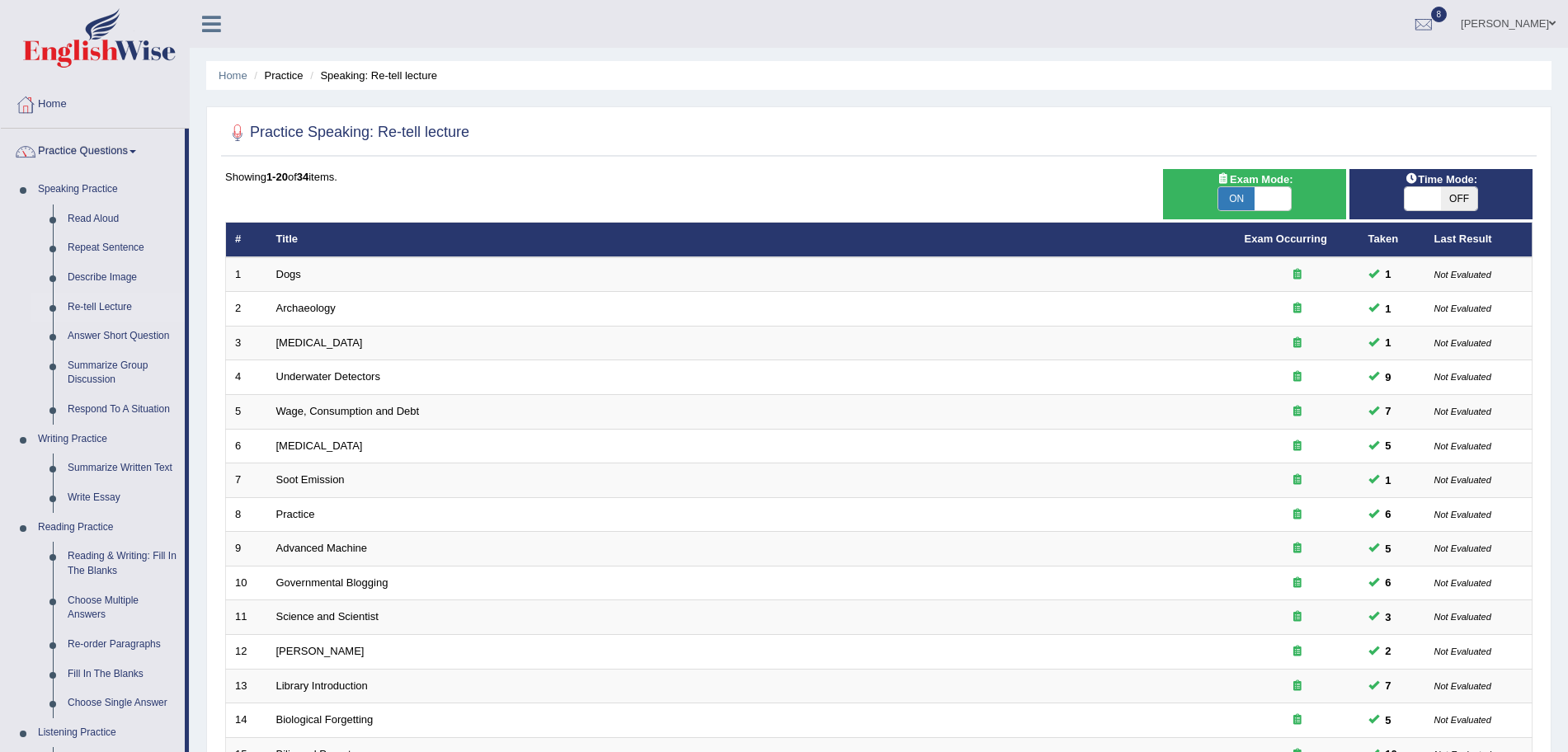
click at [107, 154] on link "Practice Questions" at bounding box center [93, 149] width 183 height 41
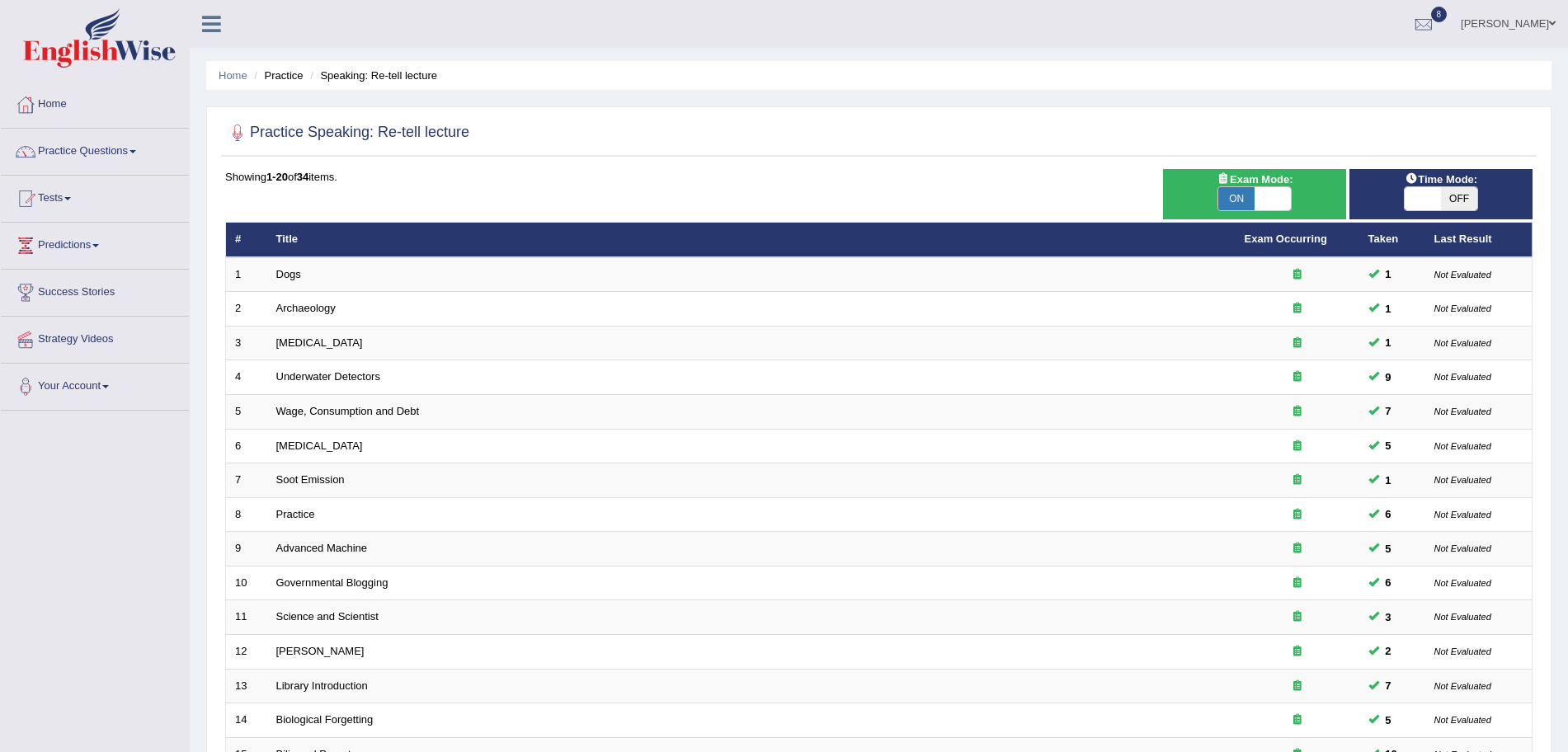
scroll to position [340, 0]
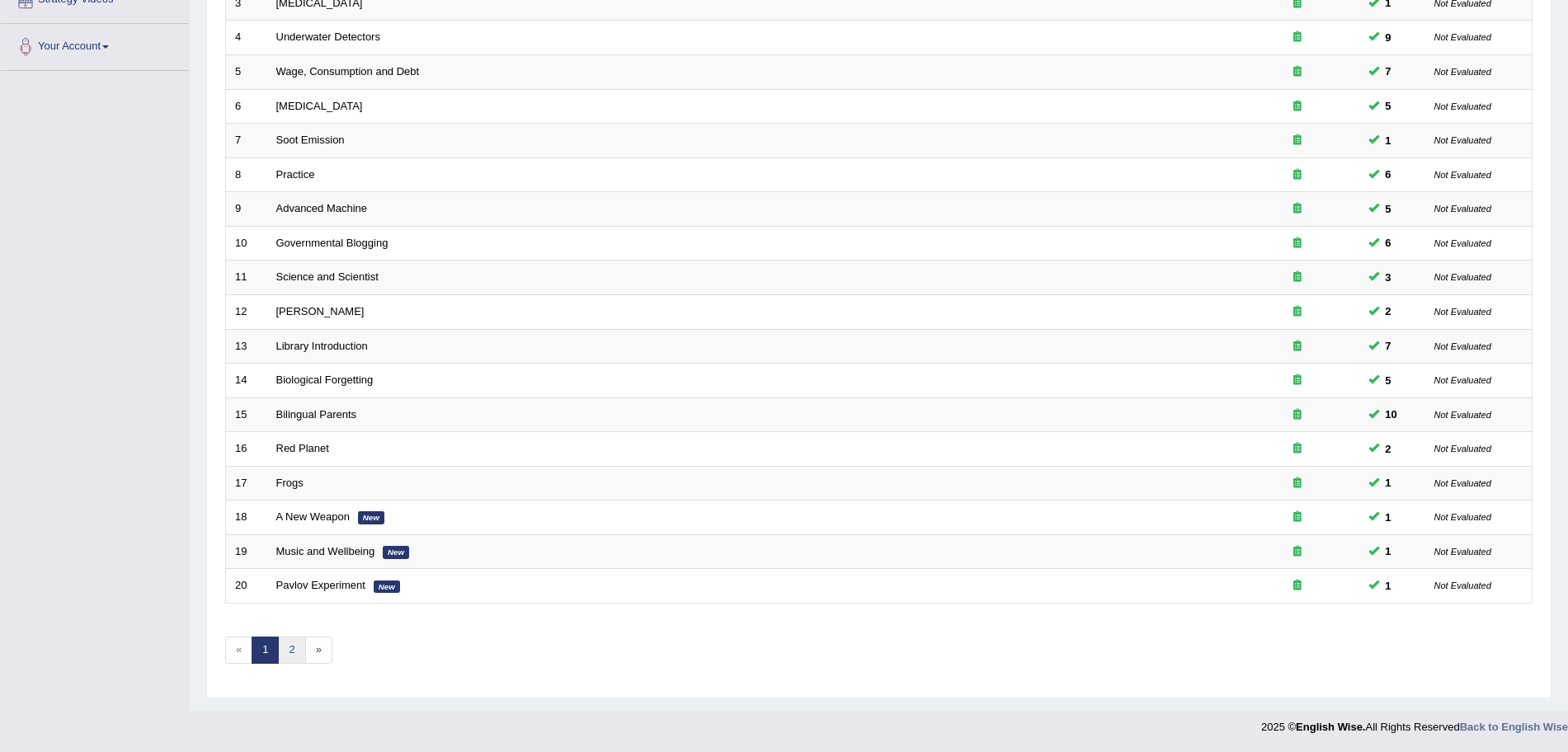
click at [296, 648] on link "2" at bounding box center [291, 649] width 27 height 27
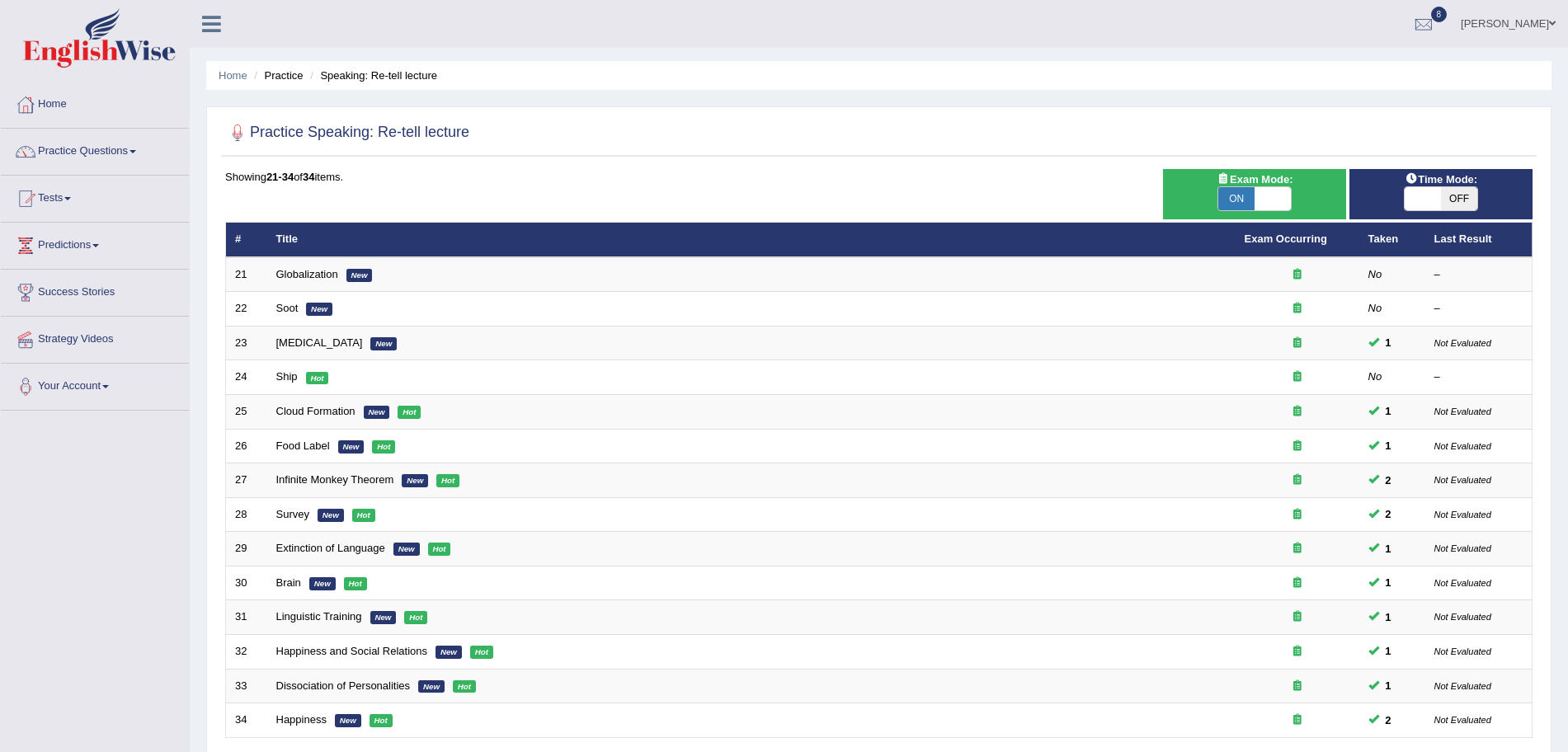
click at [1567, 198] on html "Toggle navigation Home Practice Questions Speaking Practice Read Aloud Repeat S…" at bounding box center [784, 376] width 1568 height 752
click at [114, 162] on link "Practice Questions" at bounding box center [95, 149] width 188 height 41
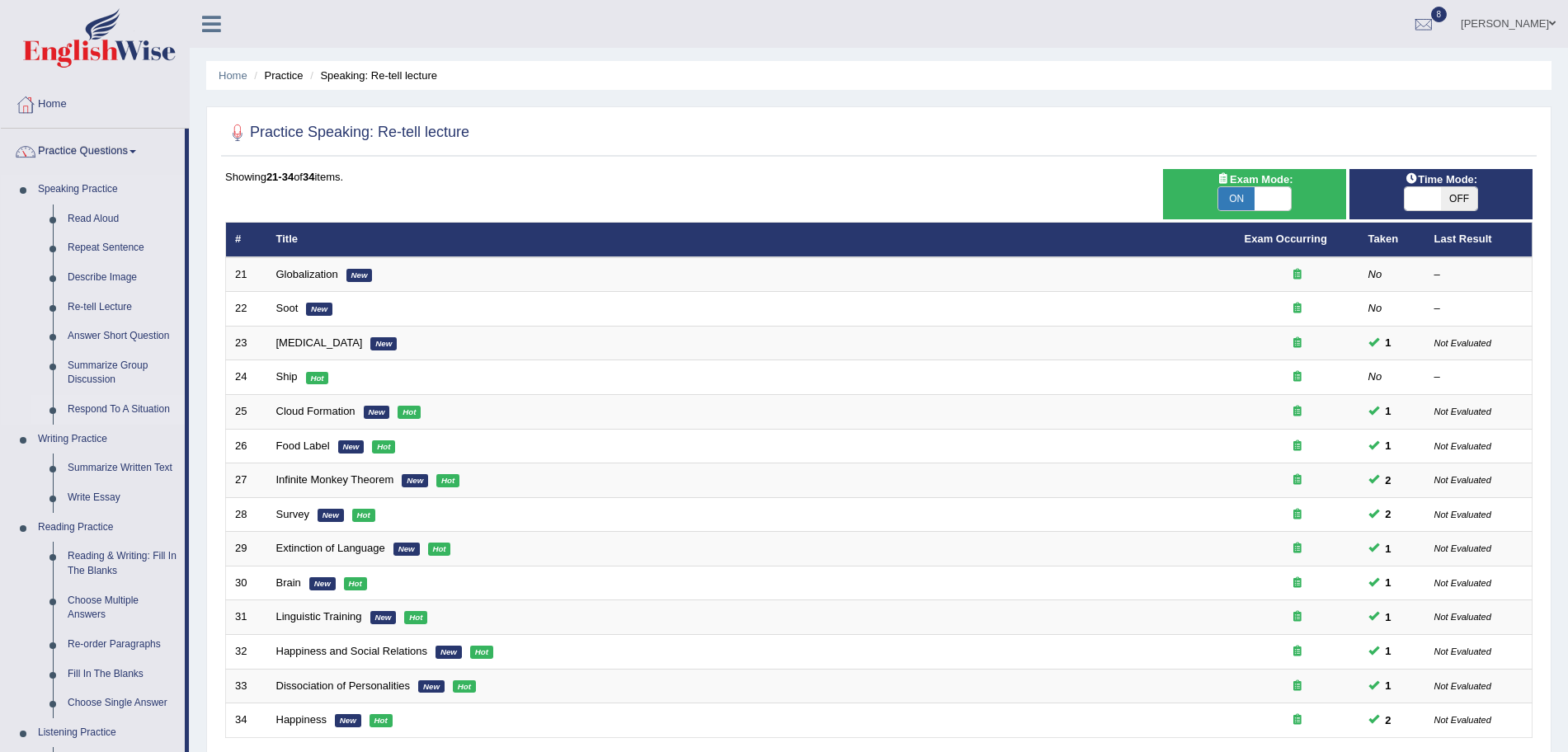
click at [108, 402] on link "Respond To A Situation" at bounding box center [122, 409] width 124 height 30
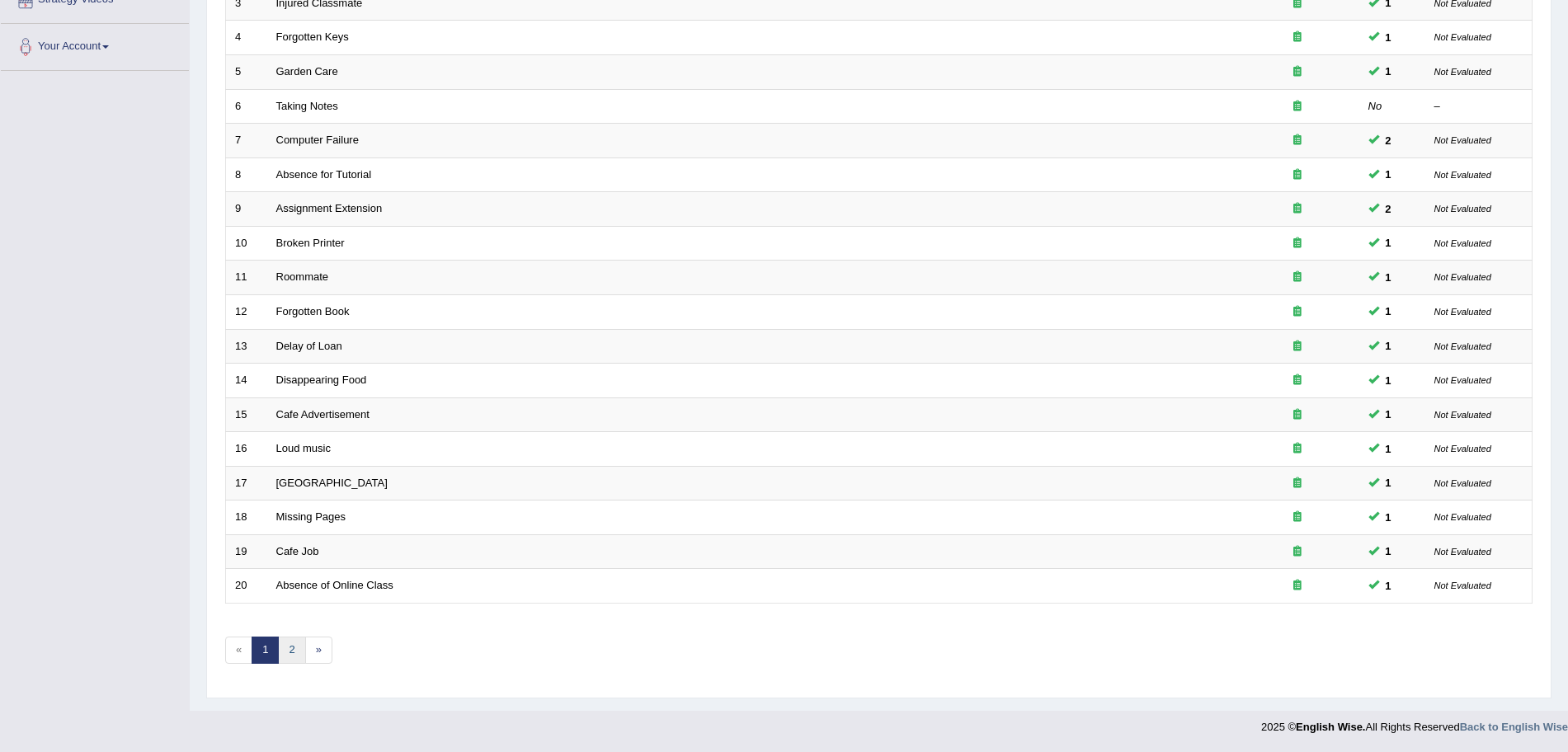
click at [284, 657] on link "2" at bounding box center [291, 649] width 27 height 27
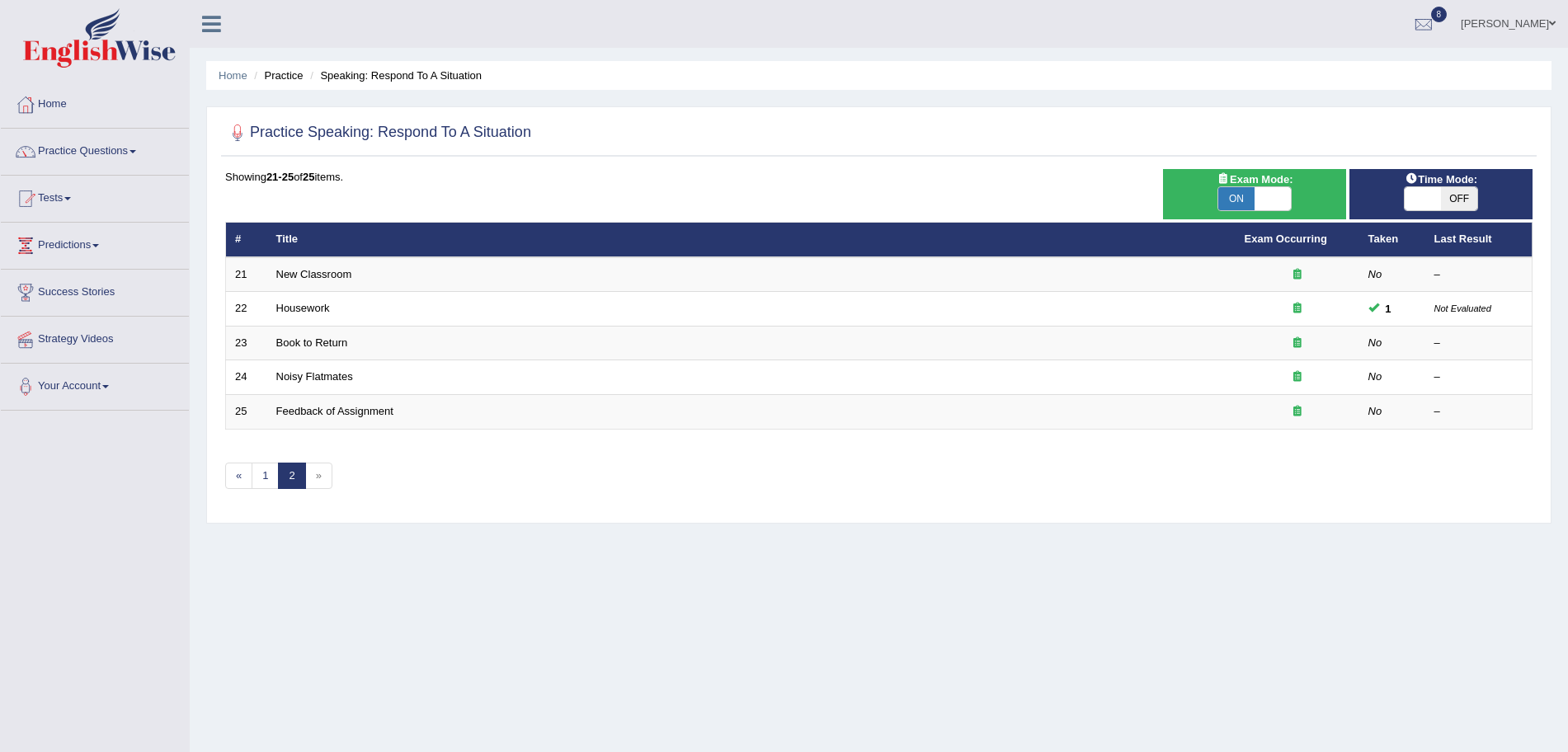
click at [1567, 281] on html "Toggle navigation Home Practice Questions Speaking Practice Read Aloud Repeat S…" at bounding box center [784, 376] width 1568 height 752
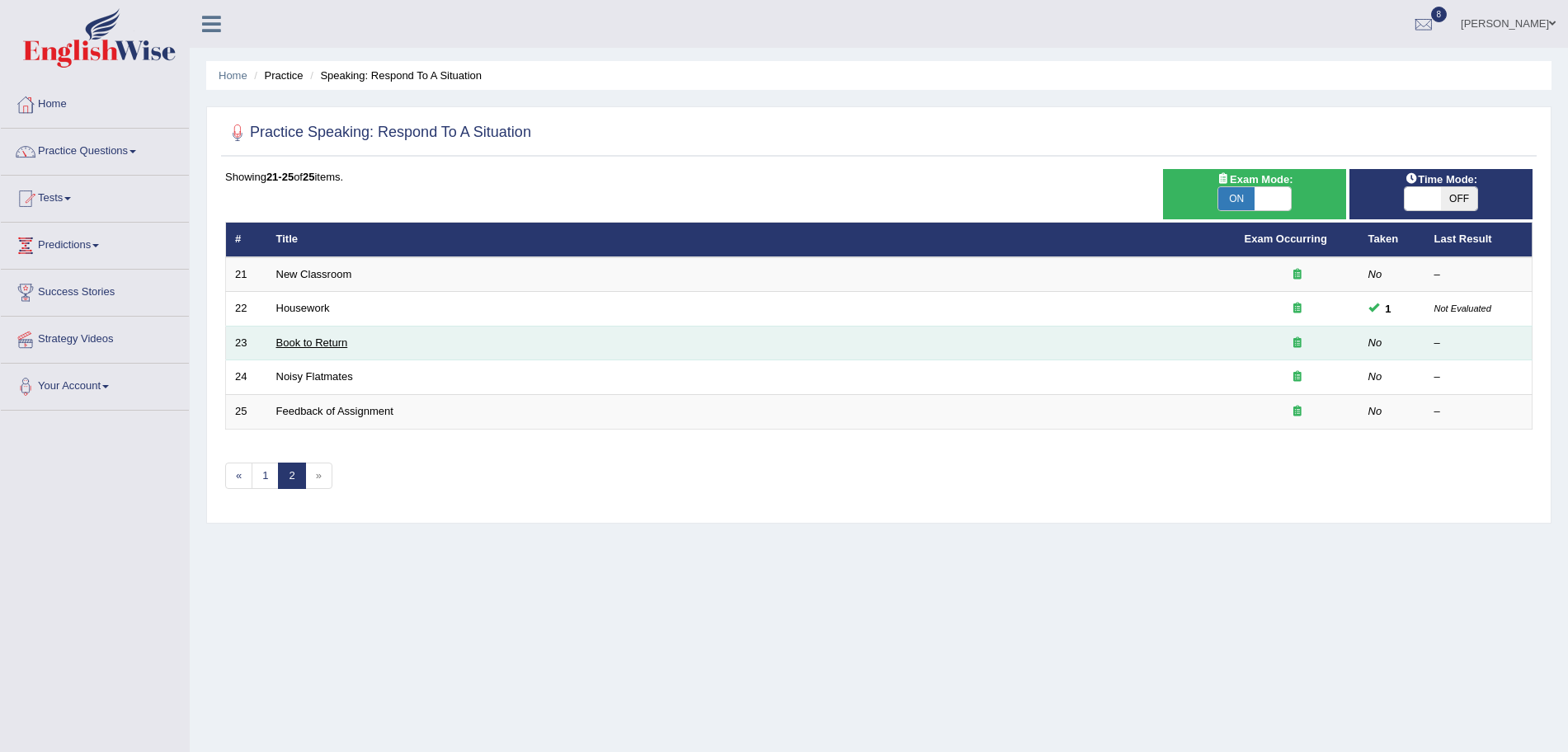
click at [313, 341] on link "Book to Return" at bounding box center [311, 342] width 71 height 12
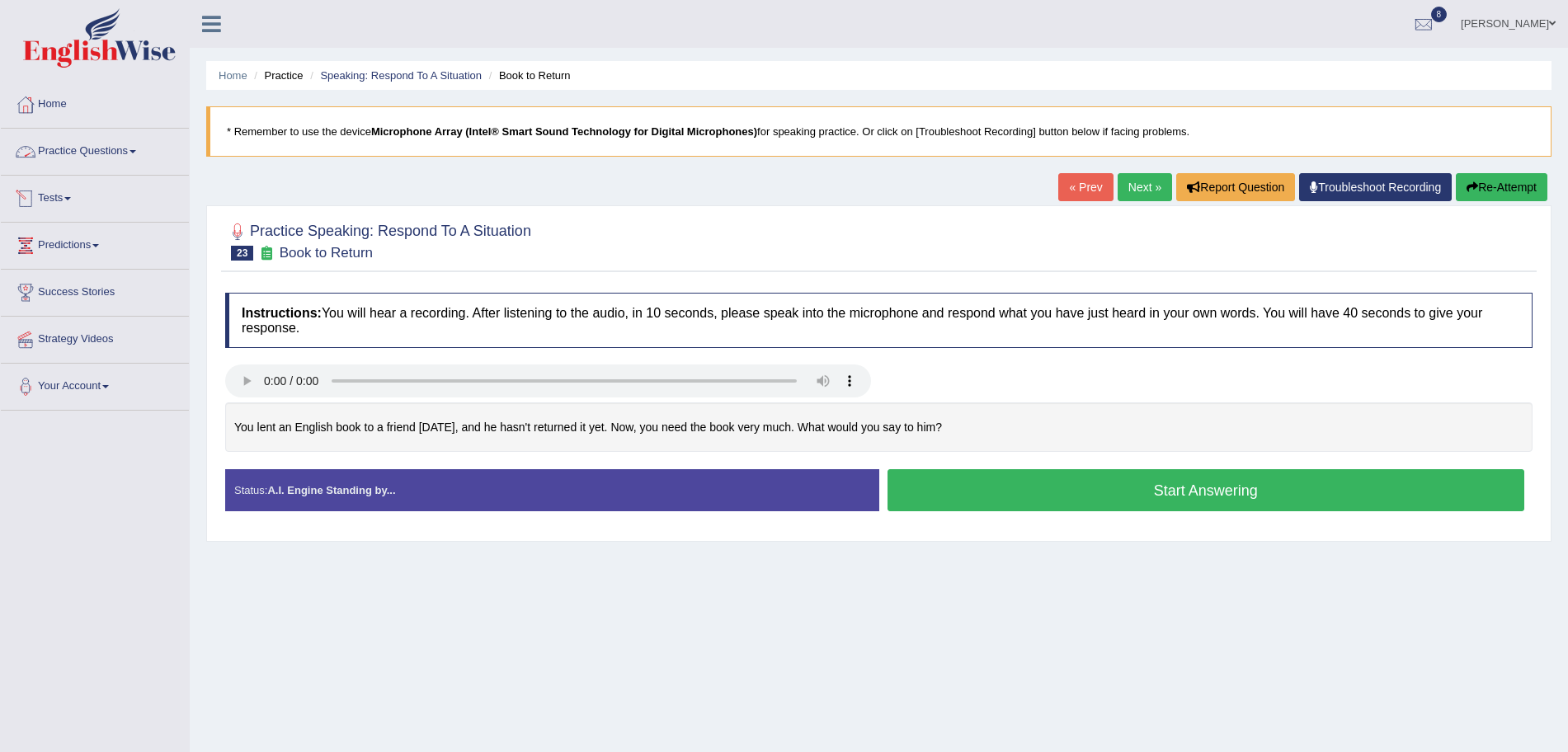
click at [107, 154] on link "Practice Questions" at bounding box center [95, 149] width 188 height 41
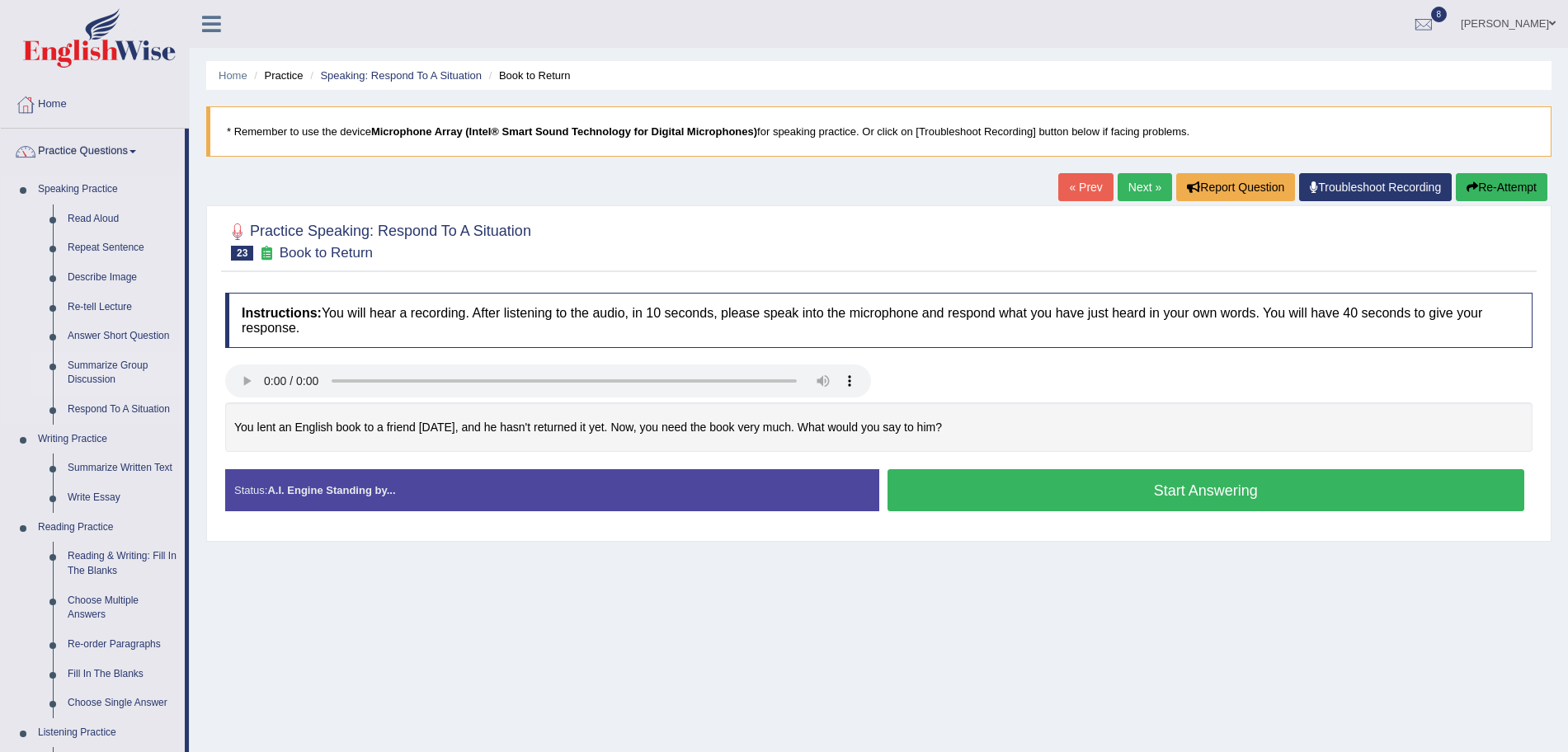
click at [106, 370] on link "Summarize Group Discussion" at bounding box center [122, 372] width 124 height 44
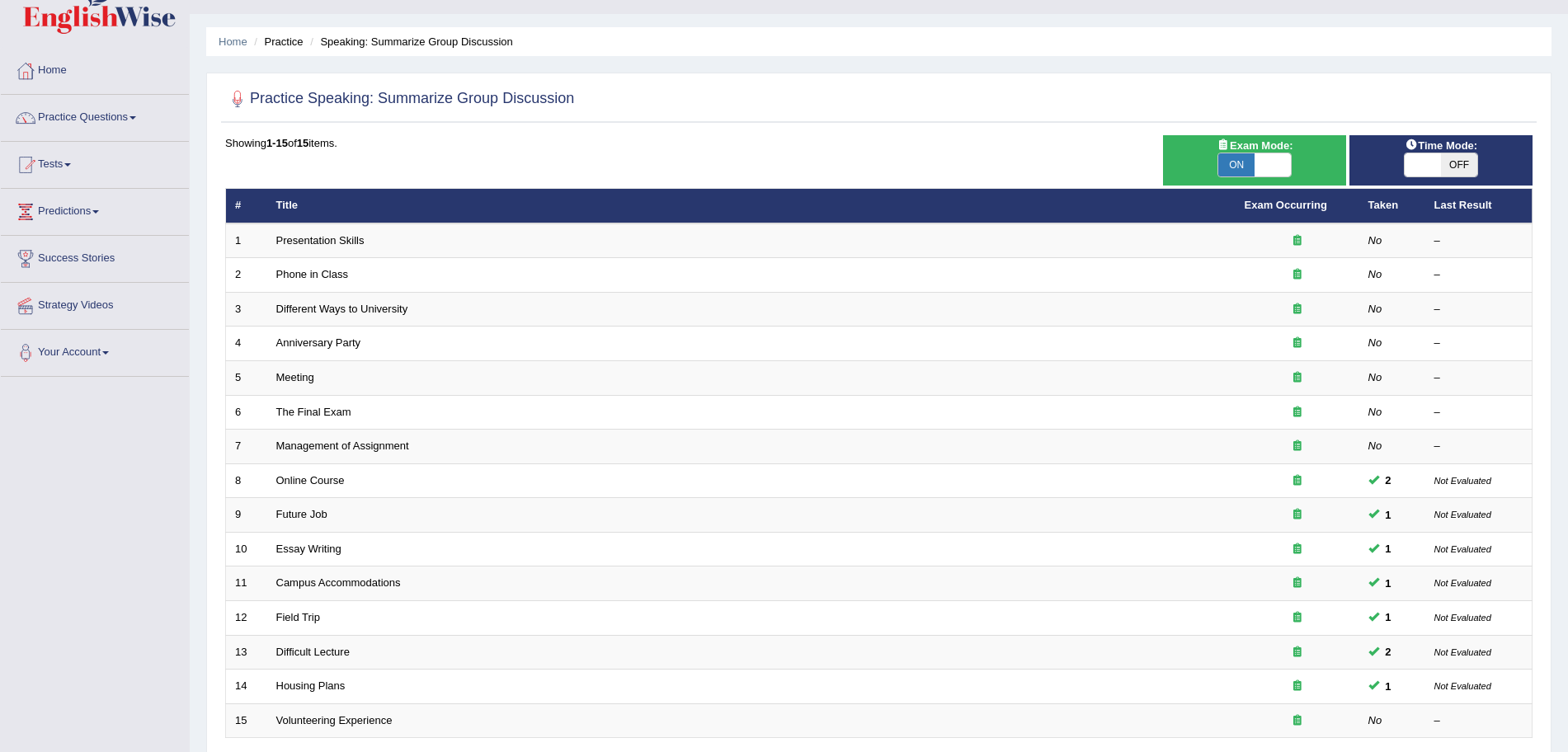
scroll to position [114, 0]
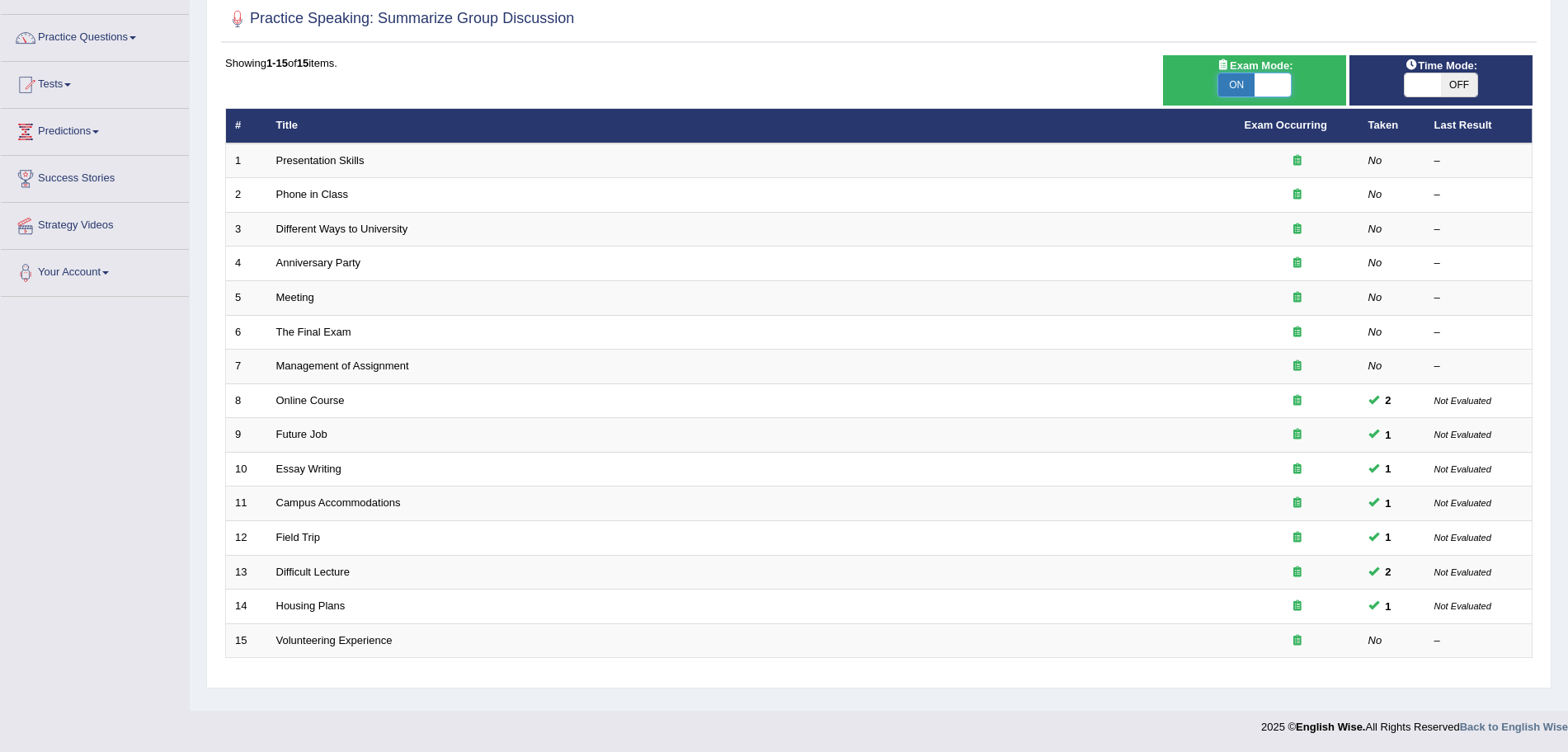
click at [1256, 82] on span at bounding box center [1272, 84] width 36 height 23
checkbox input "false"
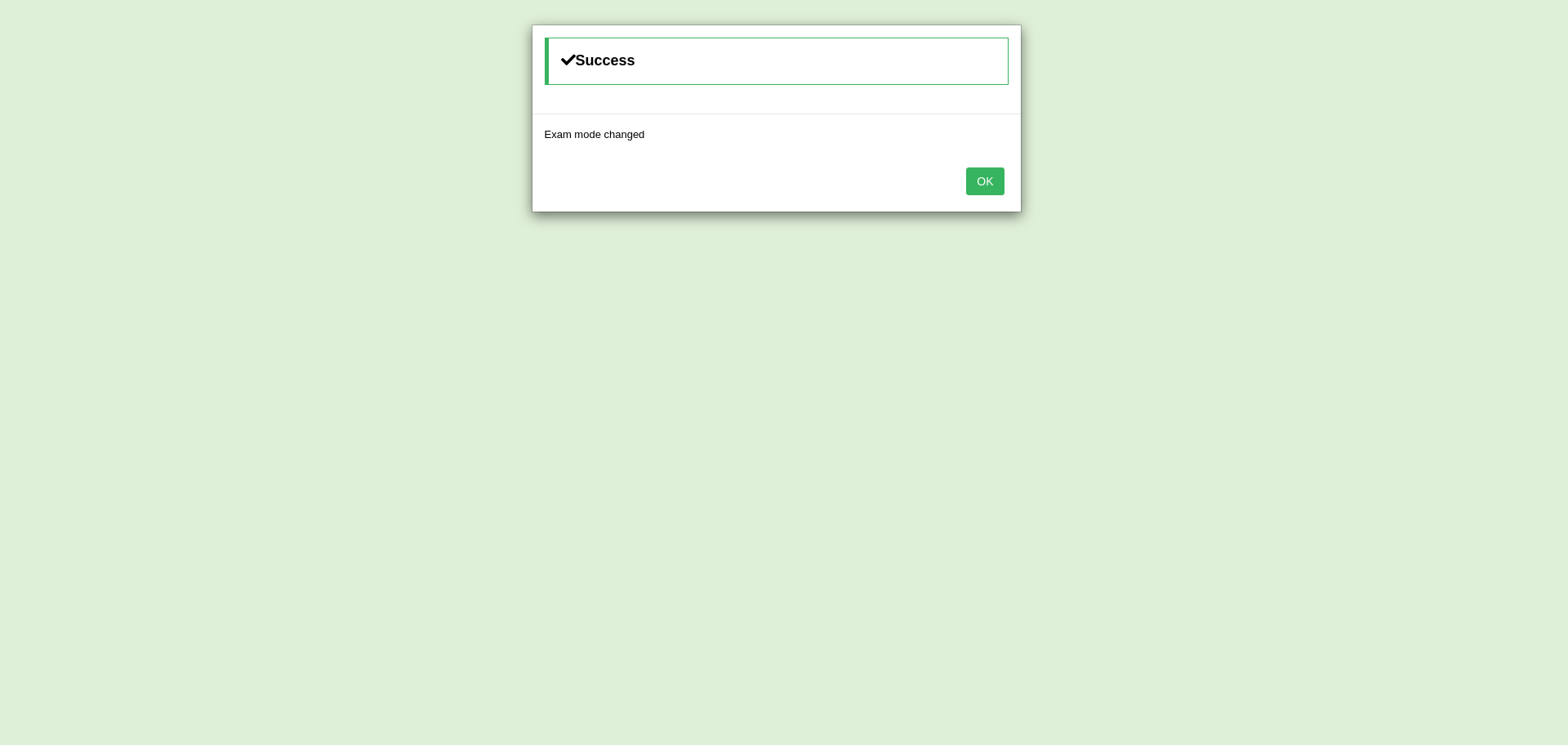
click at [983, 185] on button "OK" at bounding box center [984, 181] width 38 height 28
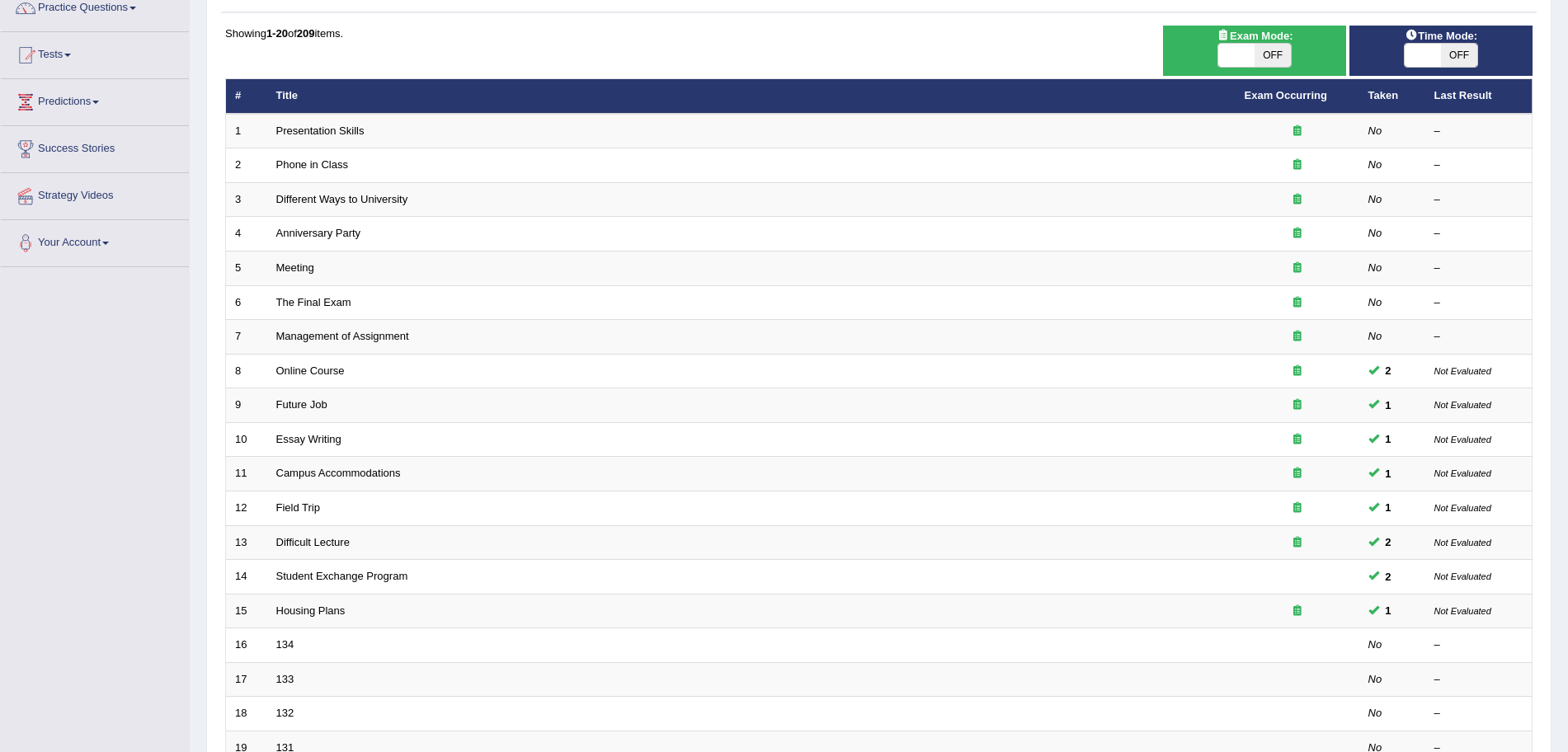
scroll to position [98, 0]
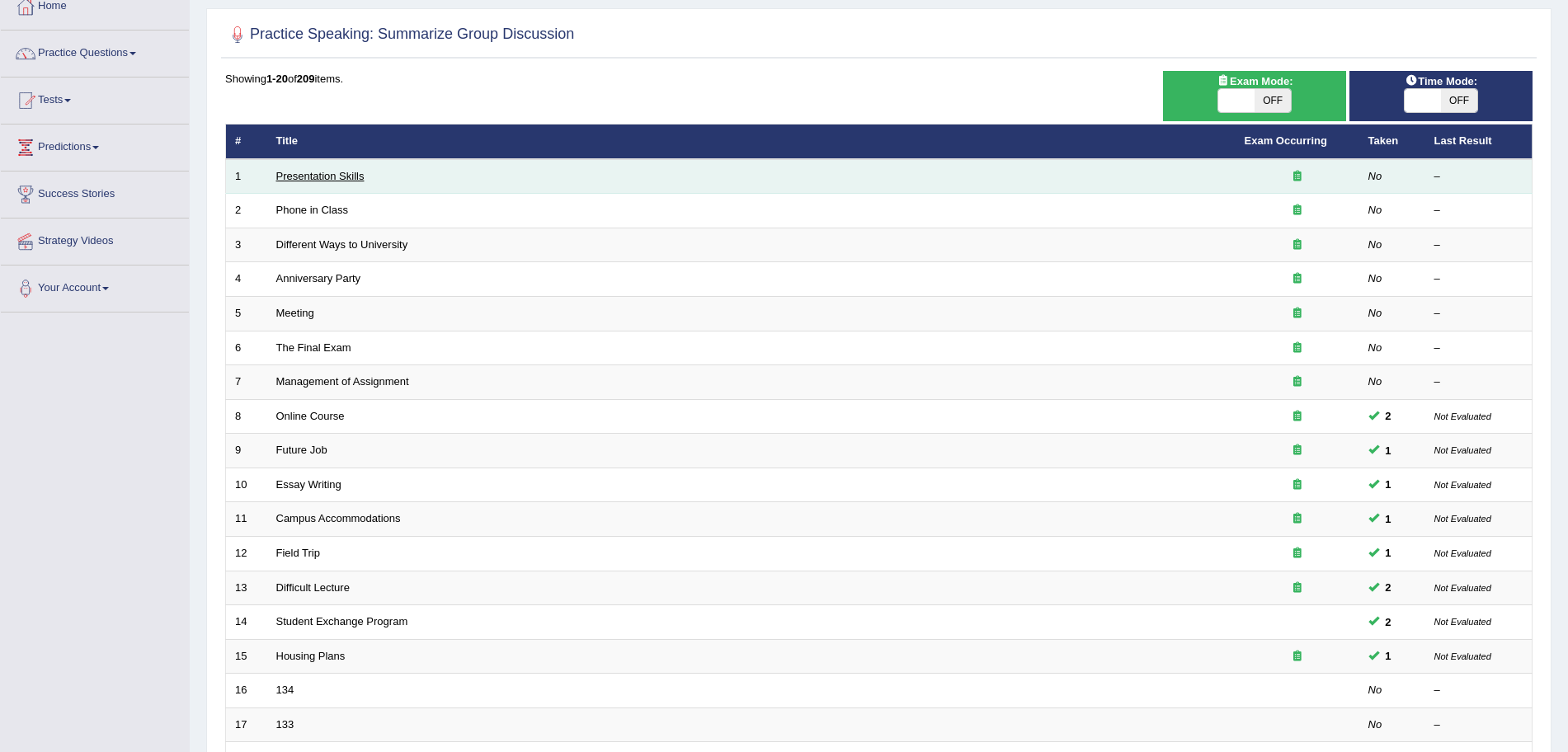
click at [335, 174] on link "Presentation Skills" at bounding box center [320, 175] width 88 height 12
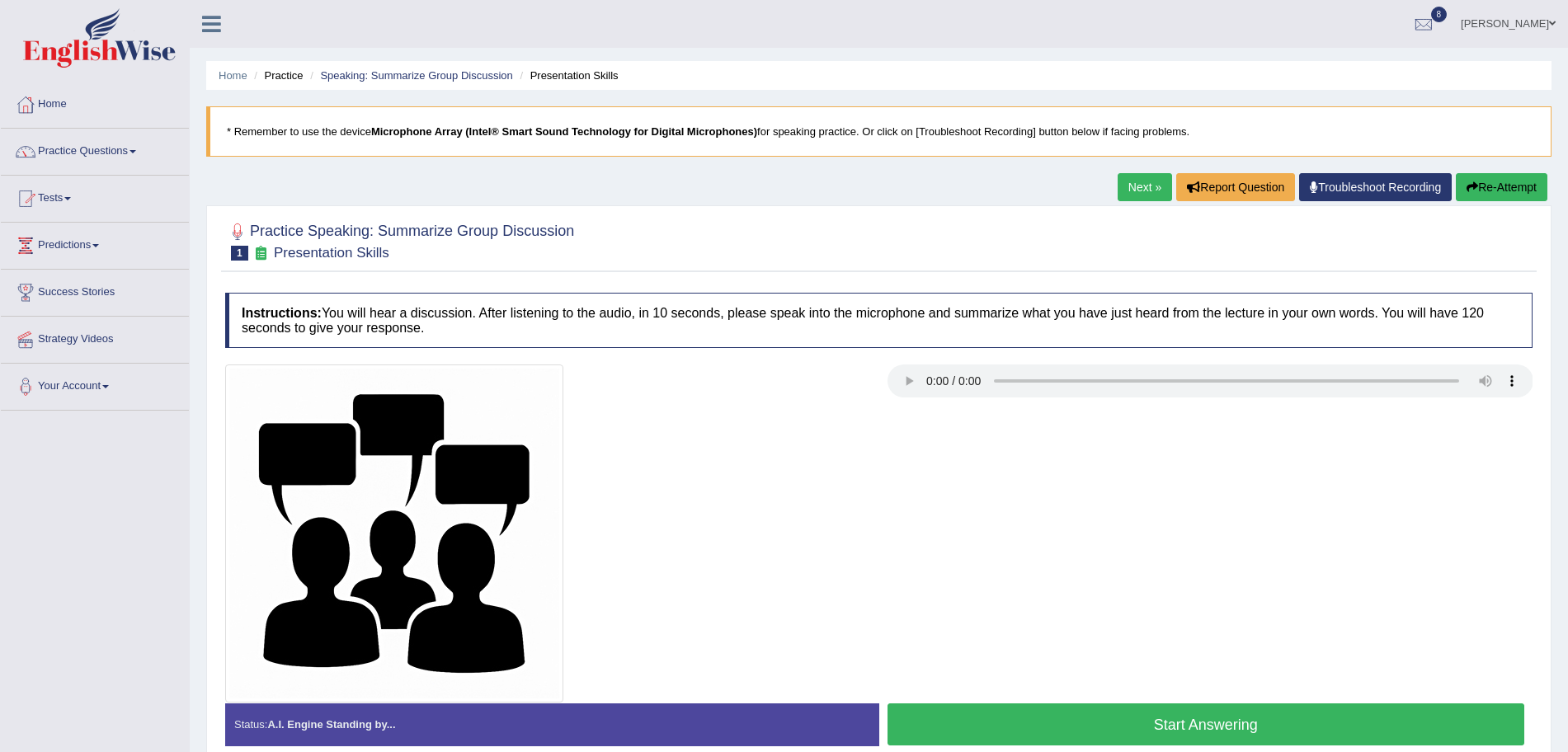
click at [1191, 723] on button "Start Answering" at bounding box center [1207, 723] width 638 height 42
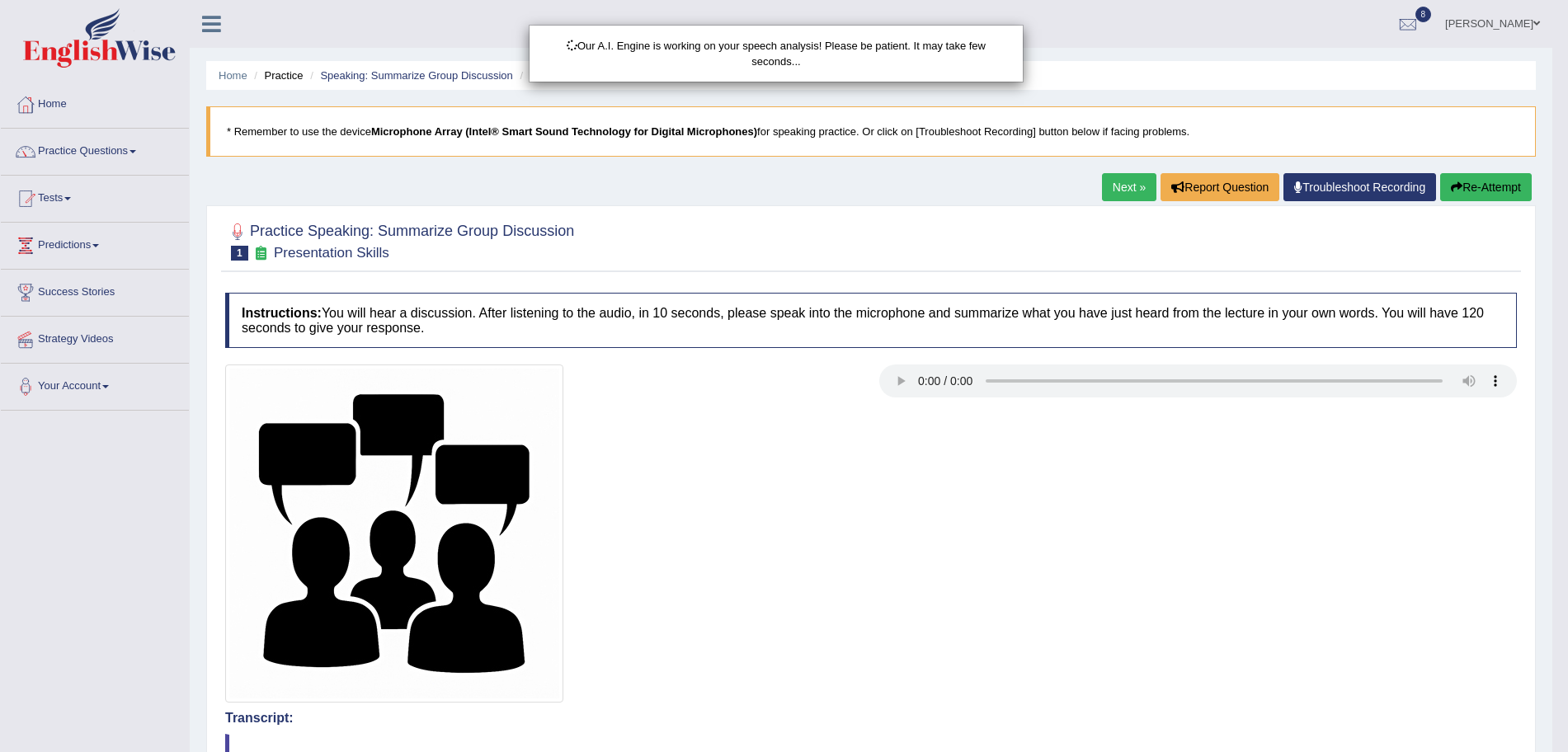
scroll to position [568, 0]
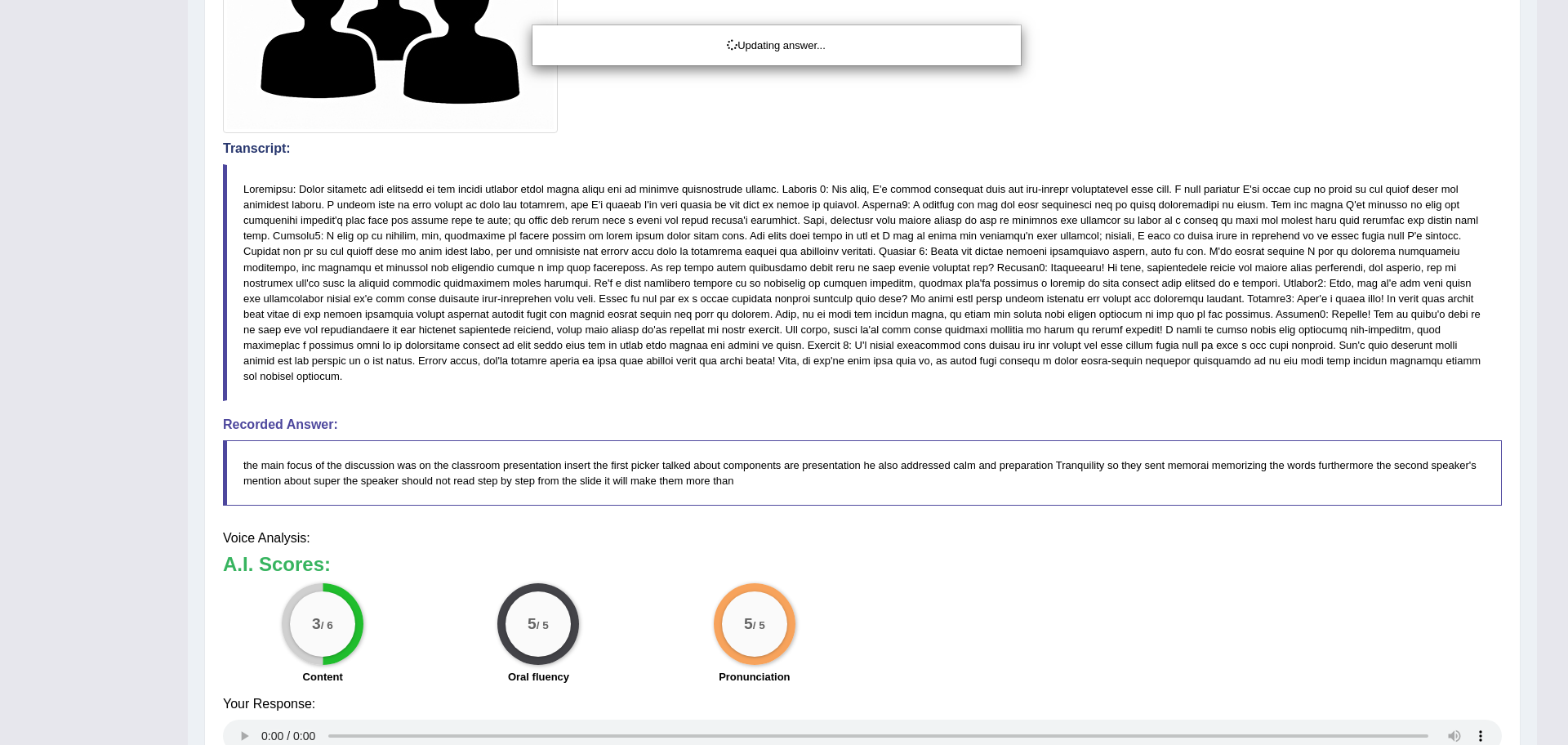
drag, startPoint x: 1567, startPoint y: 643, endPoint x: 1567, endPoint y: 659, distance: 16.0
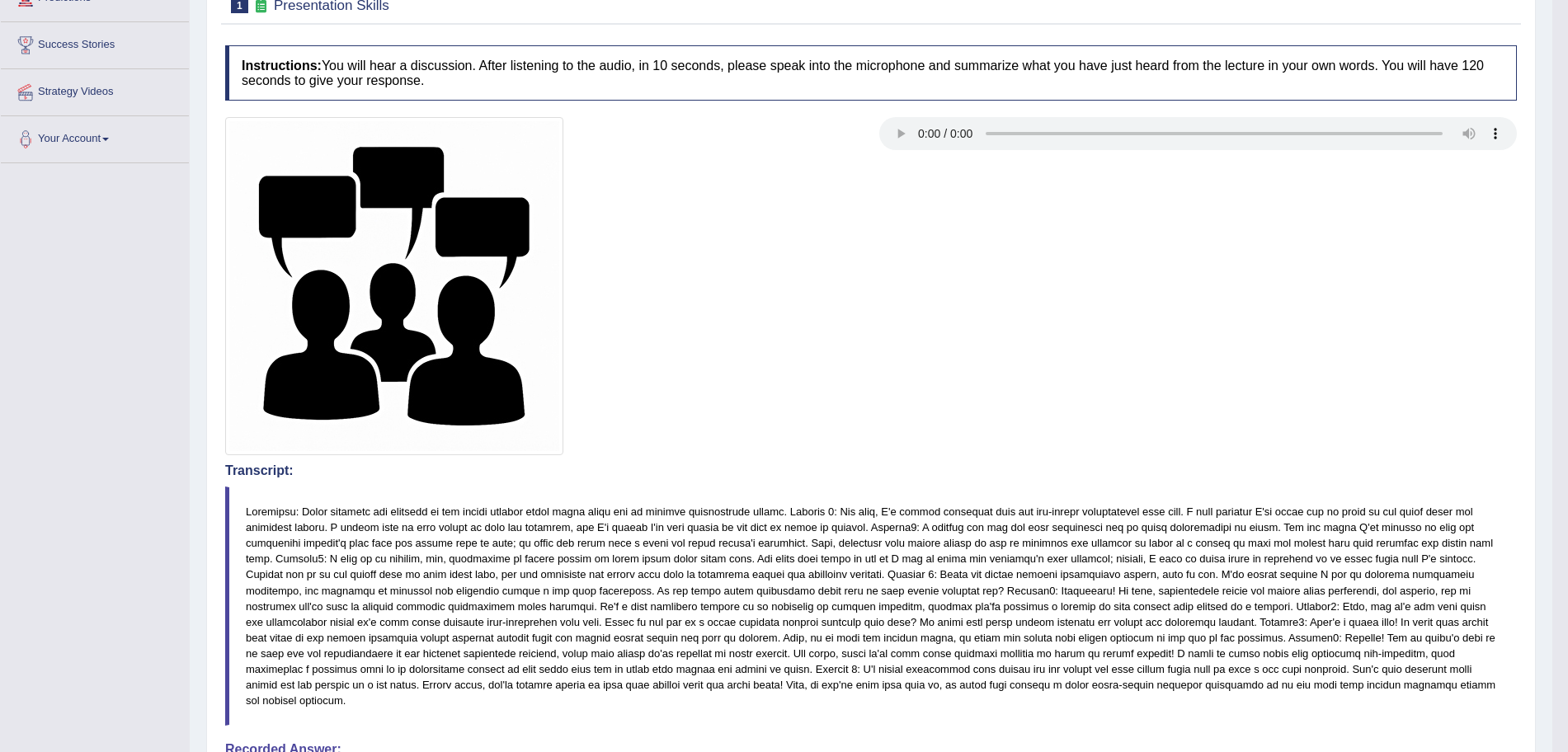
scroll to position [6, 0]
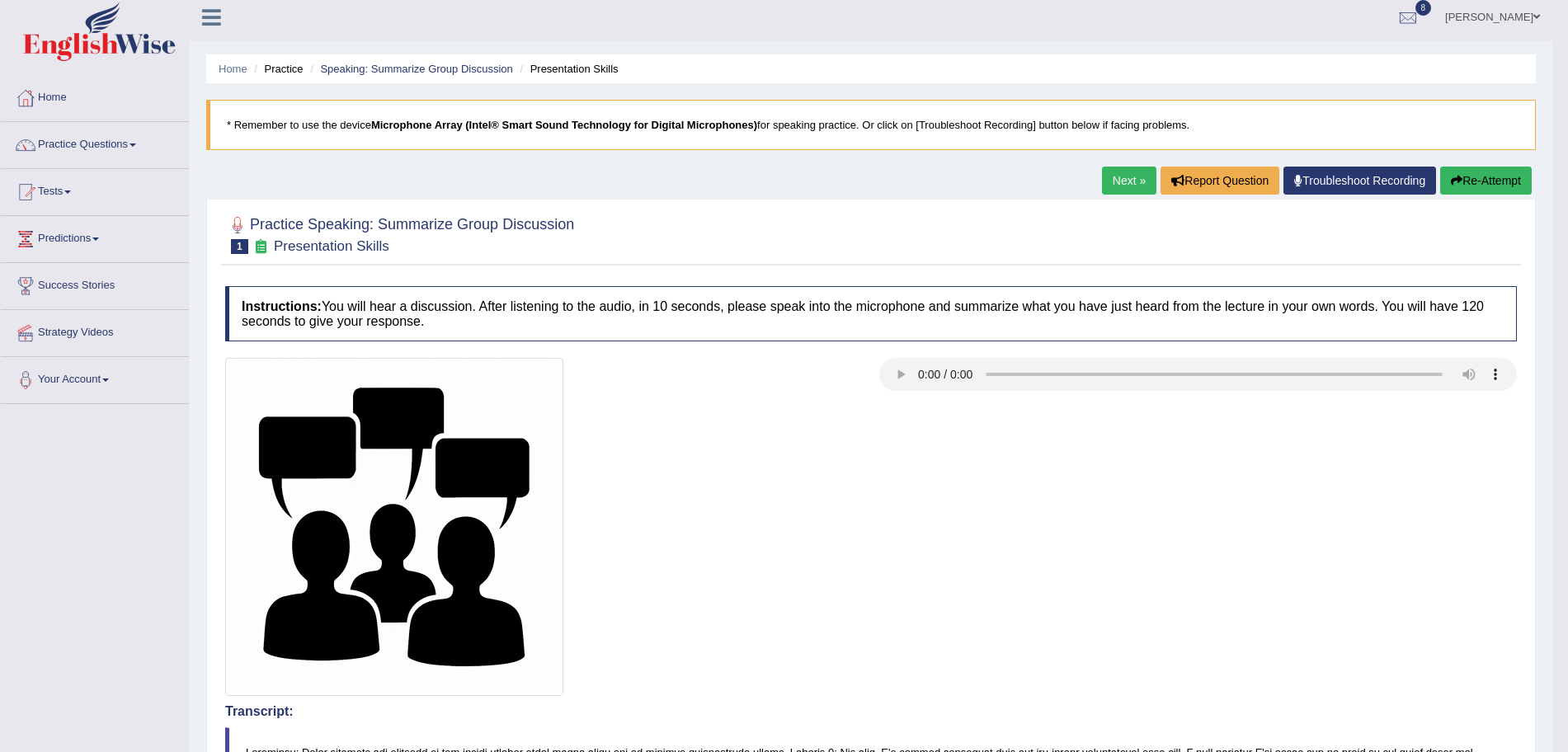
click at [1132, 180] on link "Next »" at bounding box center [1129, 181] width 55 height 28
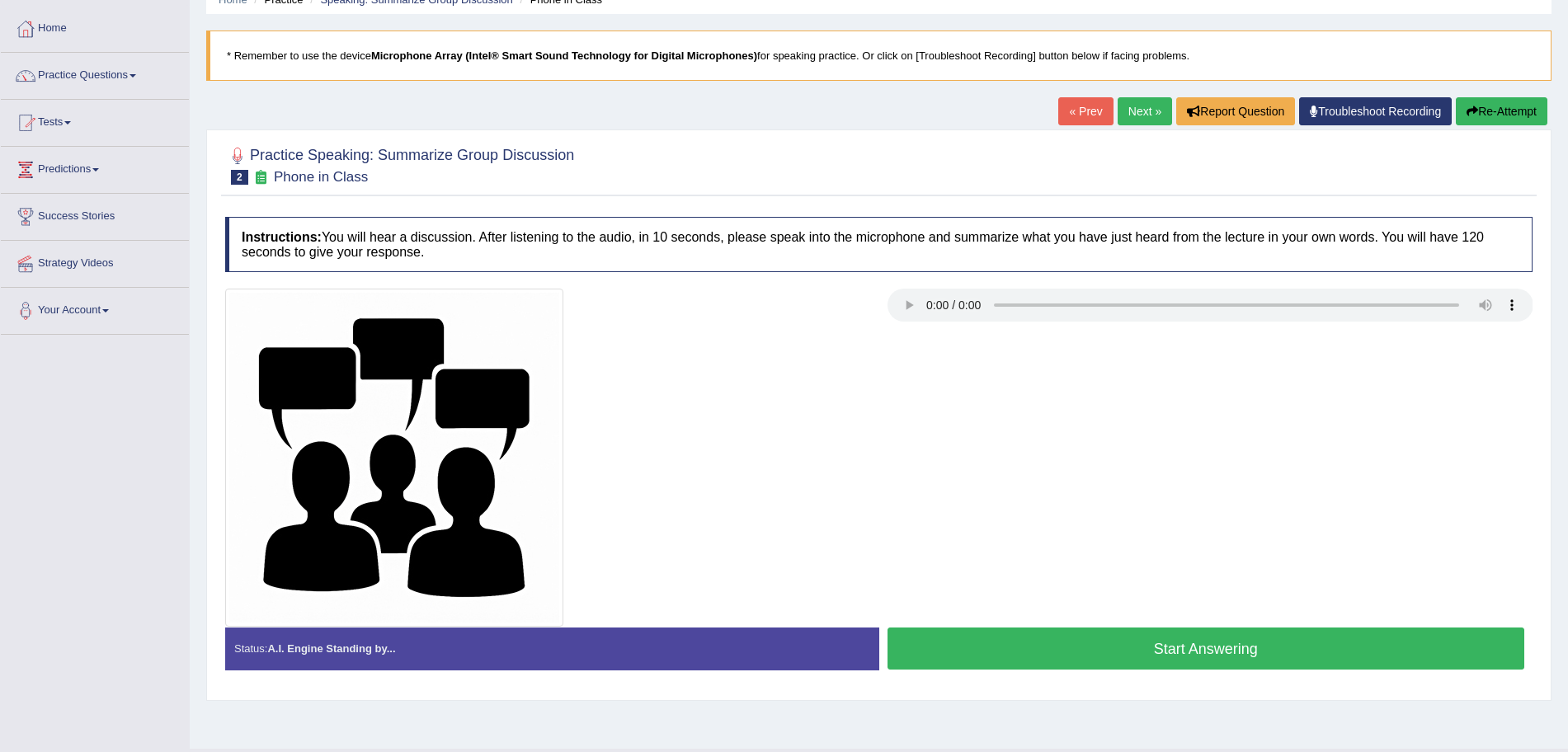
scroll to position [82, 0]
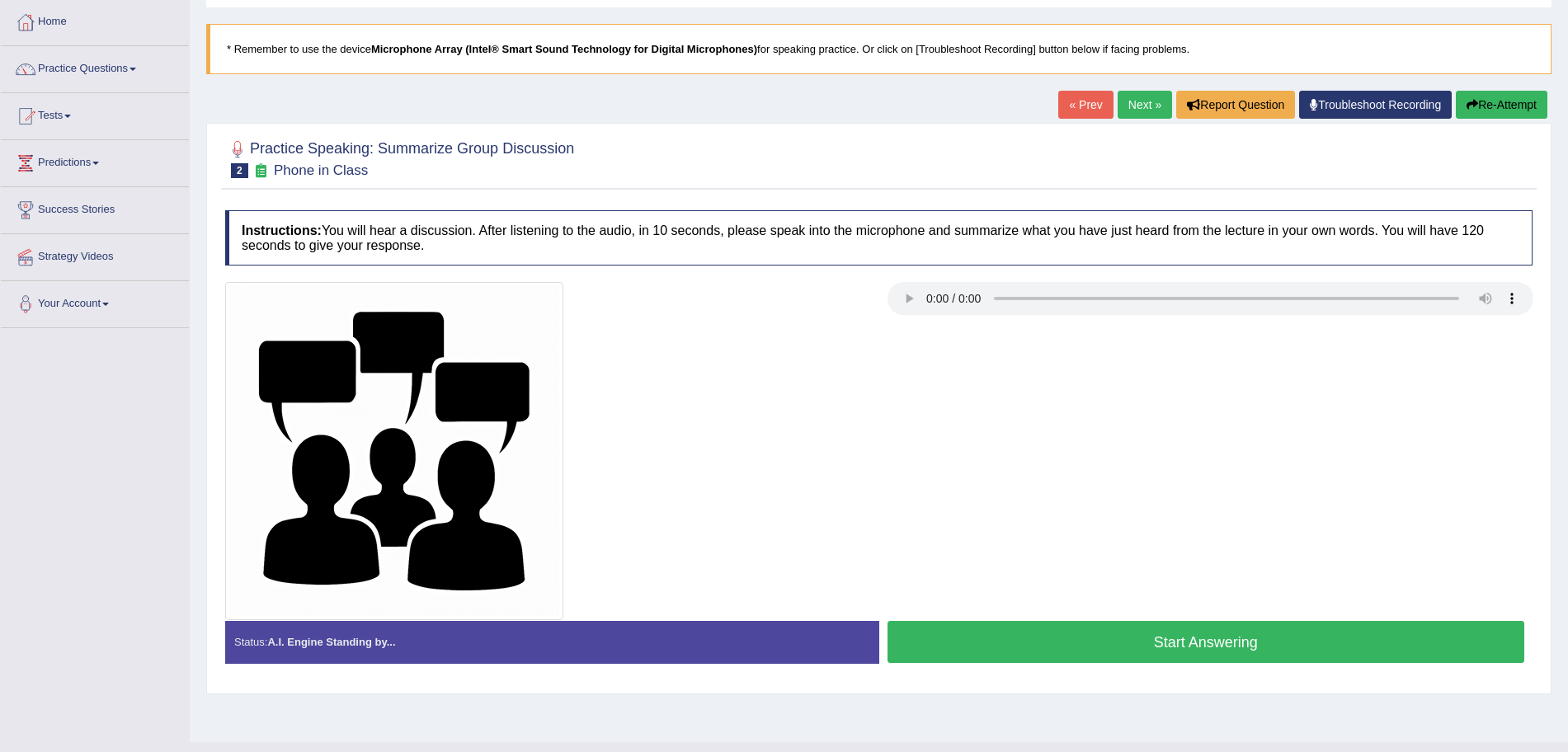
drag, startPoint x: 0, startPoint y: 0, endPoint x: 1583, endPoint y: 417, distance: 1637.0
click at [1567, 417] on html "Toggle navigation Home Practice Questions Speaking Practice Read Aloud Repeat S…" at bounding box center [784, 294] width 1568 height 752
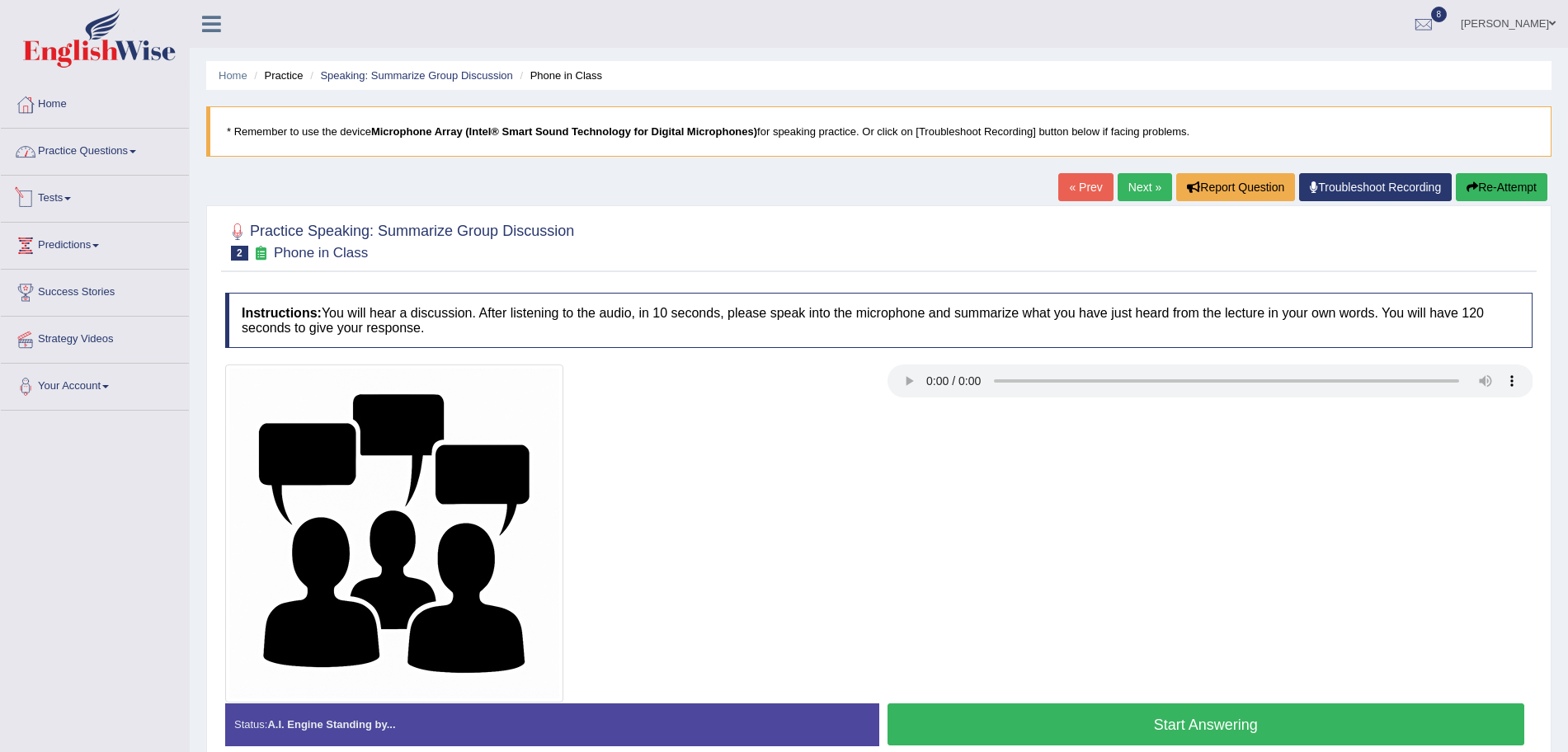
click at [108, 143] on link "Practice Questions" at bounding box center [95, 149] width 188 height 41
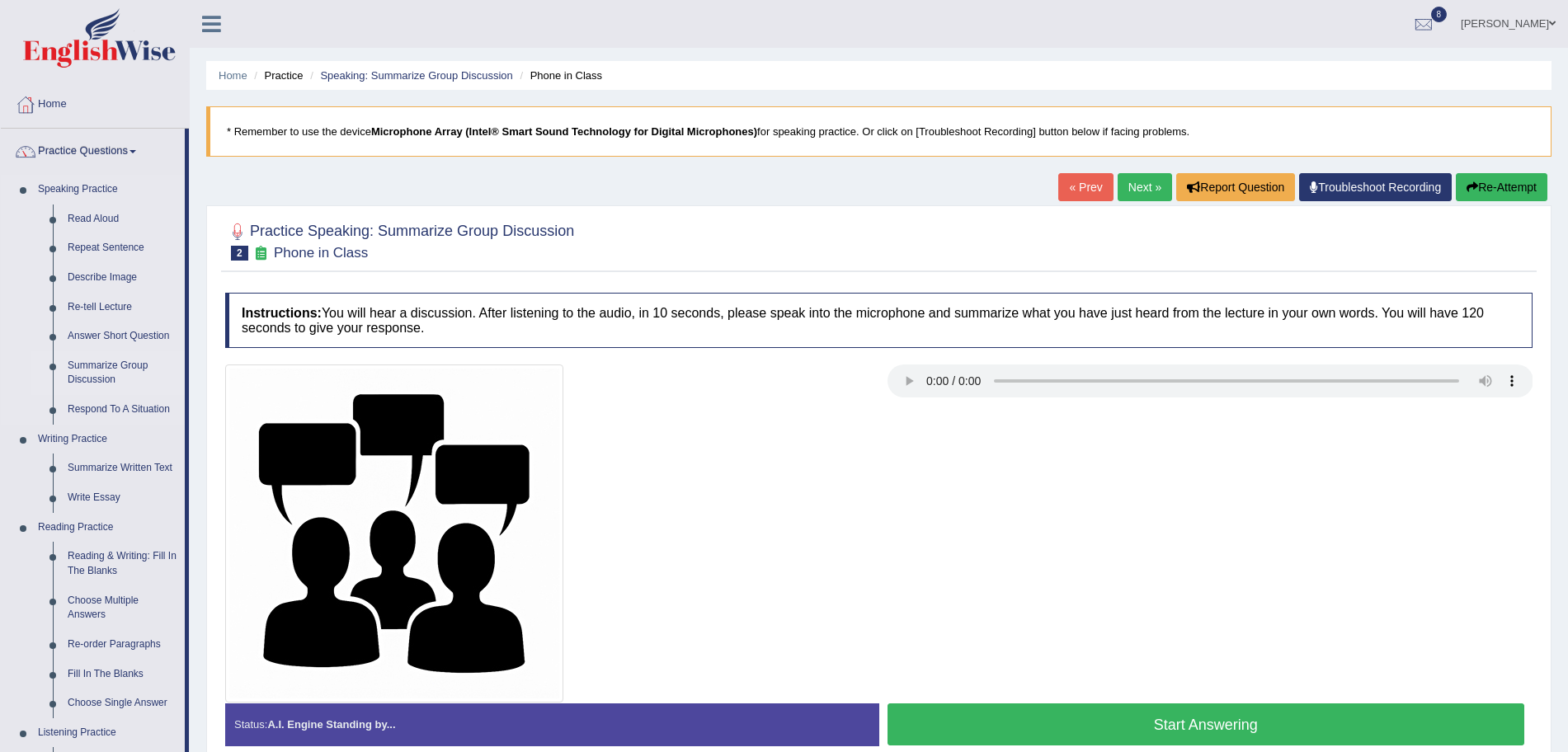
click at [118, 365] on link "Summarize Group Discussion" at bounding box center [122, 372] width 124 height 44
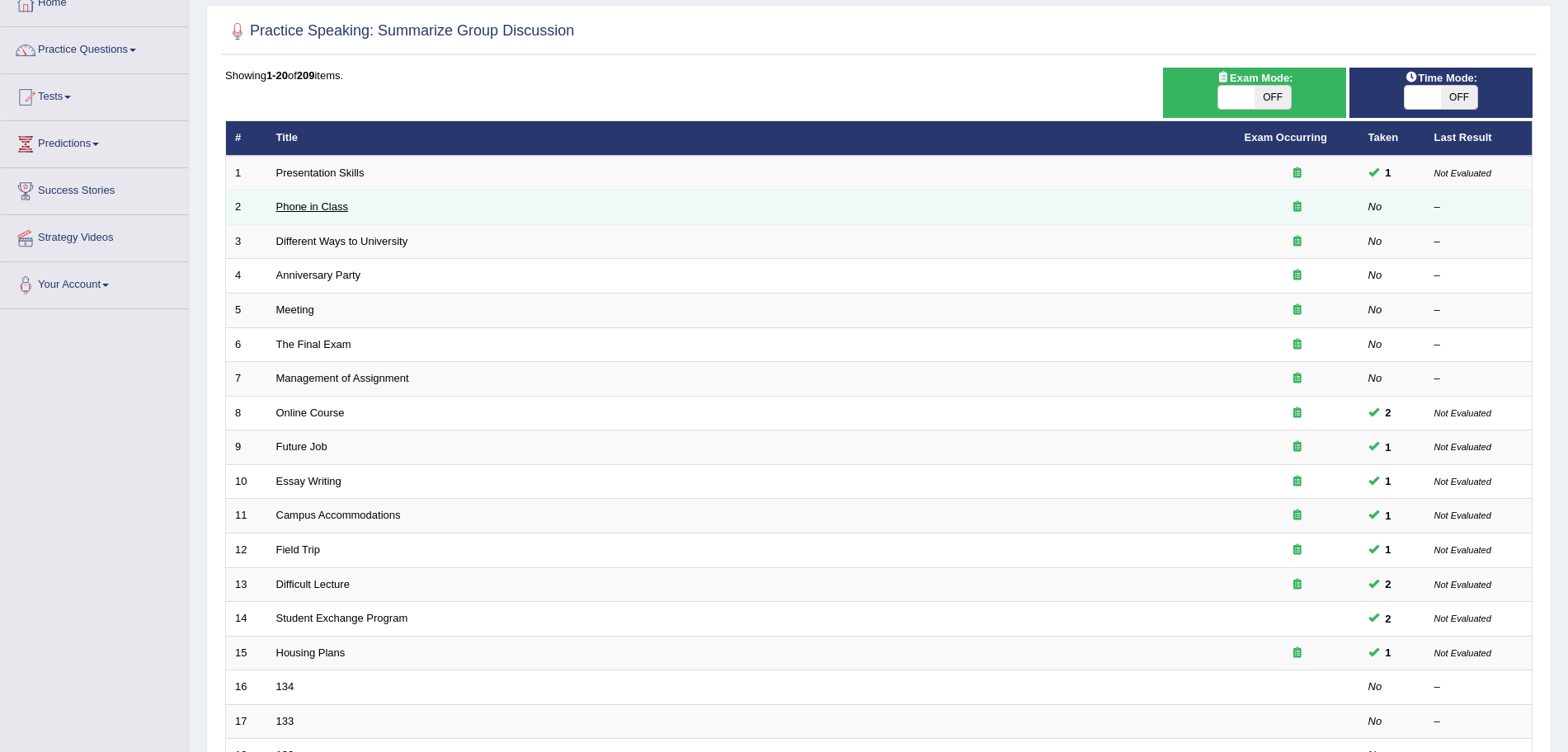
click at [304, 206] on link "Phone in Class" at bounding box center [311, 206] width 71 height 12
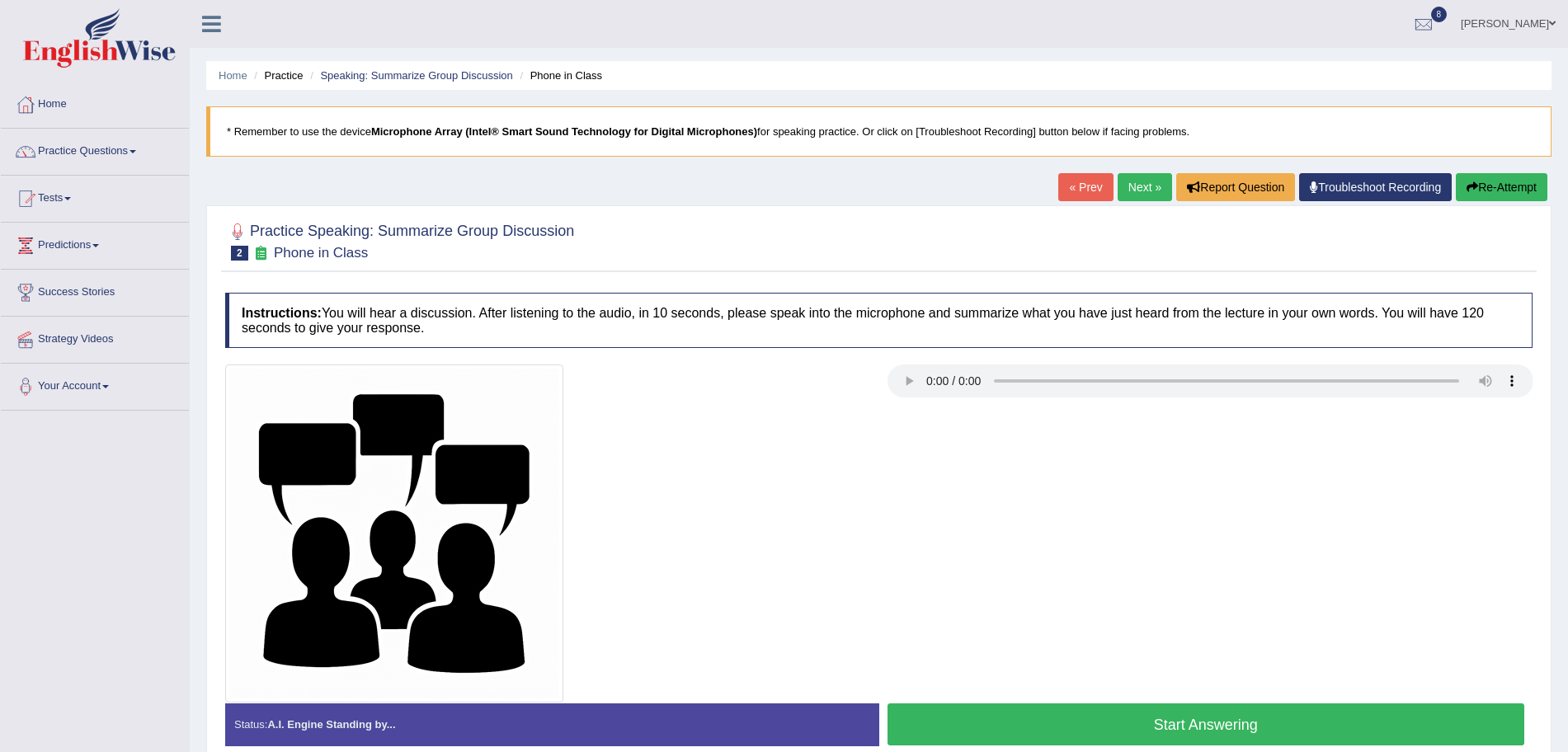
click at [1148, 708] on button "Start Answering" at bounding box center [1207, 723] width 638 height 42
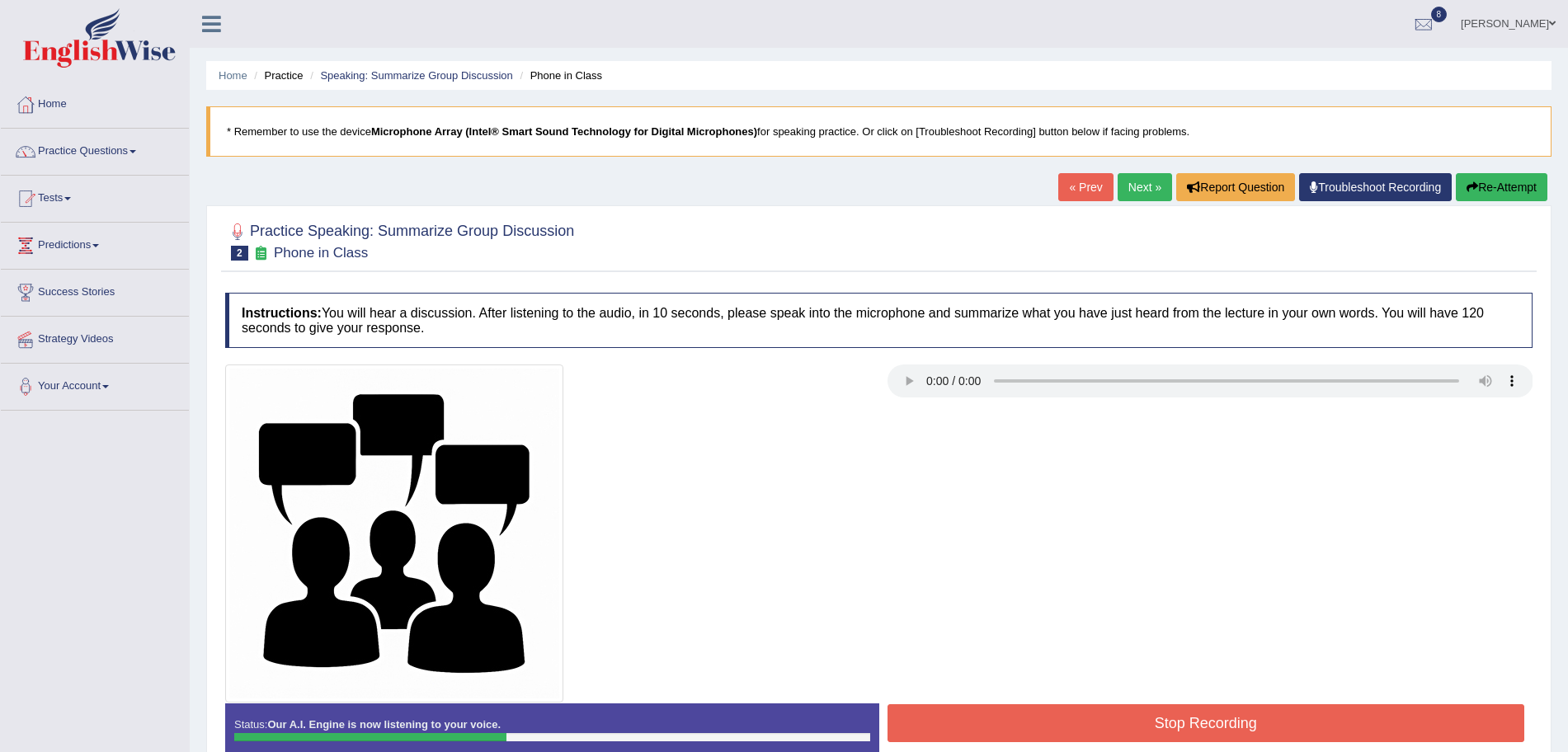
scroll to position [64, 0]
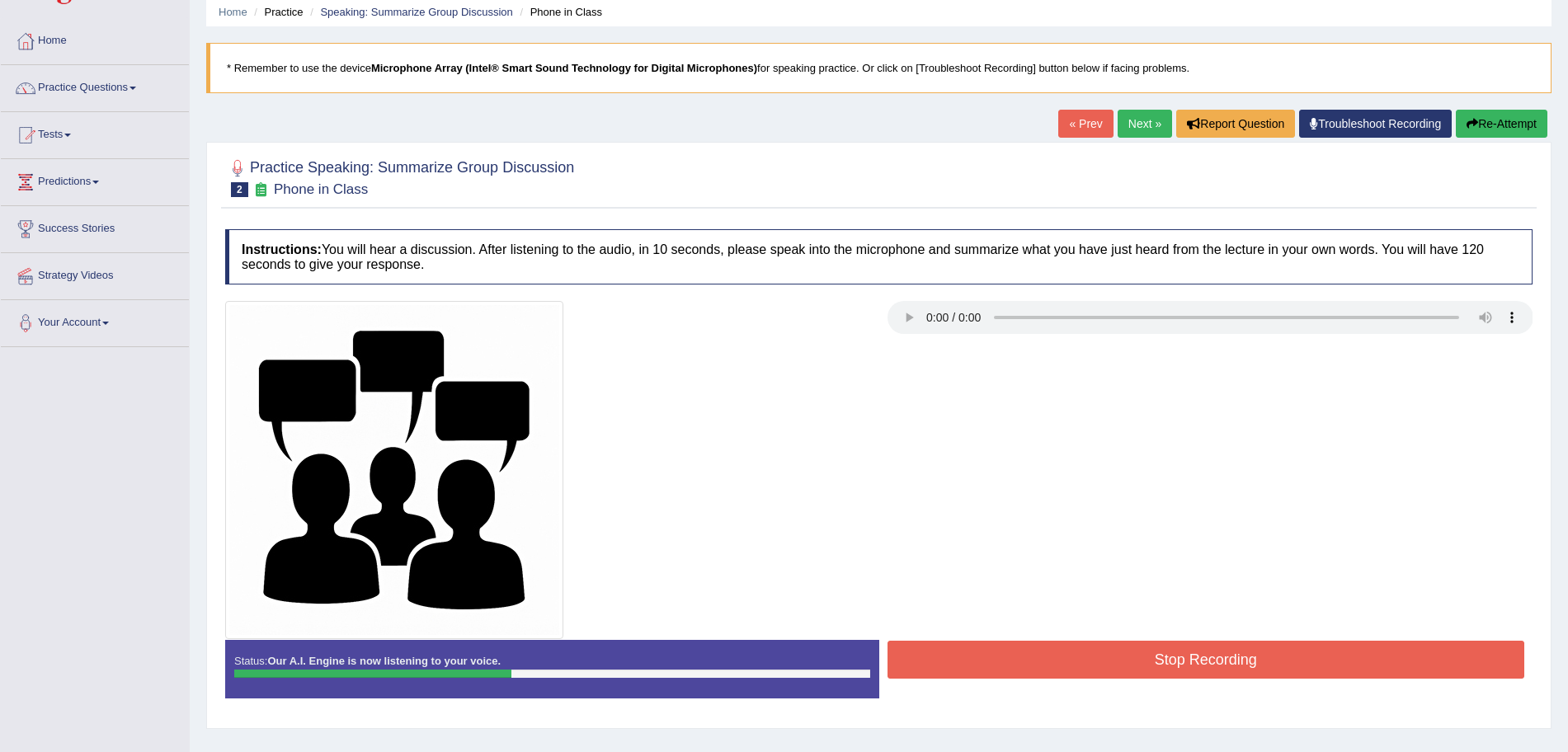
click at [1254, 656] on button "Stop Recording" at bounding box center [1207, 658] width 638 height 38
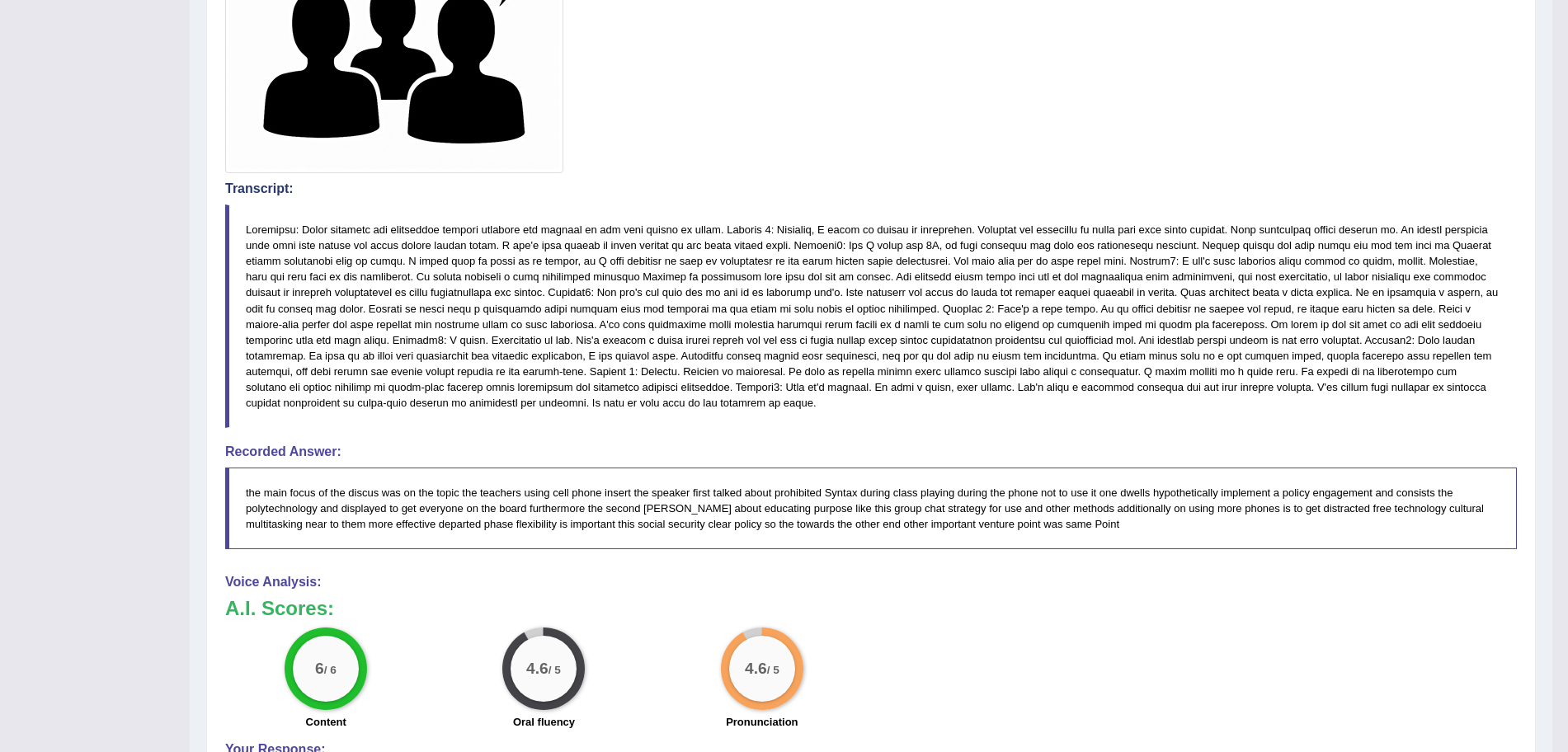
scroll to position [0, 0]
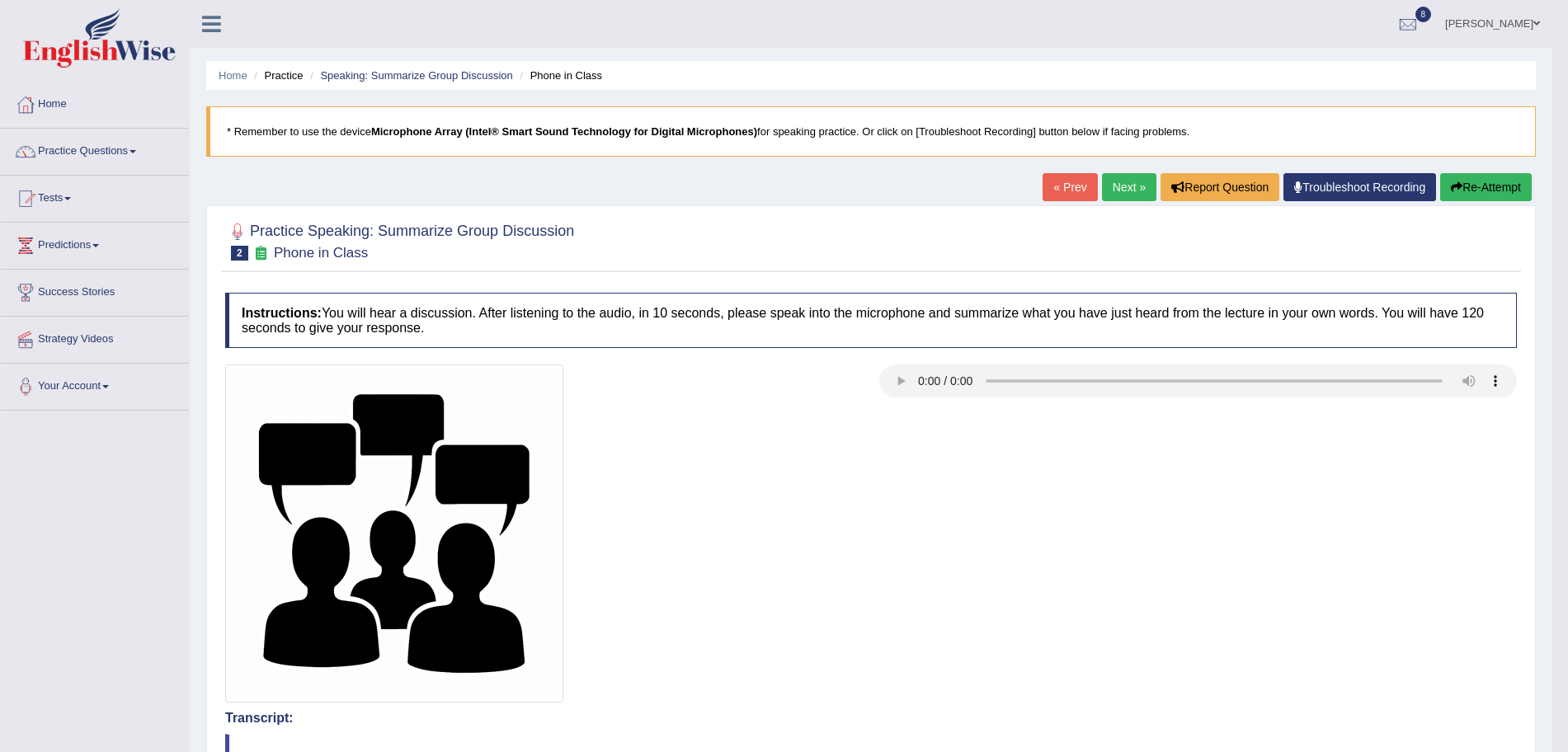
click at [1131, 181] on link "Next »" at bounding box center [1129, 187] width 55 height 28
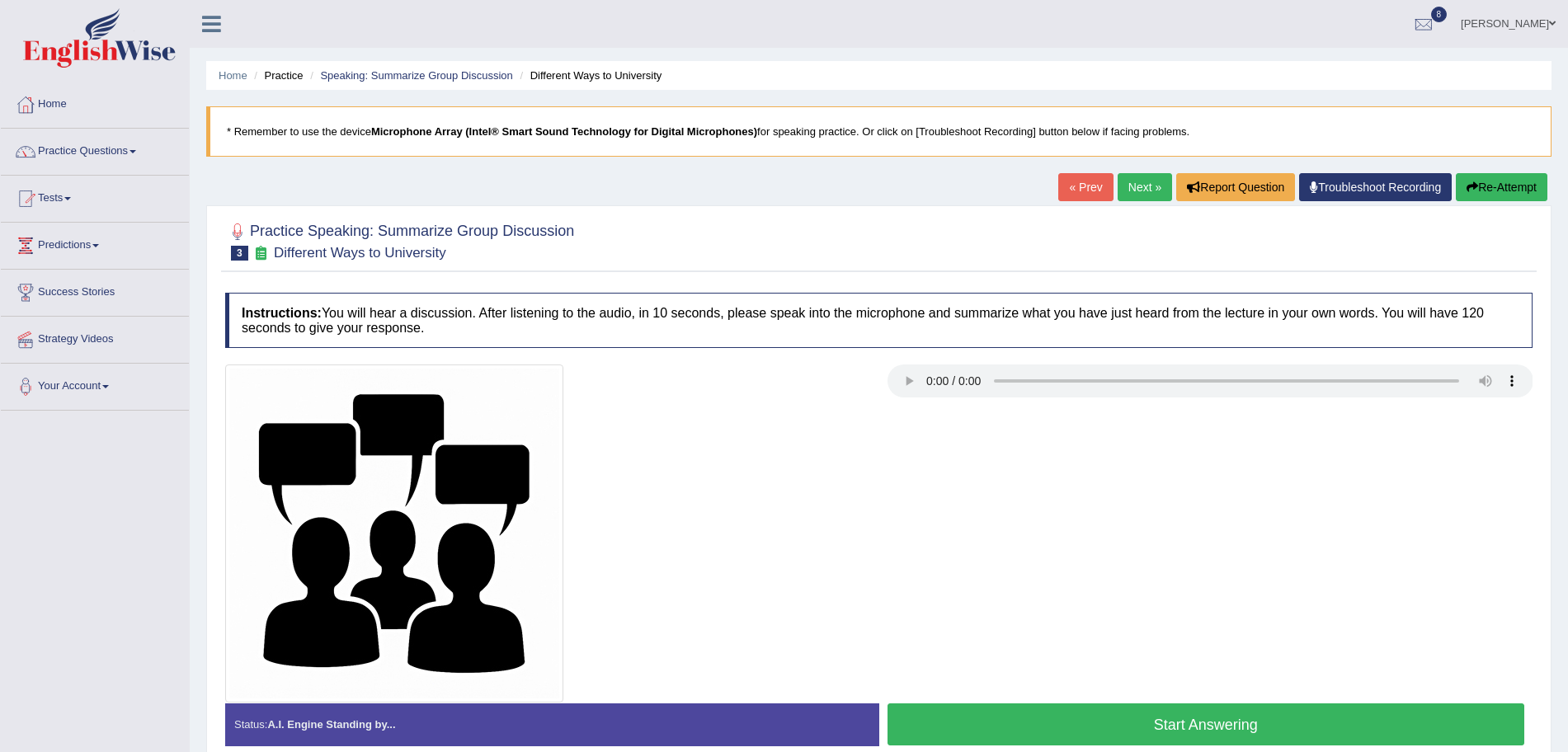
click at [1069, 708] on button "Start Answering" at bounding box center [1207, 723] width 638 height 42
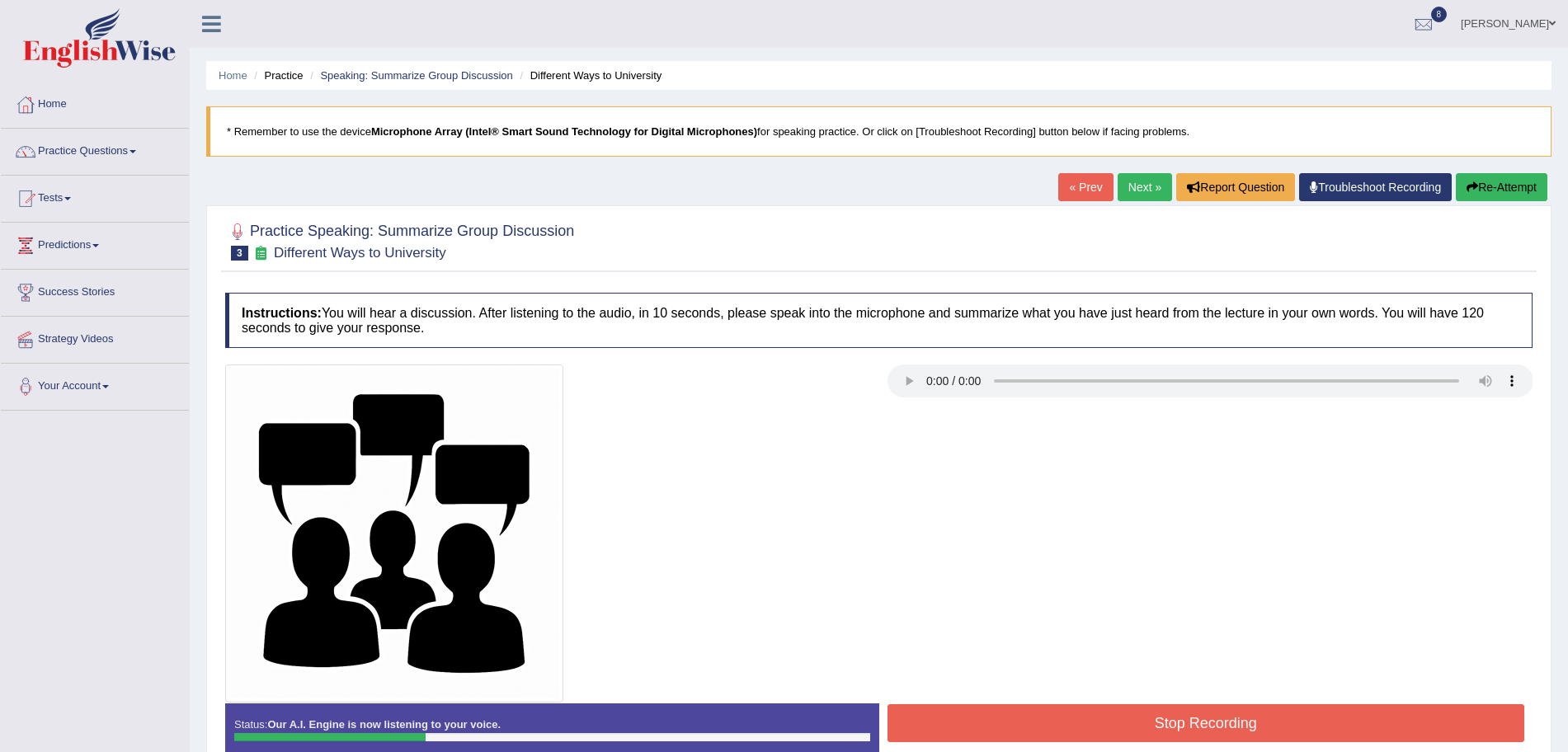
click at [1069, 709] on button "Stop Recording" at bounding box center [1207, 722] width 638 height 38
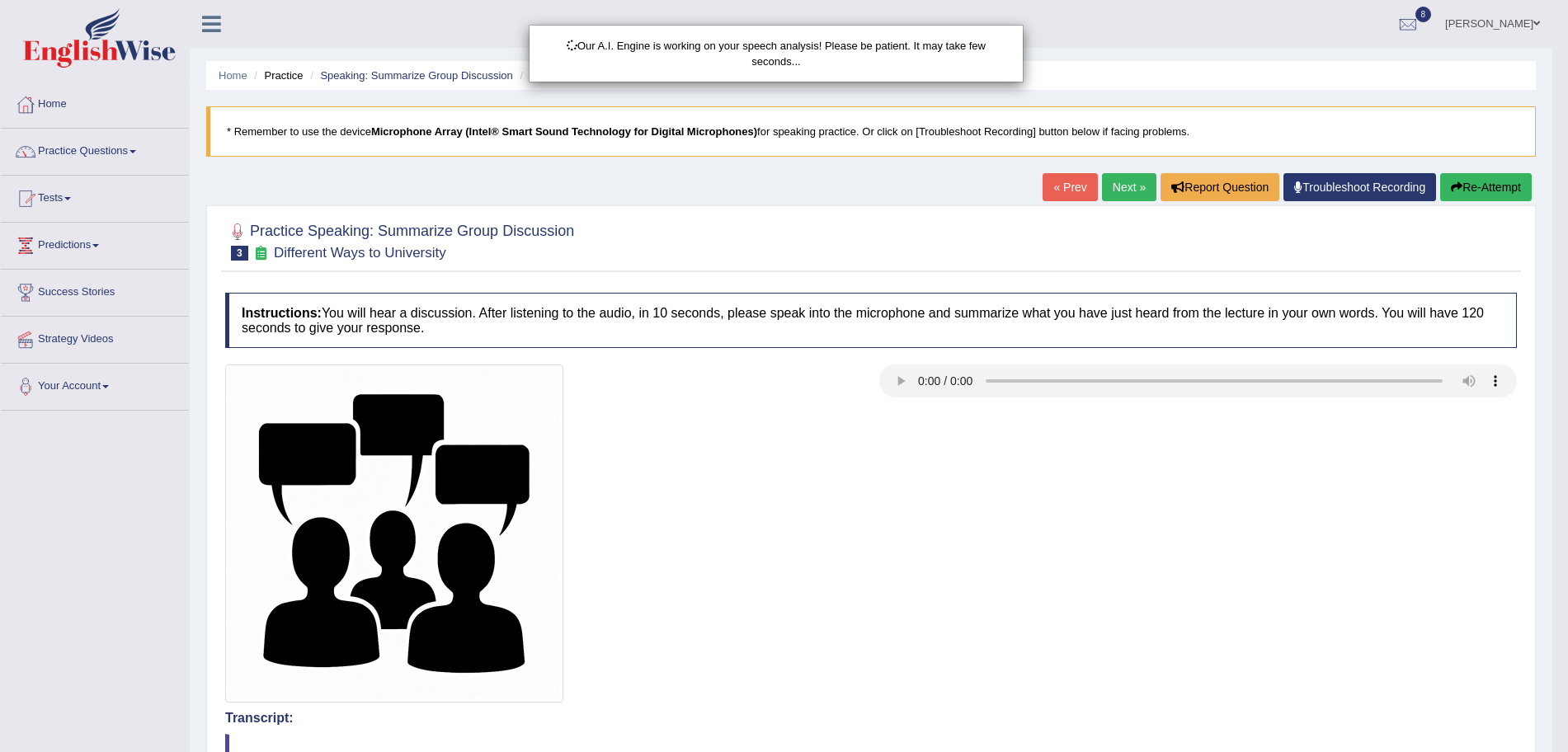
drag, startPoint x: 1583, startPoint y: 326, endPoint x: 1583, endPoint y: 573, distance: 247.0
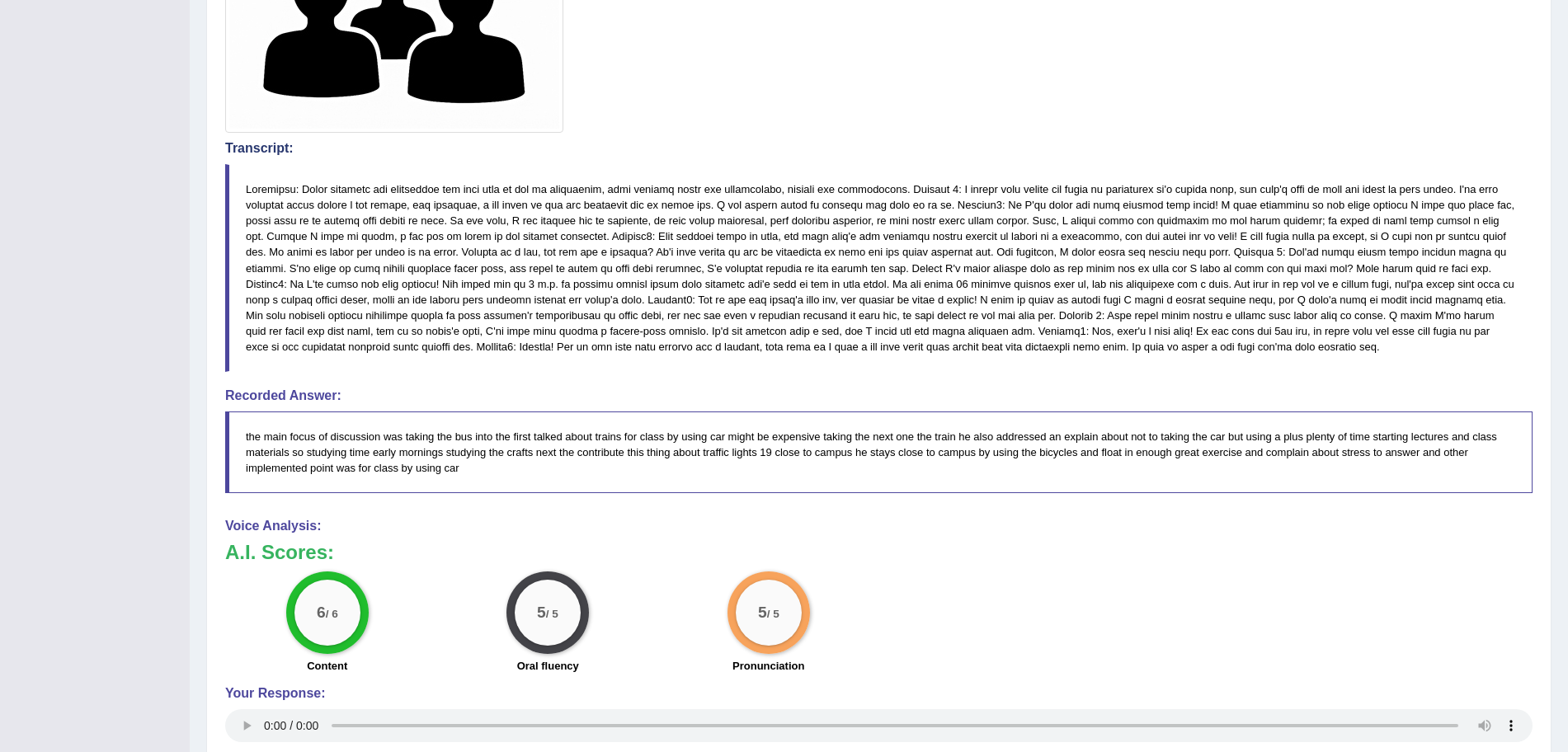
drag, startPoint x: 1583, startPoint y: 573, endPoint x: 1583, endPoint y: 622, distance: 49.0
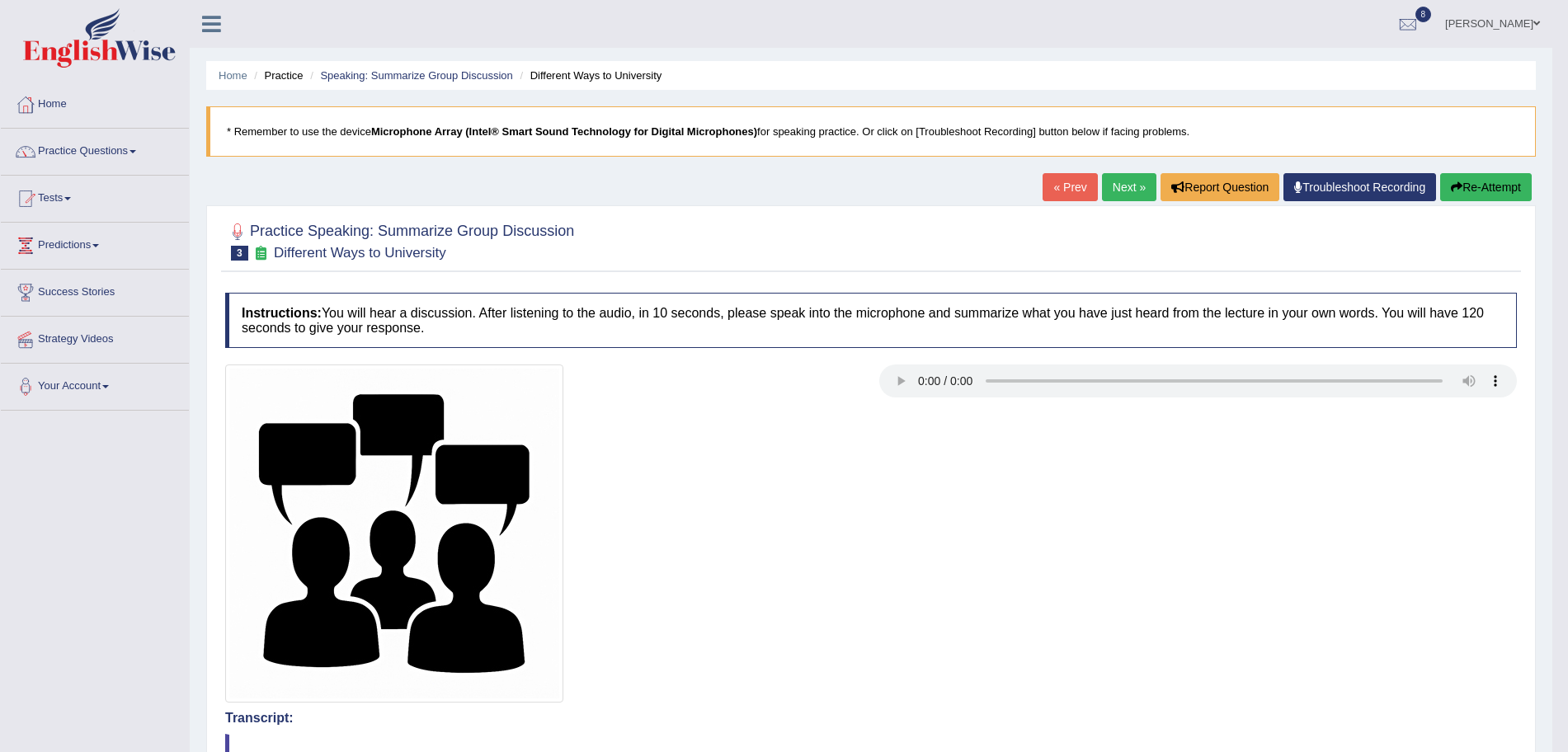
click at [1114, 185] on link "Next »" at bounding box center [1129, 187] width 55 height 28
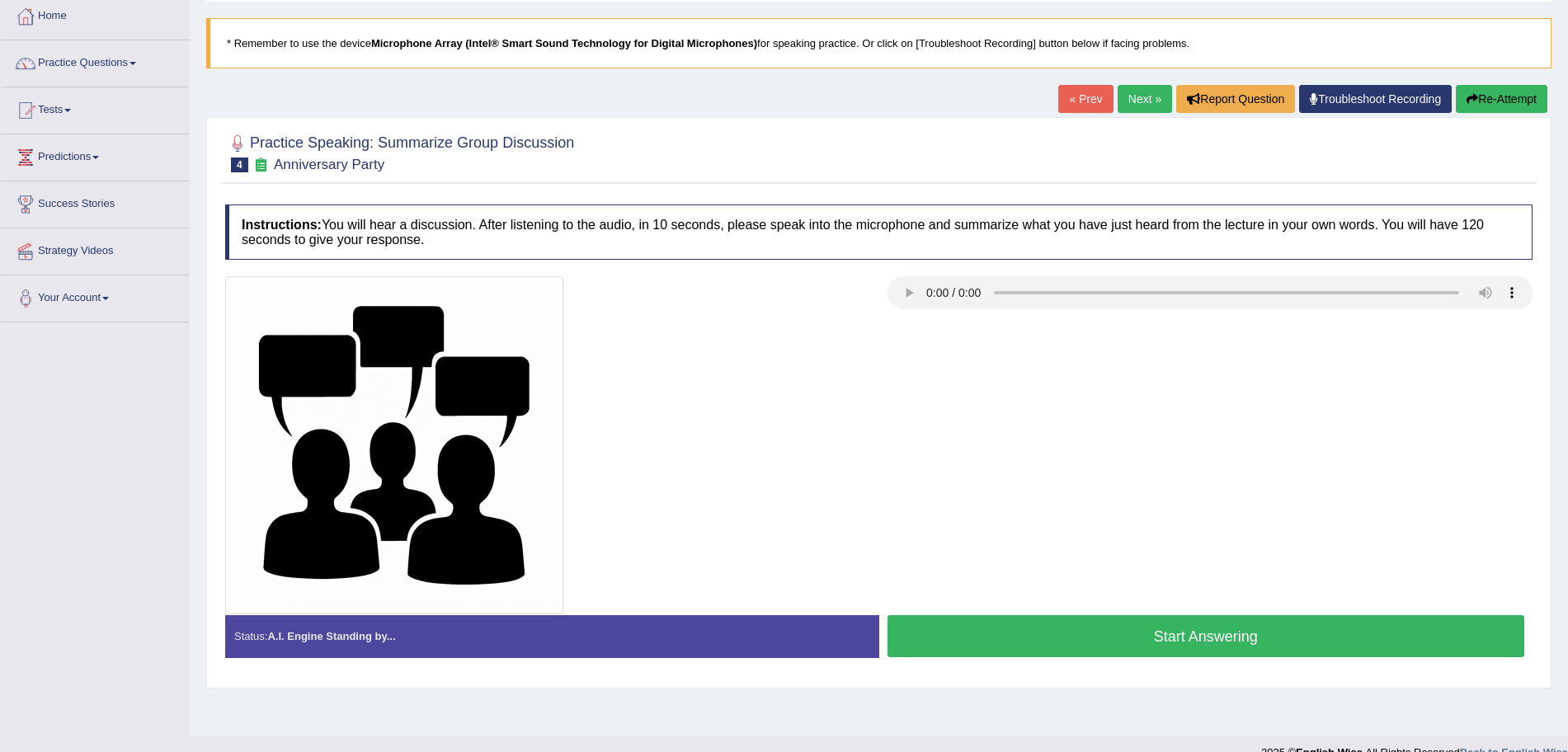
scroll to position [100, 0]
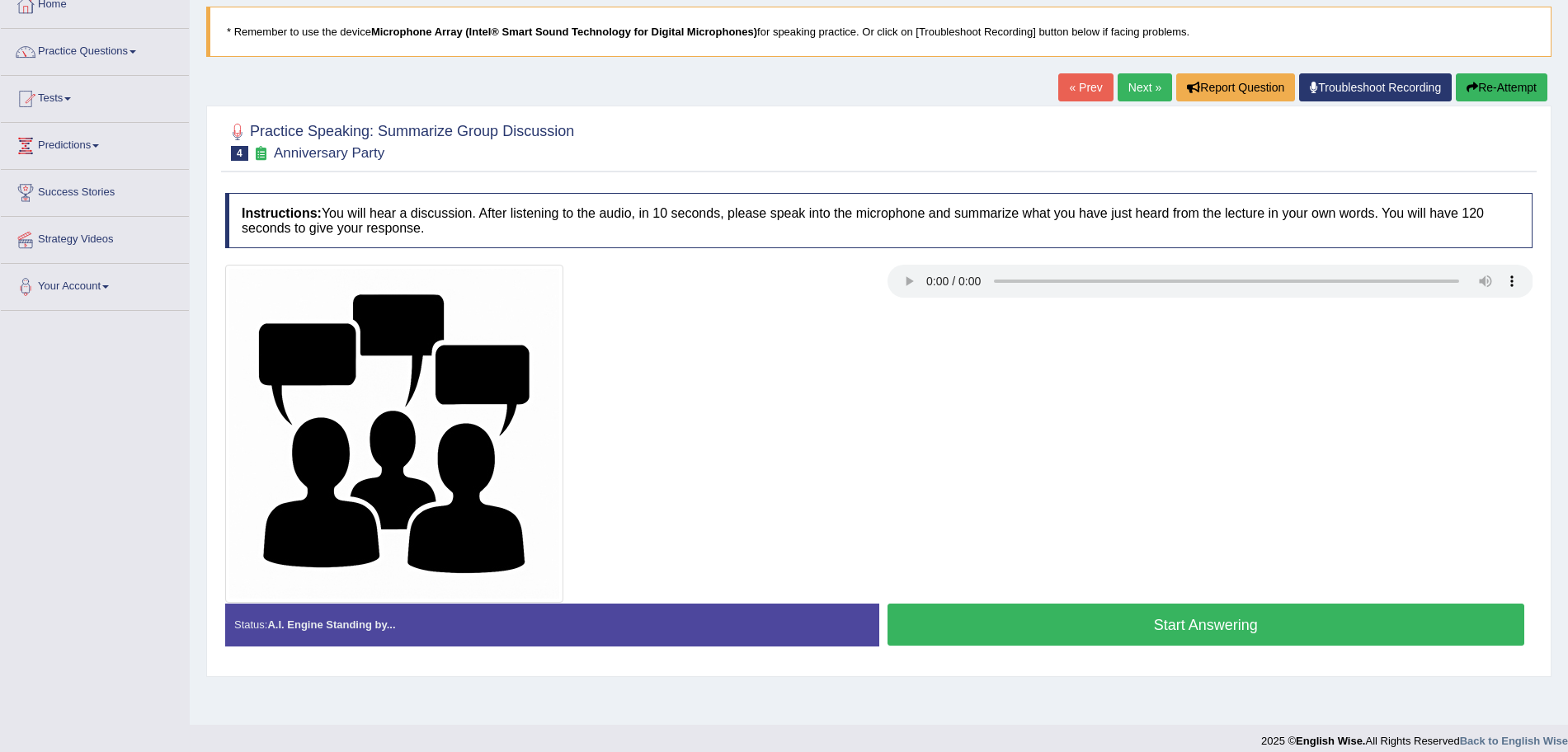
click at [1040, 613] on button "Start Answering" at bounding box center [1207, 623] width 638 height 42
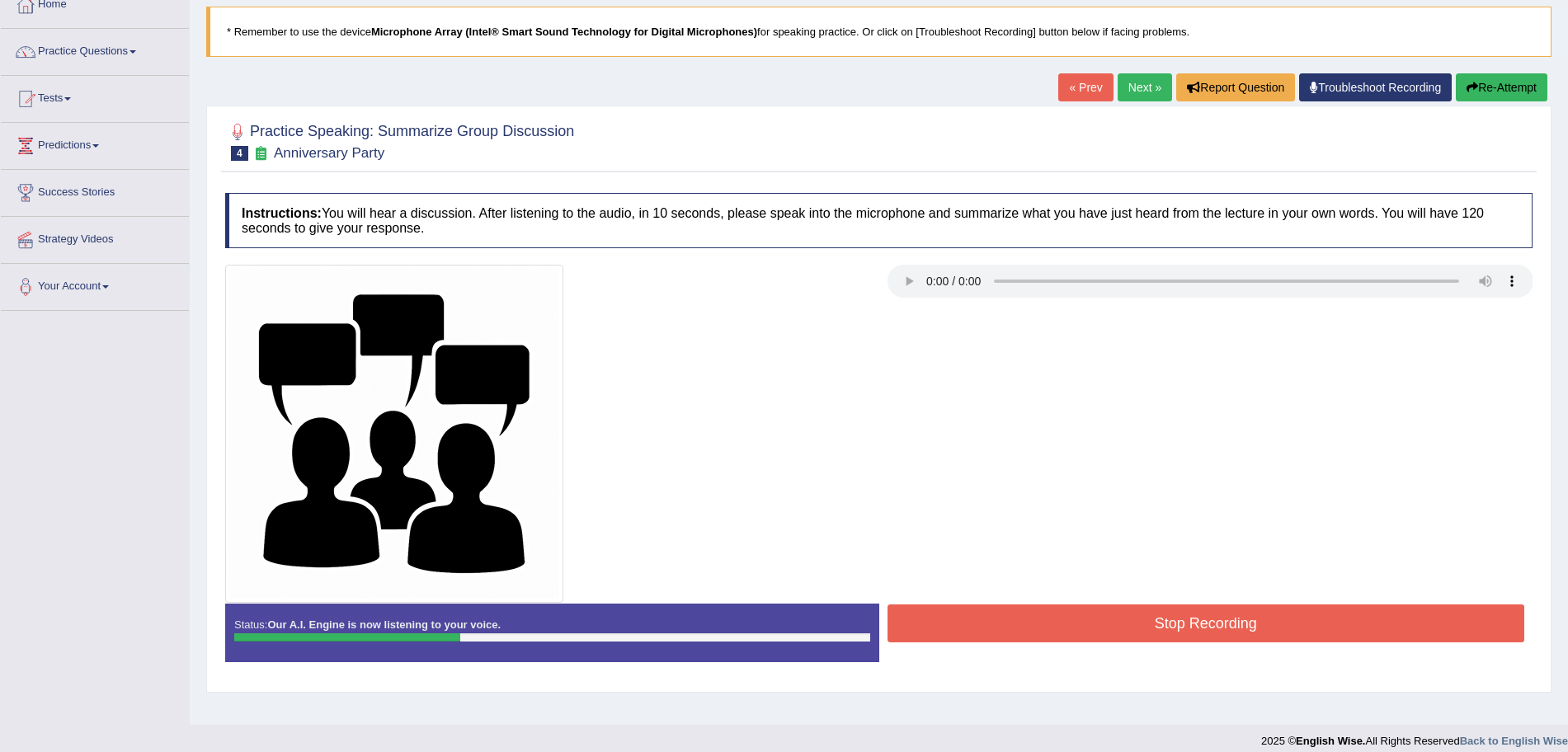
click at [1040, 613] on button "Stop Recording" at bounding box center [1207, 622] width 638 height 38
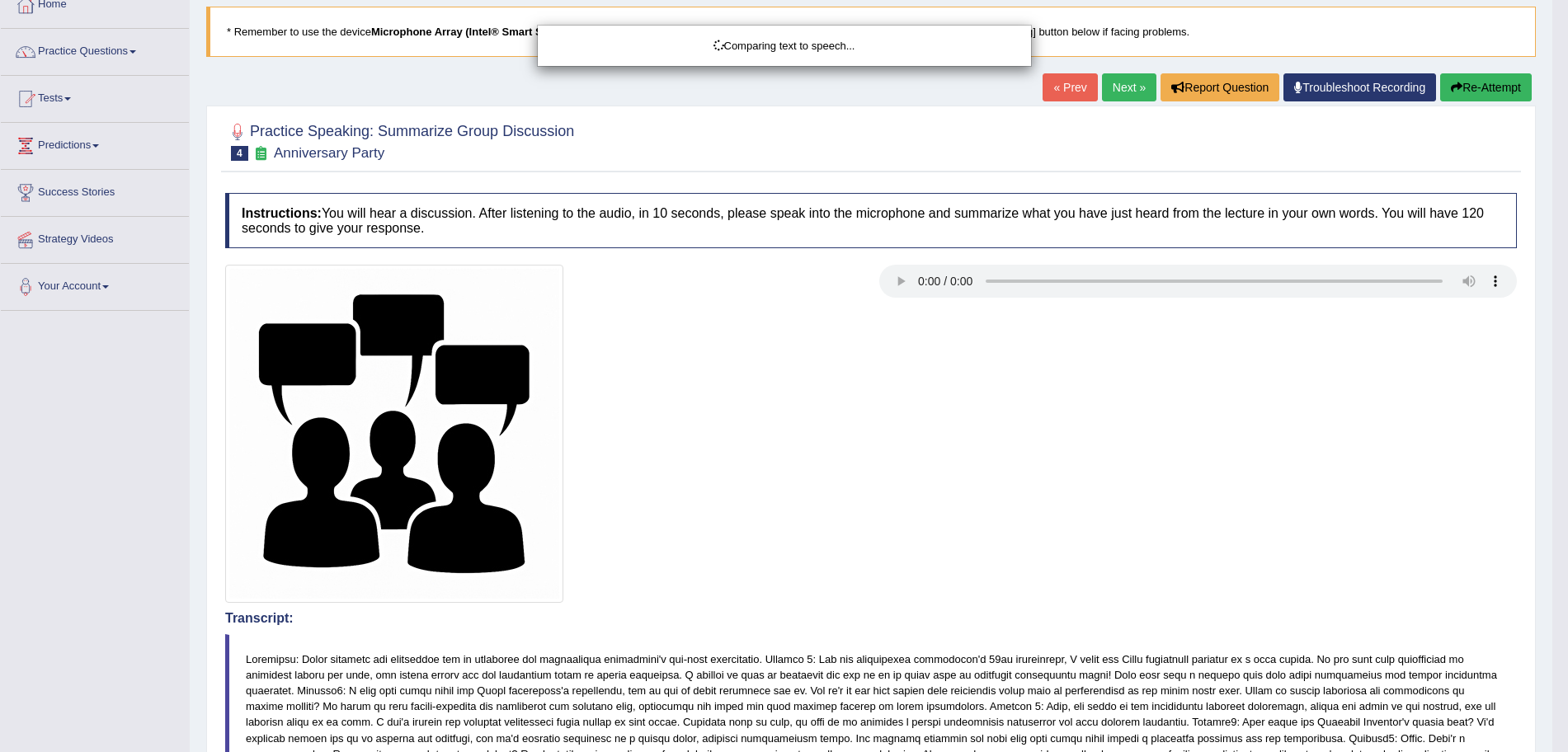
drag, startPoint x: 1583, startPoint y: 282, endPoint x: 1583, endPoint y: 416, distance: 134.0
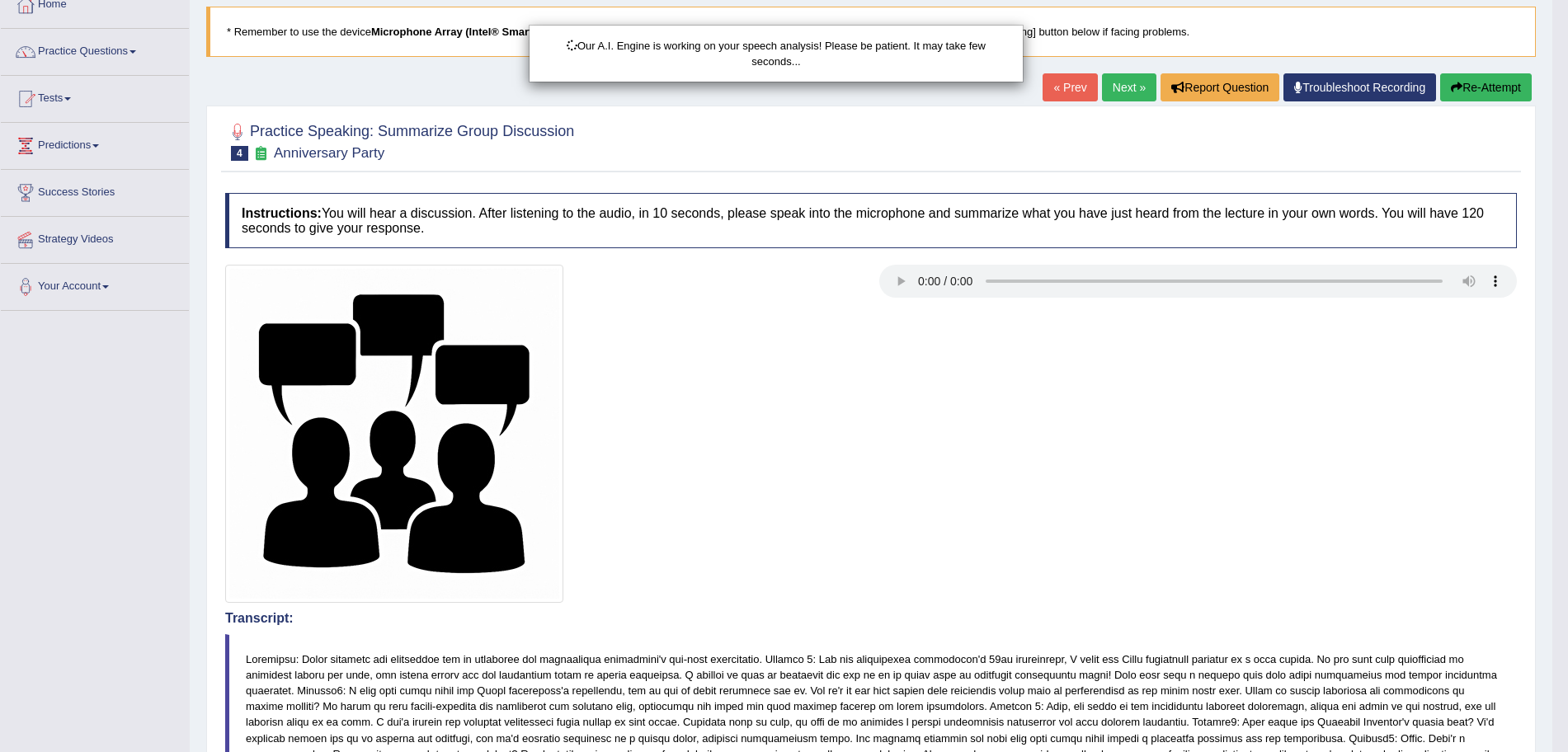
drag, startPoint x: 1583, startPoint y: 416, endPoint x: 1583, endPoint y: 608, distance: 192.0
click at [1567, 608] on html "Toggle navigation Home Practice Questions Speaking Practice Read Aloud Repeat S…" at bounding box center [784, 276] width 1568 height 752
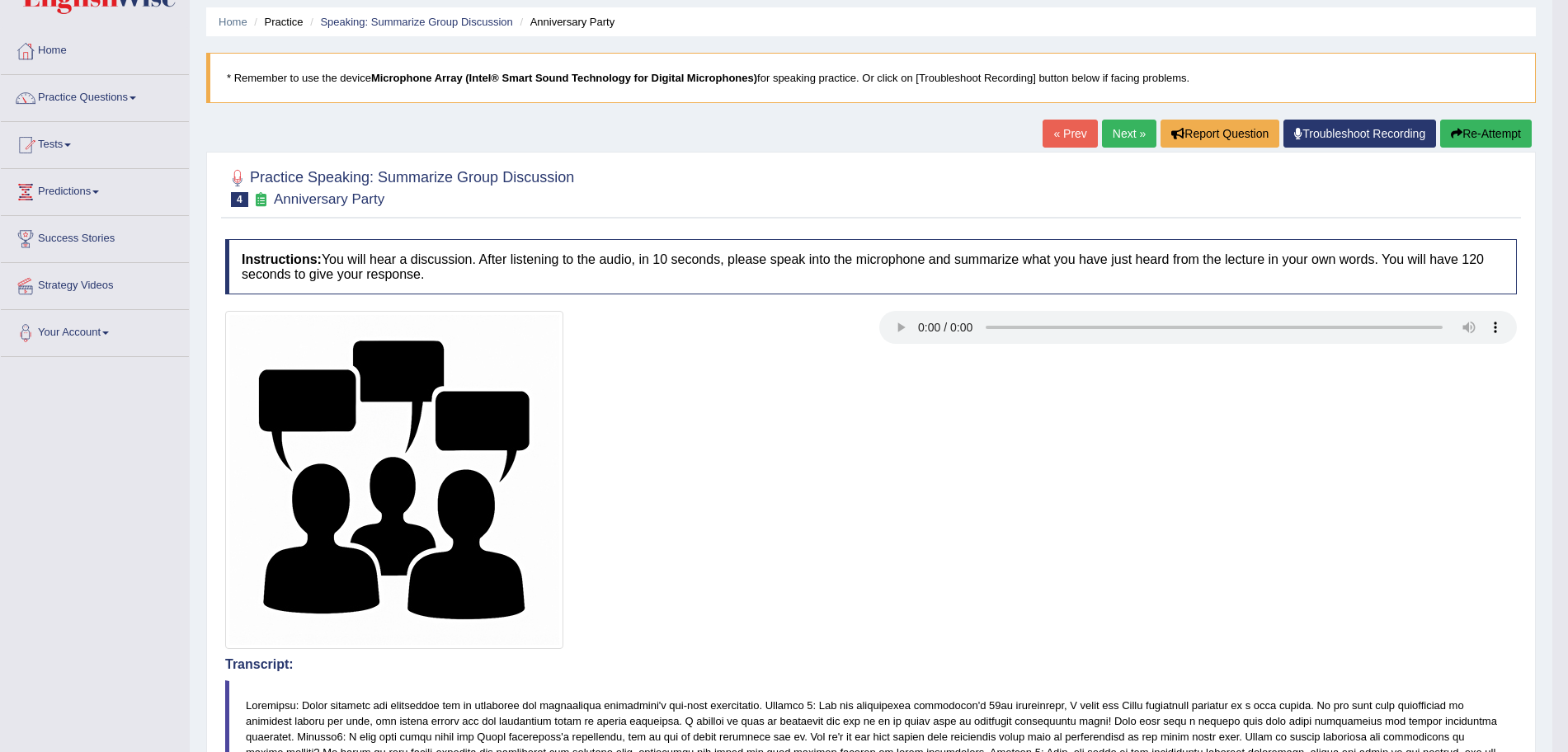
scroll to position [0, 0]
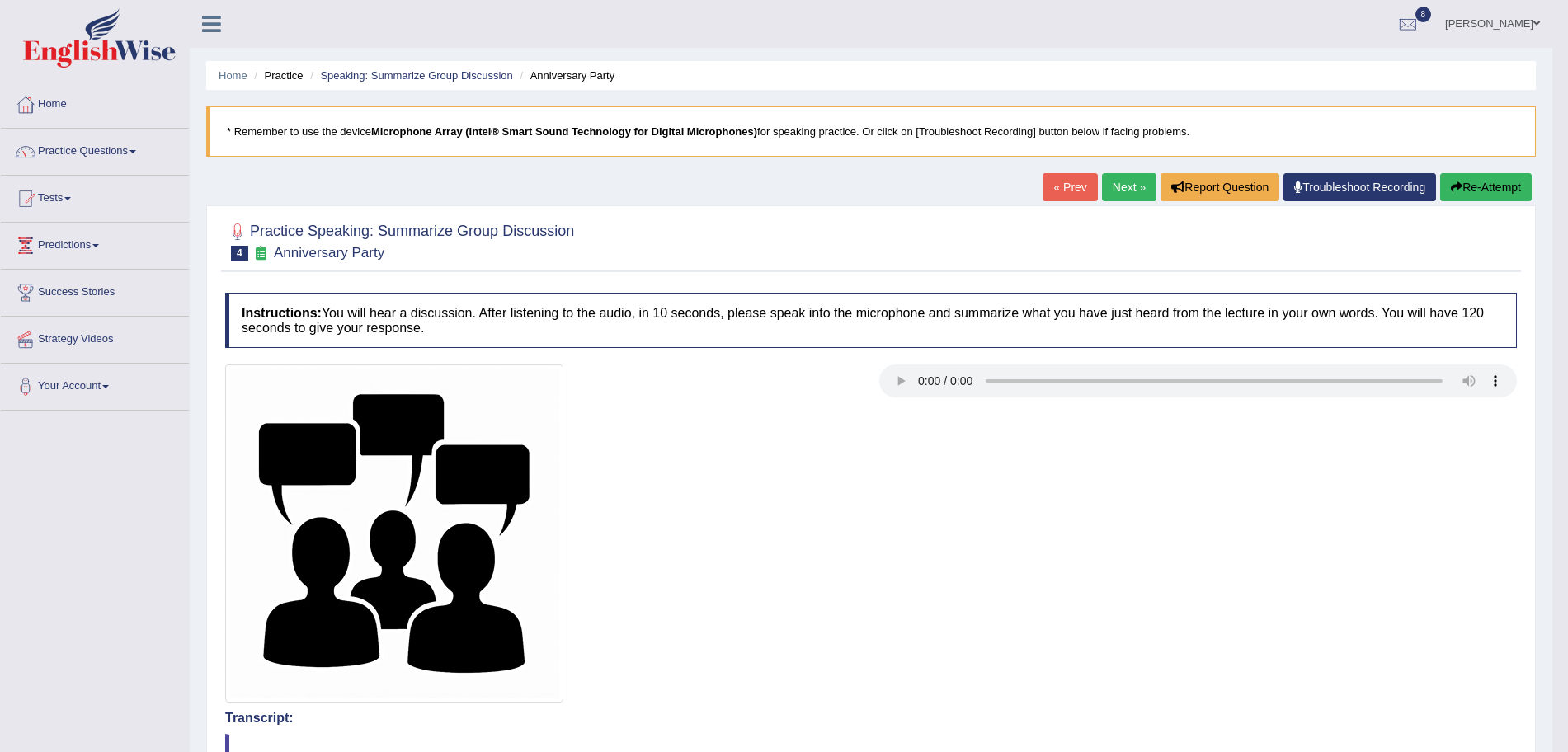
click at [1111, 183] on link "Next »" at bounding box center [1129, 187] width 55 height 28
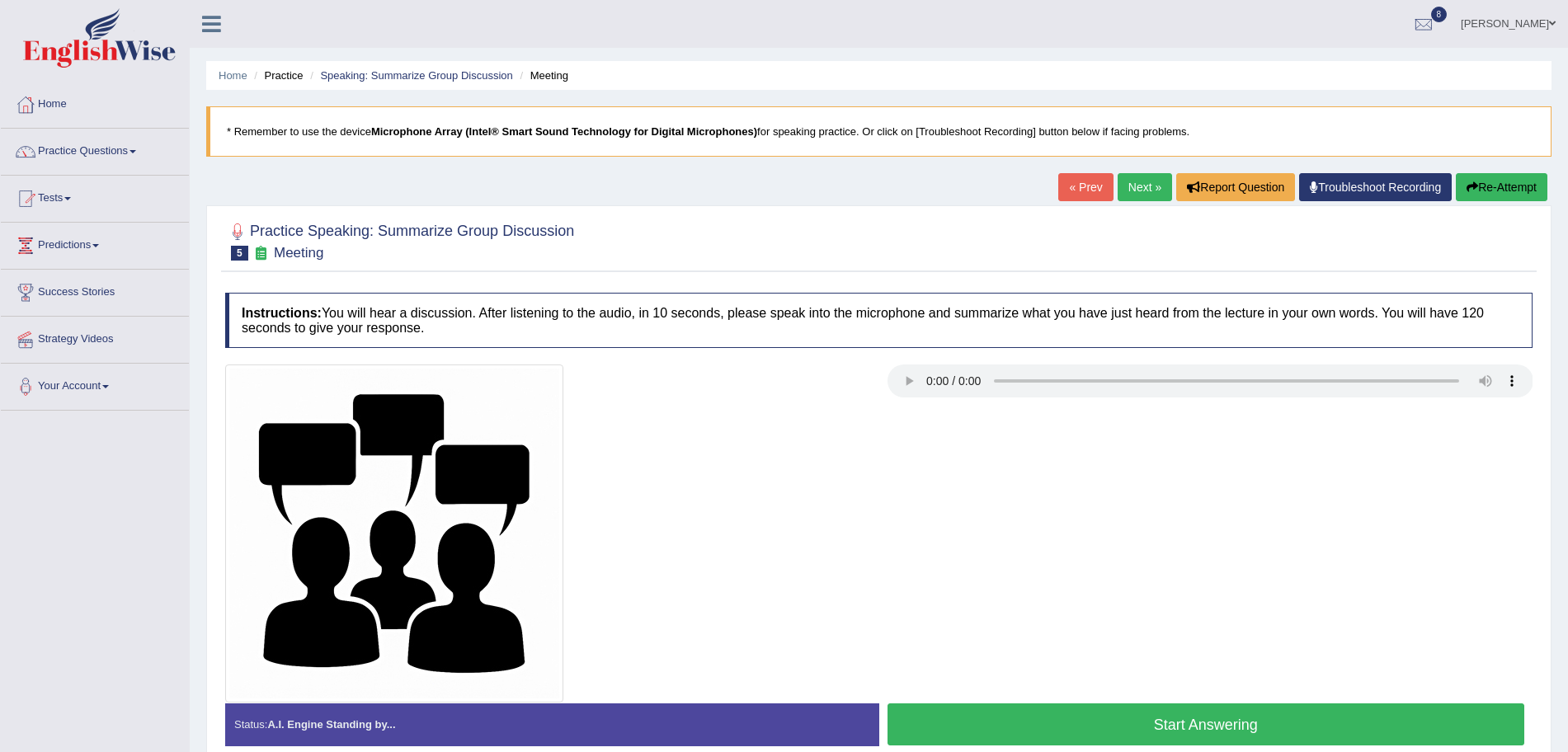
click at [1241, 722] on button "Start Answering" at bounding box center [1207, 723] width 638 height 42
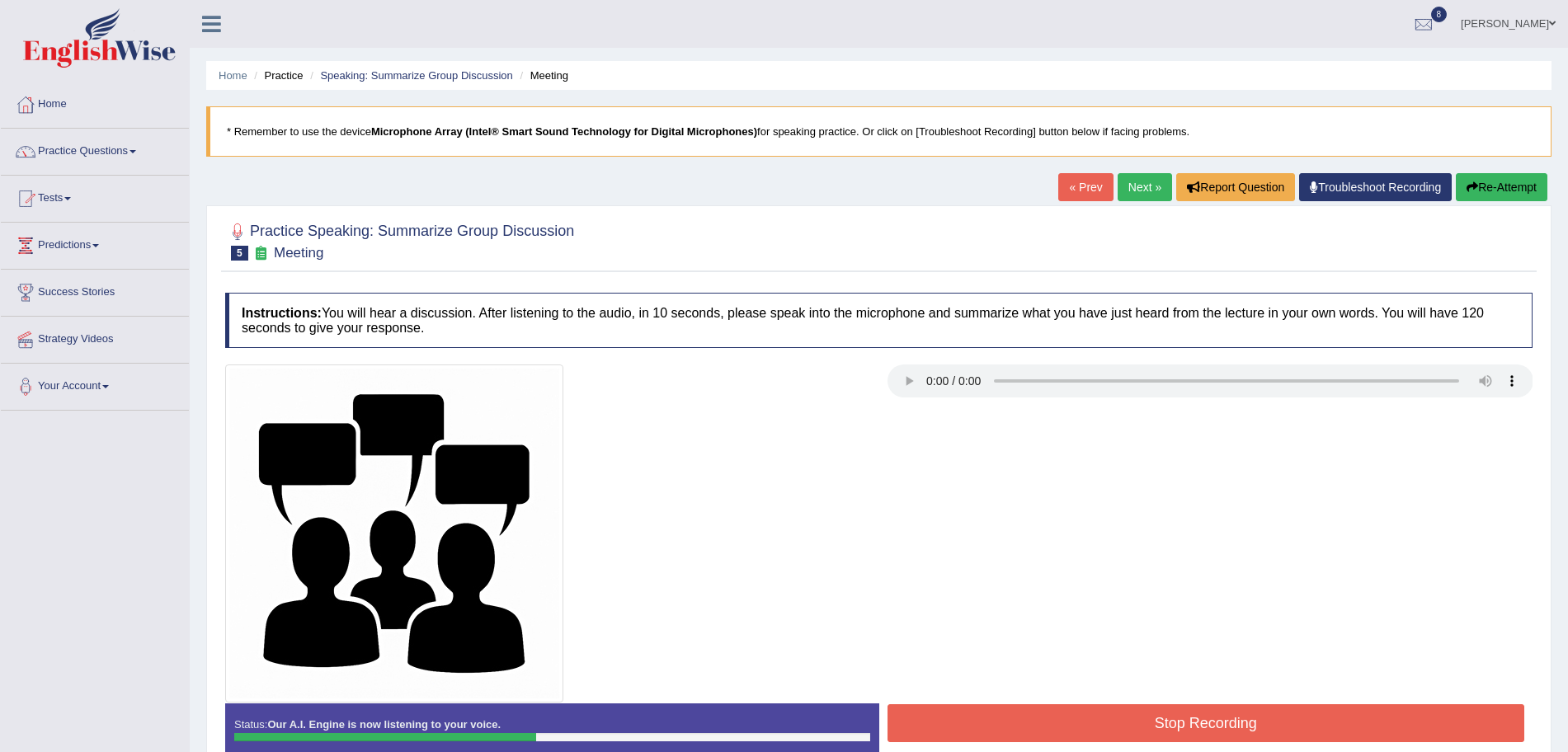
click at [1206, 731] on button "Stop Recording" at bounding box center [1207, 722] width 638 height 38
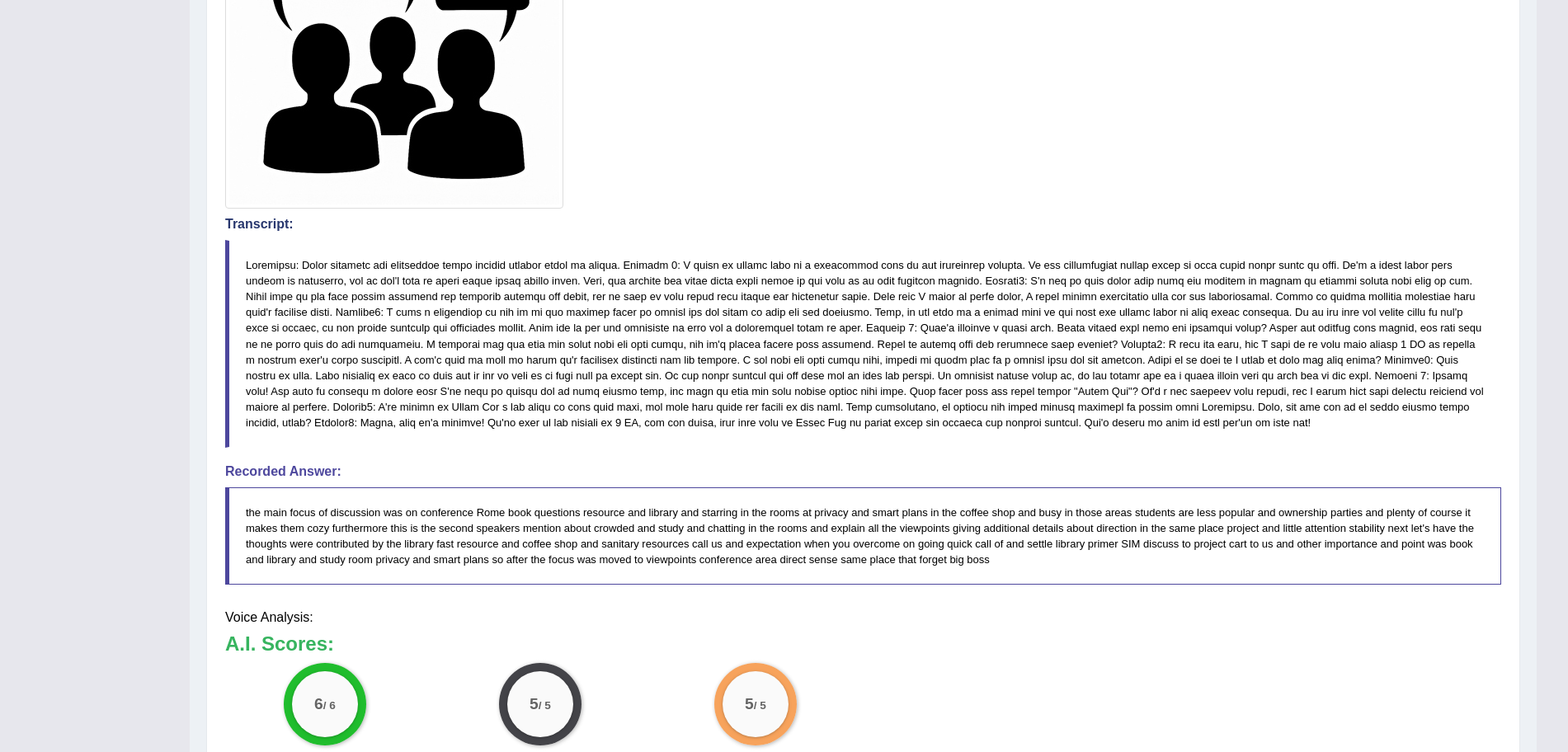
scroll to position [583, 0]
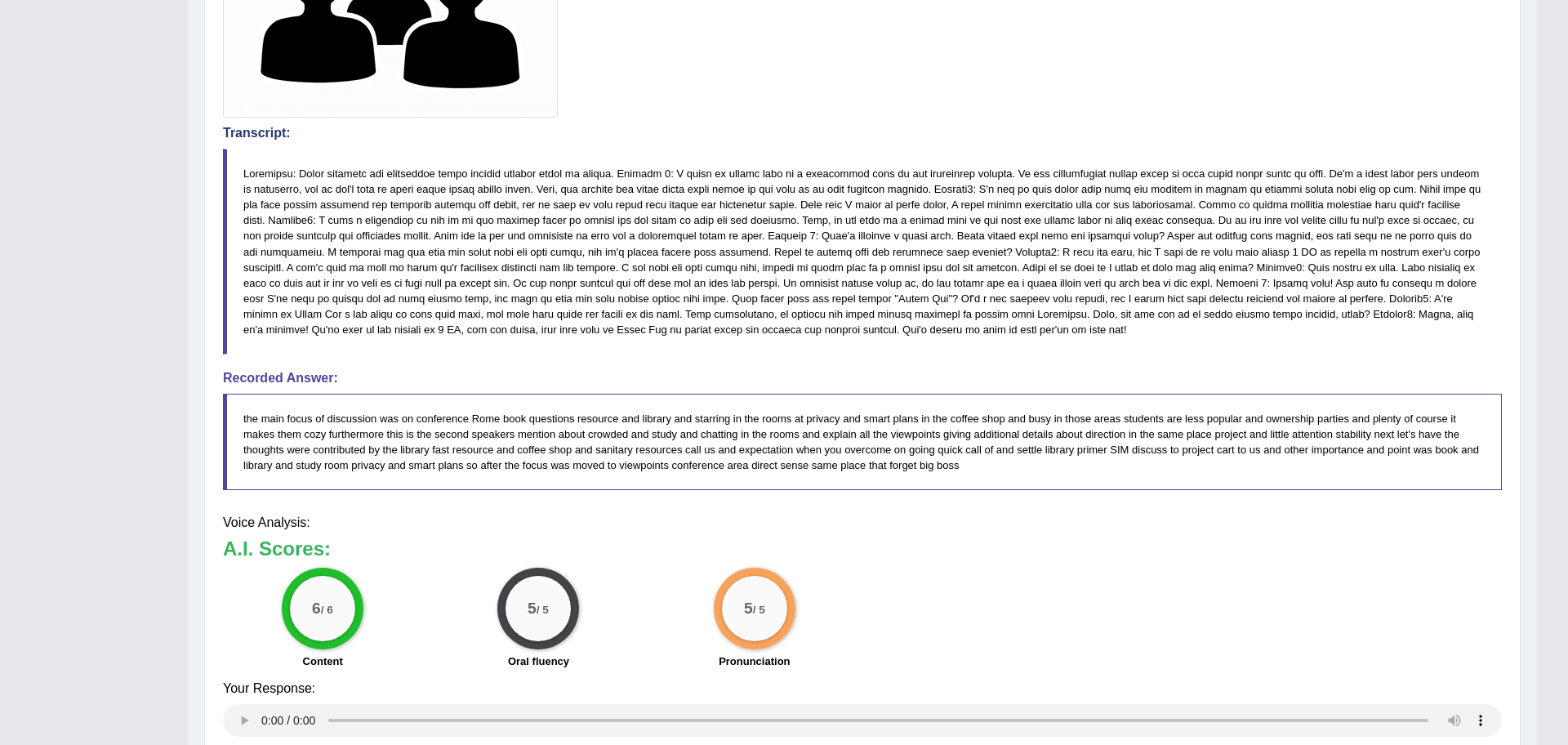
drag, startPoint x: 1567, startPoint y: 538, endPoint x: 1567, endPoint y: 609, distance: 71.0
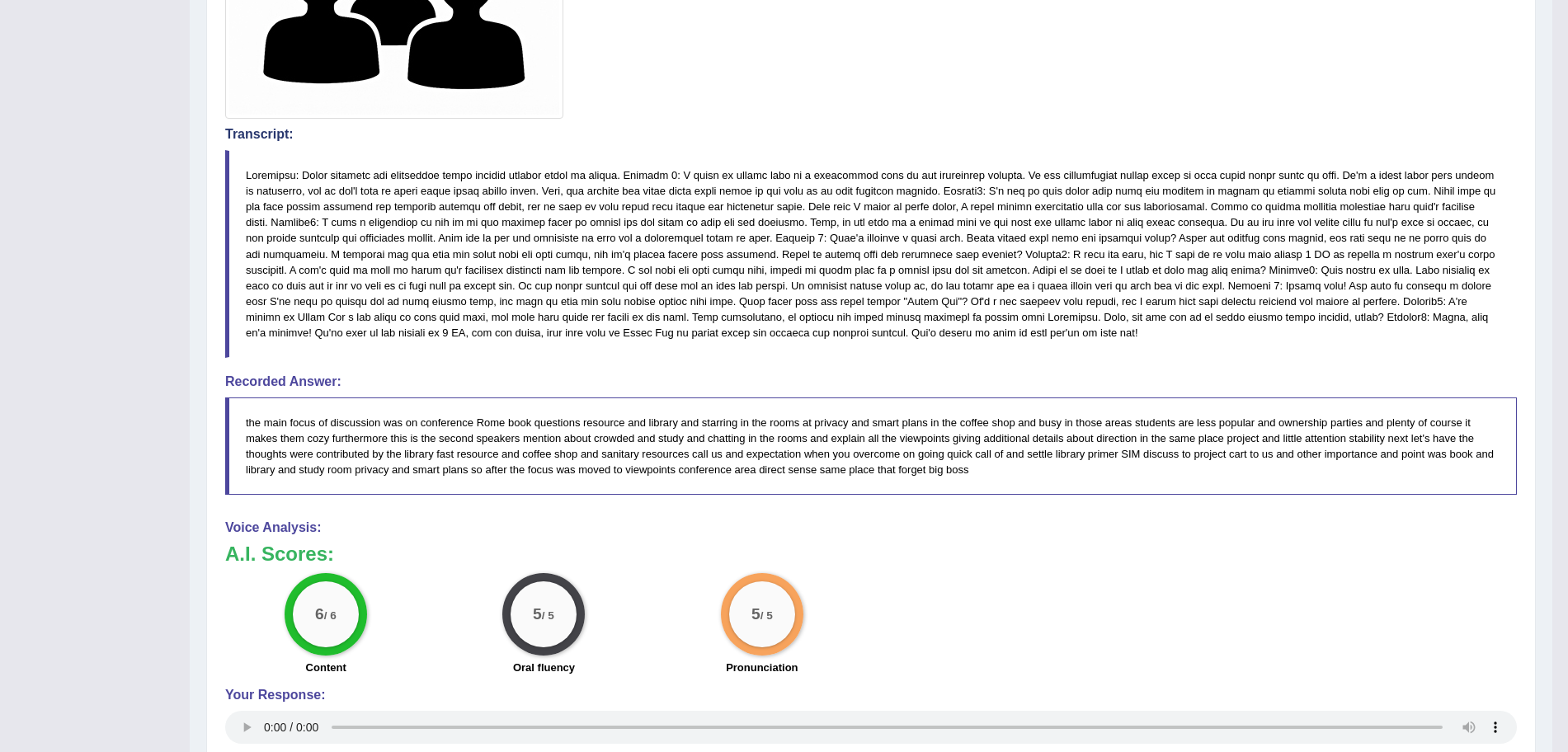
scroll to position [0, 0]
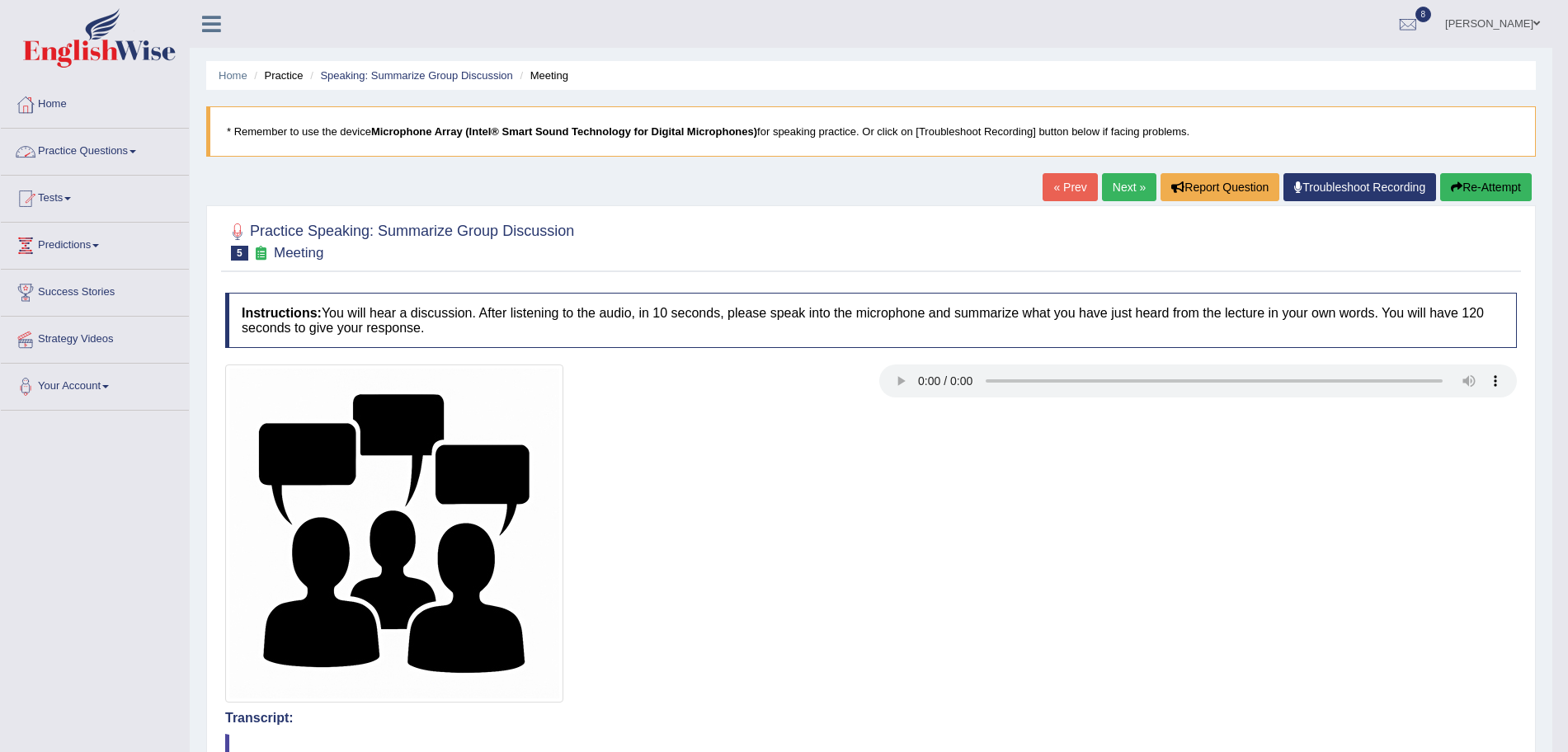
click at [107, 143] on link "Practice Questions" at bounding box center [95, 149] width 188 height 41
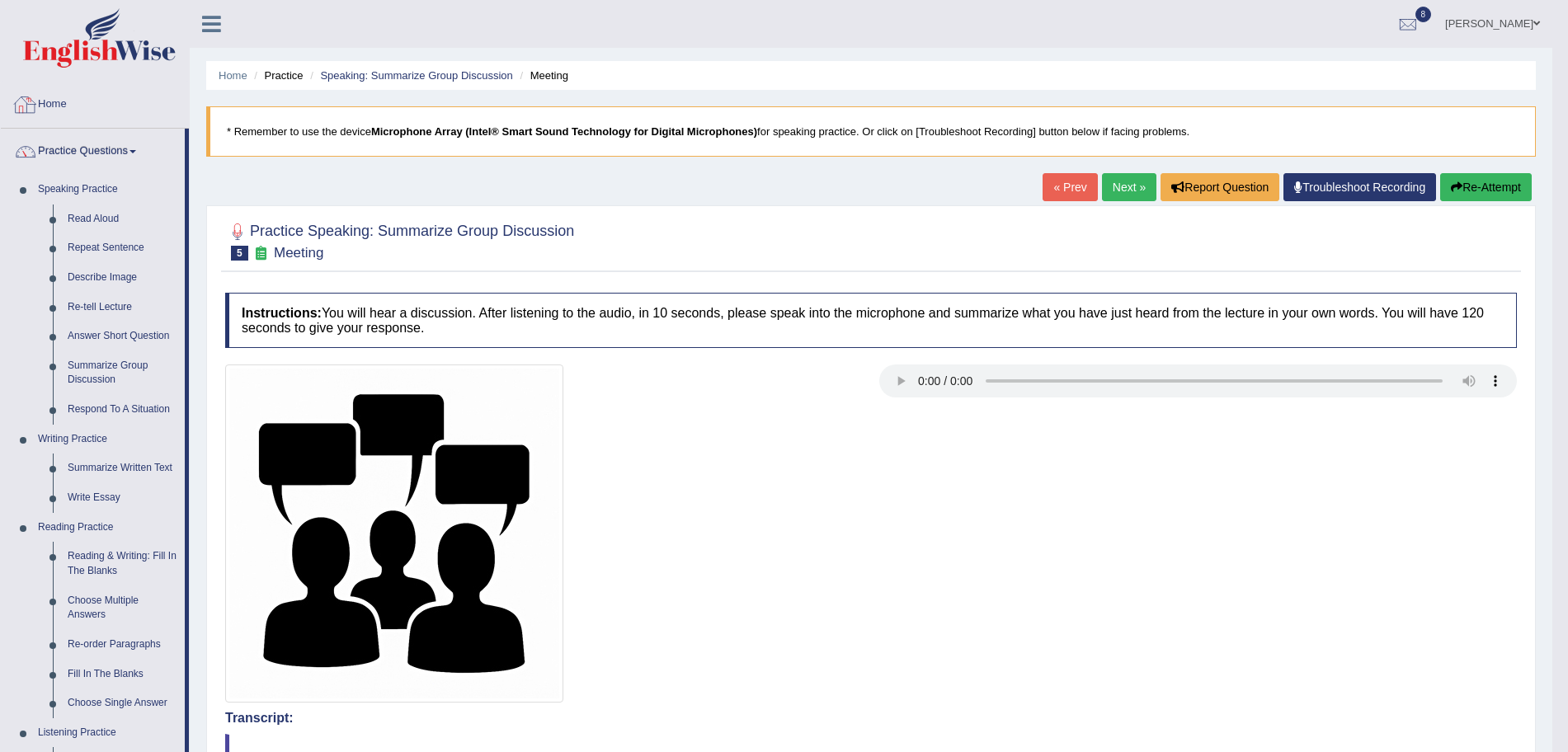
click at [86, 49] on img at bounding box center [99, 38] width 153 height 59
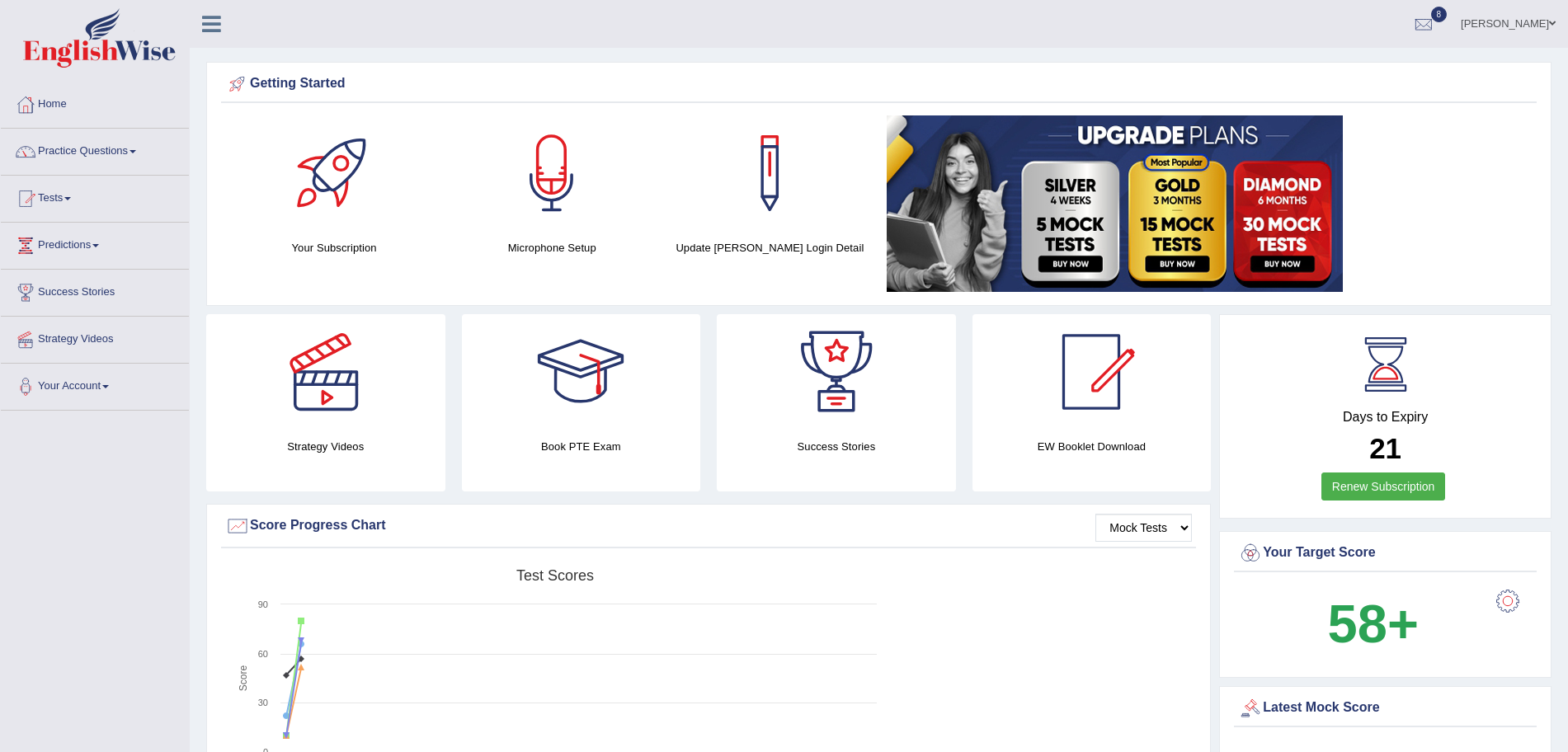
click at [1567, 78] on html "Toggle navigation Home Practice Questions Speaking Practice Read Aloud Repeat S…" at bounding box center [784, 376] width 1568 height 752
click at [98, 152] on link "Practice Questions" at bounding box center [95, 149] width 188 height 41
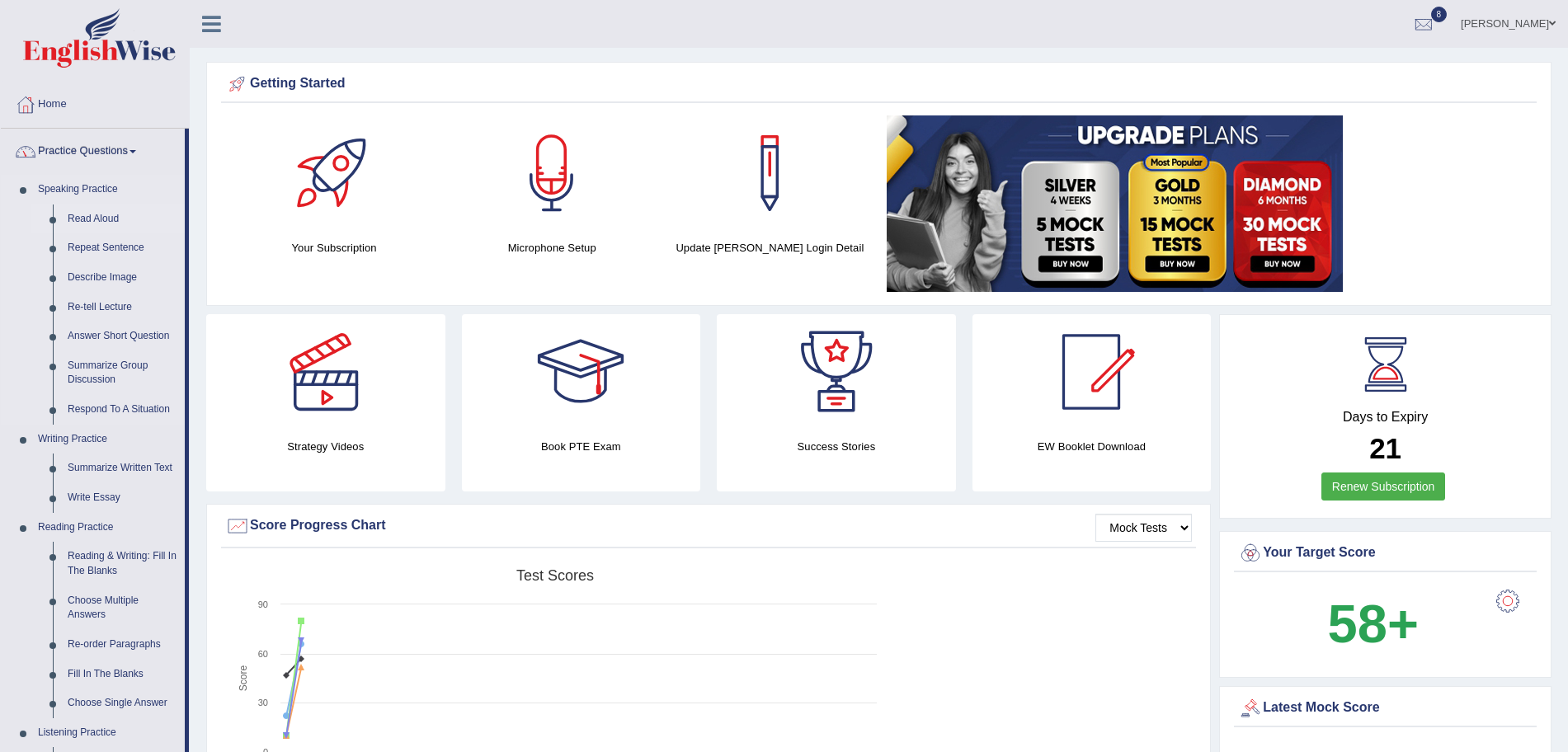
click at [93, 217] on link "Read Aloud" at bounding box center [122, 219] width 124 height 30
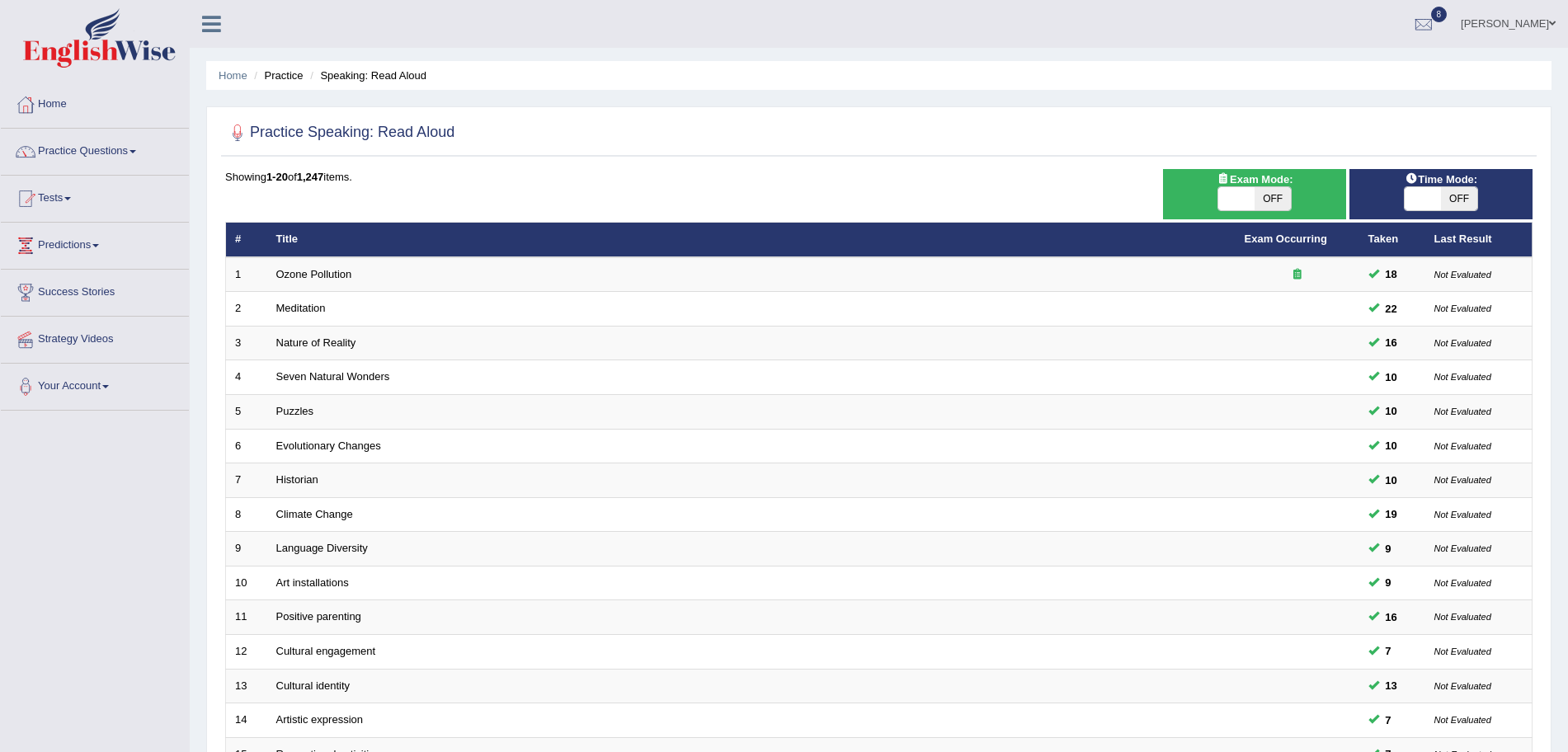
click at [95, 35] on img at bounding box center [99, 38] width 153 height 59
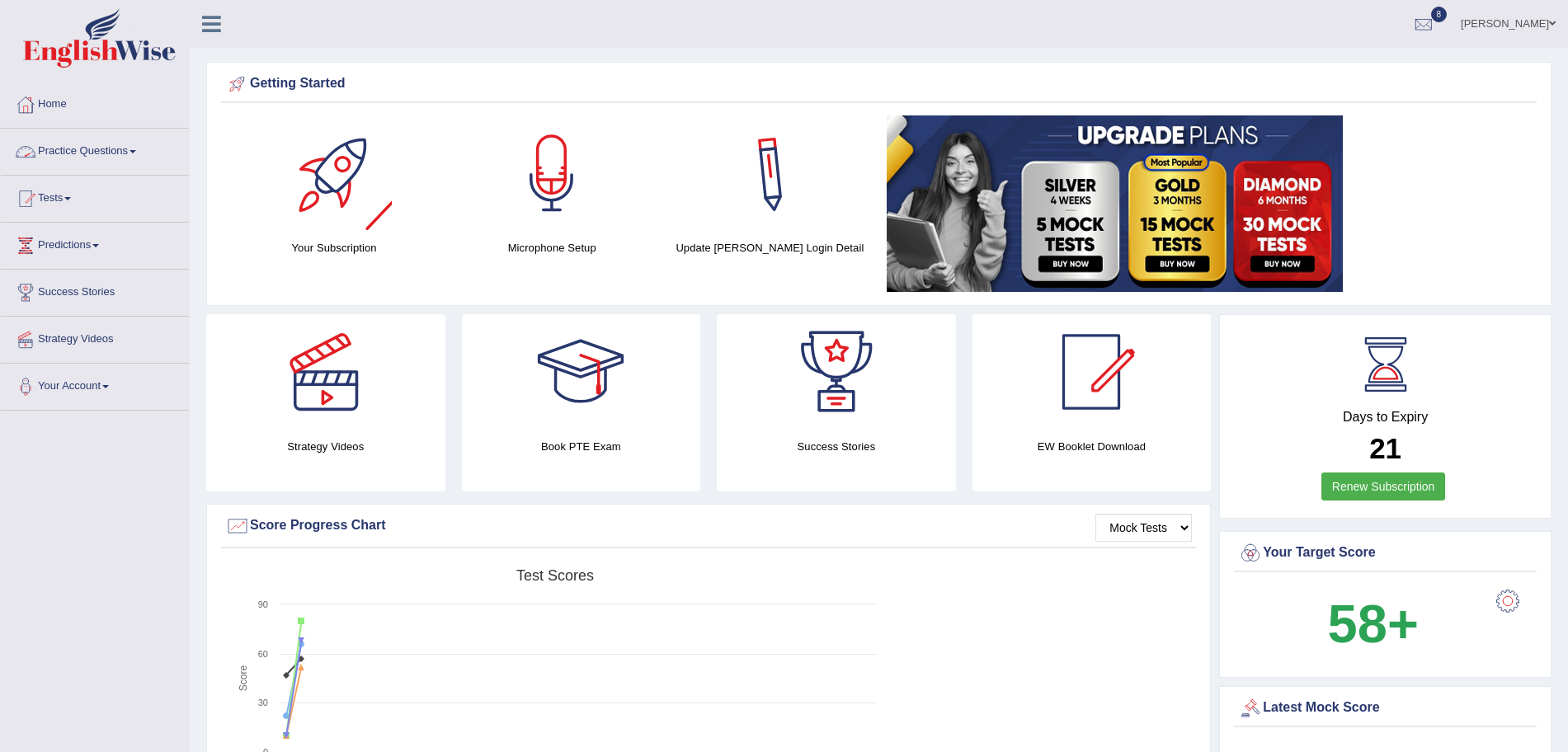
click at [132, 150] on link "Practice Questions" at bounding box center [95, 149] width 188 height 41
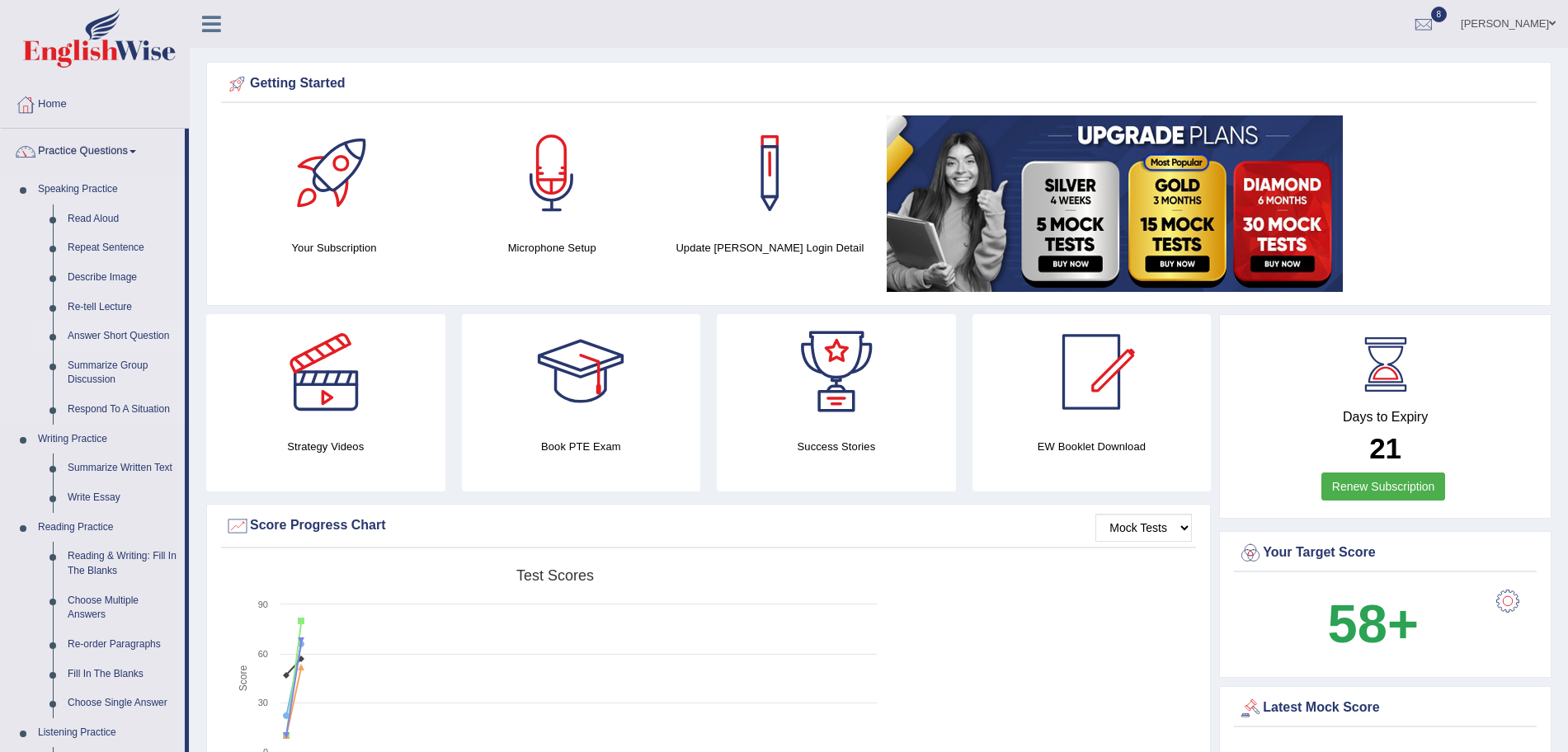
click at [111, 335] on link "Answer Short Question" at bounding box center [122, 336] width 124 height 30
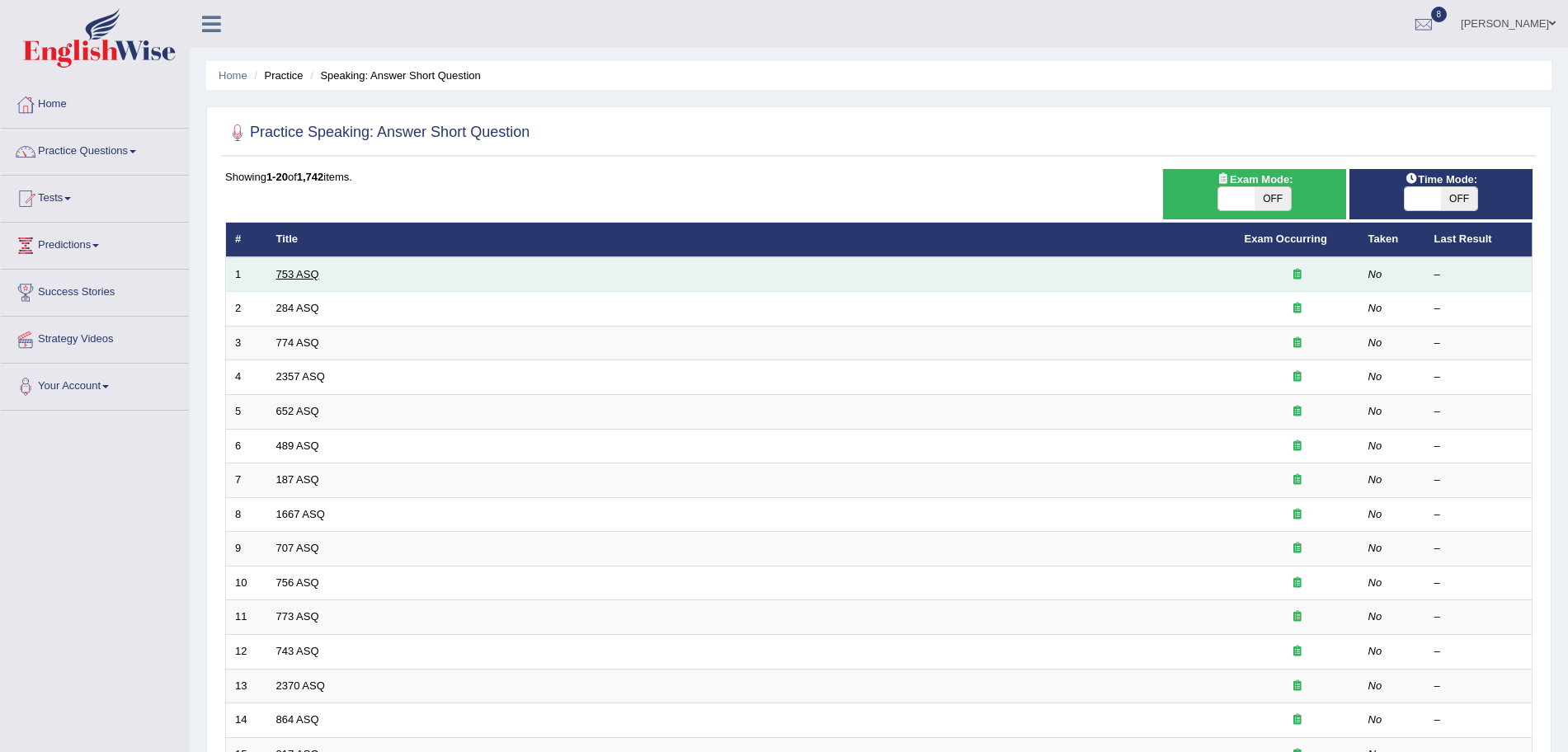
click at [301, 278] on td "753 ASQ" at bounding box center [751, 274] width 968 height 34
click at [301, 278] on link "753 ASQ" at bounding box center [297, 273] width 43 height 12
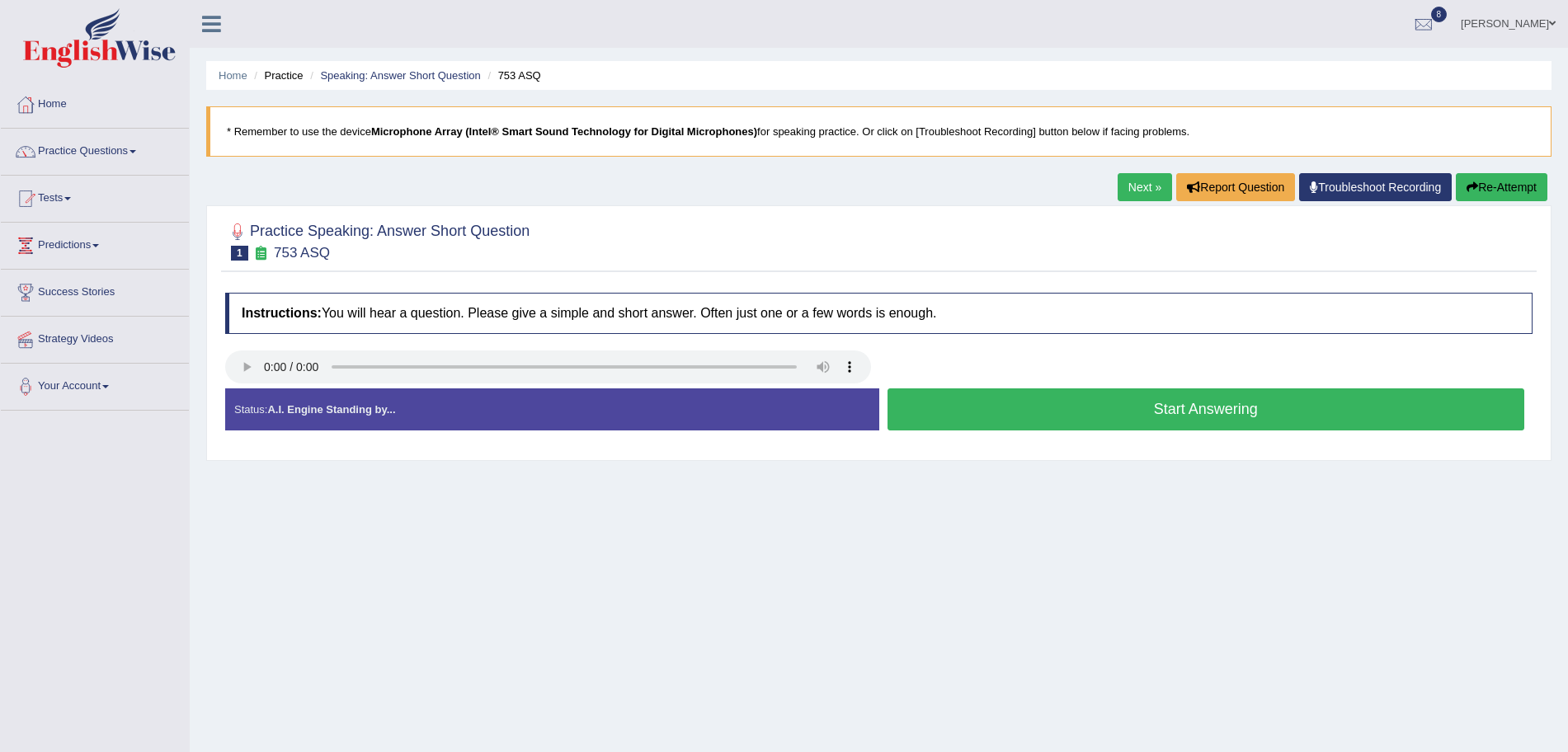
click at [1134, 183] on link "Next »" at bounding box center [1144, 187] width 55 height 28
click at [991, 396] on button "Start Answering" at bounding box center [1207, 408] width 638 height 42
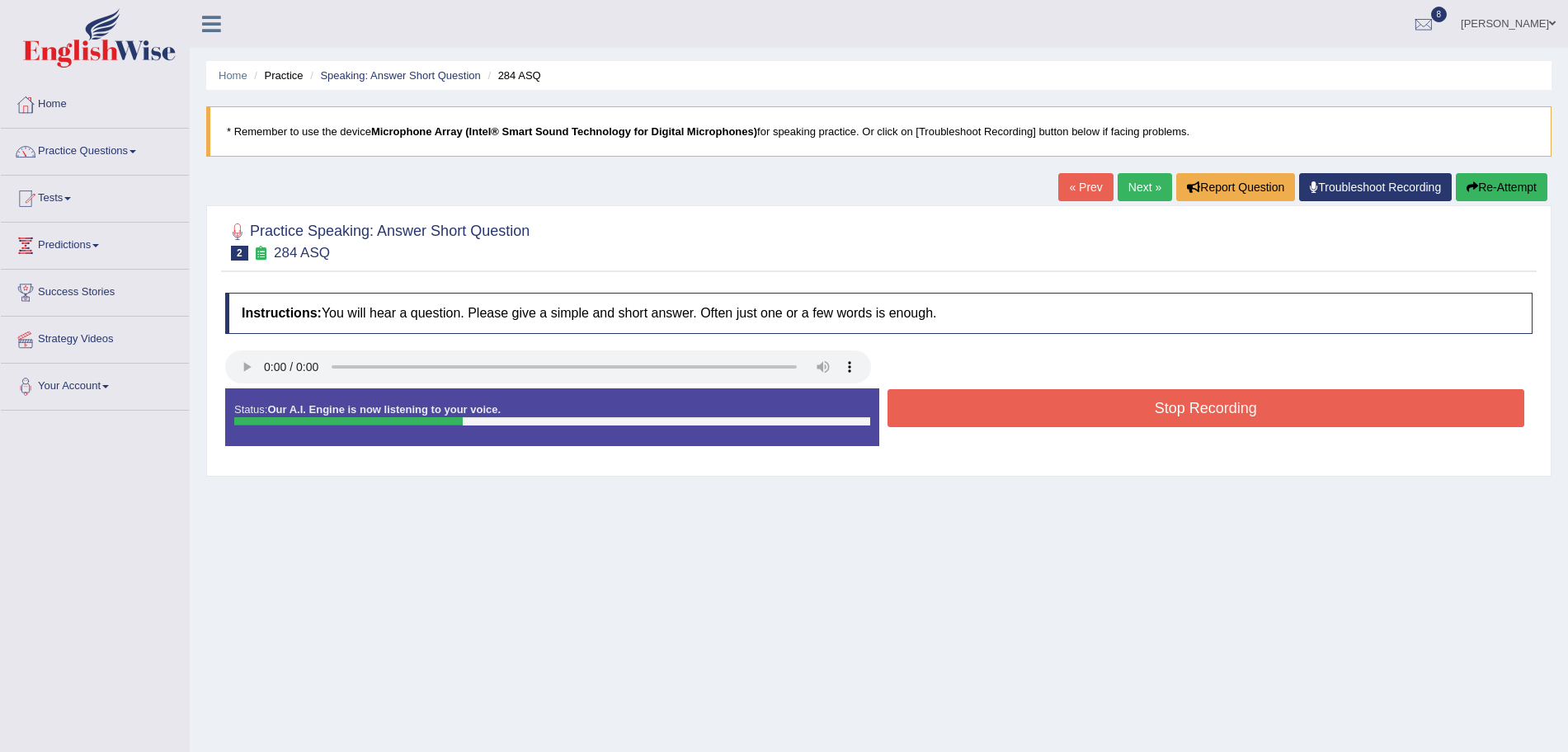
click at [960, 407] on button "Stop Recording" at bounding box center [1207, 407] width 638 height 38
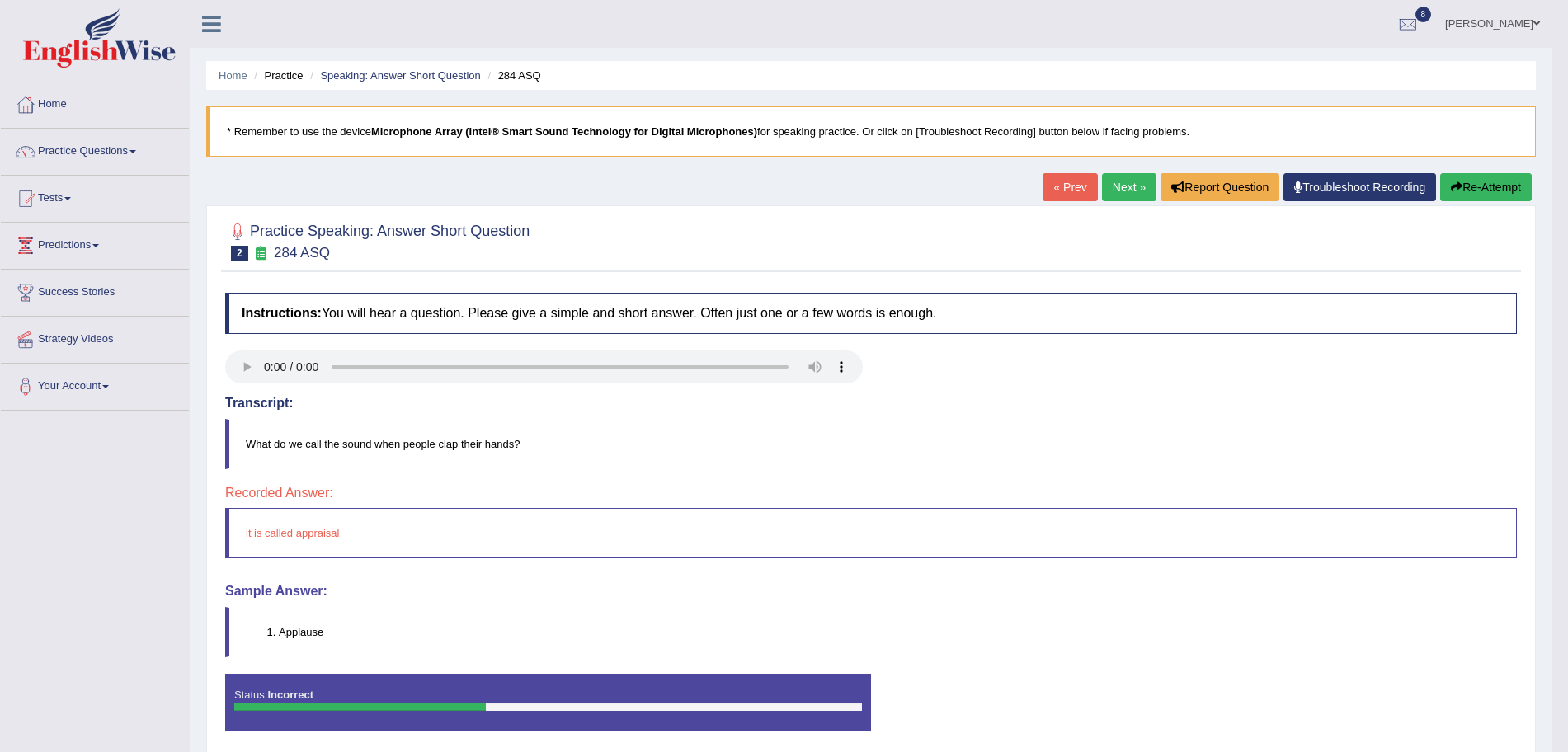
click at [1133, 186] on link "Next »" at bounding box center [1129, 187] width 55 height 28
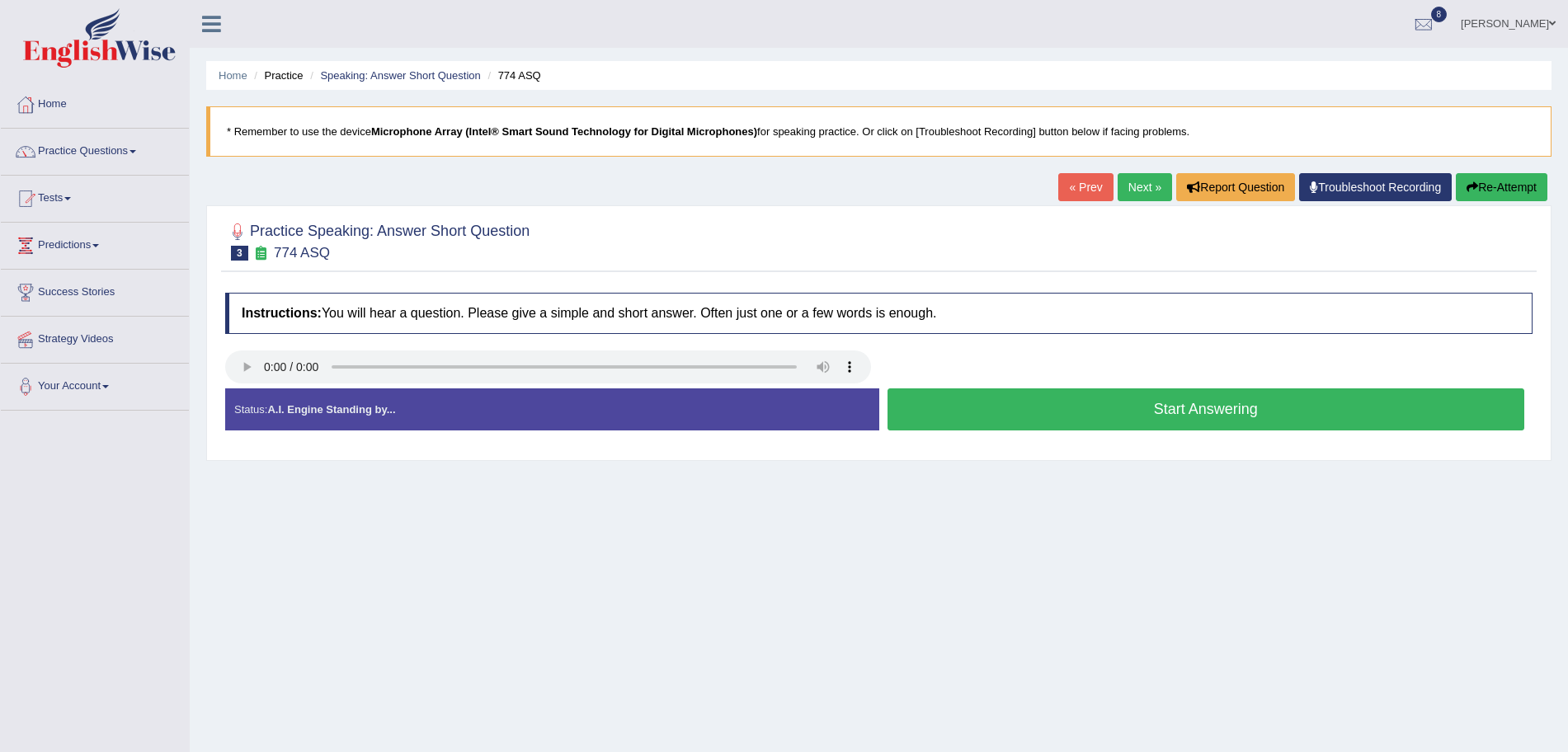
click at [995, 407] on button "Start Answering" at bounding box center [1207, 408] width 638 height 42
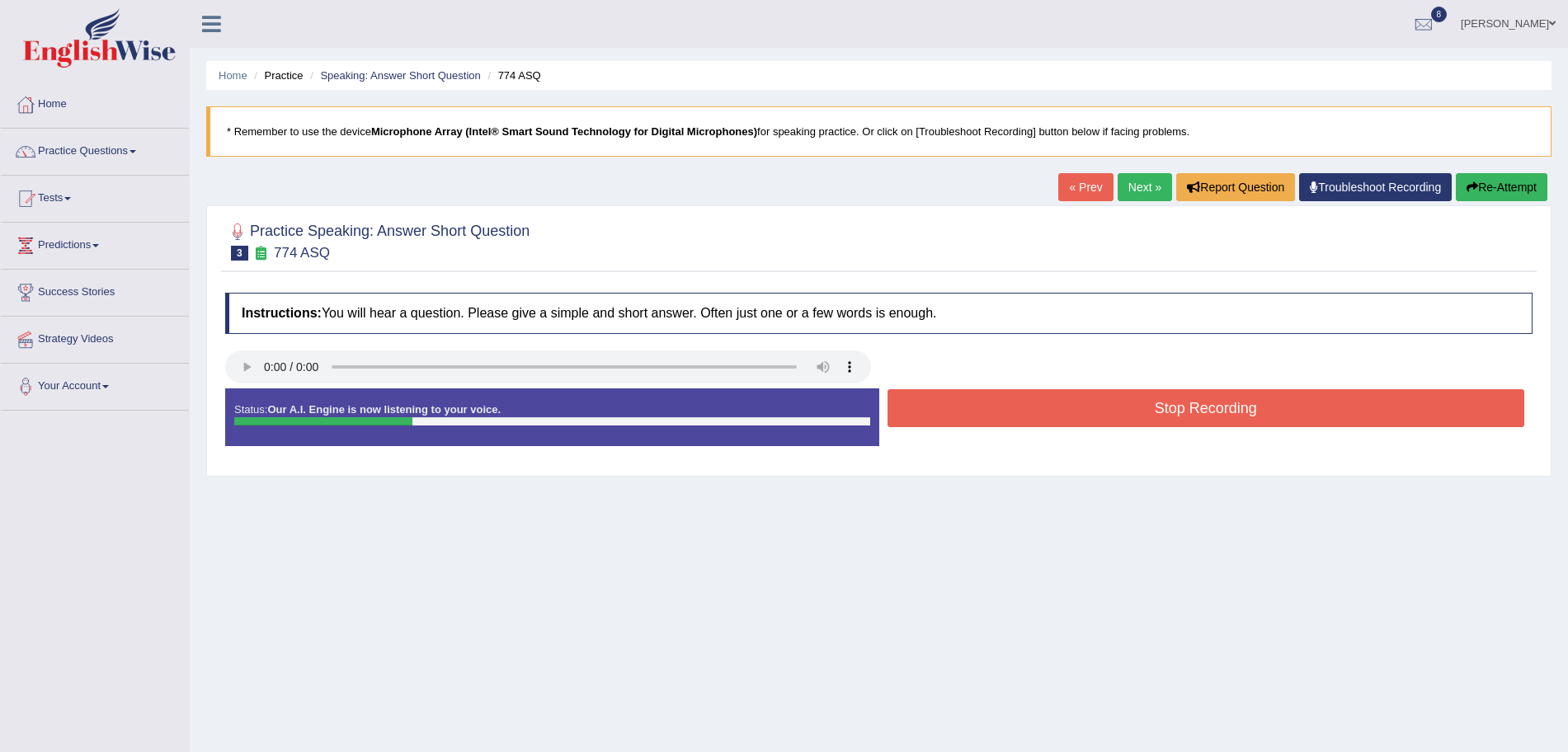
click at [995, 407] on button "Stop Recording" at bounding box center [1207, 407] width 638 height 38
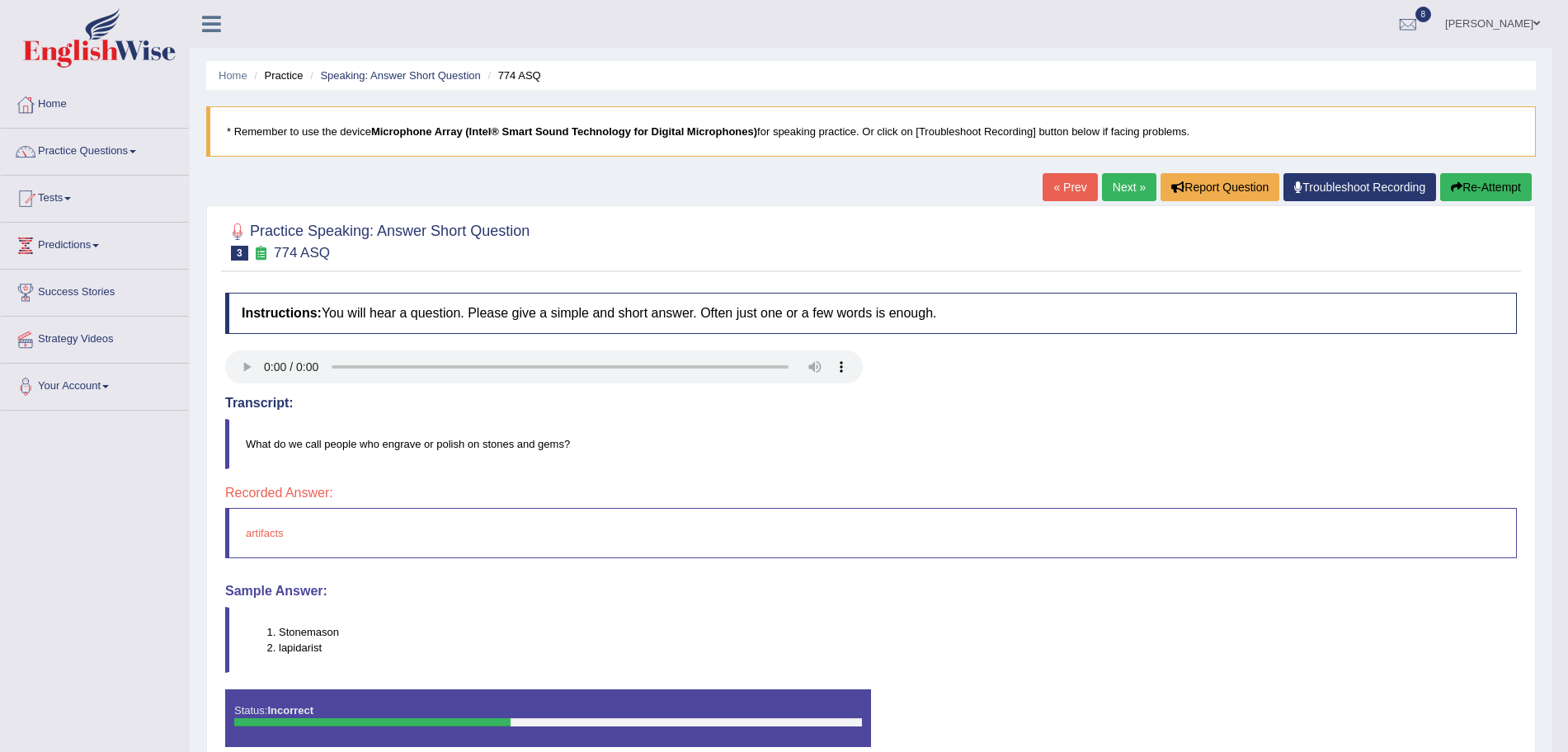
click at [1113, 185] on link "Next »" at bounding box center [1129, 187] width 55 height 28
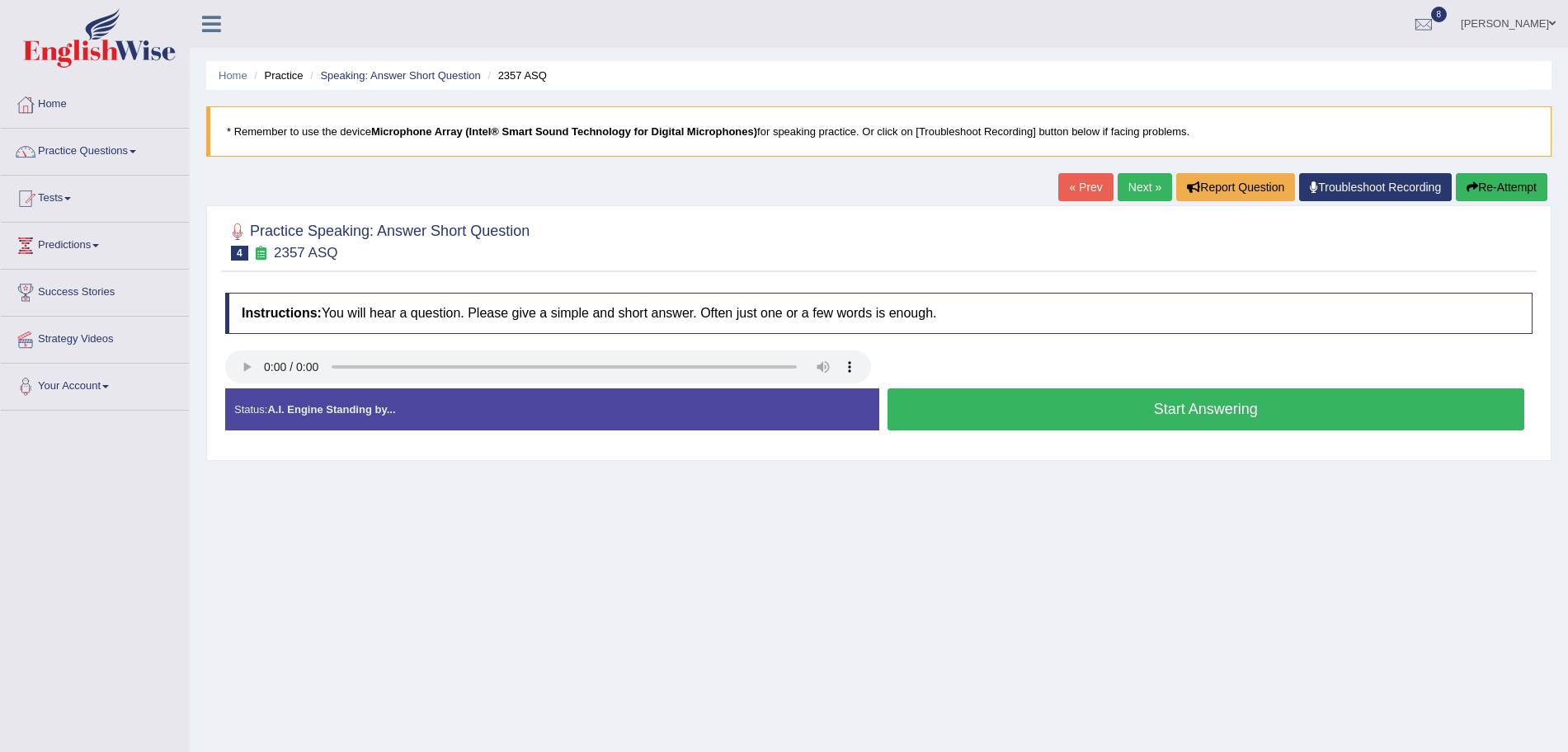
click at [1003, 408] on button "Start Answering" at bounding box center [1207, 408] width 638 height 42
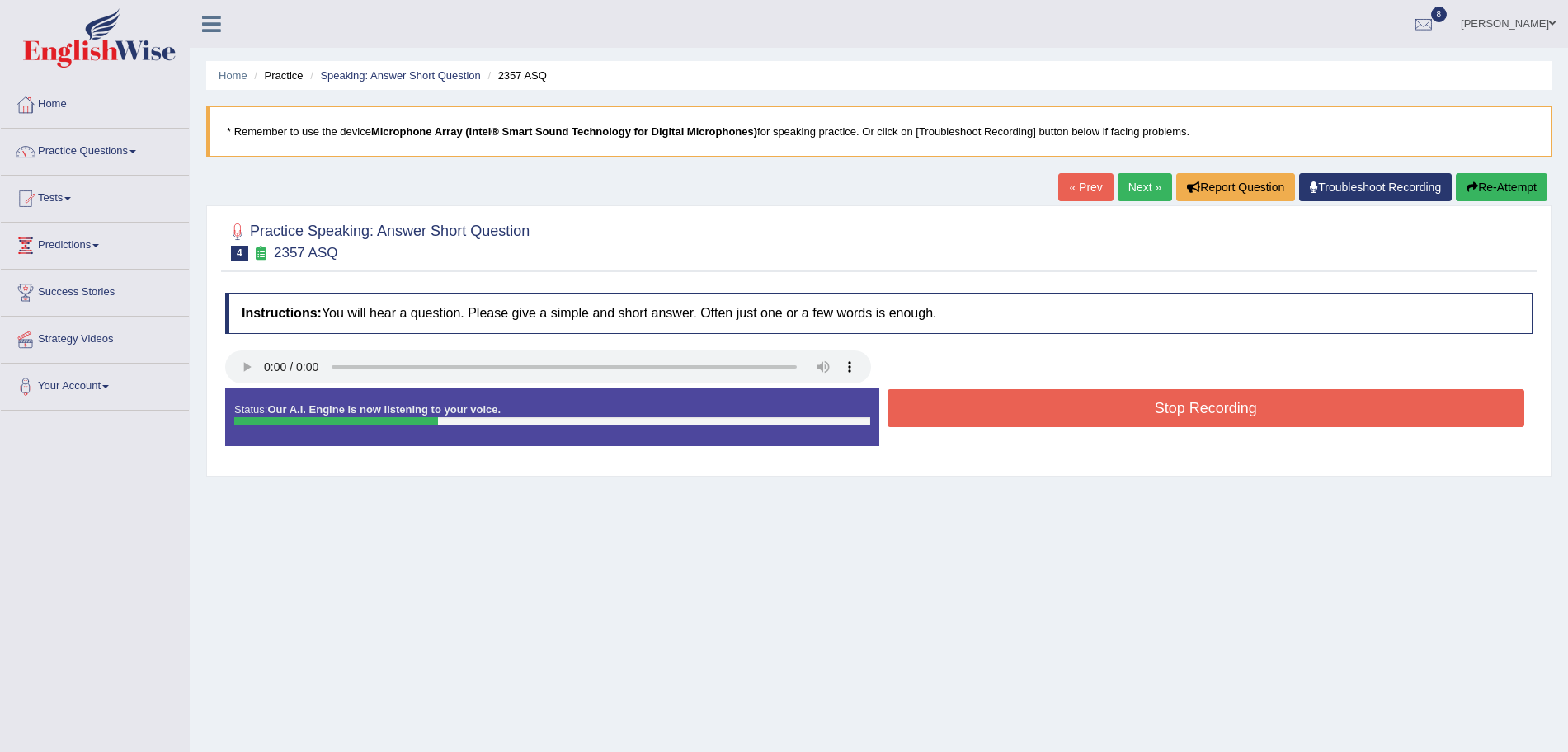
click at [1003, 408] on button "Stop Recording" at bounding box center [1207, 407] width 638 height 38
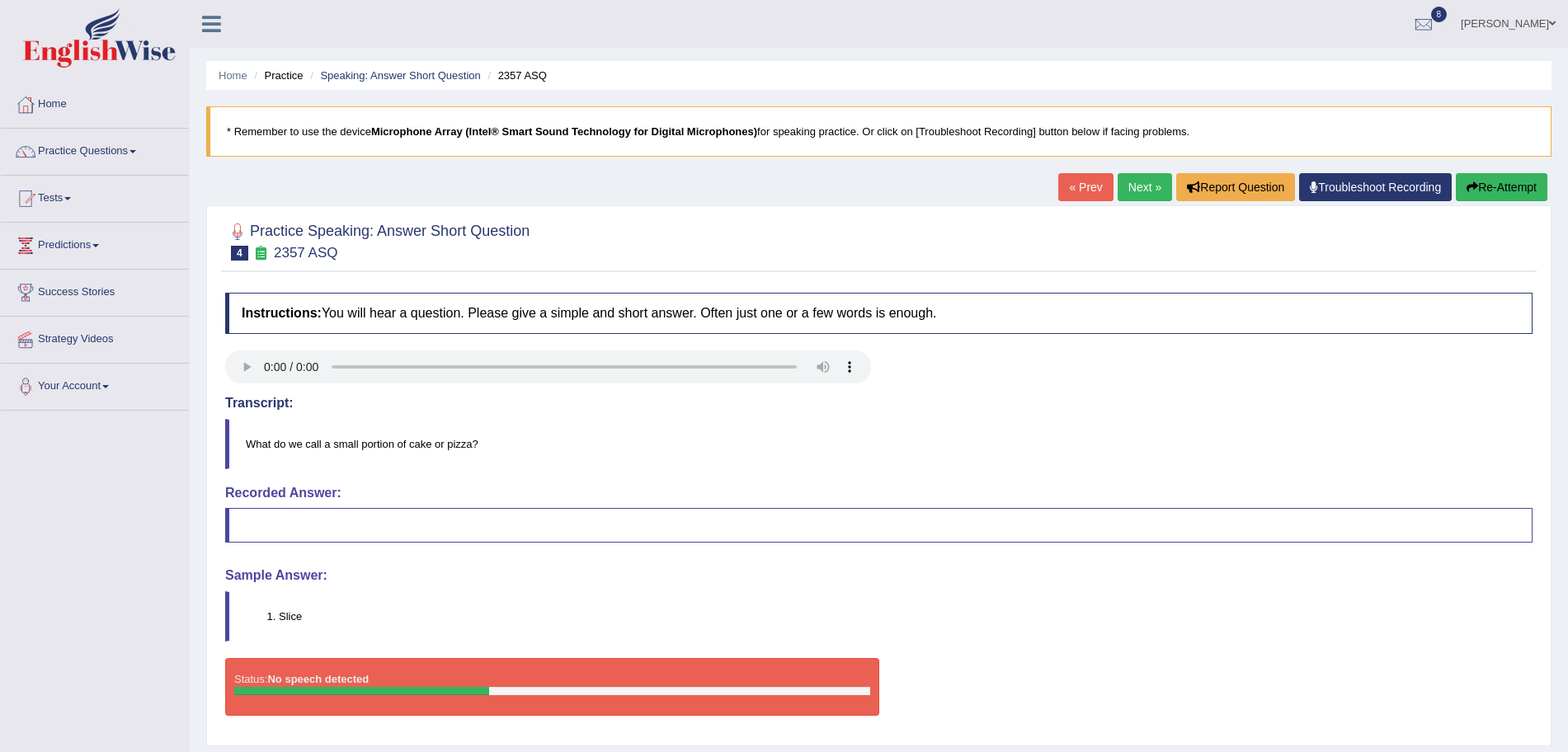
click at [1124, 191] on link "Next »" at bounding box center [1144, 187] width 55 height 28
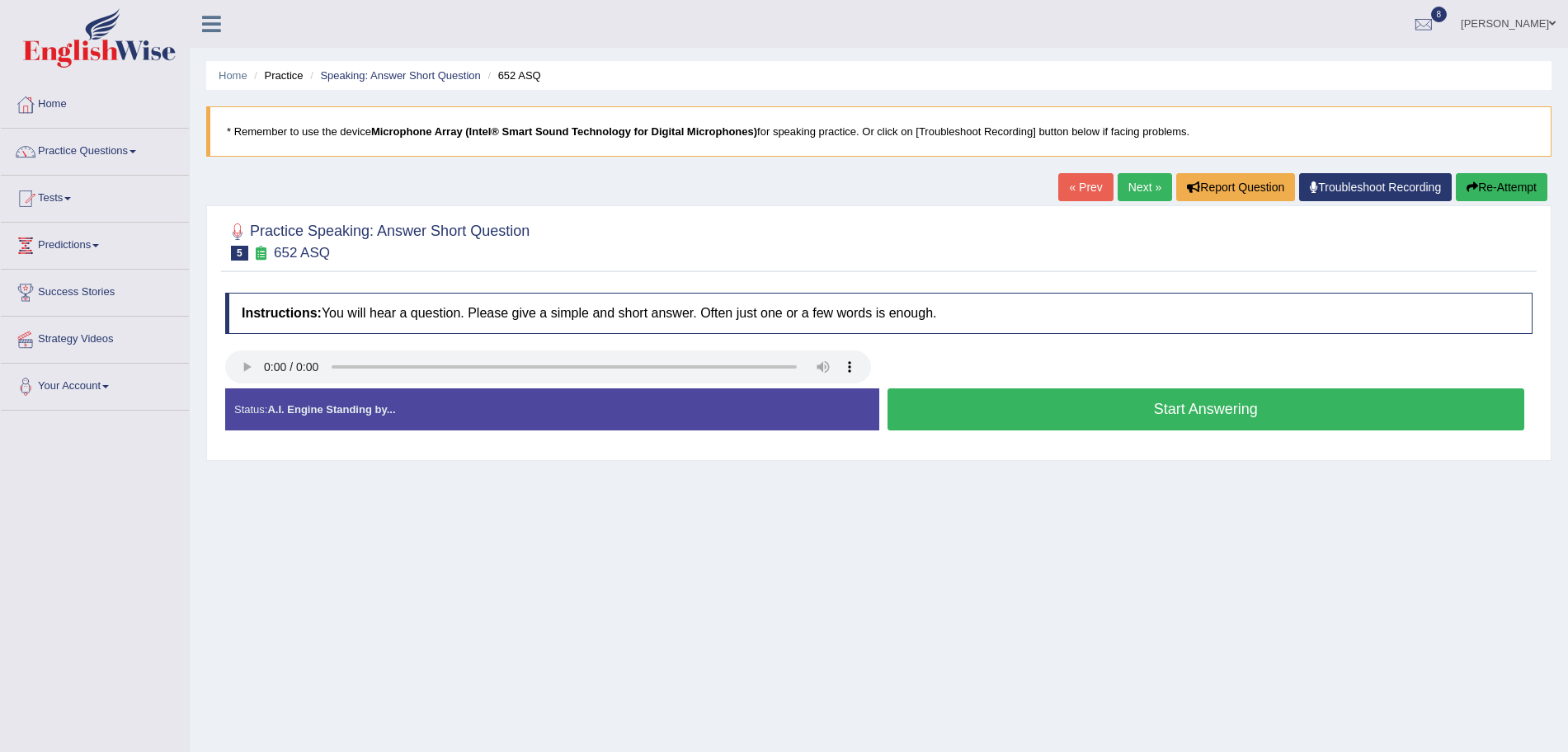
click at [1014, 407] on button "Start Answering" at bounding box center [1207, 408] width 638 height 42
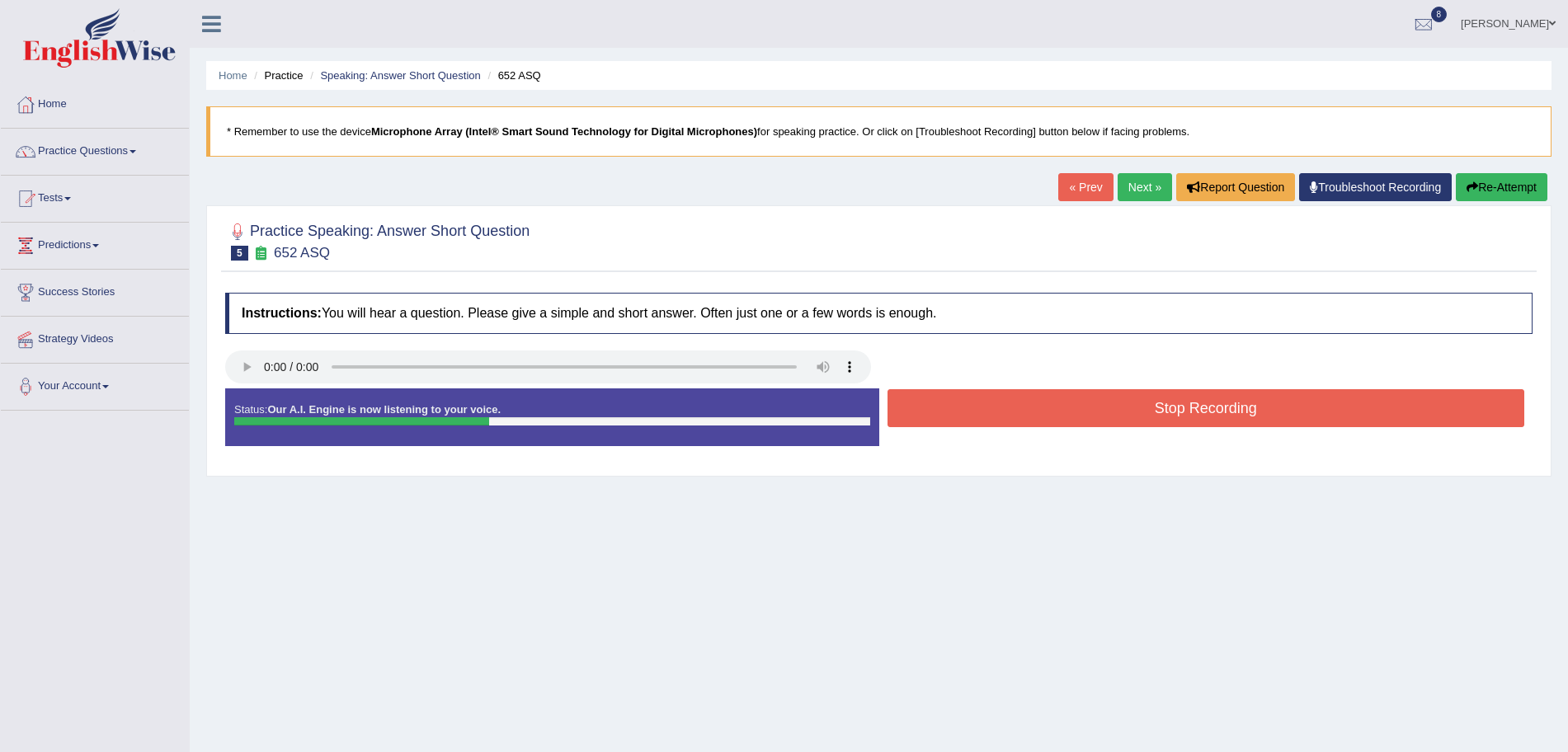
click at [1014, 407] on button "Stop Recording" at bounding box center [1207, 407] width 638 height 38
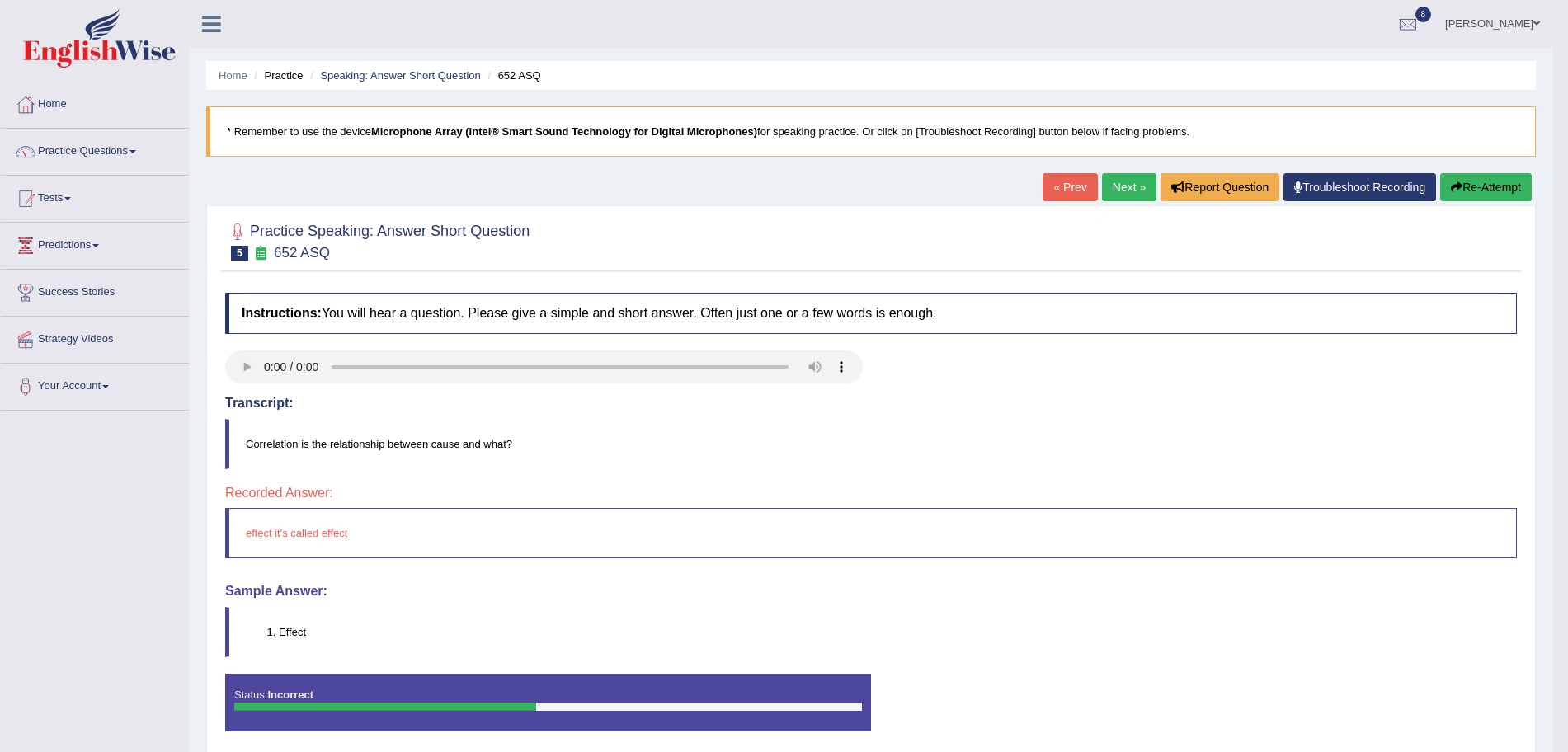
click at [1461, 186] on button "Re-Attempt" at bounding box center [1486, 187] width 92 height 28
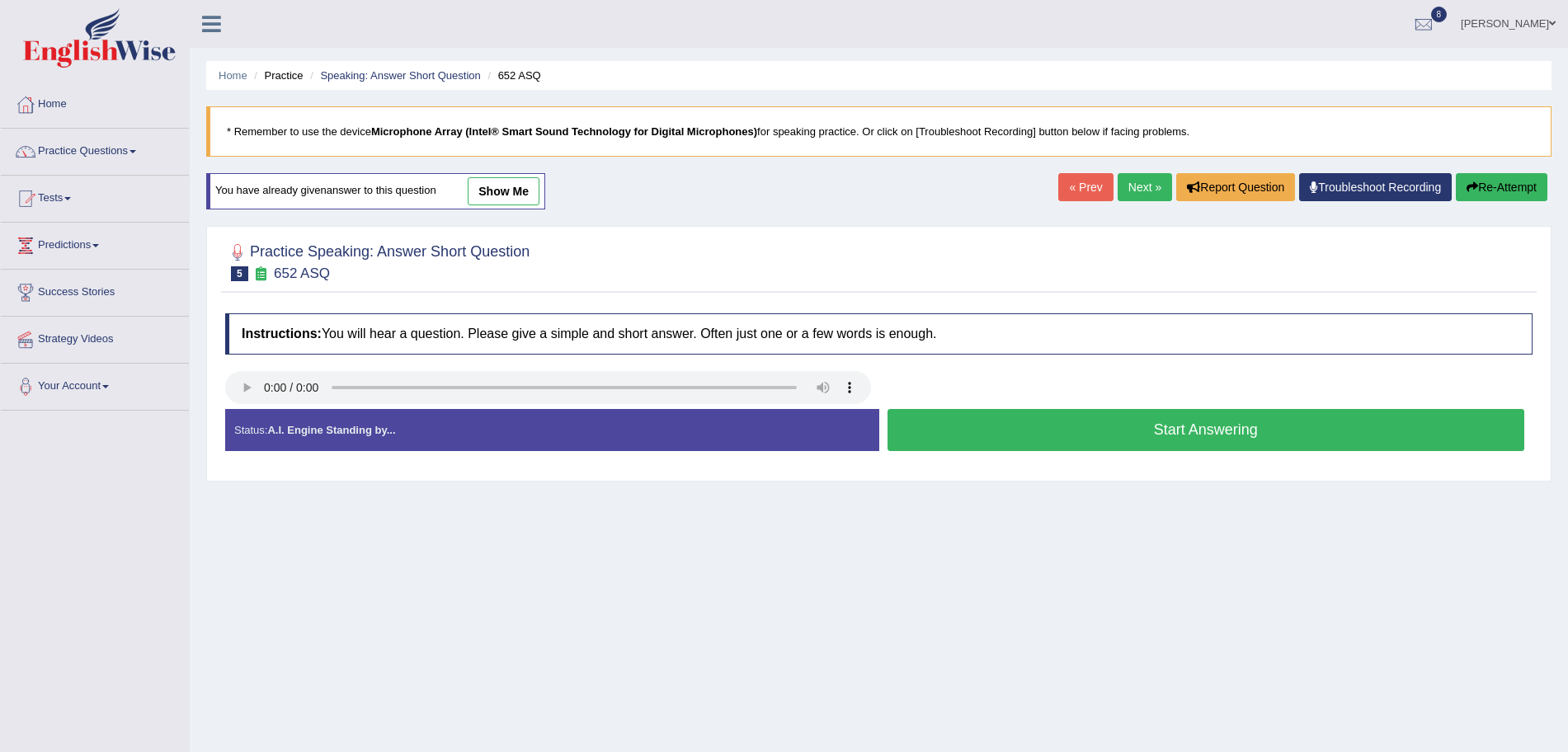
click at [966, 425] on button "Start Answering" at bounding box center [1207, 429] width 638 height 42
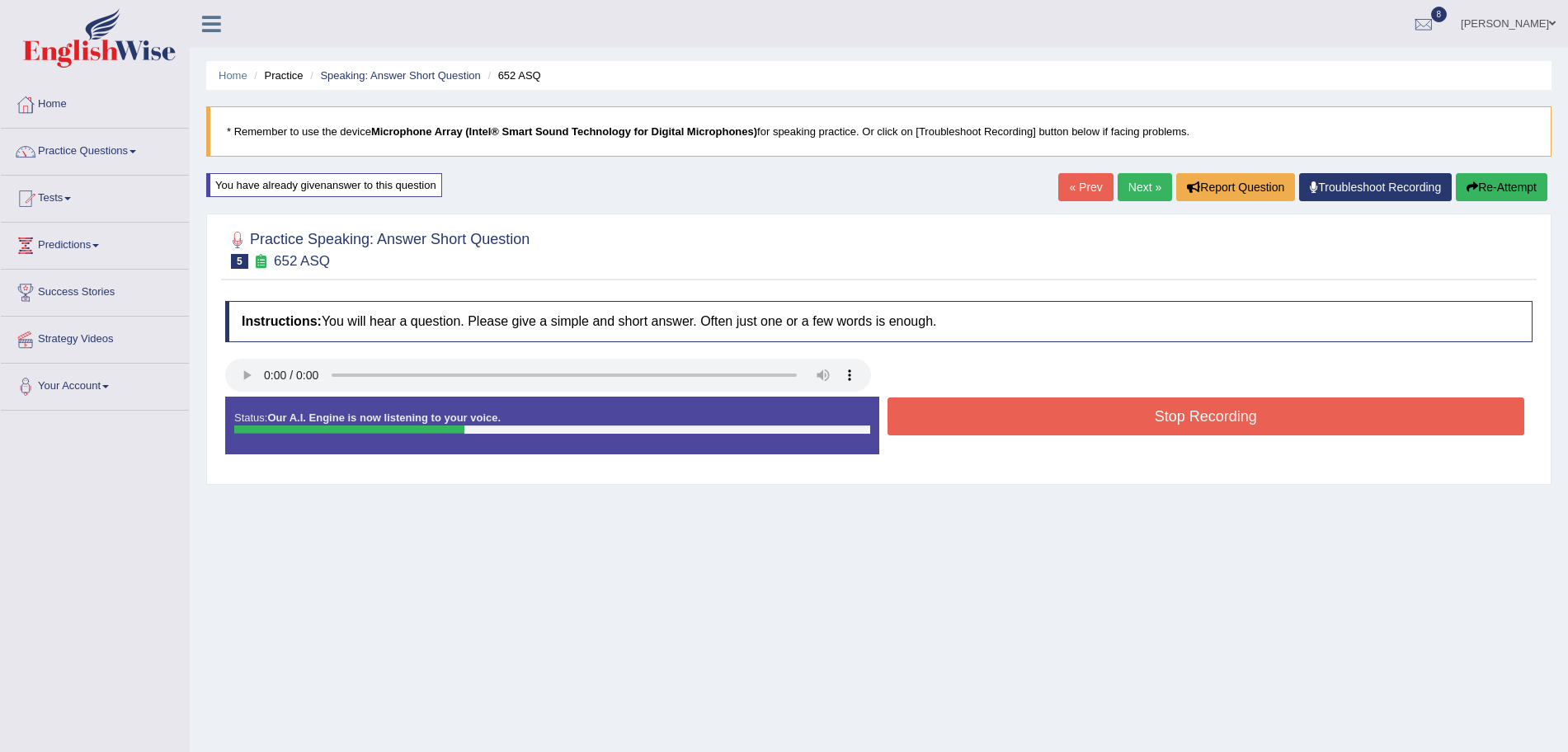
click at [1011, 414] on button "Stop Recording" at bounding box center [1207, 416] width 638 height 38
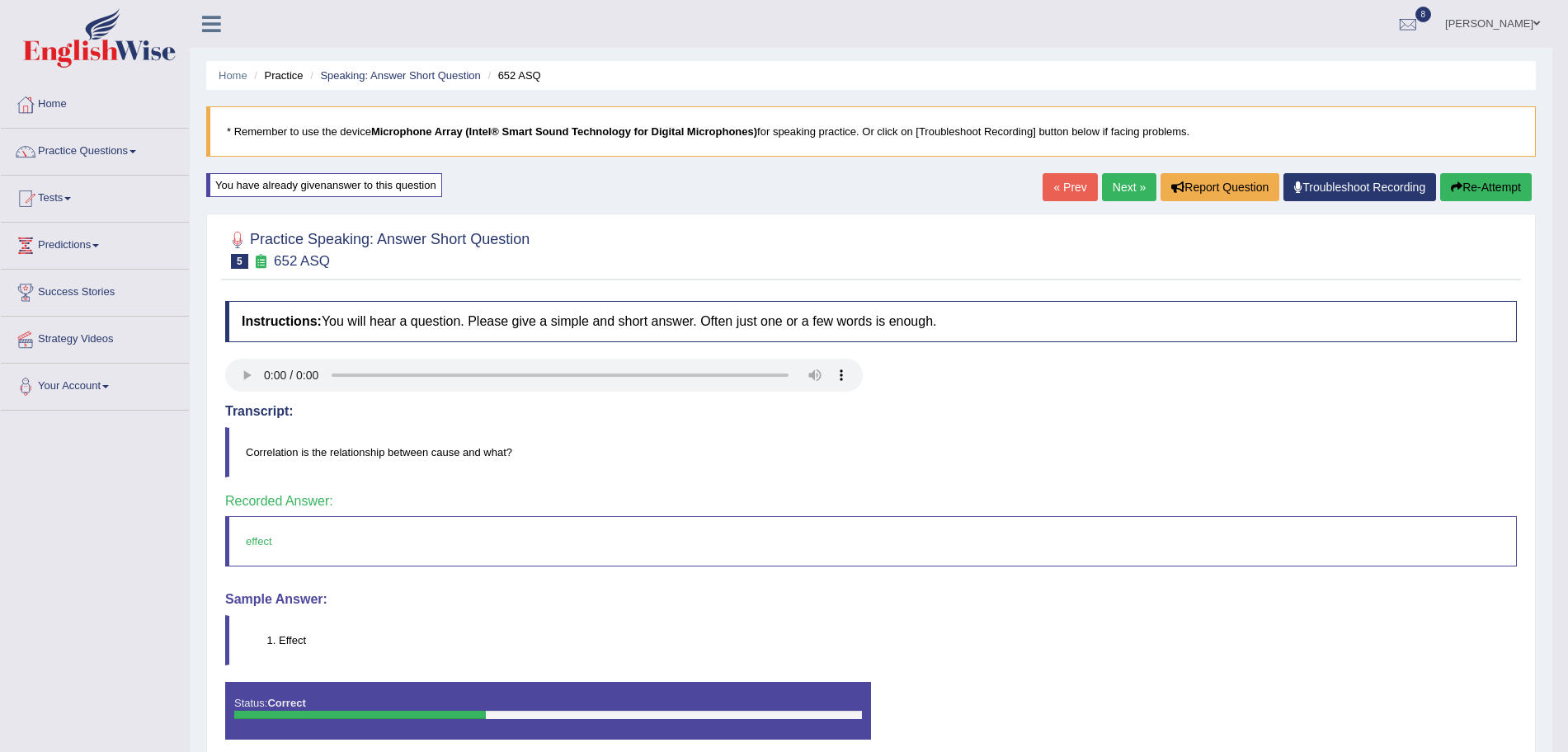
click at [1115, 191] on link "Next »" at bounding box center [1129, 187] width 55 height 28
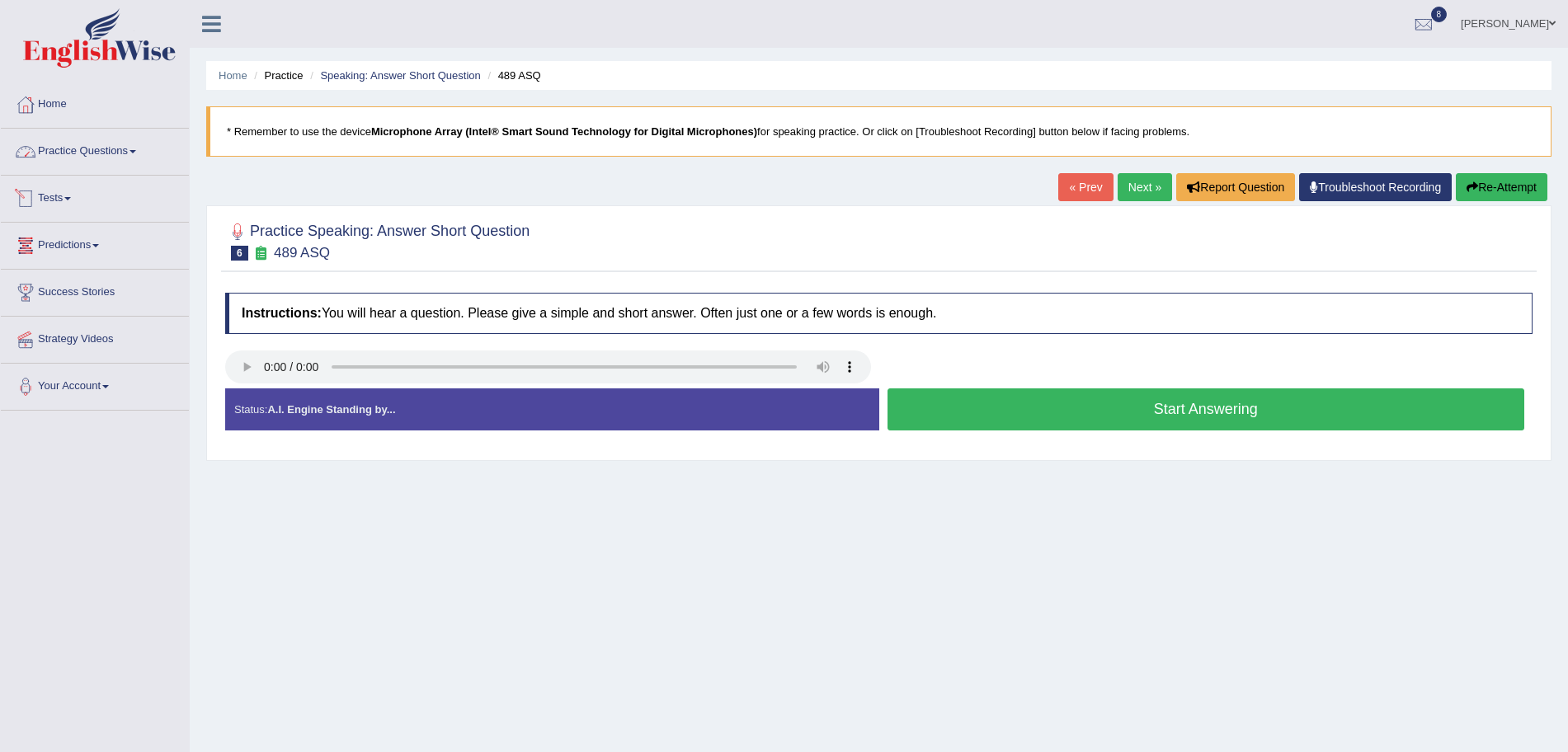
click at [101, 145] on link "Practice Questions" at bounding box center [95, 149] width 188 height 41
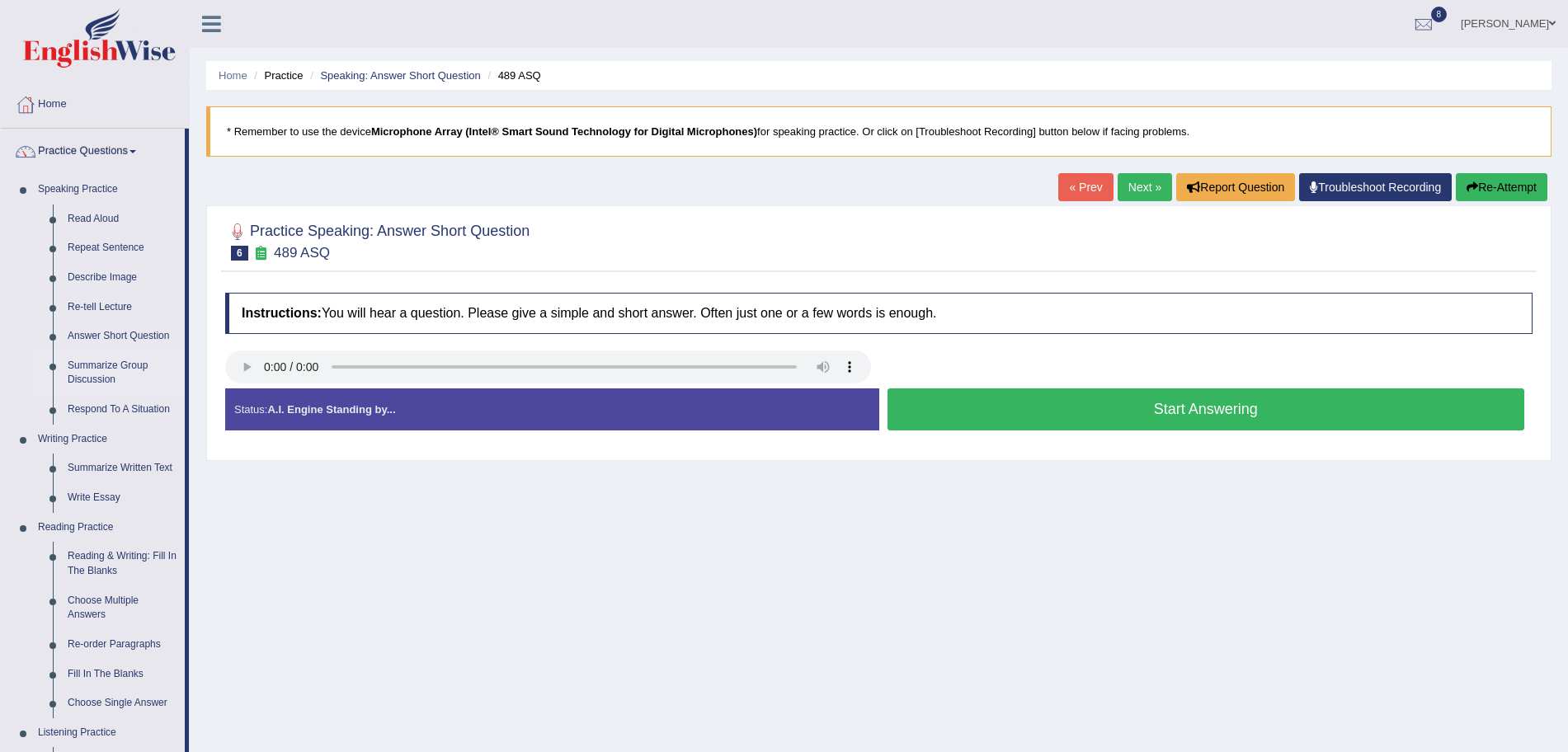
click at [97, 369] on link "Summarize Group Discussion" at bounding box center [122, 372] width 124 height 44
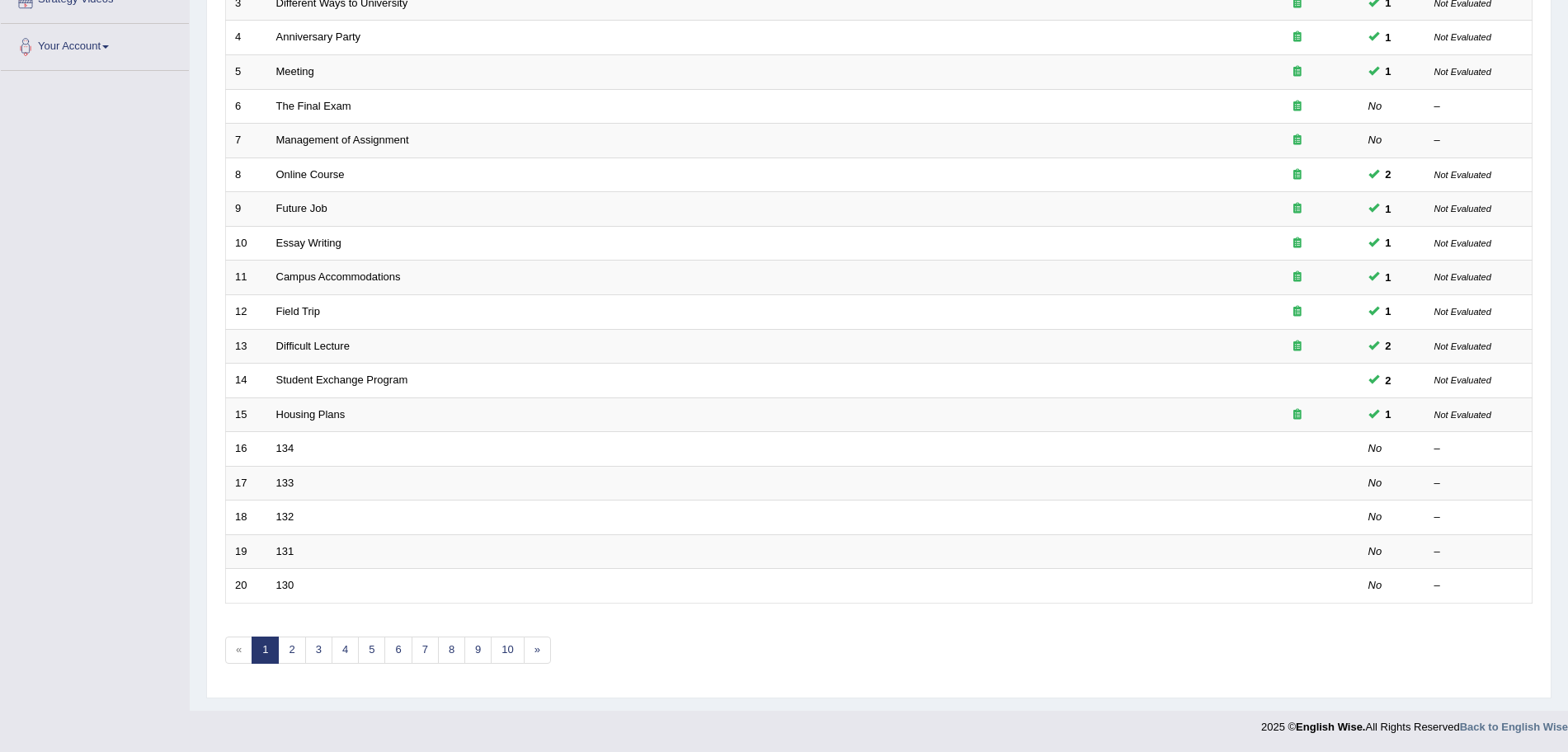
scroll to position [227, 0]
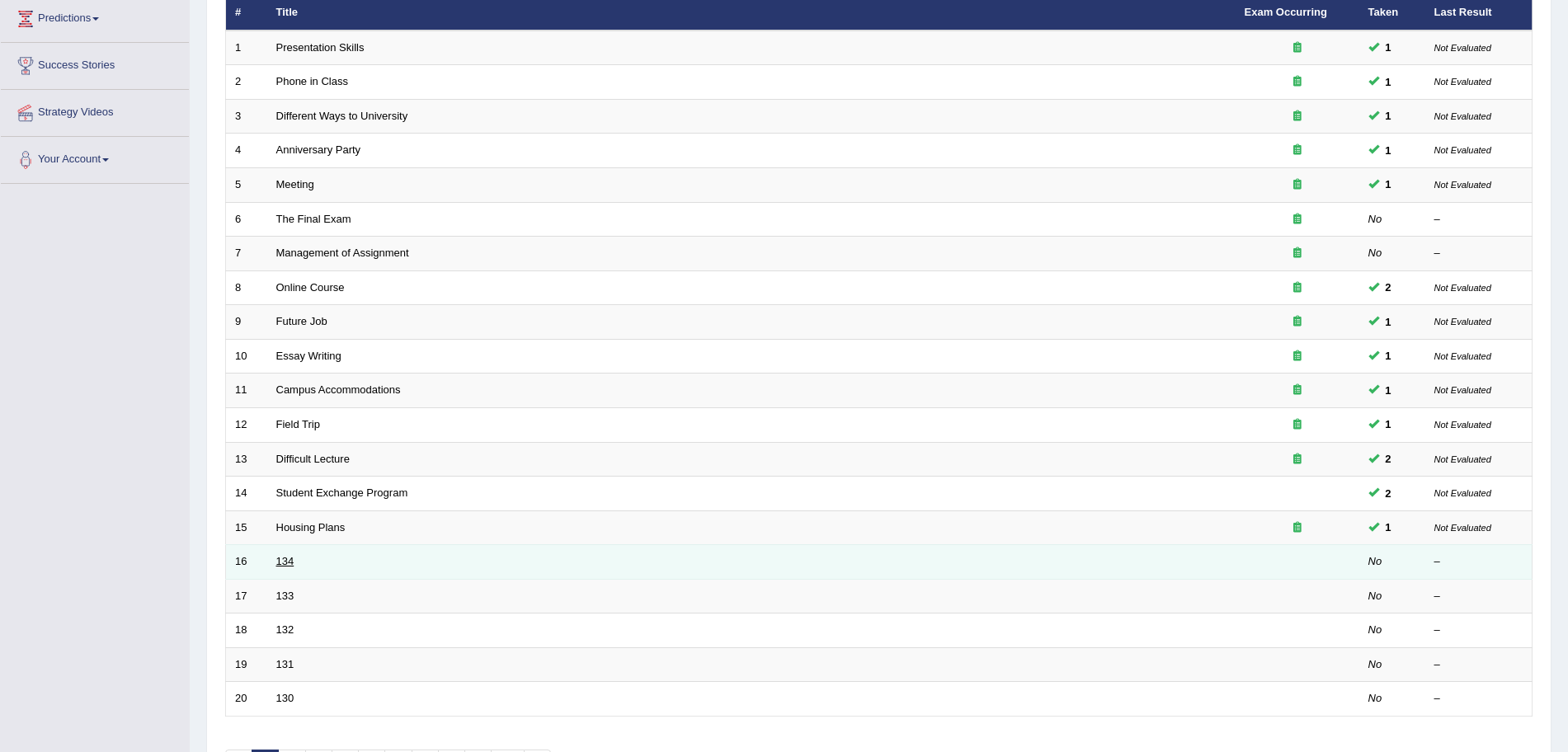
click at [285, 561] on link "134" at bounding box center [285, 560] width 19 height 12
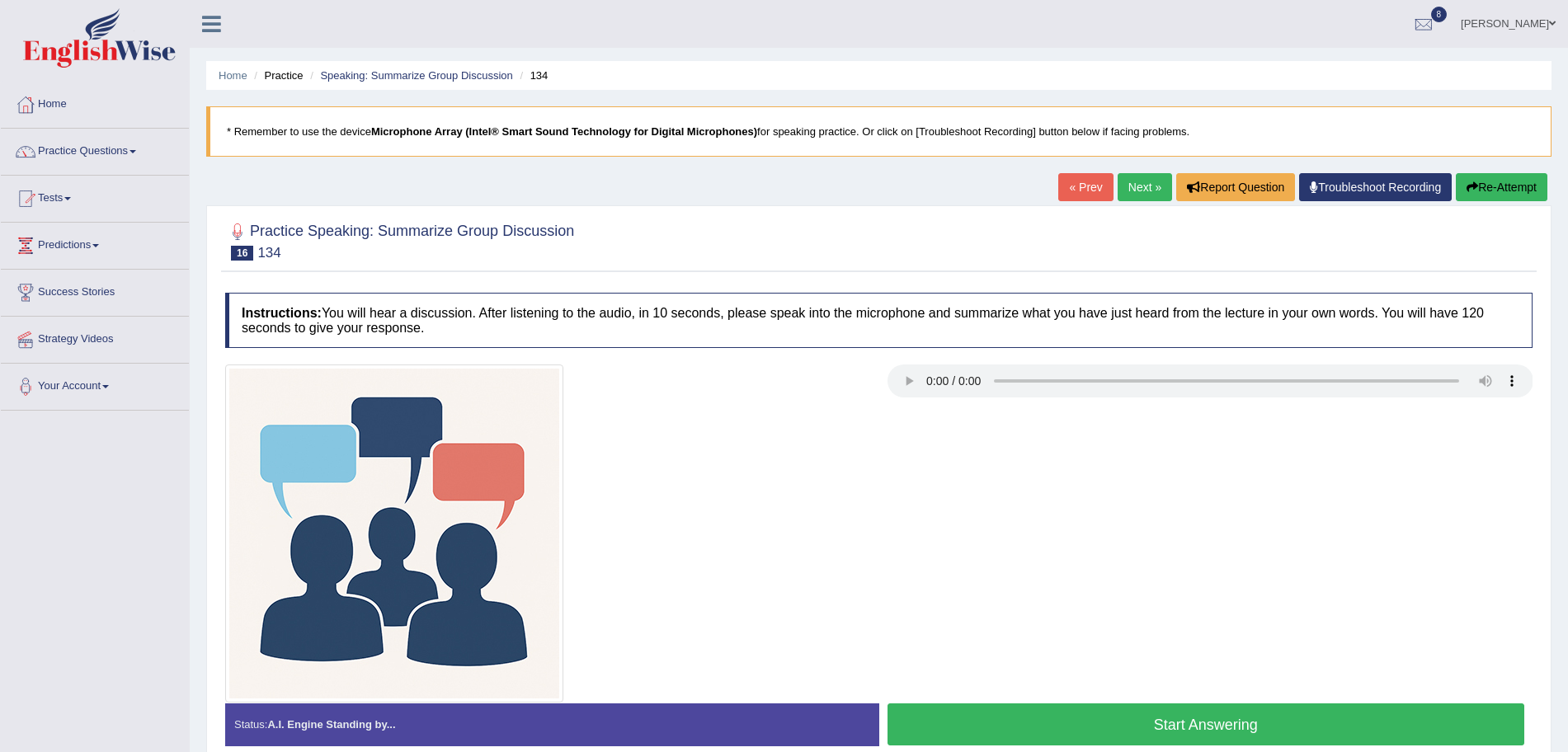
click at [1132, 194] on link "Next »" at bounding box center [1144, 187] width 55 height 28
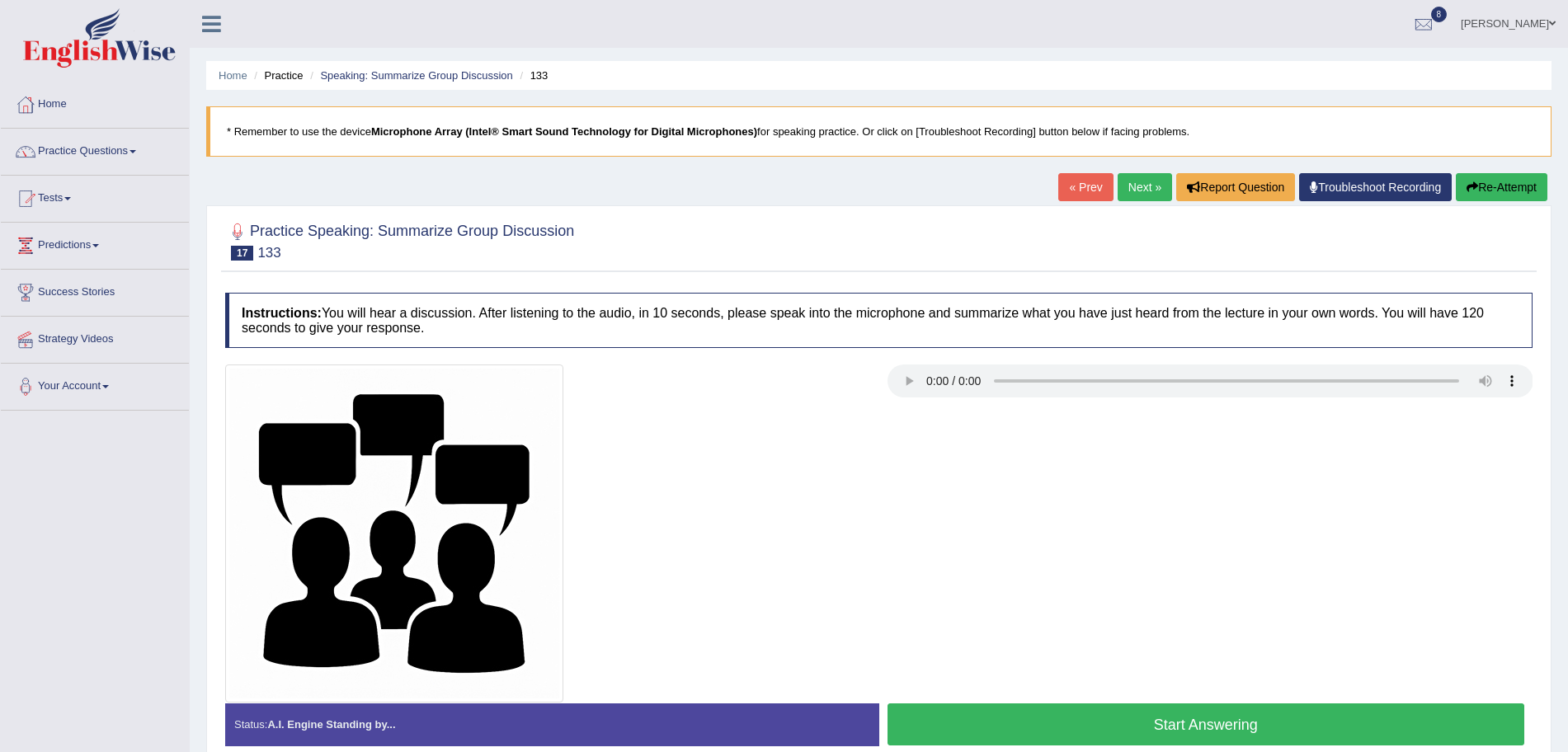
click at [1132, 194] on link "Next »" at bounding box center [1144, 187] width 55 height 28
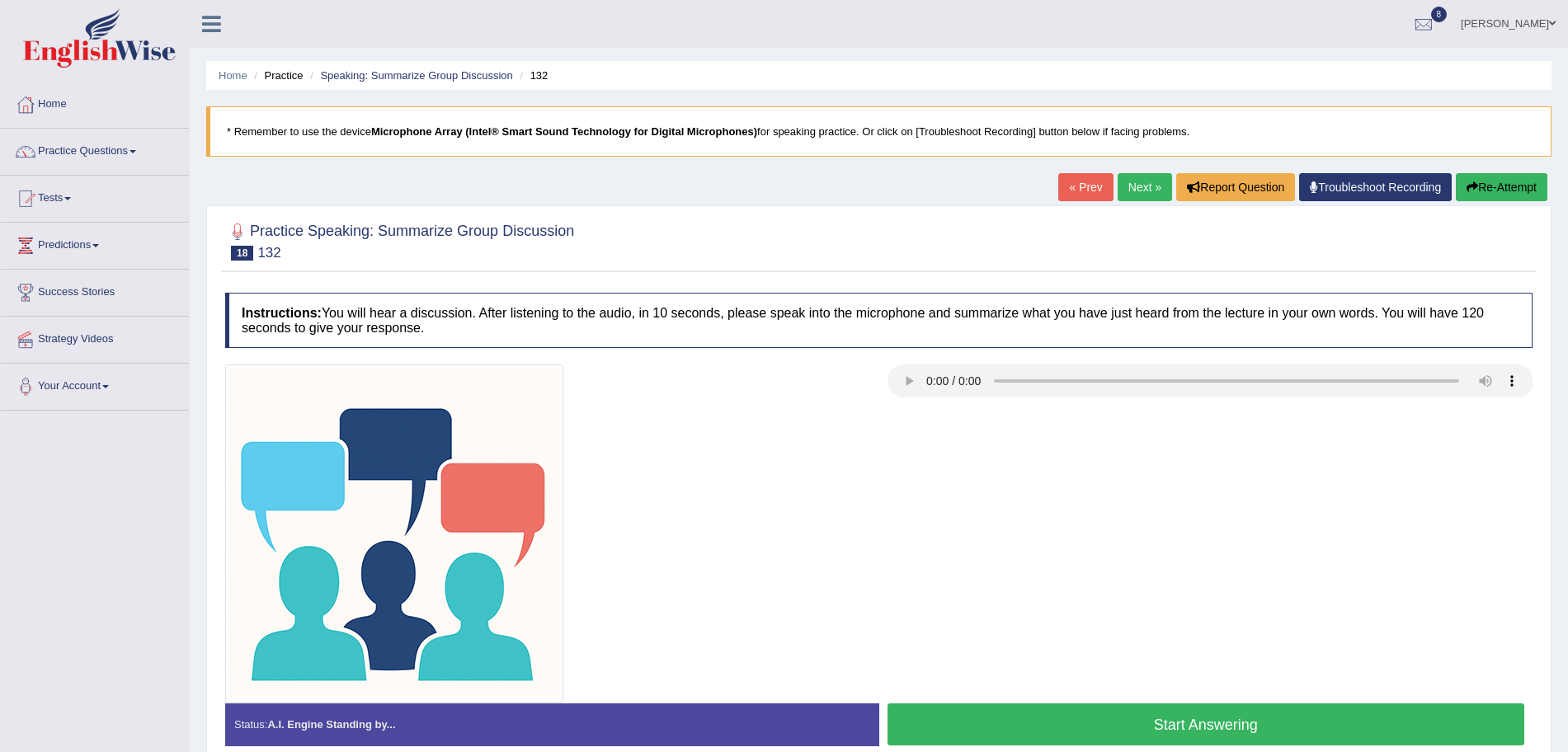
click at [1331, 726] on button "Start Answering" at bounding box center [1207, 723] width 638 height 42
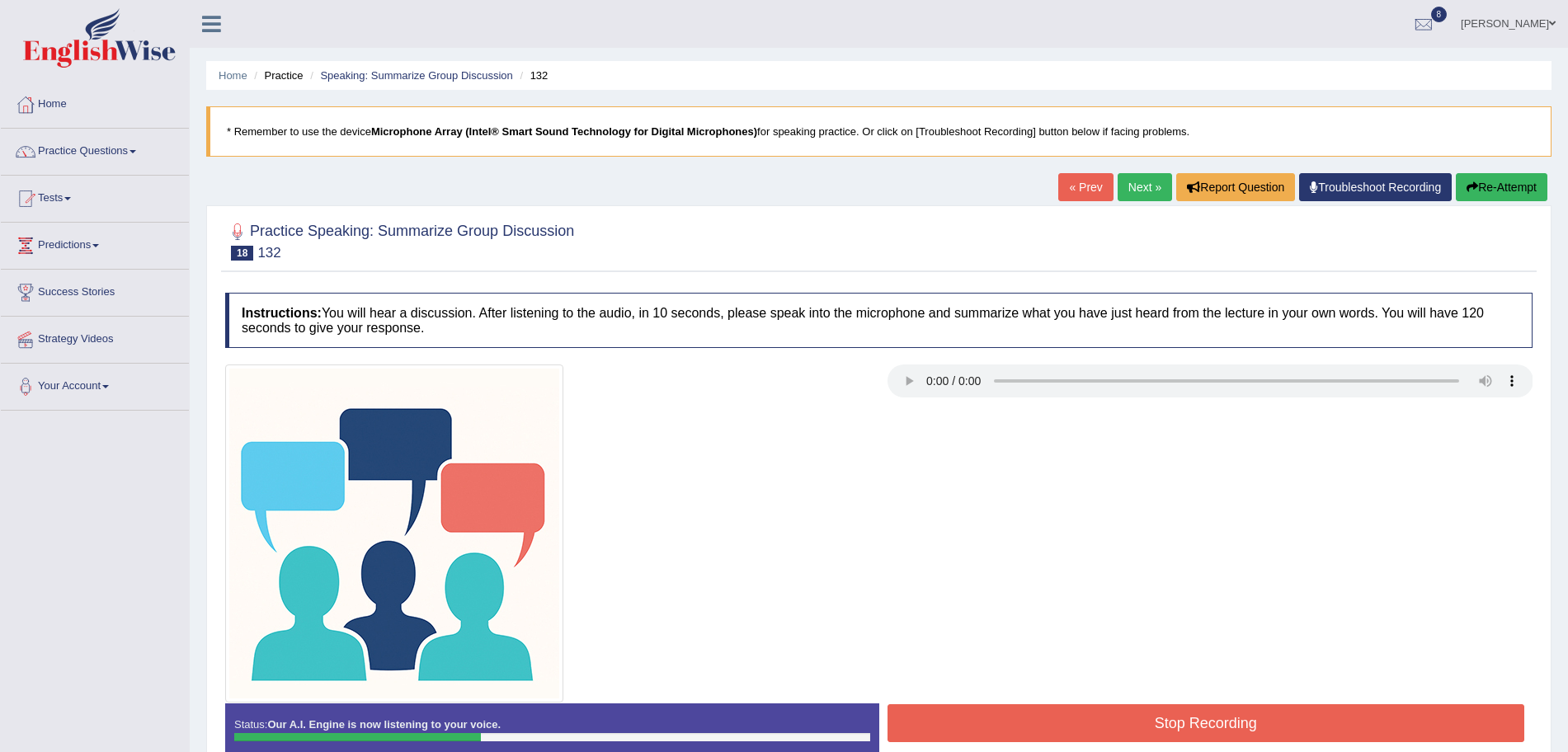
click at [1278, 725] on button "Stop Recording" at bounding box center [1207, 722] width 638 height 38
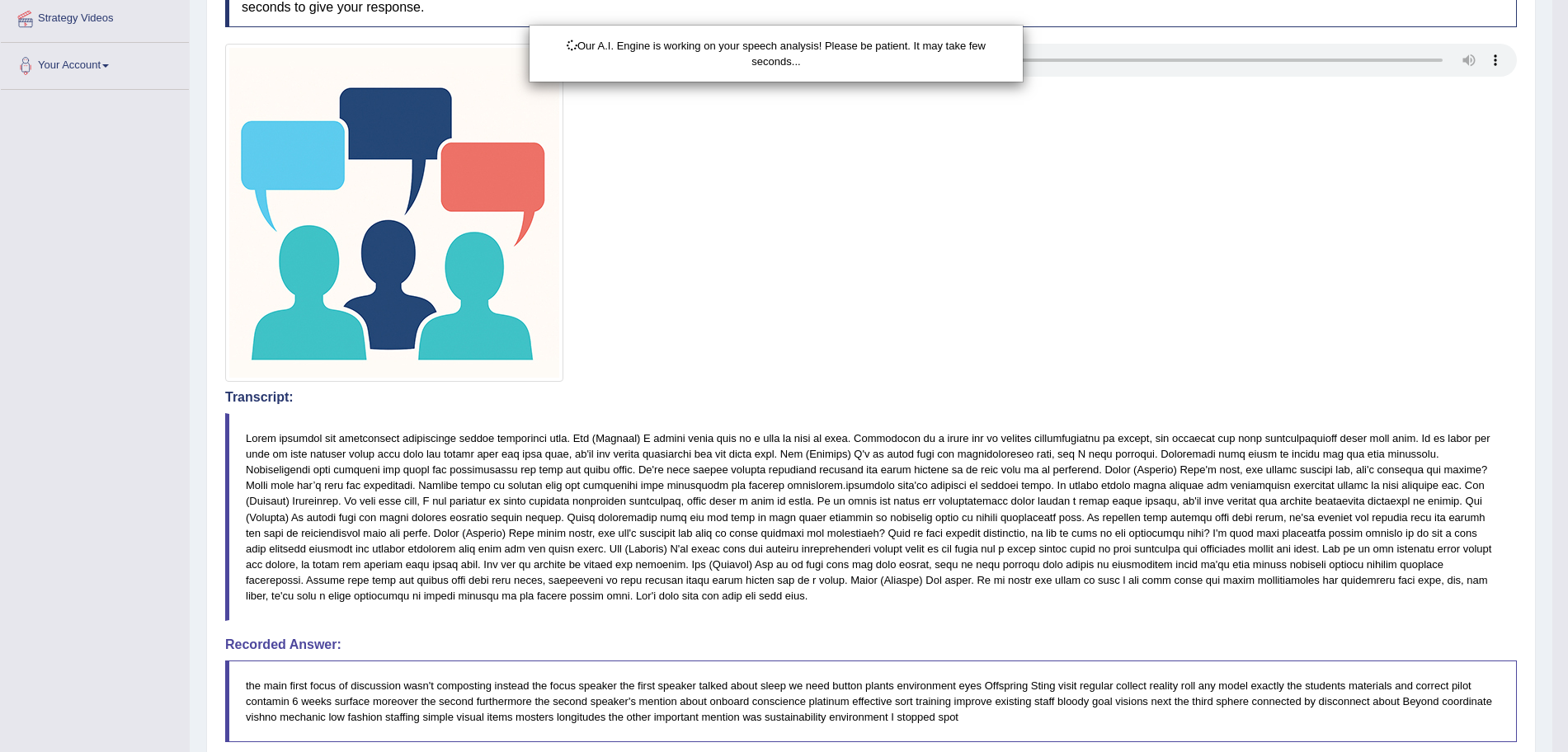
scroll to position [370, 0]
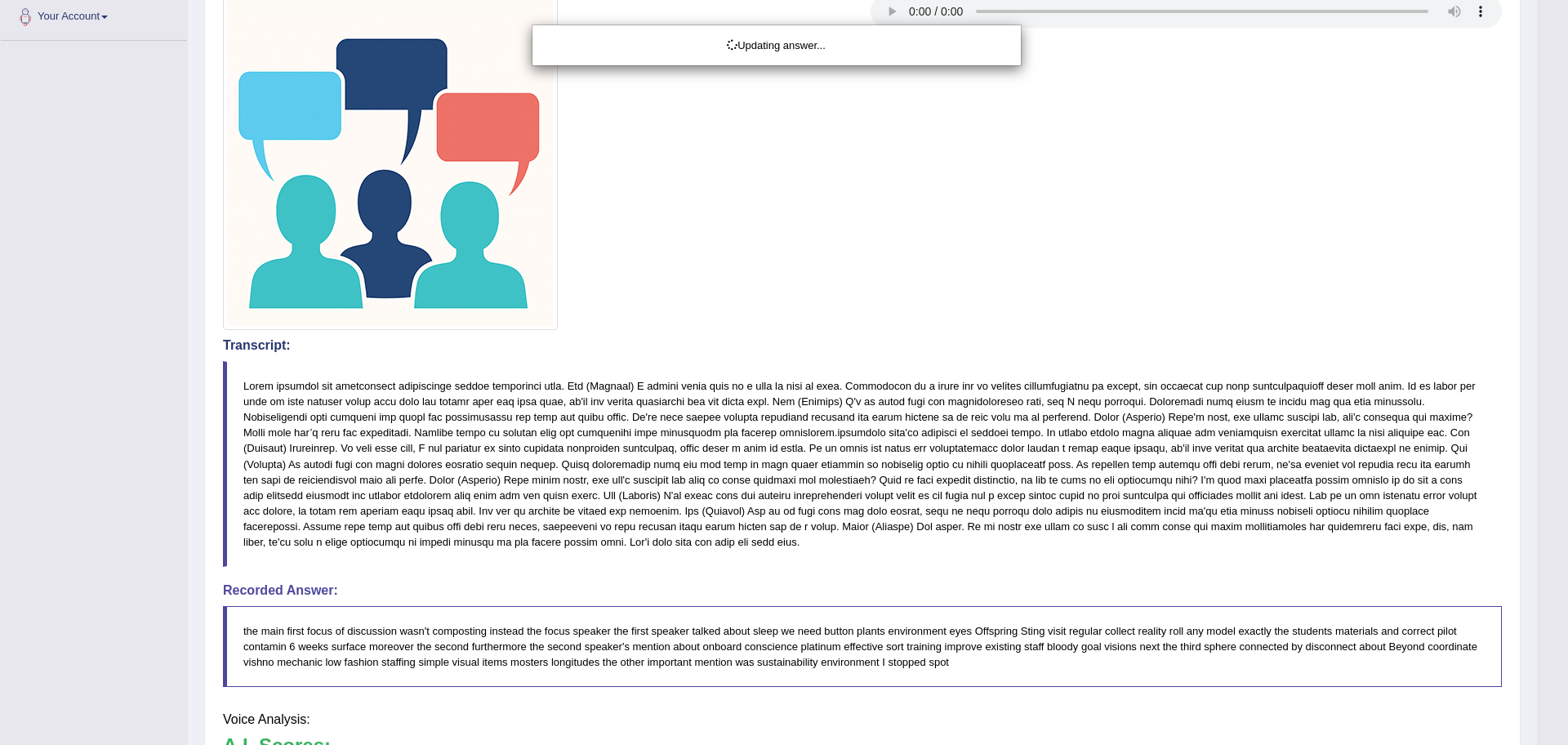
drag, startPoint x: 1565, startPoint y: 489, endPoint x: 1561, endPoint y: 673, distance: 184.0
click at [1551, 379] on html "Toggle navigation Home Practice Questions Speaking Practice Read Aloud Repeat S…" at bounding box center [784, 6] width 1568 height 745
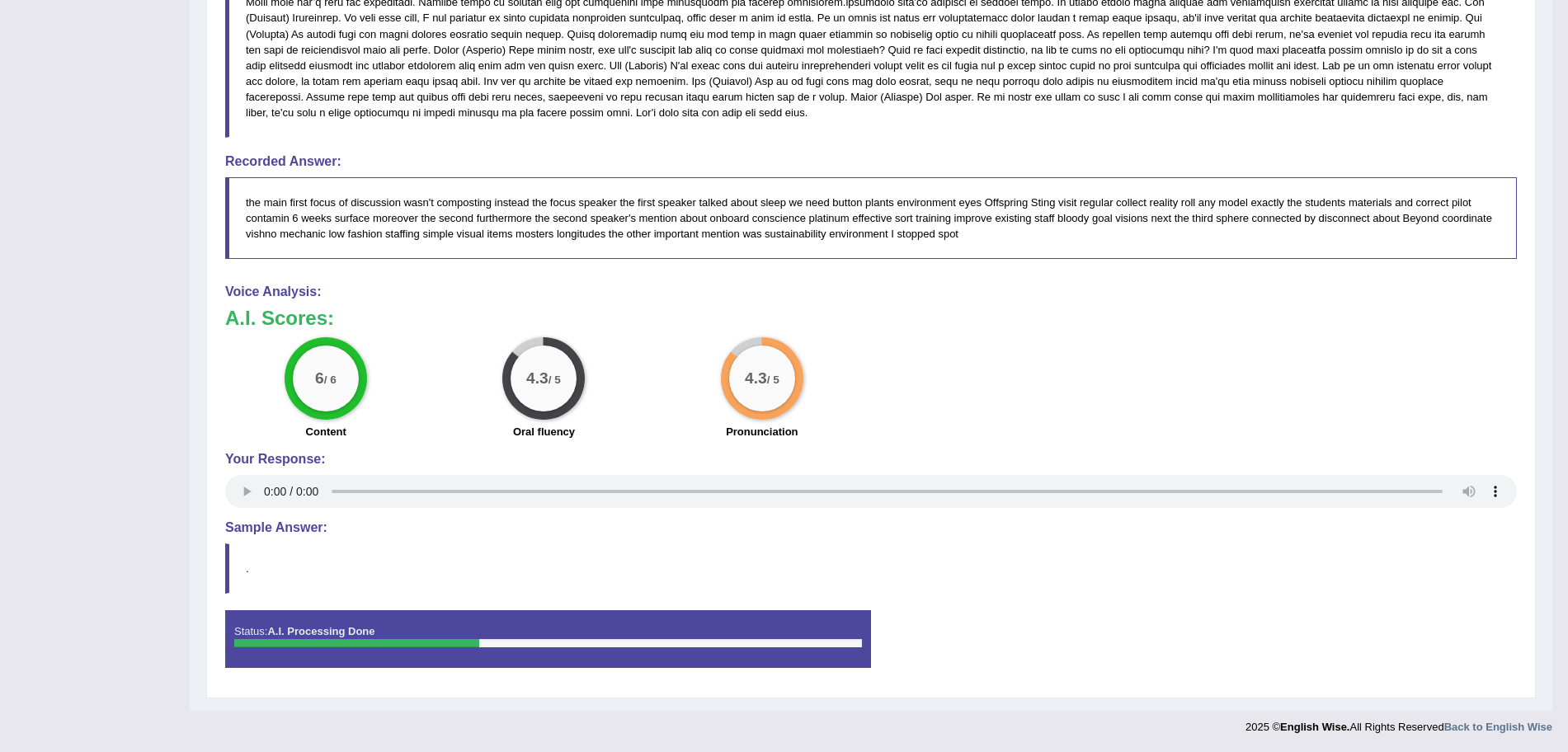
scroll to position [0, 0]
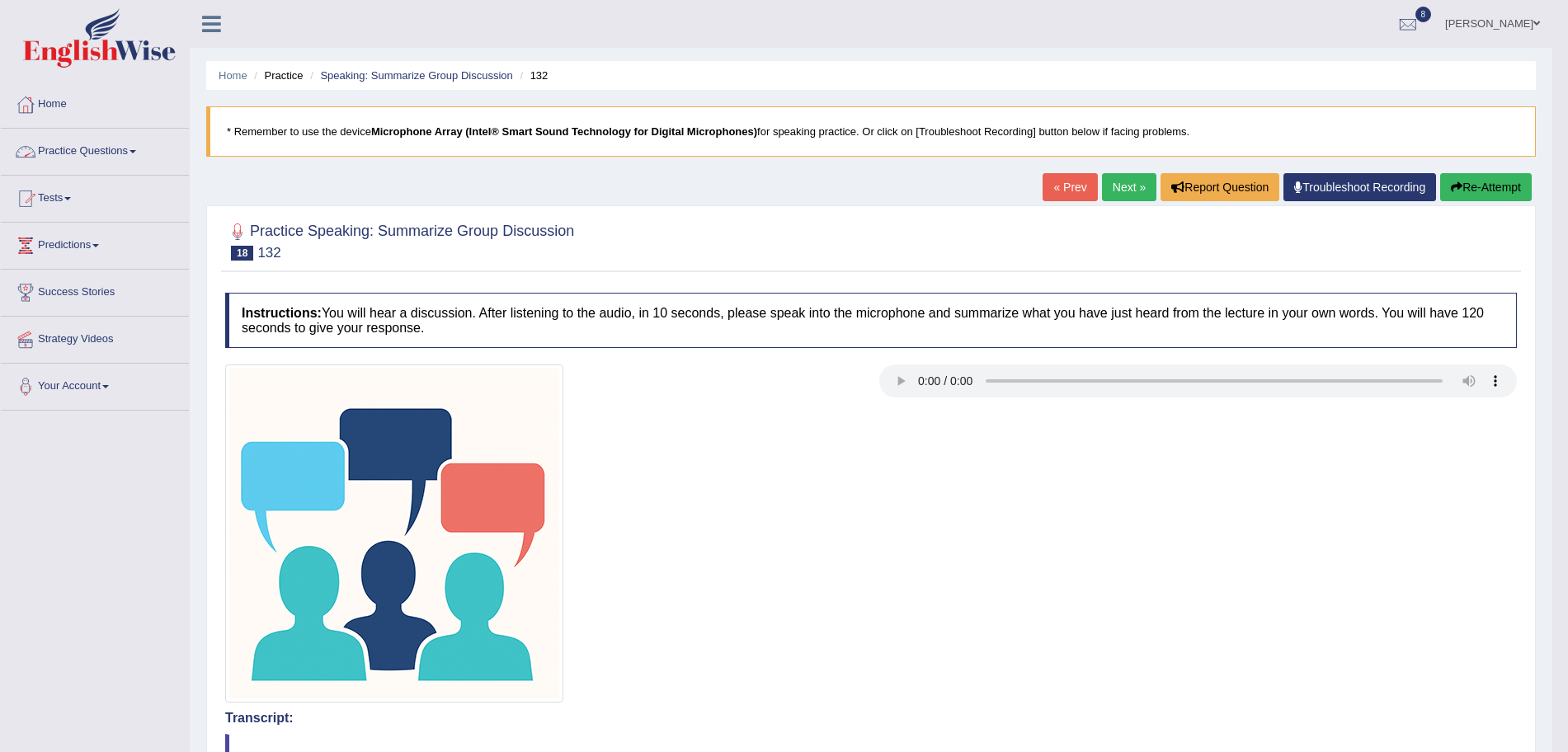
click at [97, 144] on link "Practice Questions" at bounding box center [95, 149] width 188 height 41
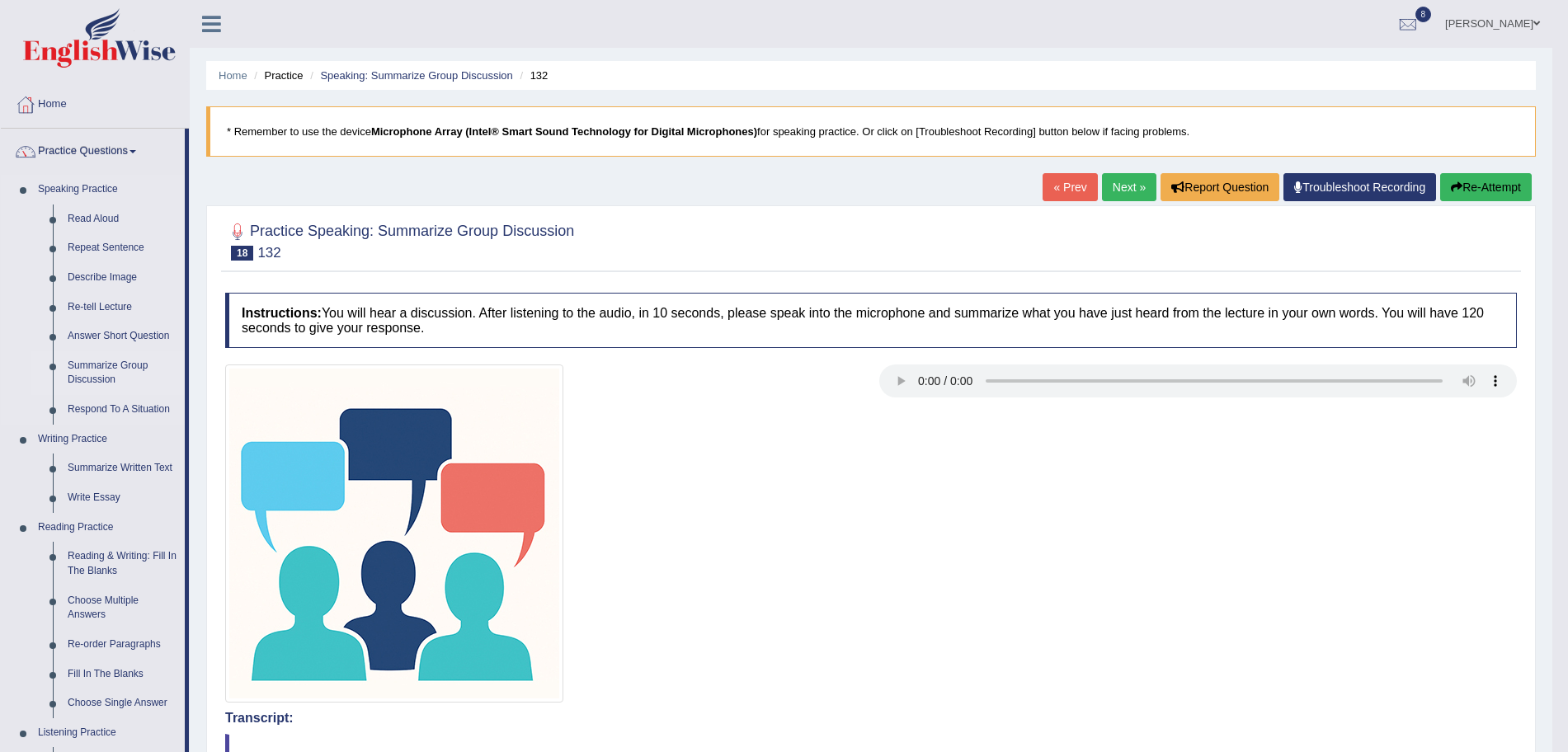
click at [110, 357] on link "Summarize Group Discussion" at bounding box center [122, 372] width 124 height 44
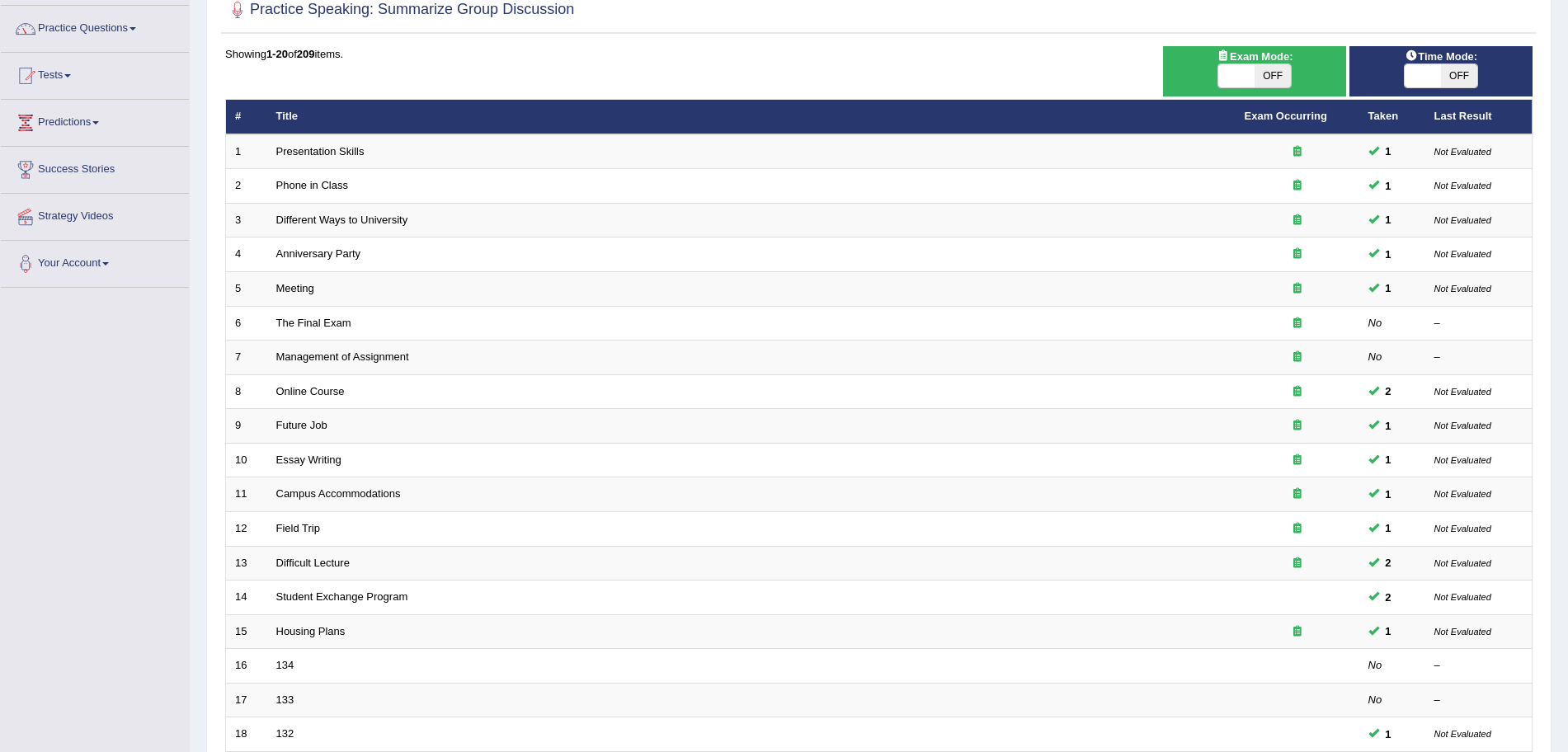
scroll to position [119, 0]
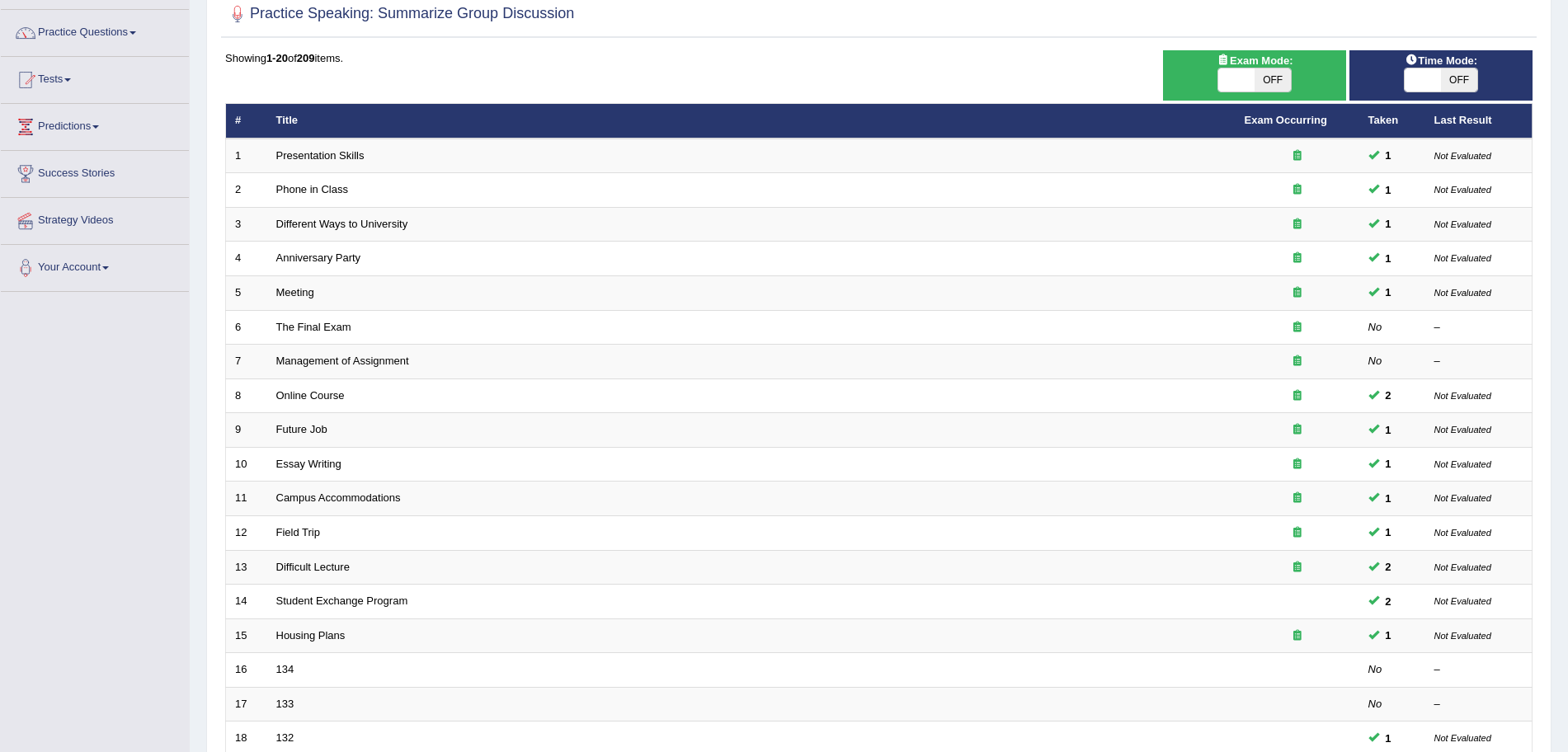
click at [1567, 484] on html "Toggle navigation Home Practice Questions Speaking Practice Read Aloud Repeat S…" at bounding box center [784, 257] width 1568 height 752
click at [1236, 79] on span at bounding box center [1235, 80] width 36 height 23
checkbox input "true"
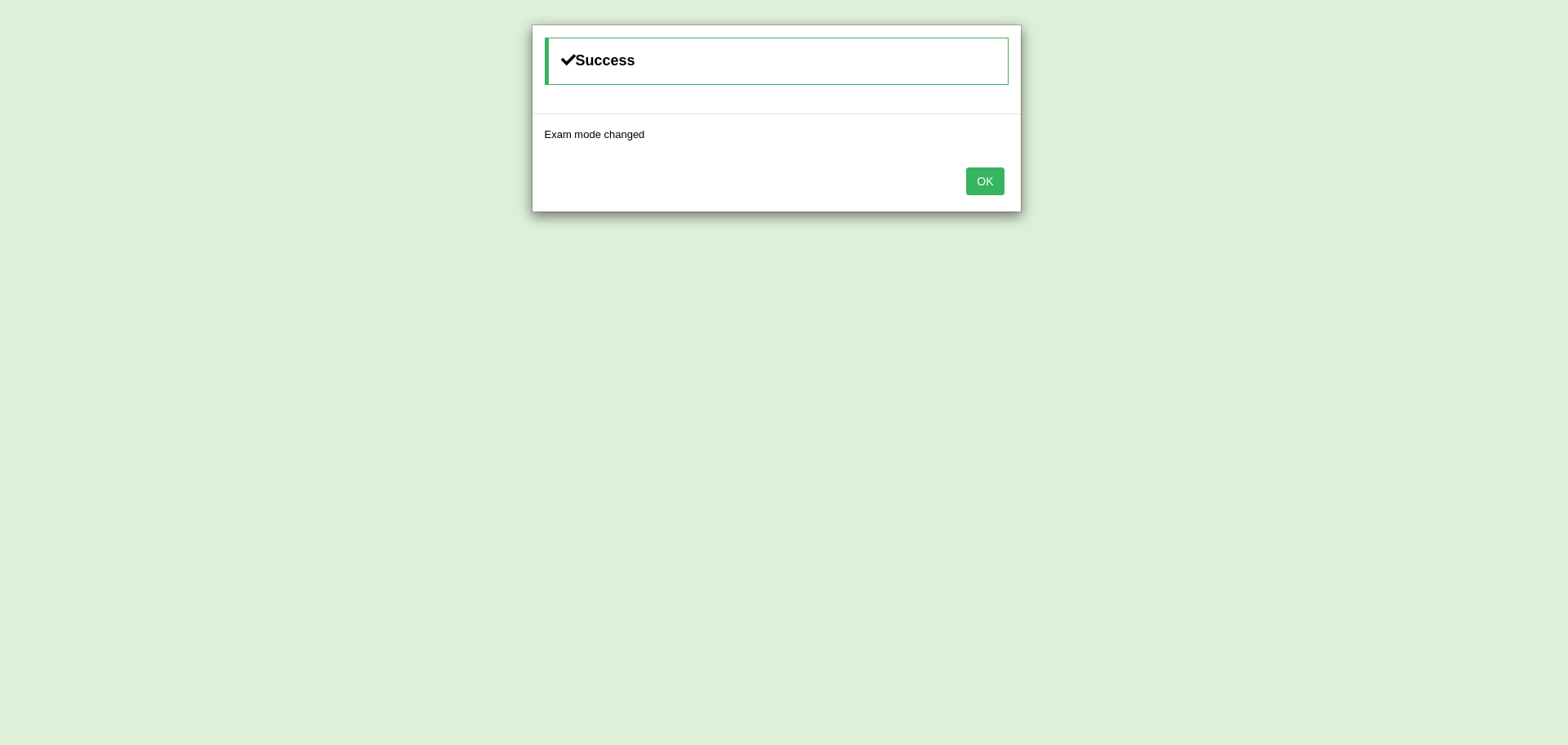
click at [982, 186] on button "OK" at bounding box center [984, 181] width 38 height 28
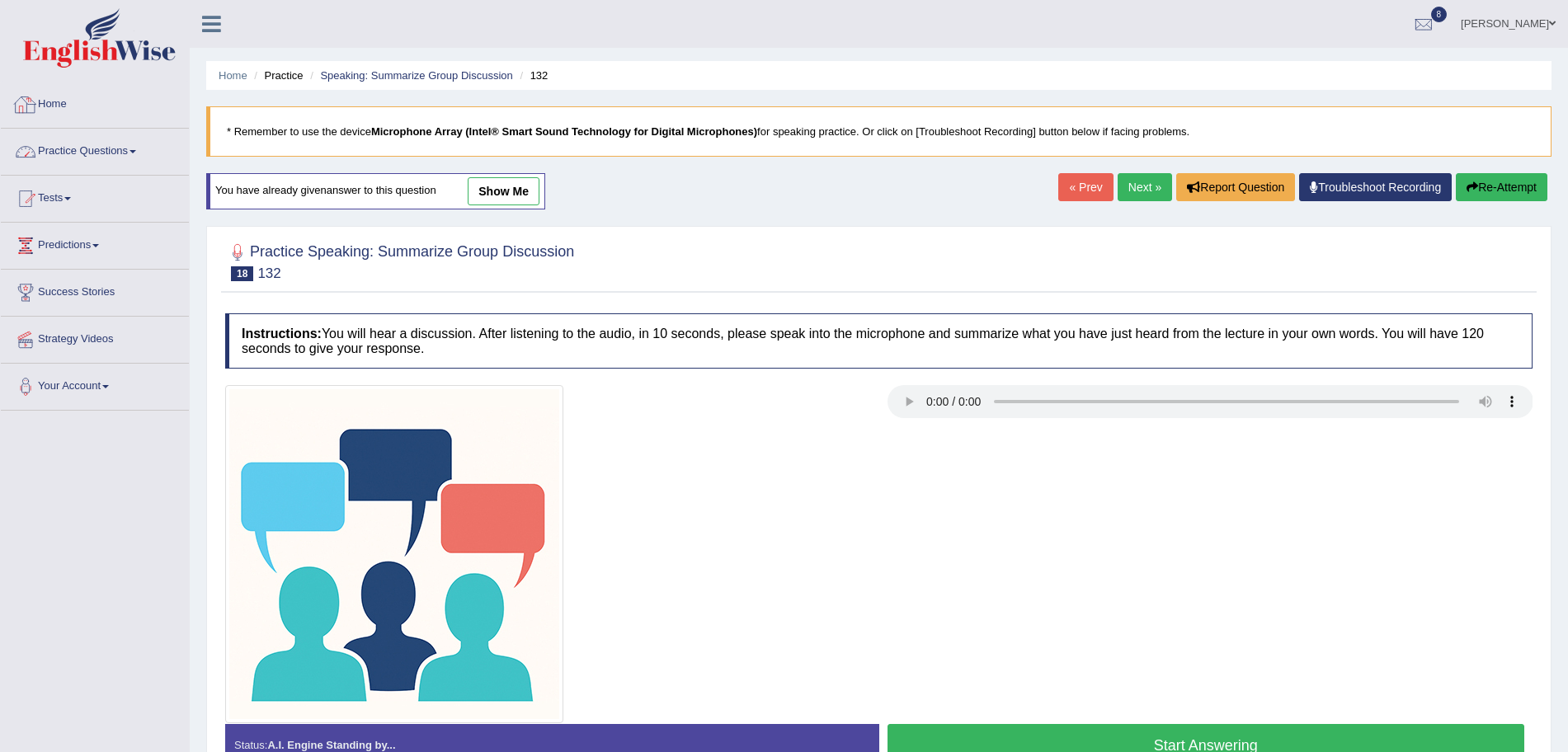
click at [79, 160] on link "Practice Questions" at bounding box center [95, 149] width 188 height 41
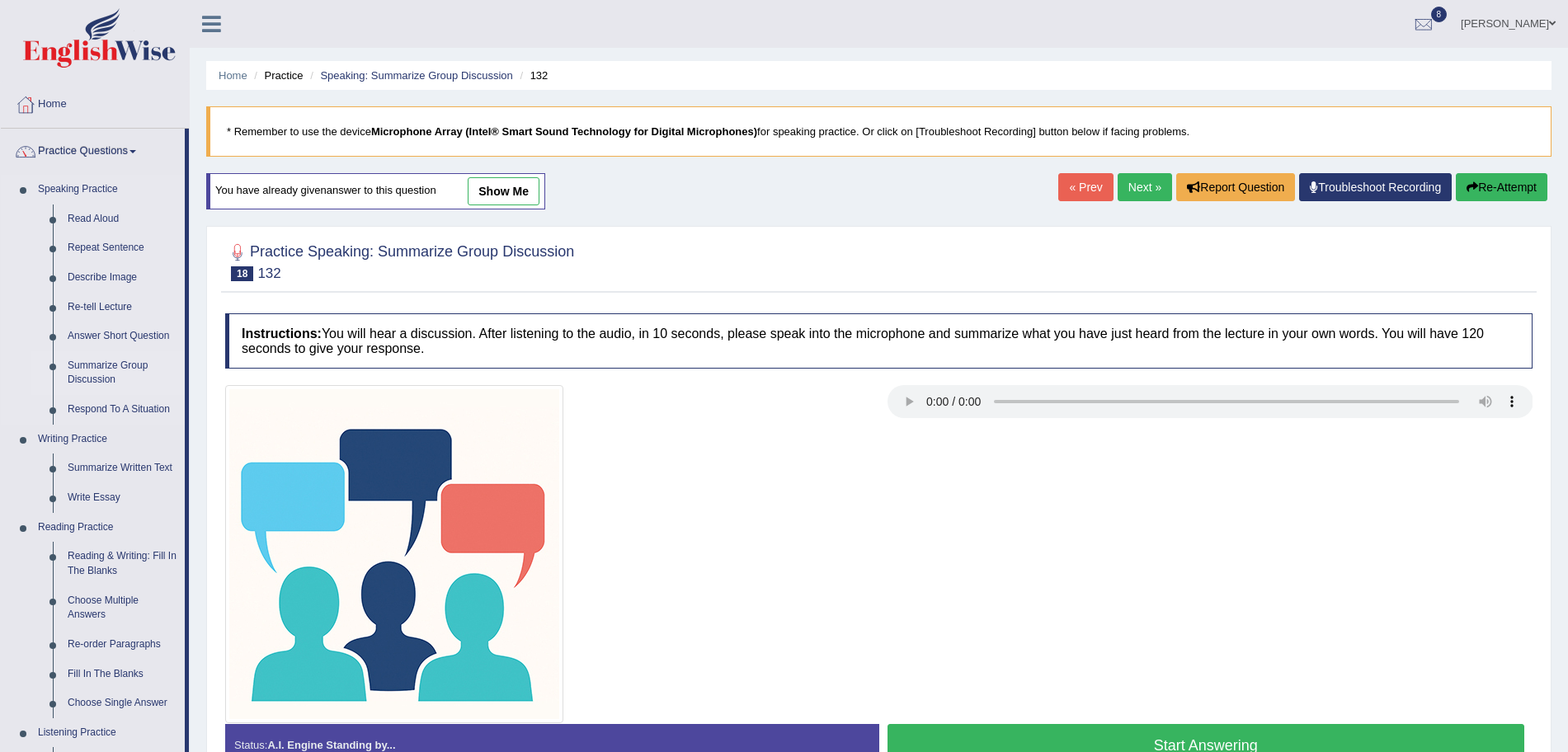
click at [93, 363] on link "Summarize Group Discussion" at bounding box center [122, 372] width 124 height 44
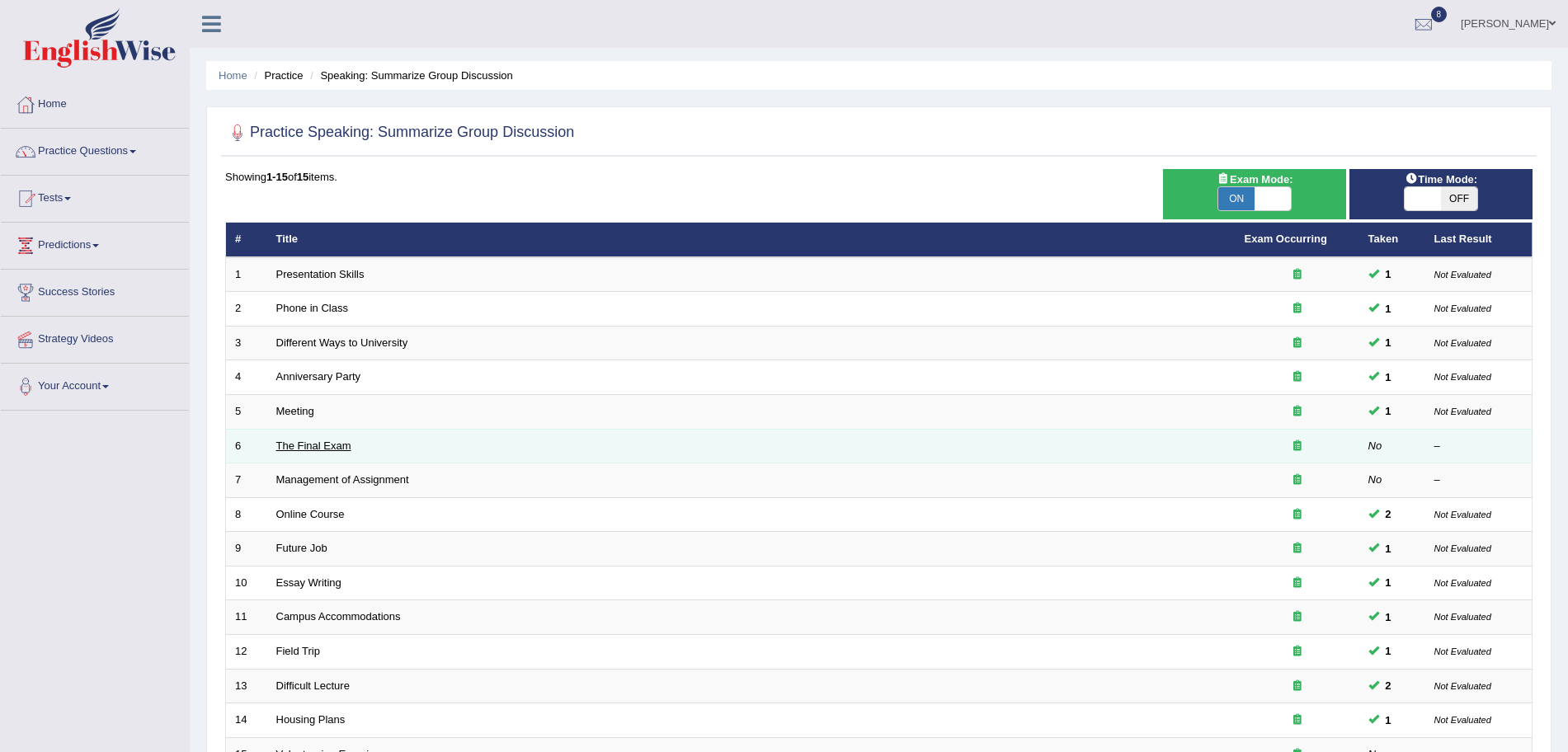
click at [307, 447] on link "The Final Exam" at bounding box center [313, 445] width 75 height 12
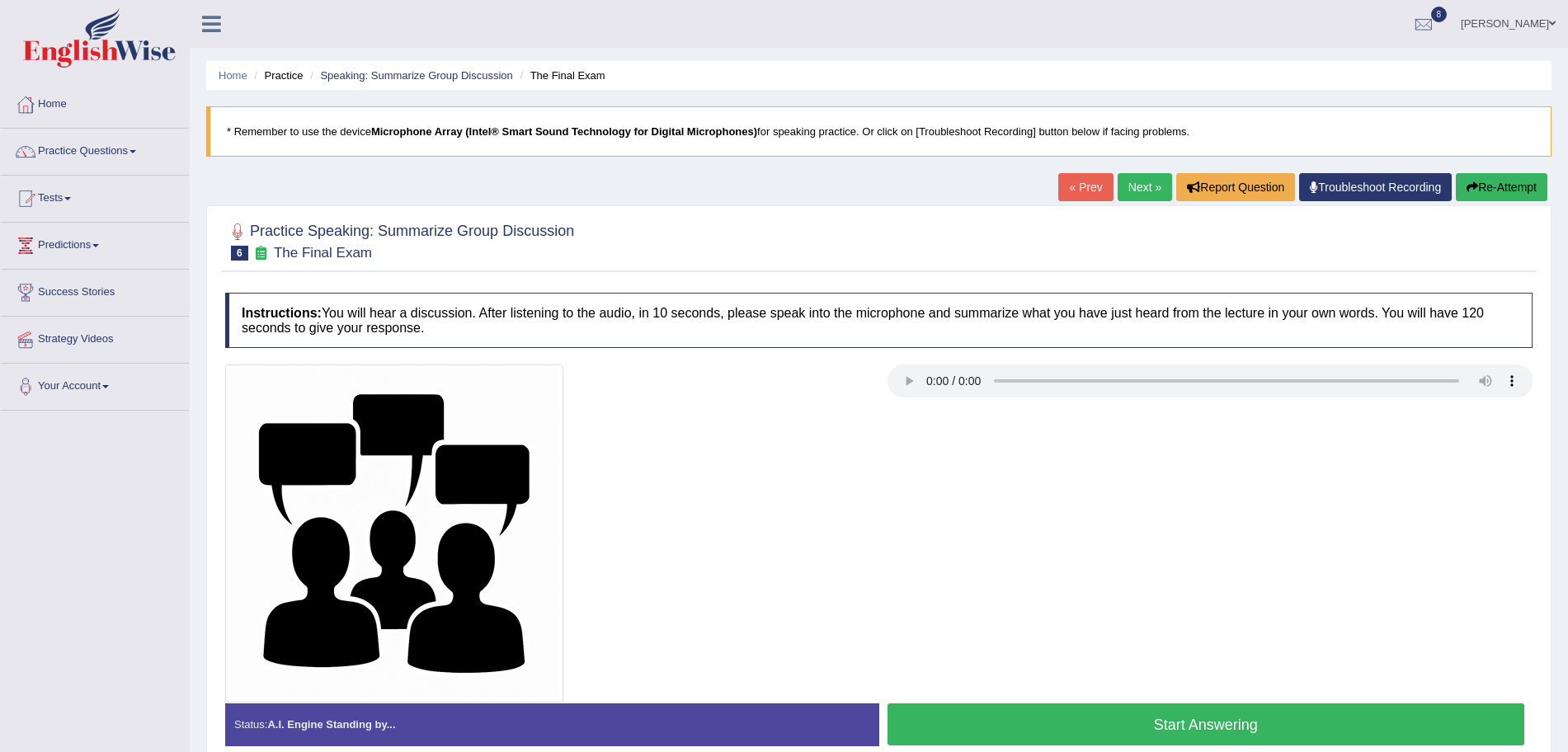
click at [1137, 715] on button "Start Answering" at bounding box center [1207, 723] width 638 height 42
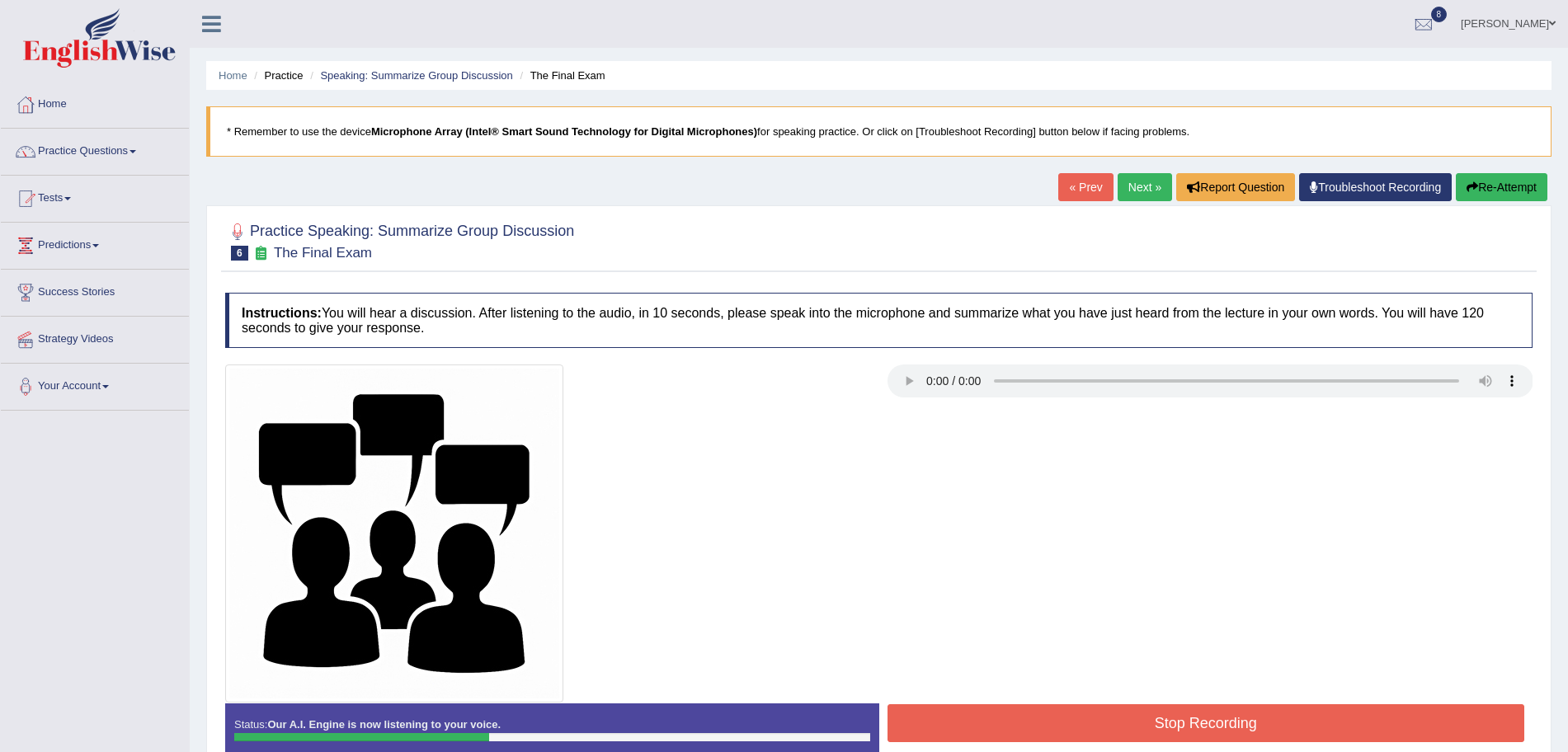
click at [1137, 715] on button "Stop Recording" at bounding box center [1207, 722] width 638 height 38
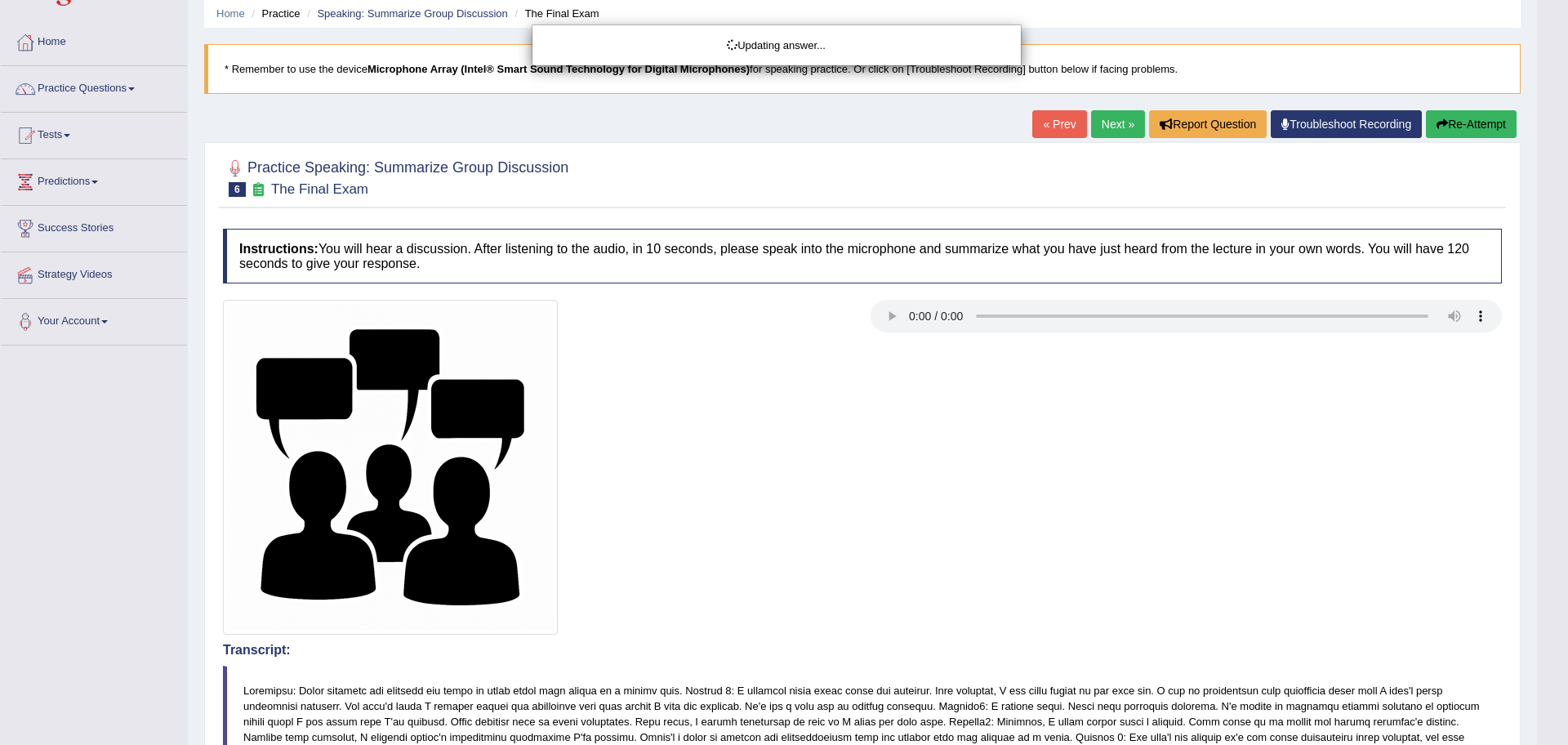
drag, startPoint x: 1567, startPoint y: 219, endPoint x: 1565, endPoint y: 490, distance: 271.0
click at [1551, 513] on html "Toggle navigation Home Practice Questions Speaking Practice Read Aloud Repeat S…" at bounding box center [784, 311] width 1568 height 745
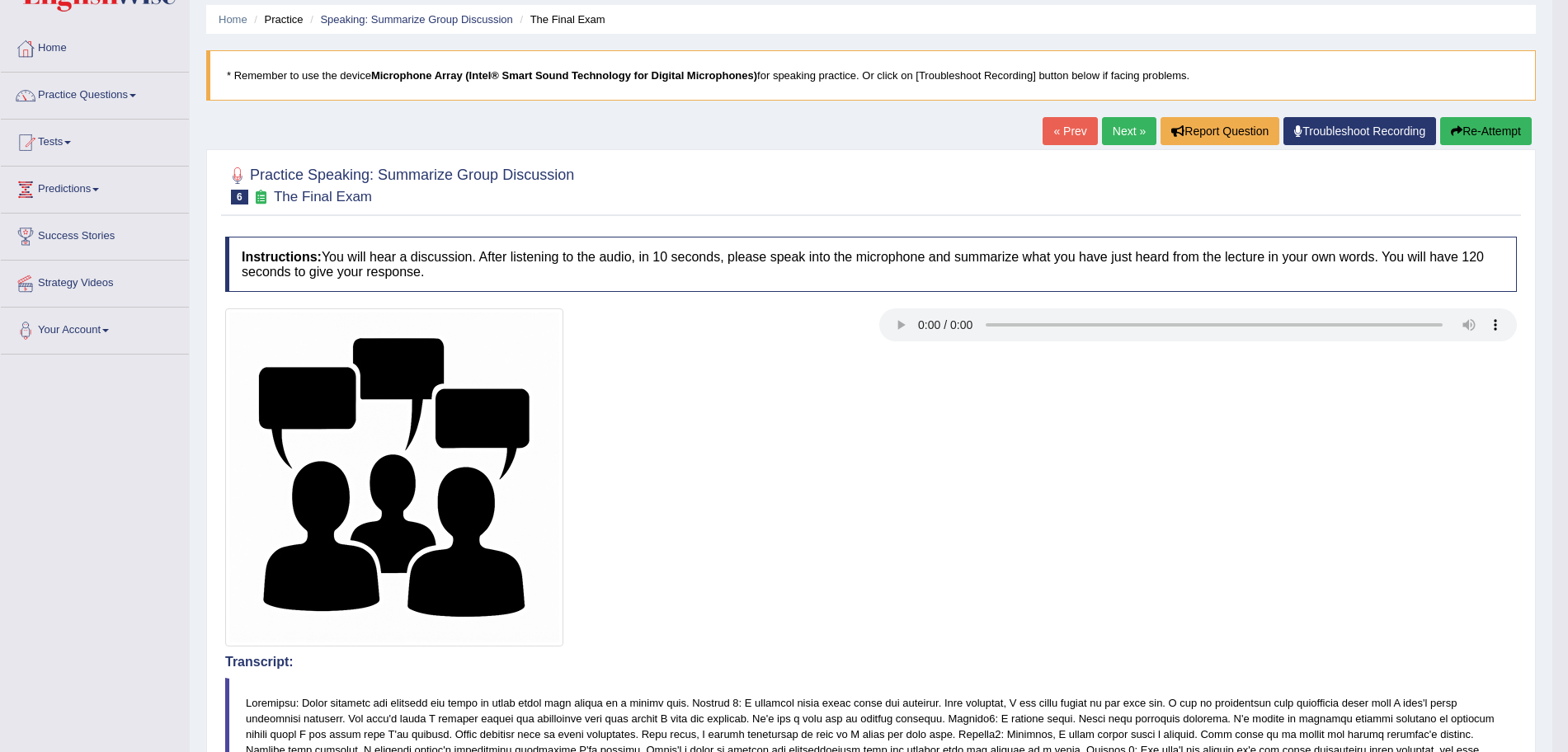
scroll to position [27, 0]
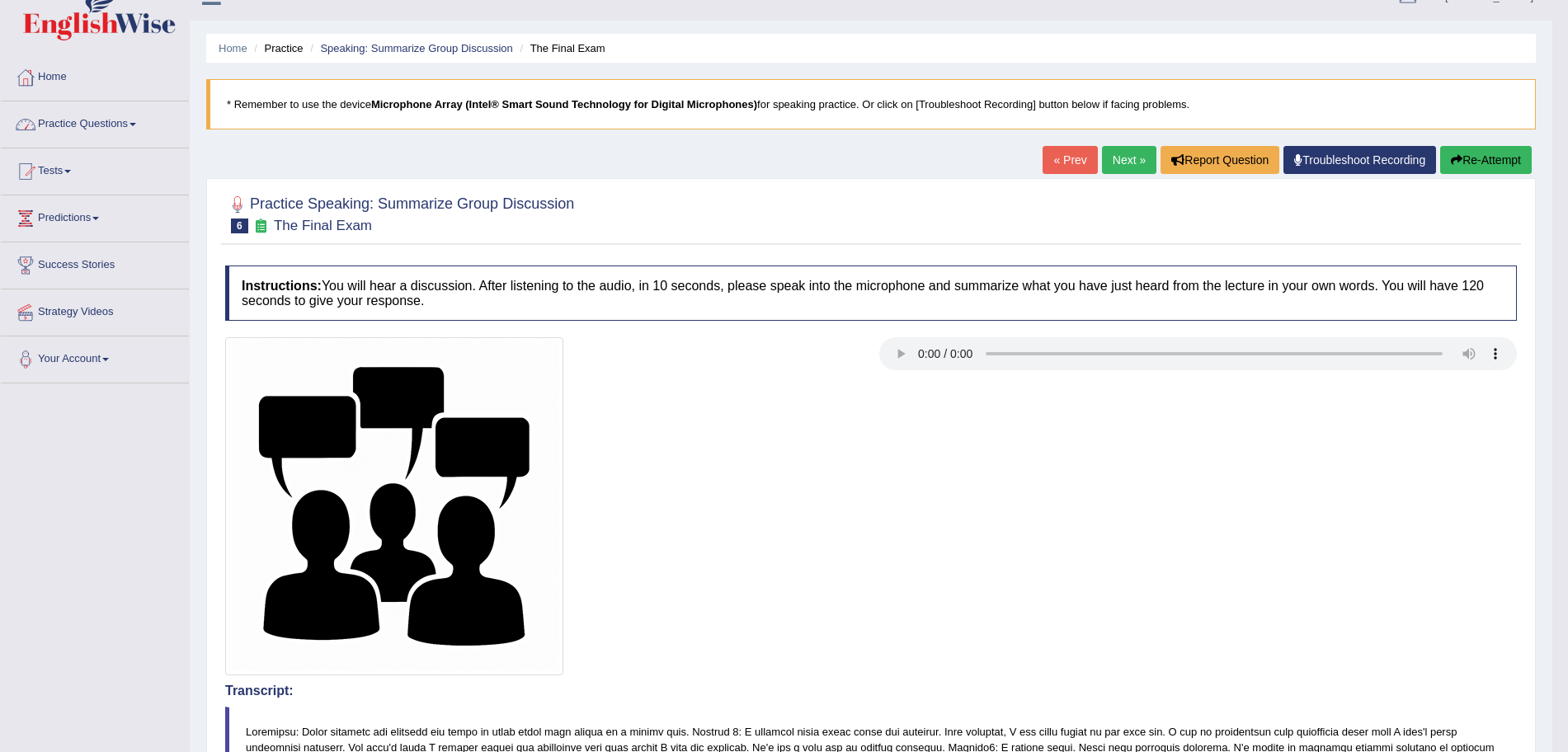
click at [123, 129] on link "Practice Questions" at bounding box center [95, 121] width 188 height 41
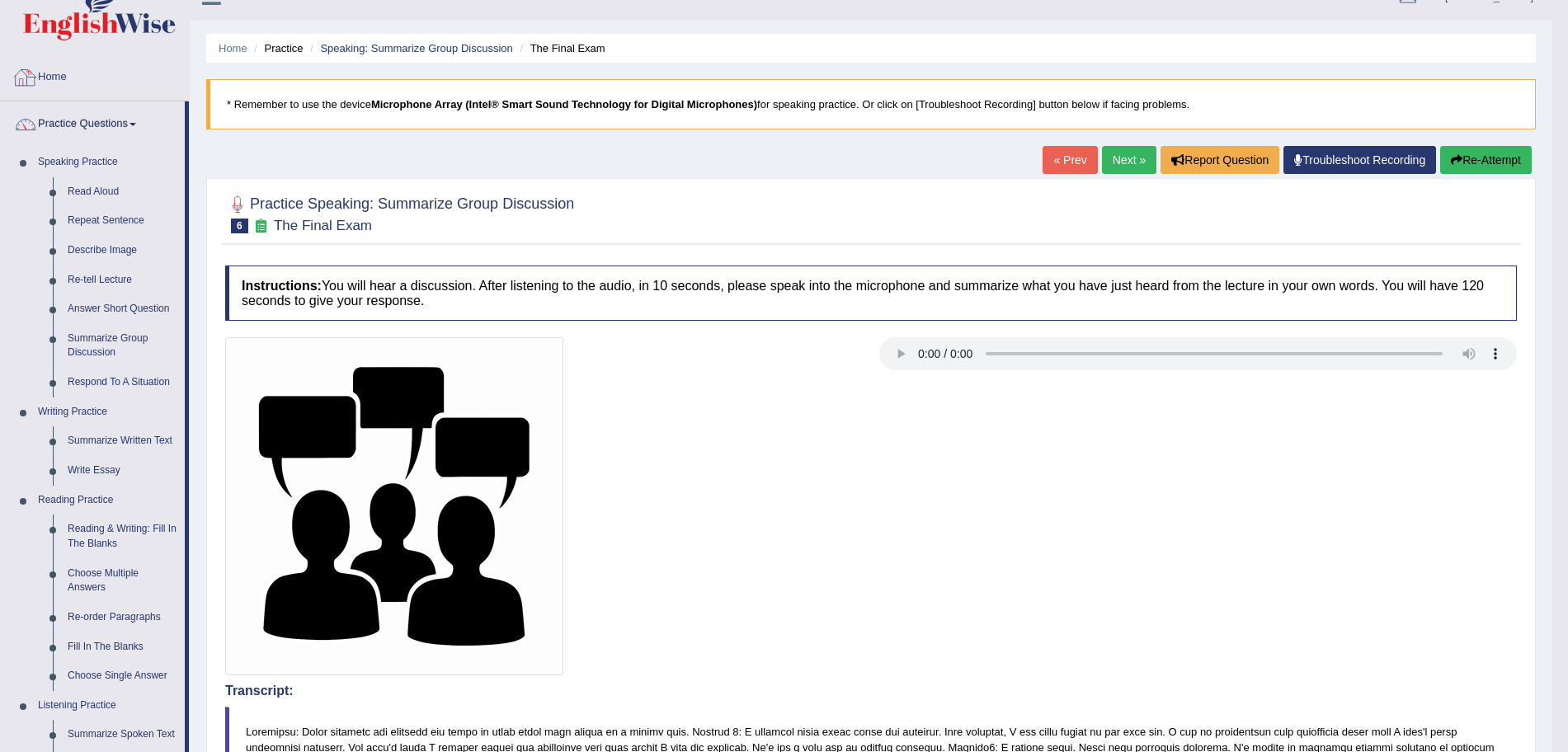
click at [94, 41] on link at bounding box center [95, 13] width 186 height 64
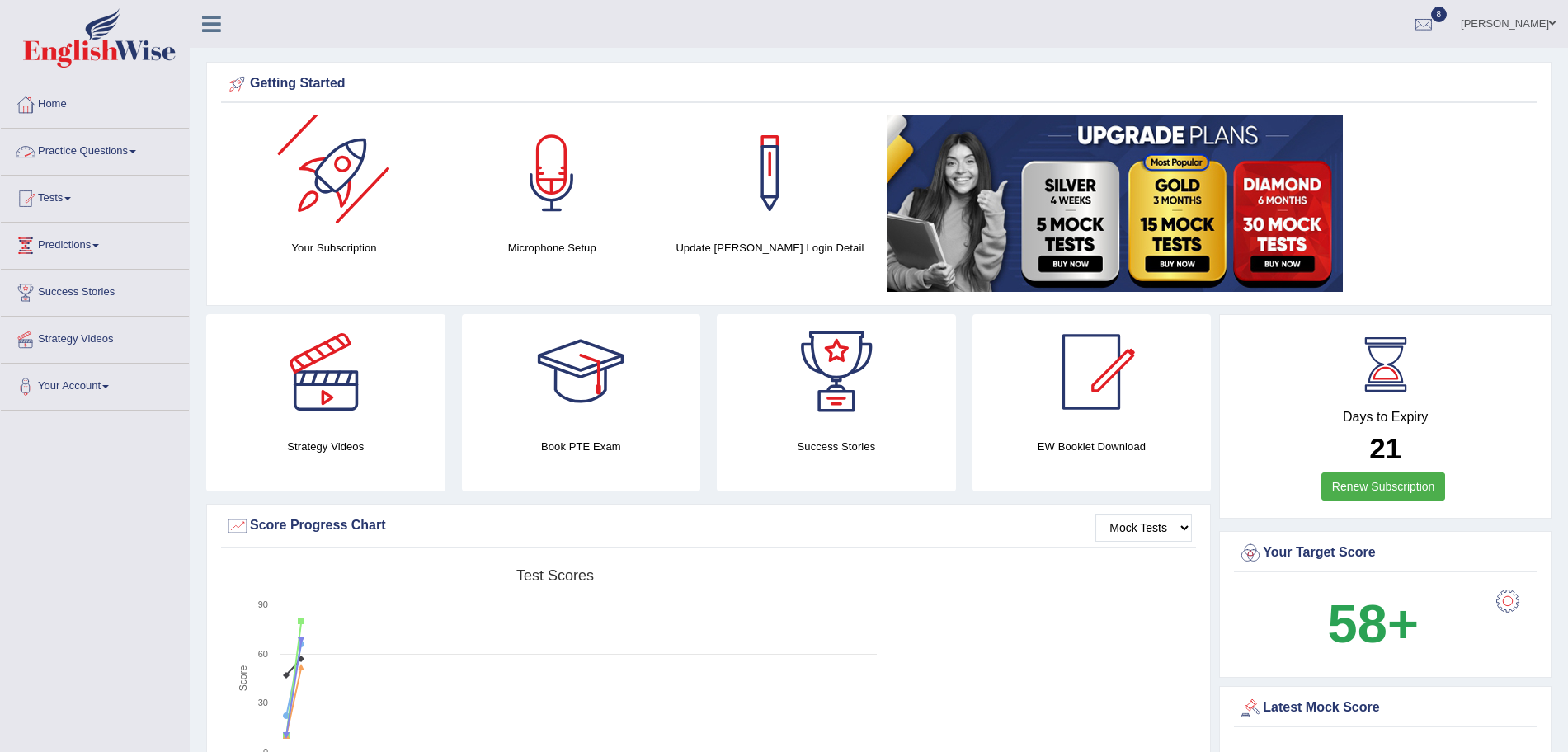
click at [112, 160] on link "Practice Questions" at bounding box center [95, 149] width 188 height 41
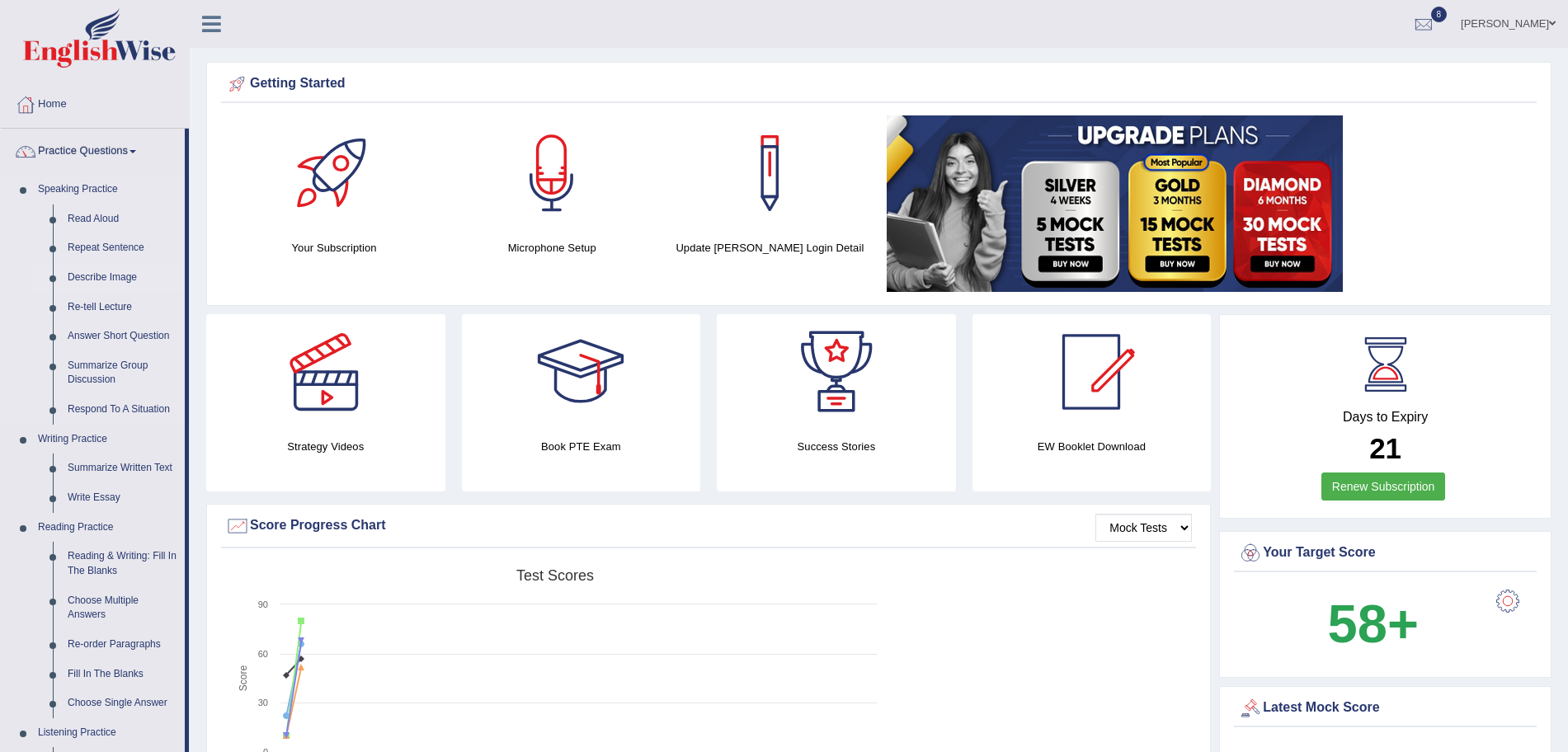
click at [86, 272] on link "Describe Image" at bounding box center [122, 278] width 124 height 30
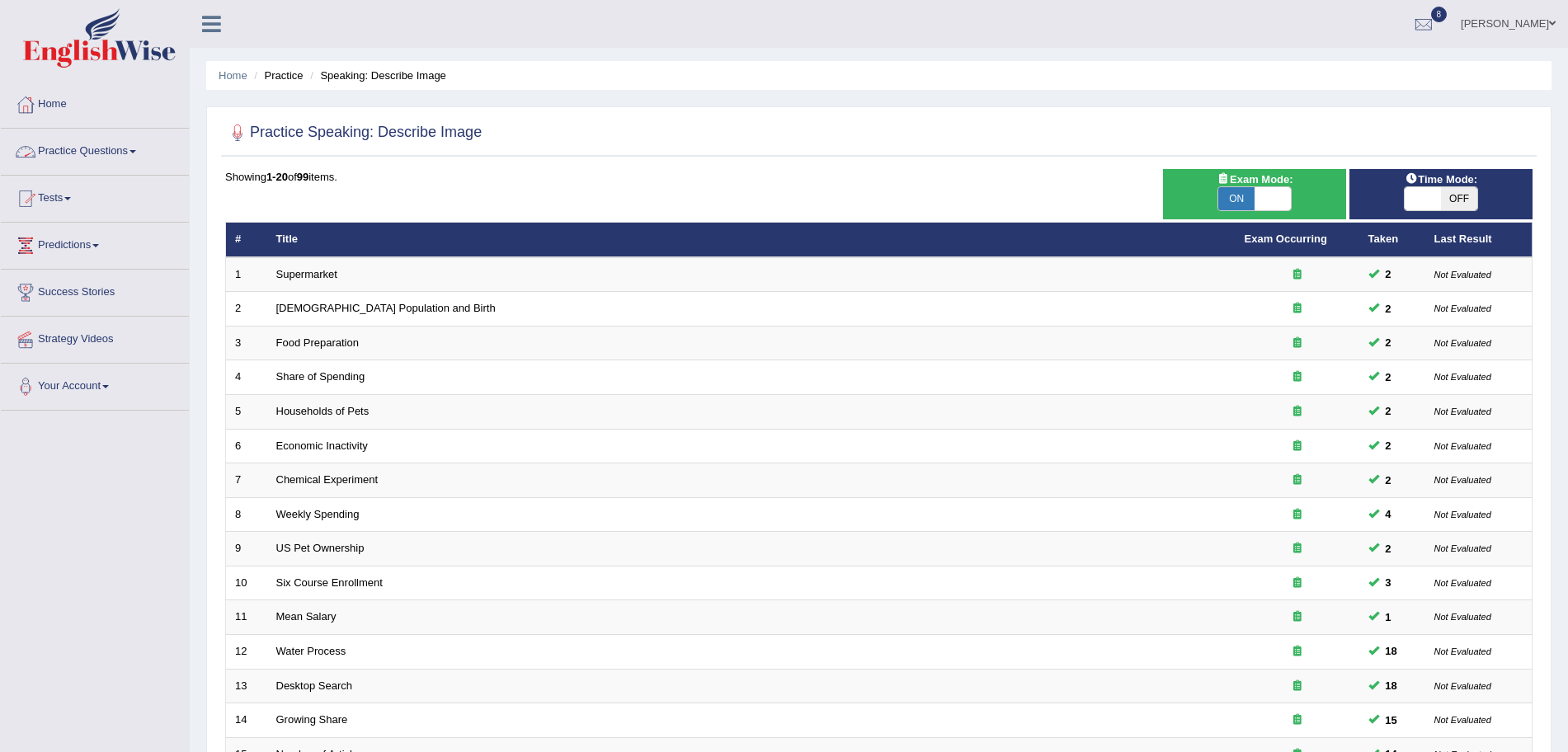
click at [71, 139] on link "Practice Questions" at bounding box center [95, 149] width 188 height 41
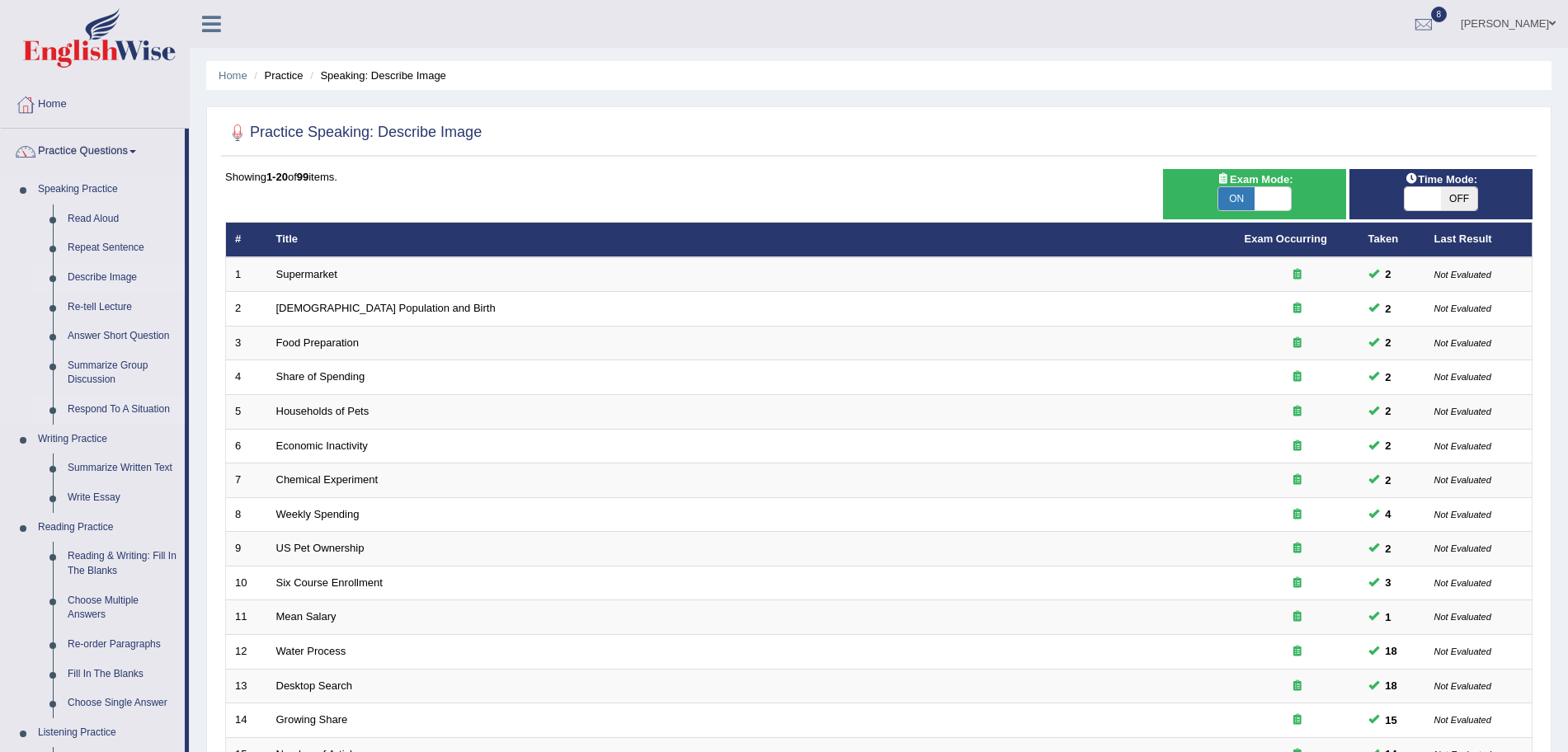
click at [95, 405] on link "Respond To A Situation" at bounding box center [122, 409] width 124 height 30
click at [94, 365] on link "Summarize Group Discussion" at bounding box center [122, 372] width 124 height 44
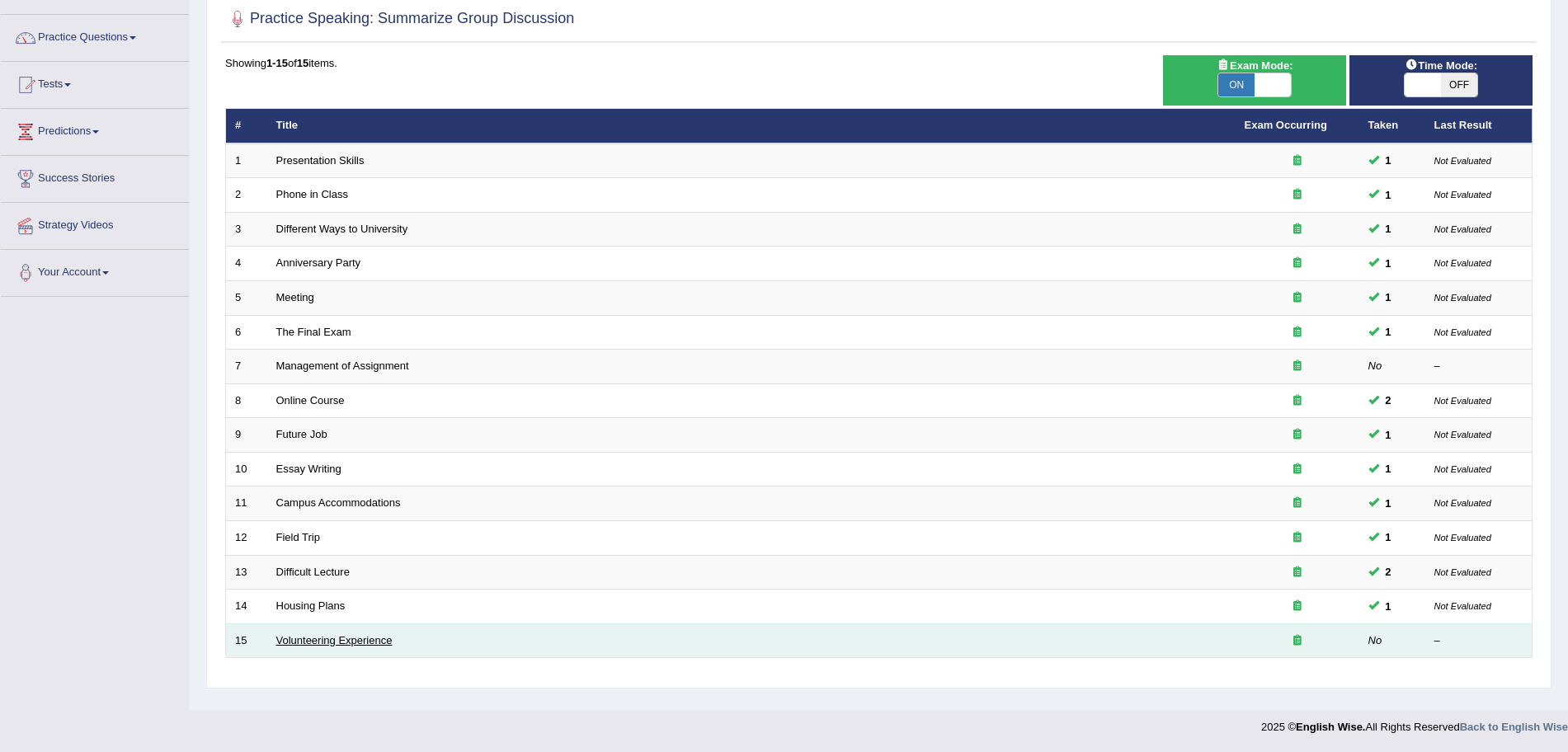
click at [333, 639] on link "Volunteering Experience" at bounding box center [334, 639] width 116 height 12
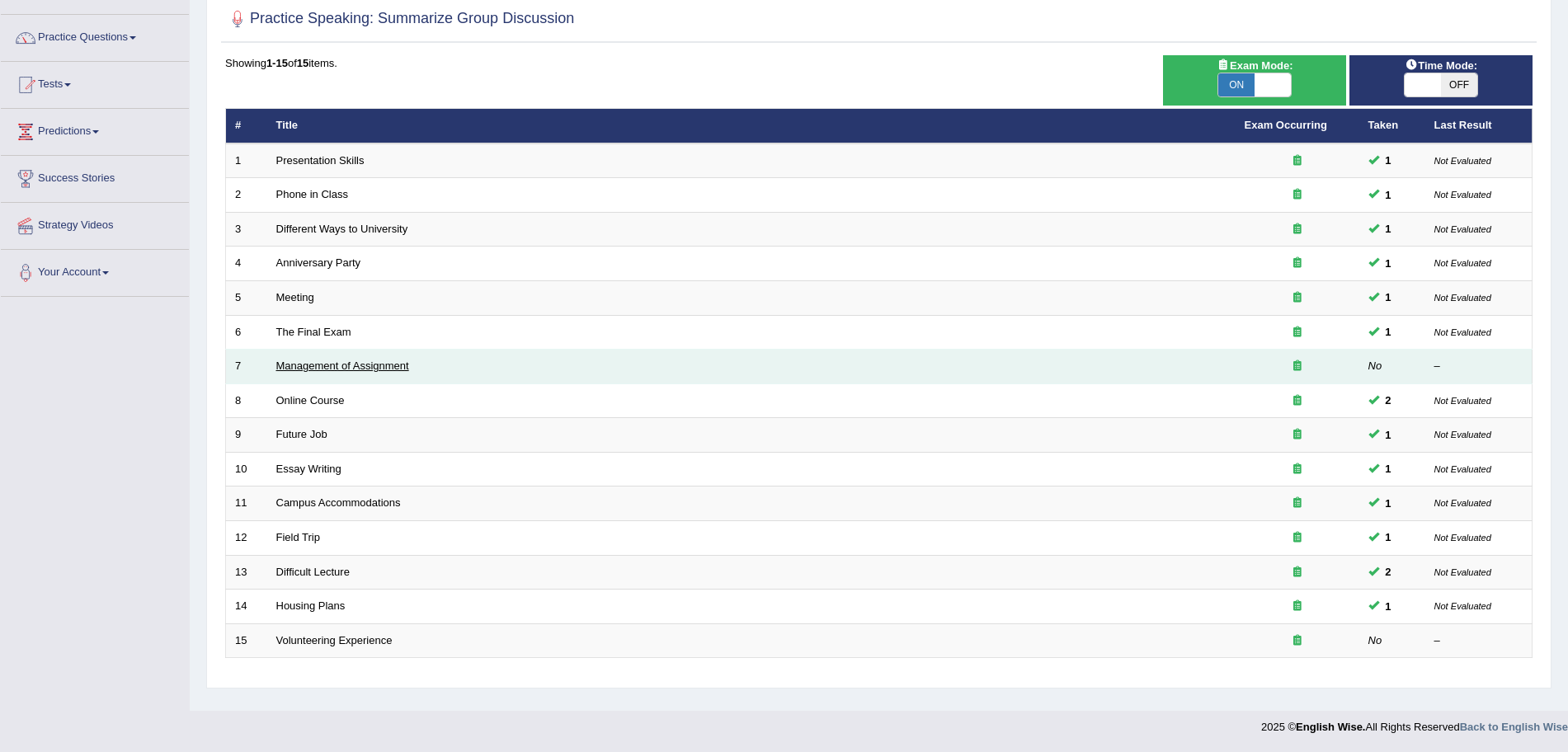
click at [334, 364] on link "Management of Assignment" at bounding box center [342, 365] width 133 height 12
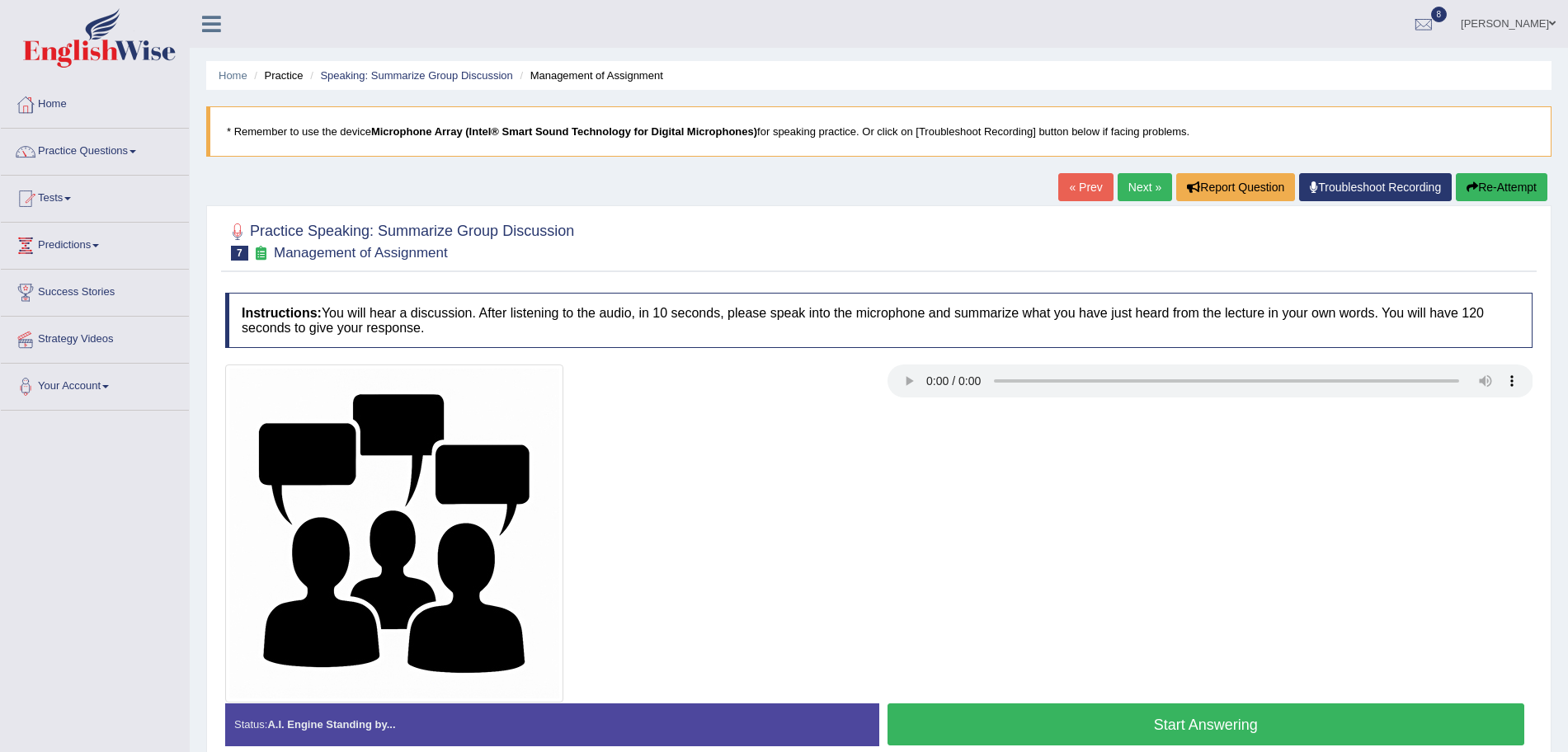
click at [1050, 731] on button "Start Answering" at bounding box center [1207, 723] width 638 height 42
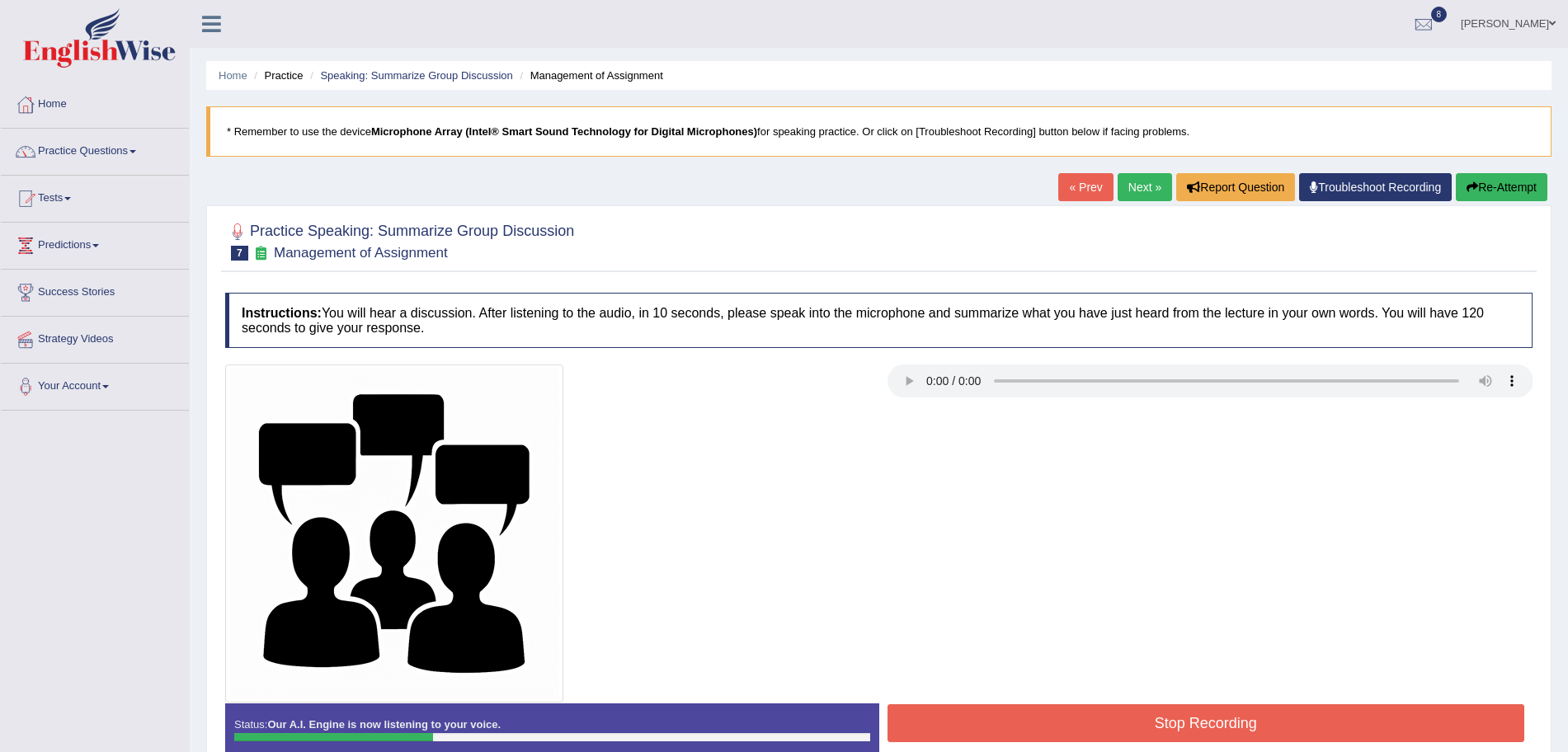
click at [1087, 730] on button "Stop Recording" at bounding box center [1207, 722] width 638 height 38
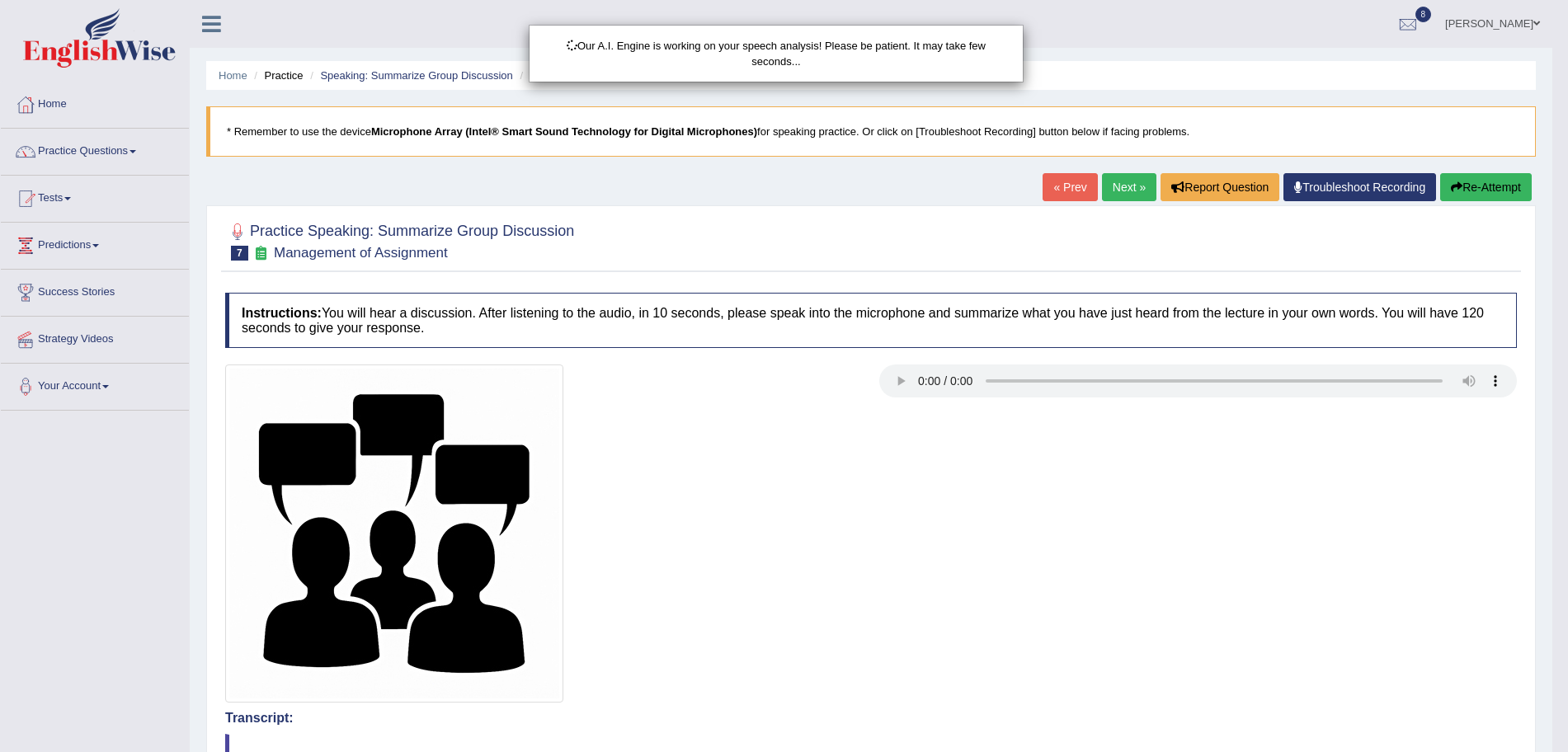
scroll to position [301, 0]
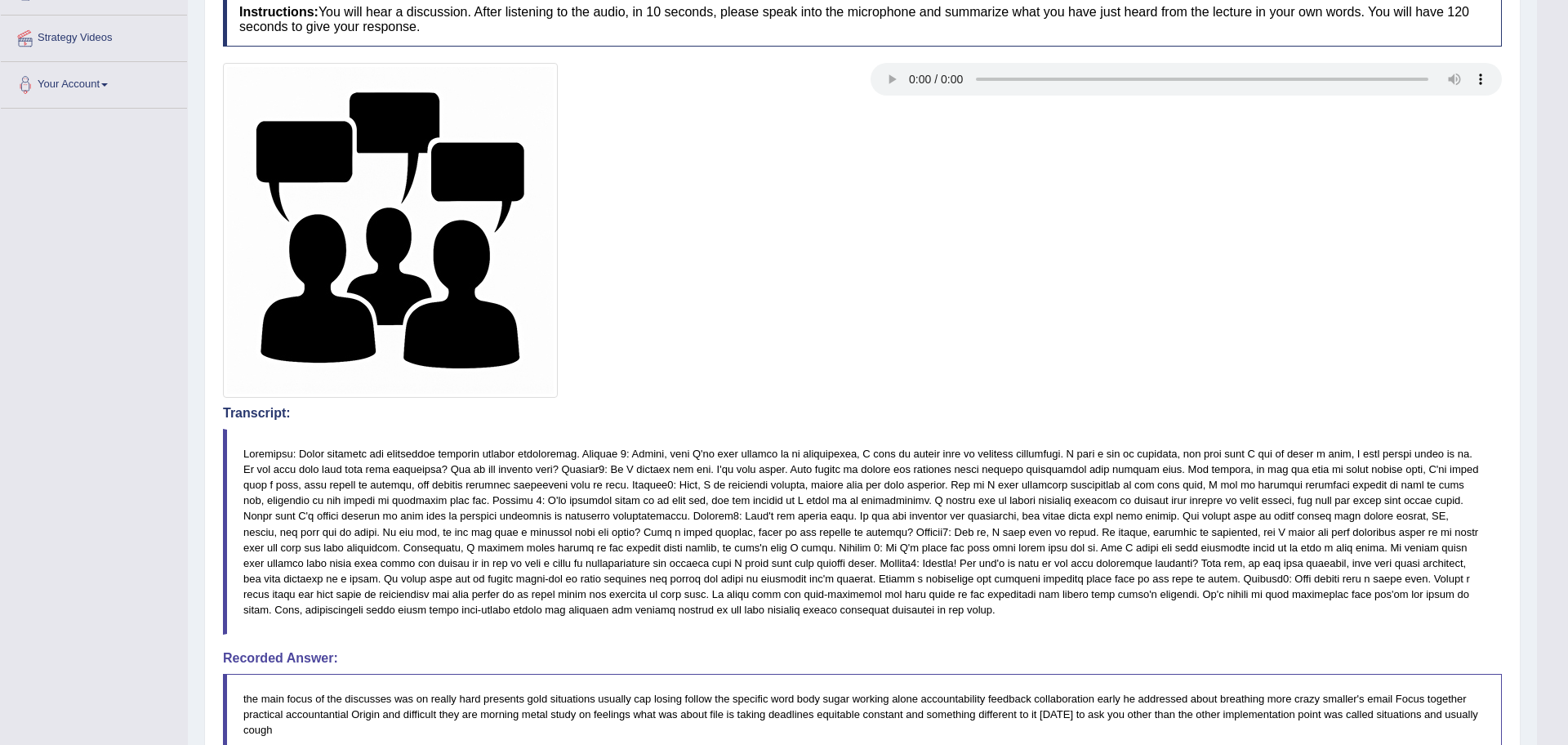
drag, startPoint x: 1567, startPoint y: 331, endPoint x: 1567, endPoint y: 624, distance: 293.0
click at [1551, 447] on html "Toggle navigation Home Practice Questions Speaking Practice Read Aloud Repeat S…" at bounding box center [784, 74] width 1568 height 745
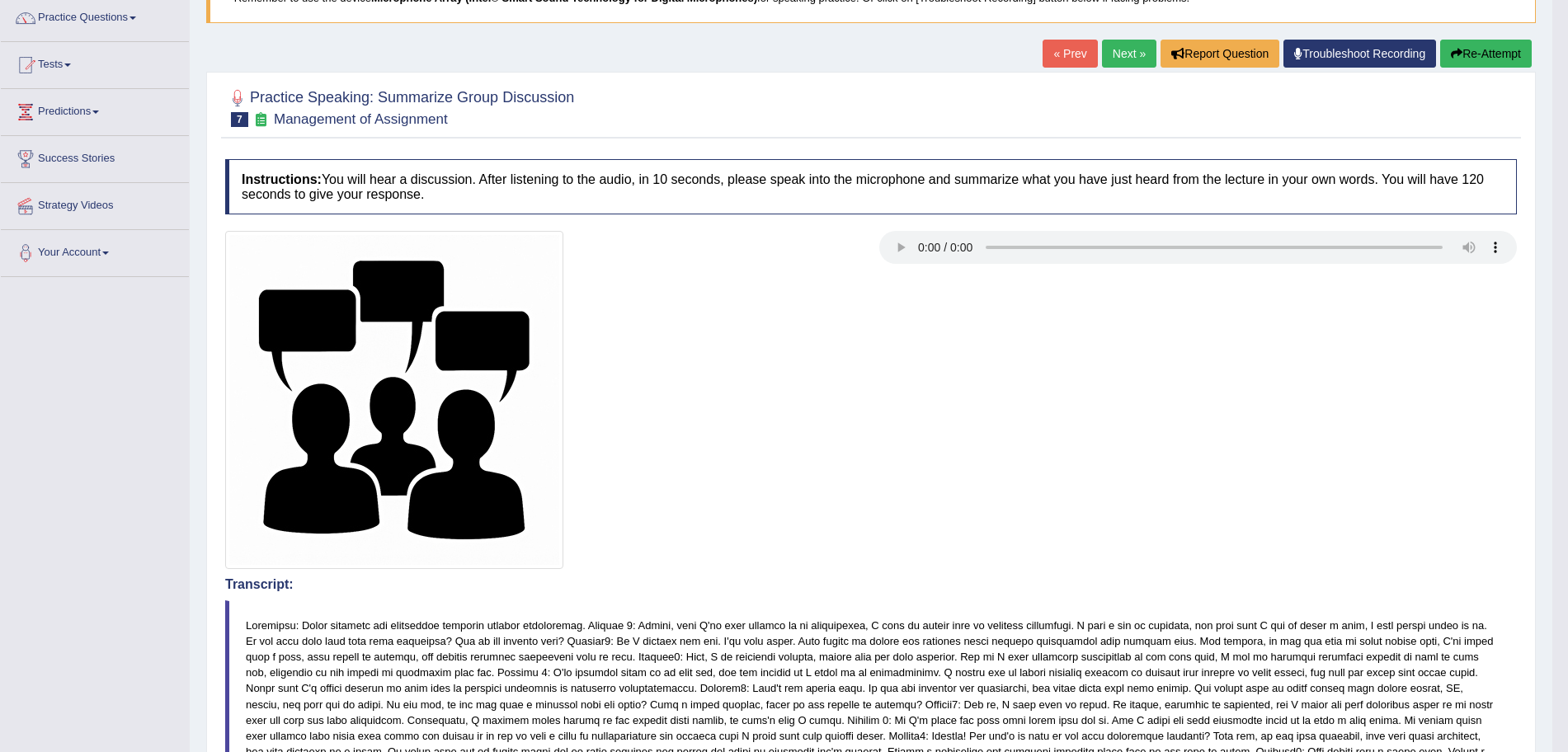
scroll to position [0, 0]
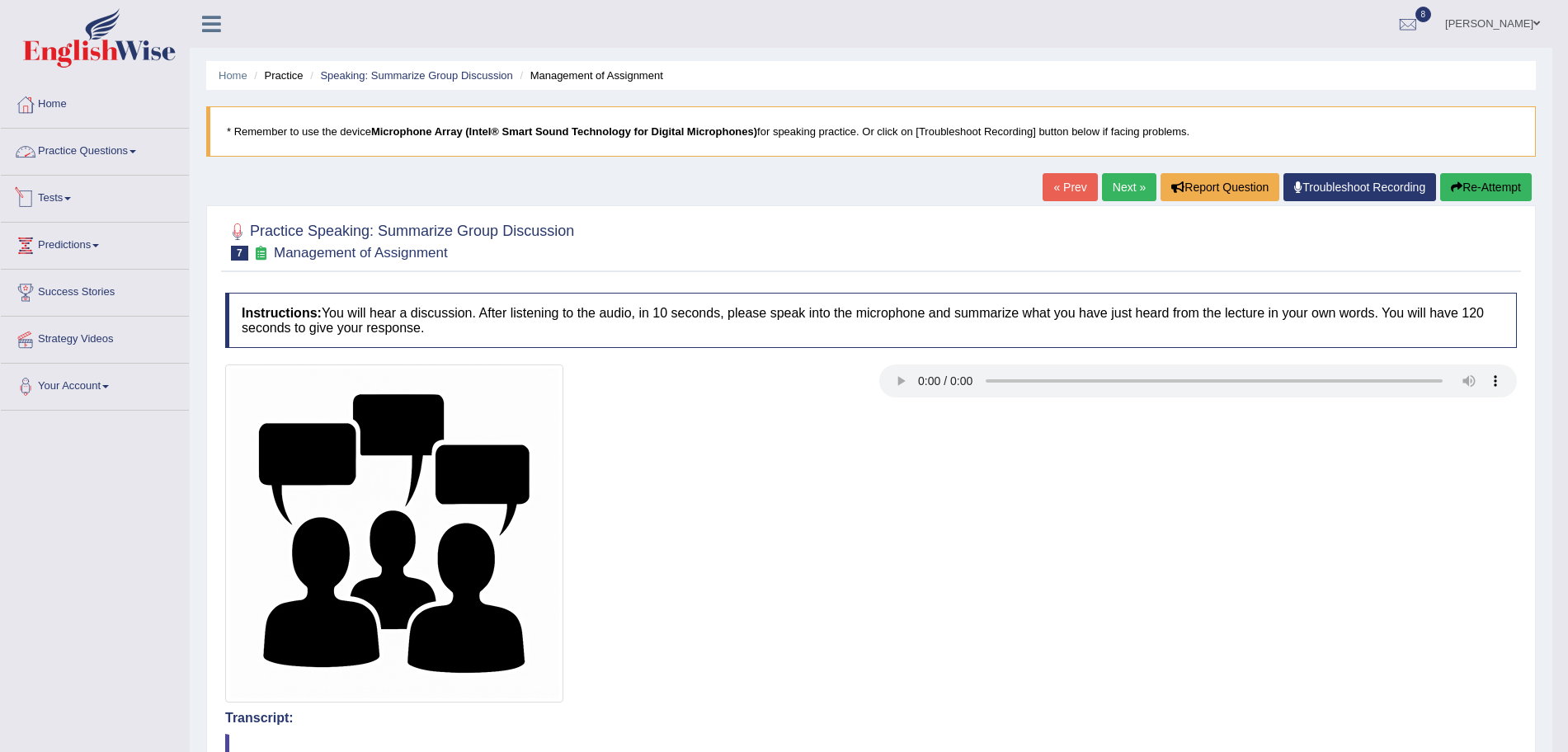
click at [78, 156] on link "Practice Questions" at bounding box center [95, 149] width 188 height 41
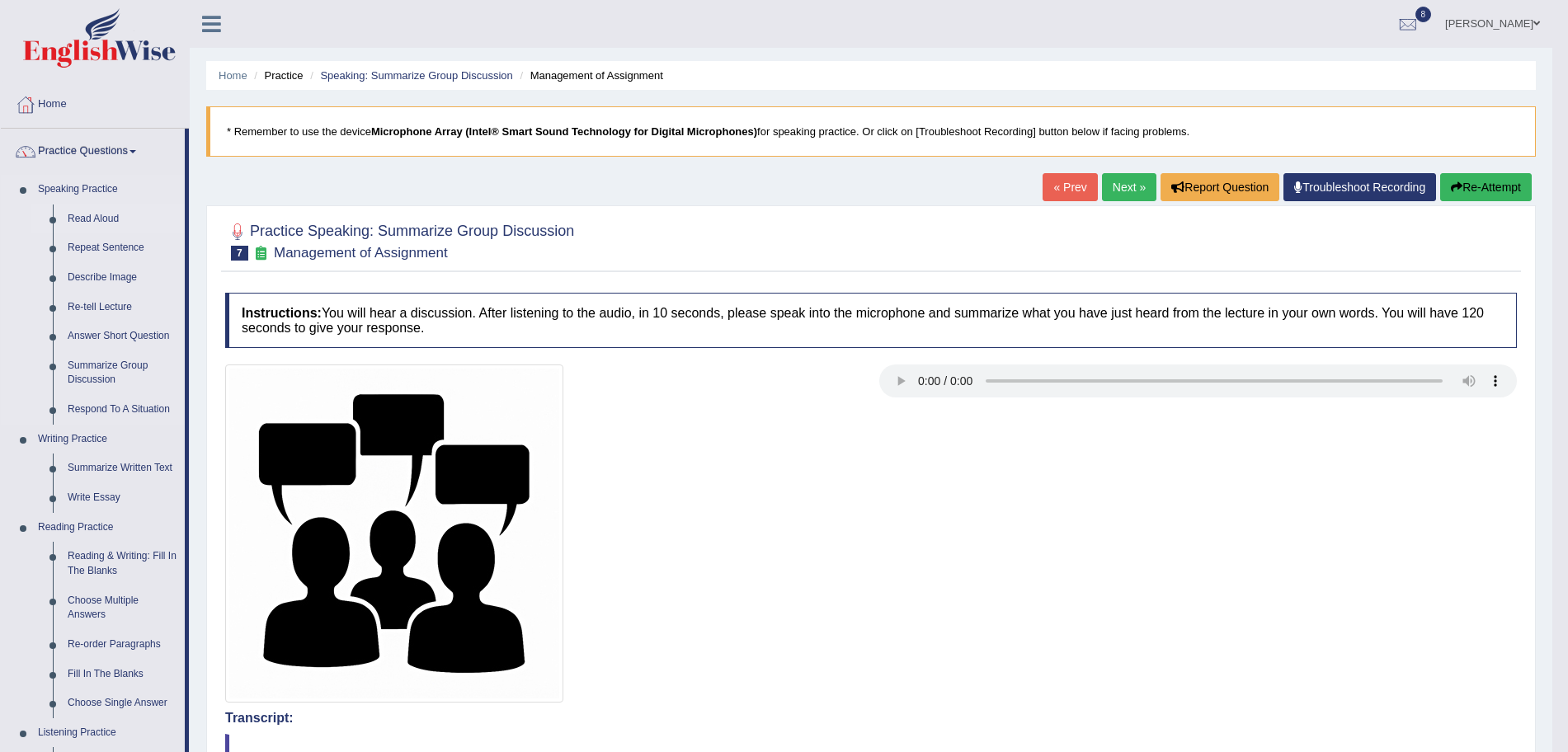
click at [95, 219] on link "Read Aloud" at bounding box center [122, 219] width 124 height 30
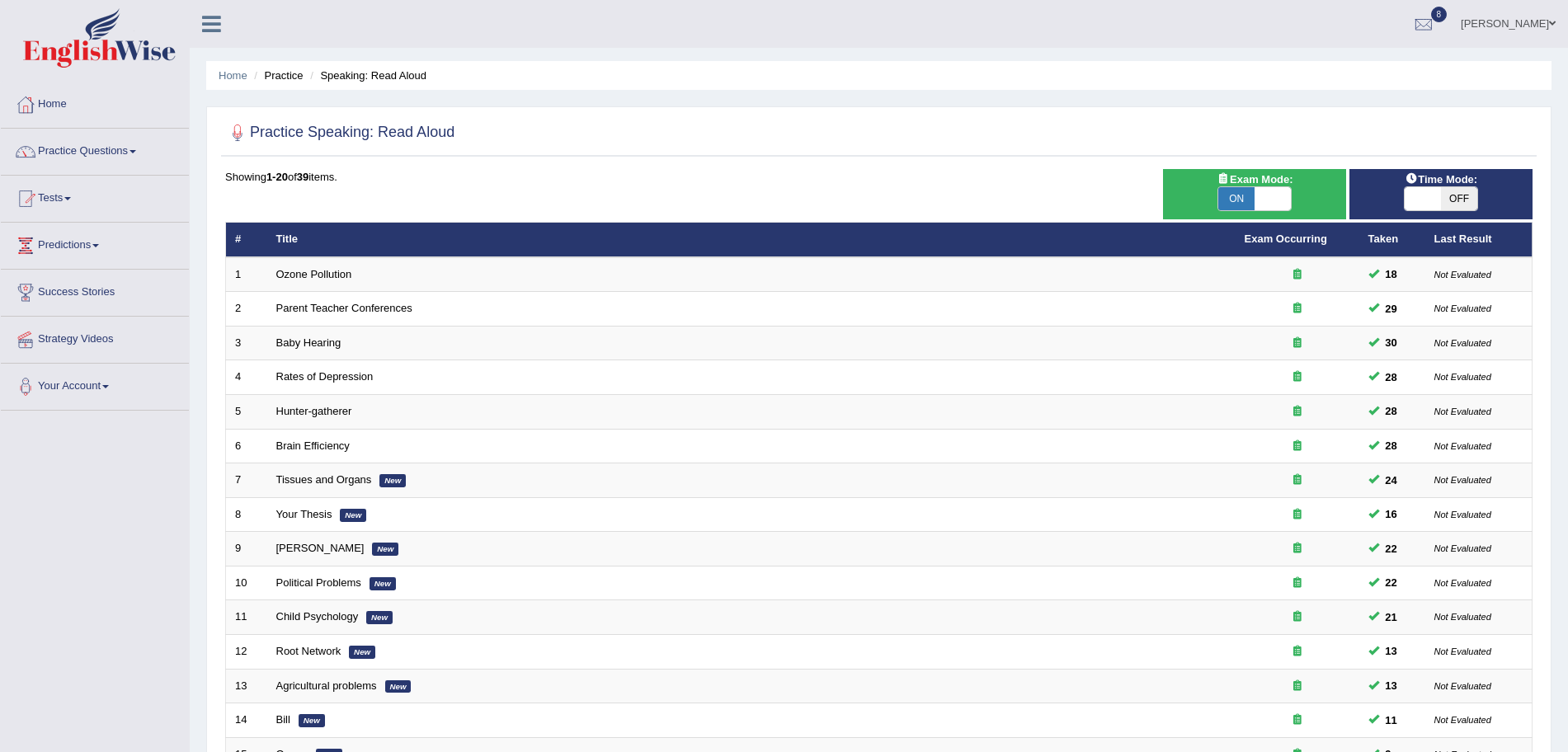
click at [1567, 5] on html "Toggle navigation Home Practice Questions Speaking Practice Read Aloud Repeat S…" at bounding box center [784, 376] width 1568 height 752
click at [123, 135] on link "Practice Questions" at bounding box center [95, 149] width 188 height 41
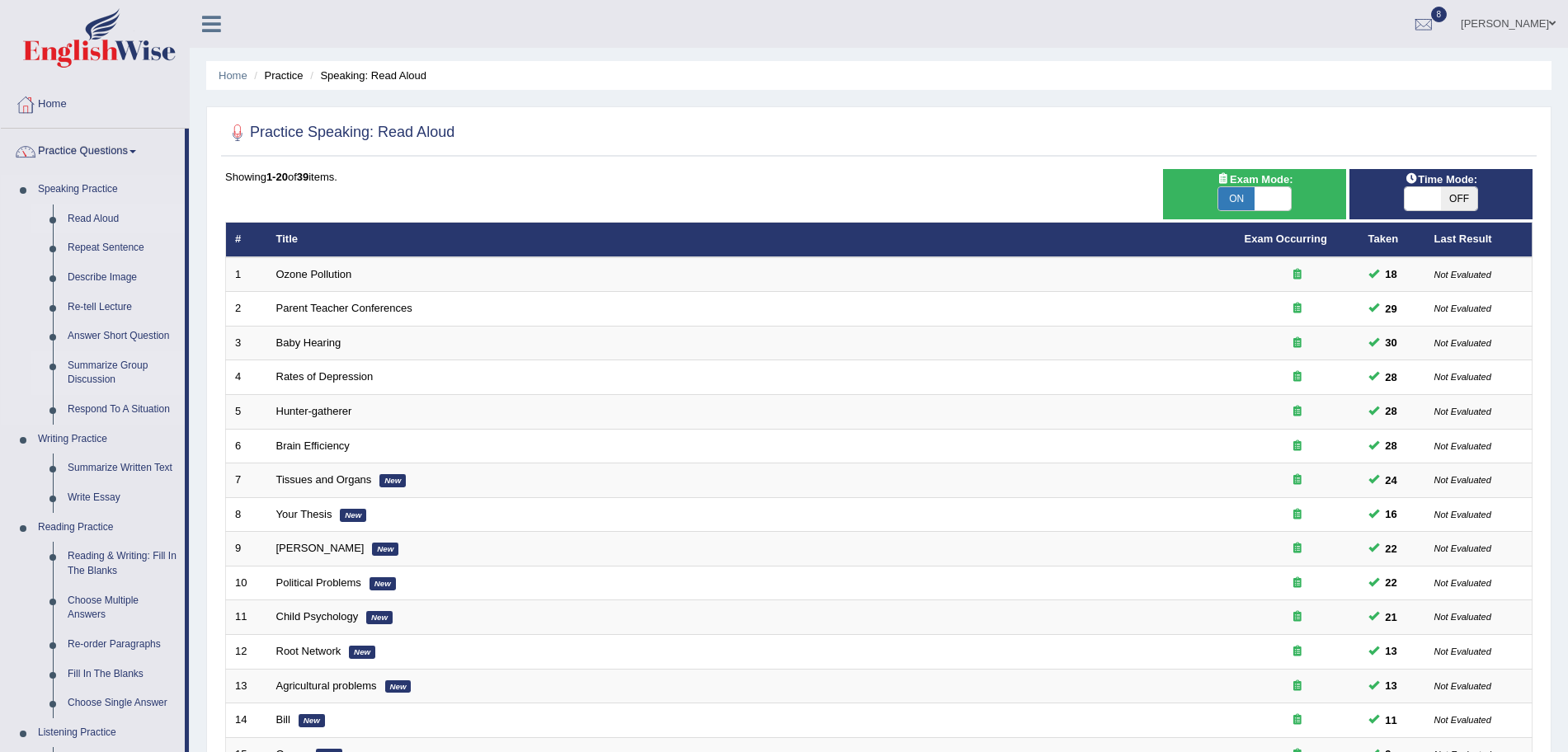
click at [120, 363] on link "Summarize Group Discussion" at bounding box center [122, 372] width 124 height 44
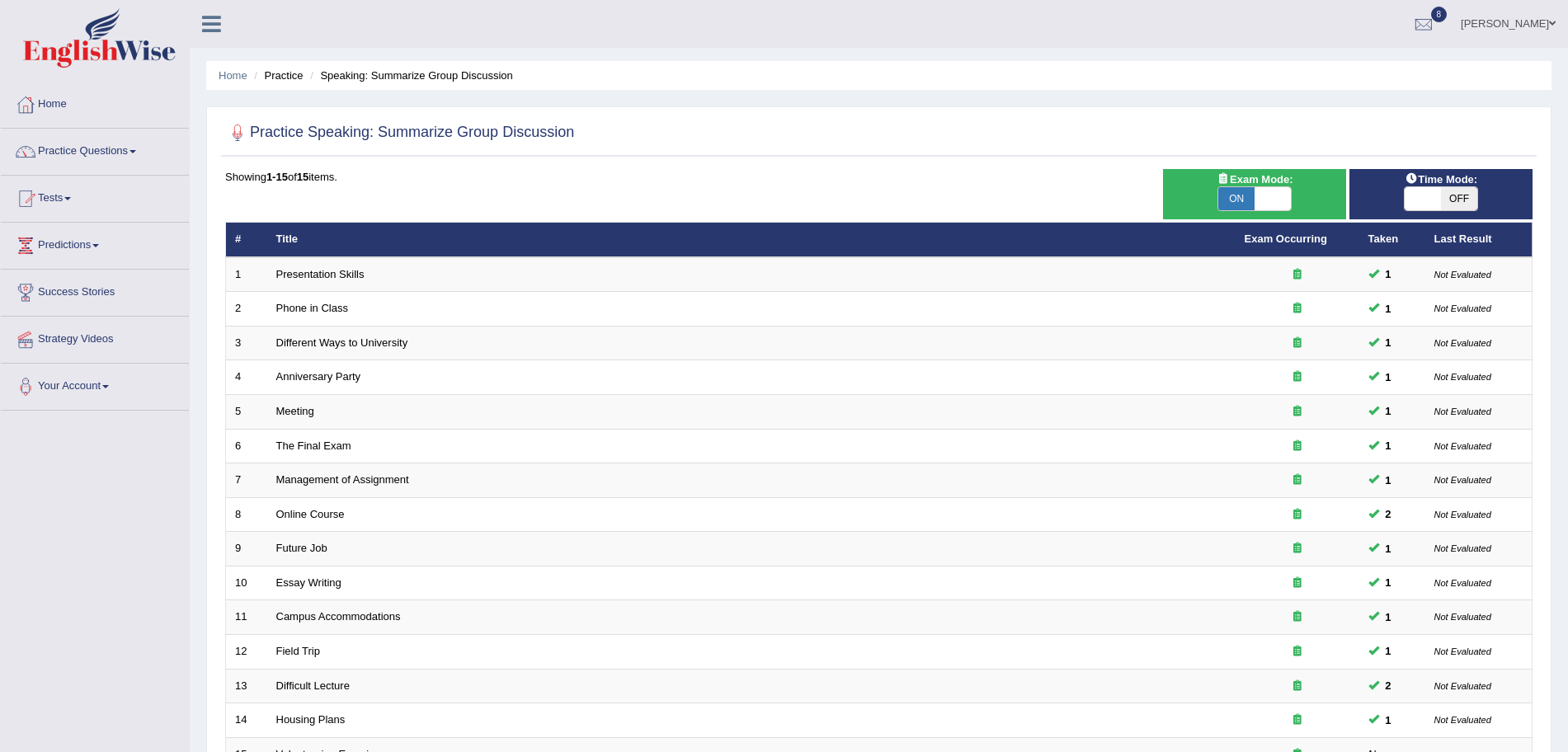
scroll to position [114, 0]
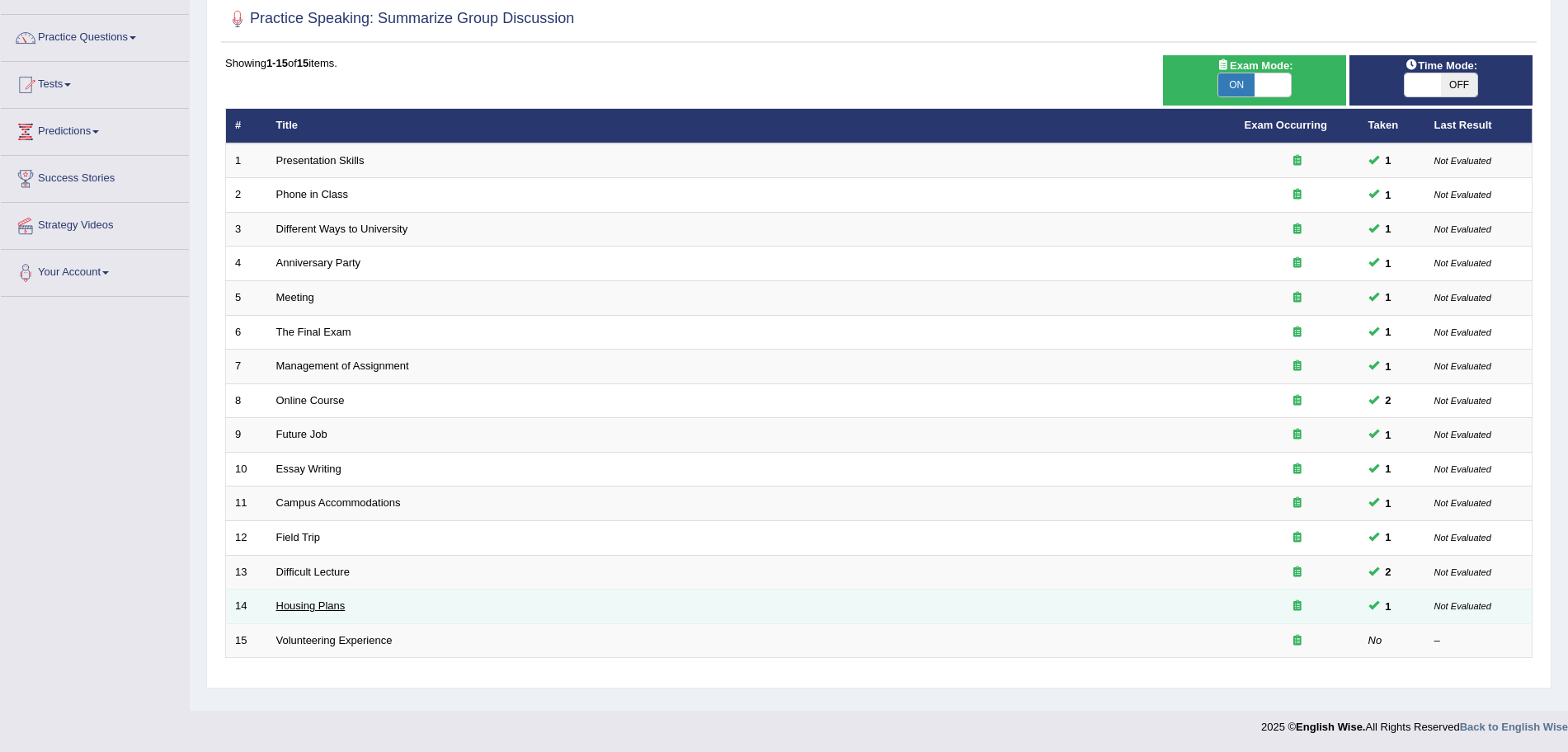
click at [320, 603] on link "Housing Plans" at bounding box center [310, 605] width 70 height 12
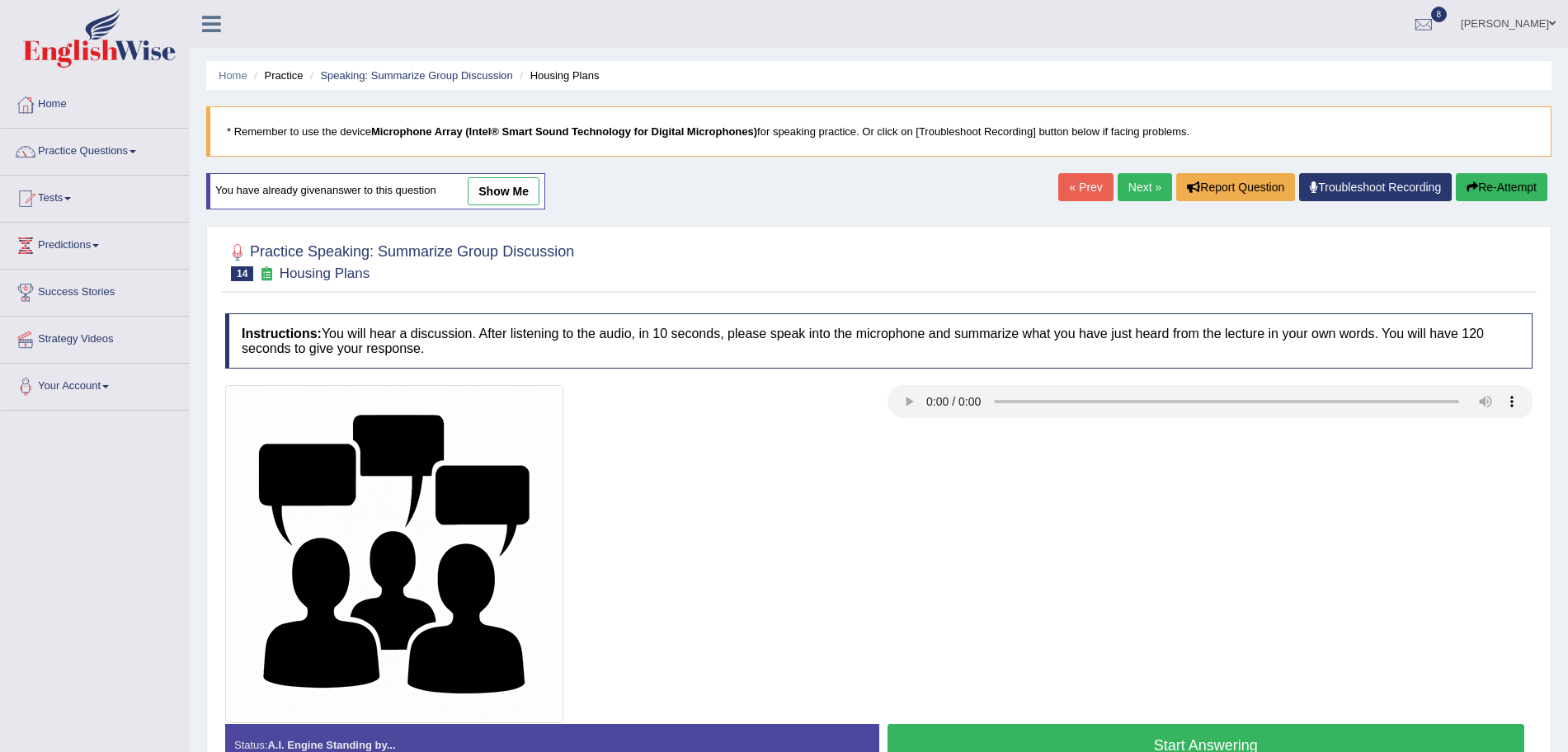
click at [1567, 256] on html "Toggle navigation Home Practice Questions Speaking Practice Read Aloud Repeat S…" at bounding box center [784, 376] width 1568 height 752
click at [133, 36] on img at bounding box center [99, 38] width 153 height 59
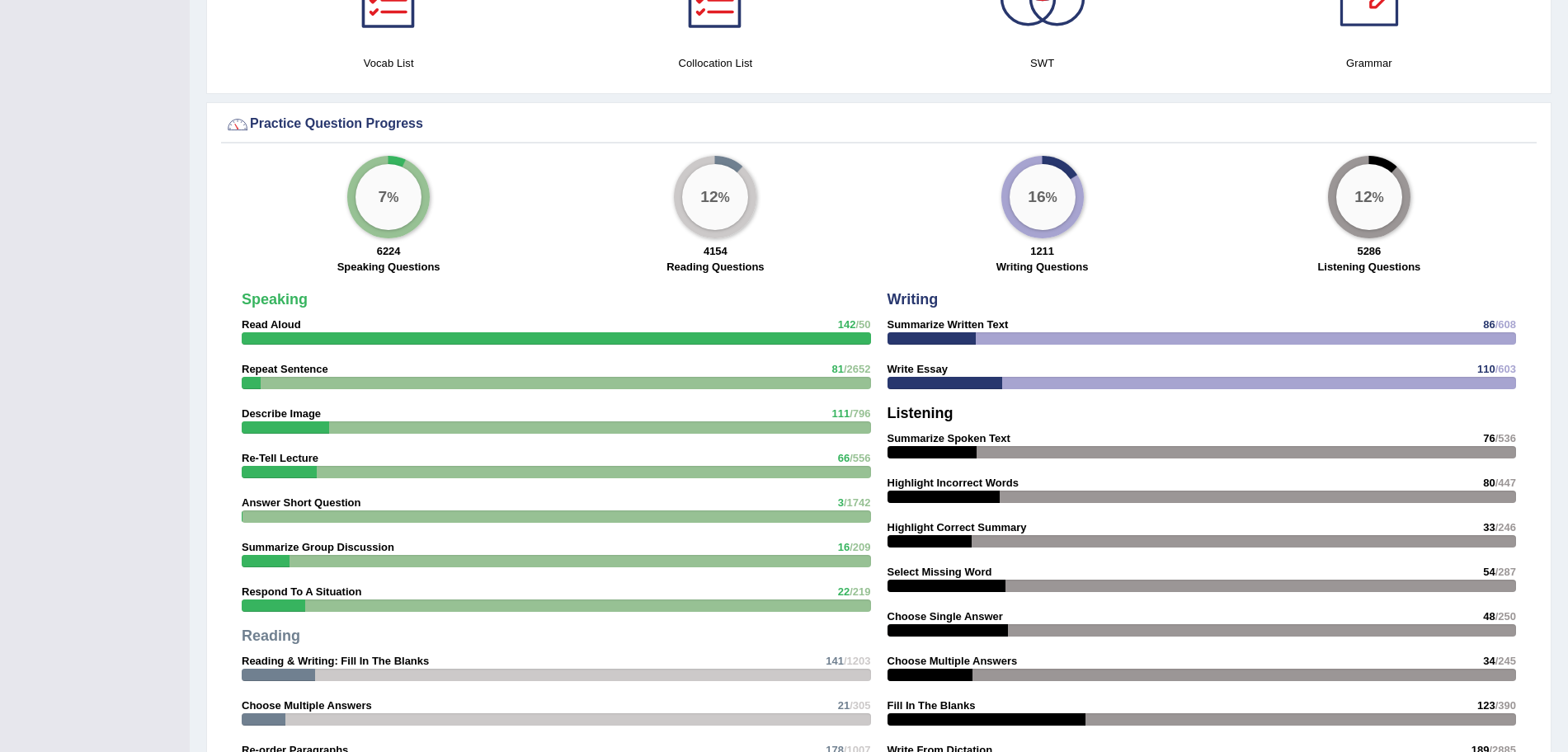
scroll to position [1128, 0]
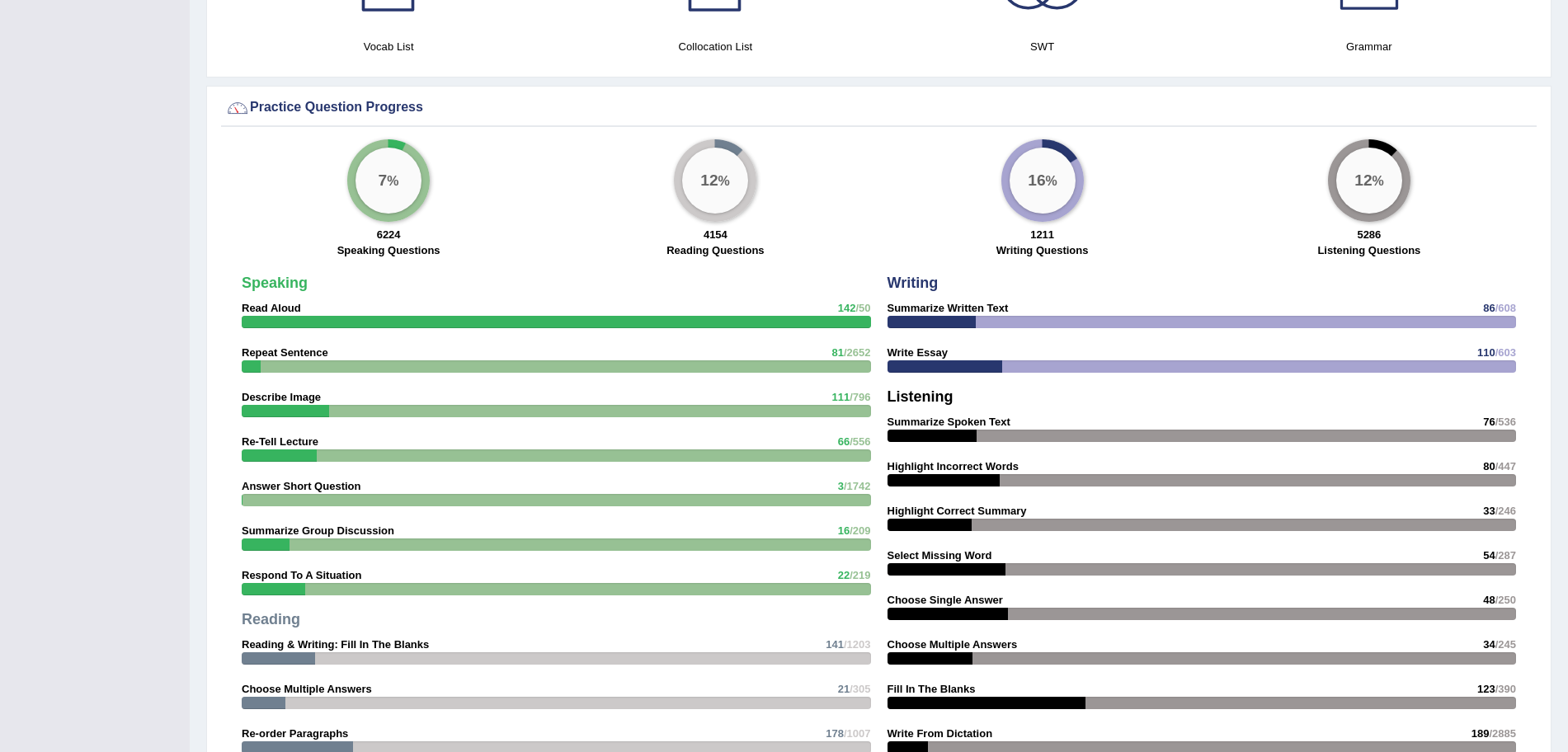
drag, startPoint x: 1564, startPoint y: 475, endPoint x: 1564, endPoint y: 531, distance: 56.0
click at [1564, 531] on div "Please login from Desktop. If you think this is an error (or logged in from des…" at bounding box center [879, 280] width 1378 height 2815
